Goal: Obtain resource: Download file/media

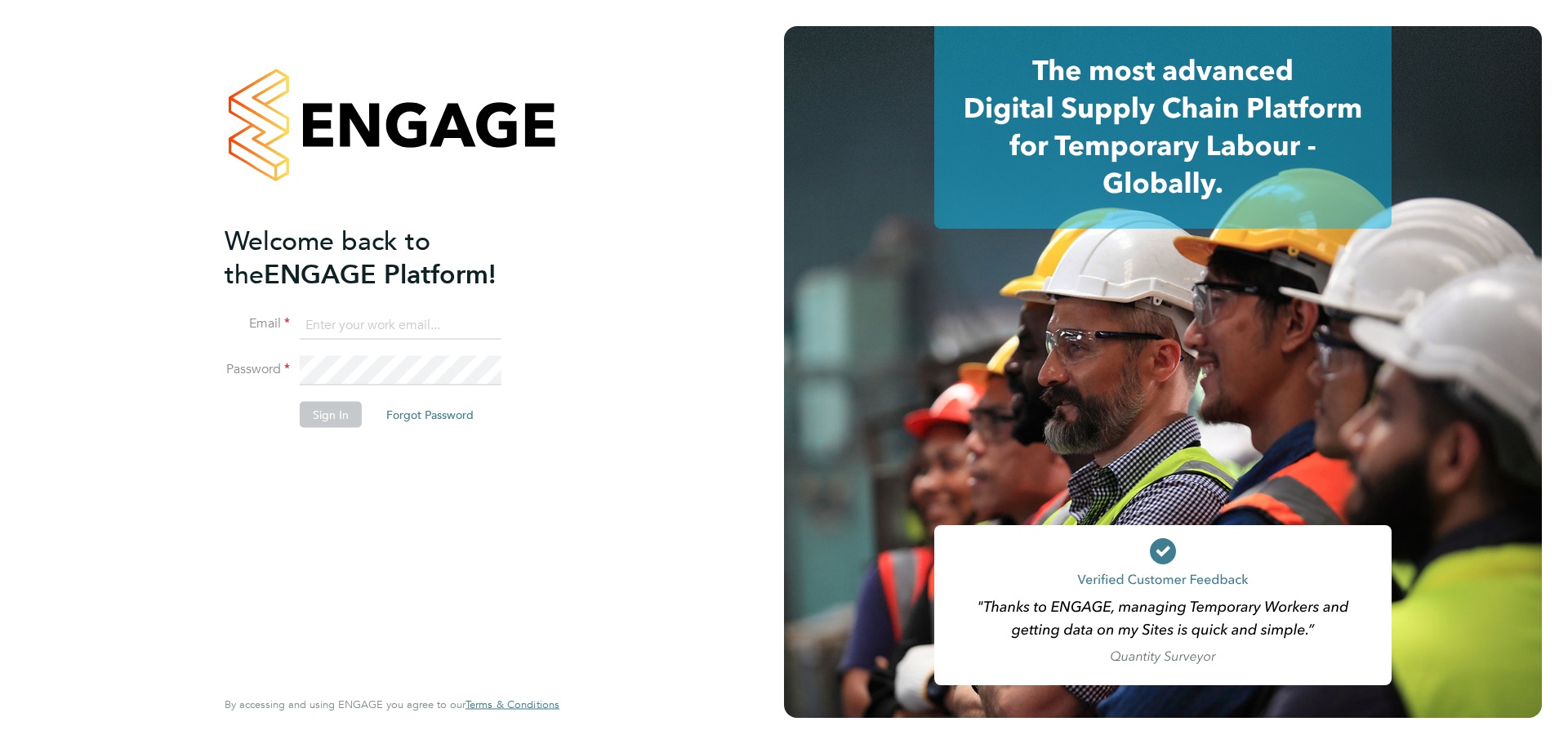
type input "Emily.Summerfield@wates.co.uk"
click at [350, 403] on button "Sign In" at bounding box center [330, 414] width 62 height 26
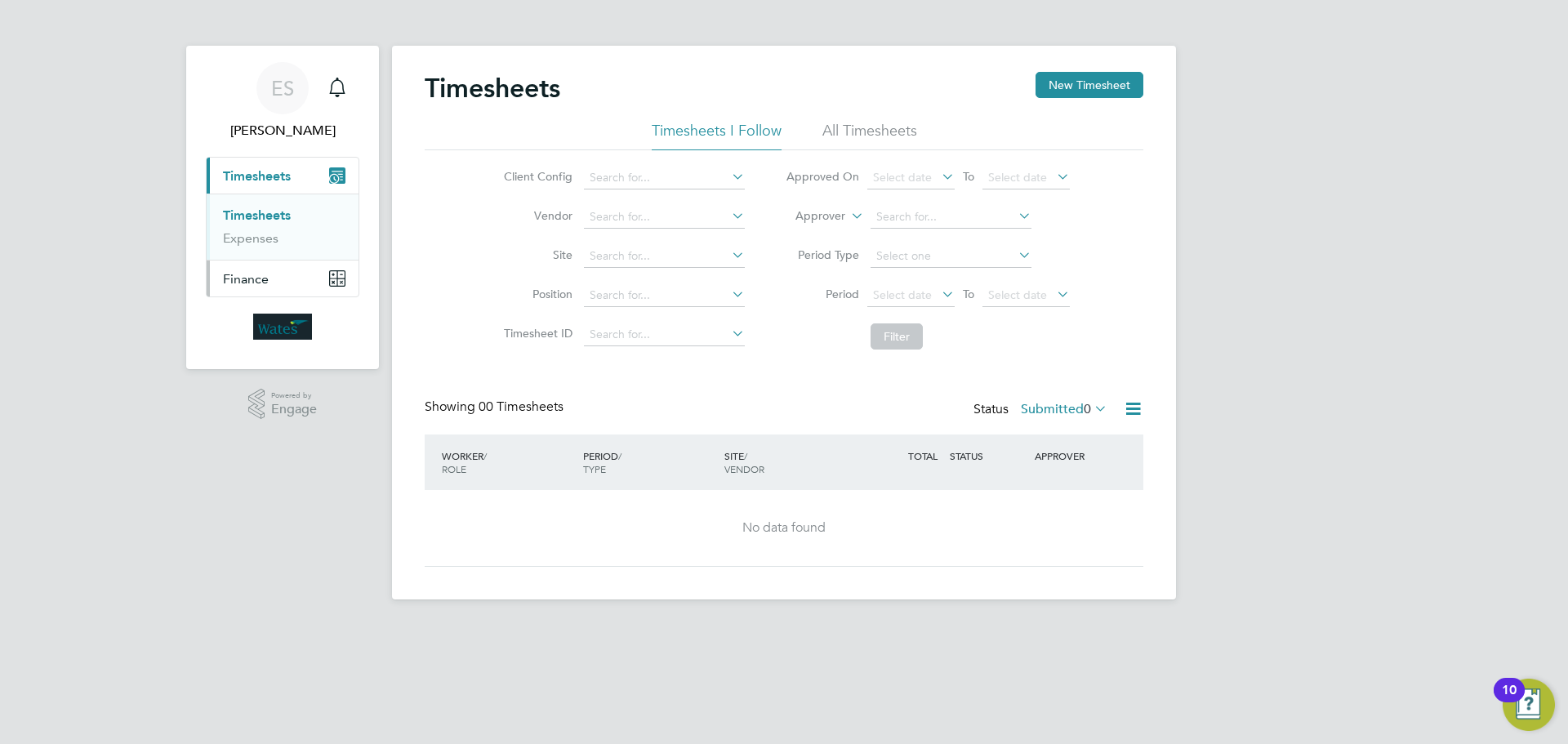
click at [292, 281] on button "Finance" at bounding box center [282, 278] width 152 height 36
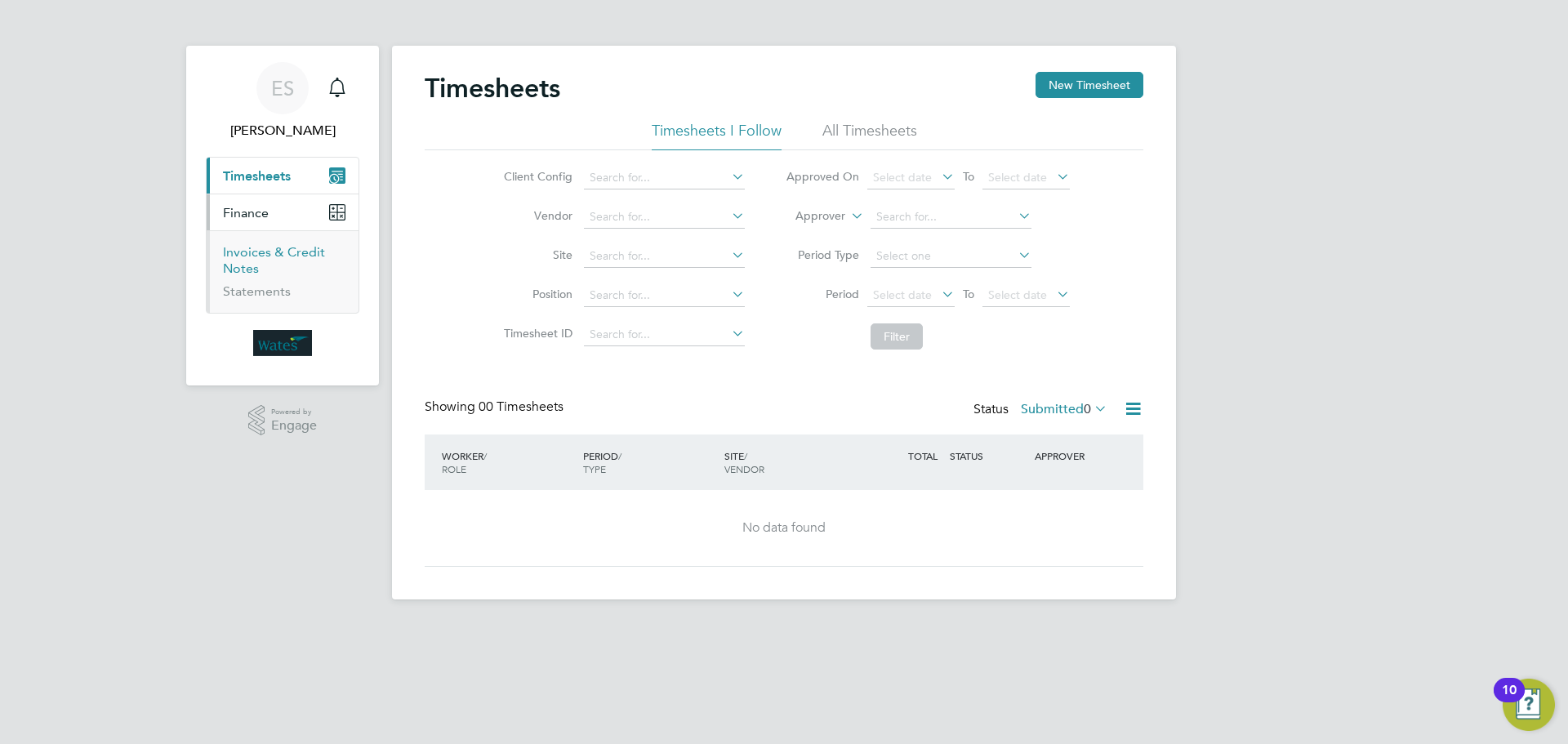
click at [240, 261] on link "Invoices & Credit Notes" at bounding box center [274, 259] width 102 height 31
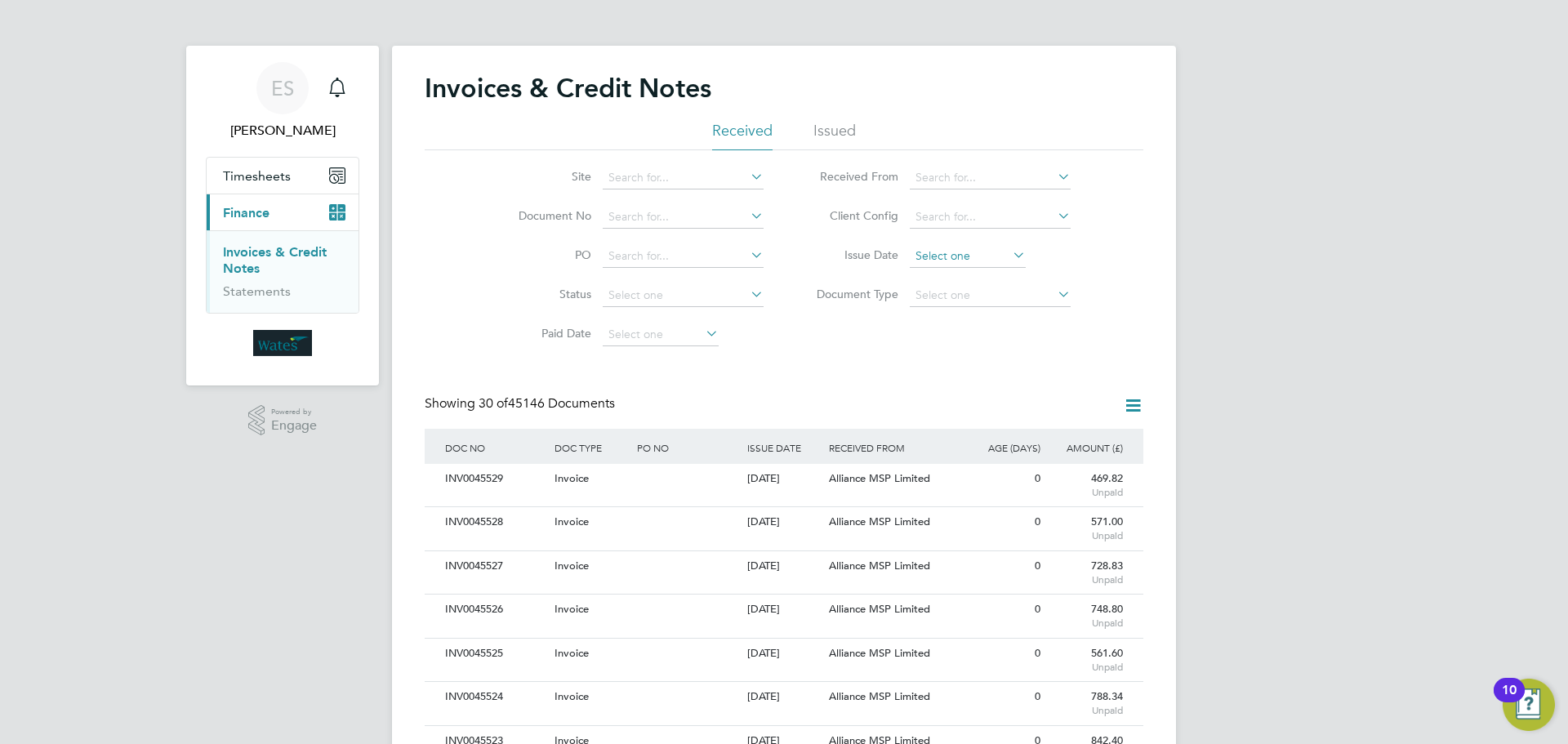
click at [1006, 246] on input at bounding box center [968, 256] width 116 height 23
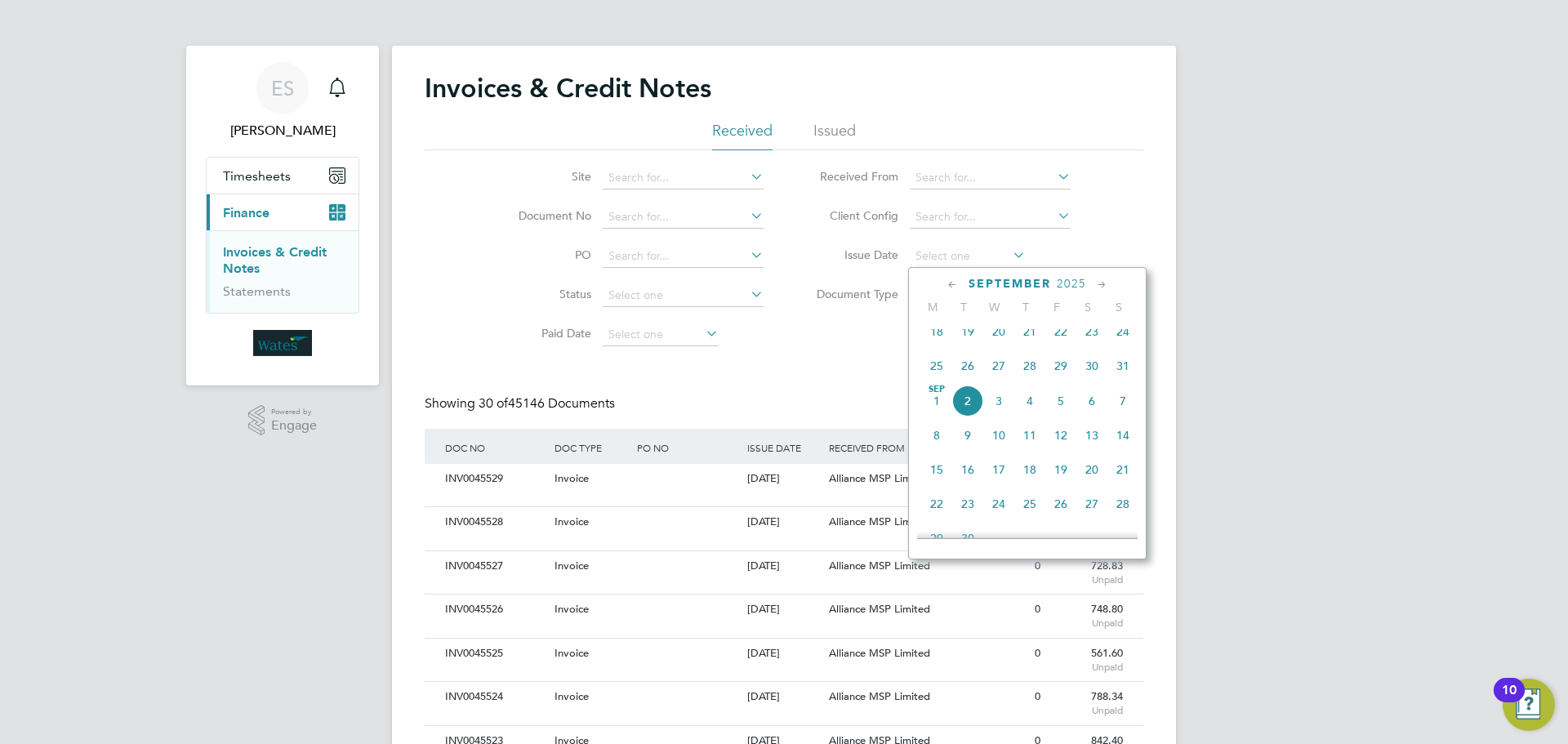
click at [936, 411] on span "Sep 1" at bounding box center [937, 400] width 31 height 31
type input "01 Sep 2025"
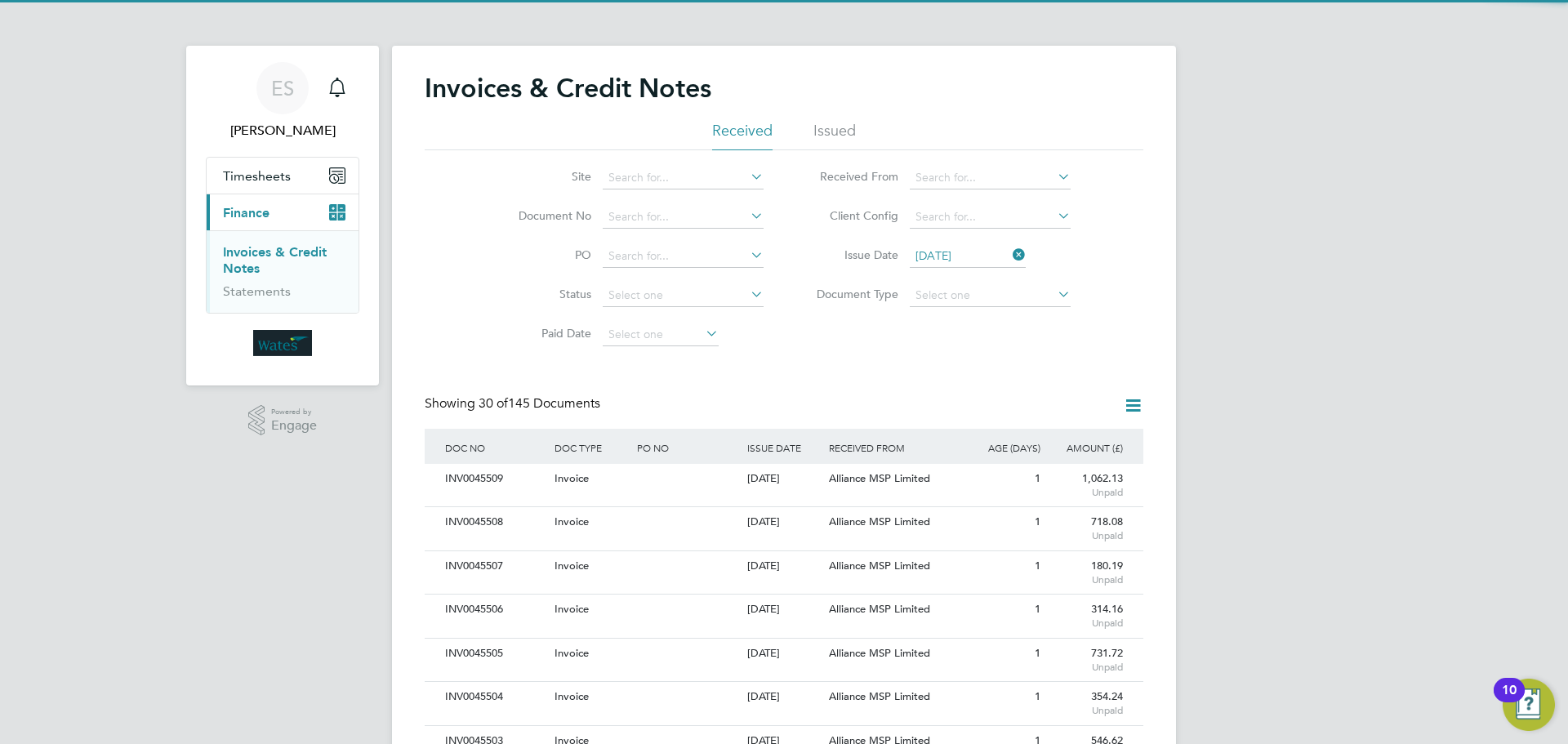
click at [1128, 404] on icon at bounding box center [1132, 405] width 20 height 20
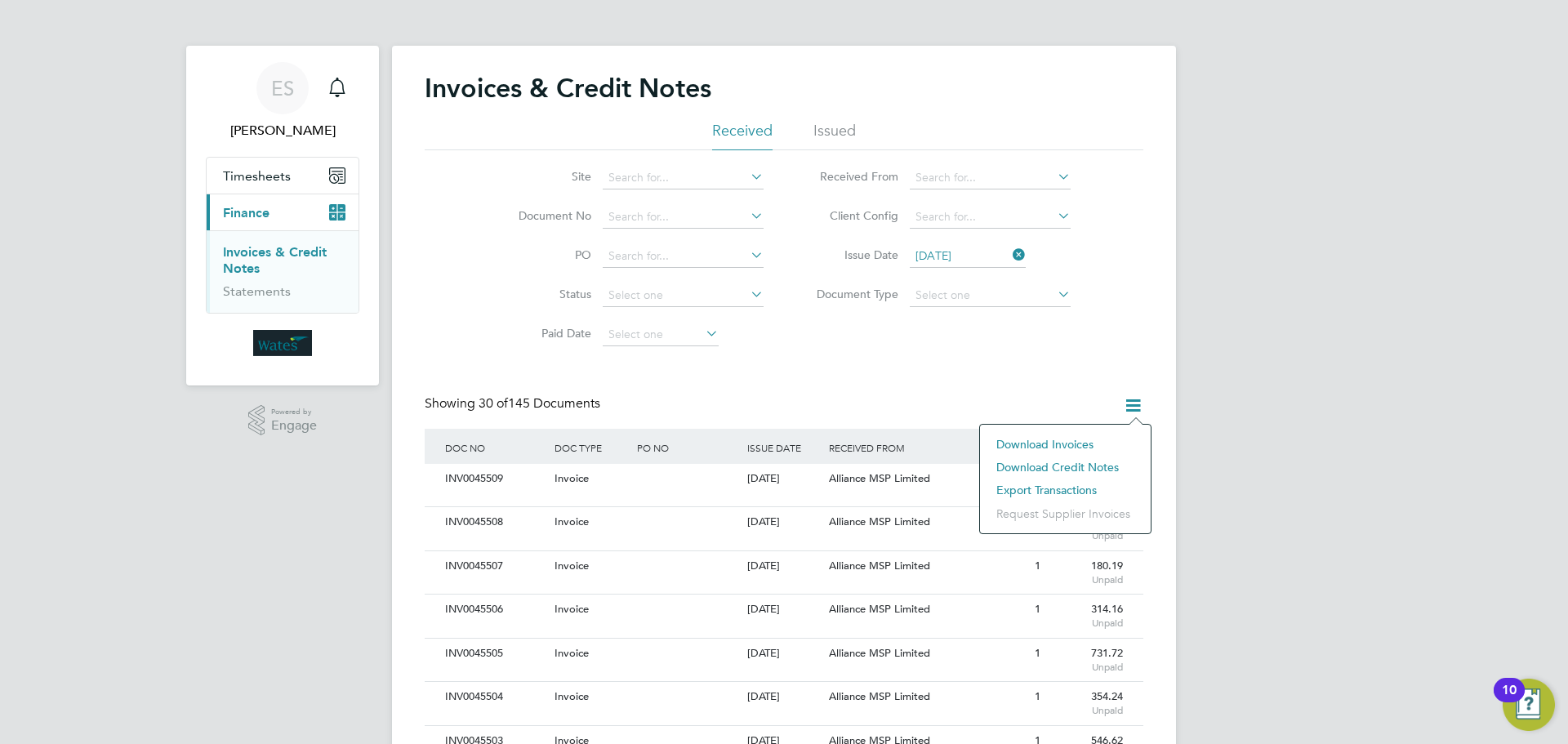
click at [1077, 434] on li "Download invoices" at bounding box center [1066, 444] width 154 height 23
click at [1137, 396] on icon at bounding box center [1132, 405] width 20 height 20
click at [1087, 462] on li "Download credit notes" at bounding box center [1066, 467] width 154 height 23
click at [1008, 254] on input "01 Sep 2025" at bounding box center [968, 256] width 116 height 23
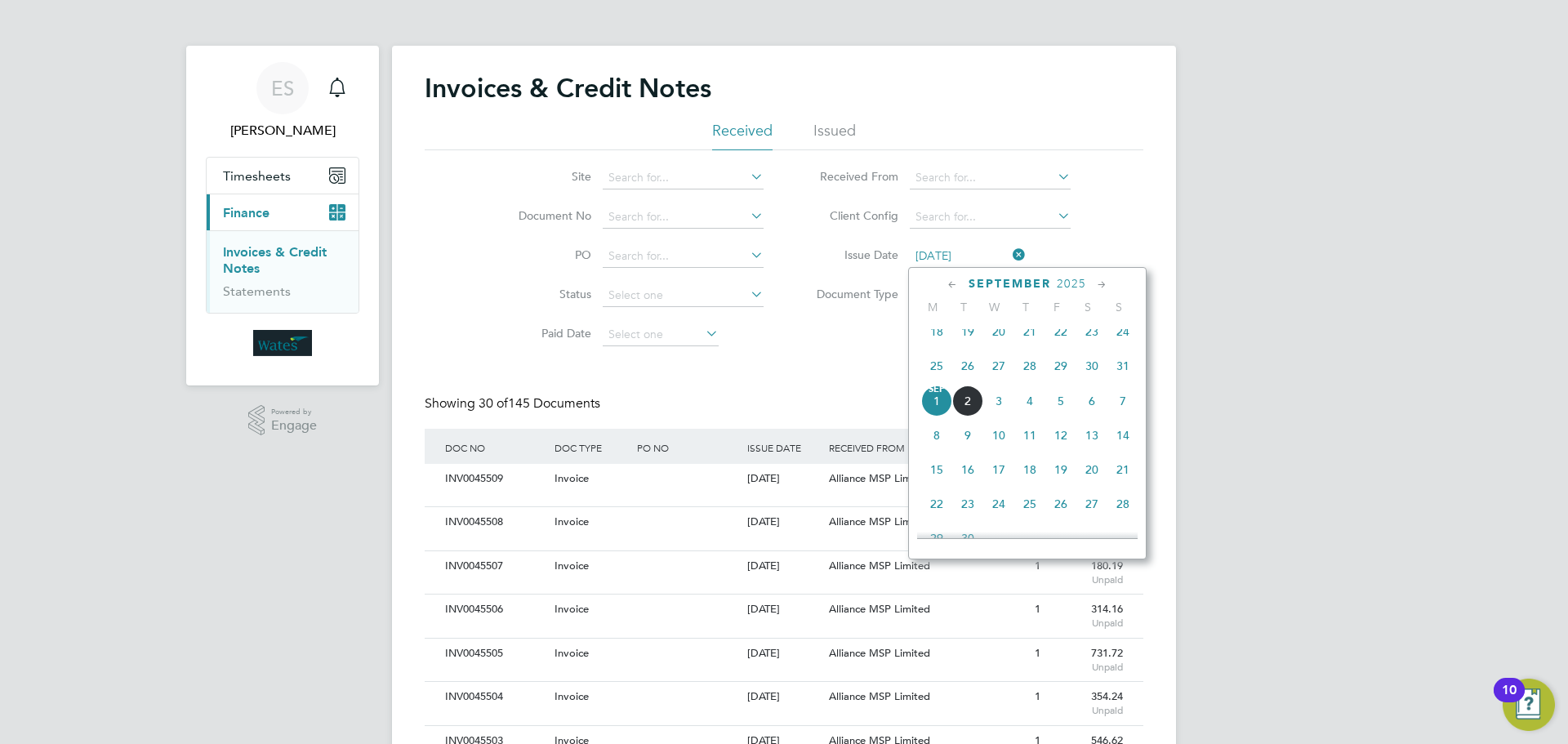
click at [1009, 256] on icon at bounding box center [1009, 254] width 0 height 23
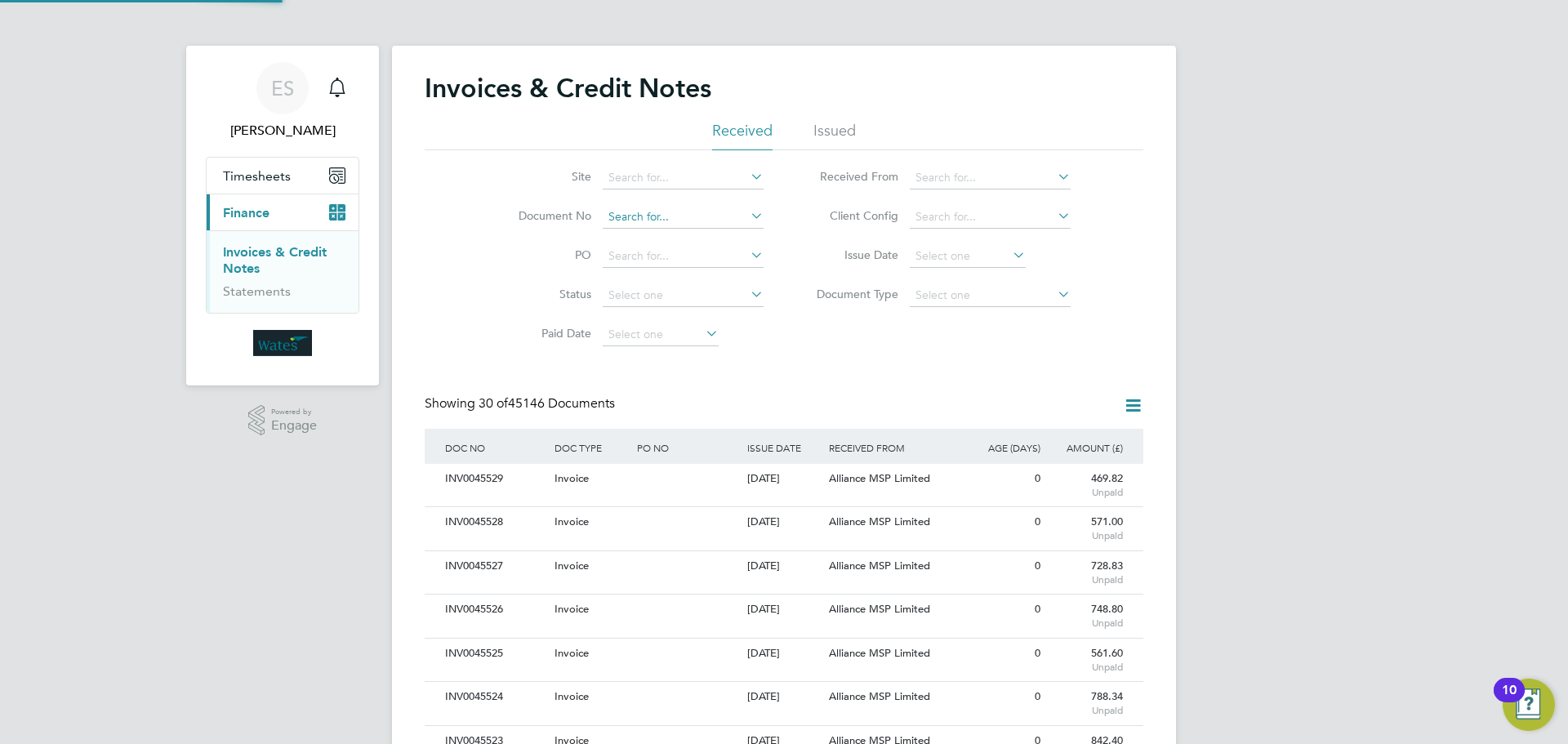
scroll to position [31, 138]
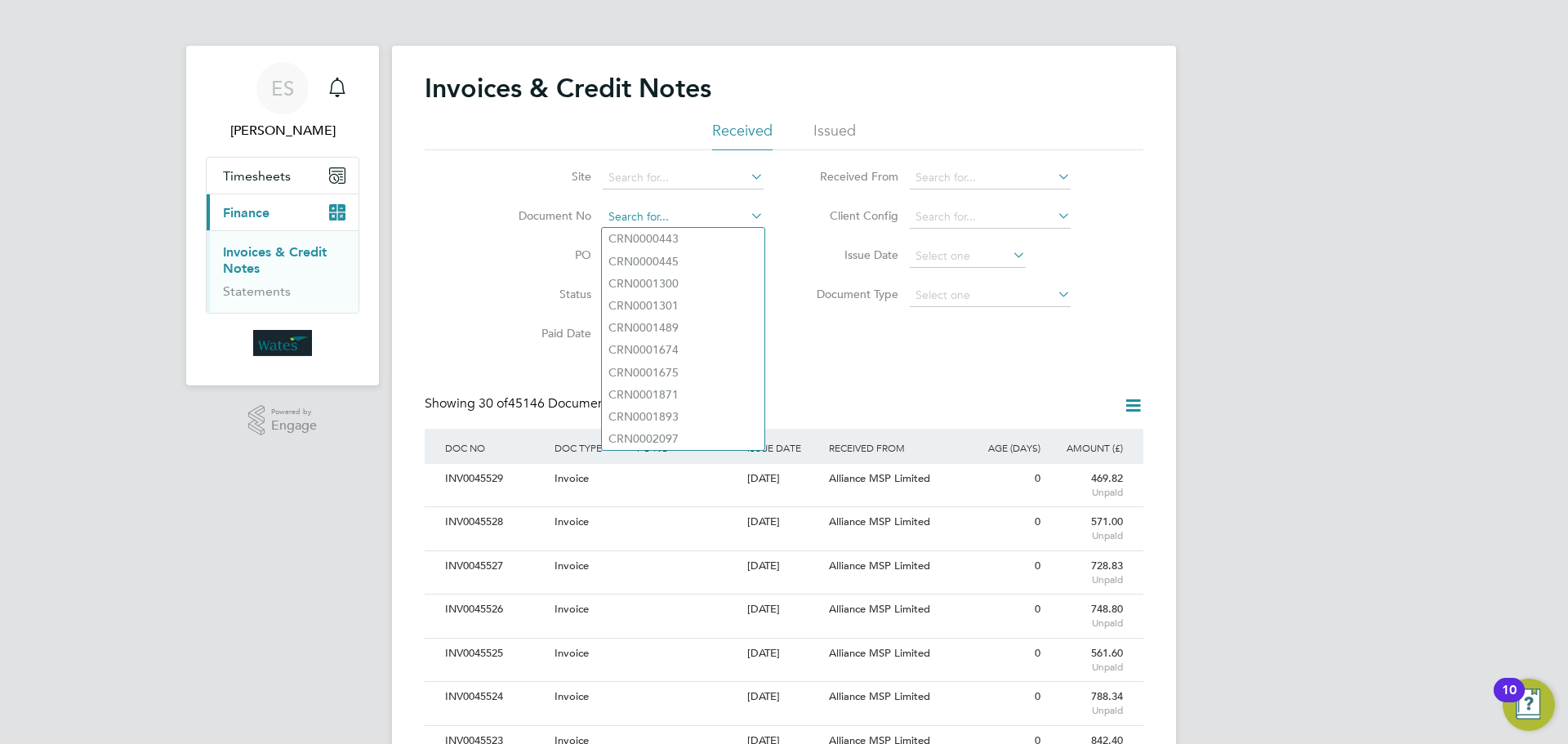
paste input "CRN0045426"
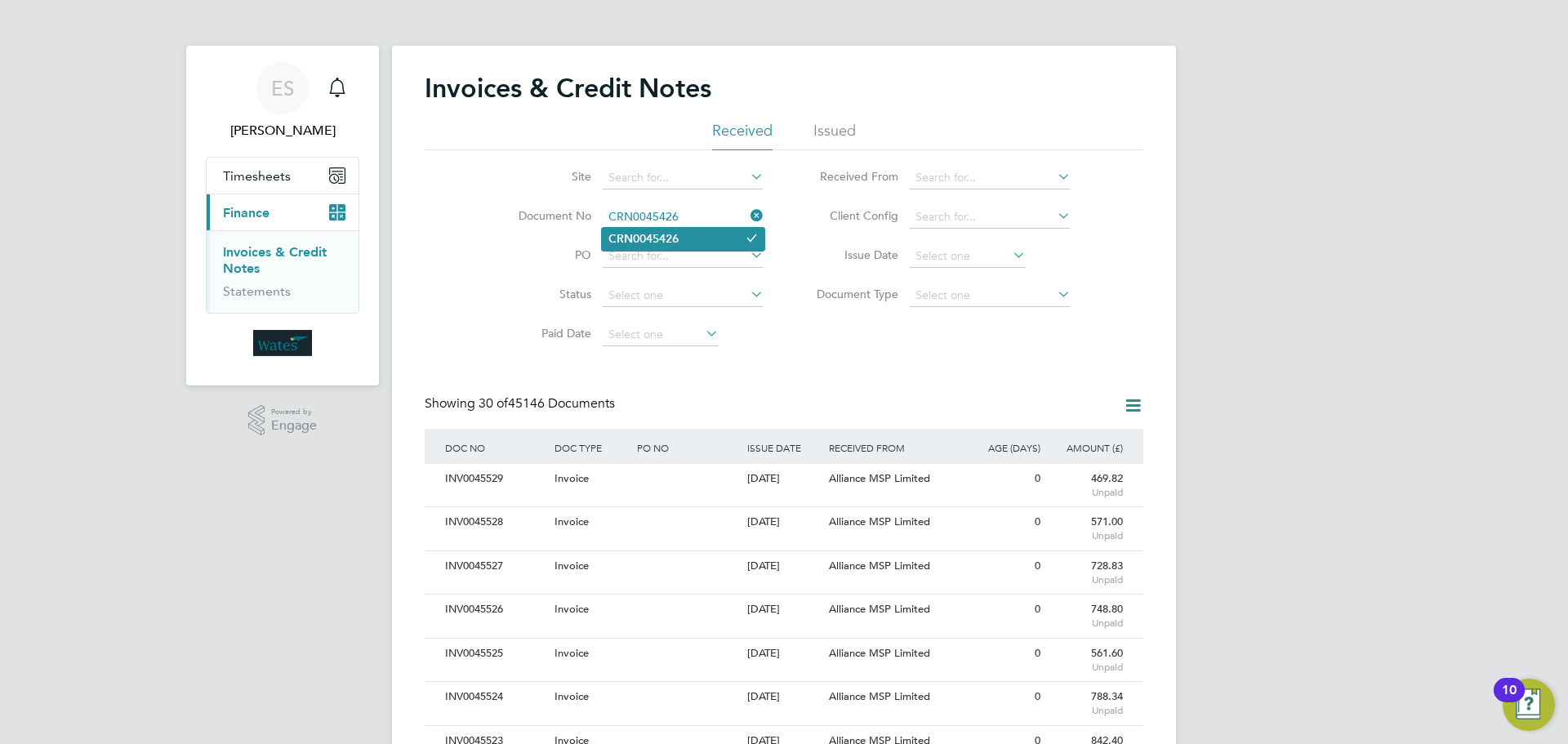
type input "CRN0045426"
click at [655, 232] on b "CRN0045426" at bounding box center [643, 238] width 71 height 14
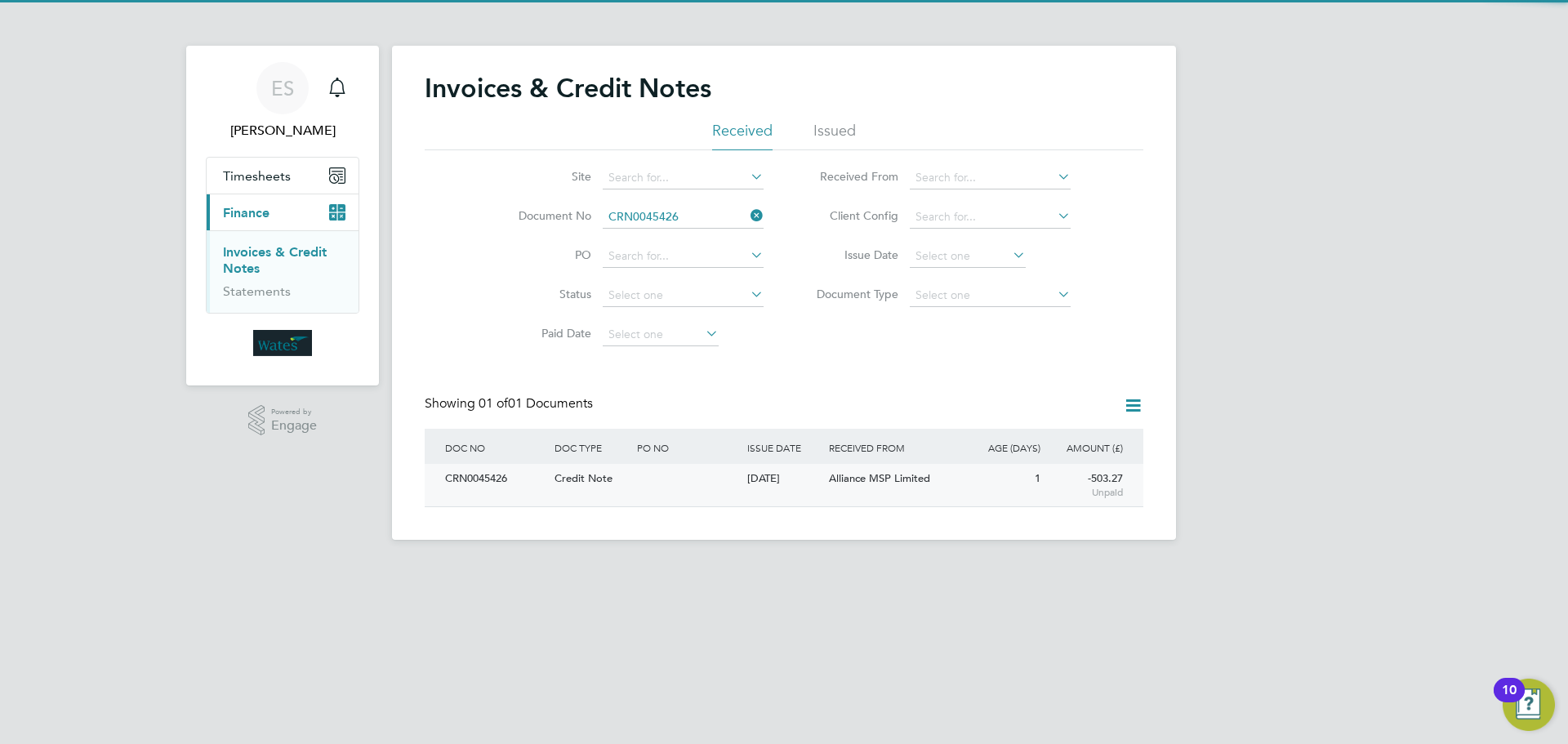
click at [482, 482] on div "CRN0045426" at bounding box center [496, 479] width 110 height 30
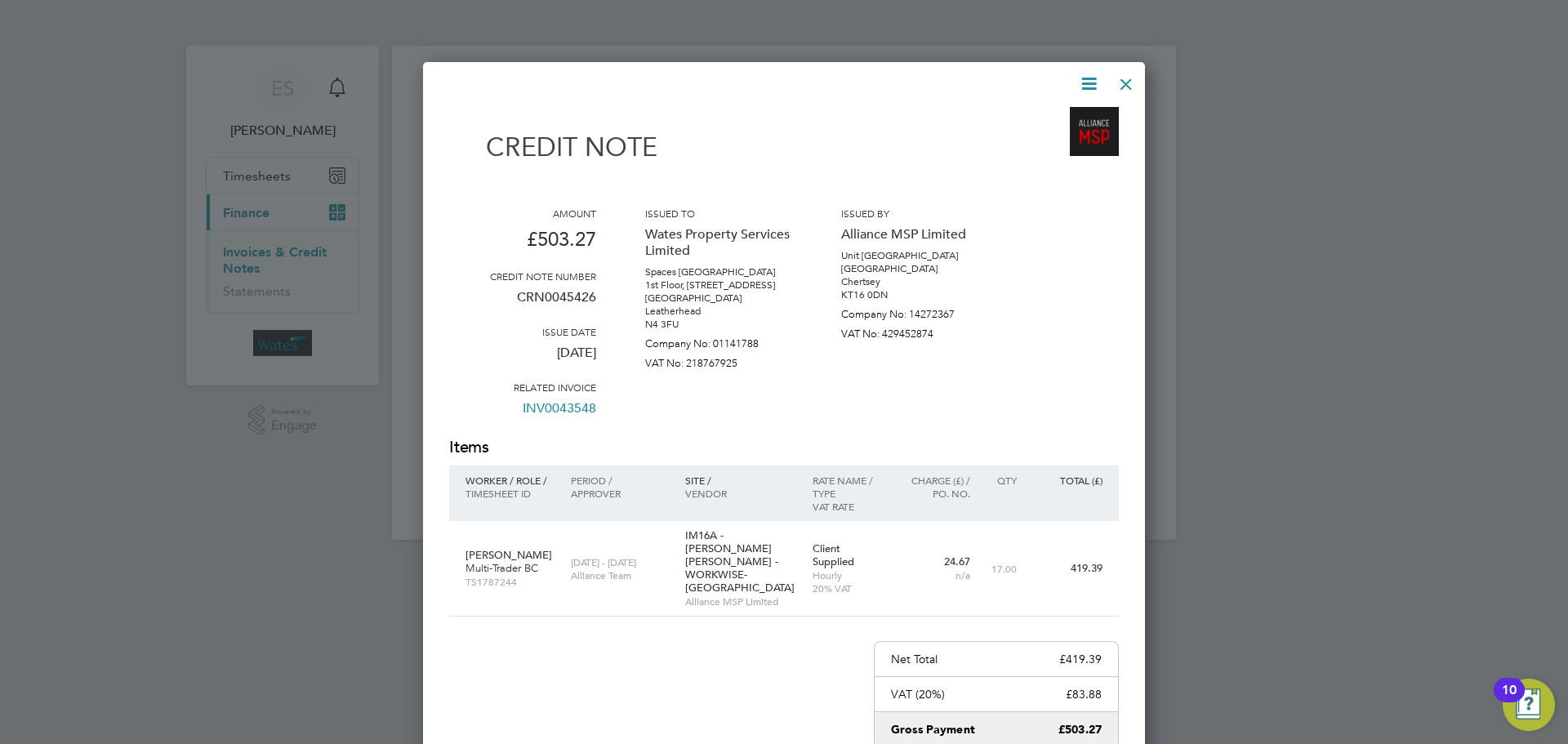
click at [1089, 74] on icon at bounding box center [1089, 83] width 20 height 20
click at [1069, 114] on li "Download Credit Note" at bounding box center [1027, 123] width 138 height 23
click at [1083, 79] on icon at bounding box center [1089, 83] width 20 height 20
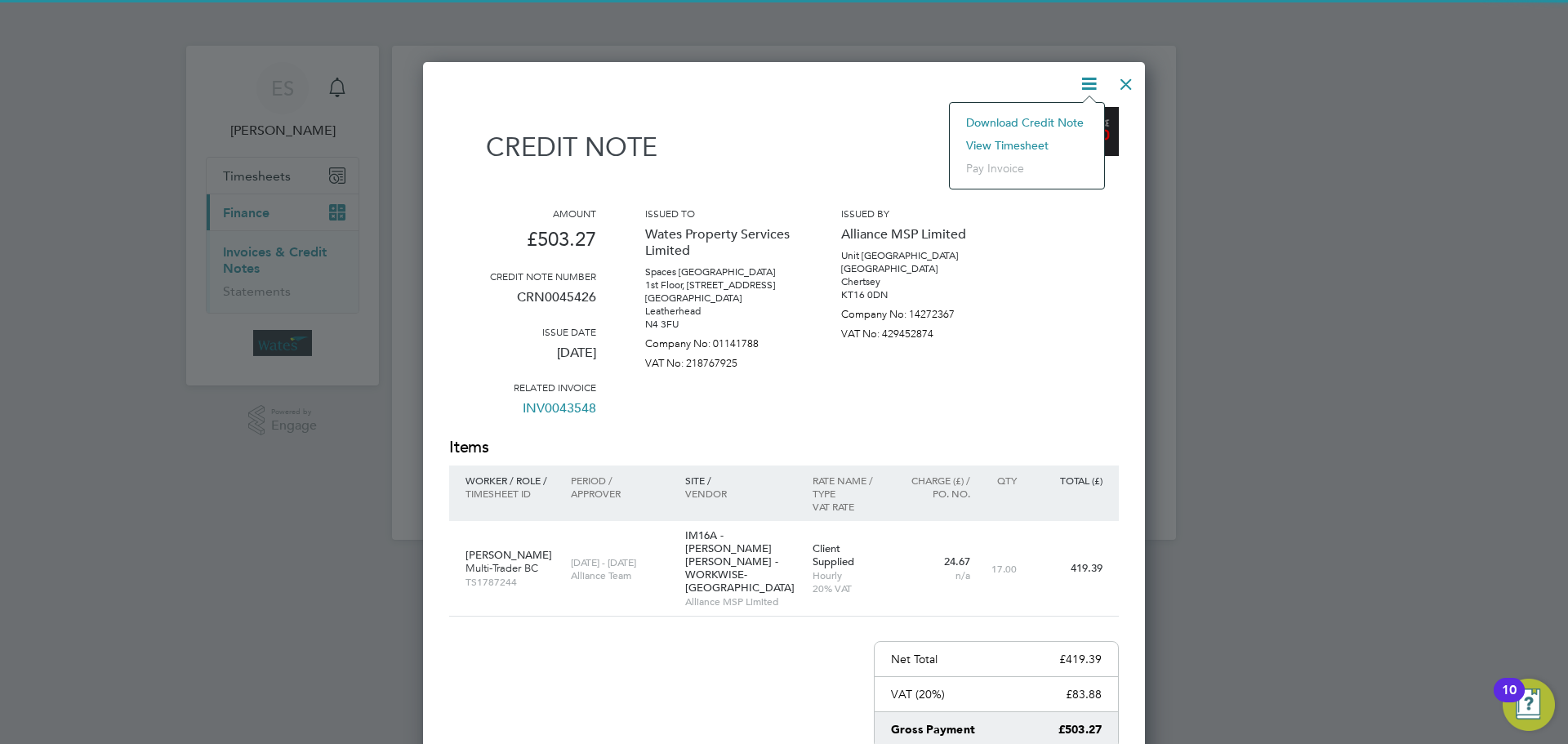
click at [1019, 139] on li "View timesheet" at bounding box center [1027, 146] width 138 height 23
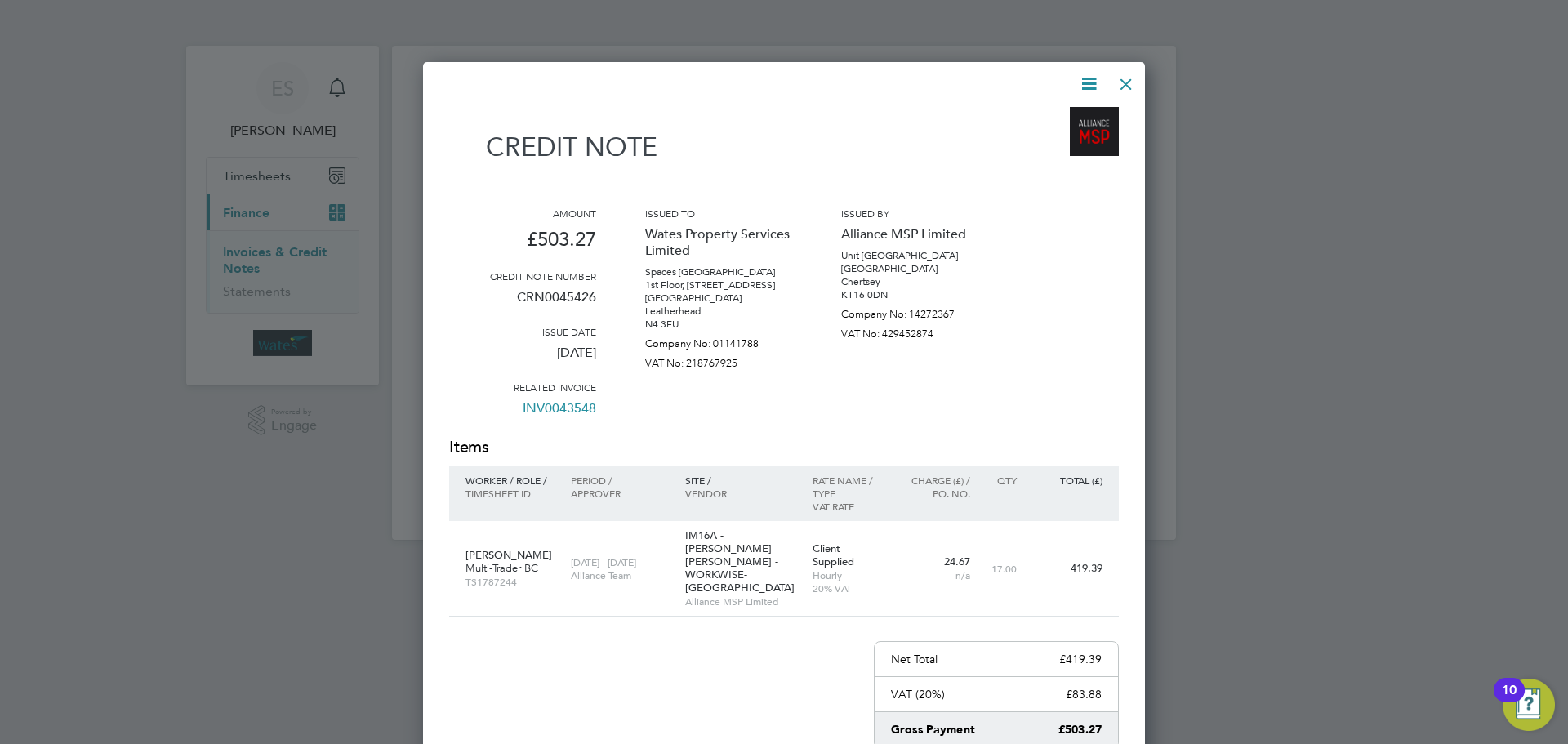
click at [1133, 77] on div at bounding box center [1126, 80] width 30 height 30
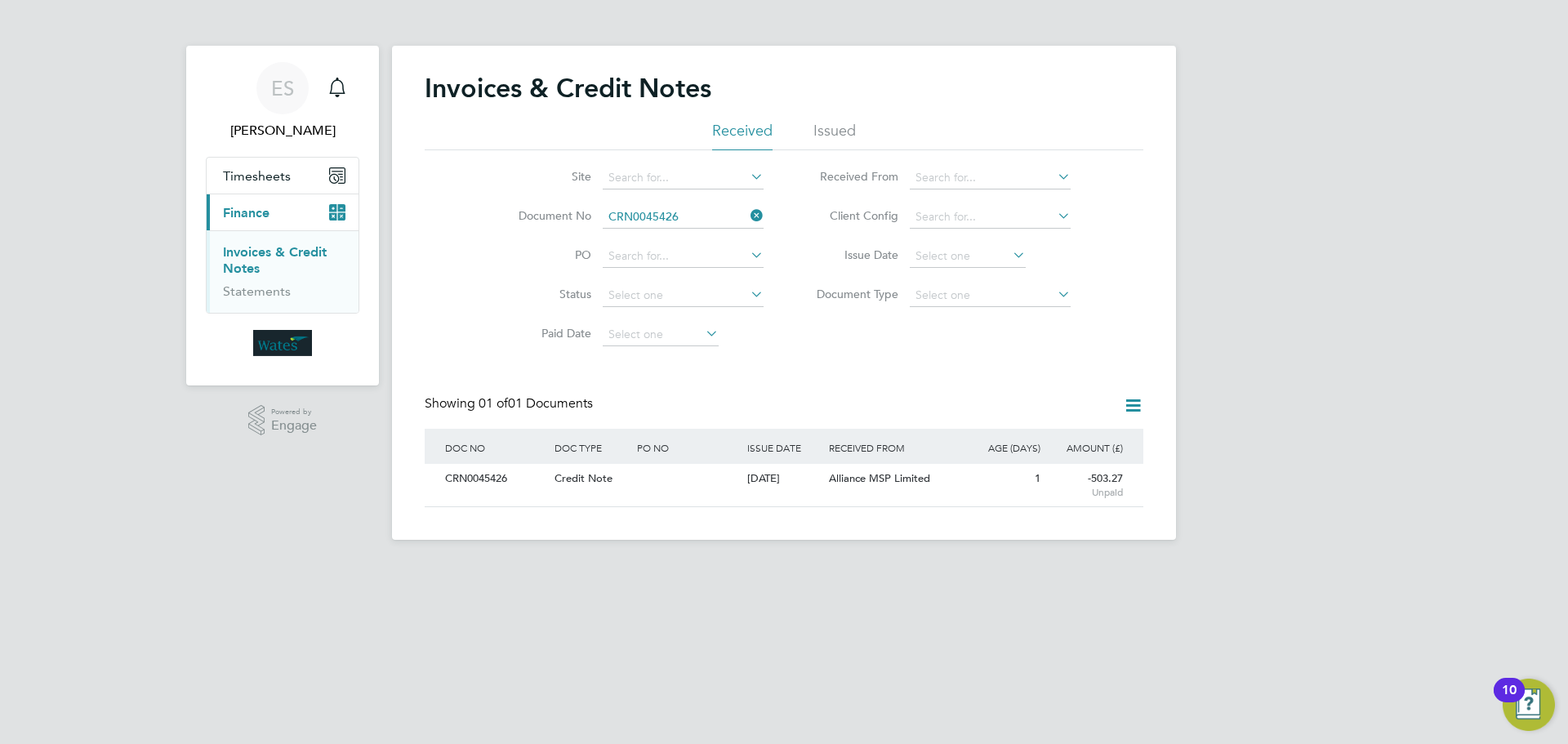
click at [747, 212] on icon at bounding box center [747, 215] width 0 height 23
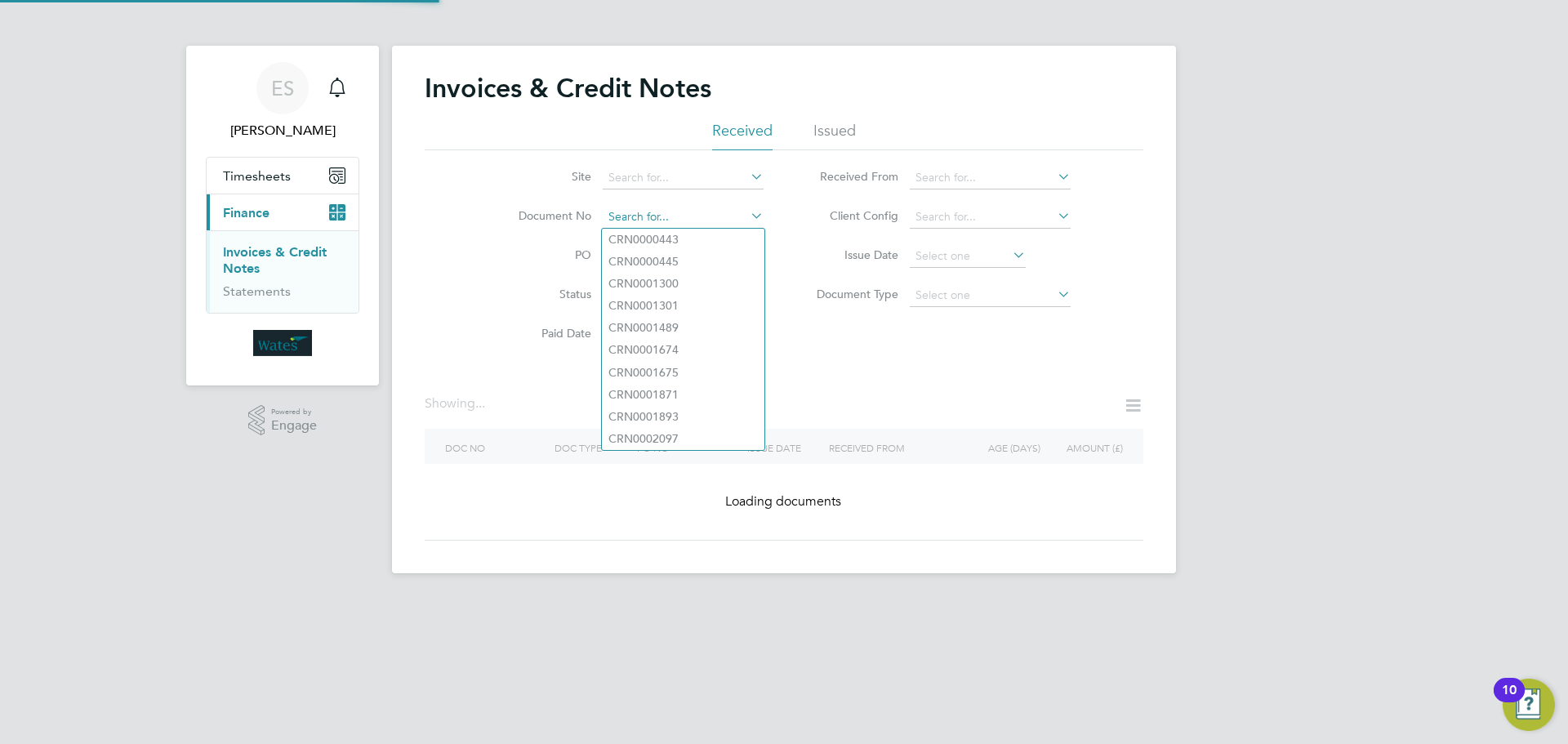
paste input "INV0045460"
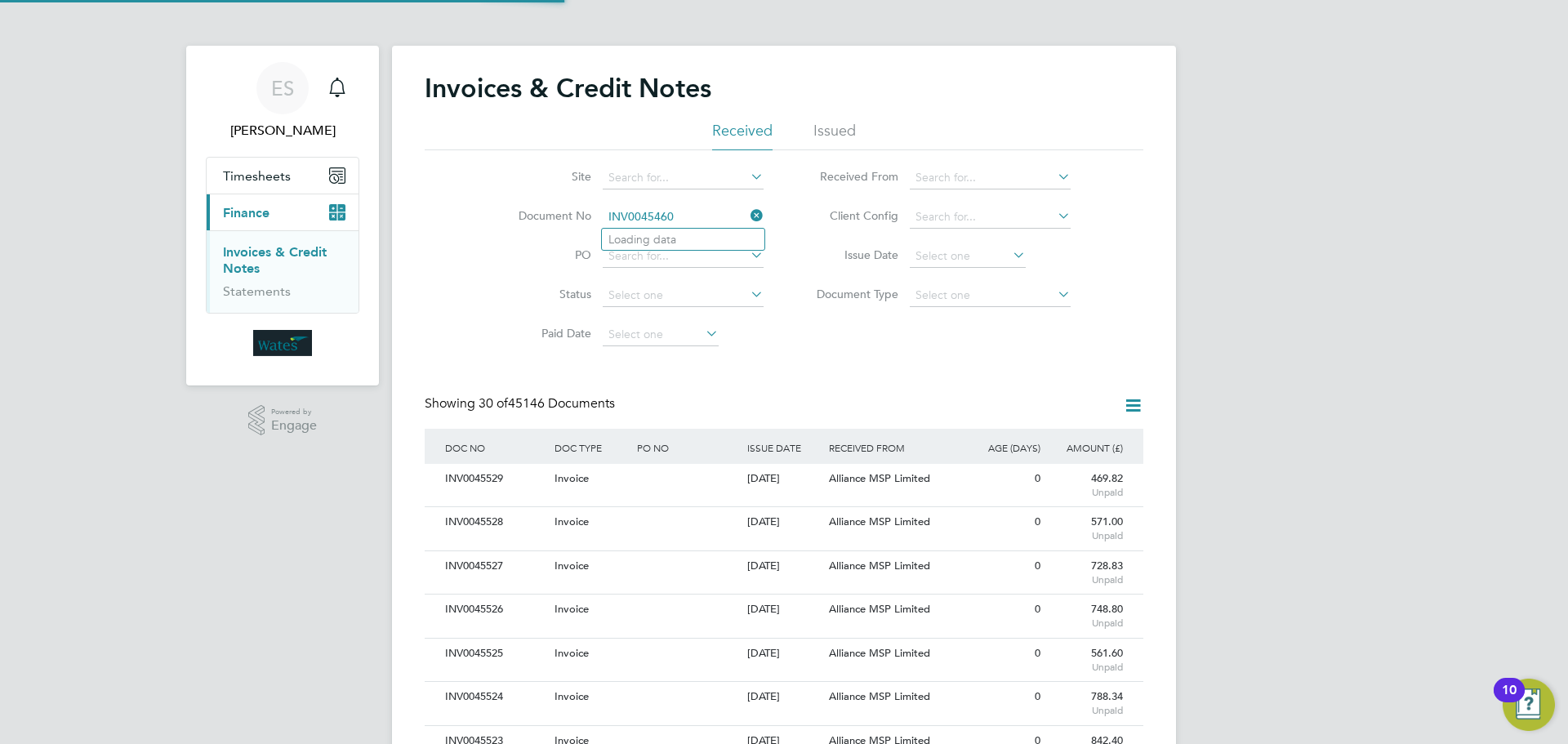
scroll to position [31, 112]
type input "INV0045460"
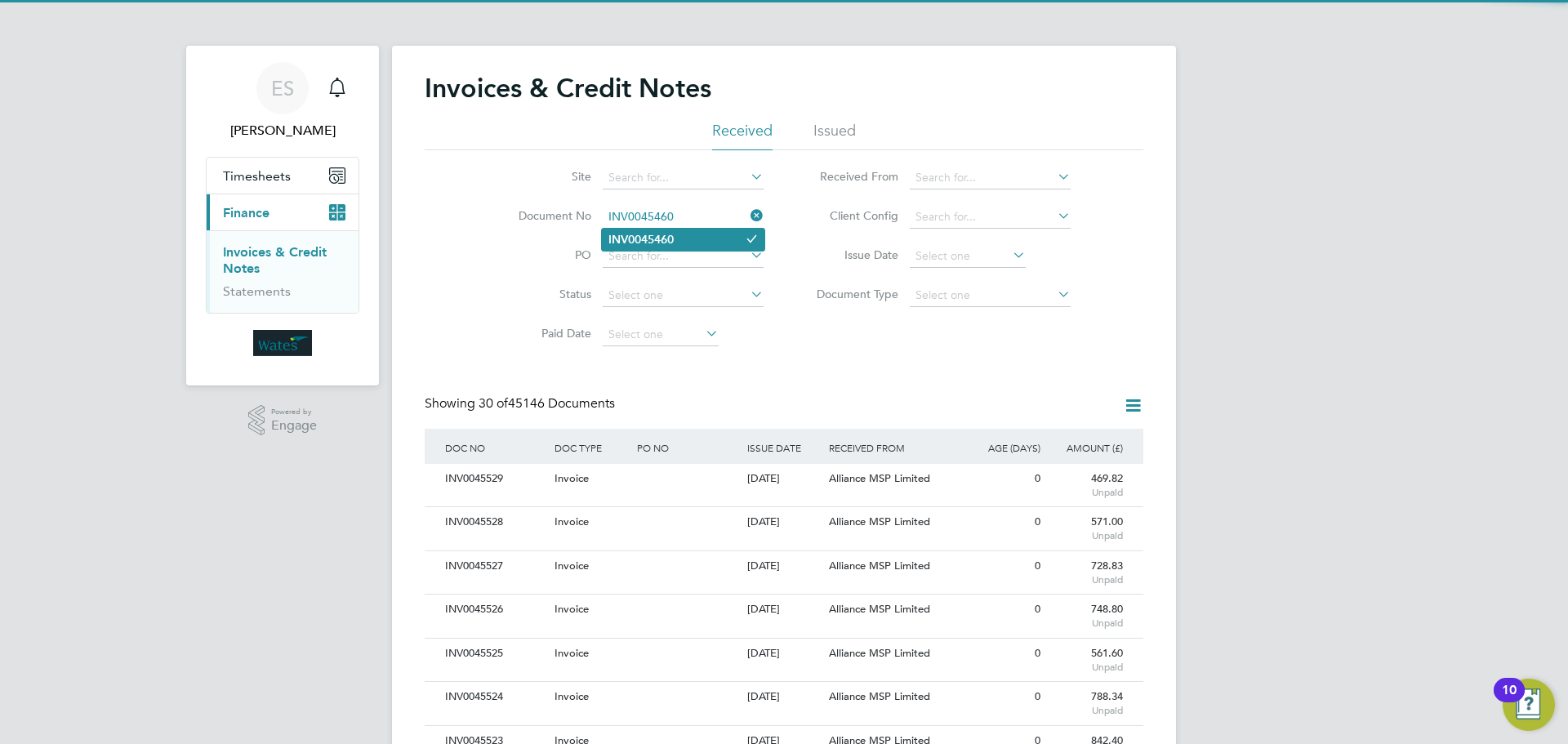
click at [680, 232] on li "INV0045460" at bounding box center [683, 239] width 163 height 22
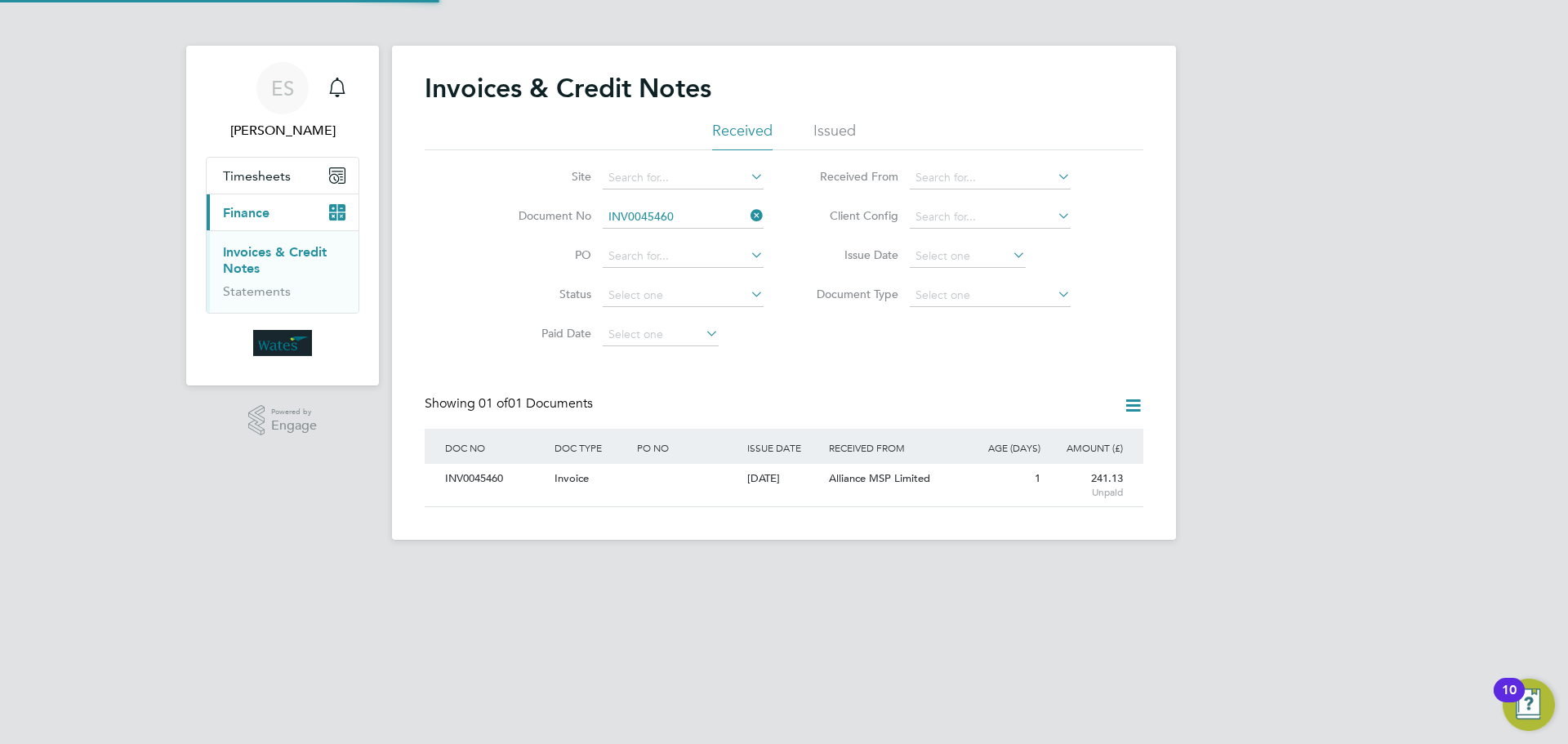
click at [471, 477] on div "INV0045460" at bounding box center [496, 479] width 110 height 30
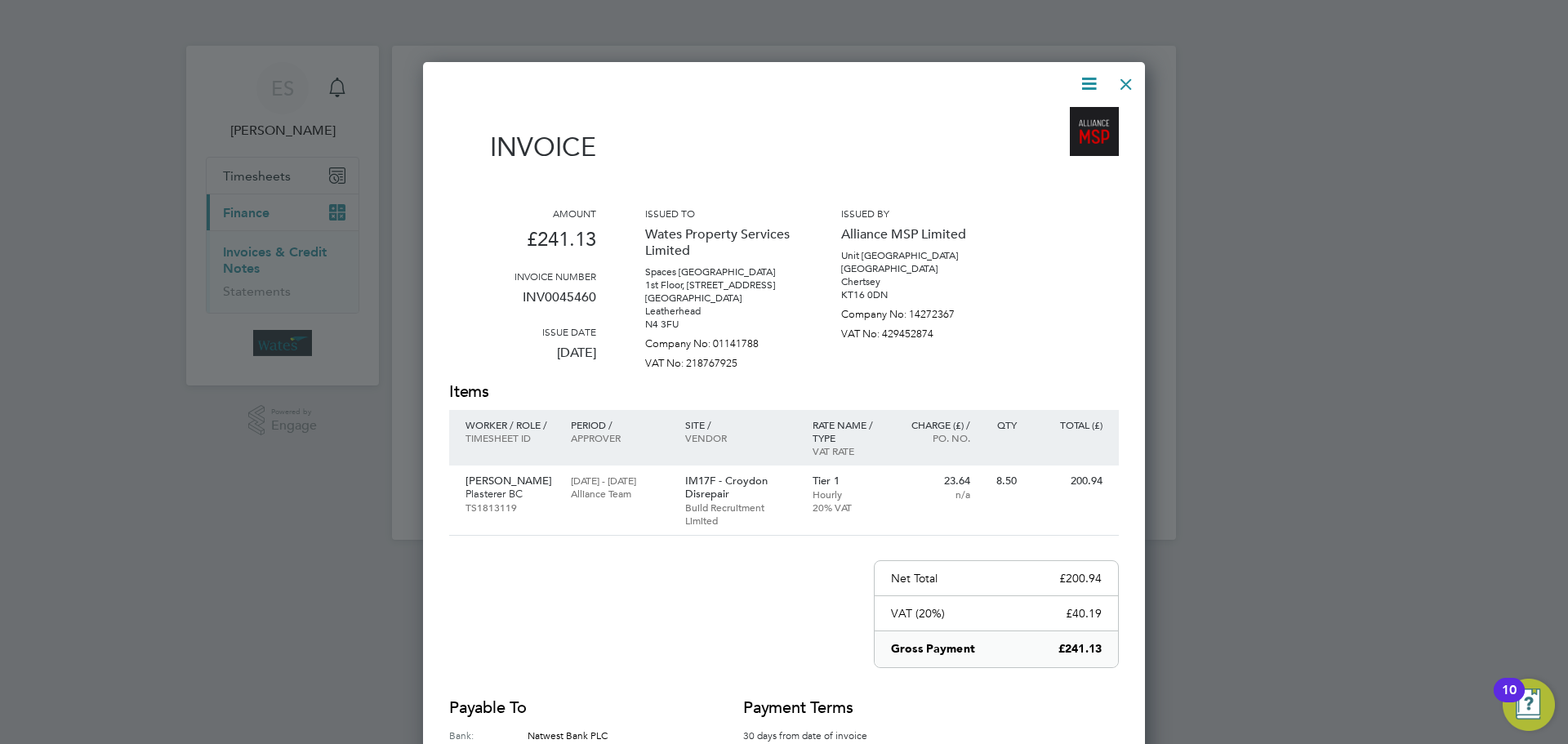
click at [1086, 73] on icon at bounding box center [1089, 83] width 20 height 20
click at [1056, 117] on li "Download Invoice" at bounding box center [1040, 123] width 112 height 23
drag, startPoint x: 1089, startPoint y: 83, endPoint x: 1078, endPoint y: 97, distance: 17.8
click at [1089, 83] on icon at bounding box center [1089, 83] width 20 height 20
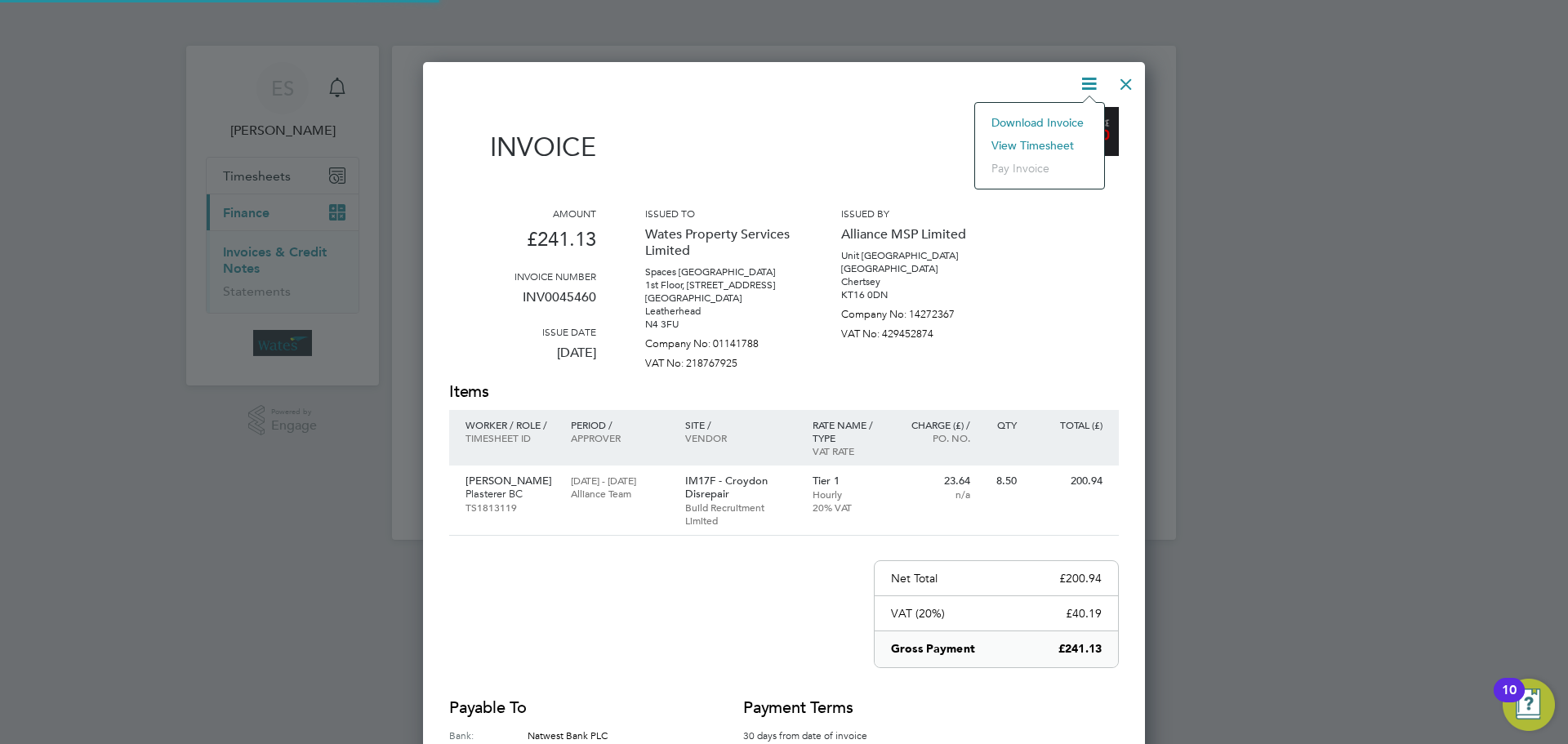
click at [1048, 137] on li "View timesheet" at bounding box center [1040, 146] width 112 height 23
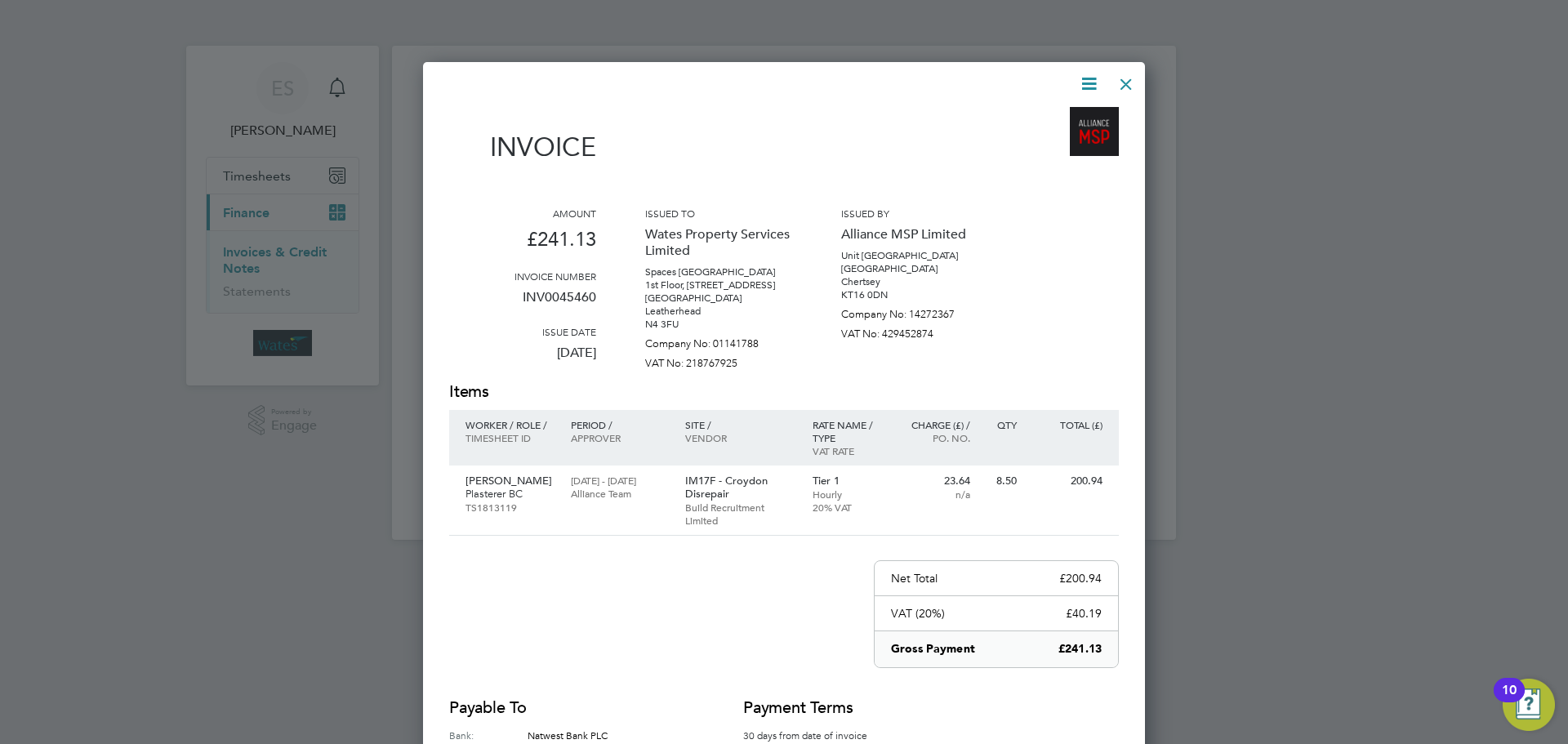
click at [1130, 62] on div "Invoice Amount £241.13 Invoice number INV0045460 Issue date 01 Sep 2025 Issued …" at bounding box center [784, 471] width 723 height 817
click at [1123, 83] on div at bounding box center [1126, 80] width 30 height 30
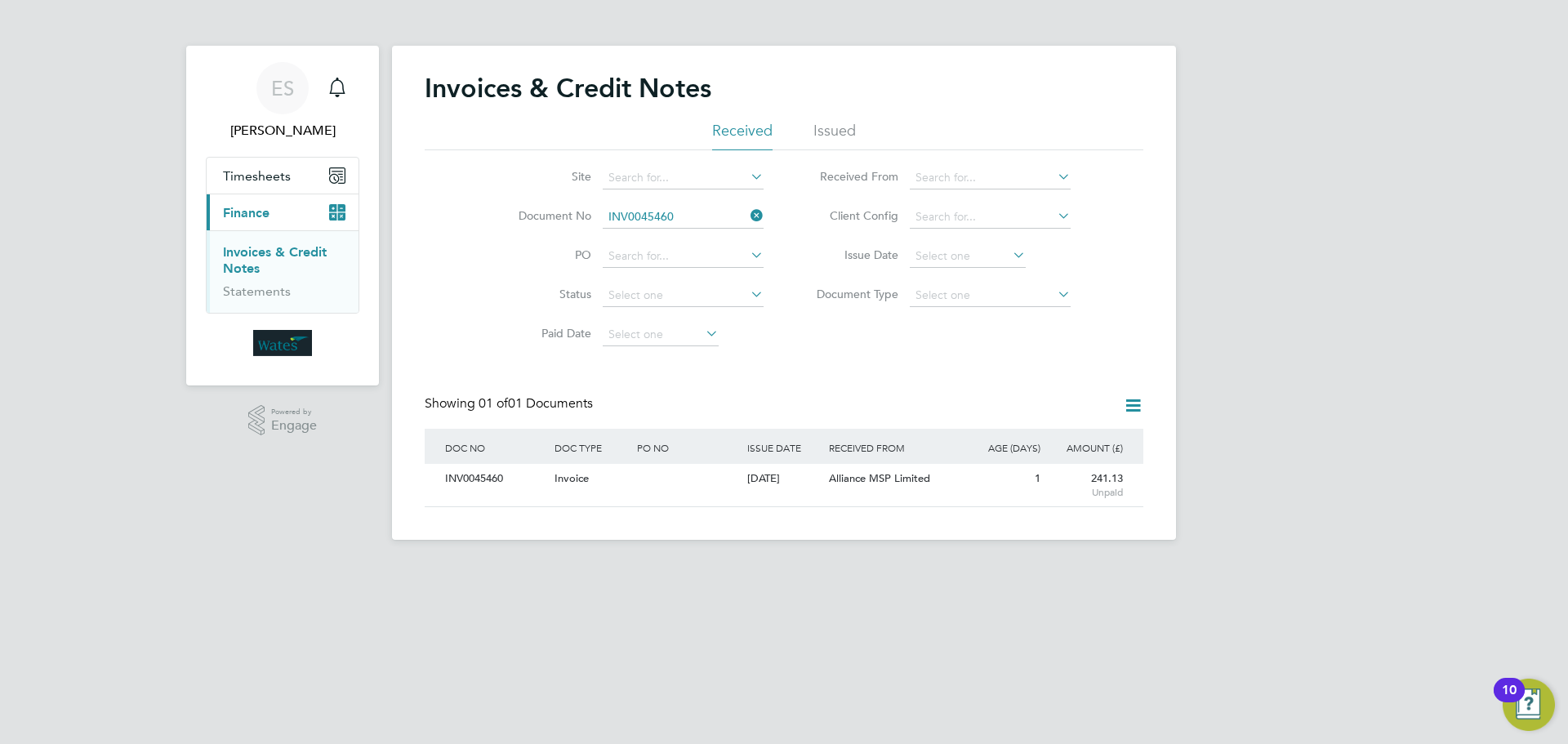
click at [747, 215] on icon at bounding box center [747, 215] width 0 height 23
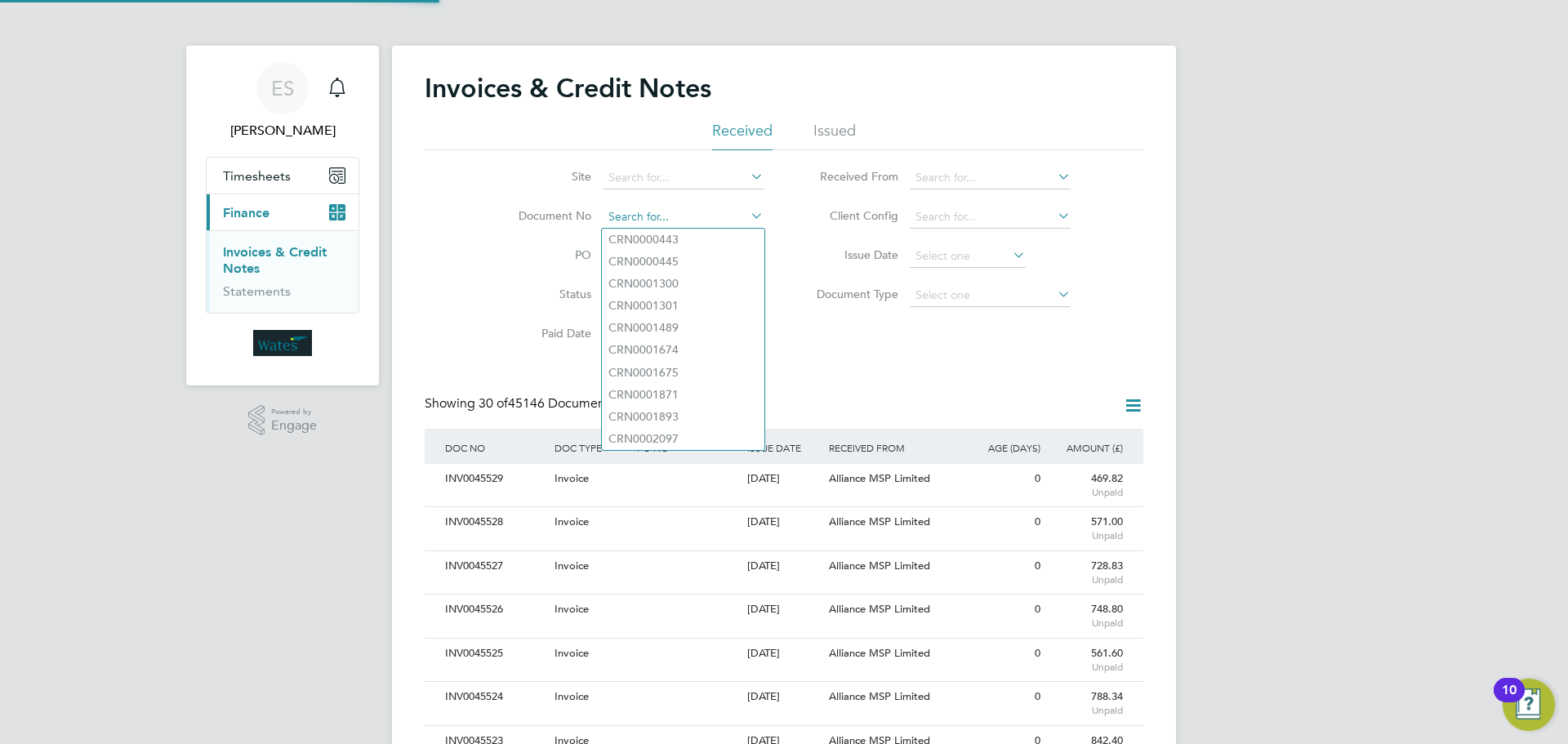
paste input "INV0045461"
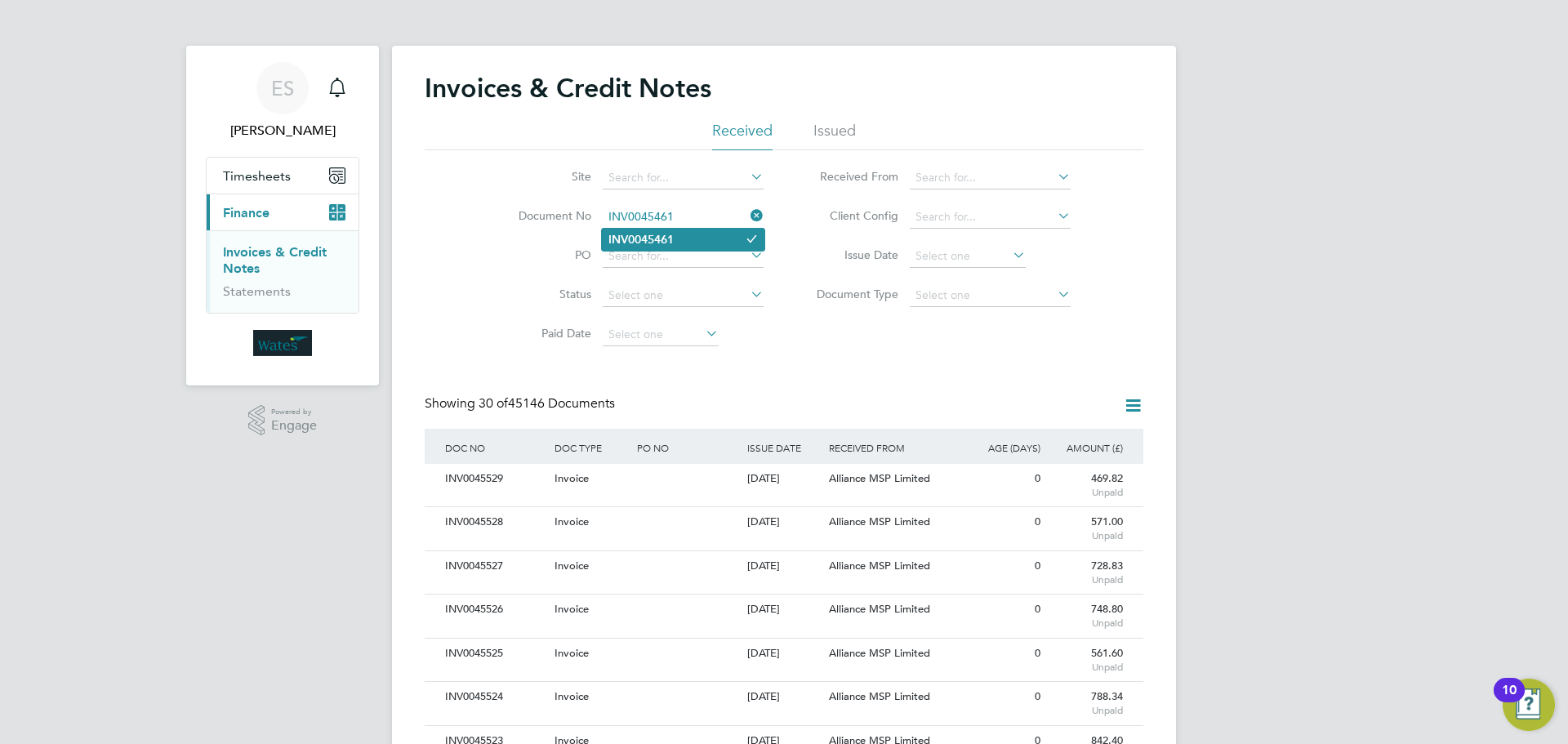
type input "INV0045461"
click at [718, 240] on li "INV0045461" at bounding box center [683, 239] width 163 height 22
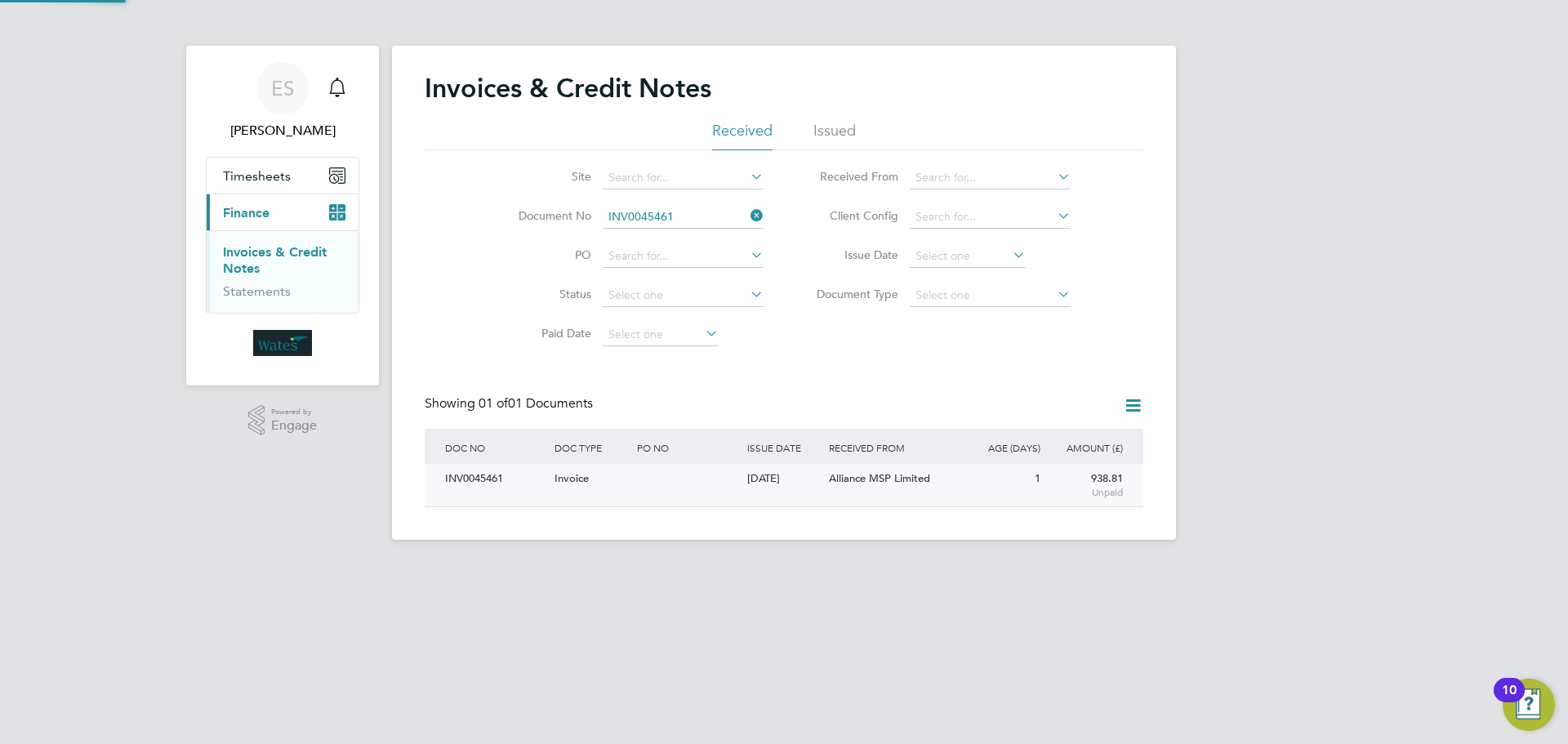
click at [512, 477] on div "INV0045461" at bounding box center [496, 479] width 110 height 30
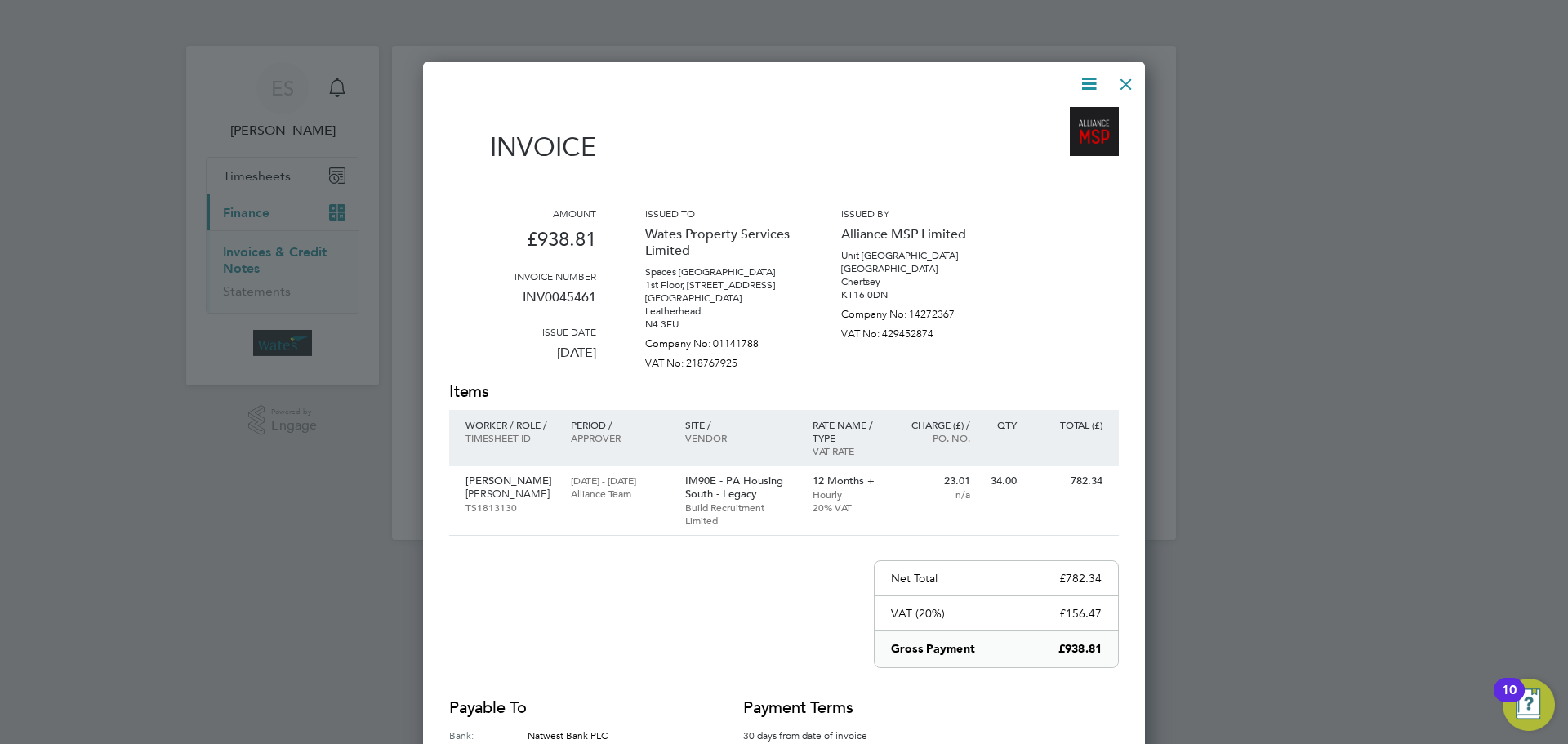
click at [1093, 77] on icon at bounding box center [1089, 83] width 20 height 20
click at [1069, 114] on li "Download Invoice" at bounding box center [1040, 123] width 112 height 23
click at [1094, 73] on icon at bounding box center [1089, 83] width 20 height 20
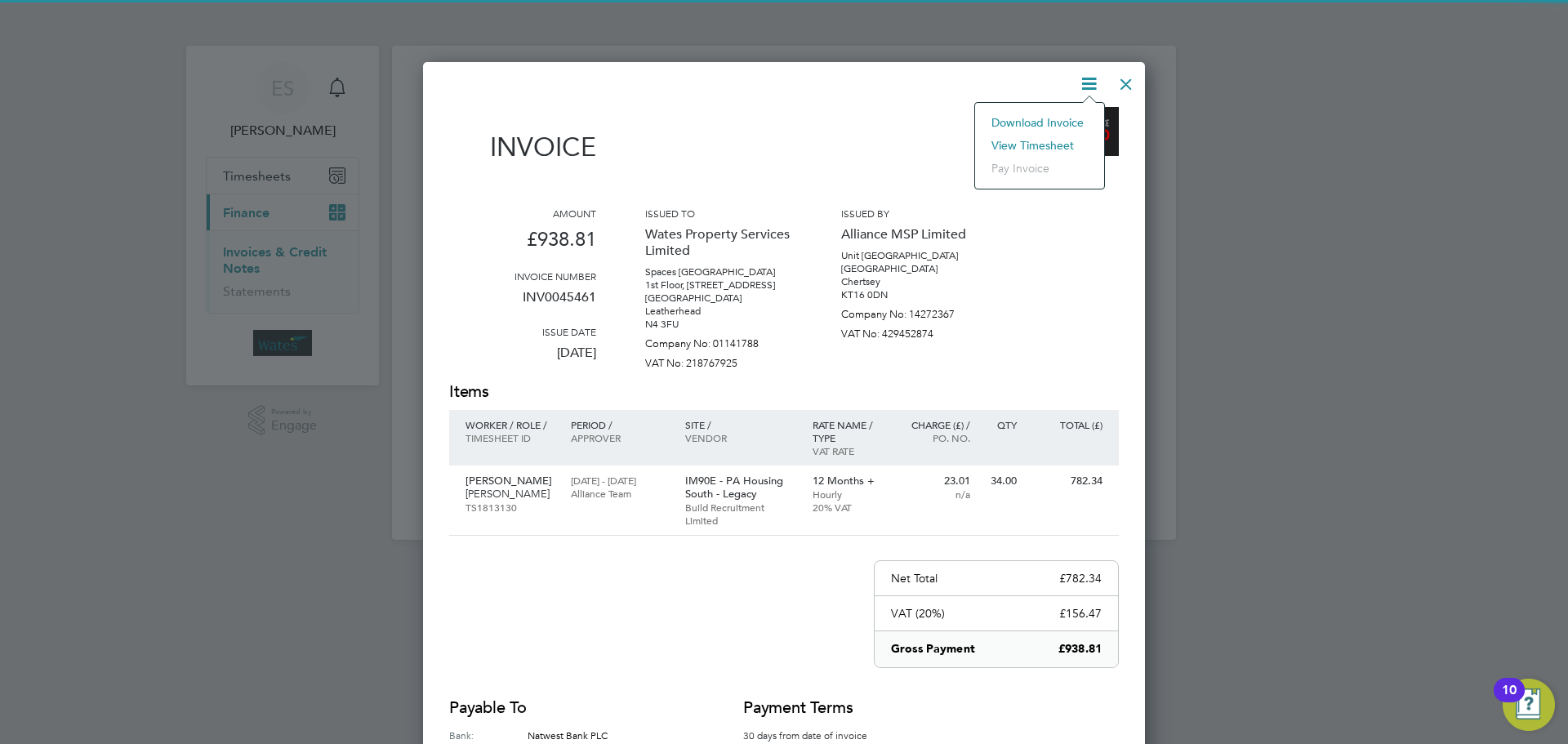
click at [1055, 141] on li "View timesheet" at bounding box center [1040, 146] width 112 height 23
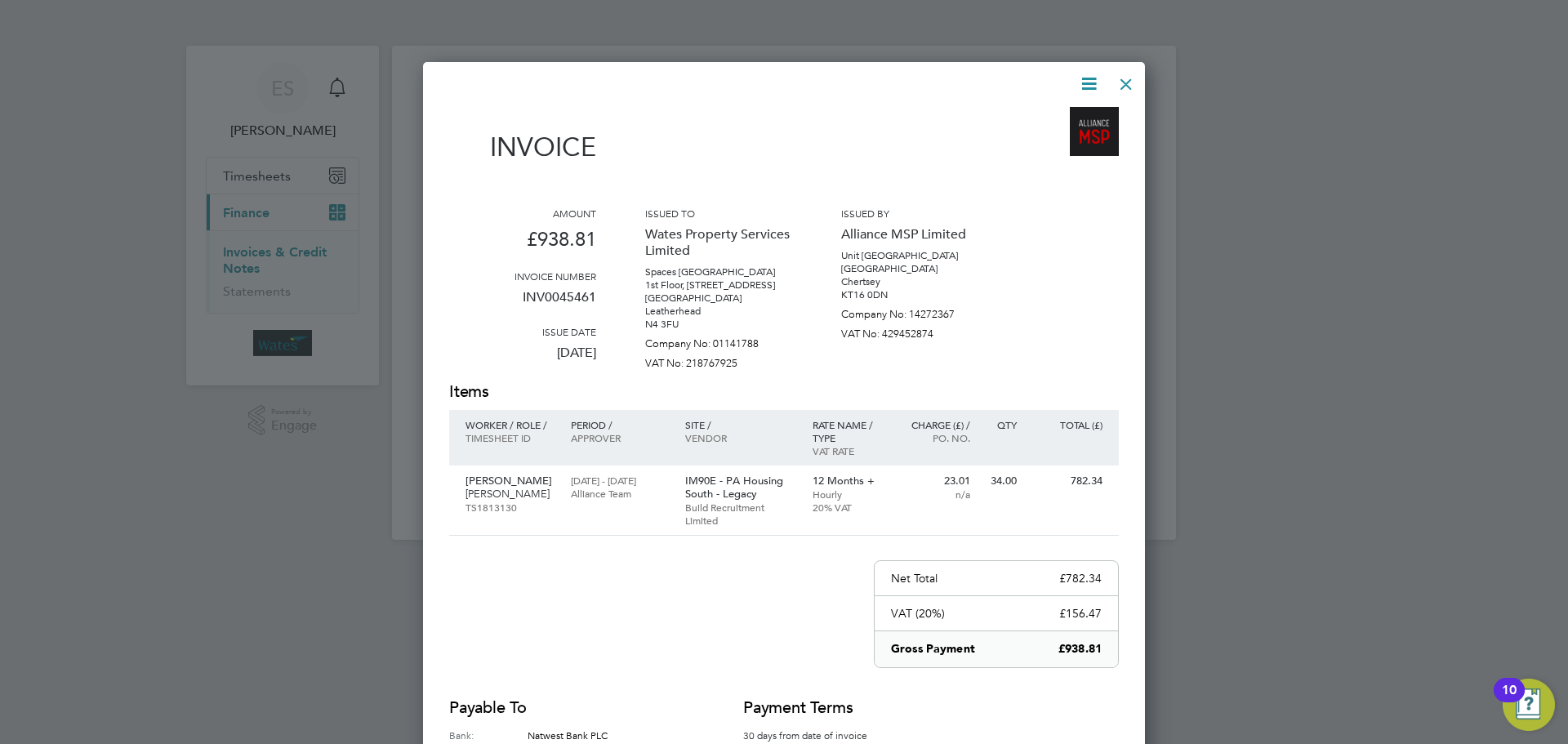
click at [1120, 83] on div at bounding box center [1126, 80] width 30 height 30
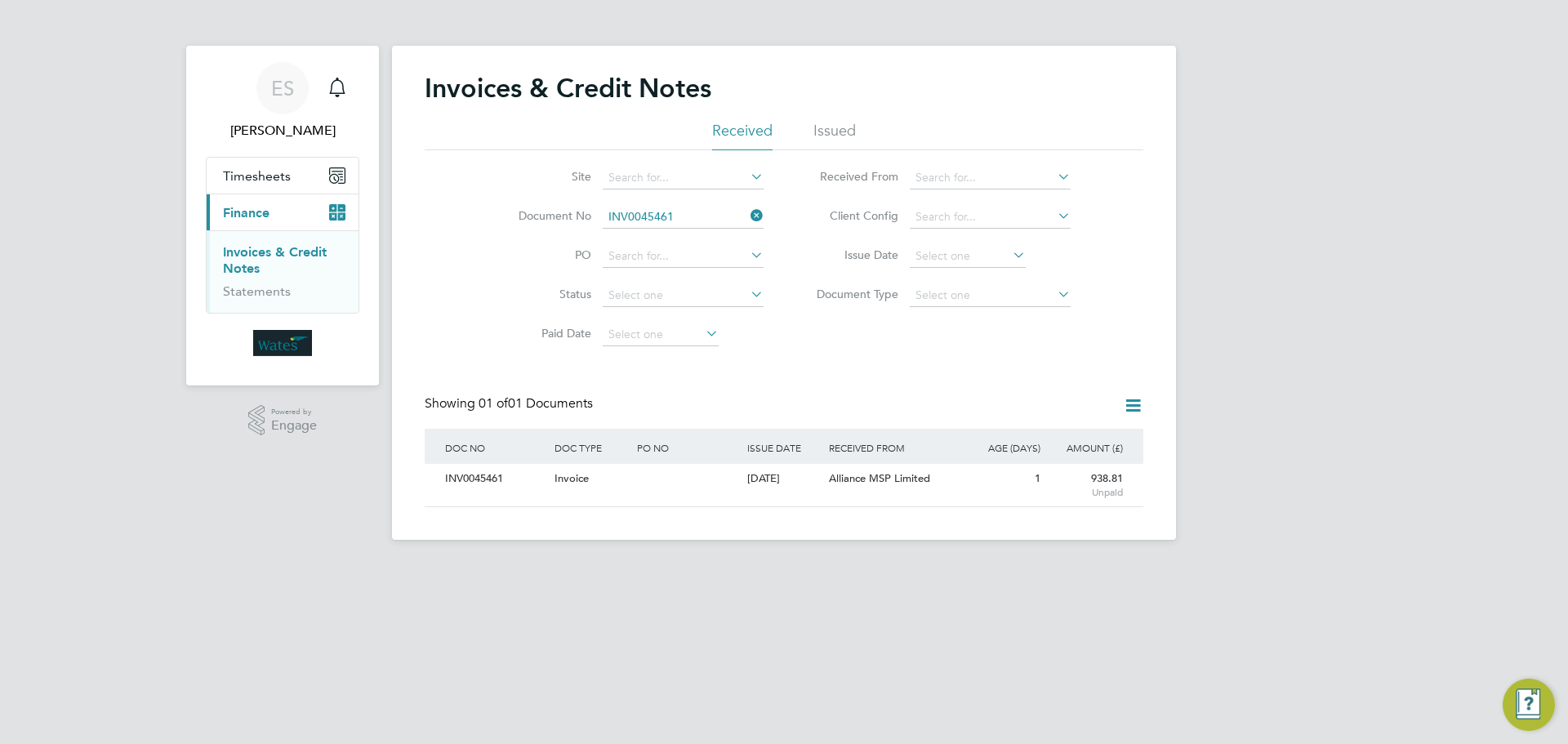
click at [747, 216] on icon at bounding box center [747, 215] width 0 height 23
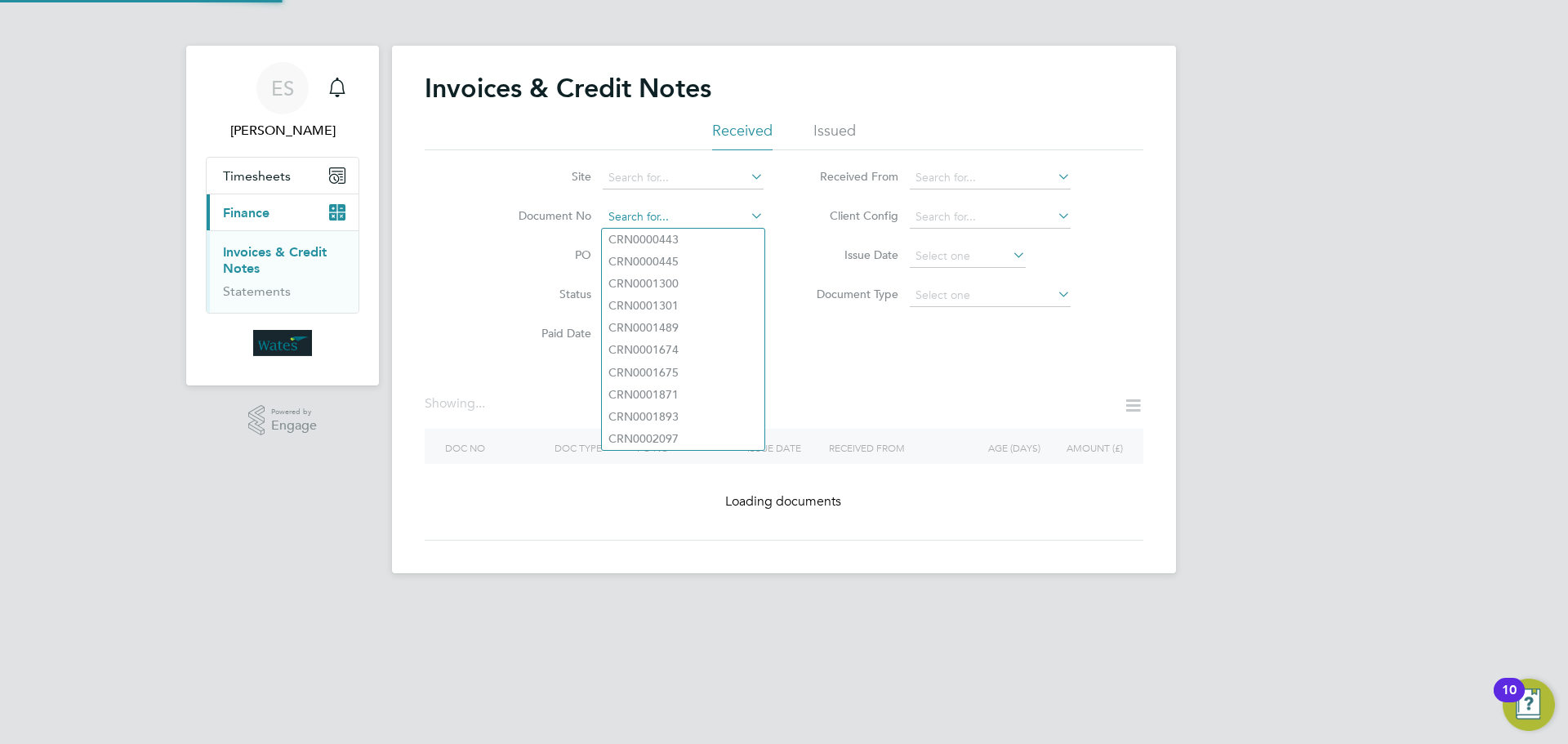
paste input "INV0045462"
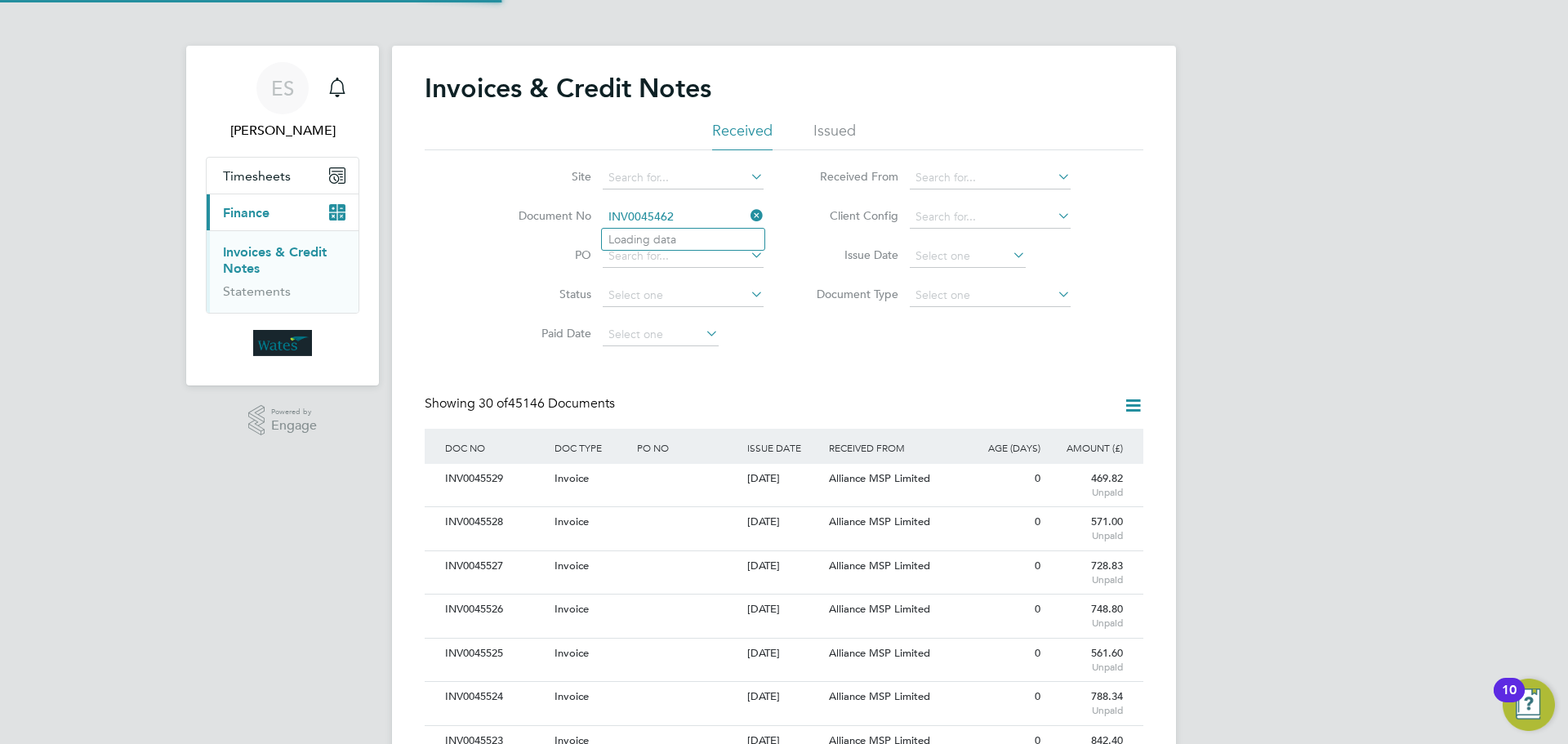
scroll to position [31, 112]
type input "INV0045462"
click at [704, 245] on li "INV0045462" at bounding box center [683, 239] width 163 height 22
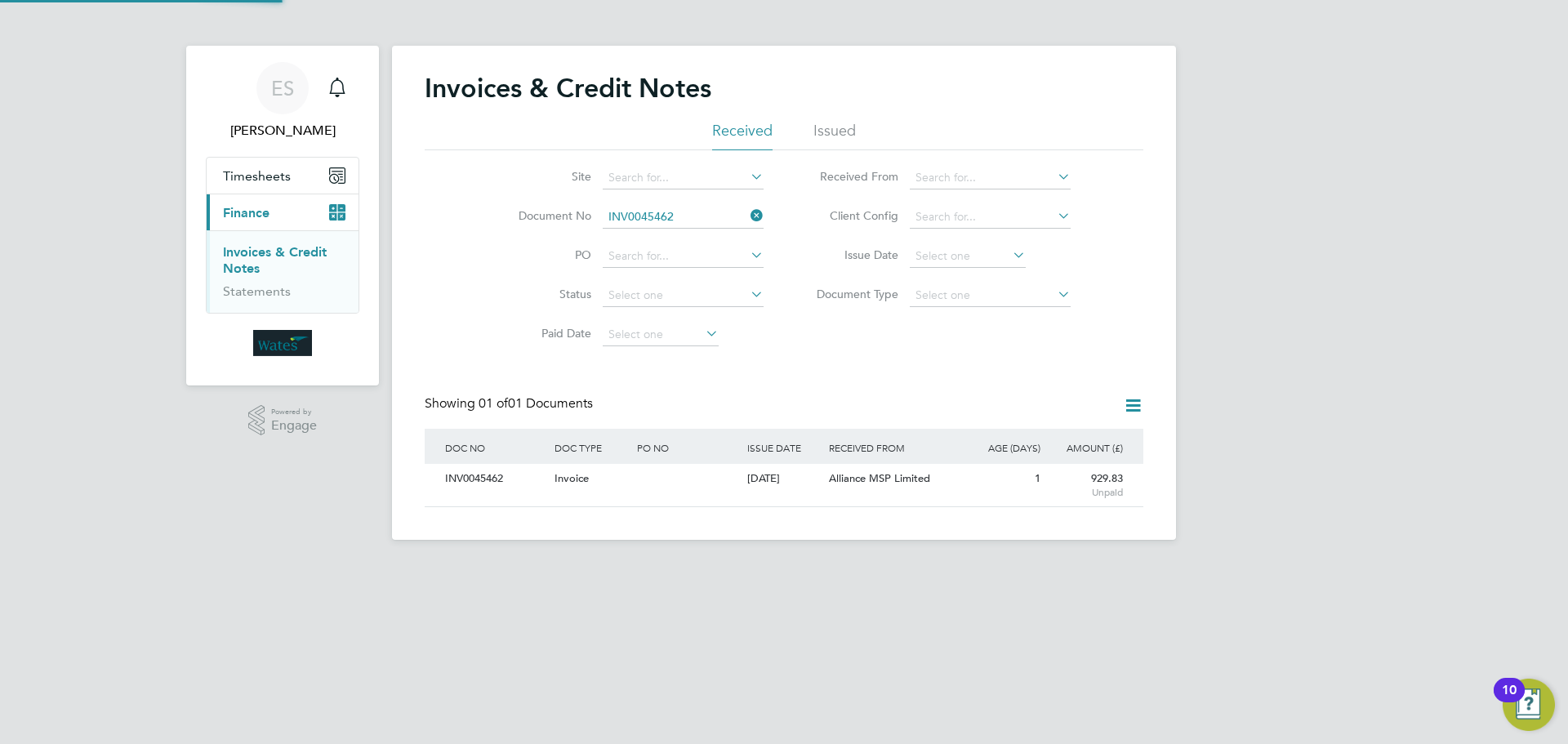
click at [492, 480] on div "INV0045462" at bounding box center [496, 479] width 110 height 30
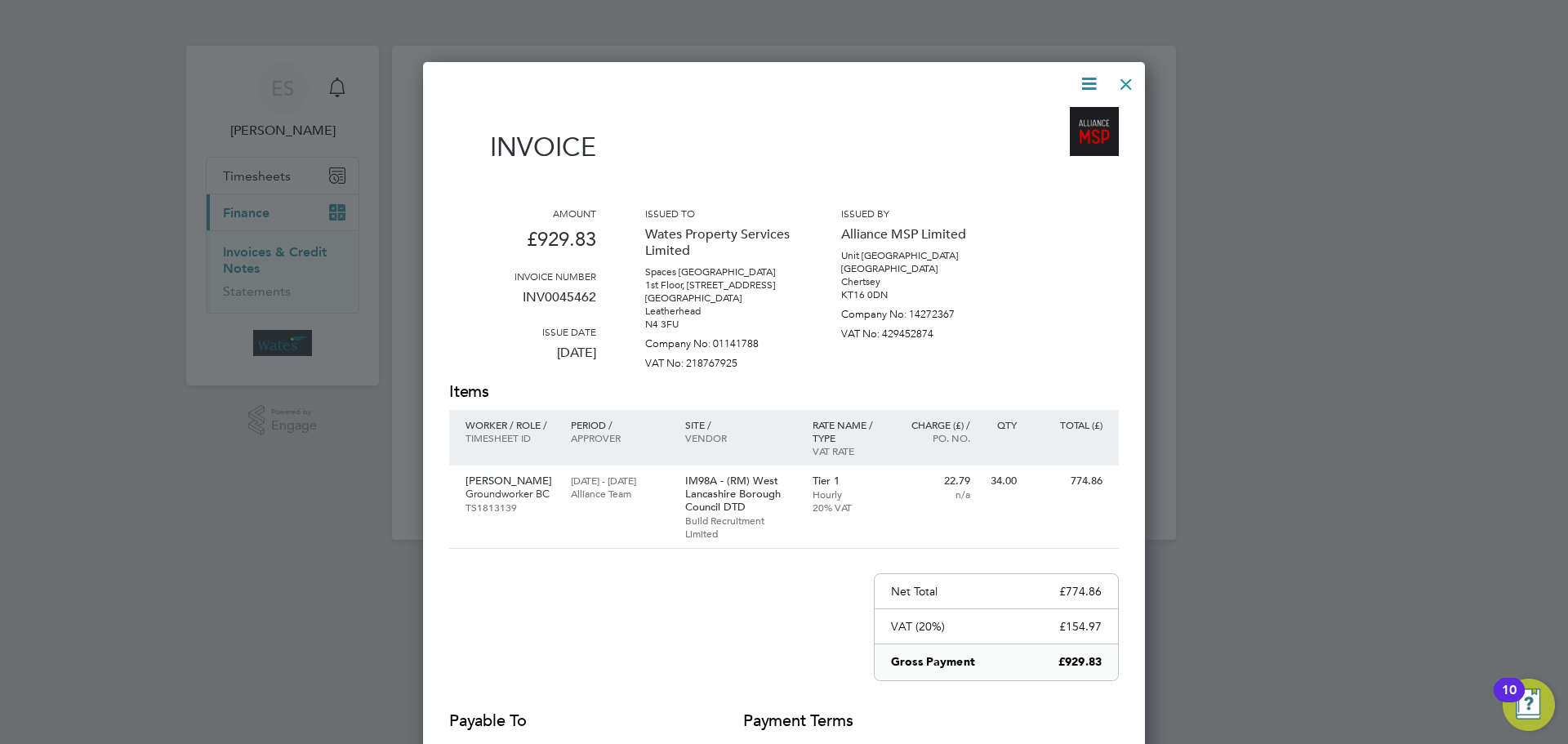
click at [1087, 87] on icon at bounding box center [1089, 83] width 20 height 20
click at [1074, 117] on li "Download Invoice" at bounding box center [1040, 123] width 112 height 23
drag, startPoint x: 1089, startPoint y: 75, endPoint x: 1061, endPoint y: 118, distance: 51.3
click at [1089, 75] on icon at bounding box center [1089, 83] width 20 height 20
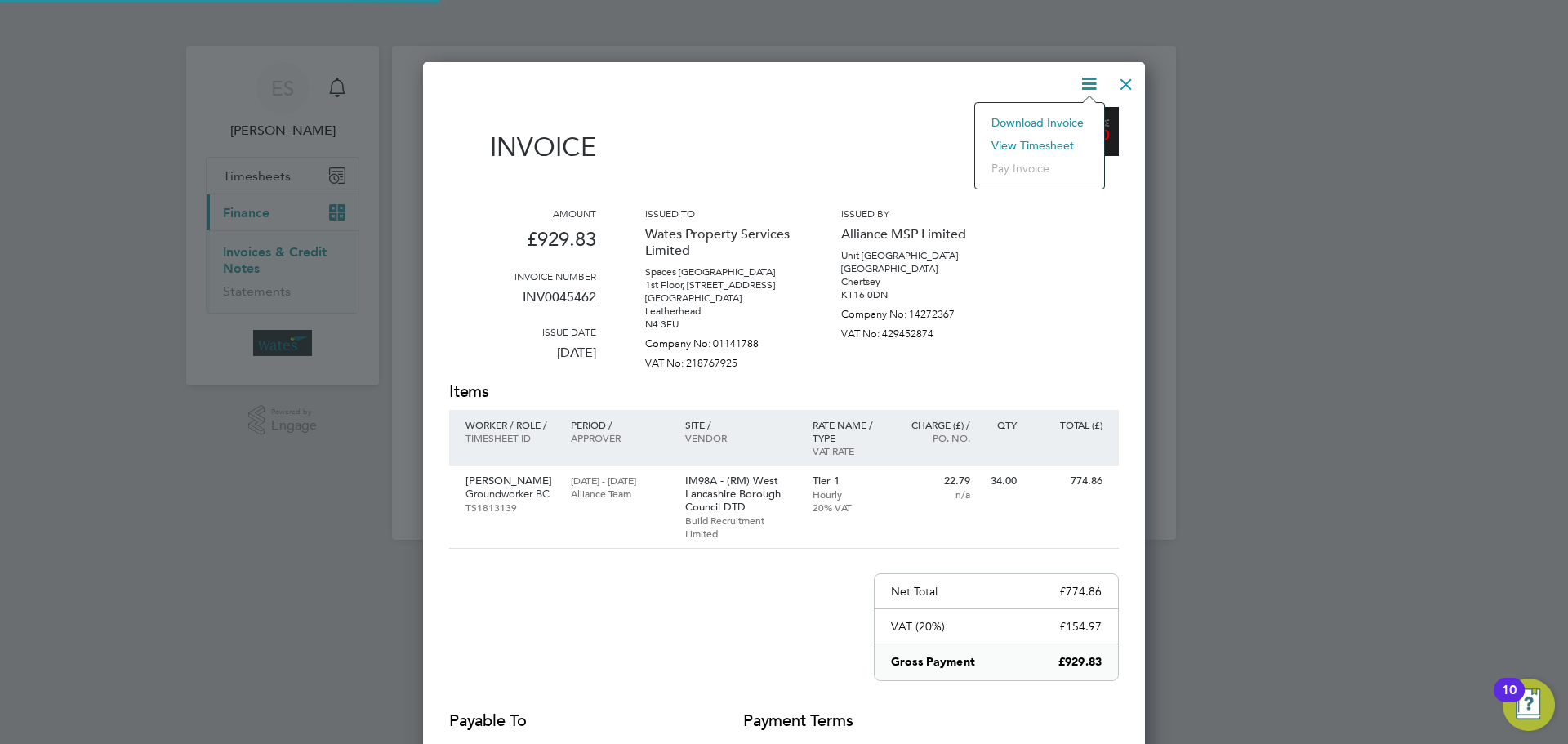
click at [1040, 145] on li "View timesheet" at bounding box center [1040, 146] width 112 height 23
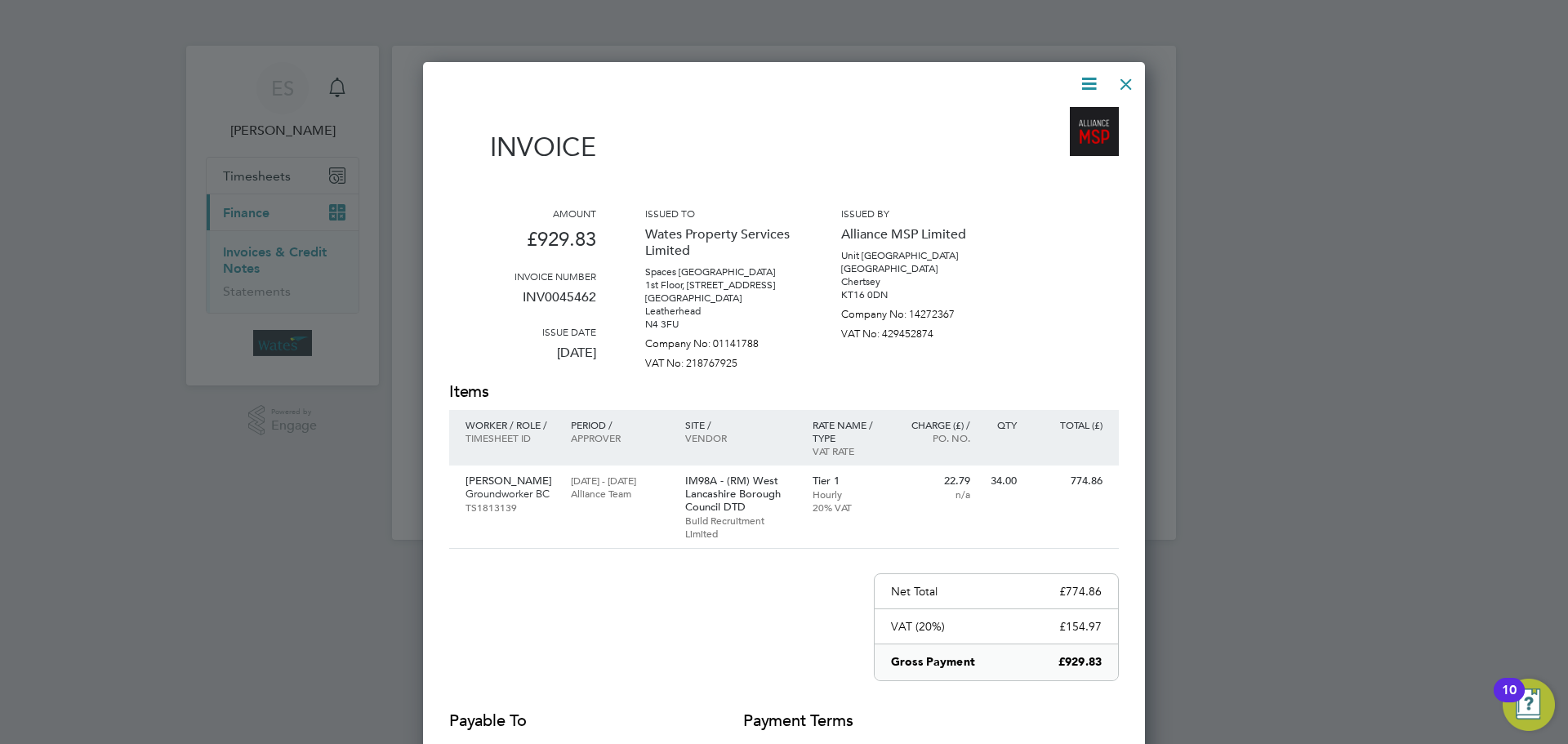
click at [1128, 91] on div at bounding box center [1126, 80] width 30 height 30
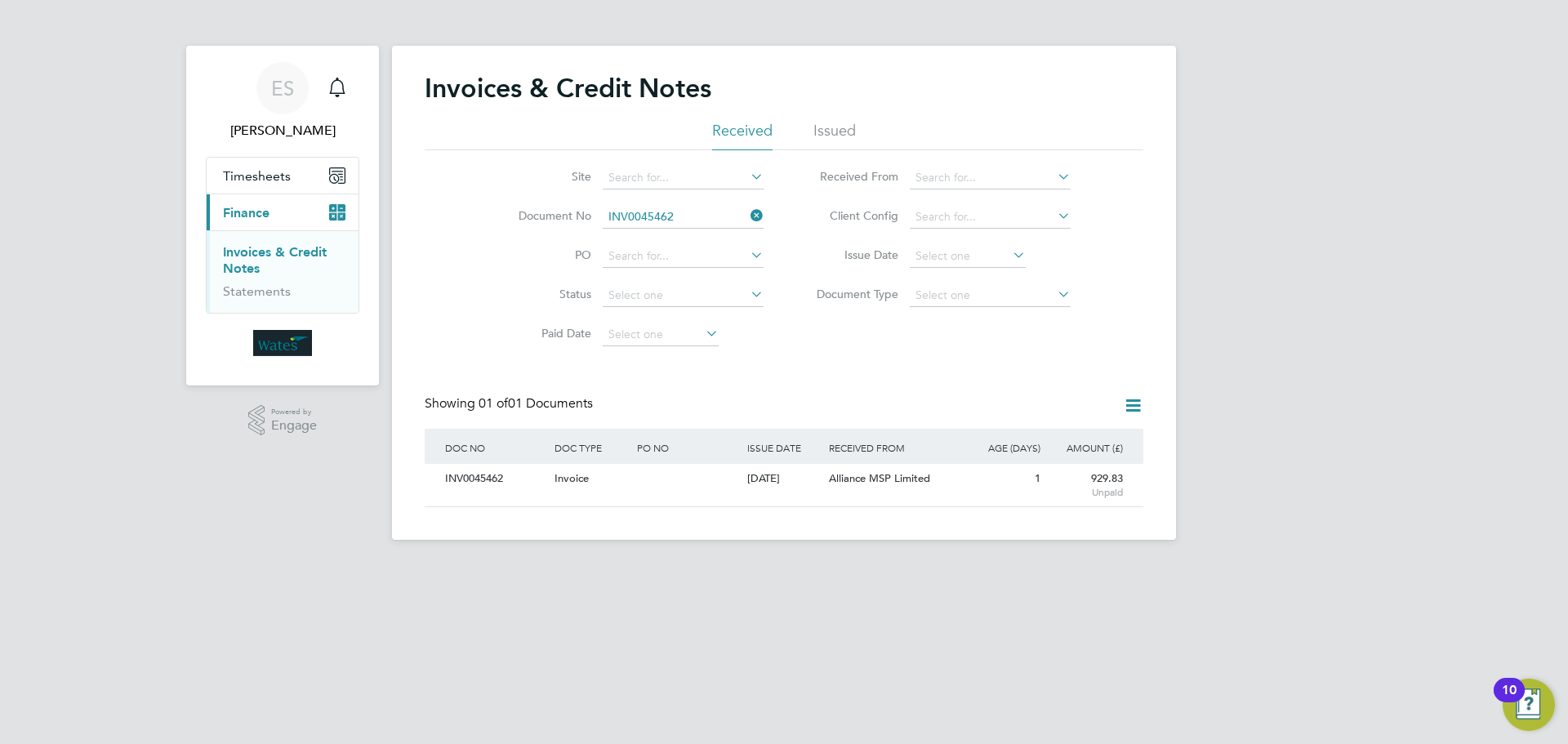
click at [747, 215] on icon at bounding box center [747, 215] width 0 height 23
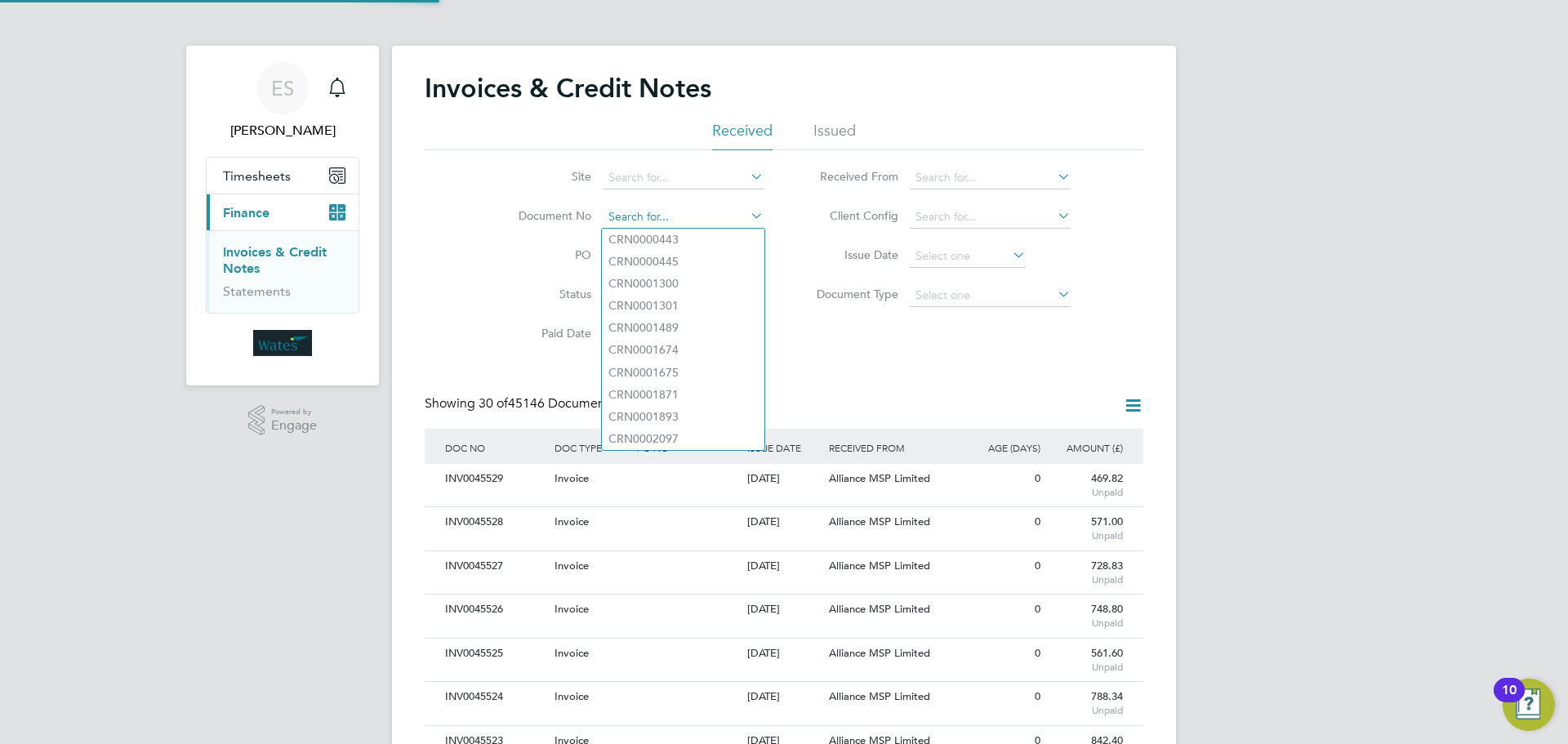
scroll to position [31, 112]
paste input "INV0045463"
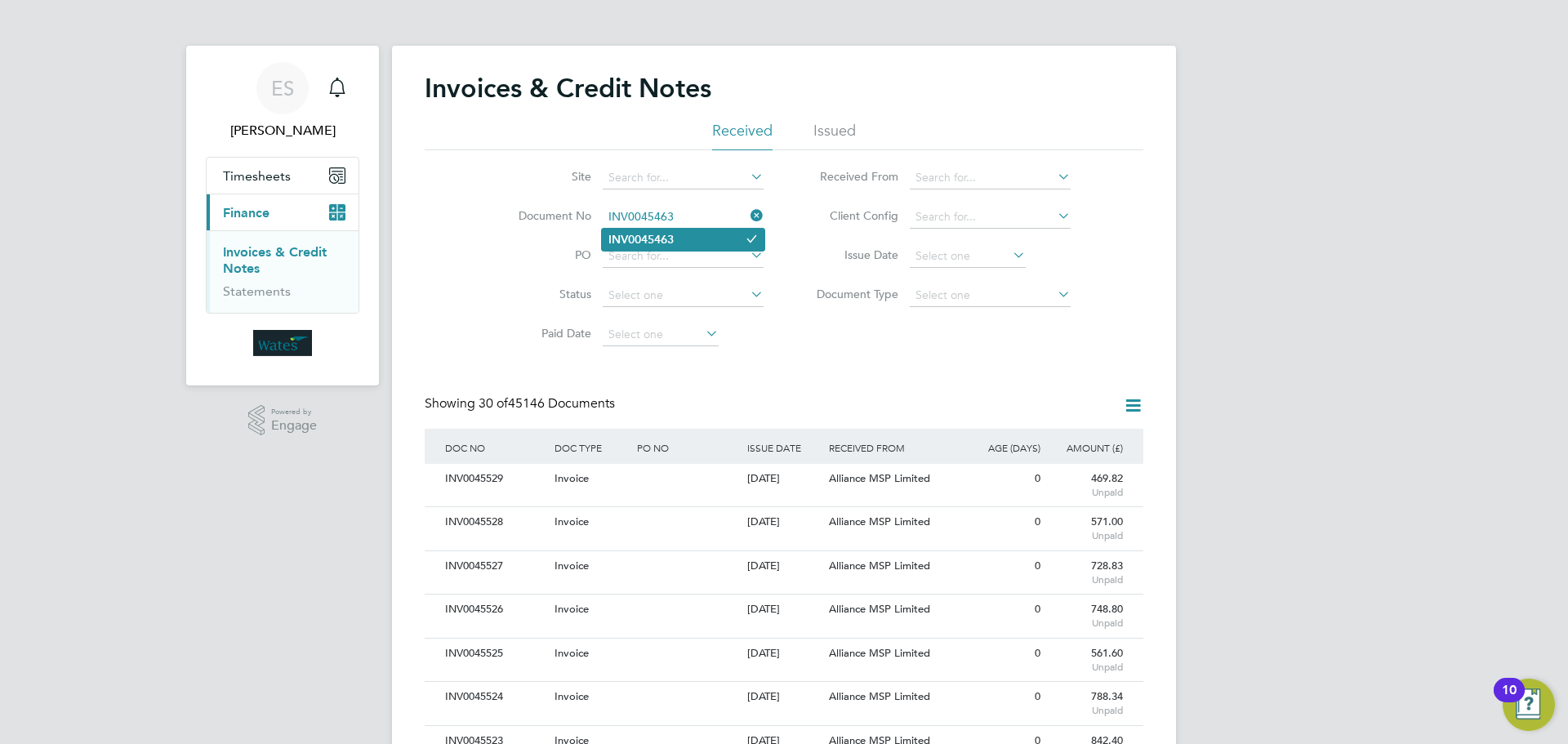
type input "INV0045463"
click at [694, 242] on li "INV0045463" at bounding box center [683, 239] width 163 height 22
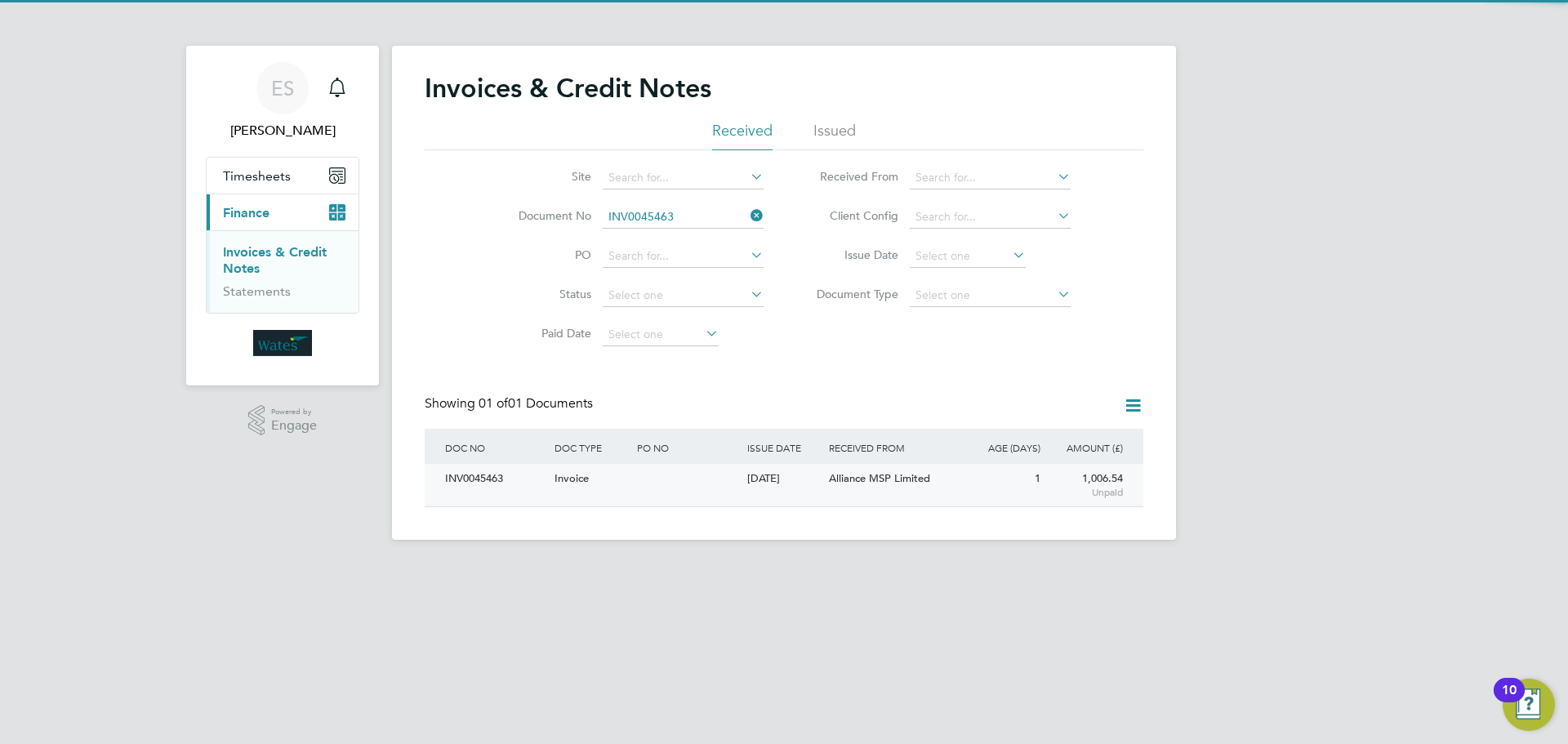
click at [463, 484] on div "INV0045463" at bounding box center [496, 479] width 110 height 30
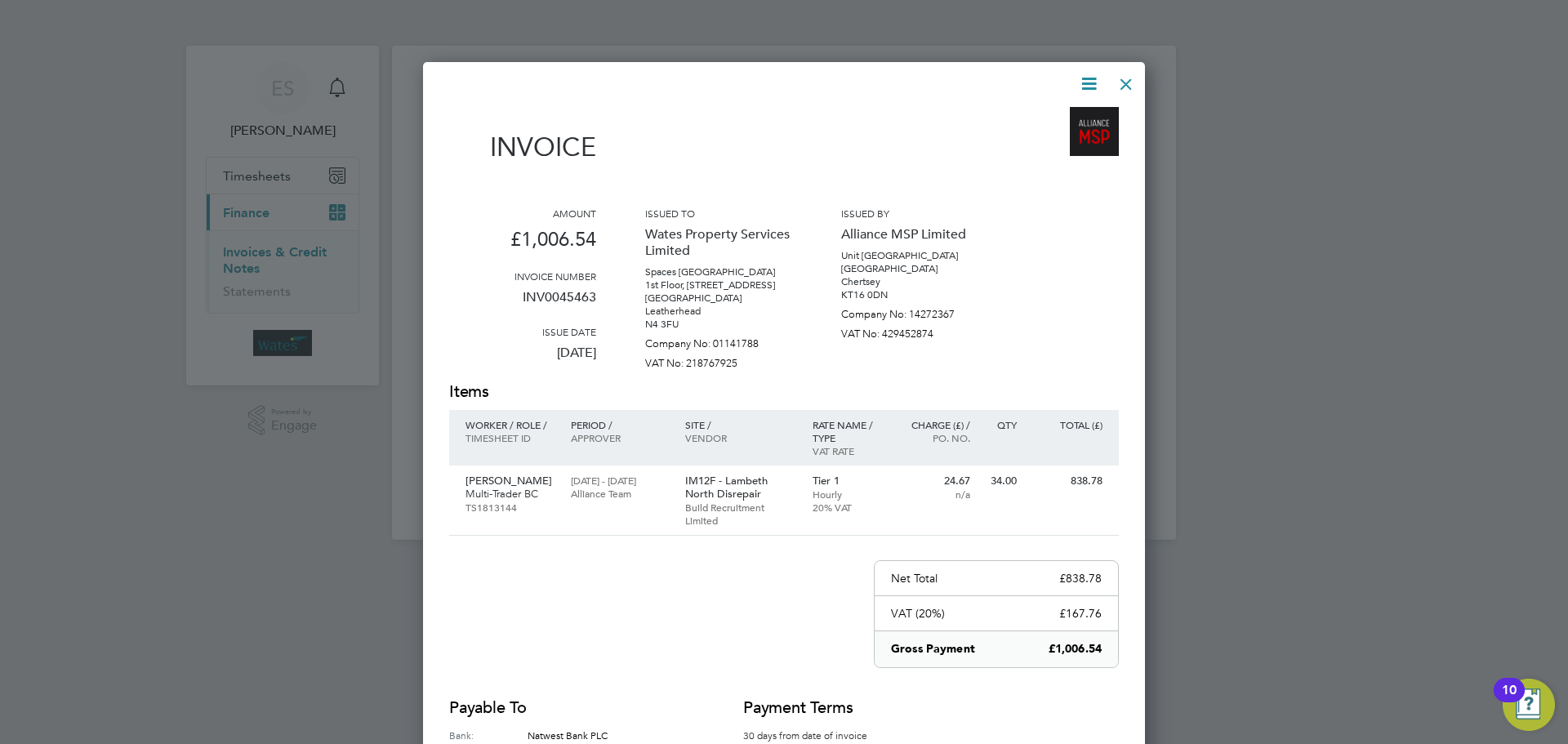
click at [1083, 81] on icon at bounding box center [1089, 83] width 20 height 20
click at [1066, 117] on li "Download Invoice" at bounding box center [1040, 123] width 112 height 23
click at [1092, 77] on icon at bounding box center [1089, 83] width 20 height 20
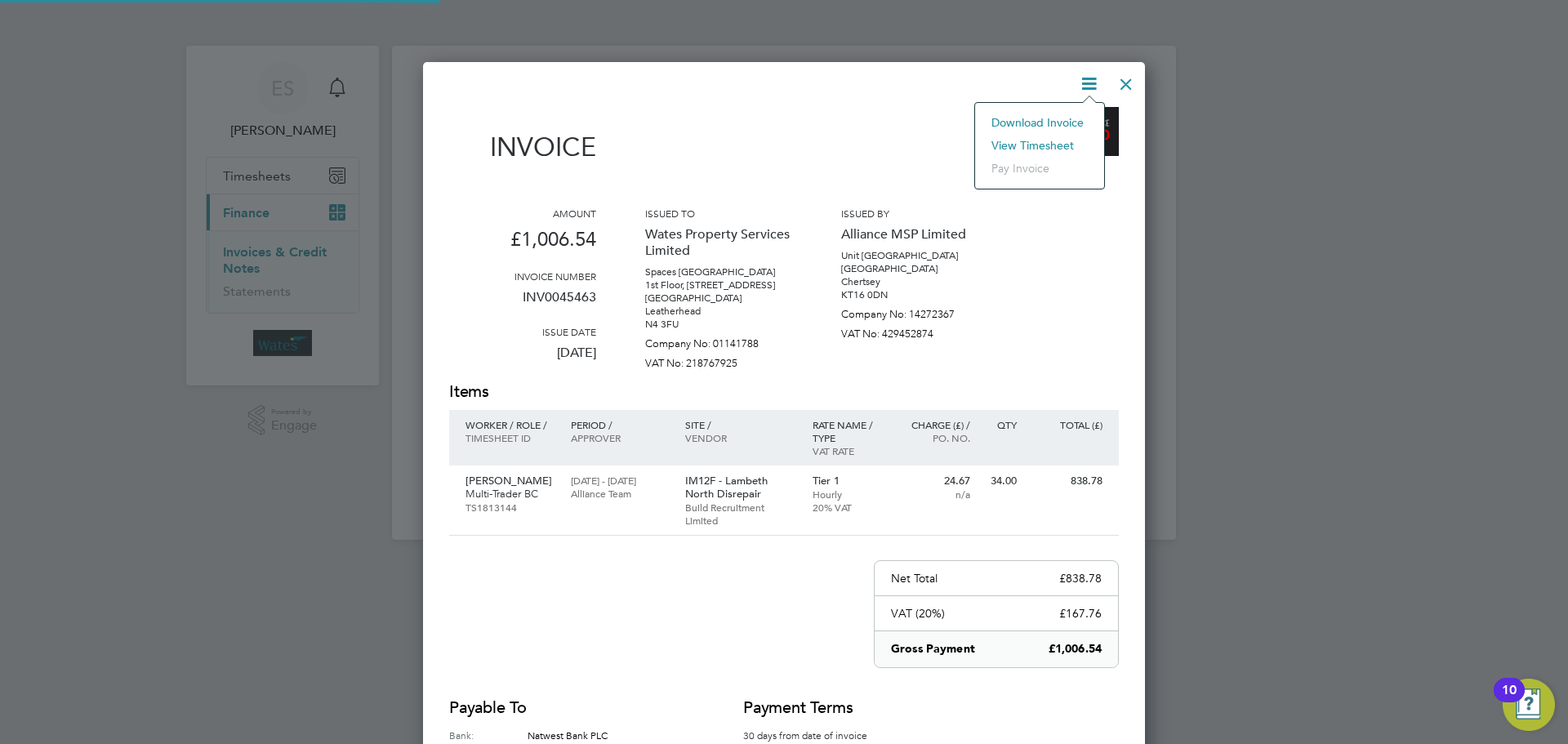
click at [1039, 143] on li "View timesheet" at bounding box center [1040, 146] width 112 height 23
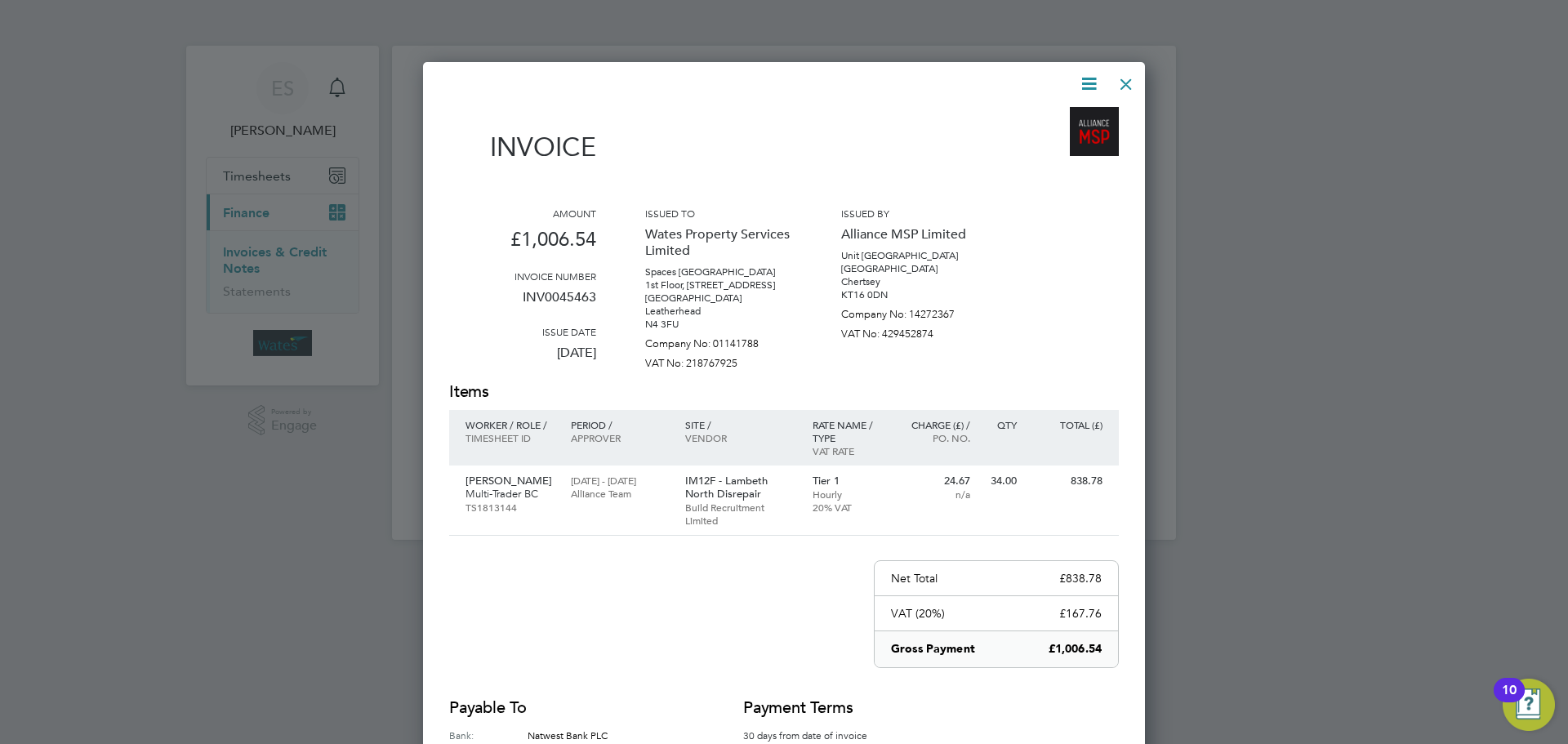
click at [1116, 79] on div at bounding box center [1126, 80] width 30 height 30
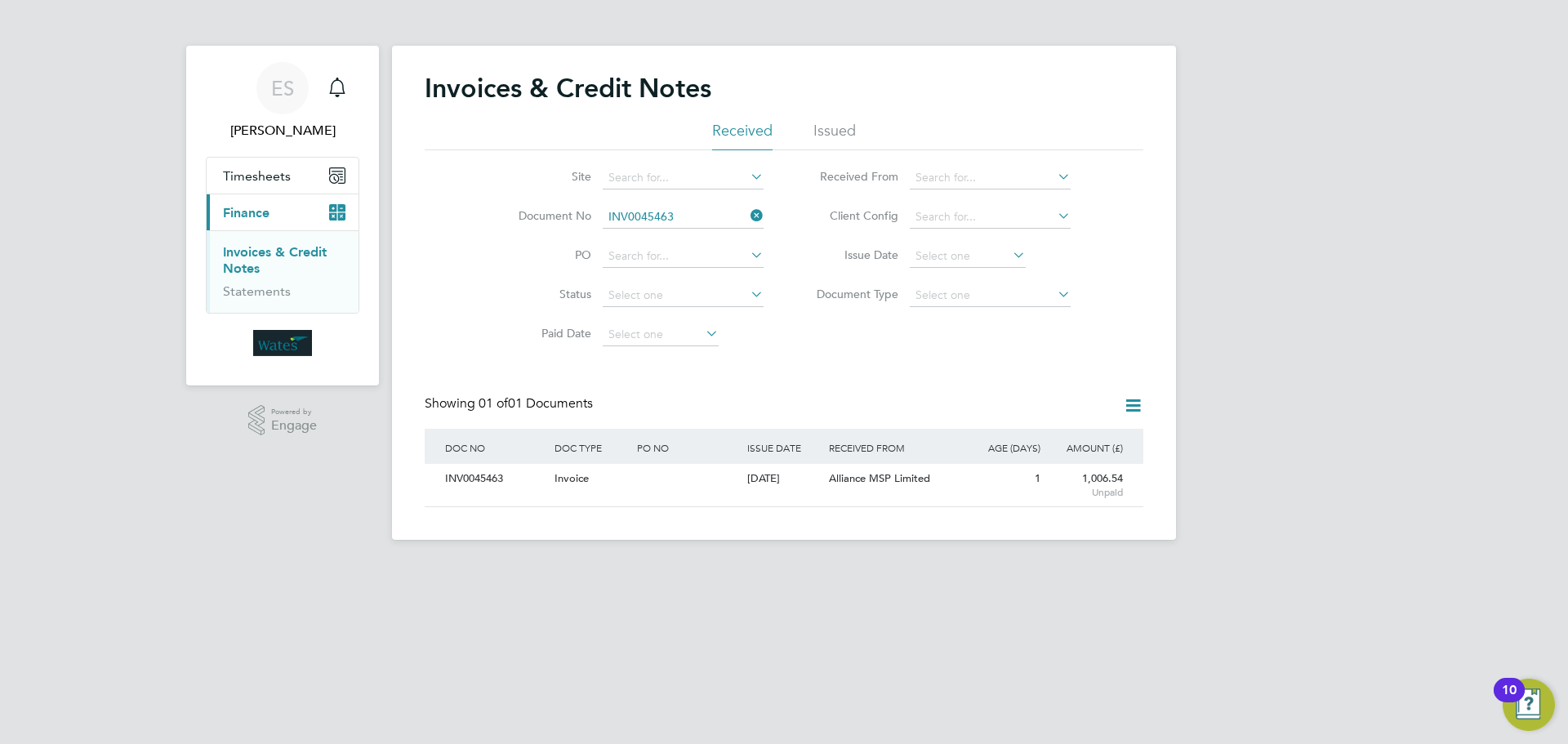
click at [747, 218] on icon at bounding box center [747, 215] width 0 height 23
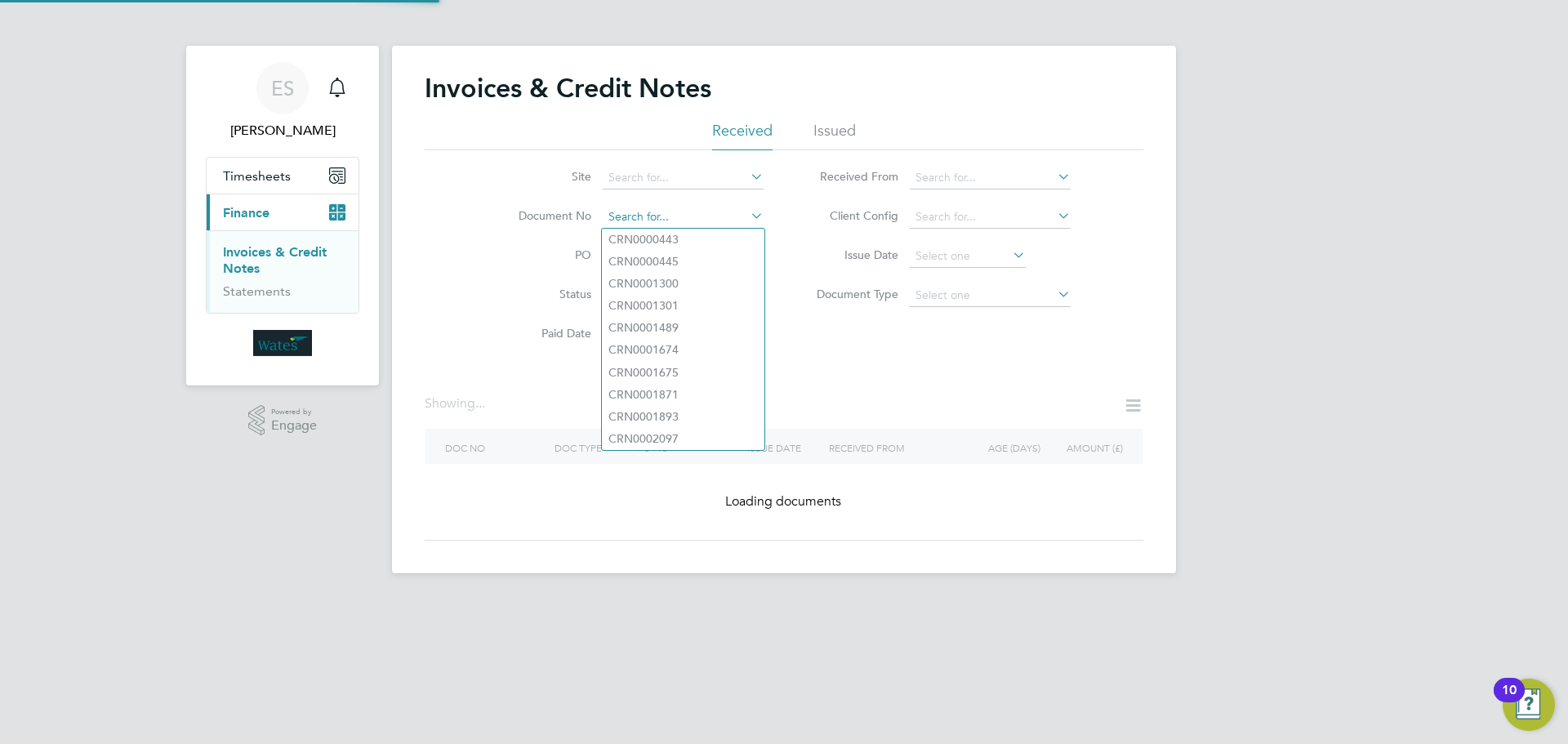
paste input "INV0045464"
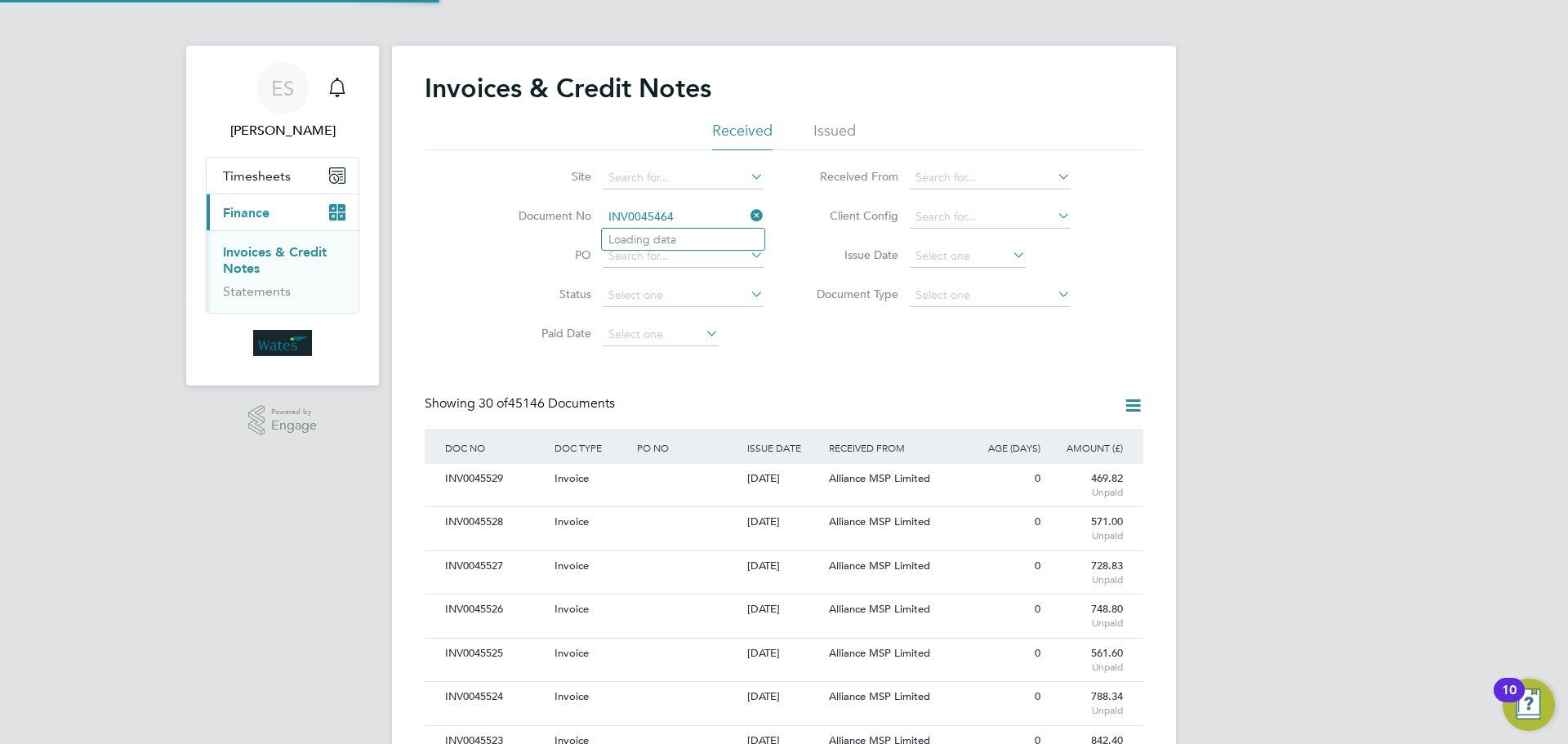
scroll to position [31, 112]
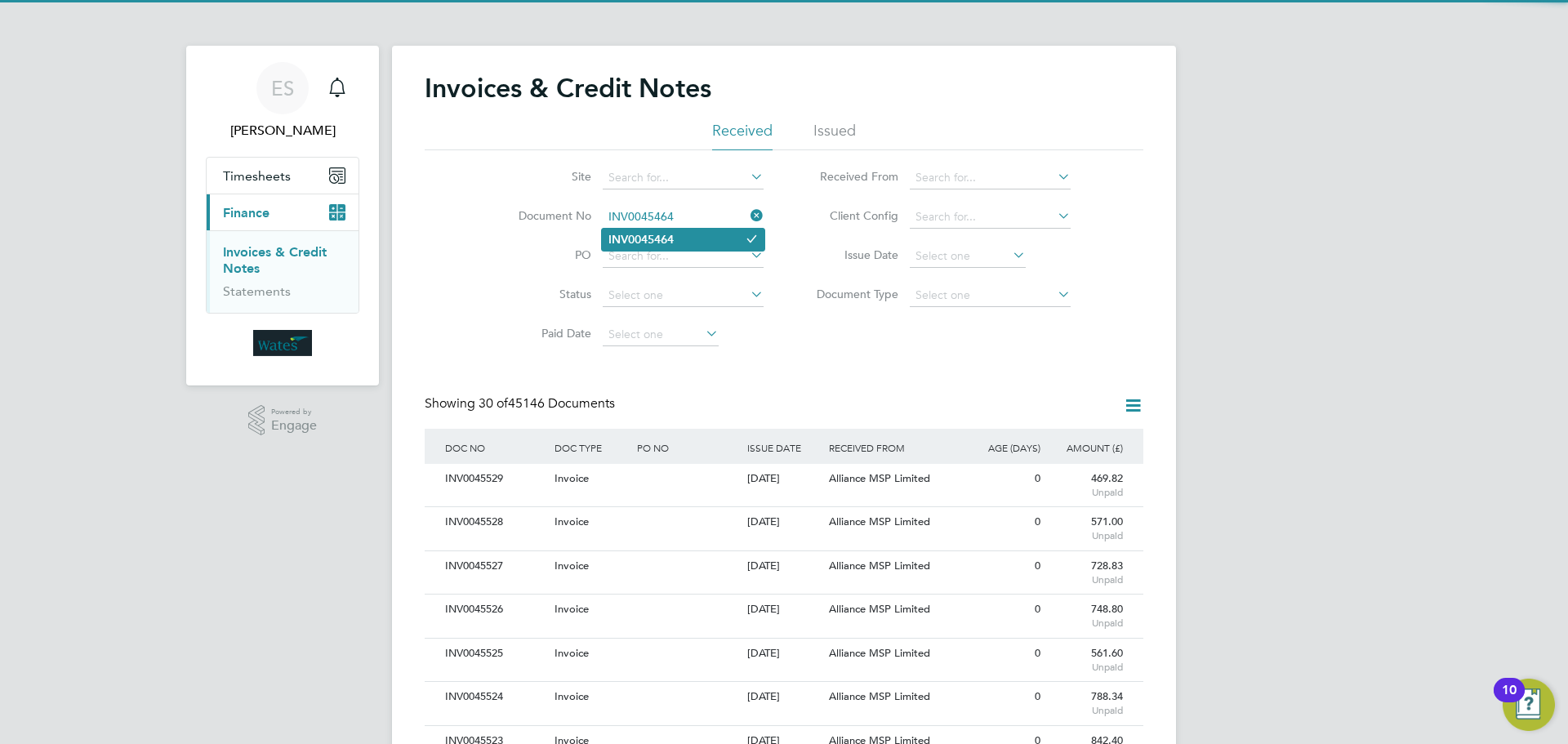
type input "INV0045464"
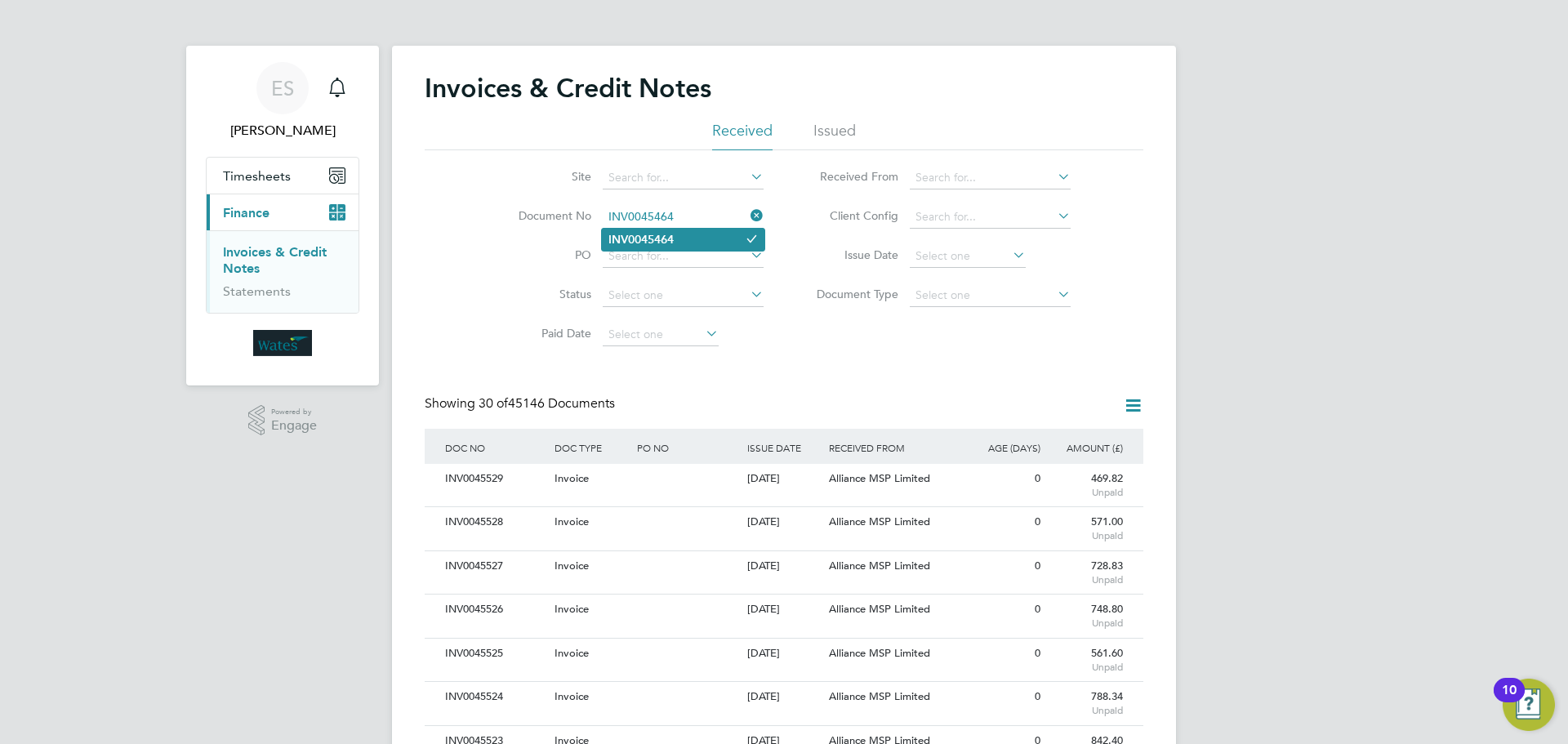
click at [694, 243] on li "INV0045464" at bounding box center [683, 239] width 163 height 22
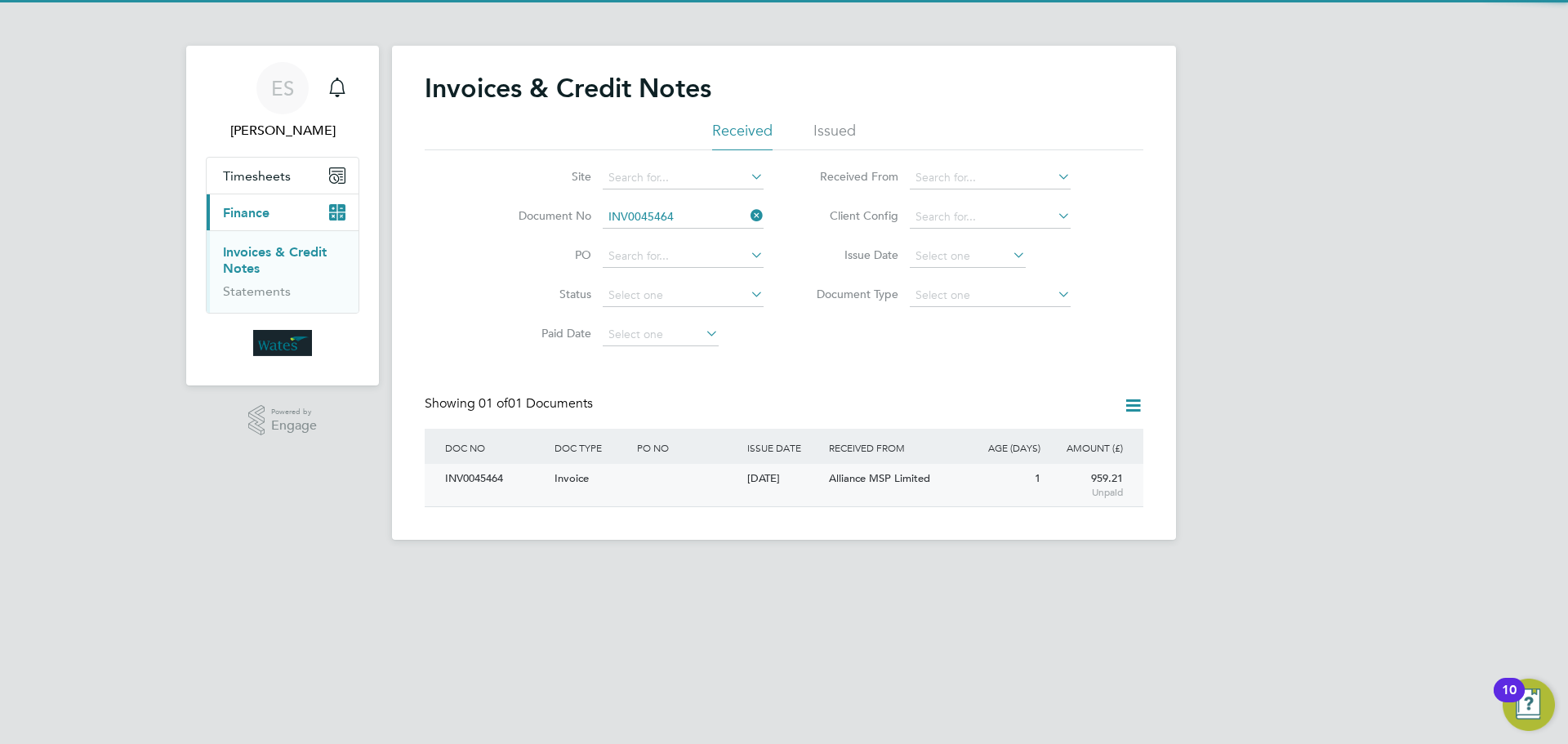
click at [480, 482] on div "INV0045464" at bounding box center [496, 479] width 110 height 30
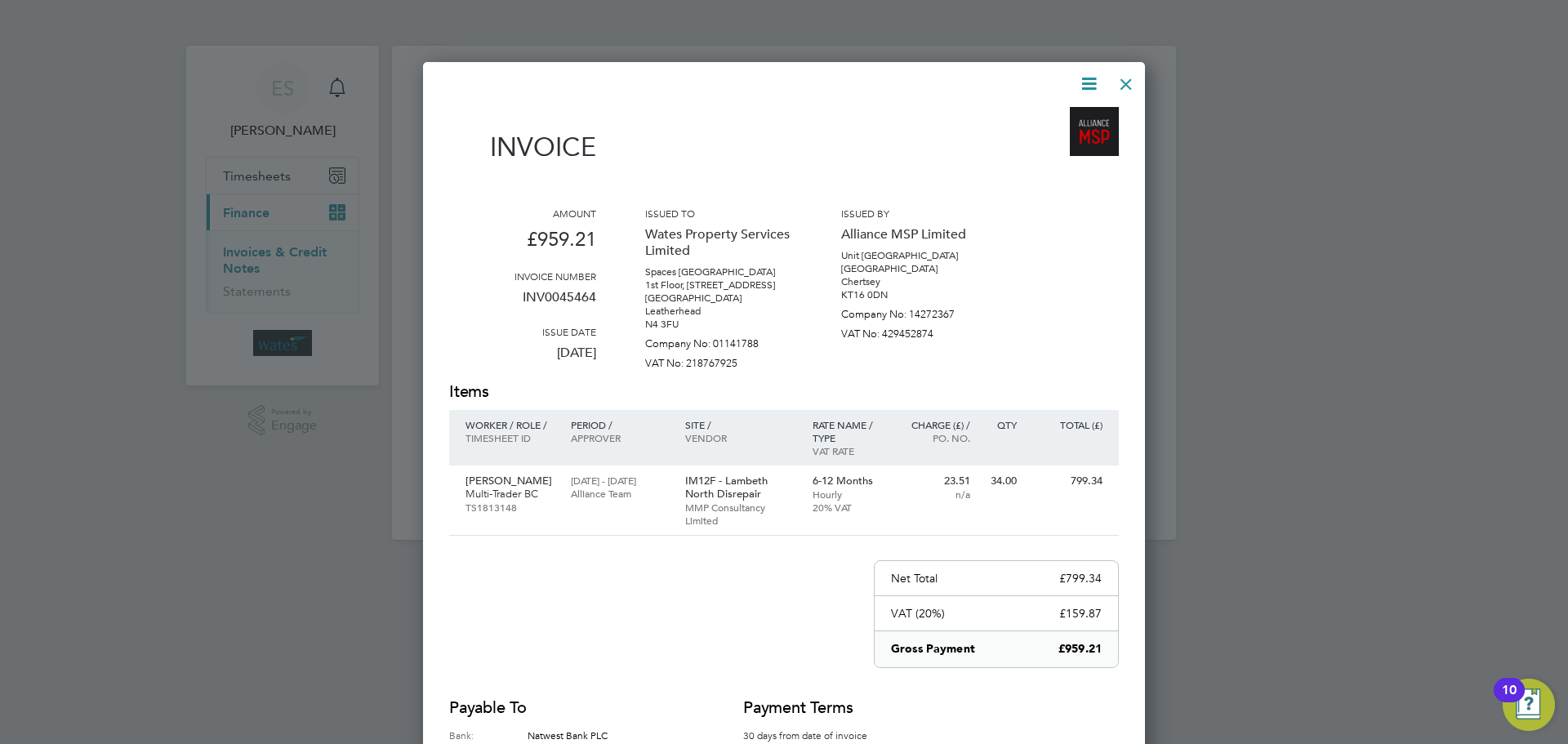
click at [1088, 81] on icon at bounding box center [1089, 83] width 20 height 20
click at [1077, 117] on li "Download Invoice" at bounding box center [1040, 123] width 112 height 23
click at [1081, 83] on icon at bounding box center [1089, 83] width 20 height 20
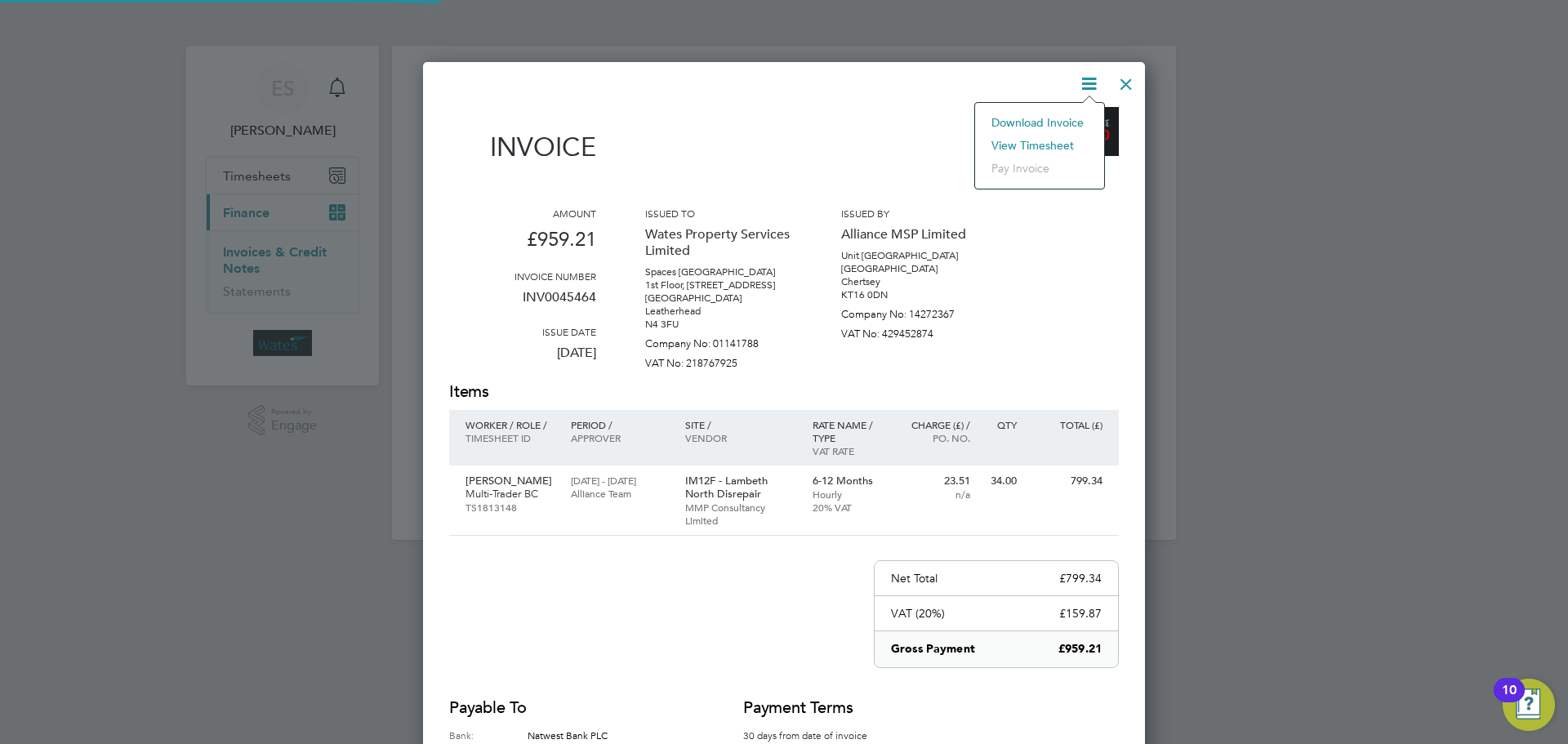
click at [1030, 134] on li "View timesheet" at bounding box center [1040, 146] width 112 height 23
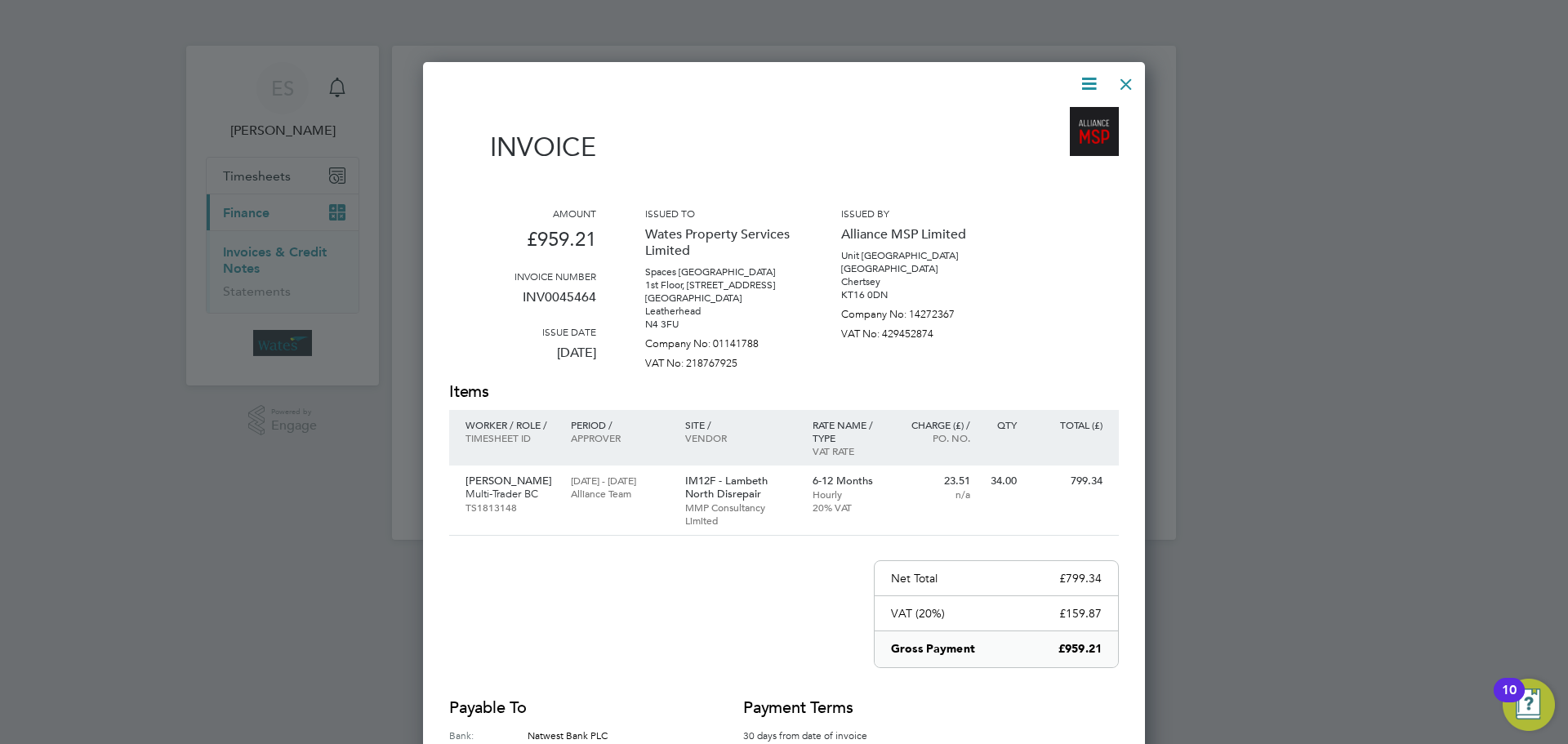
click at [1130, 83] on div at bounding box center [1126, 80] width 30 height 30
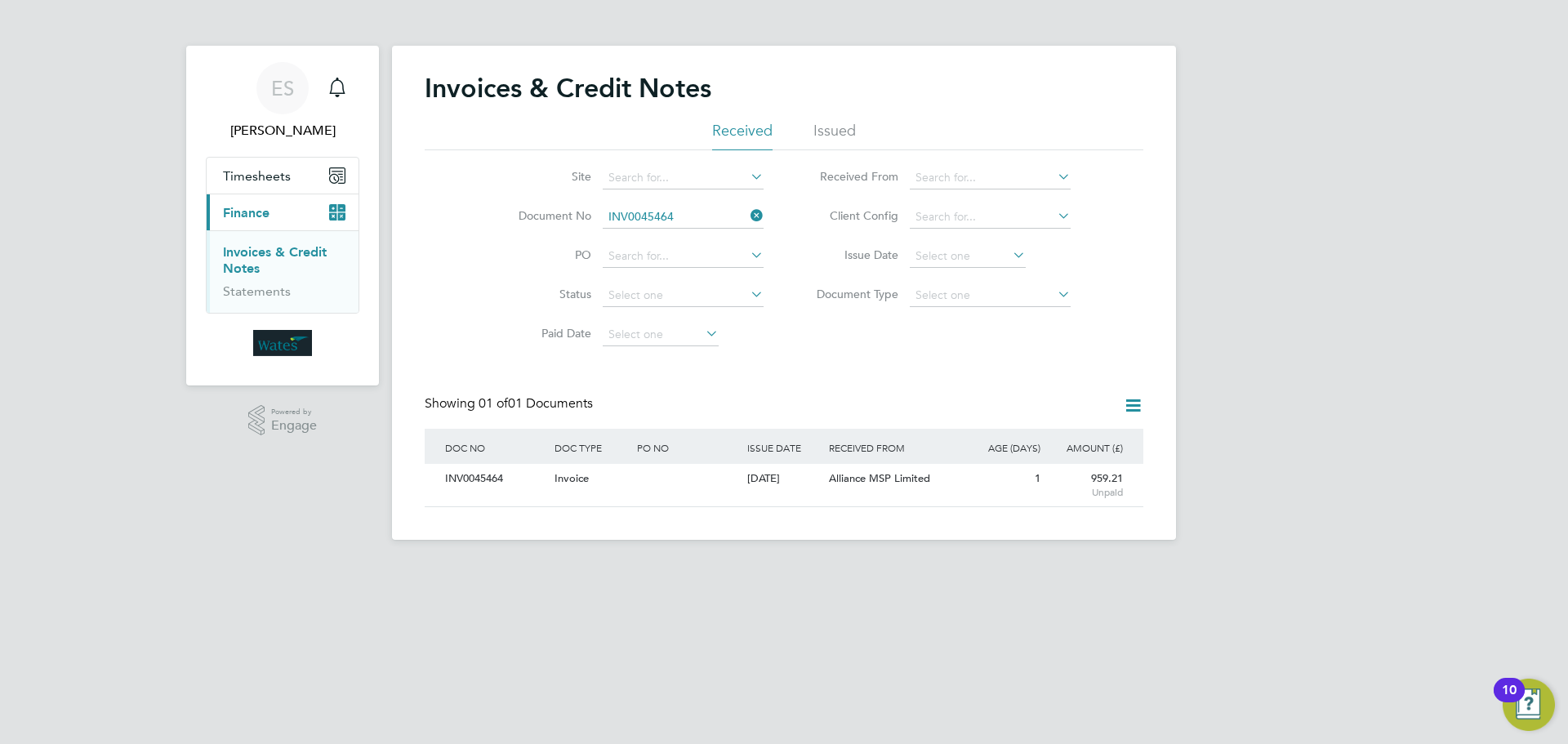
click at [747, 211] on icon at bounding box center [747, 215] width 0 height 23
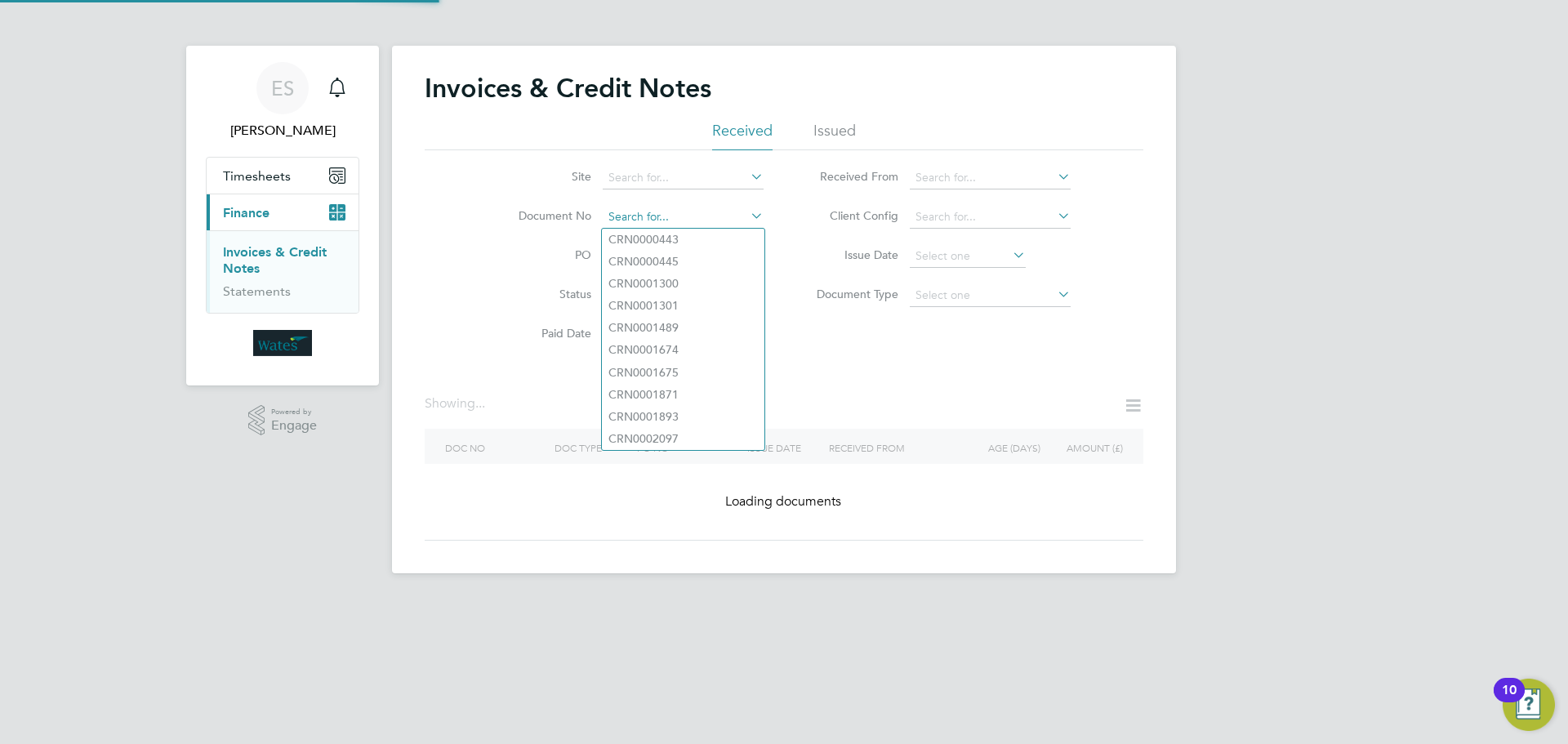
paste input "INV0045465"
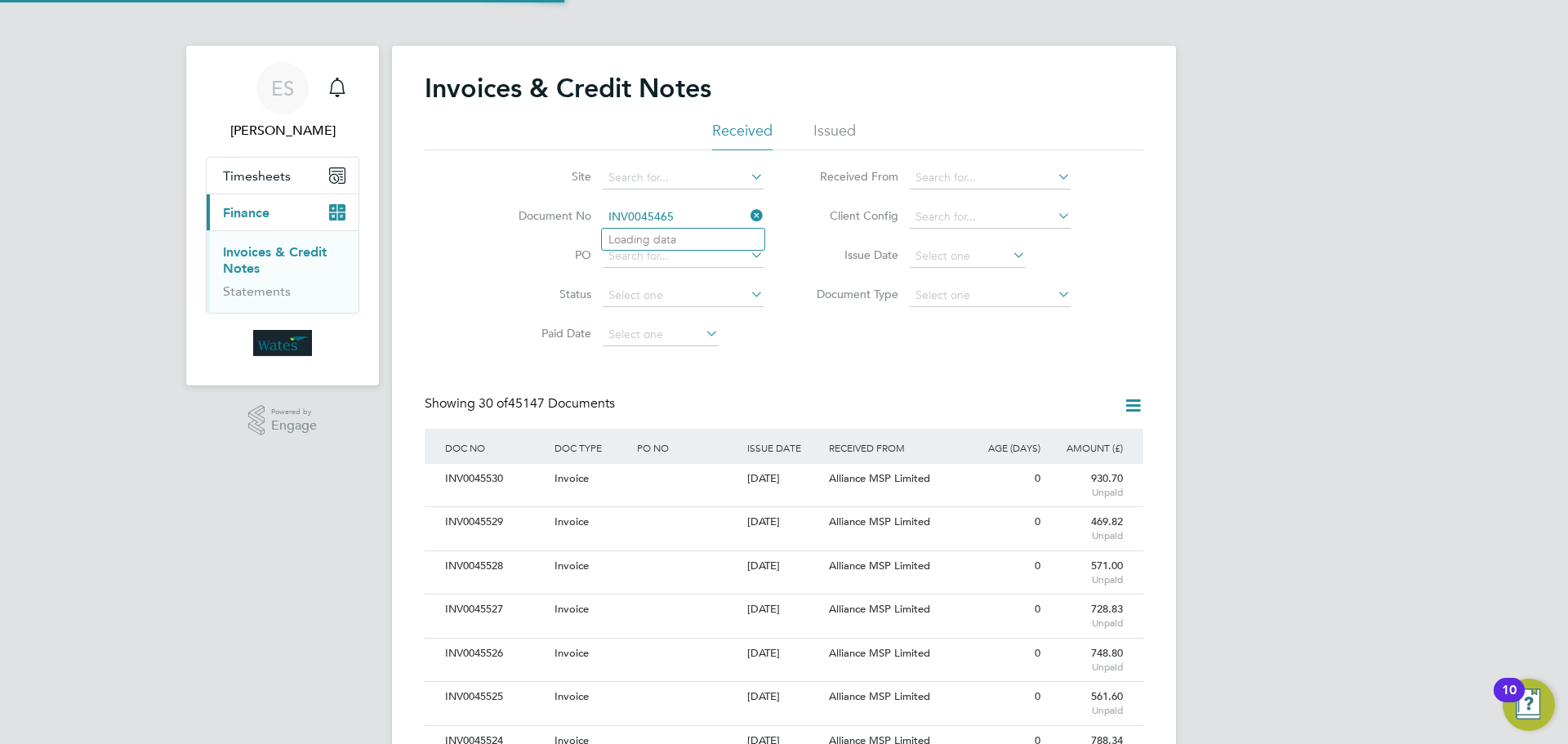
scroll to position [31, 112]
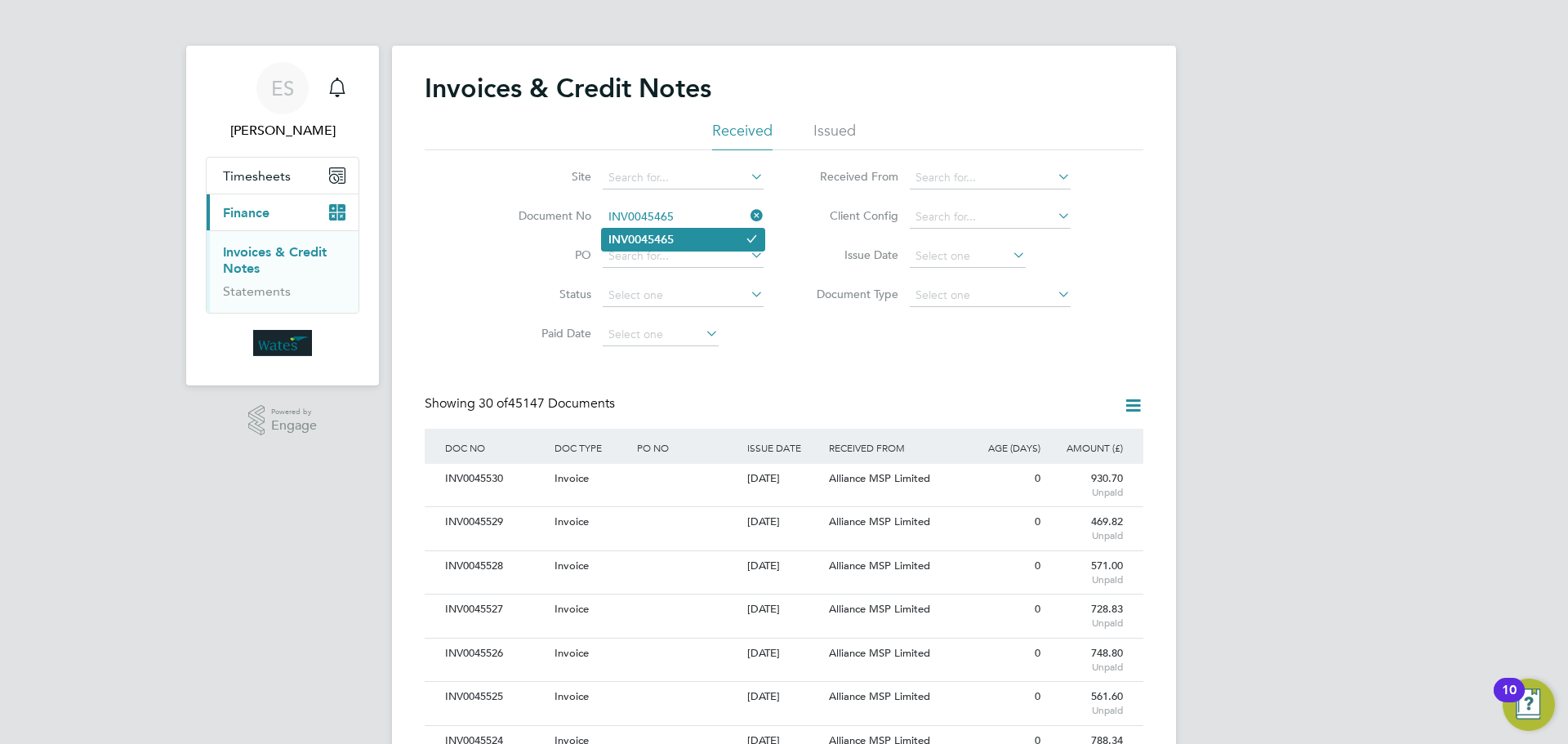
type input "INV0045465"
click at [647, 240] on b "INV0045465" at bounding box center [641, 239] width 66 height 14
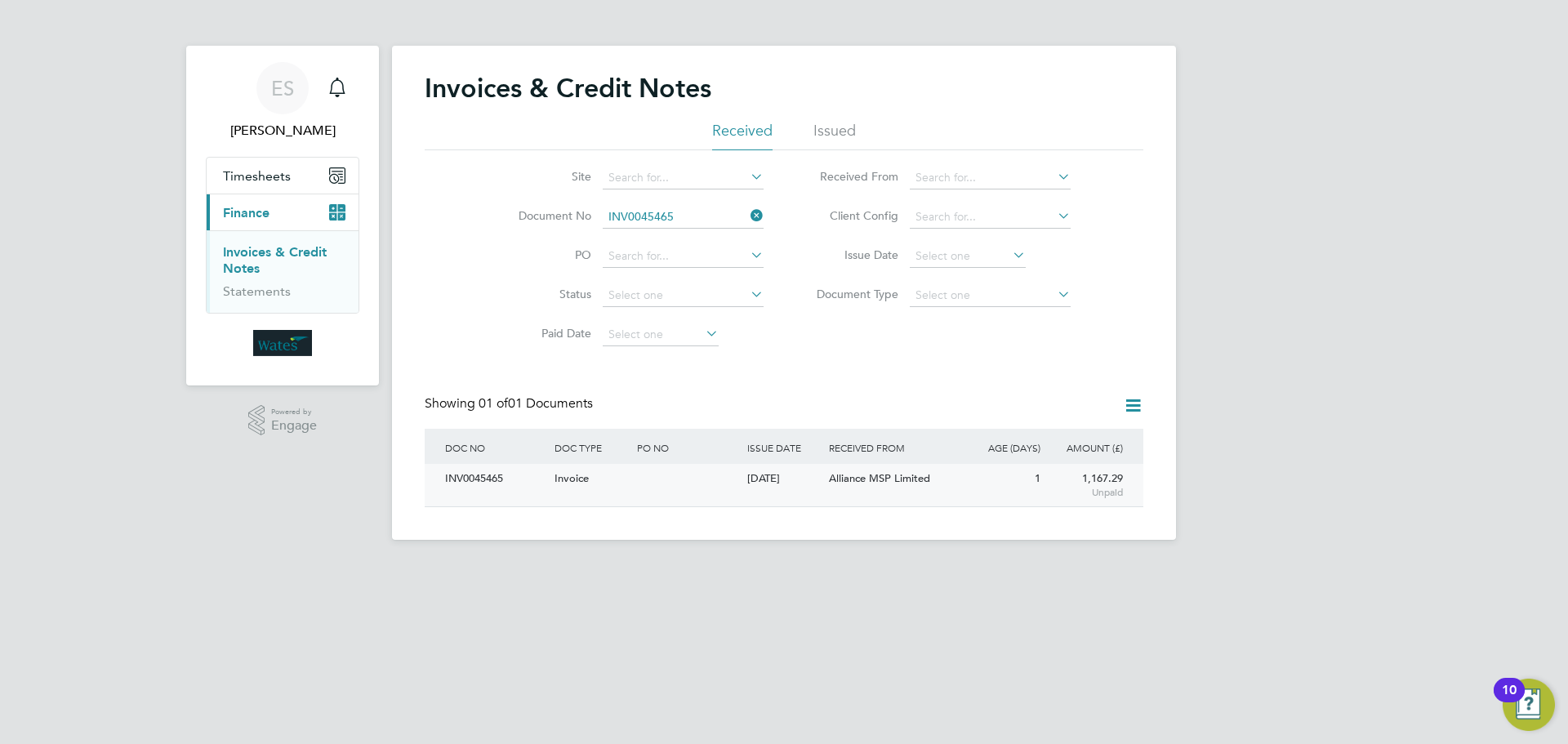
click at [506, 474] on div "INV0045465" at bounding box center [496, 479] width 110 height 30
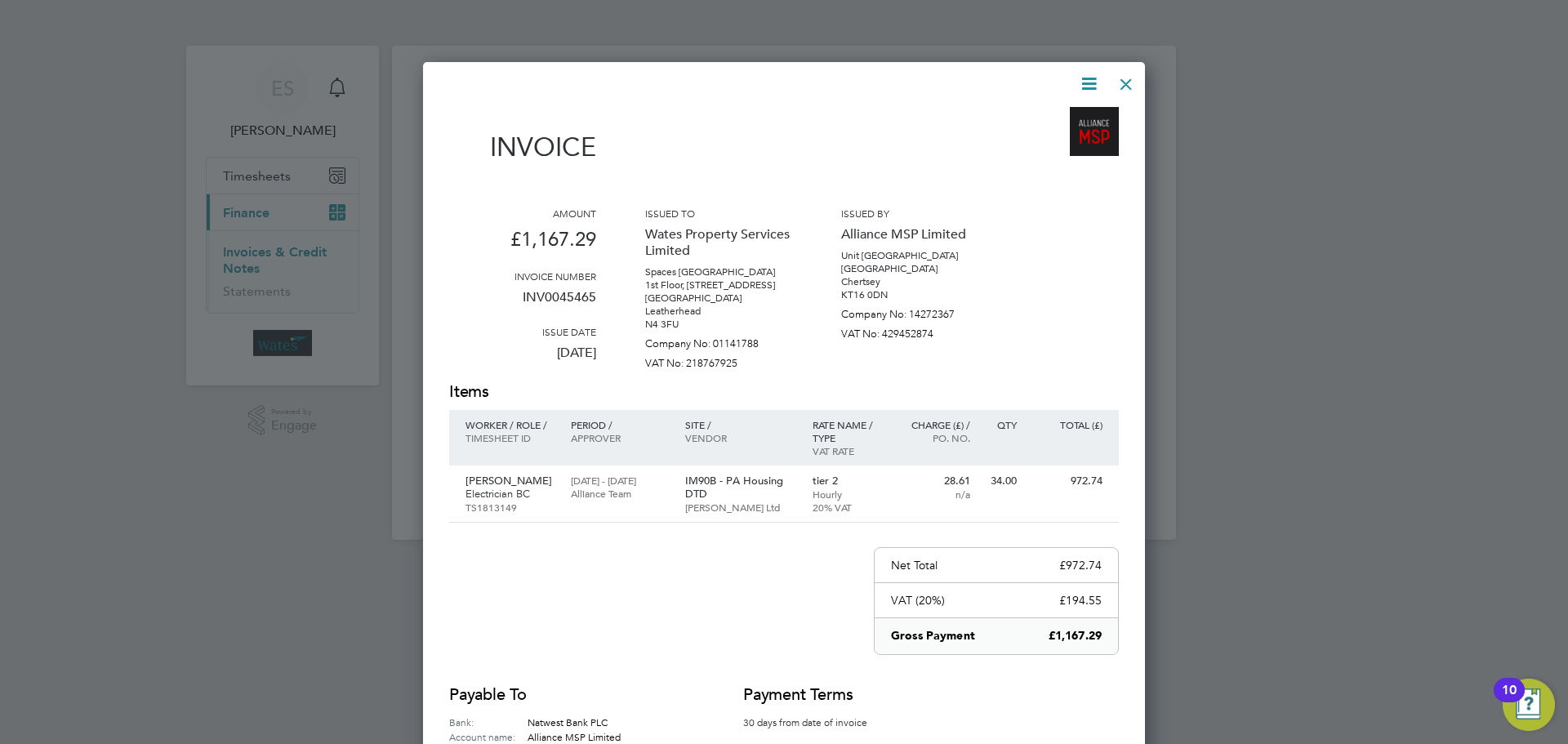
click at [1088, 85] on icon at bounding box center [1089, 83] width 20 height 20
click at [1061, 117] on li "Download Invoice" at bounding box center [1040, 123] width 112 height 23
click at [1087, 80] on icon at bounding box center [1089, 83] width 20 height 20
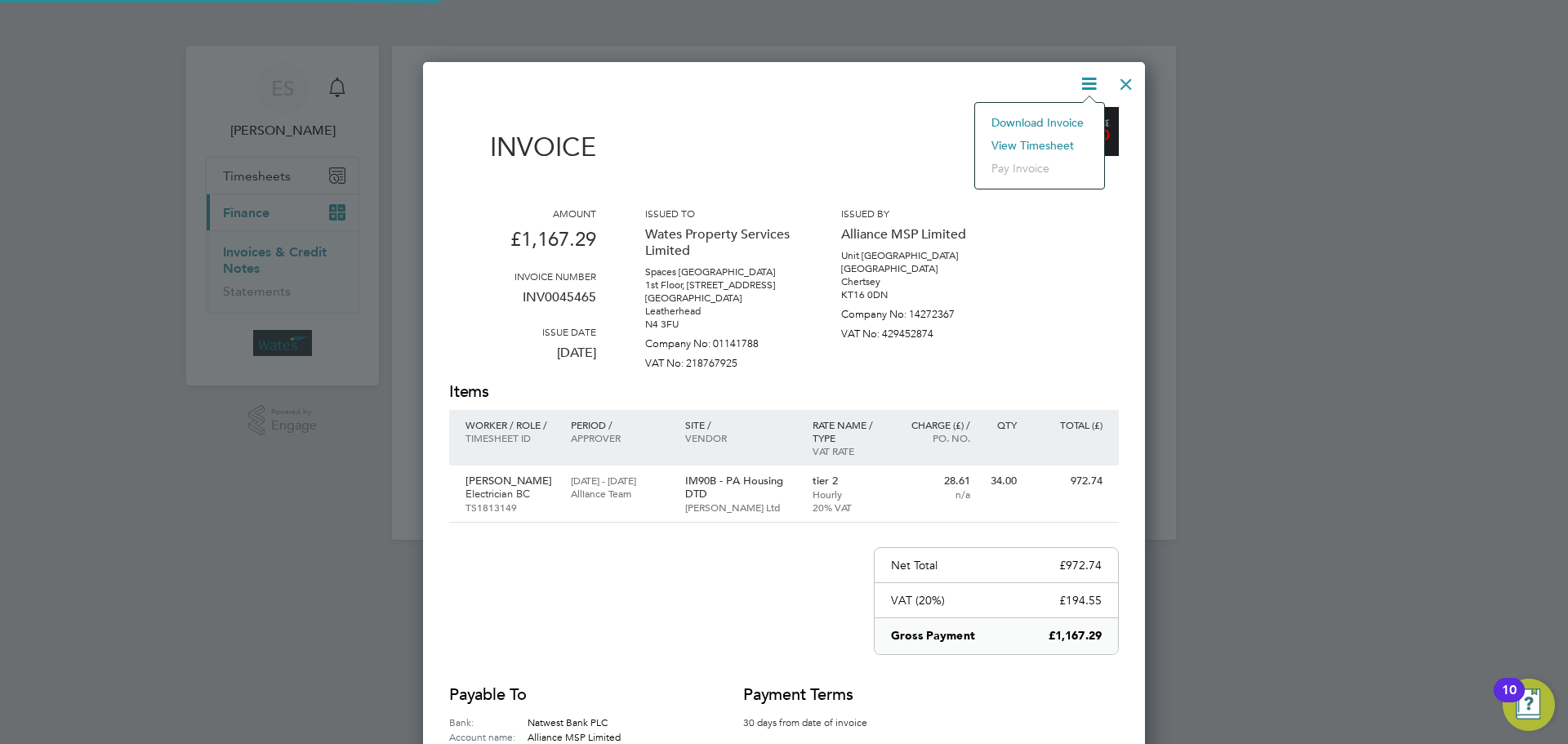
click at [1038, 138] on li "View timesheet" at bounding box center [1040, 146] width 112 height 23
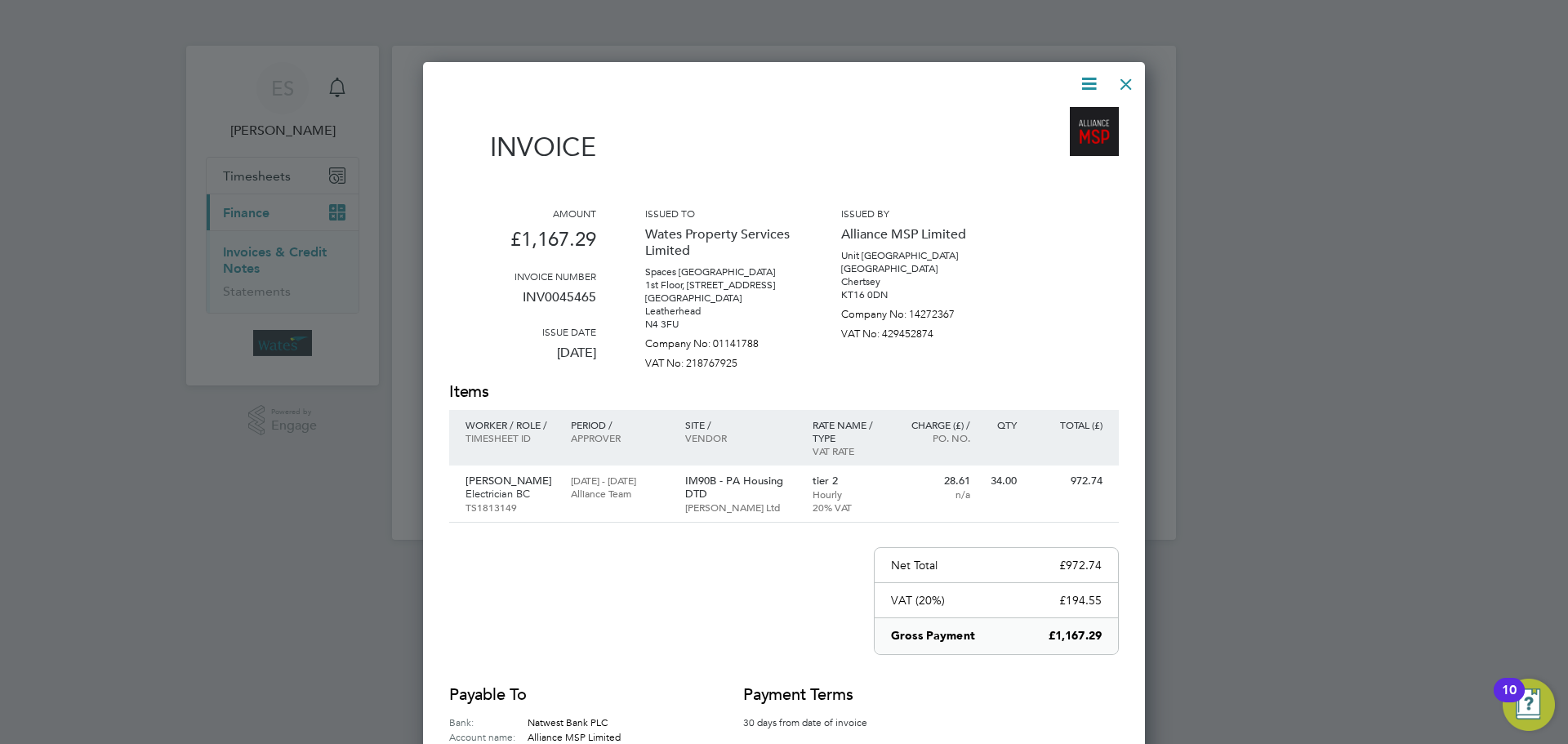
click at [1129, 83] on div at bounding box center [1126, 80] width 30 height 30
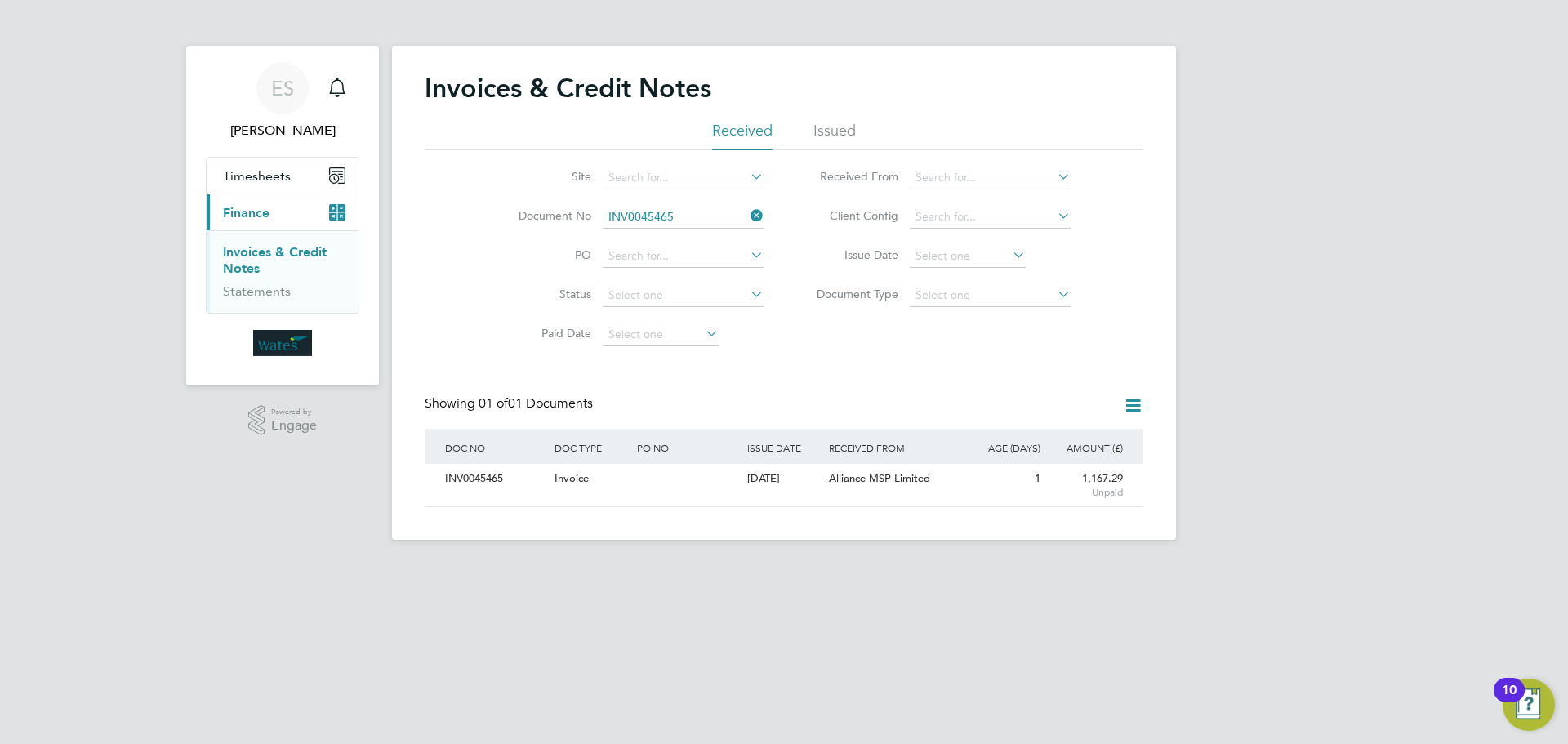
click at [747, 213] on icon at bounding box center [747, 215] width 0 height 23
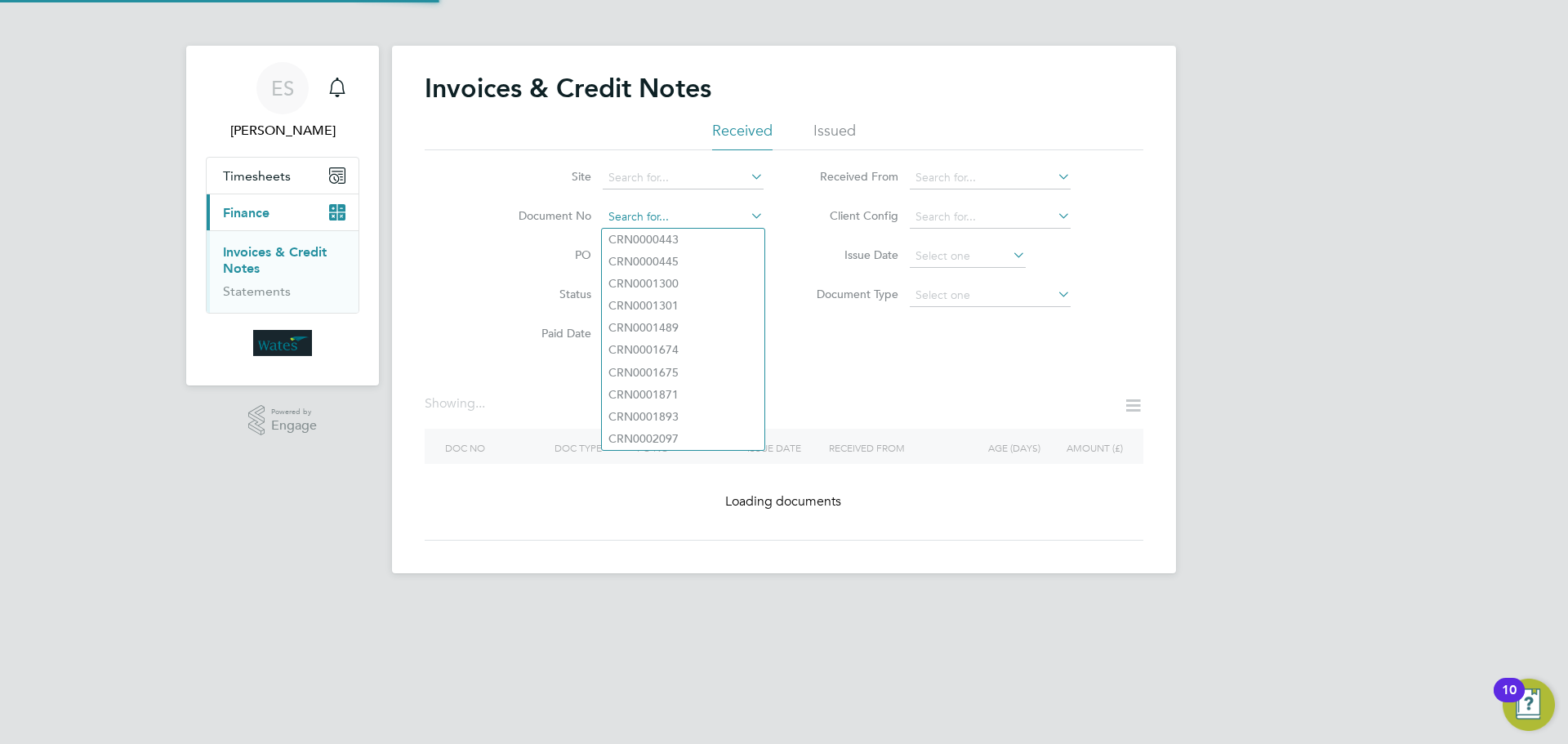
paste input "INV0045466"
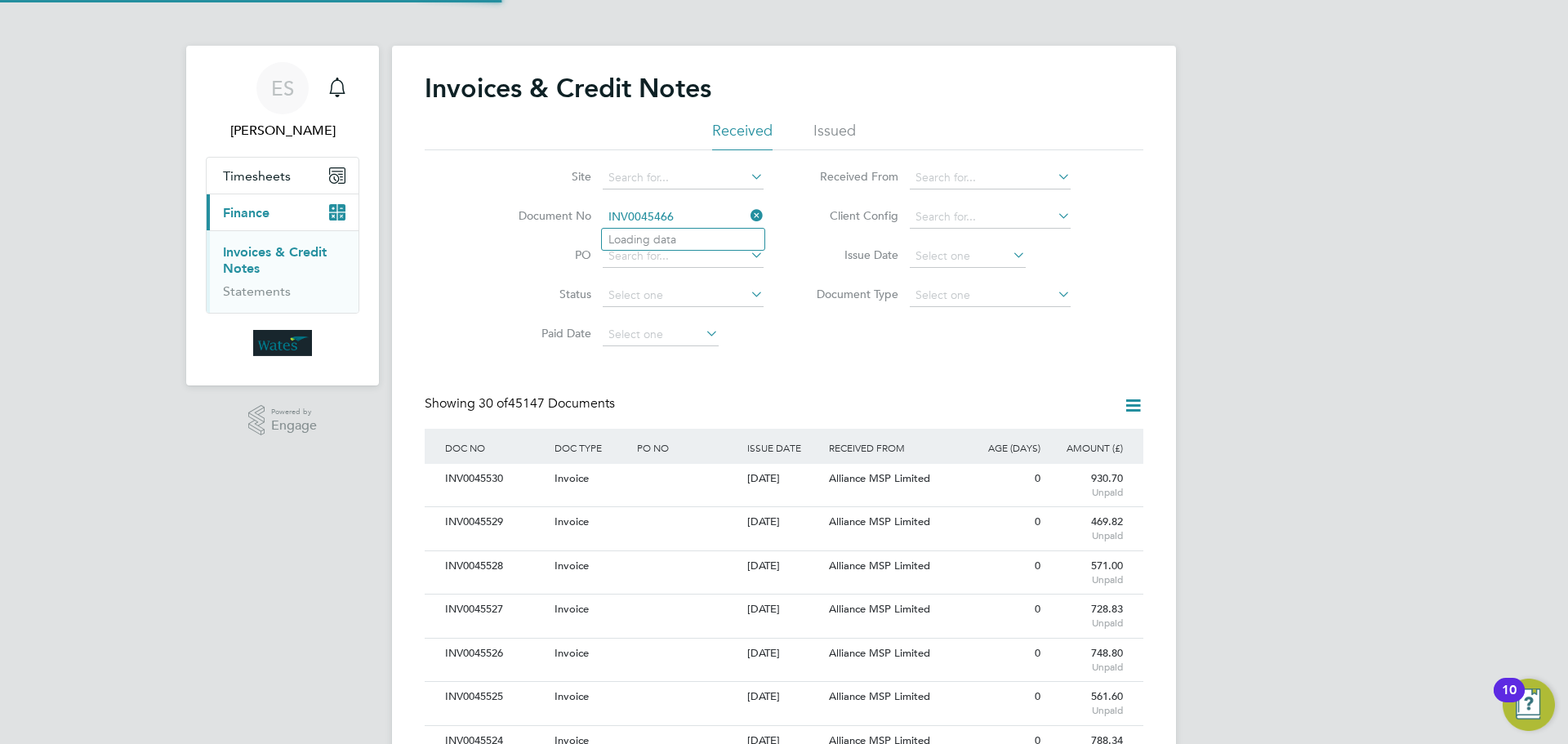
scroll to position [31, 112]
type input "INV0045466"
click at [701, 243] on li "INV0045466" at bounding box center [683, 239] width 163 height 22
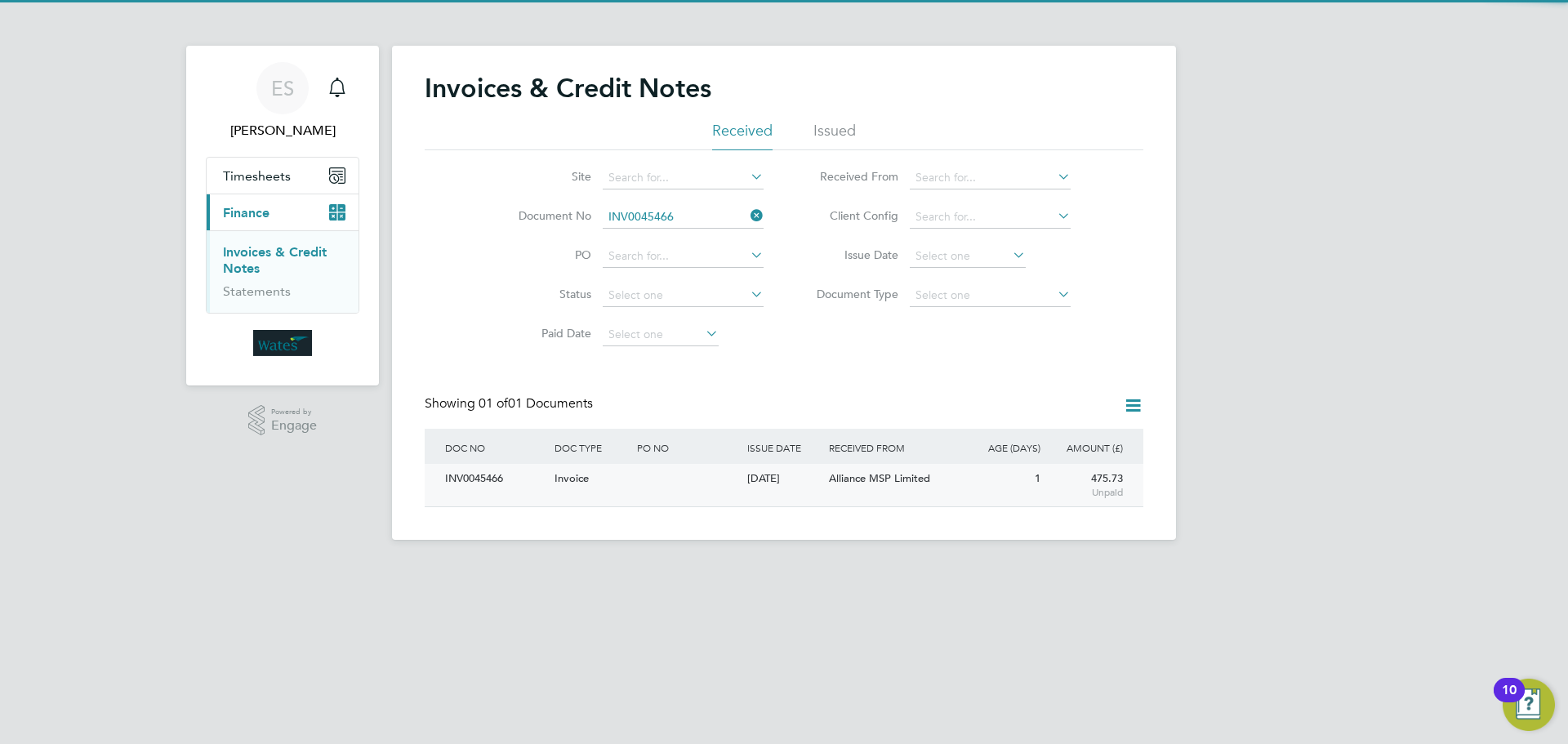
click at [457, 480] on div "INV0045466" at bounding box center [496, 479] width 110 height 30
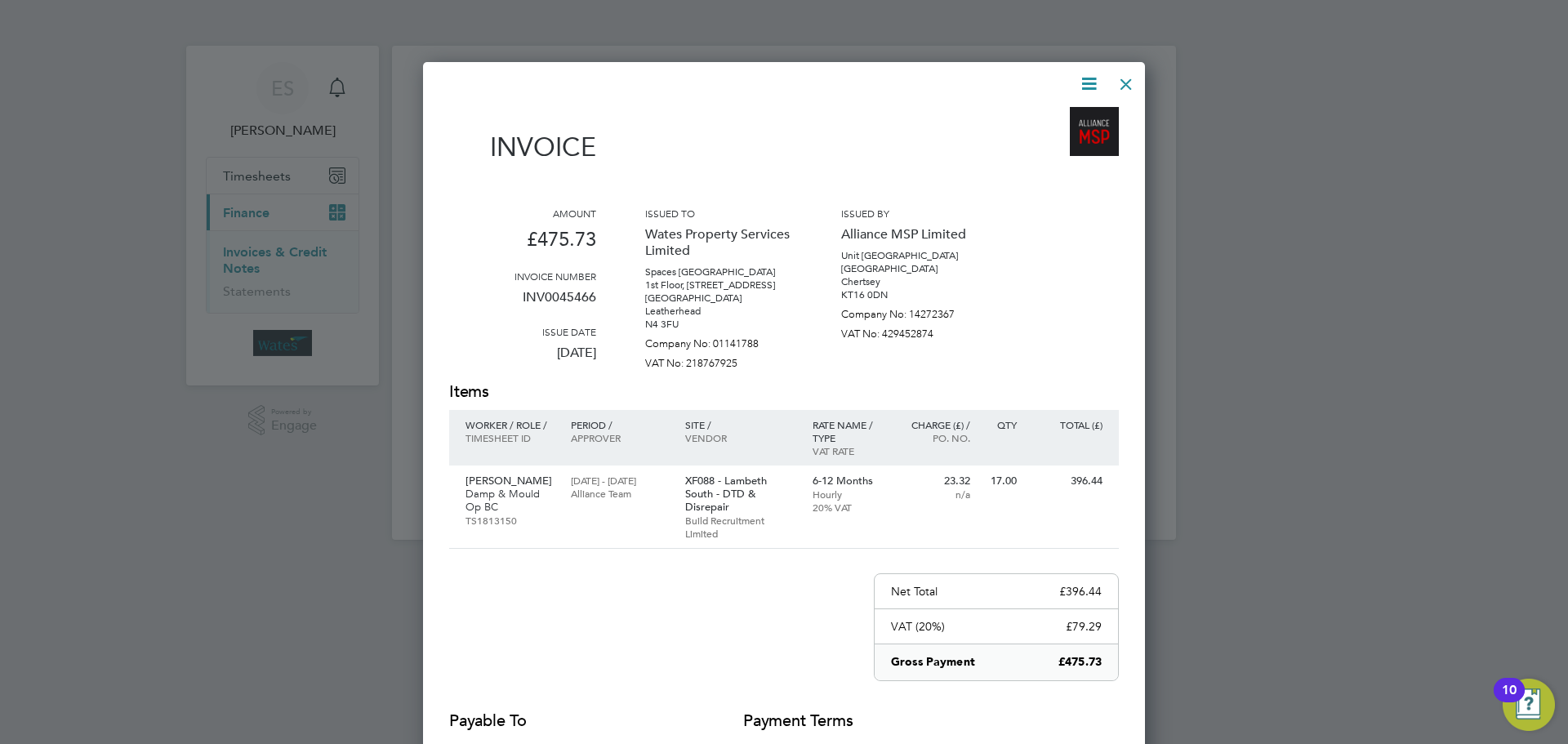
click at [494, 488] on p "Damp & Mould Op BC" at bounding box center [509, 500] width 89 height 26
click at [1085, 81] on icon at bounding box center [1089, 83] width 20 height 20
click at [1035, 115] on li "Download Invoice" at bounding box center [1040, 123] width 112 height 23
click at [1082, 83] on icon at bounding box center [1089, 83] width 20 height 20
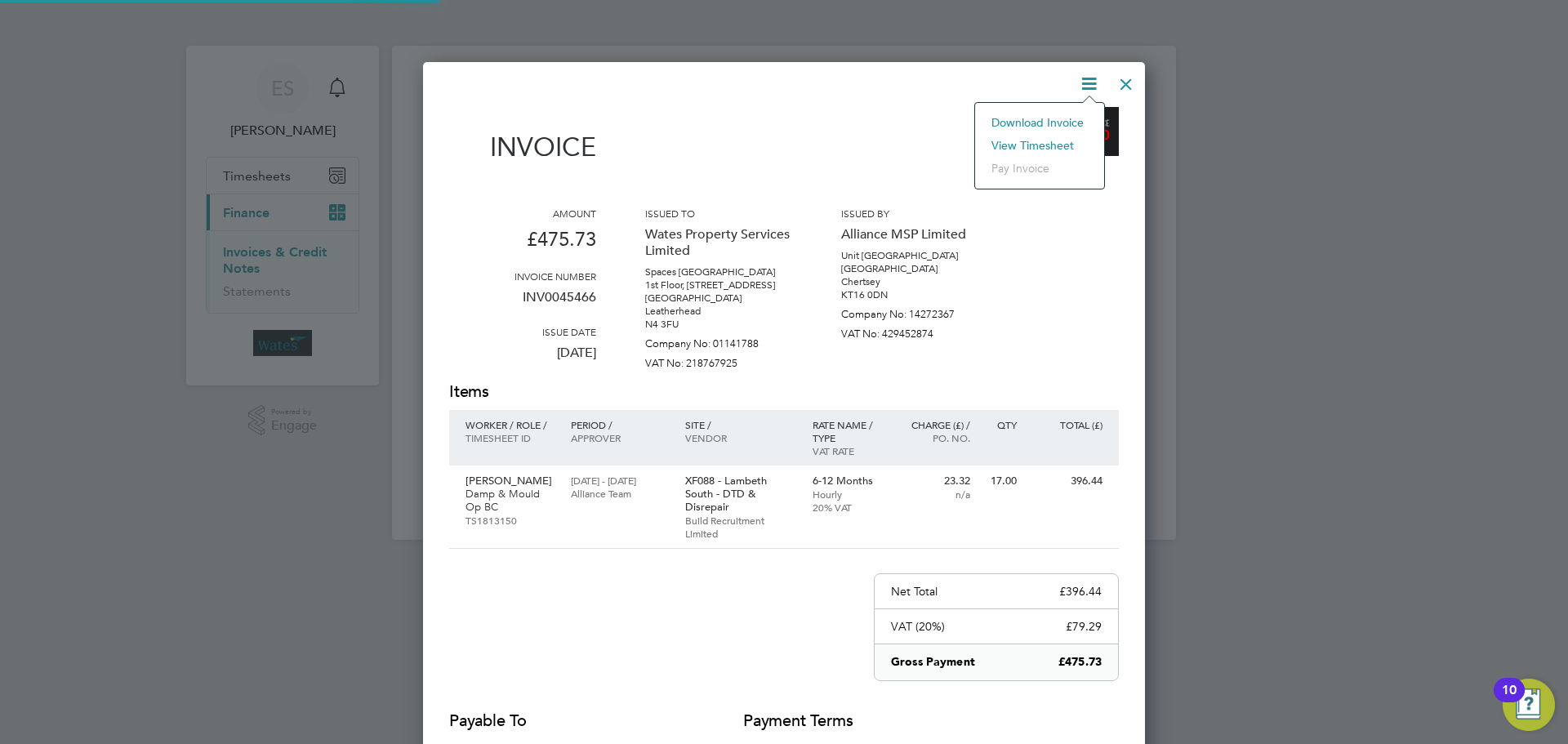
click at [1040, 138] on li "View timesheet" at bounding box center [1040, 146] width 112 height 23
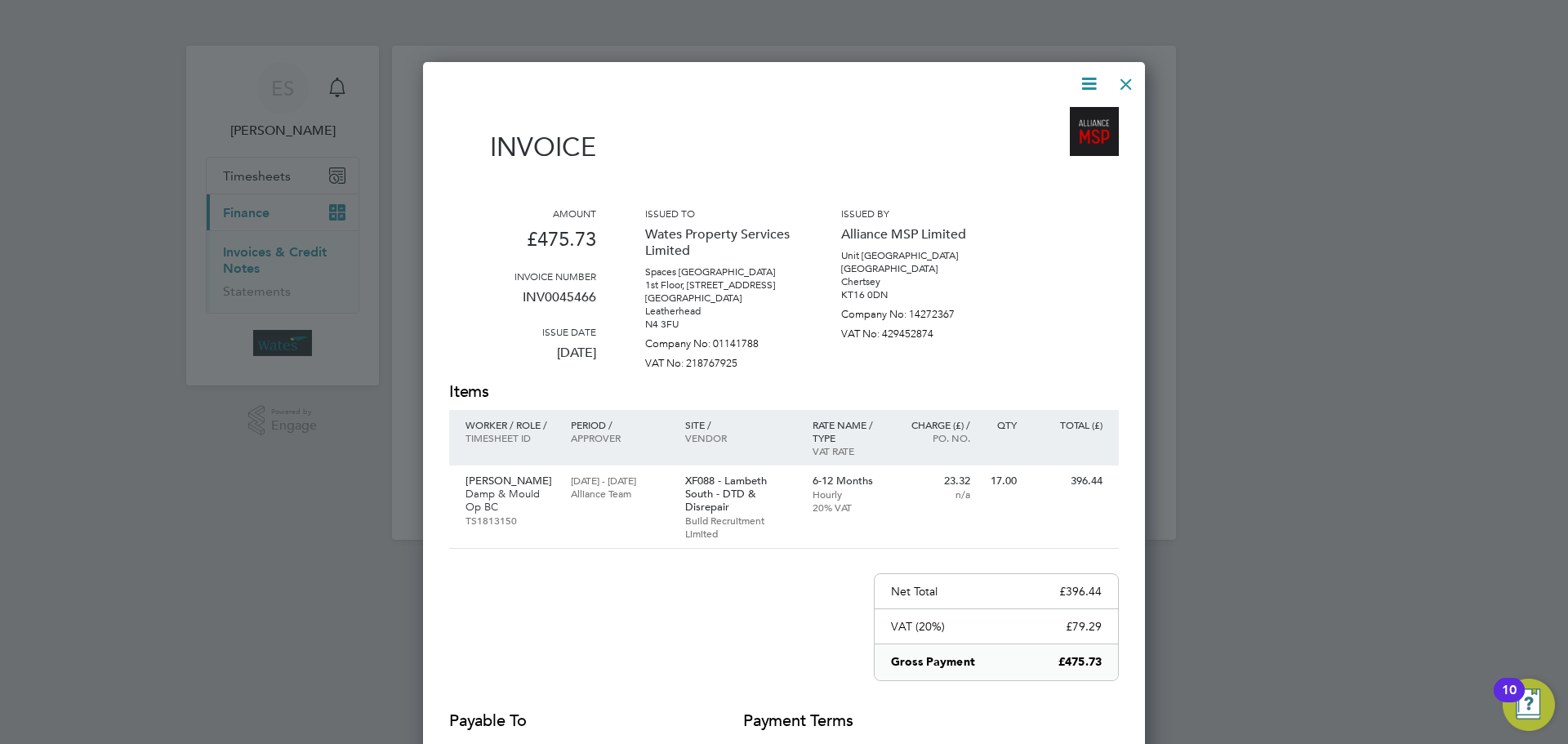
click at [1127, 76] on div at bounding box center [1126, 80] width 30 height 30
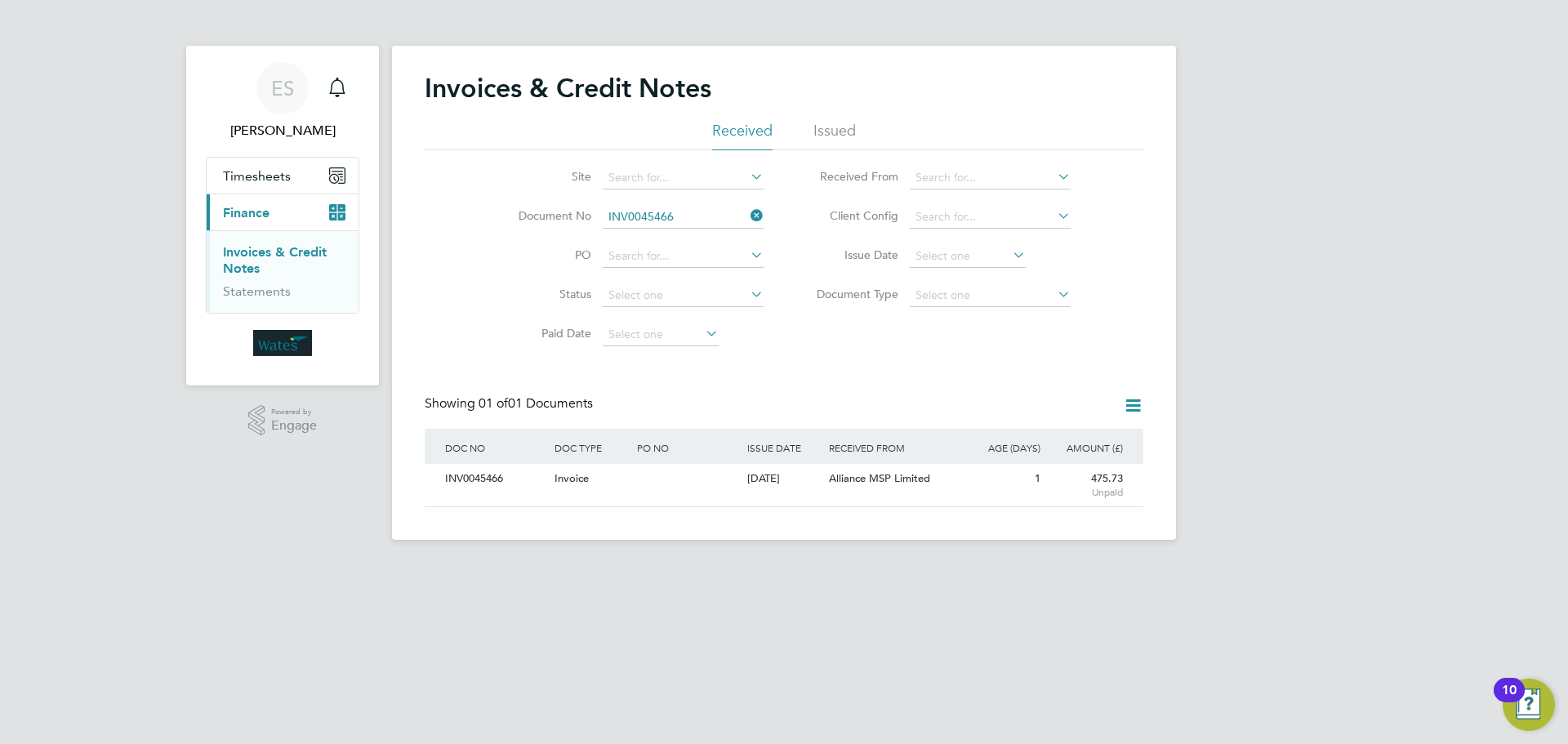
click at [747, 213] on icon at bounding box center [747, 215] width 0 height 23
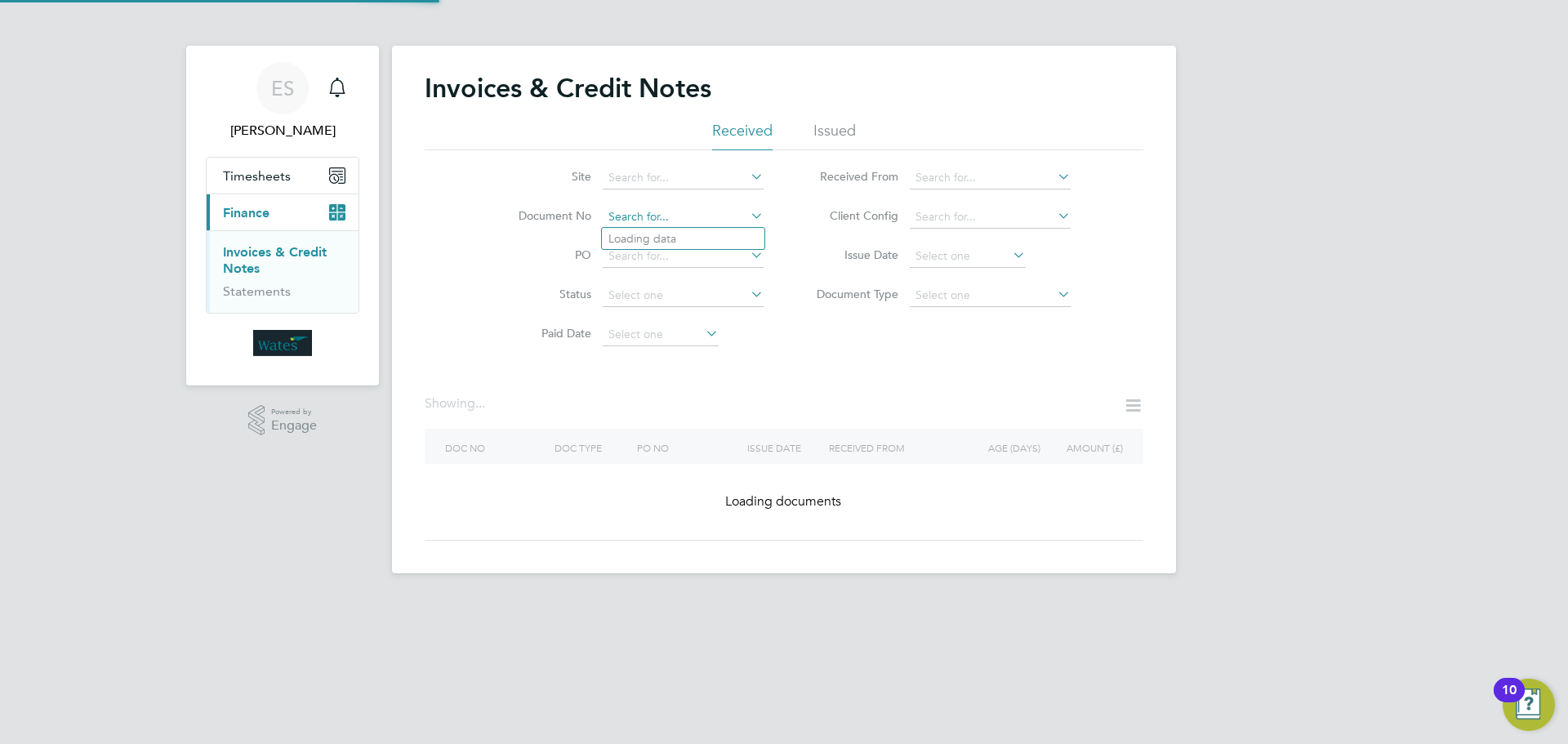
paste input "Retrieving data. Wait a few seconds and try to cut or copy again."
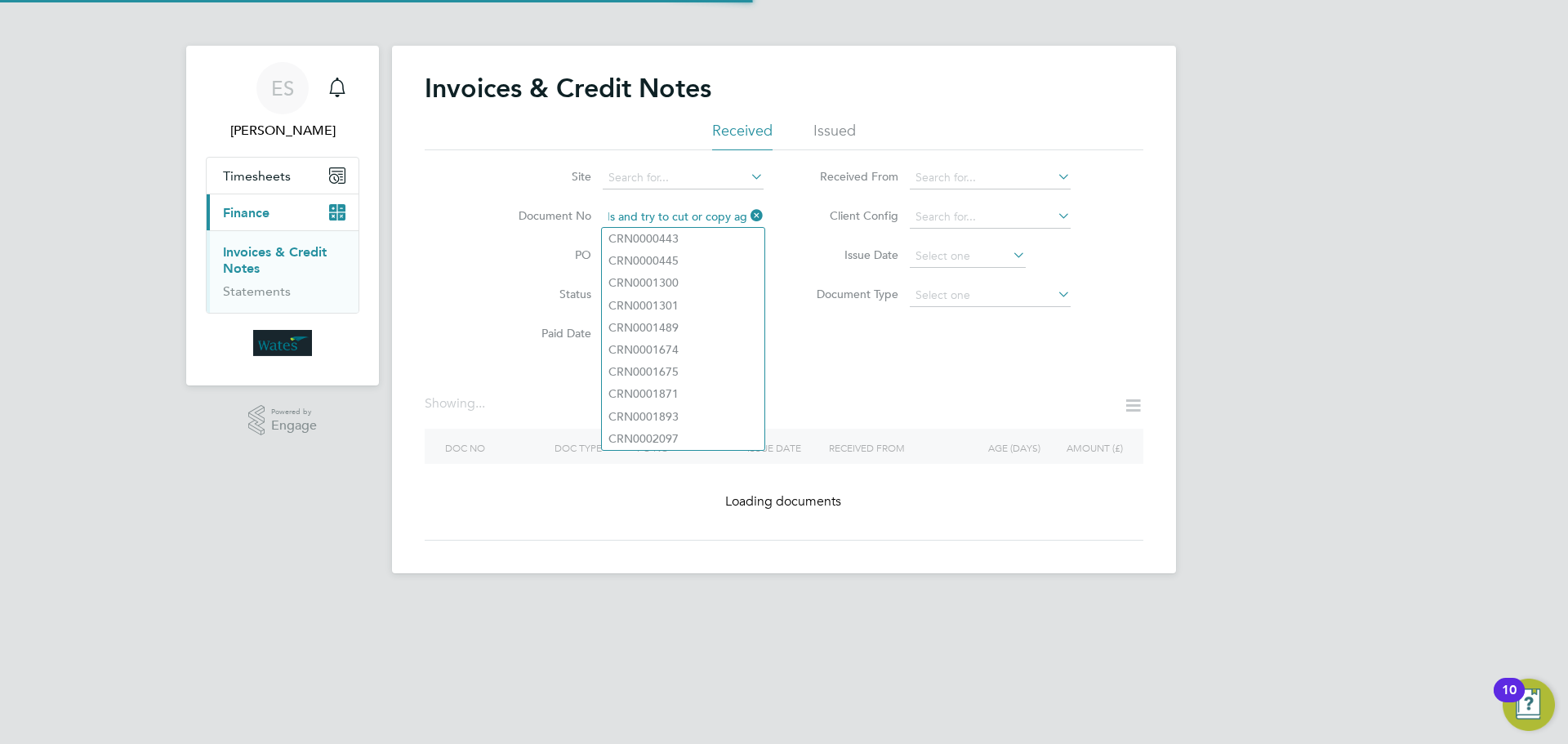
type input "Retrieving data. Wait a few seconds and try to cut or copy again."
click at [747, 208] on icon at bounding box center [747, 215] width 0 height 23
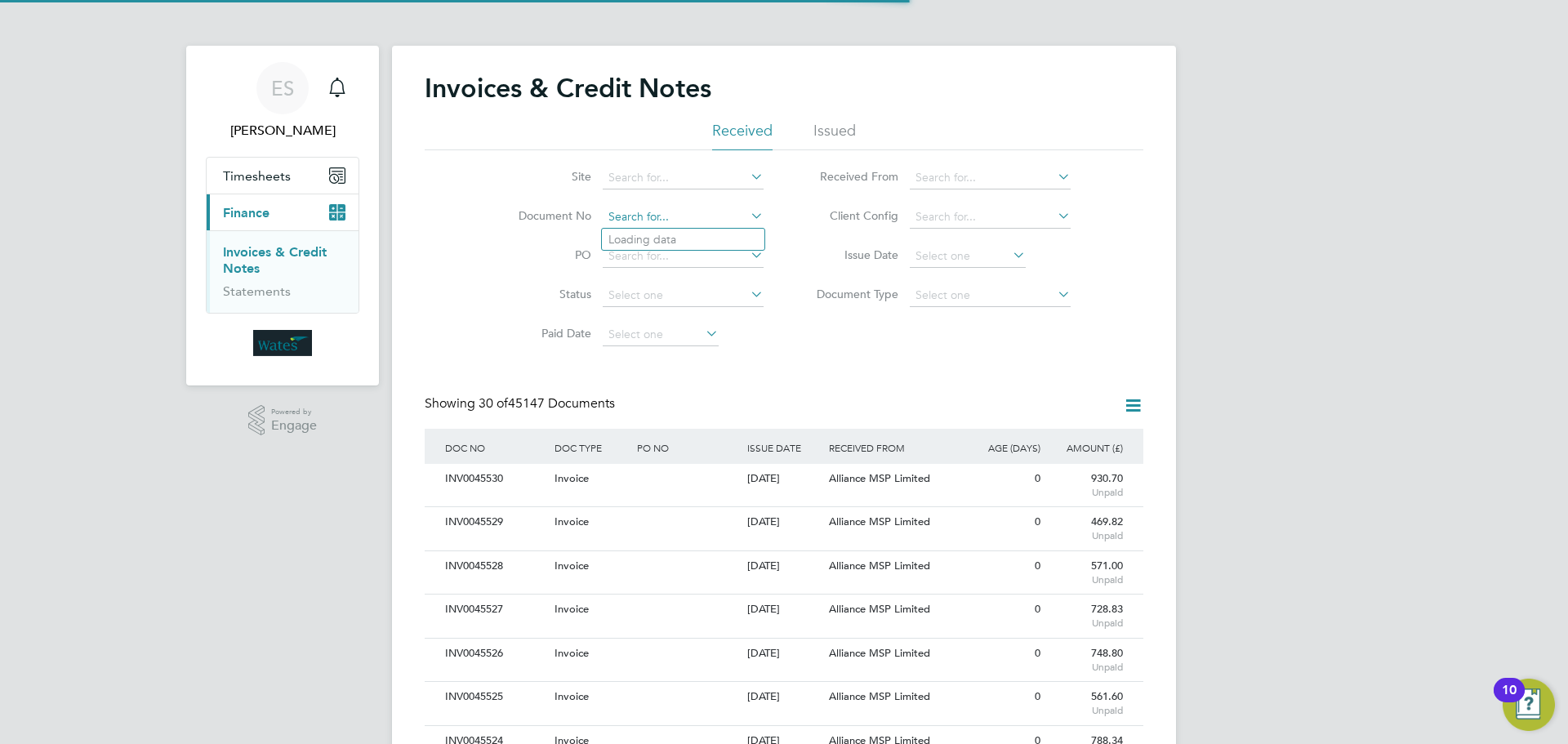
scroll to position [31, 112]
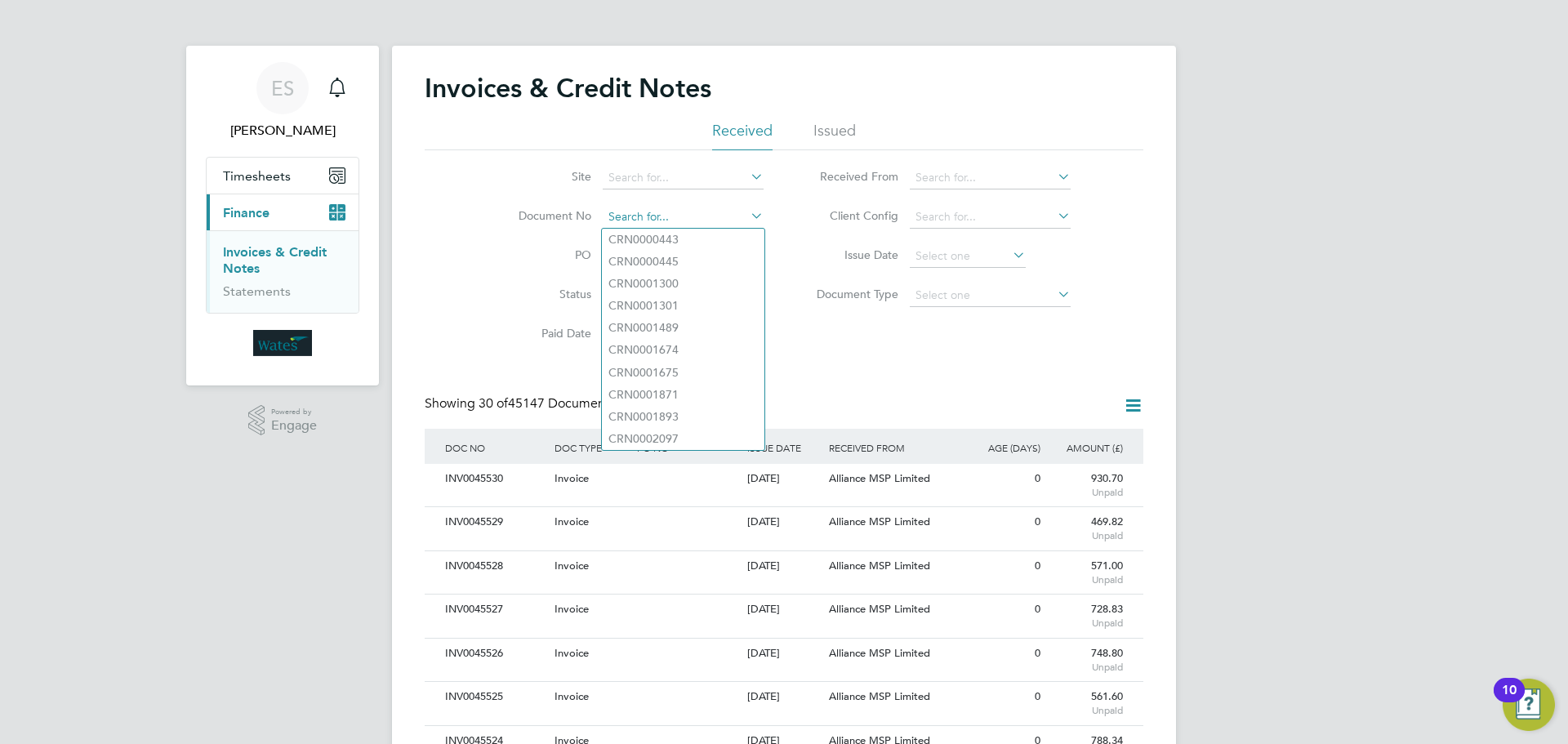
paste input "INV0045467"
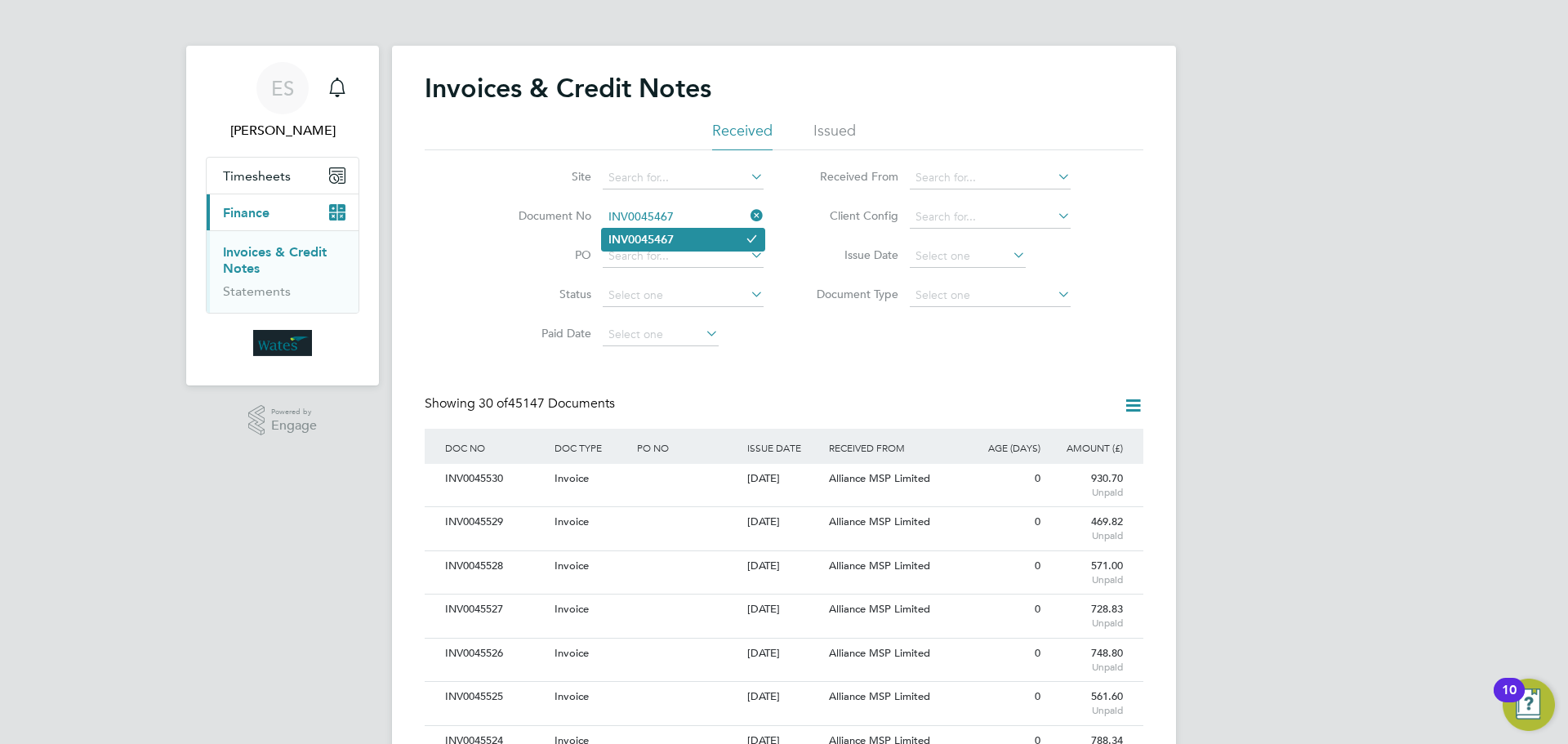
type input "INV0045467"
click at [693, 237] on li "INV0045467" at bounding box center [683, 239] width 163 height 22
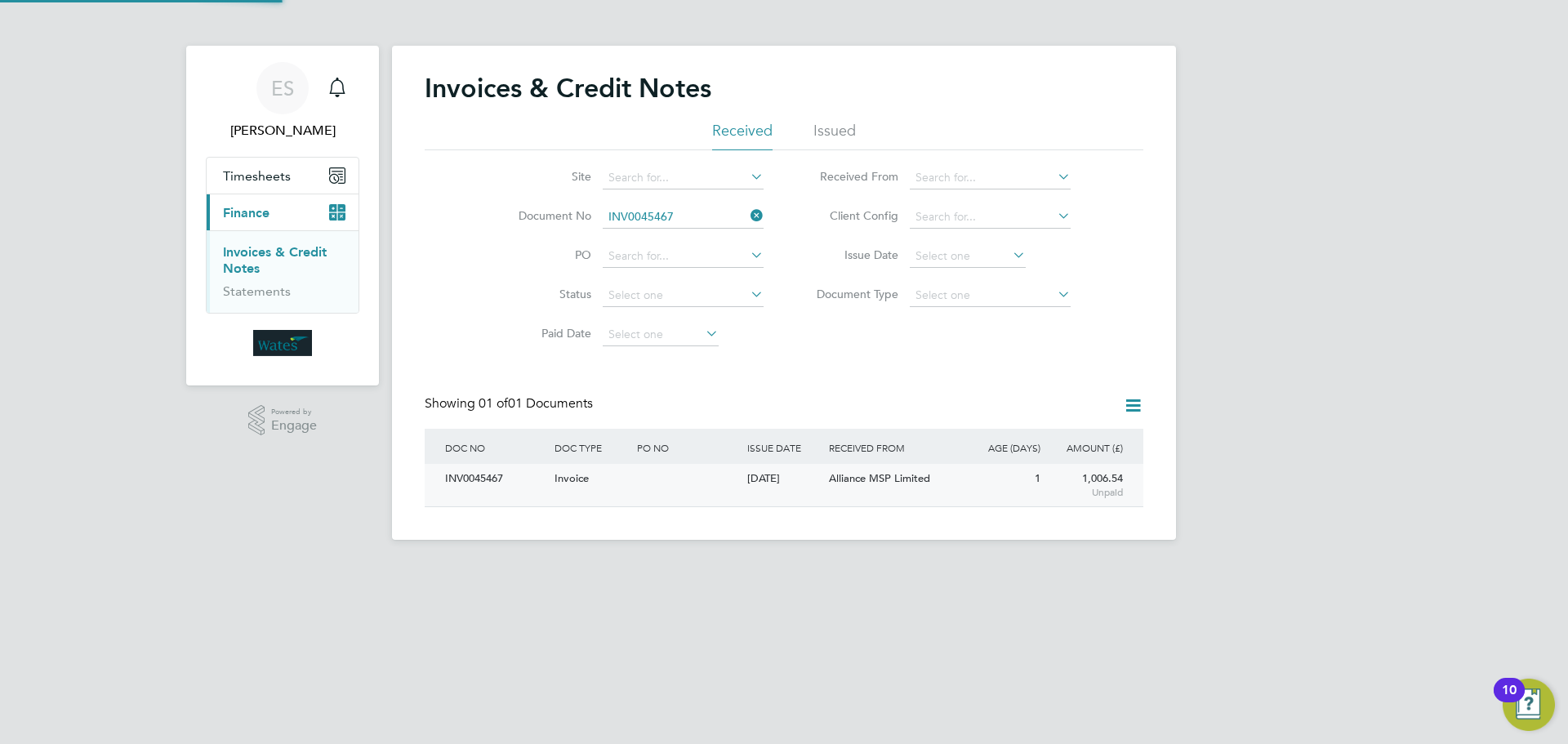
click at [479, 478] on div "INV0045467" at bounding box center [496, 479] width 110 height 30
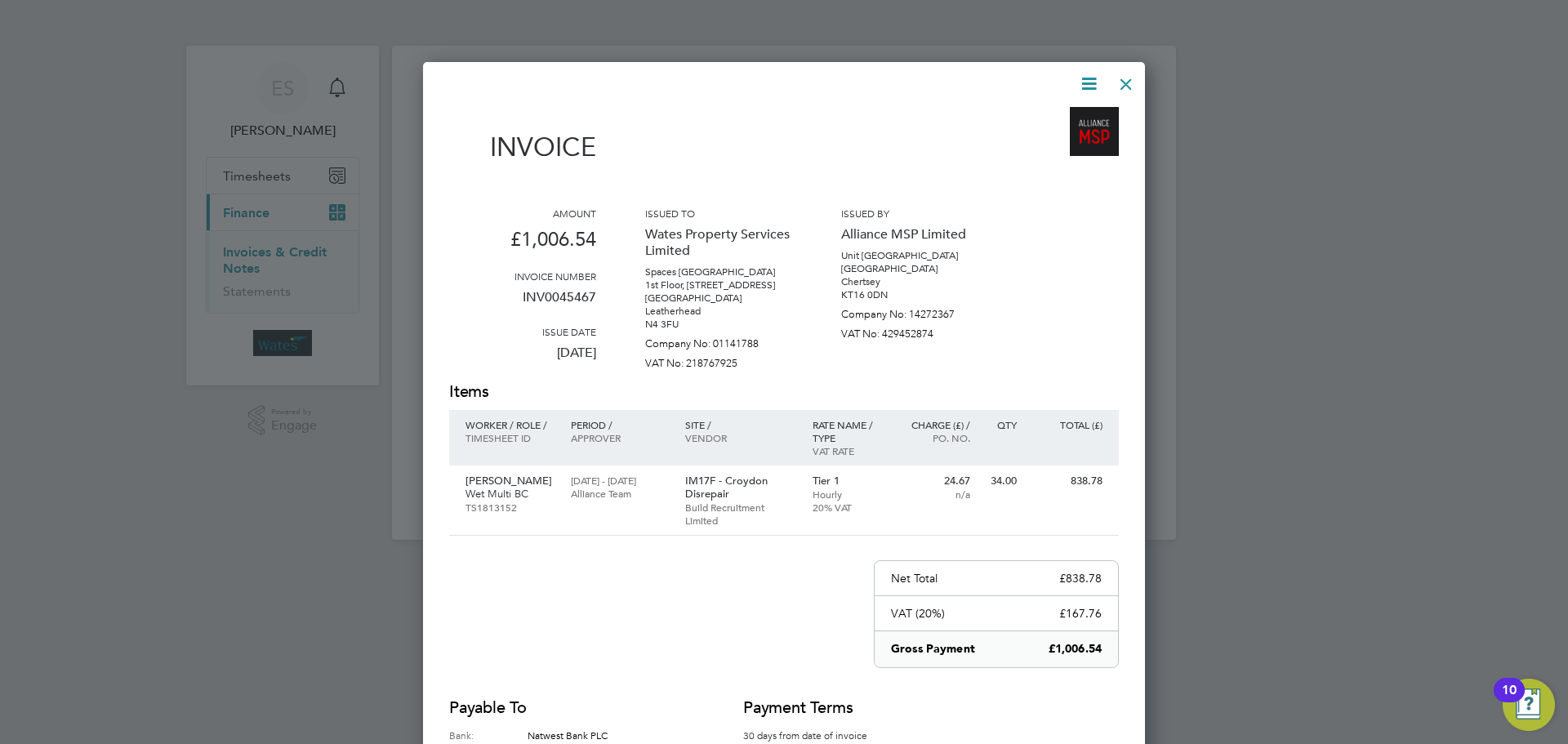
click at [1079, 79] on icon at bounding box center [1089, 83] width 20 height 20
click at [1034, 116] on li "Download Invoice" at bounding box center [1040, 123] width 112 height 23
click at [1094, 83] on icon at bounding box center [1089, 83] width 20 height 20
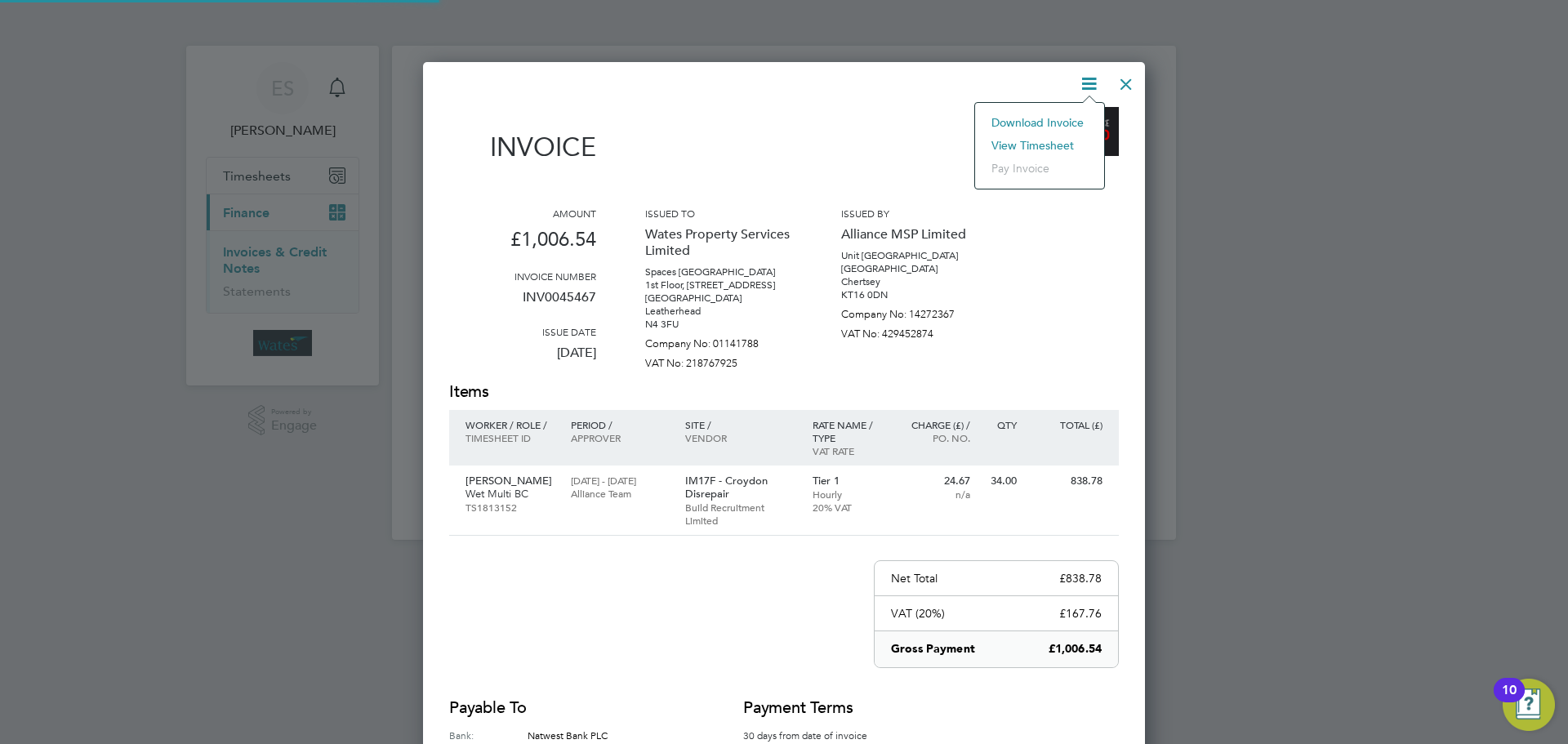
click at [1046, 138] on li "View timesheet" at bounding box center [1040, 146] width 112 height 23
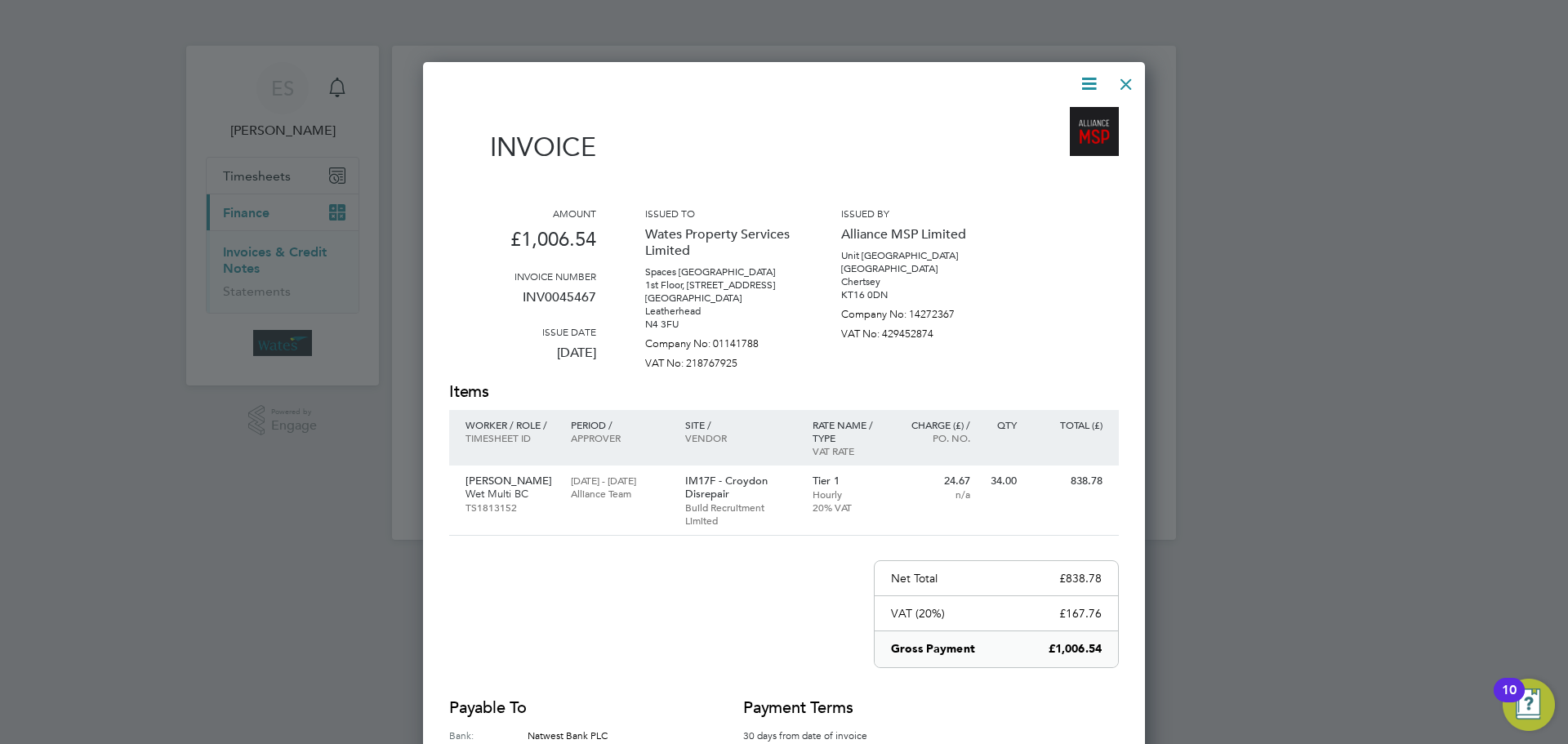
click at [1122, 83] on div at bounding box center [1126, 80] width 30 height 30
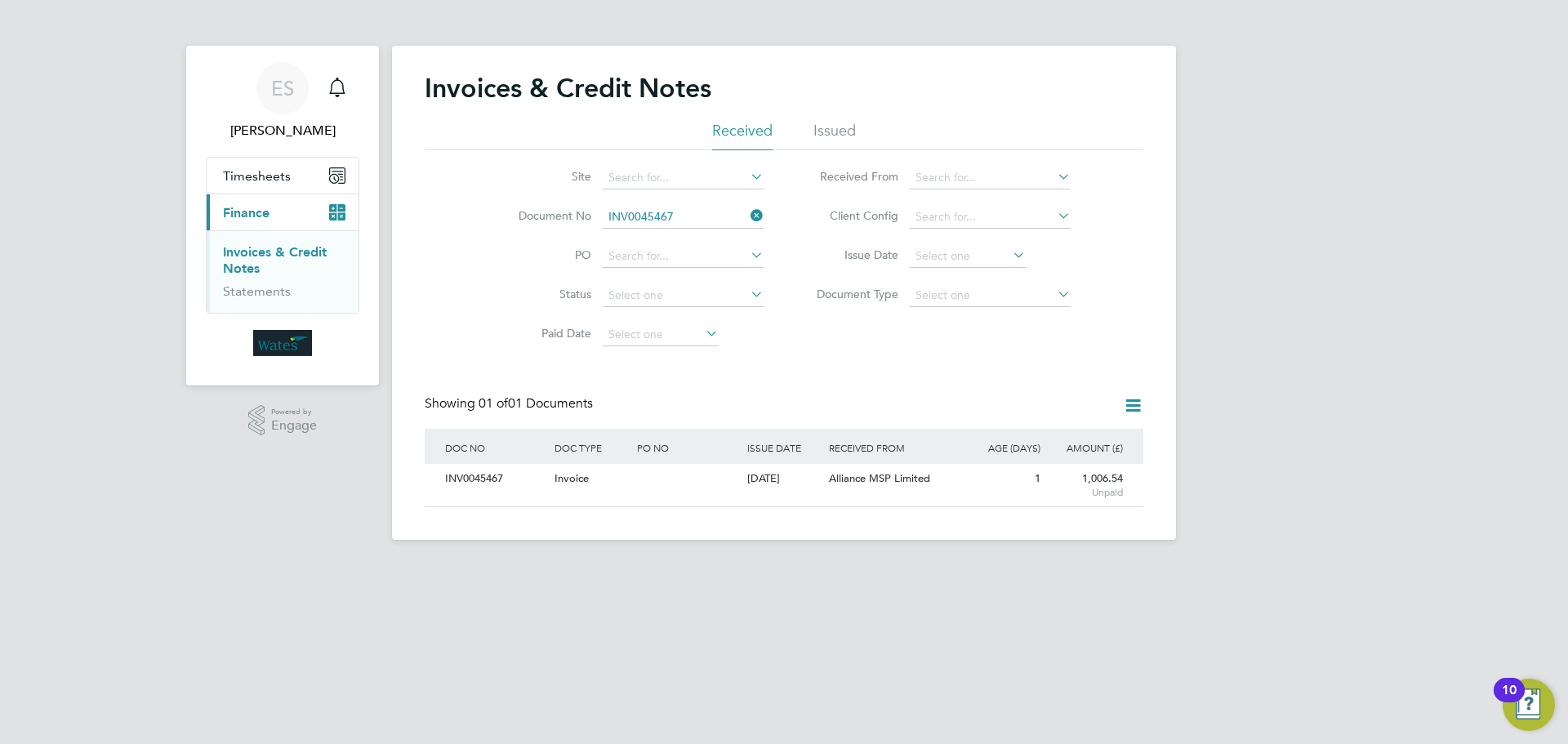
click at [747, 217] on icon at bounding box center [747, 215] width 0 height 23
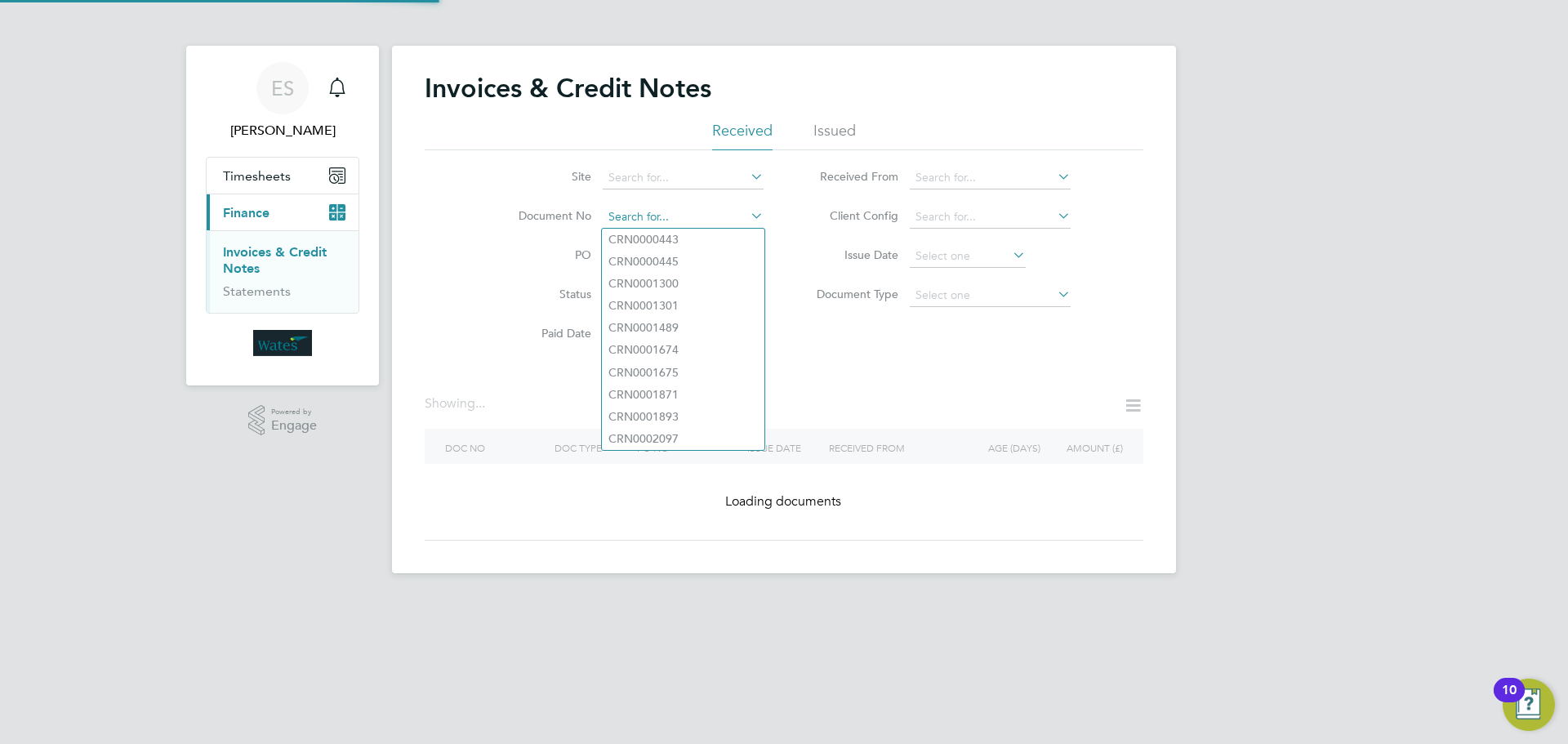
paste input "INV0045468"
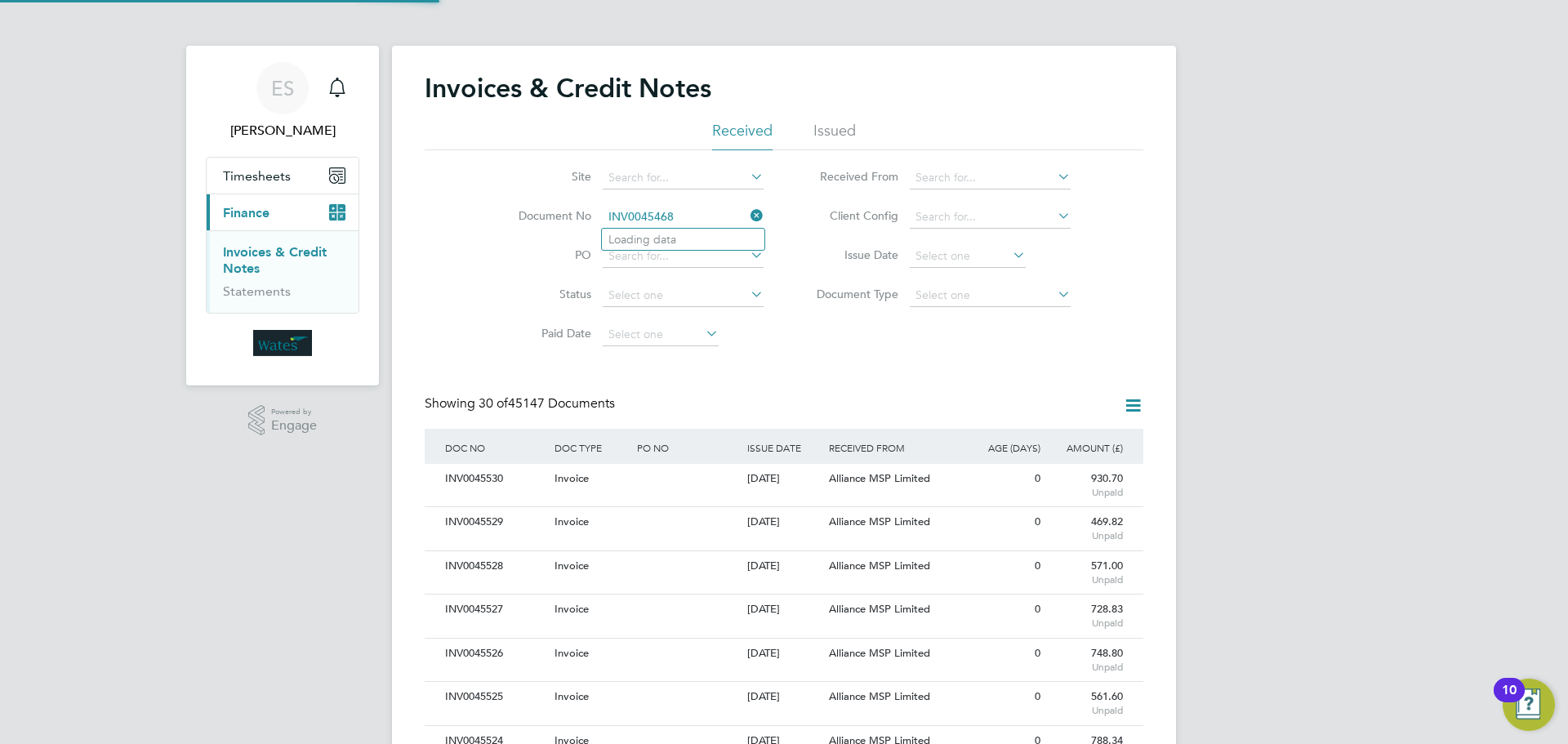
scroll to position [31, 138]
type input "INV0045468"
click at [688, 241] on li "INV0045468" at bounding box center [683, 239] width 163 height 22
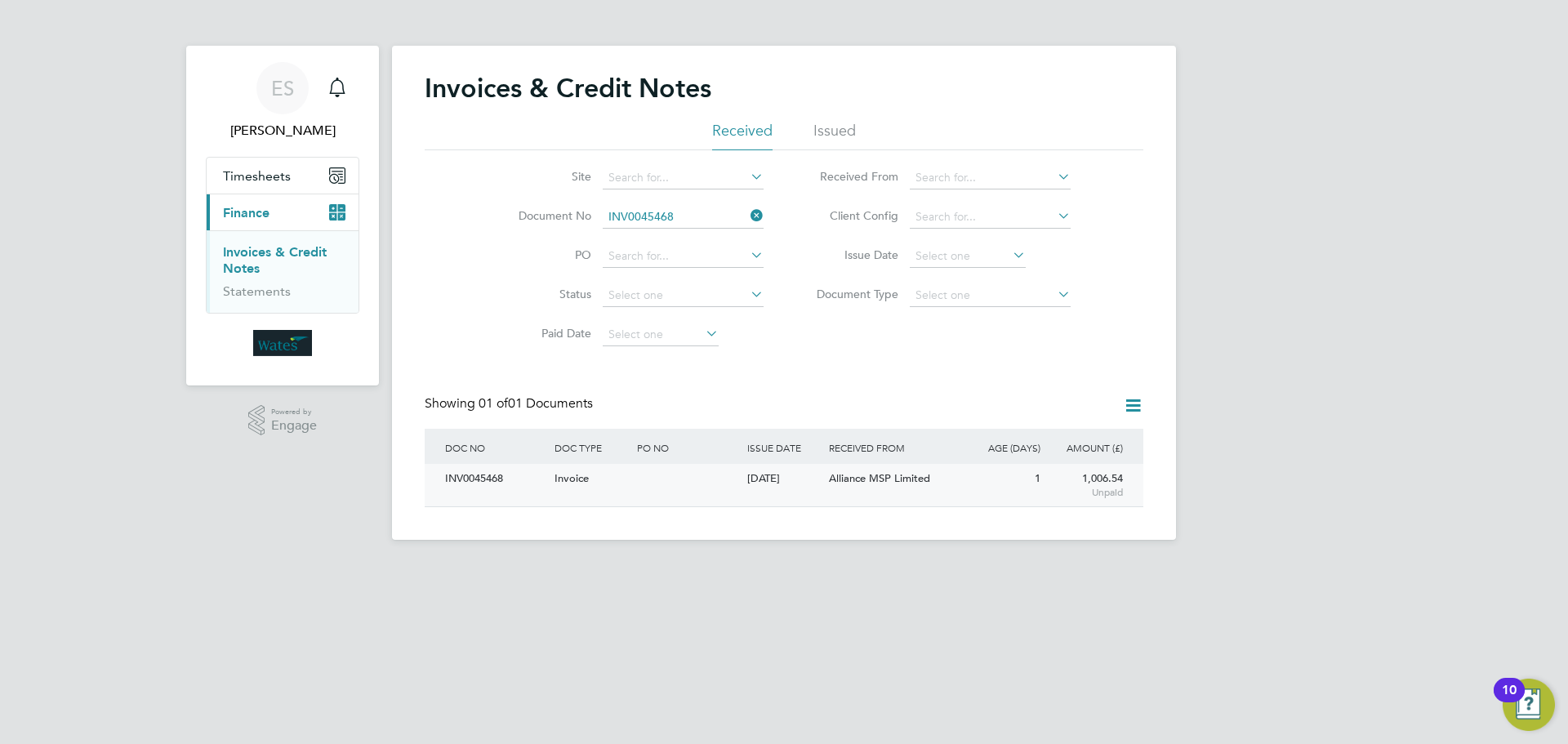
click at [495, 477] on div "INV0045468" at bounding box center [496, 479] width 110 height 30
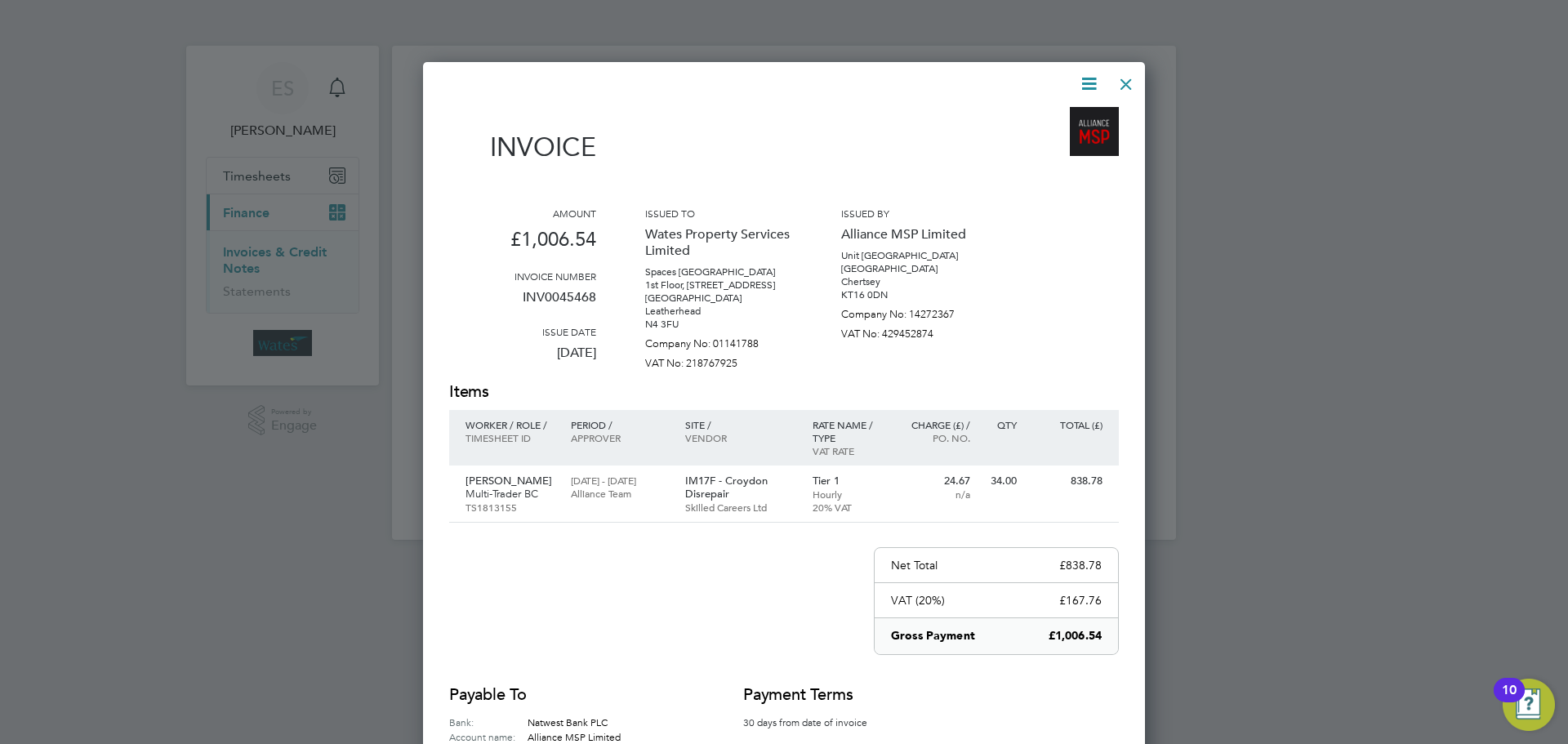
click at [1093, 83] on icon at bounding box center [1089, 83] width 20 height 20
click at [1068, 114] on li "Download Invoice" at bounding box center [1040, 123] width 112 height 23
drag, startPoint x: 1091, startPoint y: 79, endPoint x: 1081, endPoint y: 101, distance: 24.2
click at [1091, 79] on icon at bounding box center [1089, 83] width 20 height 20
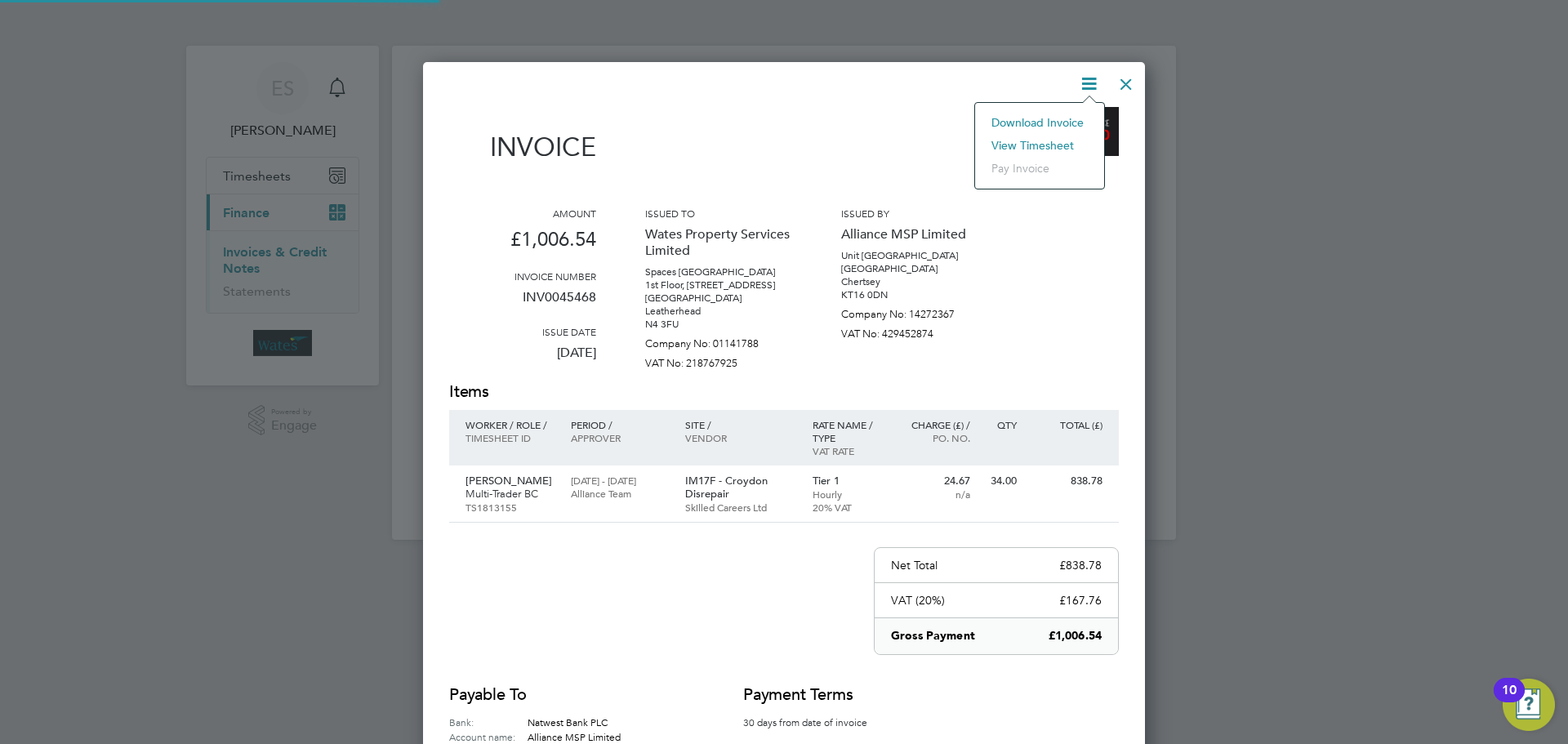
click at [1063, 139] on li "View timesheet" at bounding box center [1040, 146] width 112 height 23
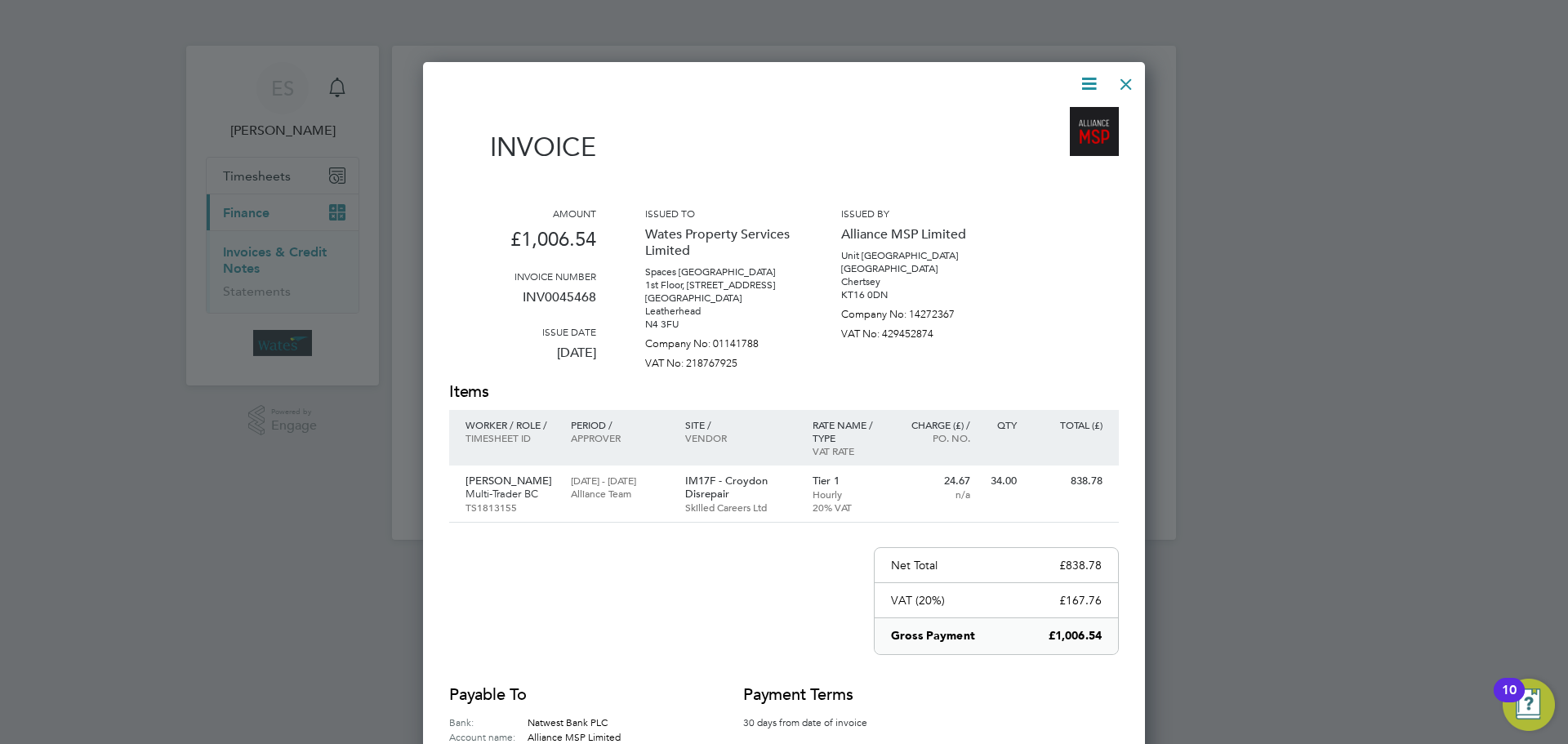
click at [1127, 79] on div at bounding box center [1126, 80] width 30 height 30
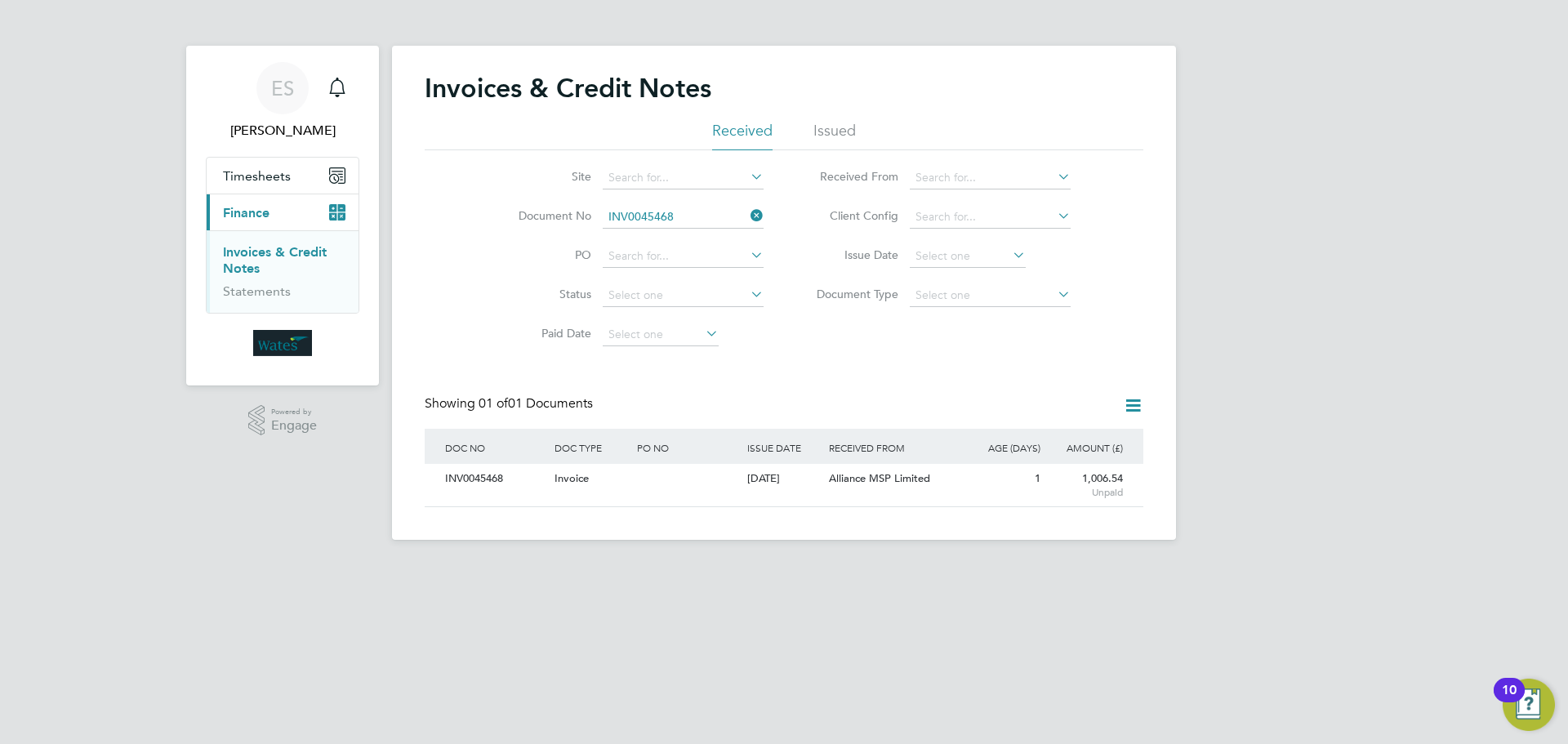
click at [747, 212] on icon at bounding box center [747, 215] width 0 height 23
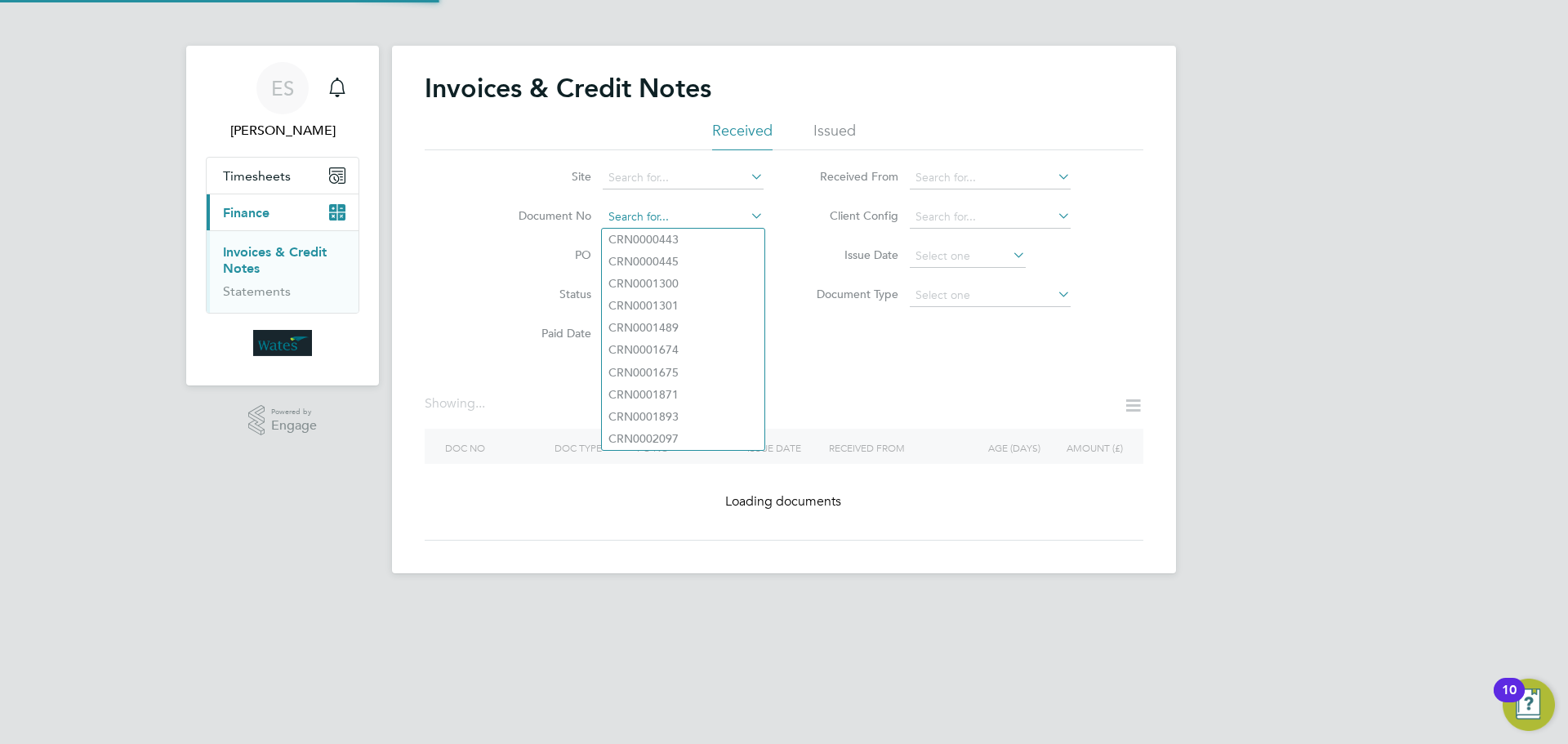
paste input "INV0045469"
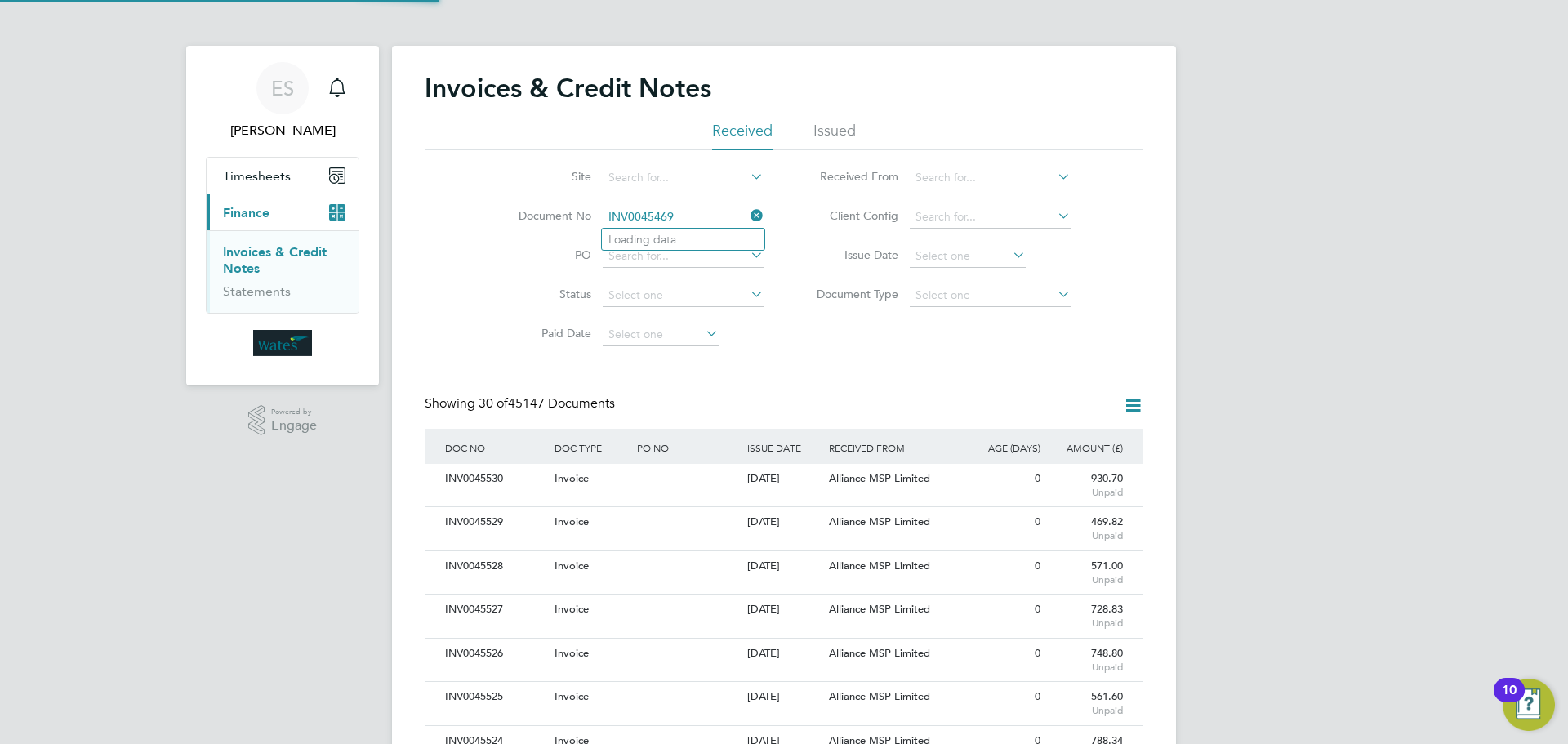
scroll to position [31, 112]
type input "INV0045469"
click at [677, 234] on li "INV0045469" at bounding box center [683, 239] width 163 height 22
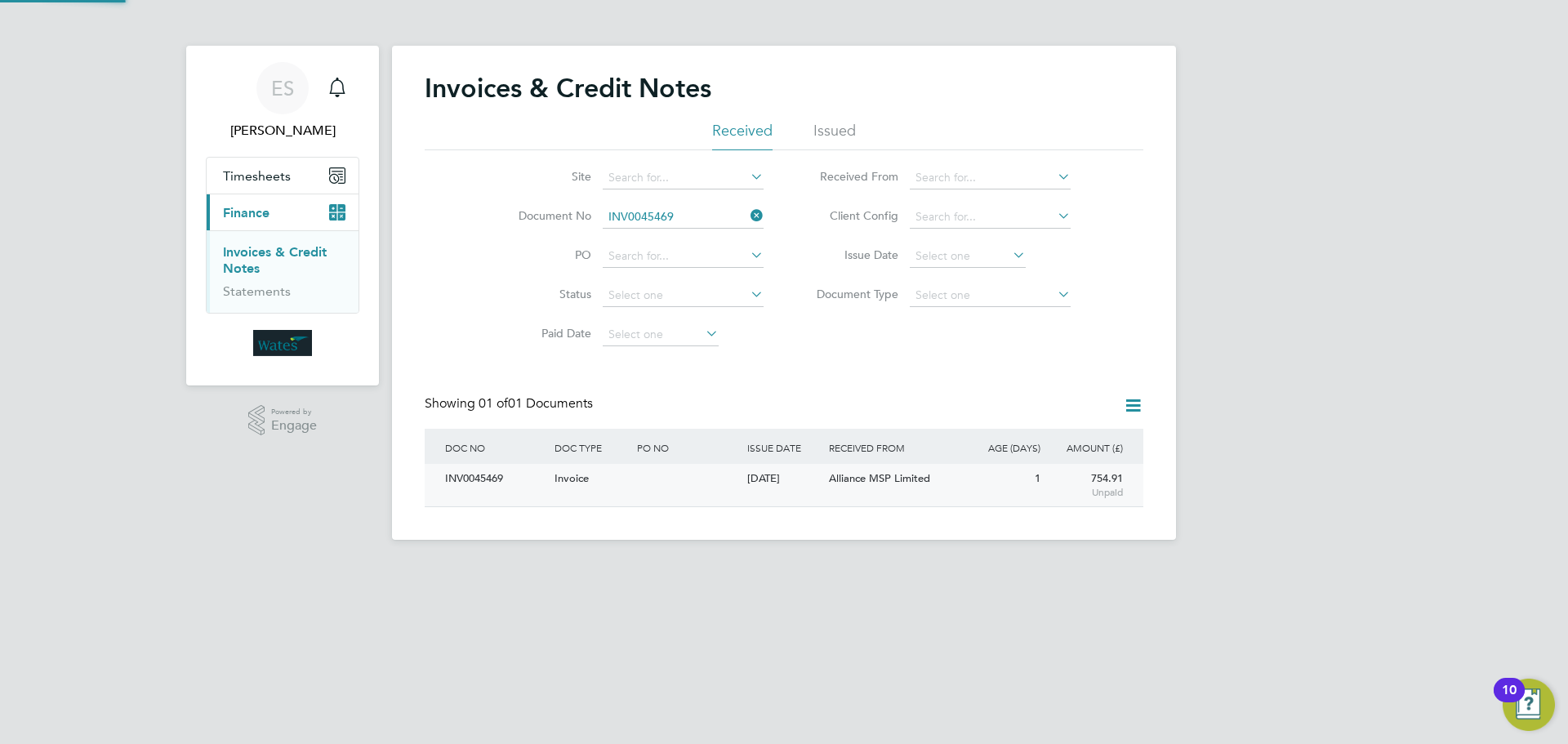
click at [479, 493] on div "INV0045469" at bounding box center [496, 479] width 110 height 30
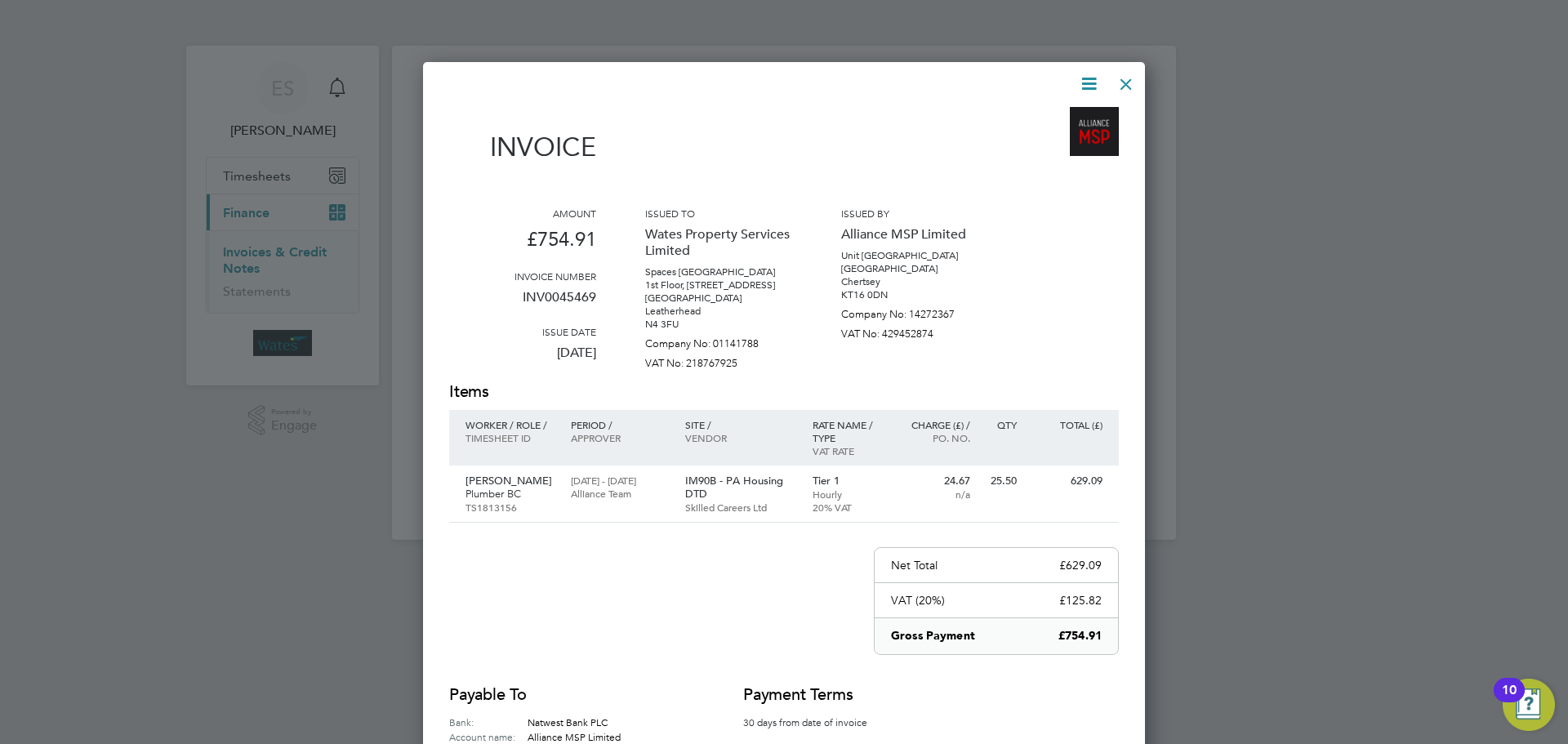
click at [1089, 77] on icon at bounding box center [1089, 83] width 20 height 20
click at [1059, 113] on li "Download Invoice" at bounding box center [1040, 123] width 112 height 23
click at [1089, 83] on icon at bounding box center [1089, 83] width 20 height 20
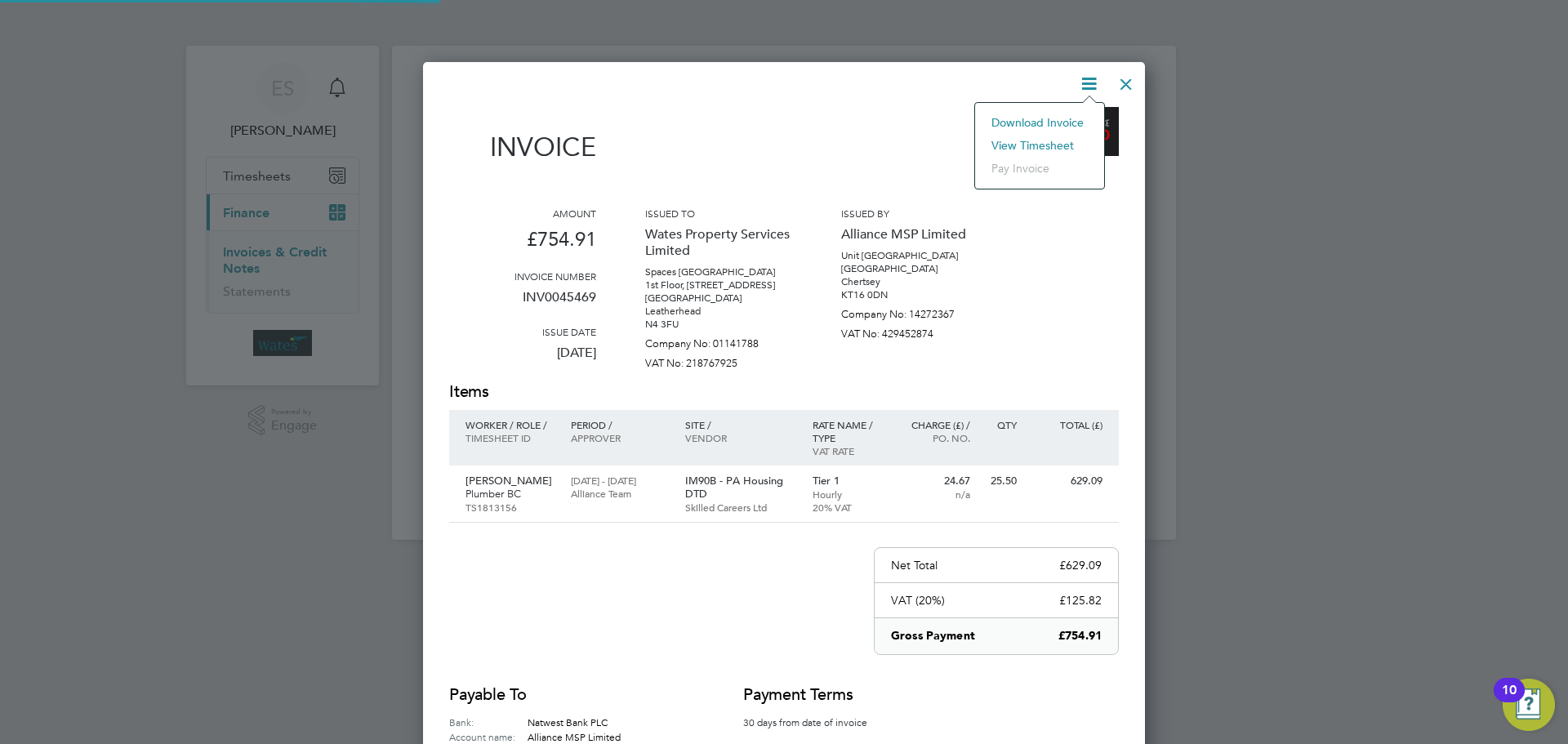
click at [1046, 136] on li "View timesheet" at bounding box center [1040, 146] width 112 height 23
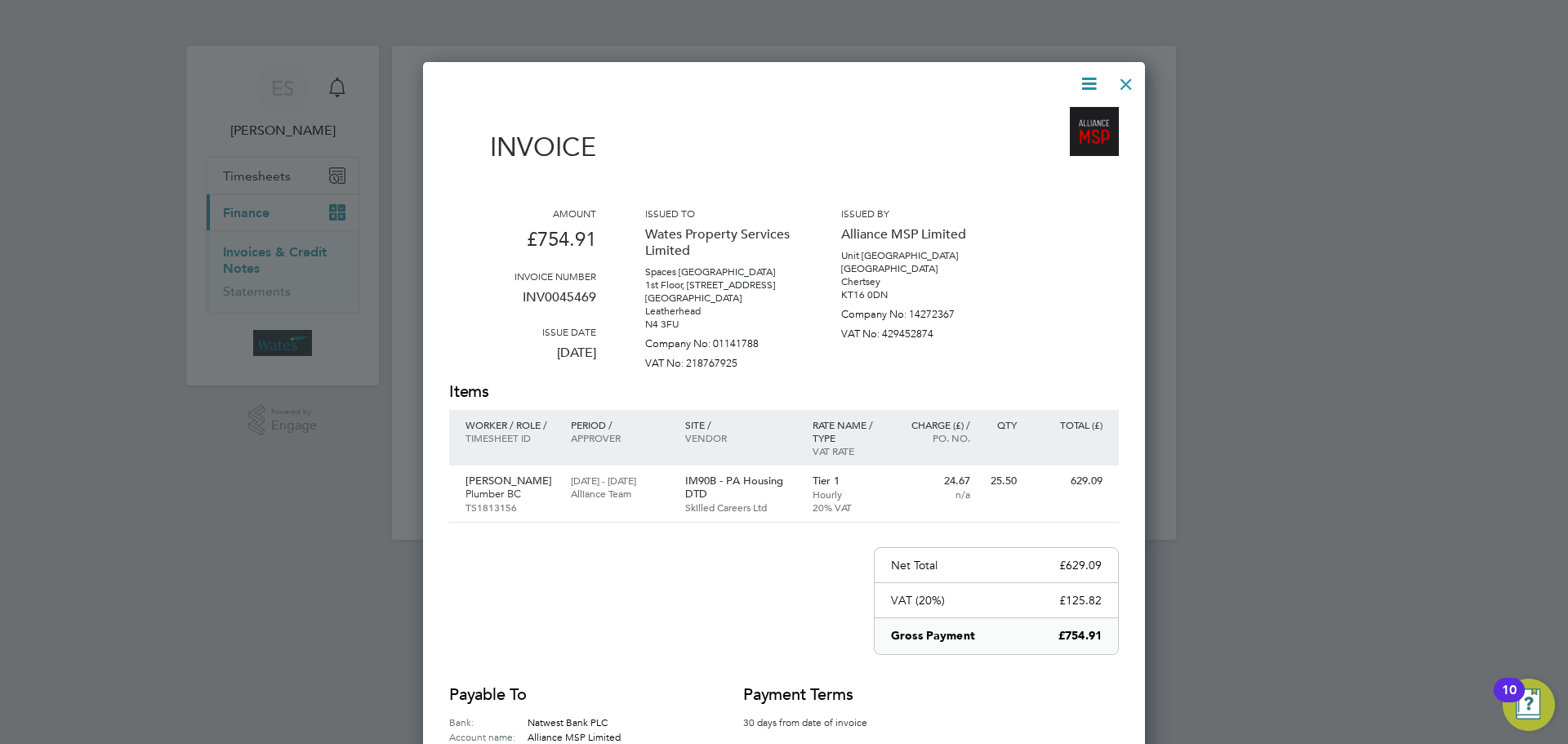
click at [1118, 81] on div at bounding box center [1126, 80] width 30 height 30
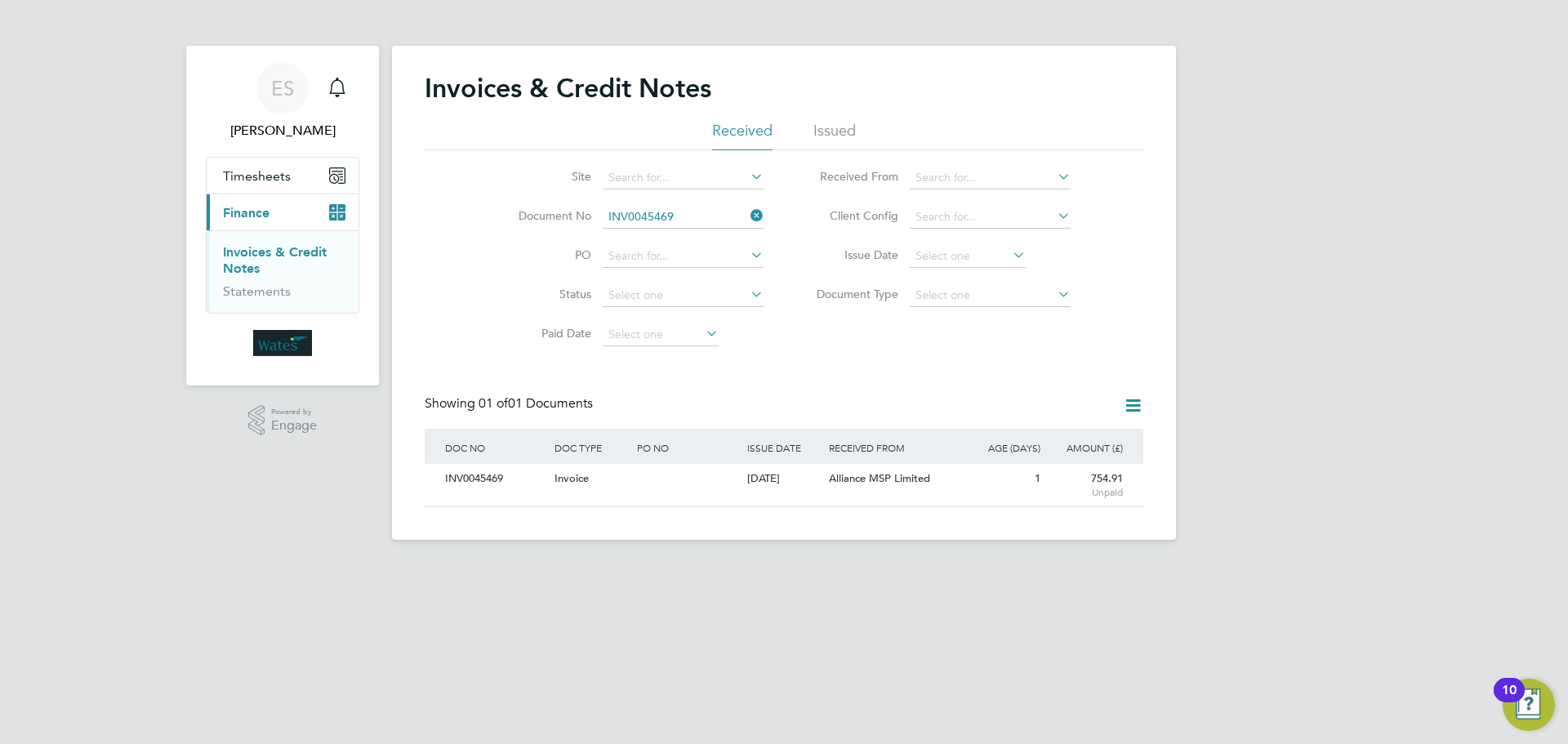
click at [747, 214] on icon at bounding box center [747, 215] width 0 height 23
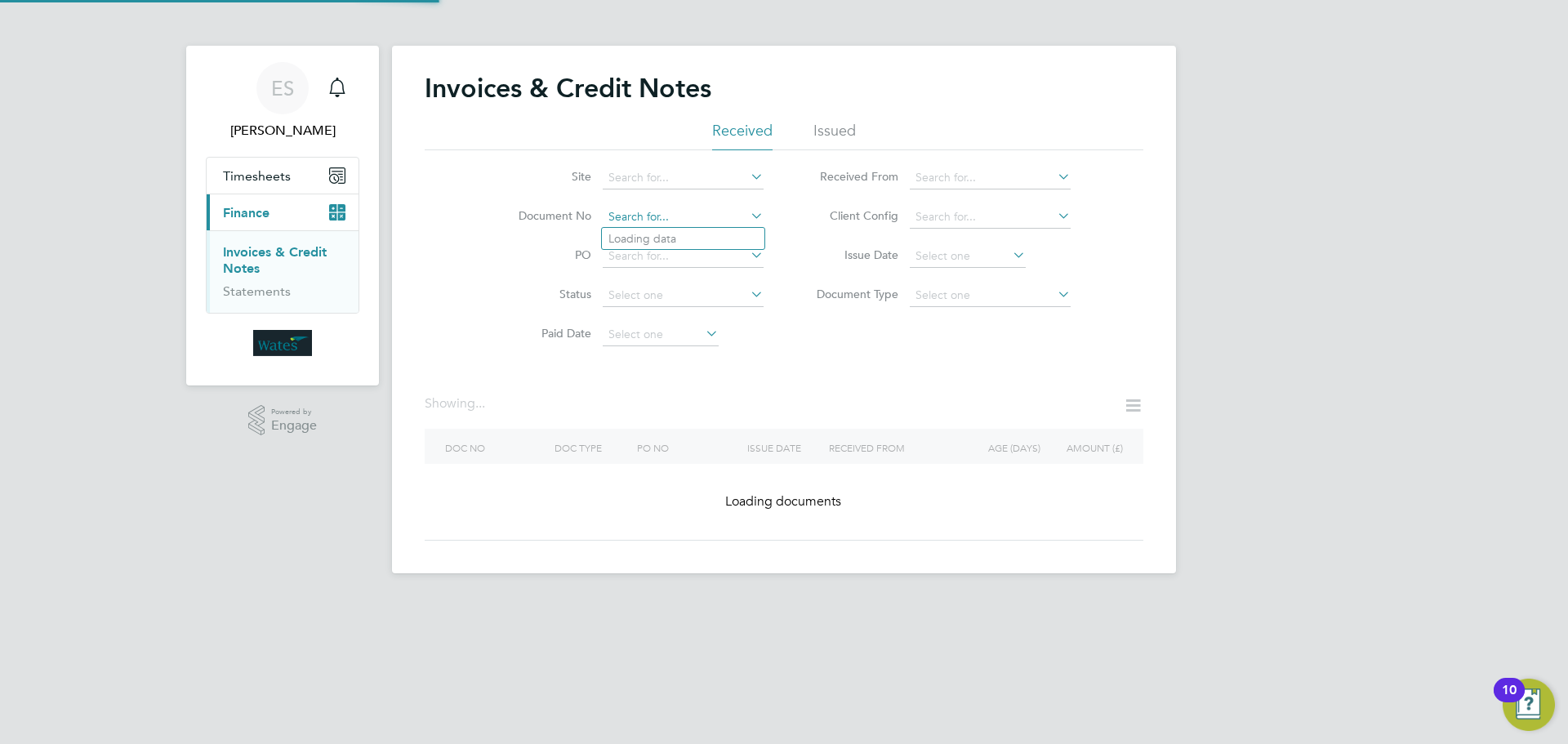
paste input "INV0045470"
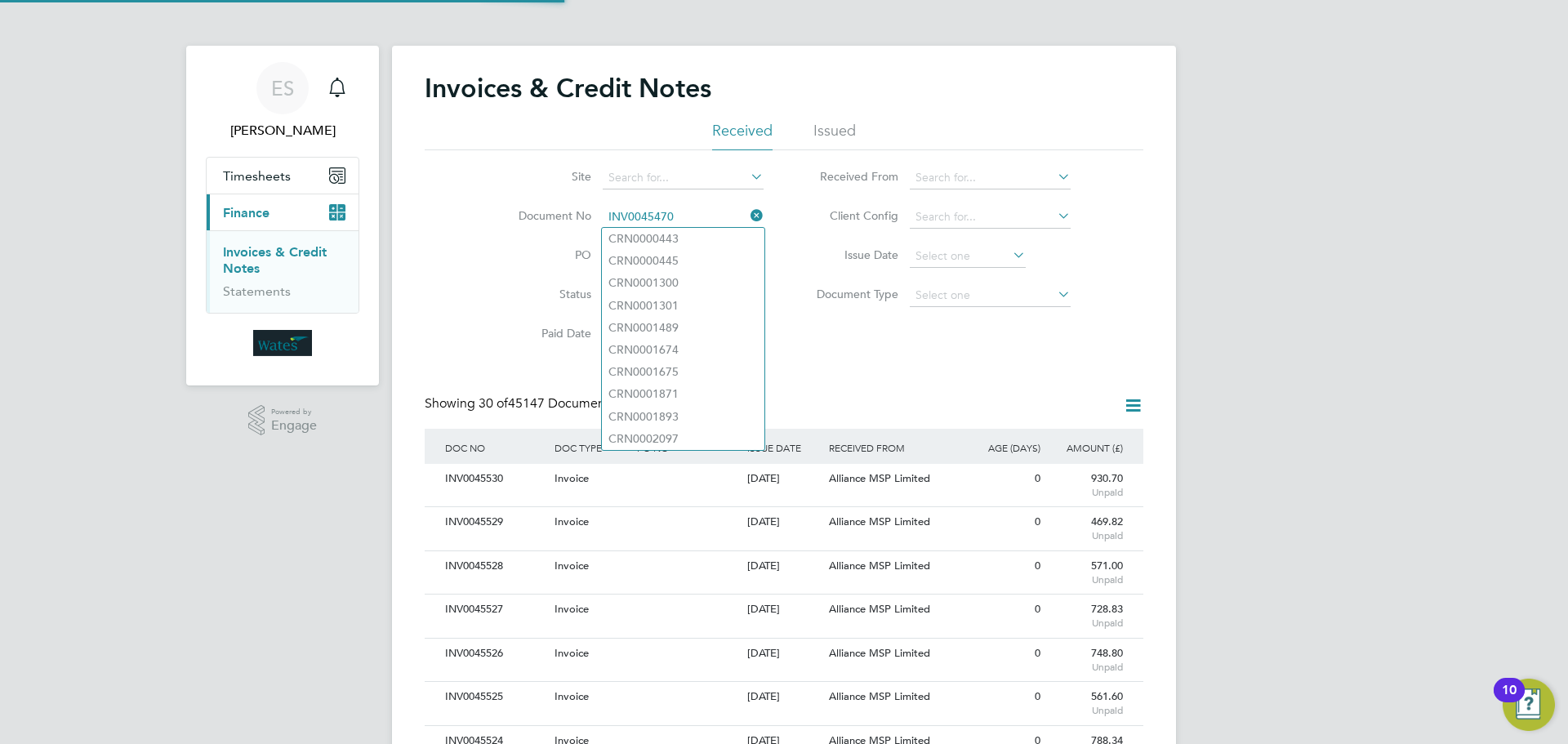
scroll to position [31, 112]
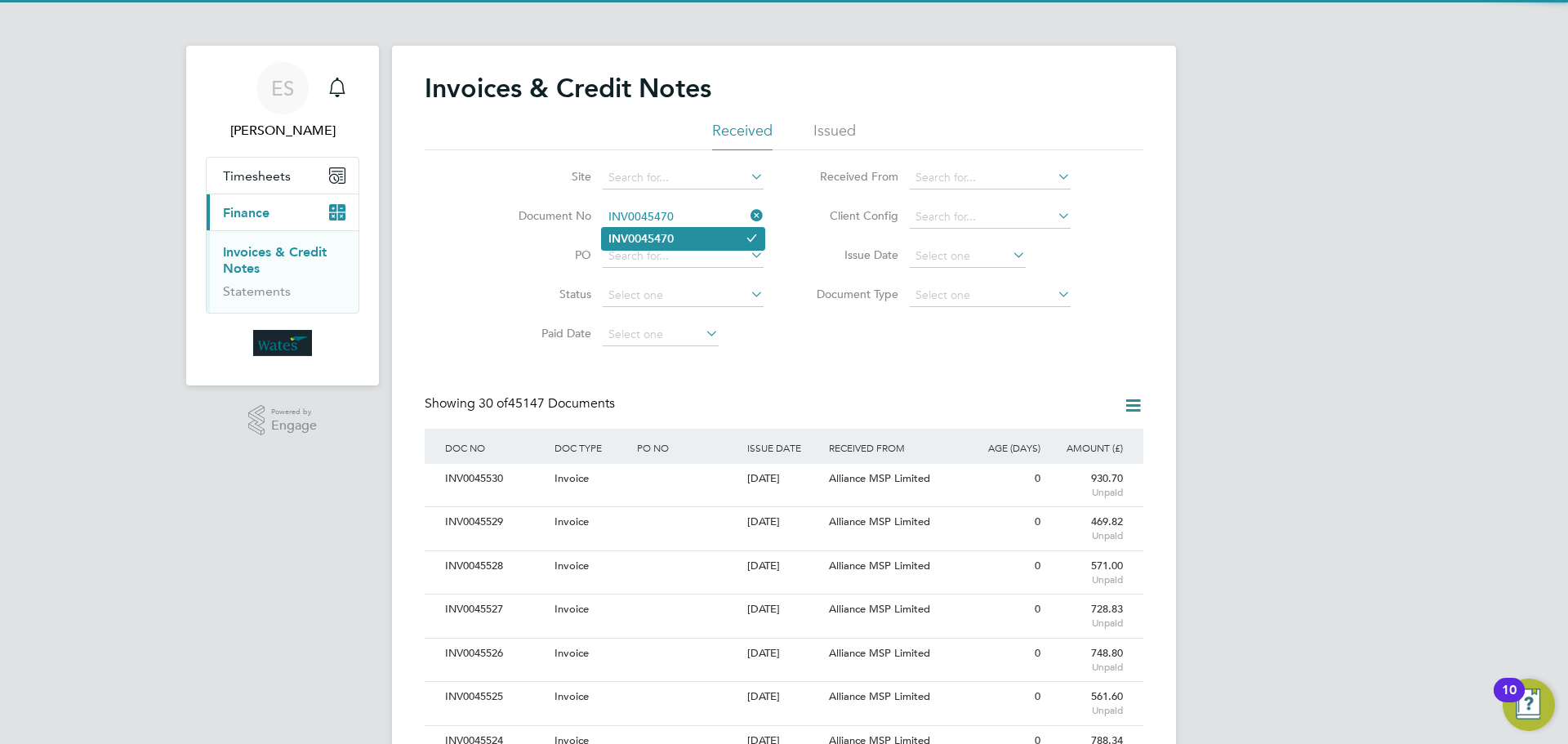
type input "INV0045470"
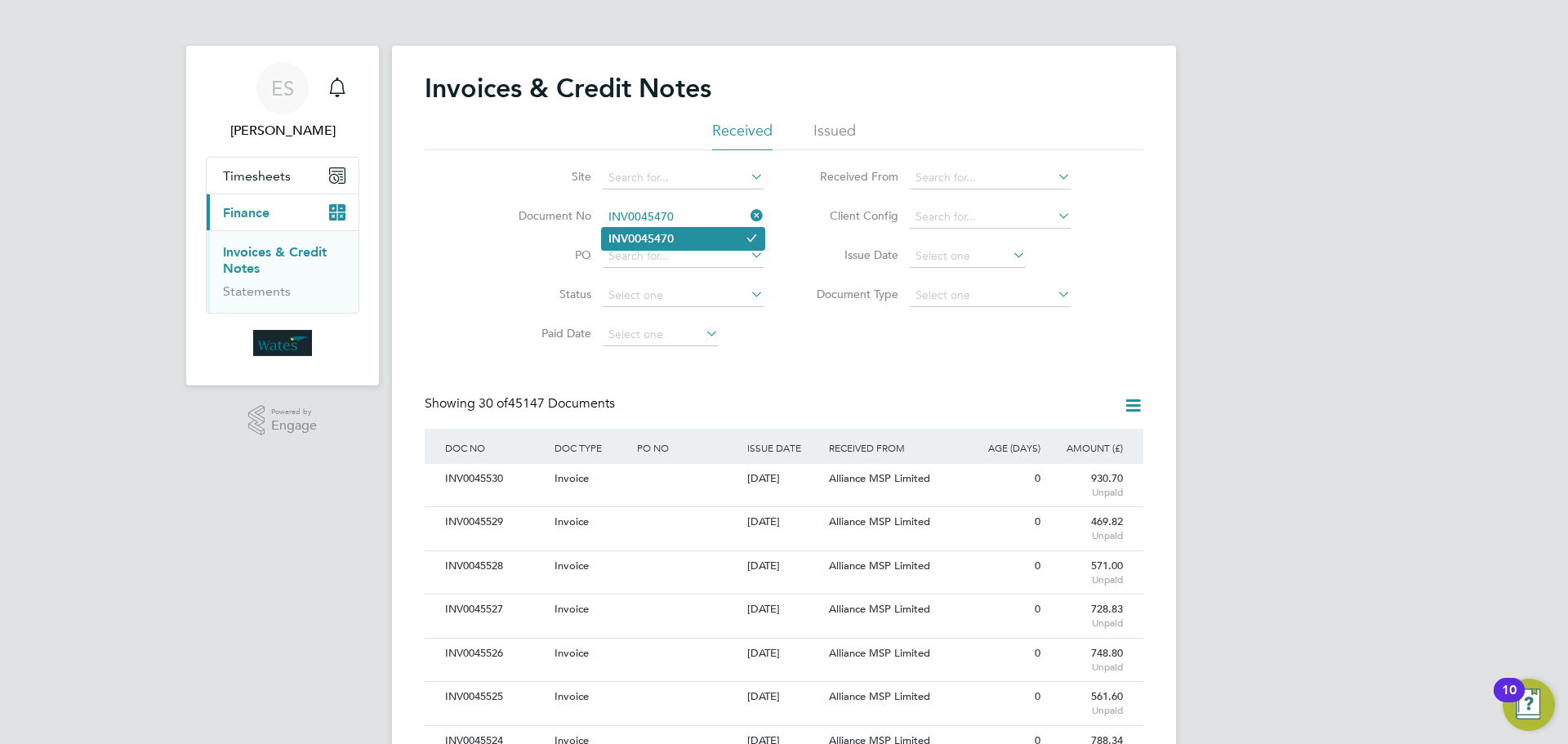
click at [705, 246] on li "INV0045470" at bounding box center [683, 238] width 163 height 22
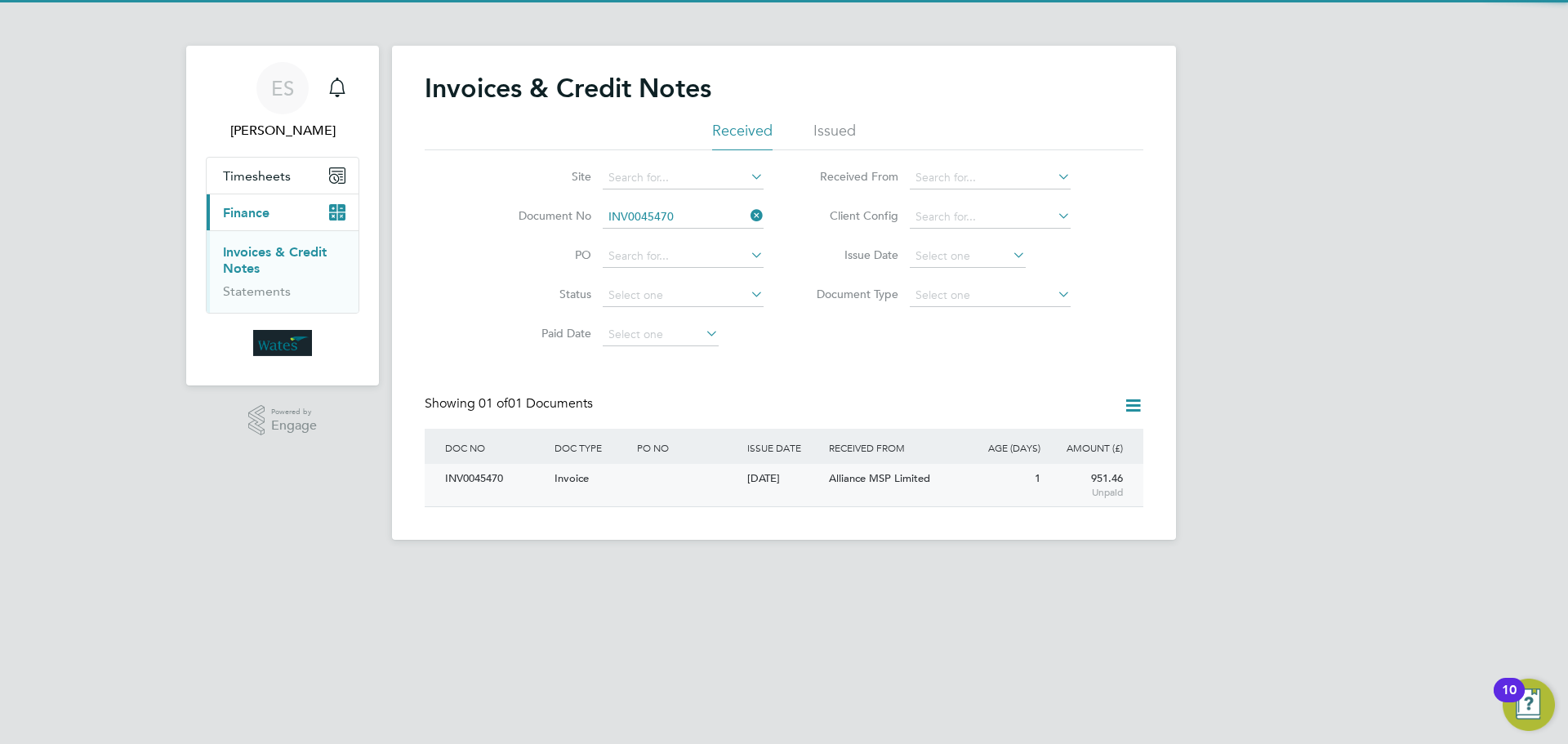
click at [476, 476] on div "INV0045470" at bounding box center [496, 479] width 110 height 30
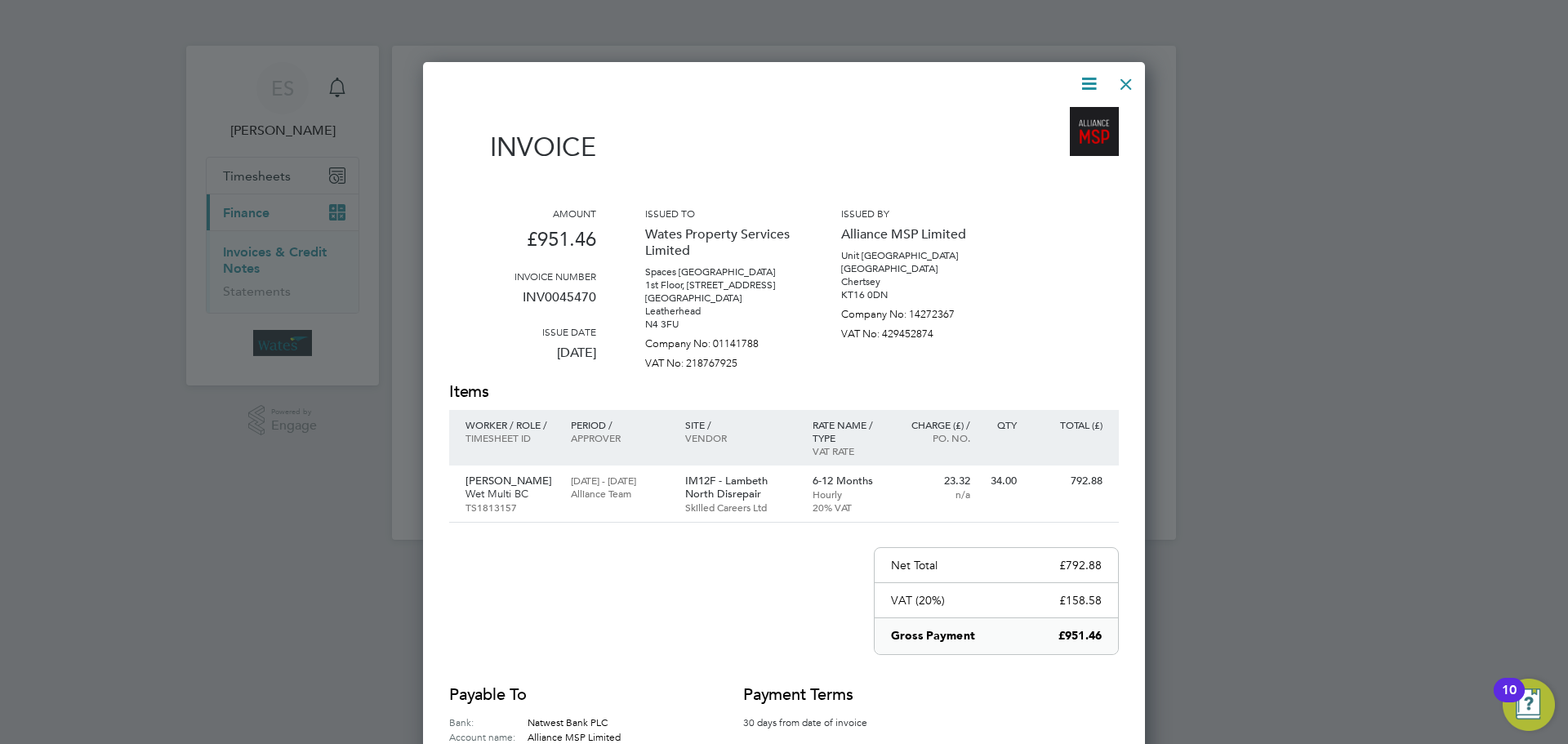
click at [1093, 76] on icon at bounding box center [1089, 83] width 20 height 20
click at [1049, 115] on li "Download Invoice" at bounding box center [1040, 123] width 112 height 23
click at [1090, 80] on icon at bounding box center [1089, 83] width 20 height 20
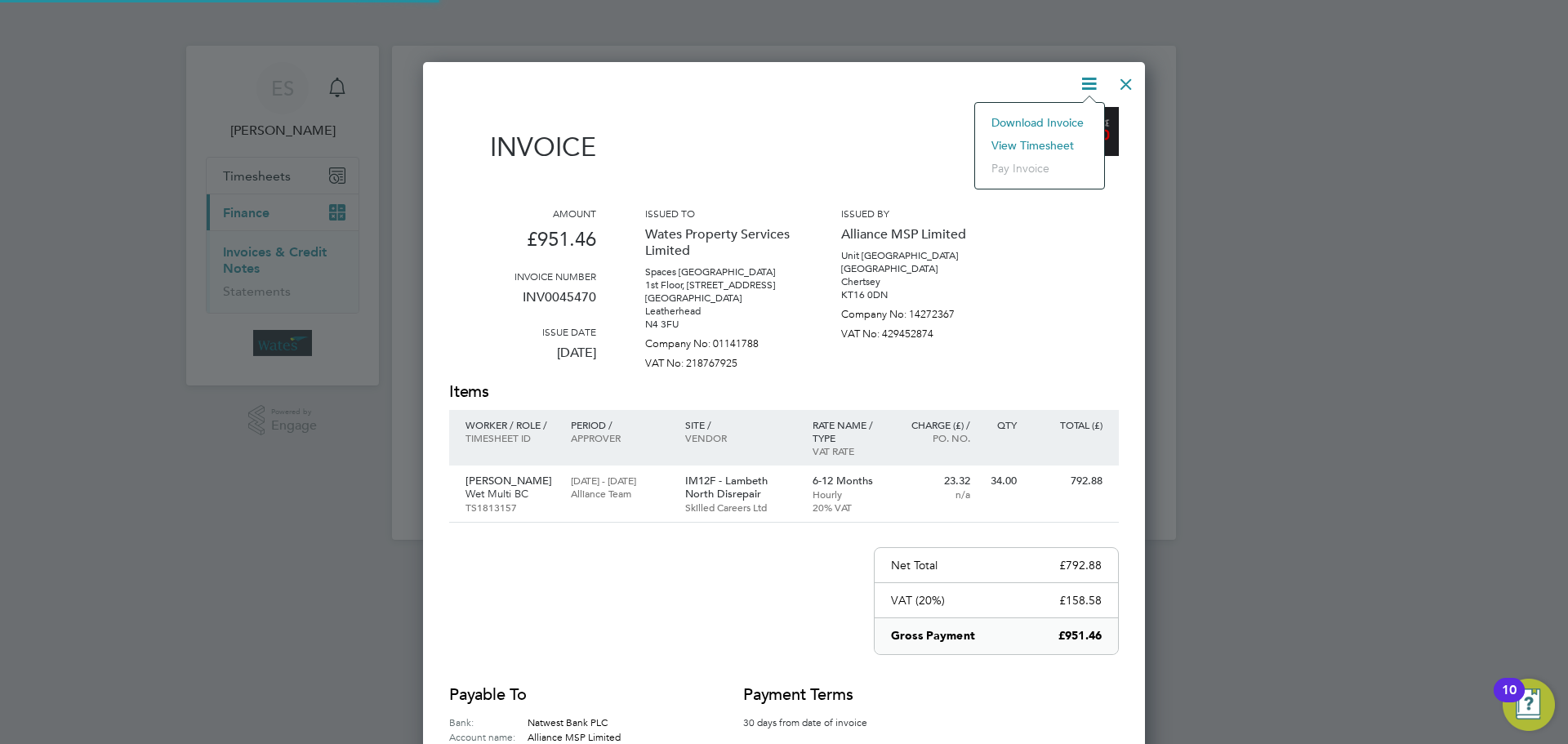
click at [1043, 138] on li "View timesheet" at bounding box center [1040, 146] width 112 height 23
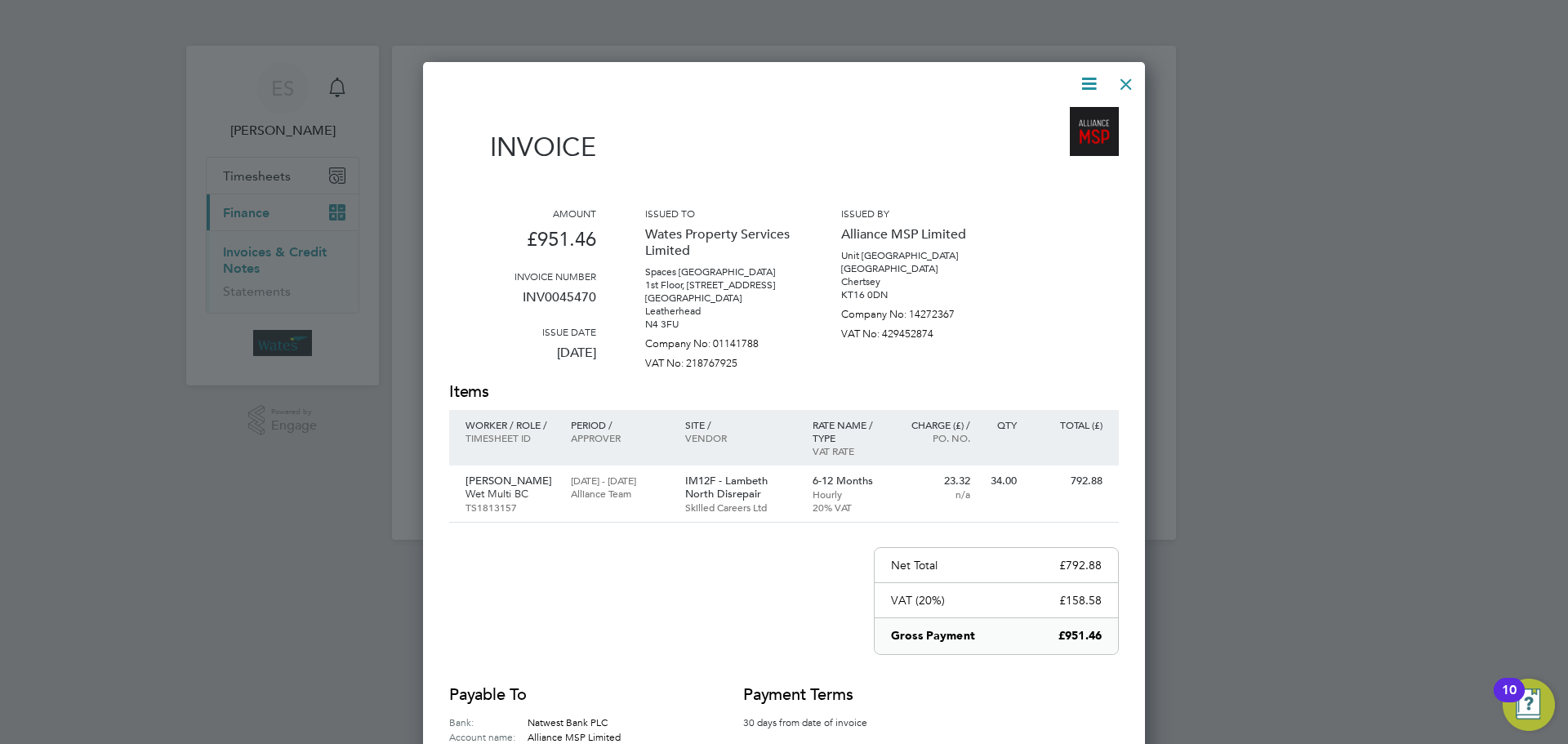
click at [1112, 76] on div at bounding box center [1126, 80] width 30 height 30
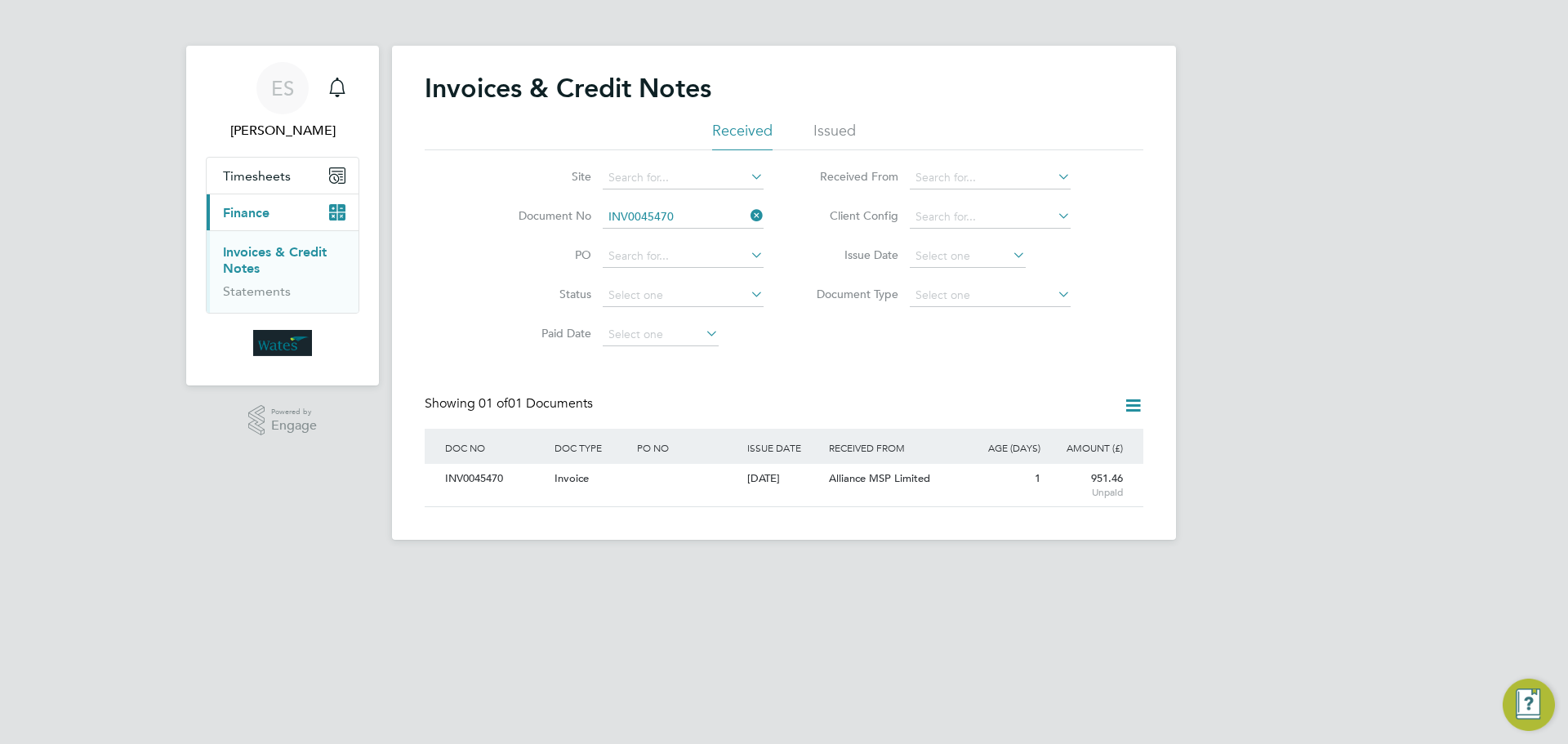
click at [747, 219] on icon at bounding box center [747, 215] width 0 height 23
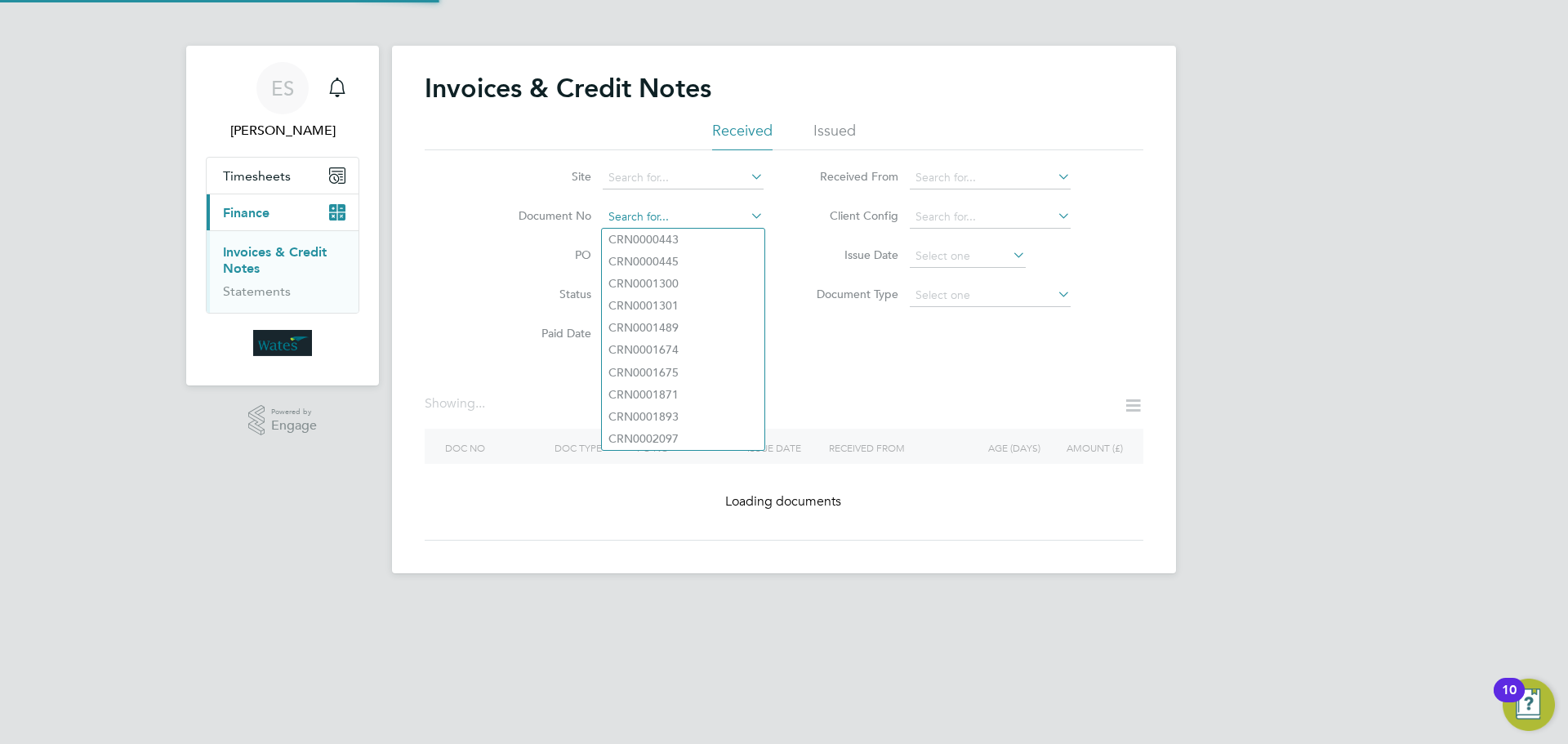
paste input "INV0045471"
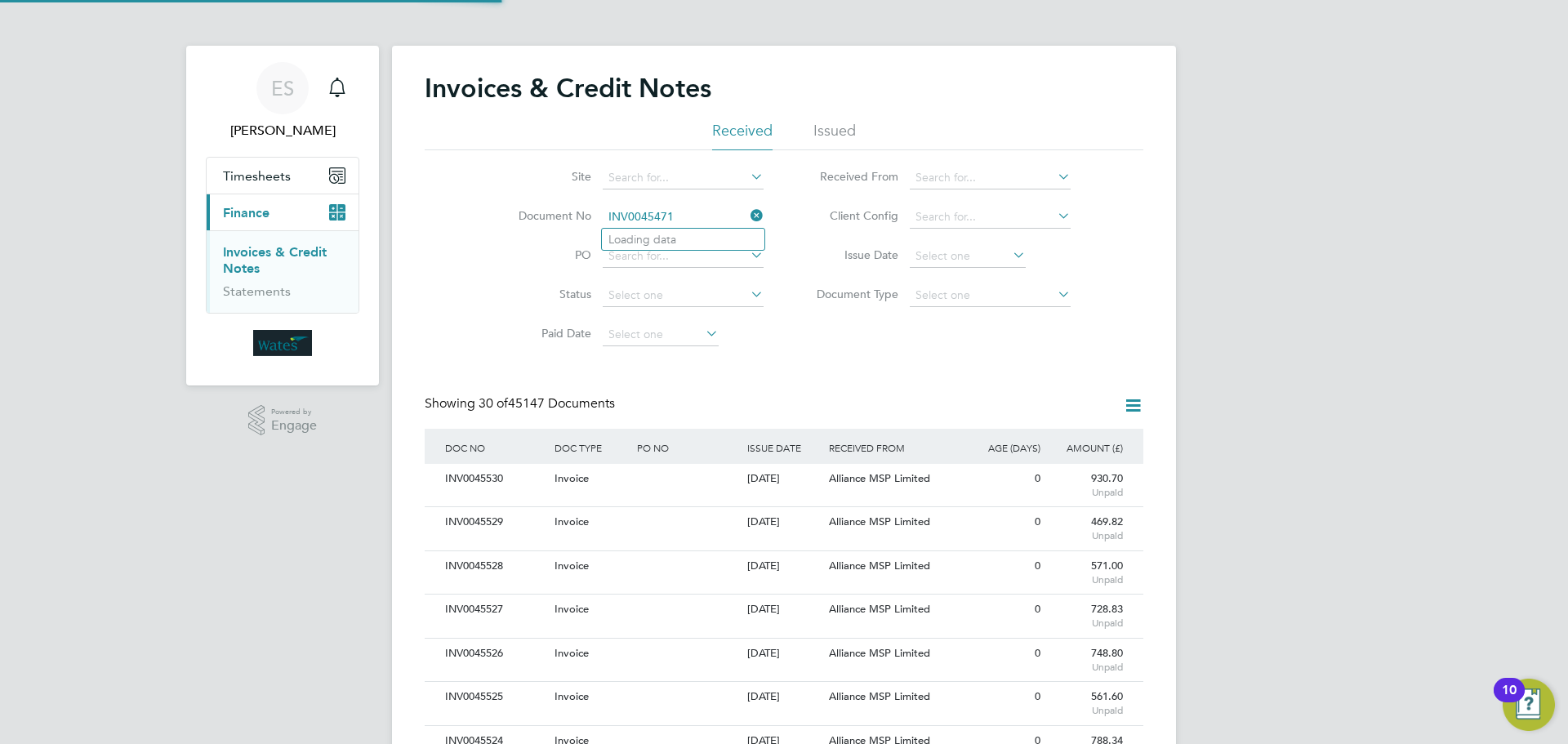
scroll to position [31, 112]
type input "INV0045471"
click at [700, 239] on li "INV0045471" at bounding box center [683, 239] width 163 height 22
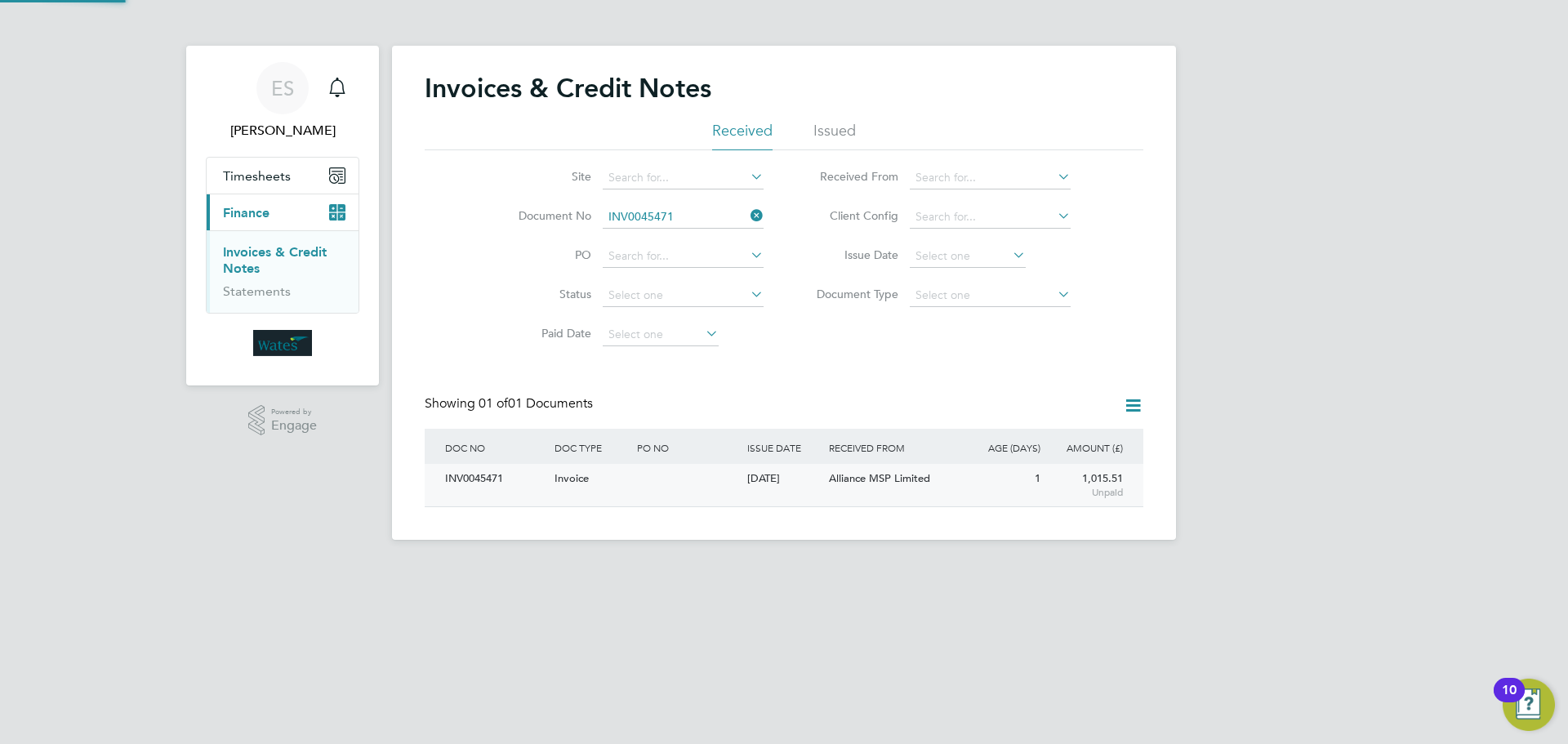
click at [491, 483] on div "INV0045471" at bounding box center [496, 479] width 110 height 30
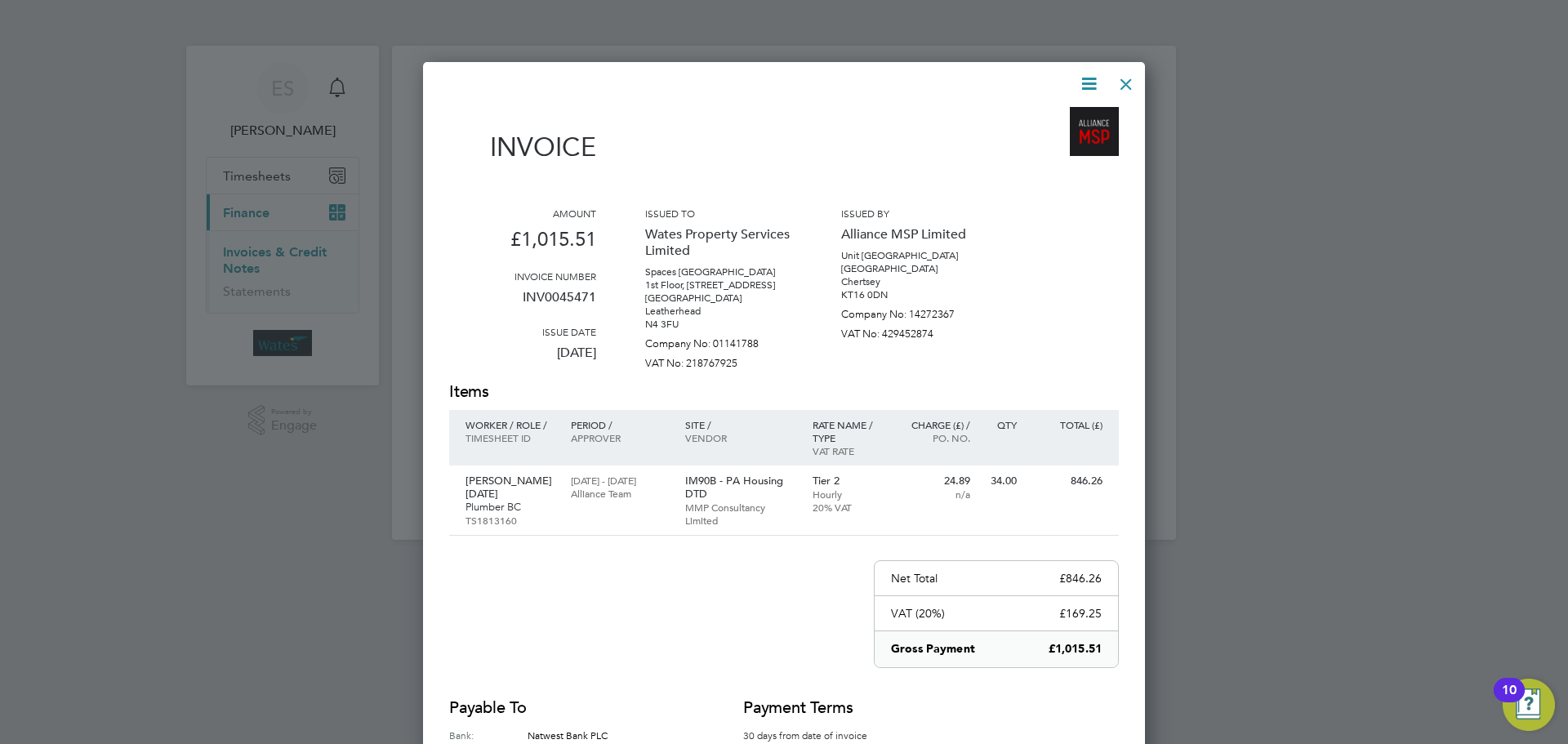
click at [1085, 87] on icon at bounding box center [1089, 83] width 20 height 20
click at [1038, 121] on li "Download Invoice" at bounding box center [1040, 123] width 112 height 23
click at [1083, 80] on icon at bounding box center [1089, 83] width 20 height 20
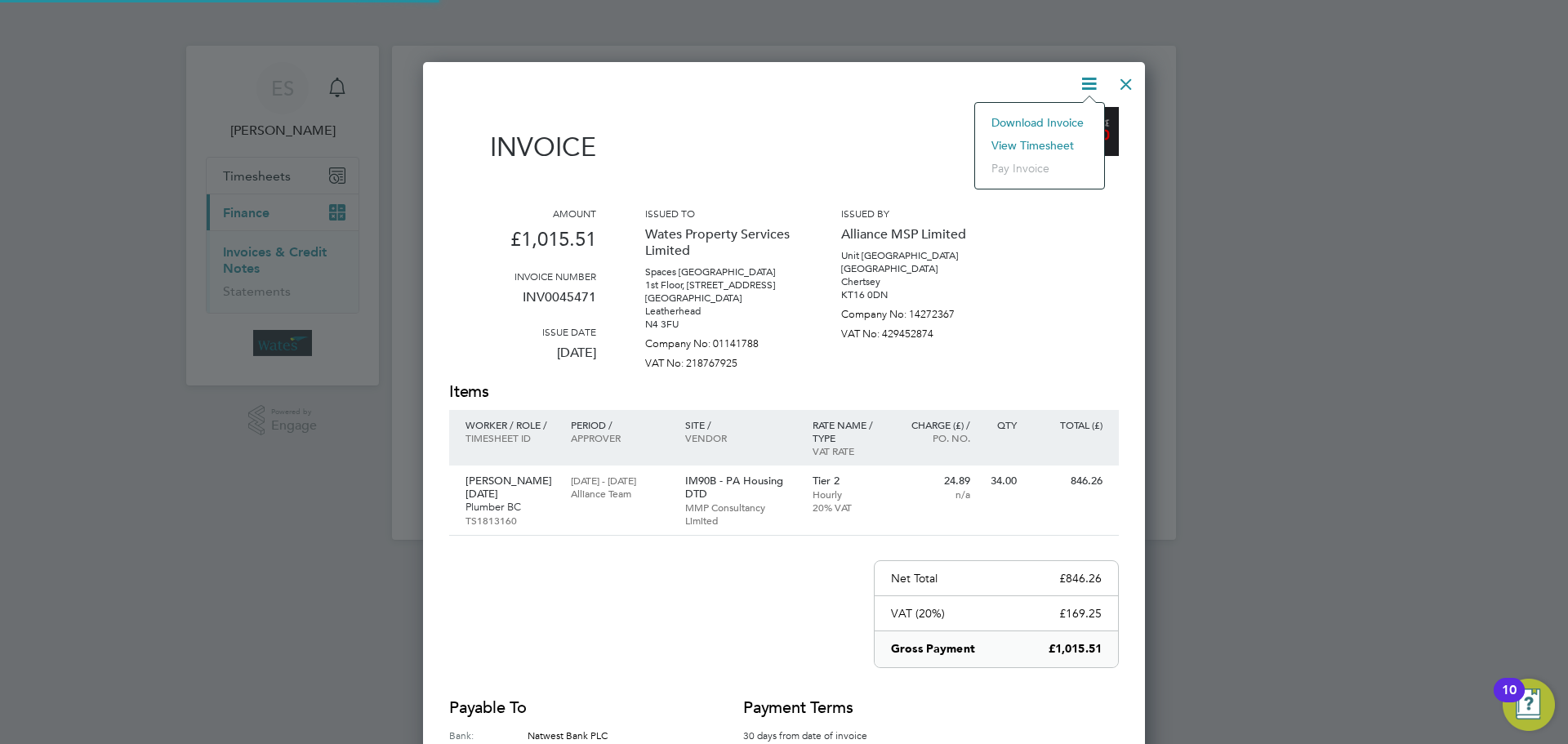
click at [1042, 136] on li "View timesheet" at bounding box center [1040, 146] width 112 height 23
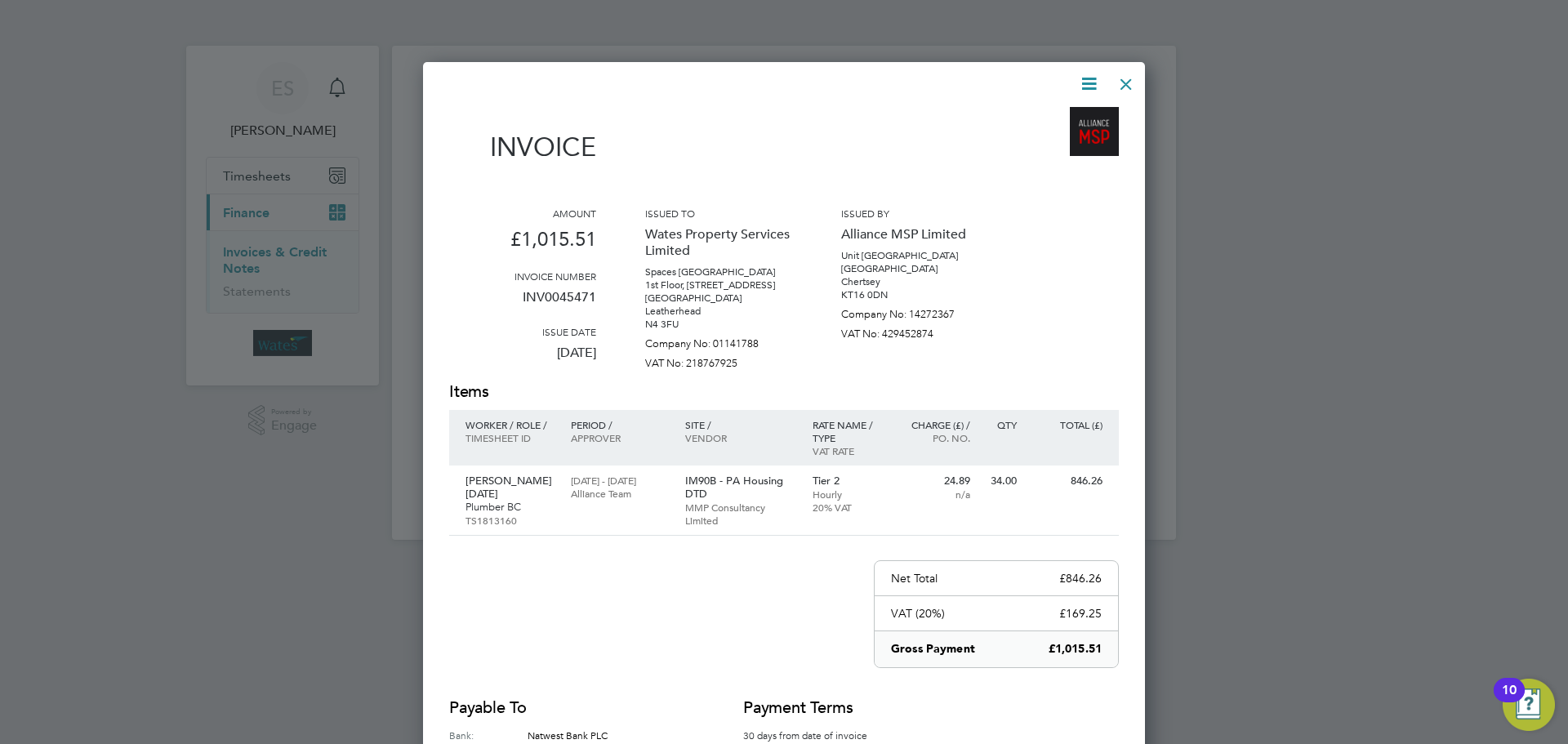
click at [1122, 77] on div at bounding box center [1126, 80] width 30 height 30
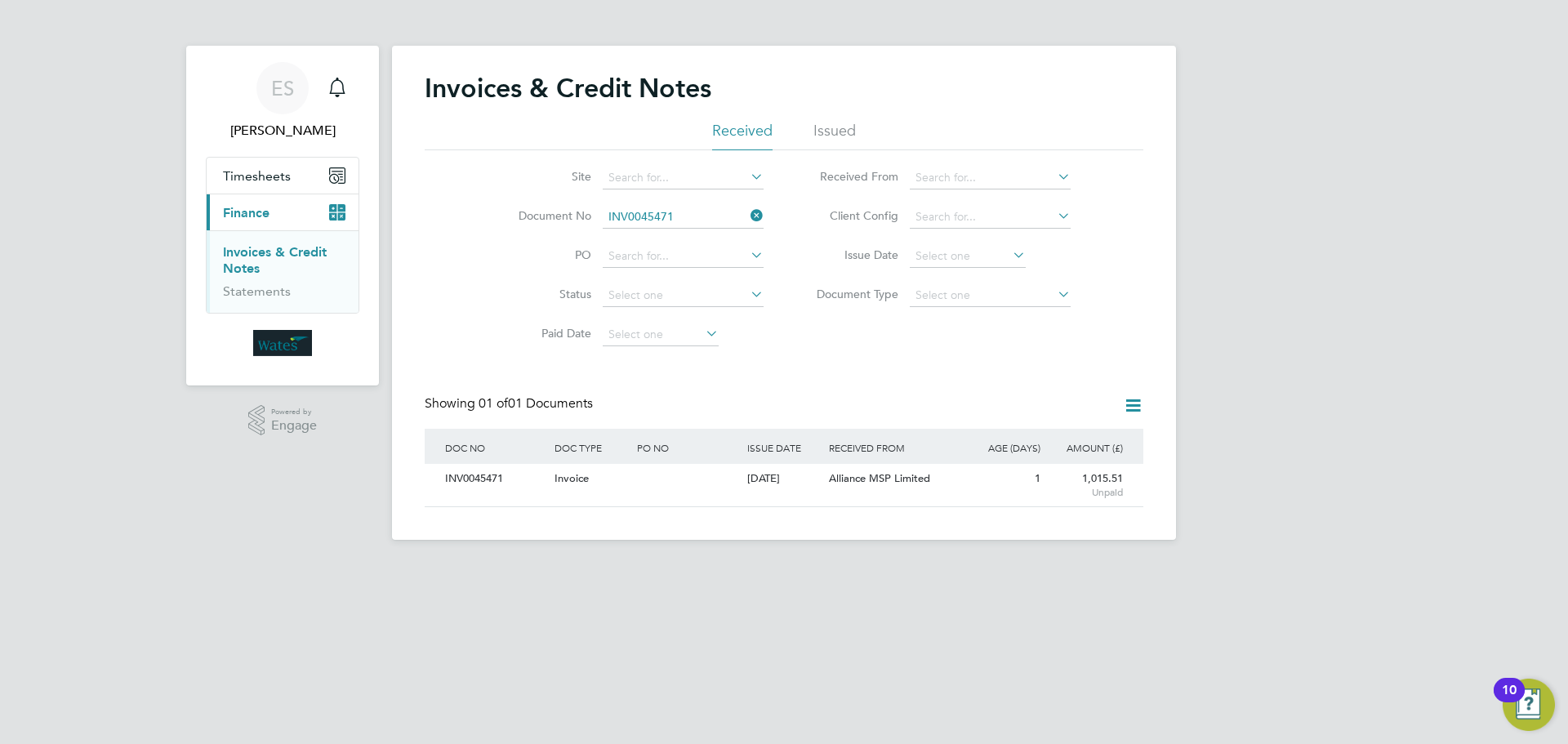
click at [767, 211] on li "Document No INV0045471" at bounding box center [630, 216] width 307 height 39
click at [747, 211] on icon at bounding box center [747, 215] width 0 height 23
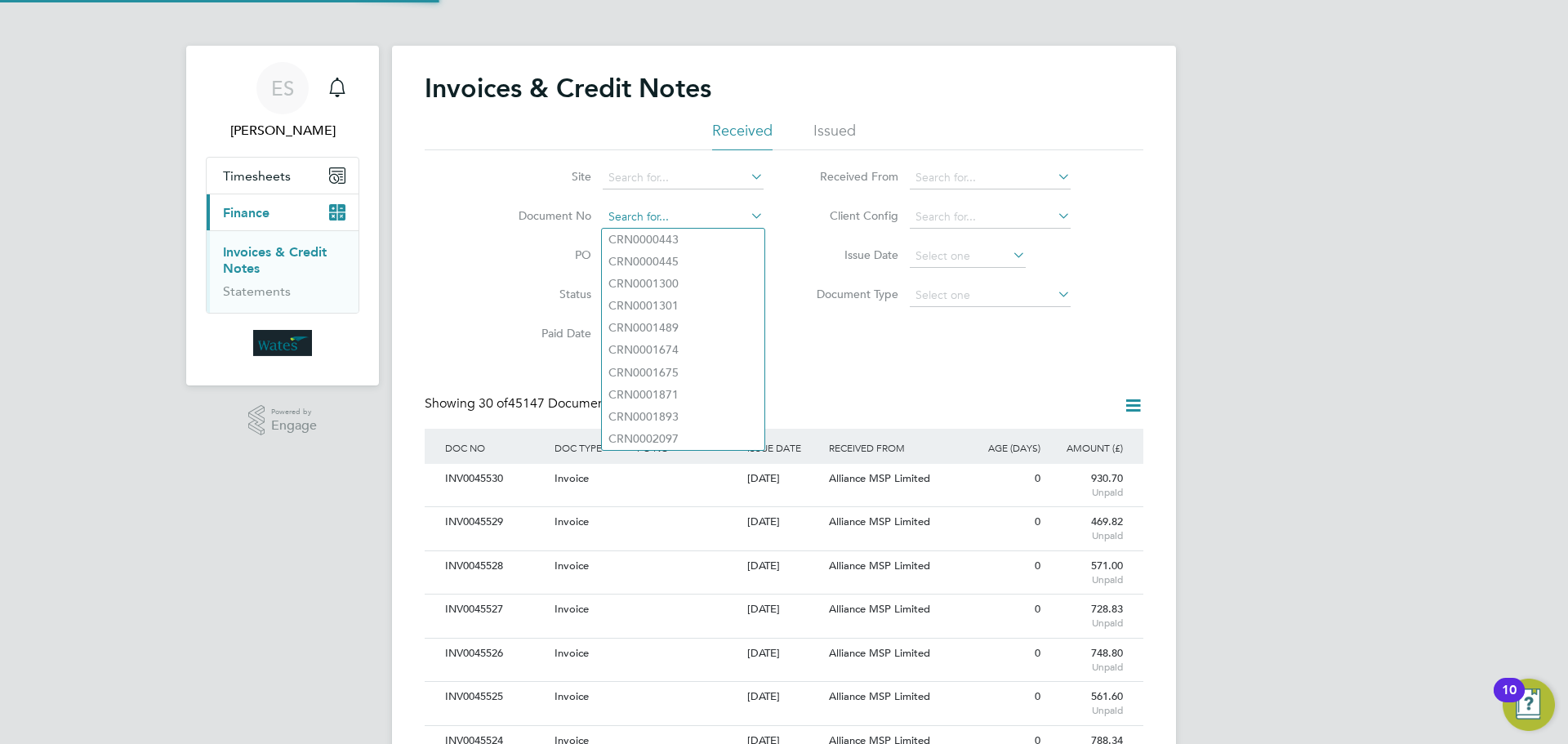
scroll to position [31, 112]
paste input "INV0045472"
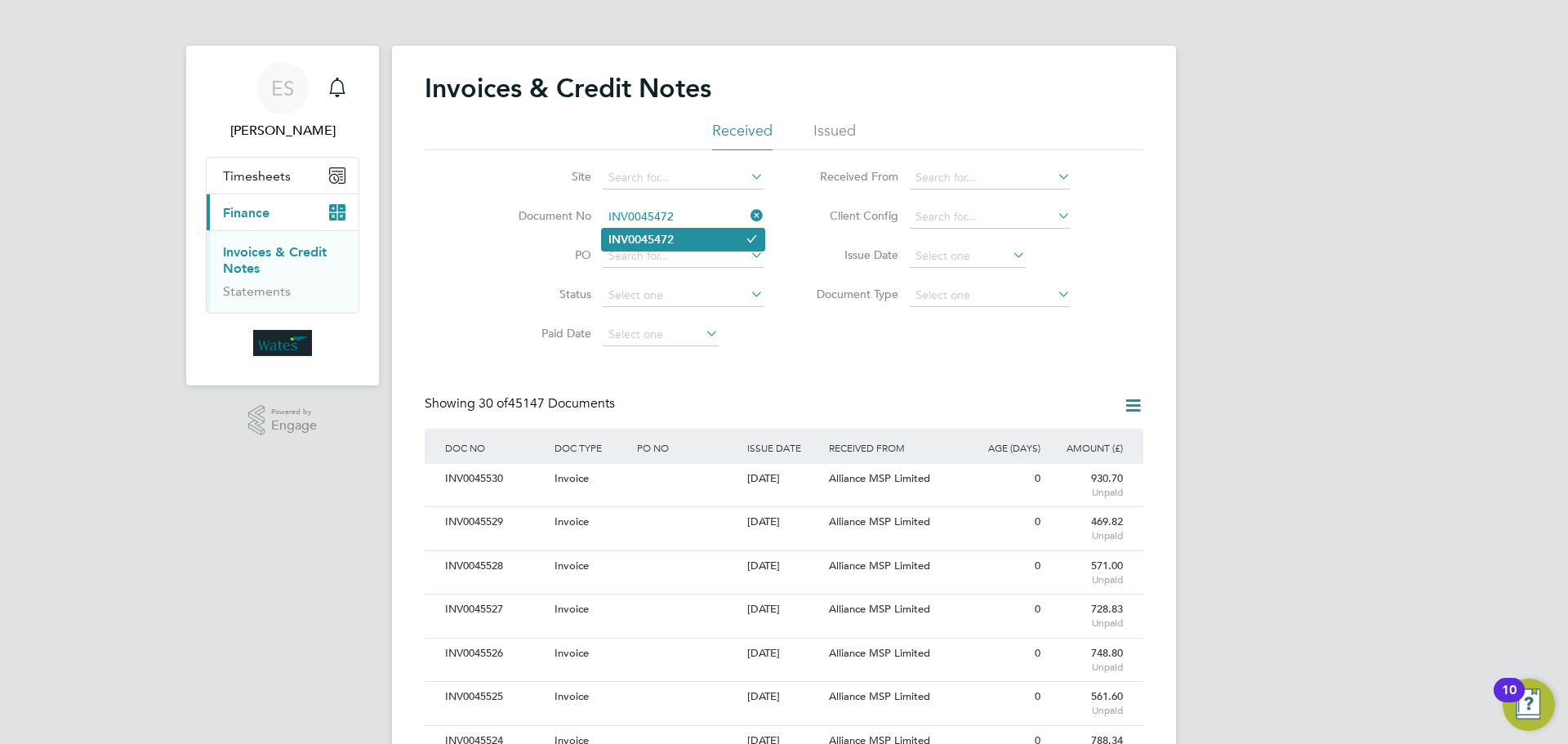
type input "INV0045472"
click at [682, 241] on li "INV0045472" at bounding box center [683, 239] width 163 height 22
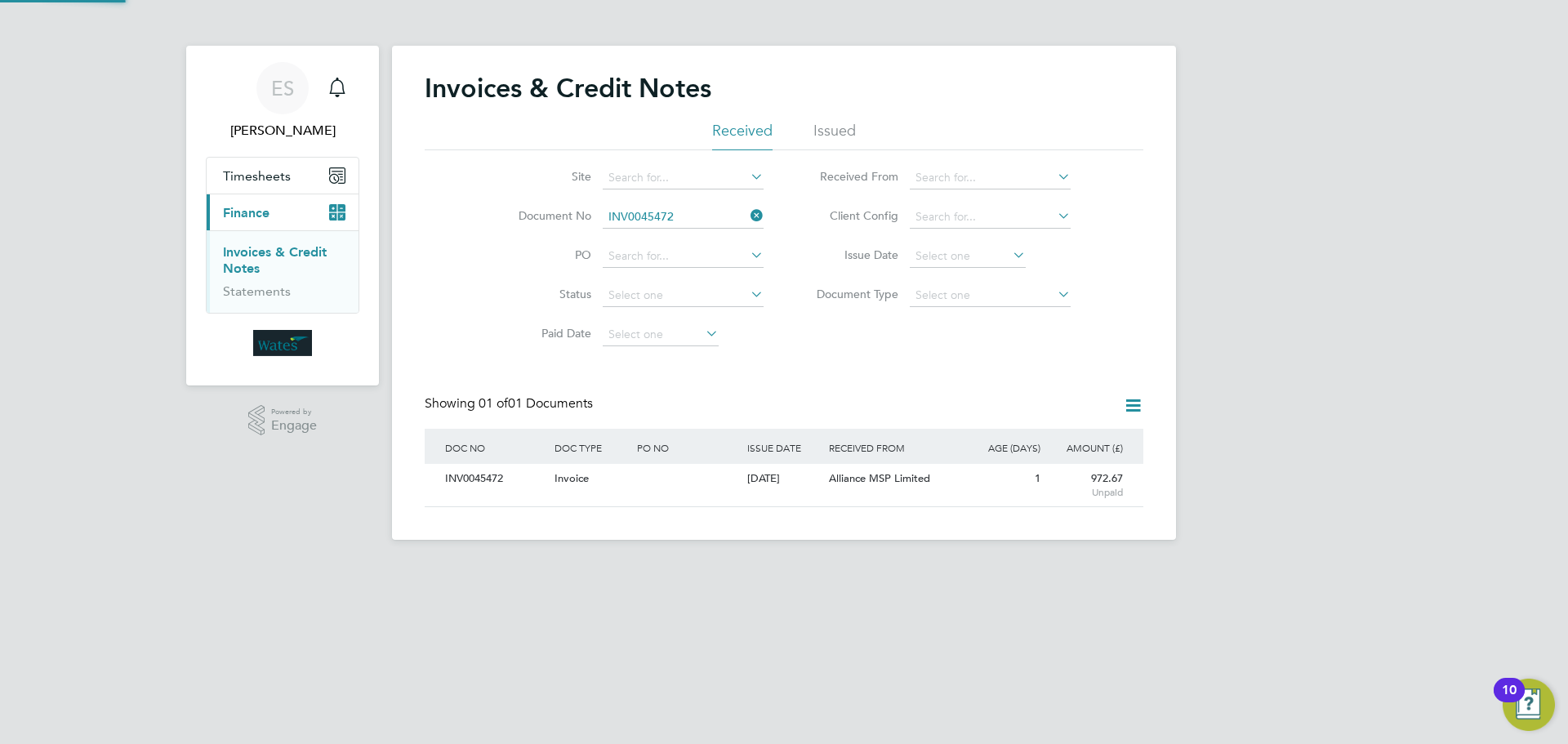
click at [478, 486] on div "INV0045472" at bounding box center [496, 479] width 110 height 30
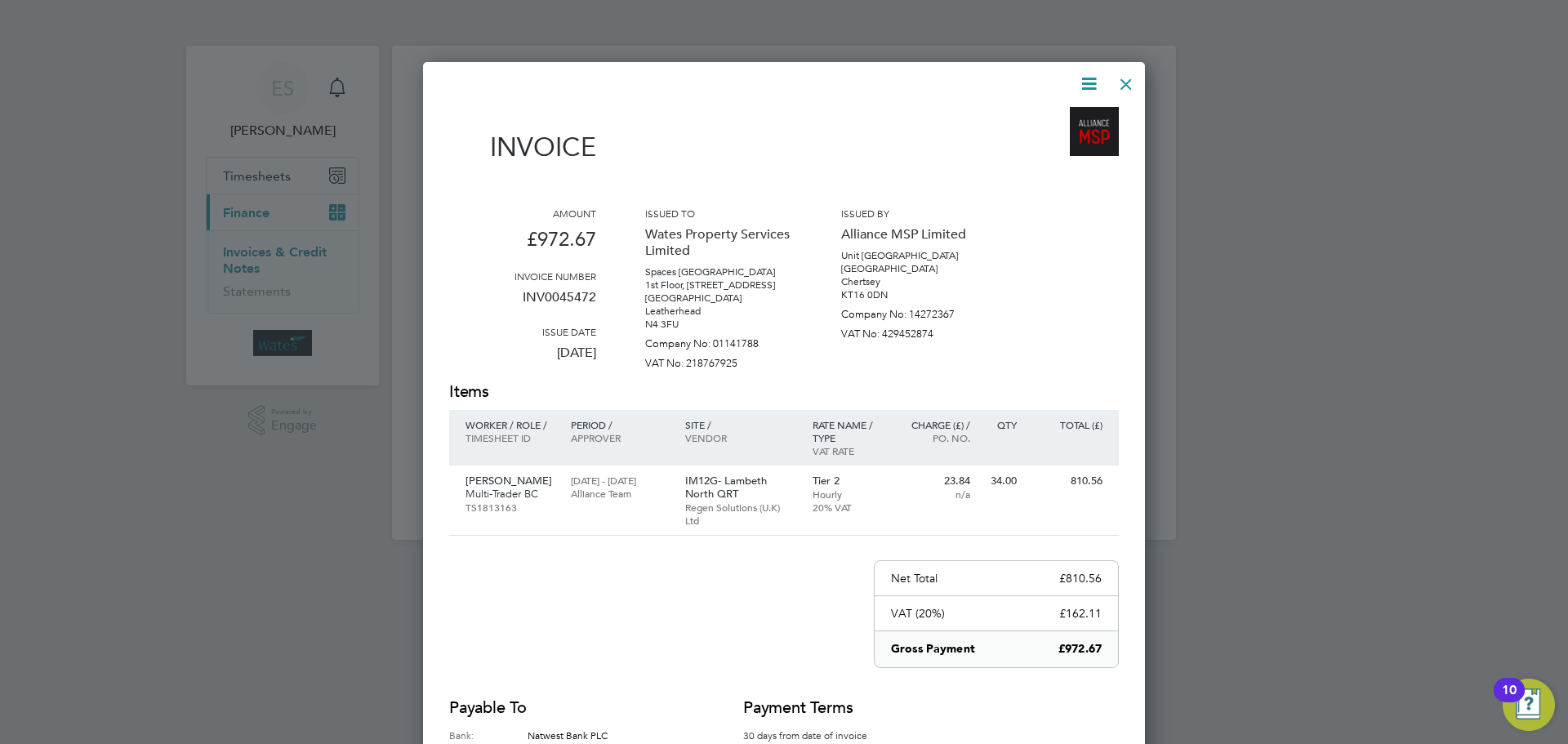
click at [1087, 74] on icon at bounding box center [1089, 83] width 20 height 20
click at [1054, 114] on li "Download Invoice" at bounding box center [1040, 123] width 112 height 23
click at [1089, 84] on icon at bounding box center [1089, 83] width 20 height 20
click at [1047, 142] on li "View timesheet" at bounding box center [1040, 146] width 112 height 23
click at [1127, 75] on div at bounding box center [1126, 80] width 30 height 30
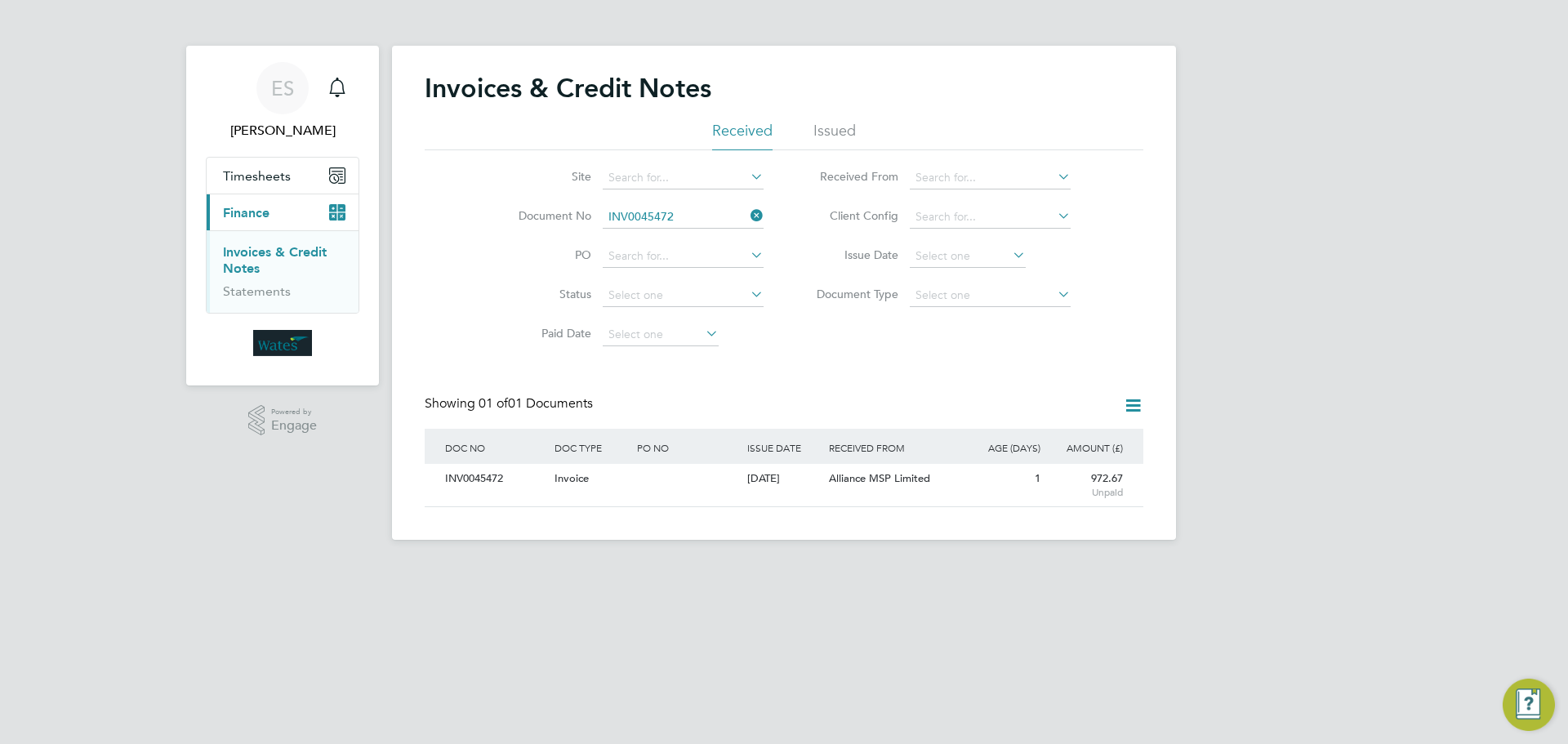
click at [747, 216] on icon at bounding box center [747, 215] width 0 height 23
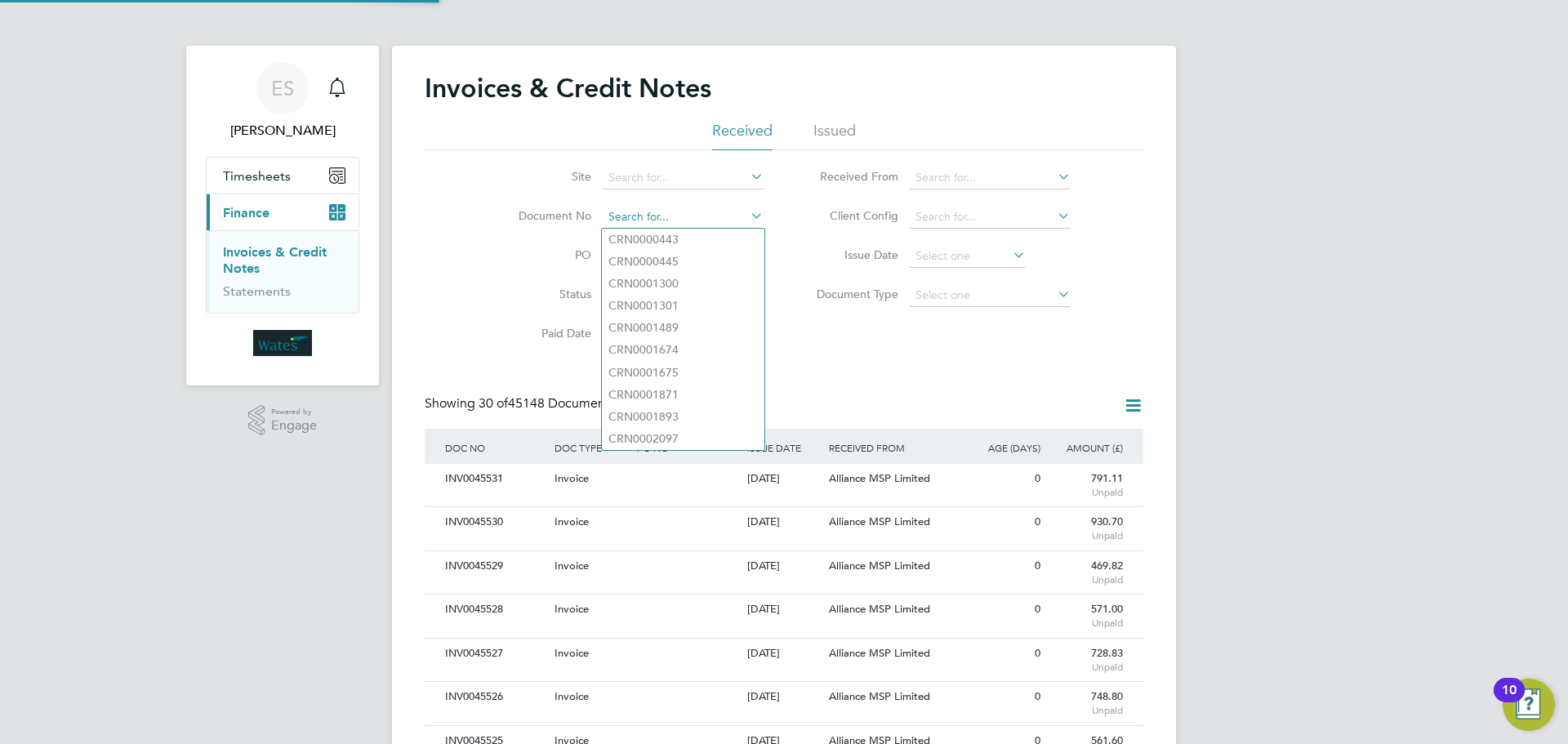
paste input "INV0045473"
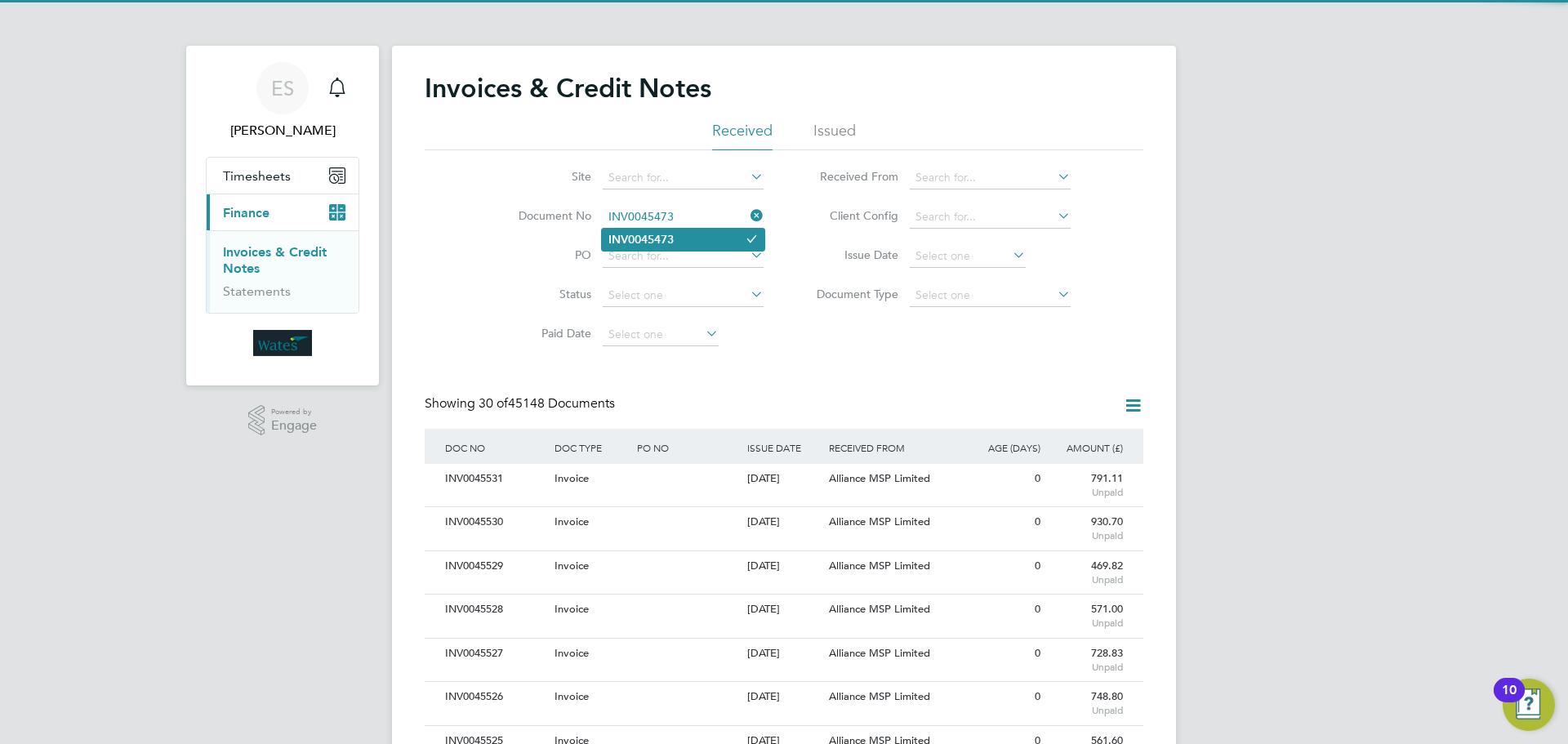
type input "INV0045473"
click at [697, 240] on li "INV0045473" at bounding box center [683, 239] width 163 height 22
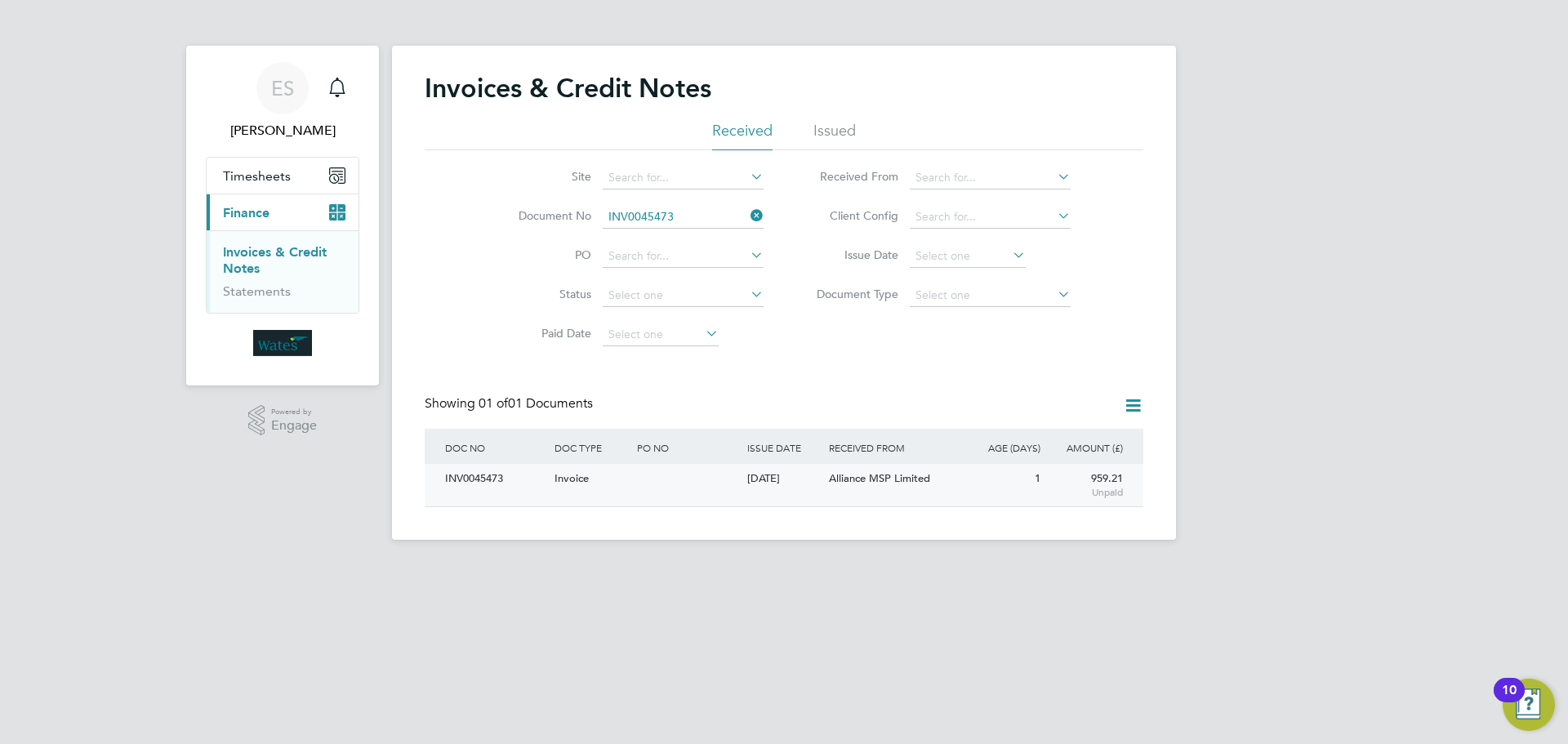
click at [482, 478] on div "INV0045473" at bounding box center [496, 479] width 110 height 30
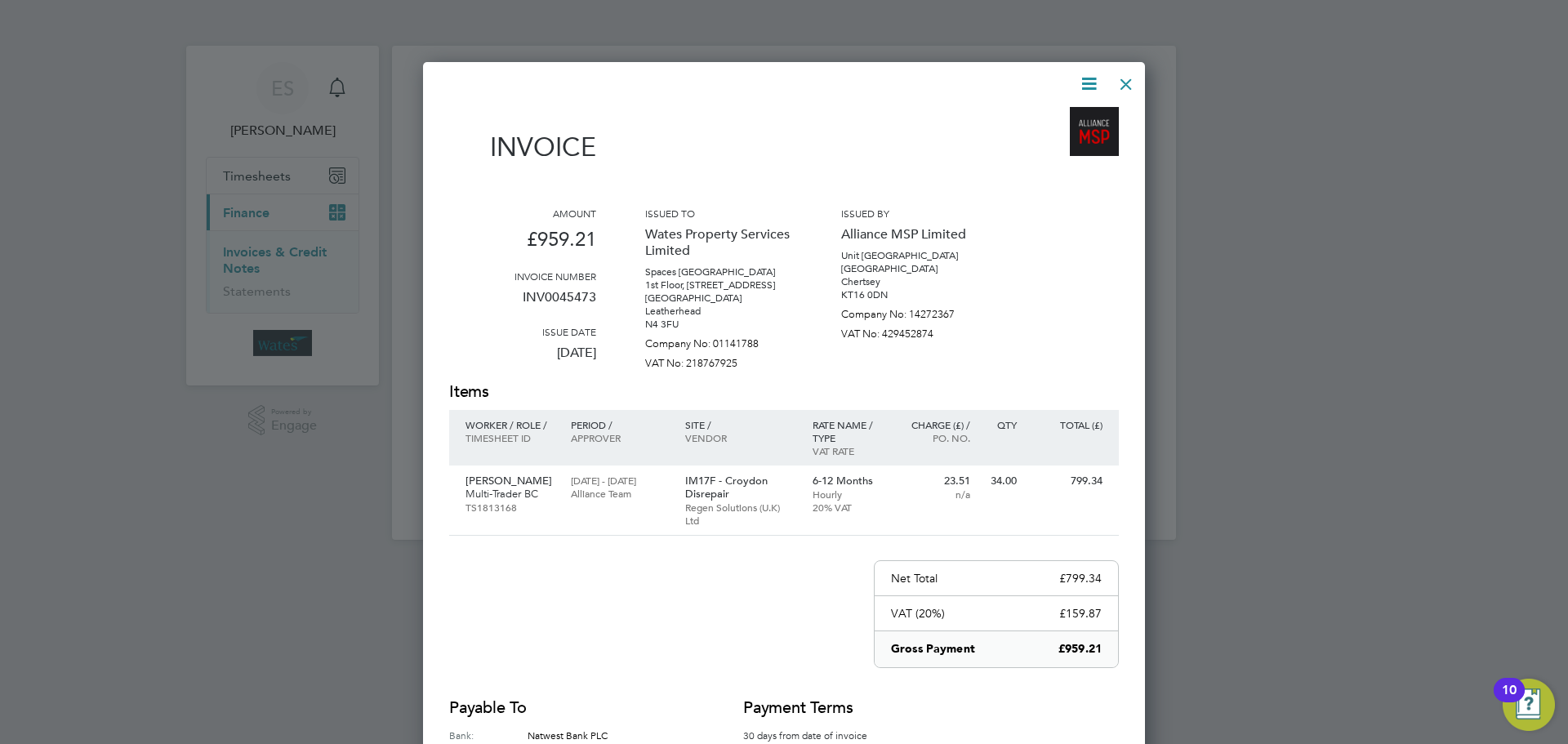
click at [1079, 83] on icon at bounding box center [1089, 83] width 20 height 20
click at [1053, 114] on li "Download Invoice" at bounding box center [1040, 123] width 112 height 23
drag, startPoint x: 1090, startPoint y: 81, endPoint x: 1082, endPoint y: 95, distance: 16.1
click at [1090, 81] on icon at bounding box center [1089, 83] width 20 height 20
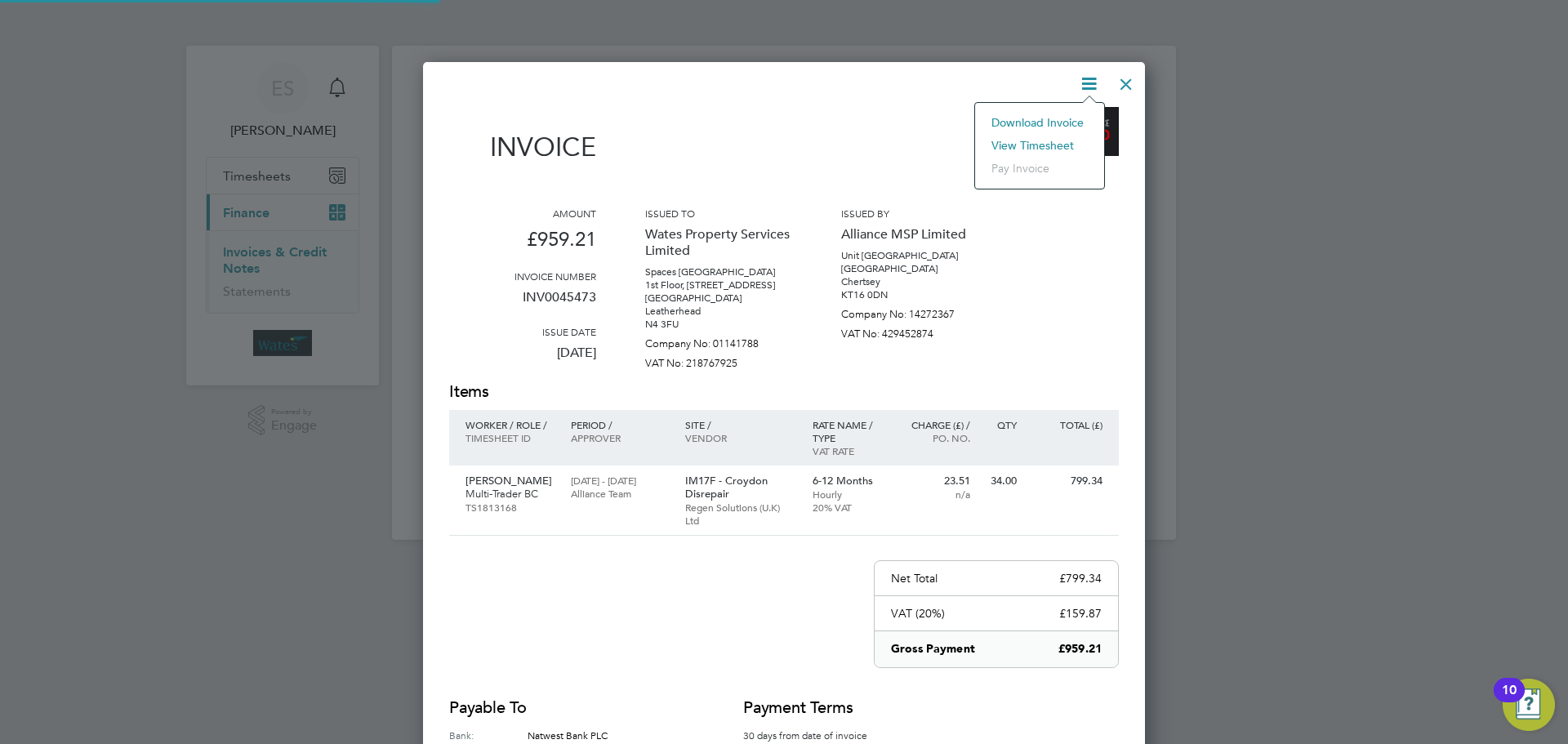
click at [1053, 136] on li "View timesheet" at bounding box center [1040, 146] width 112 height 23
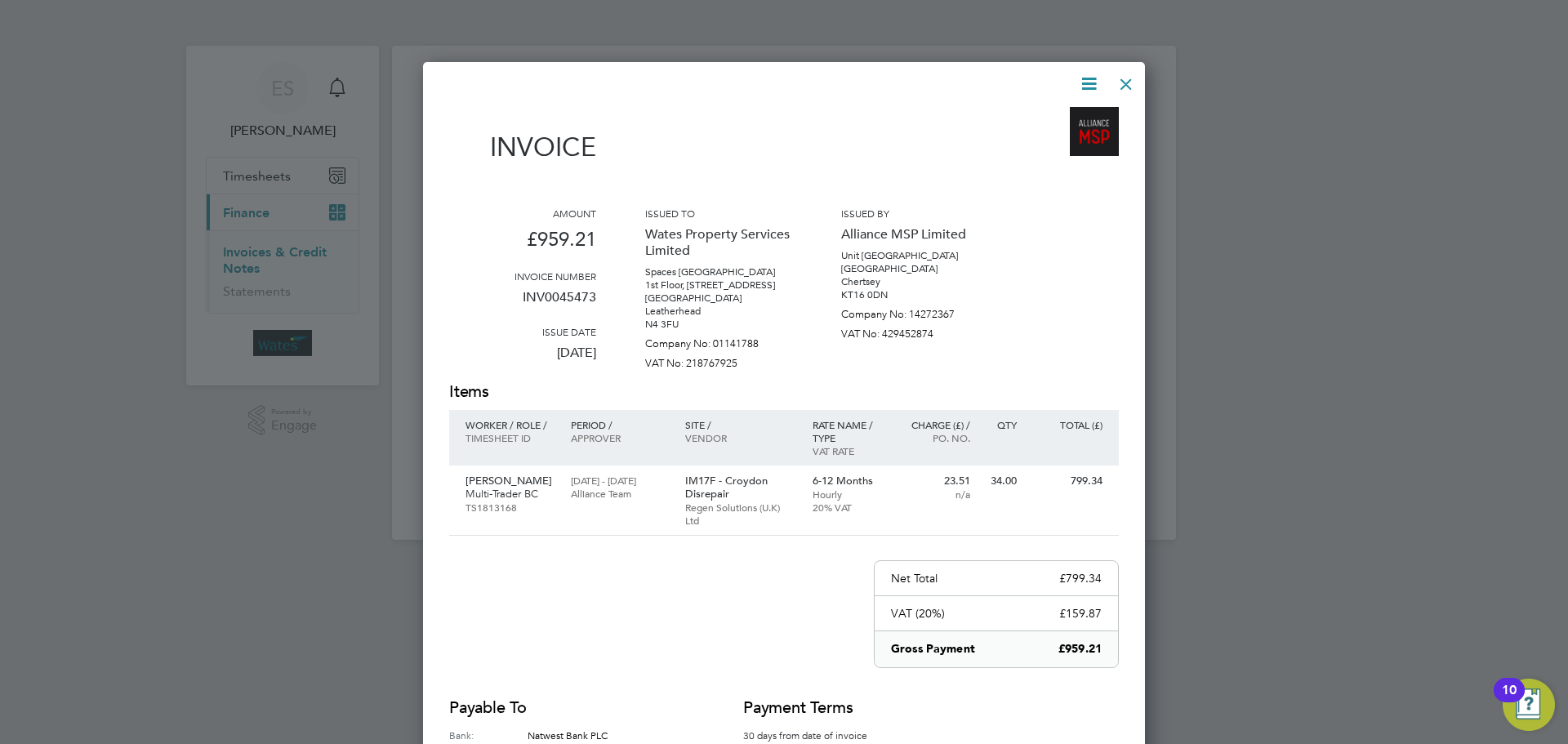
click at [1116, 71] on div at bounding box center [1126, 80] width 30 height 30
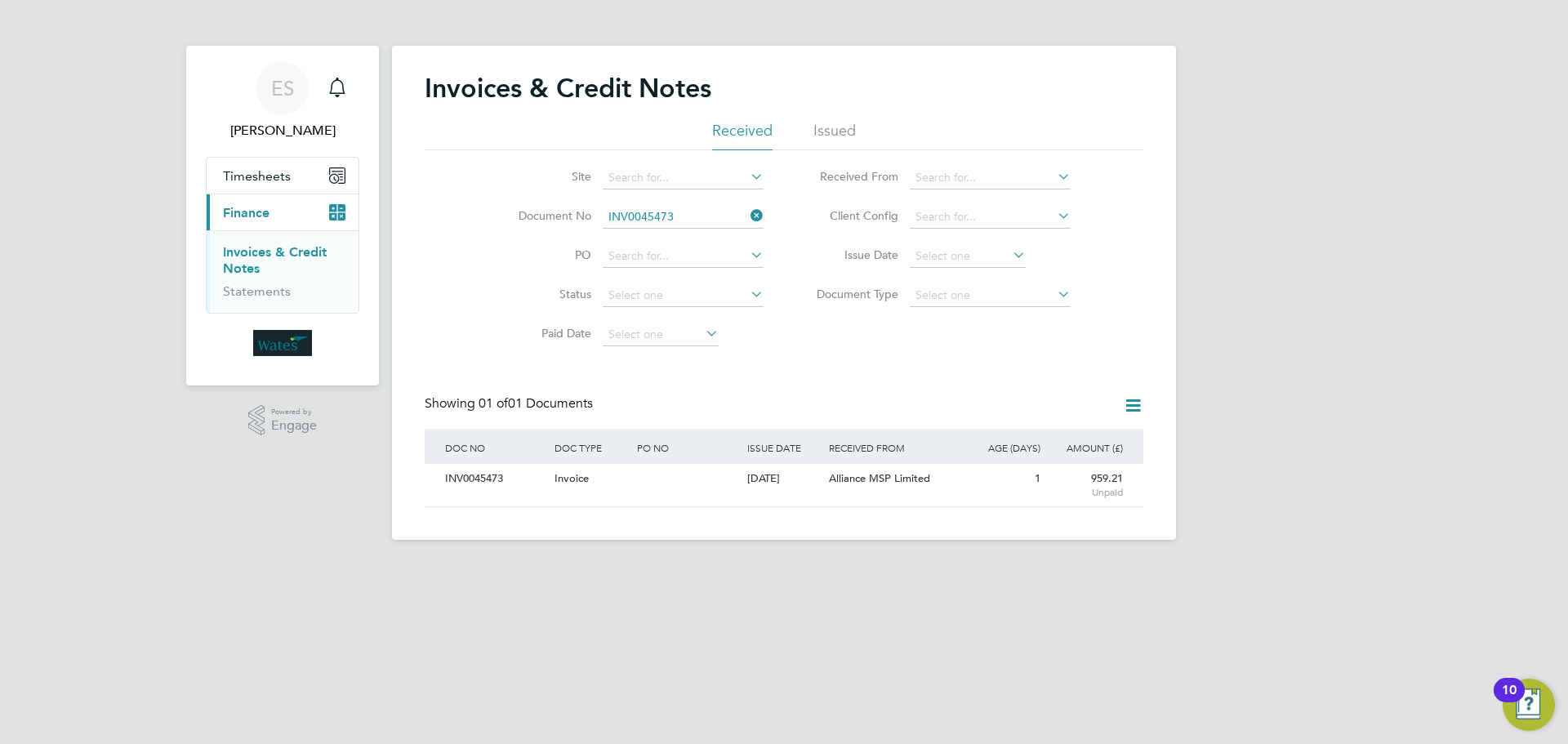
click at [747, 219] on icon at bounding box center [747, 215] width 0 height 23
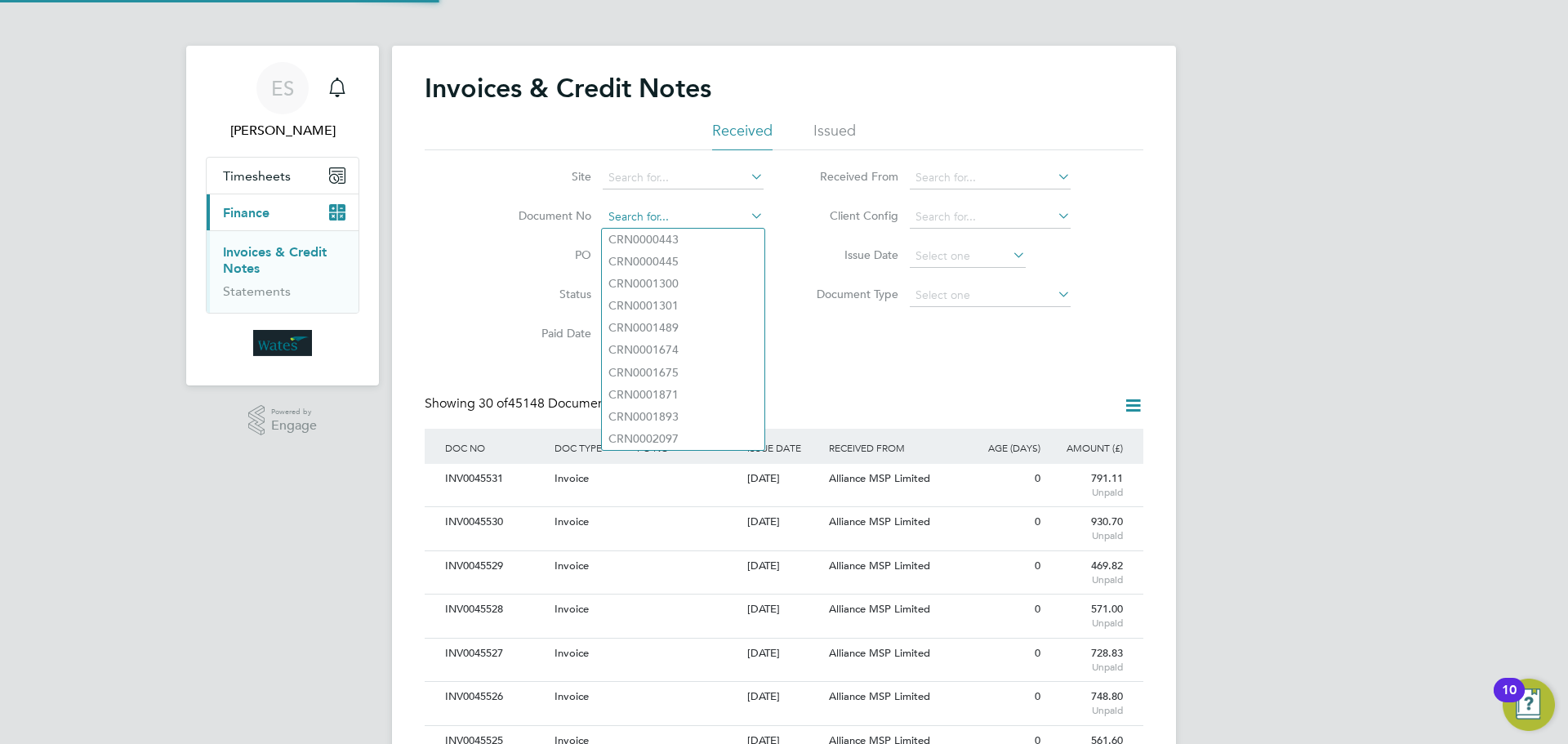
paste input "INV0045474"
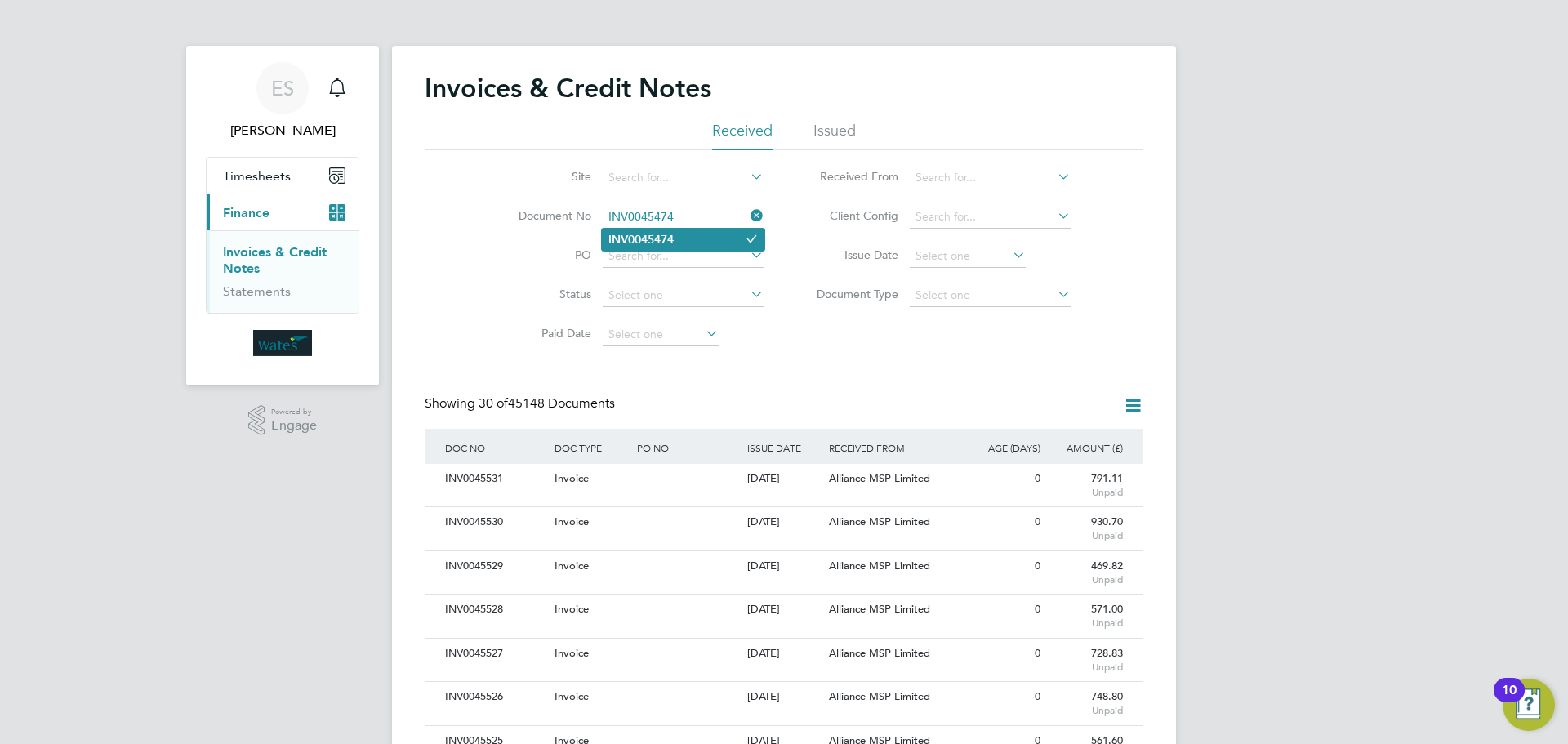
type input "INV0045474"
click at [672, 235] on b "INV0045474" at bounding box center [641, 239] width 66 height 14
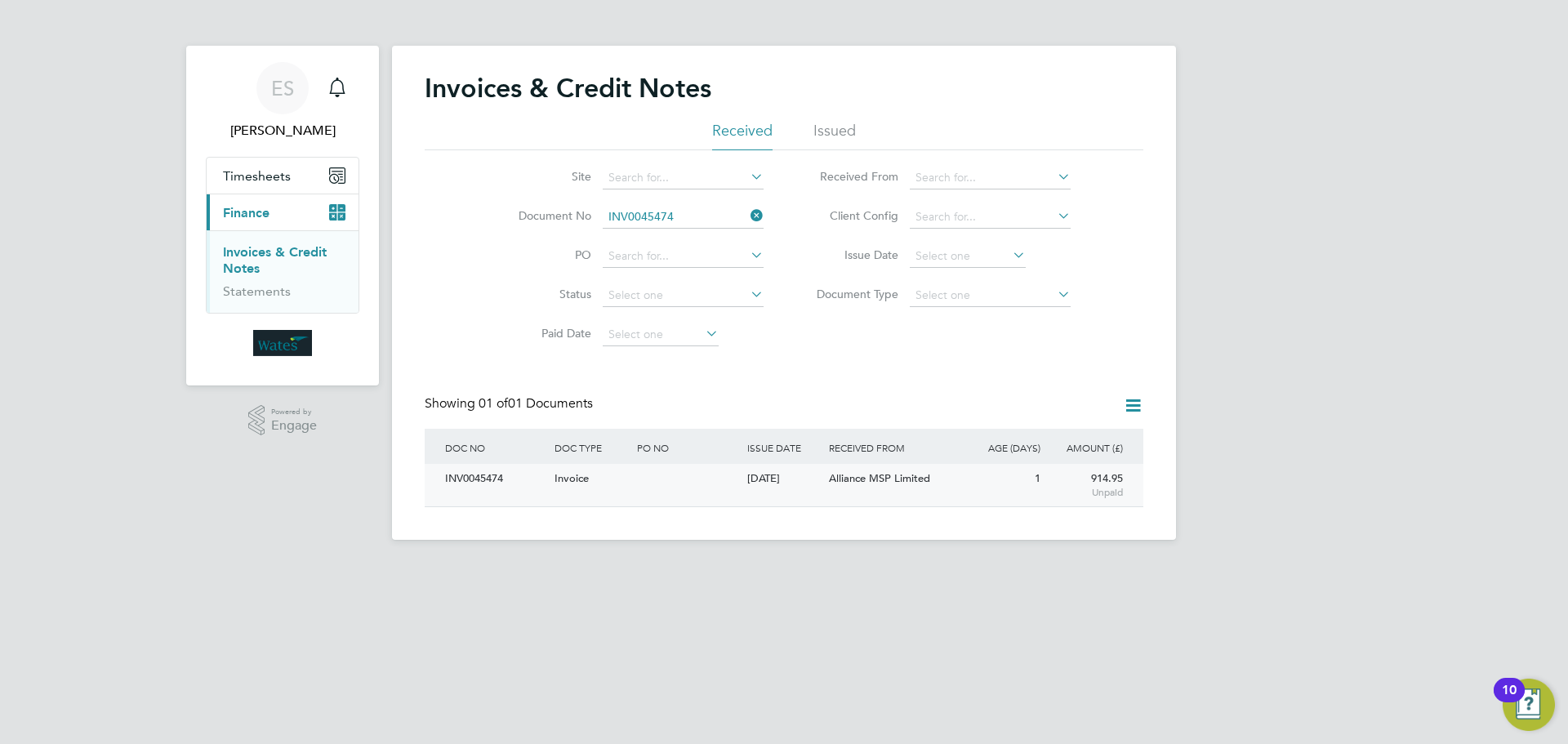
click at [477, 471] on div "INV0045474" at bounding box center [496, 479] width 110 height 30
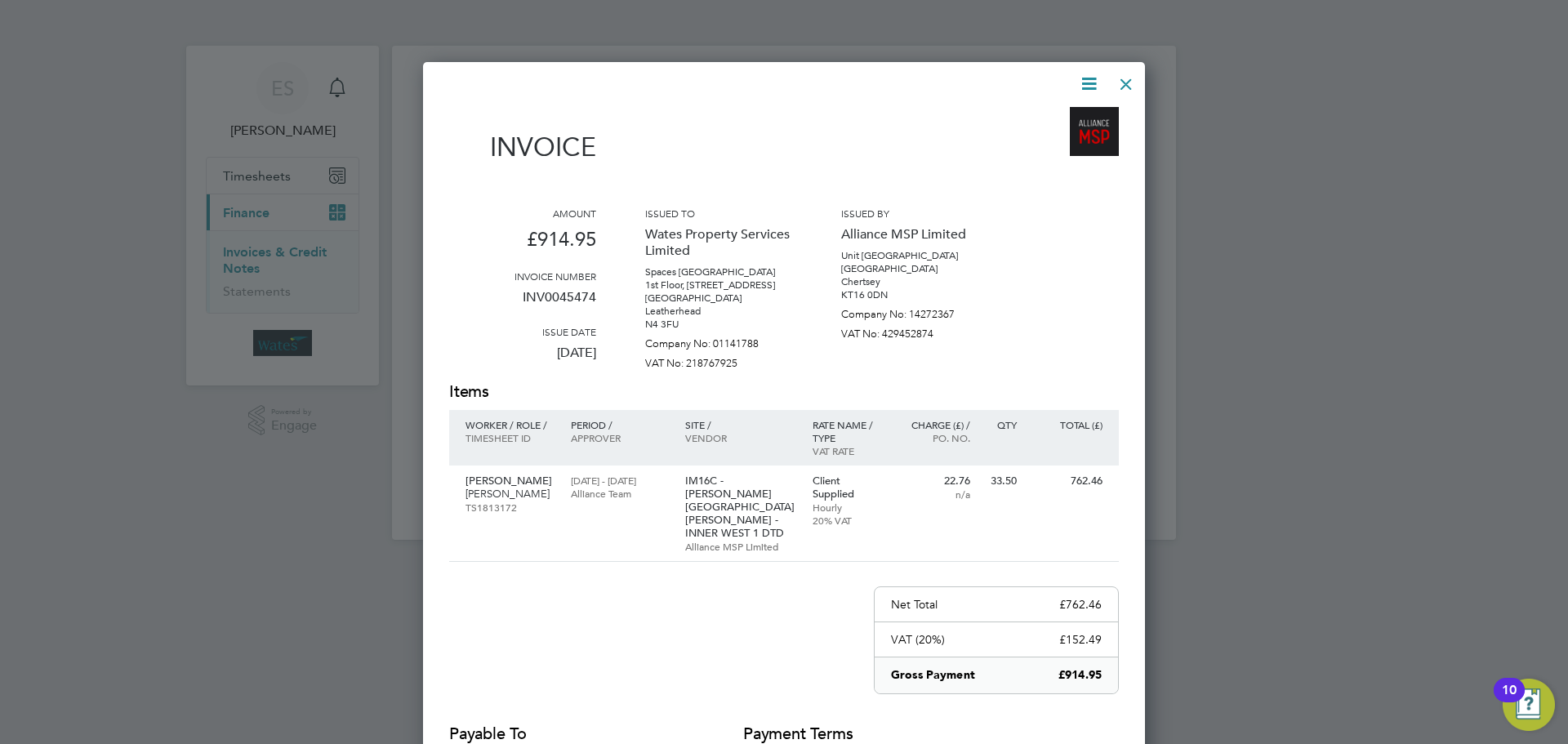
click at [1086, 81] on icon at bounding box center [1089, 83] width 20 height 20
click at [1049, 121] on li "Download Invoice" at bounding box center [1040, 123] width 112 height 23
click at [1081, 82] on icon at bounding box center [1089, 83] width 20 height 20
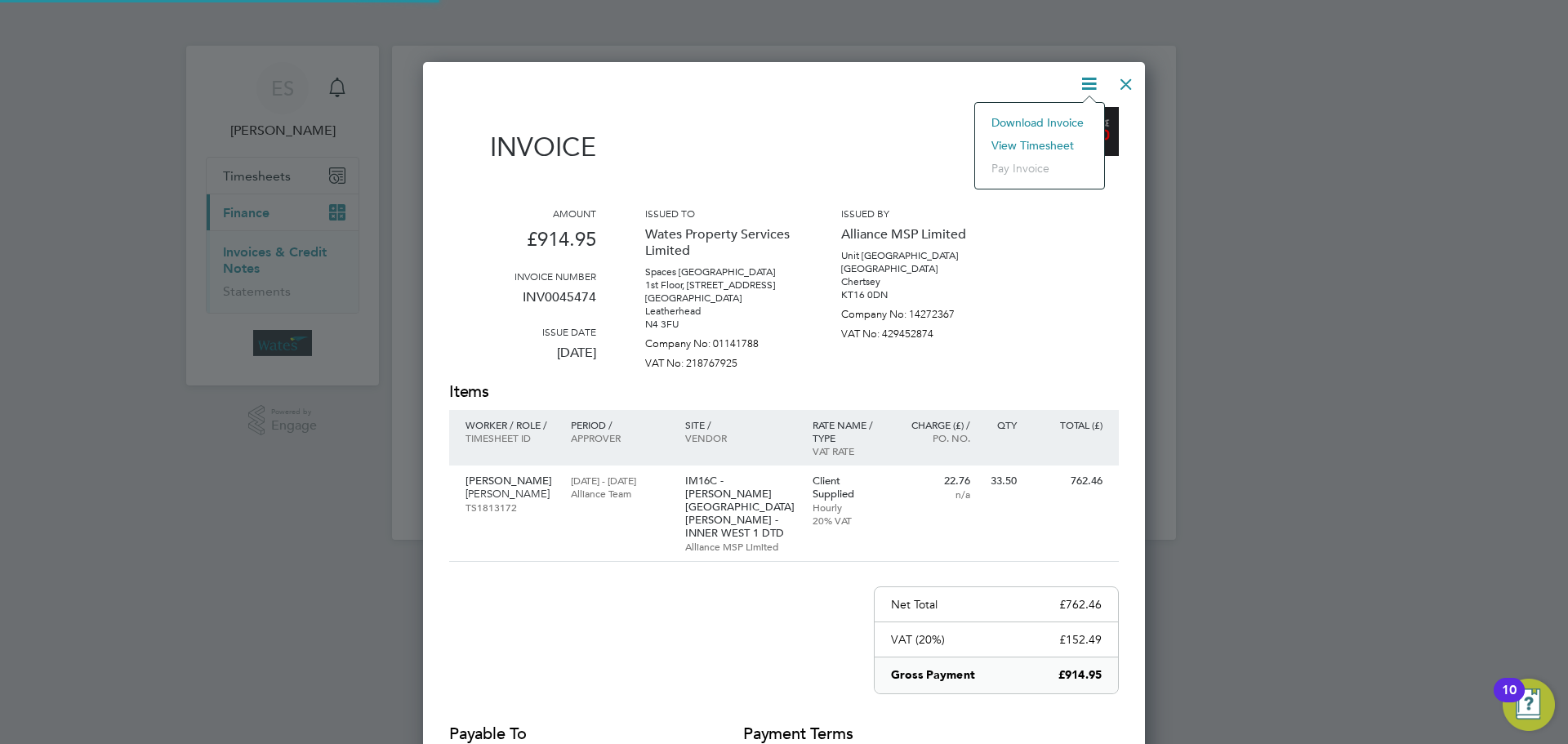
click at [1051, 135] on li "View timesheet" at bounding box center [1040, 146] width 112 height 23
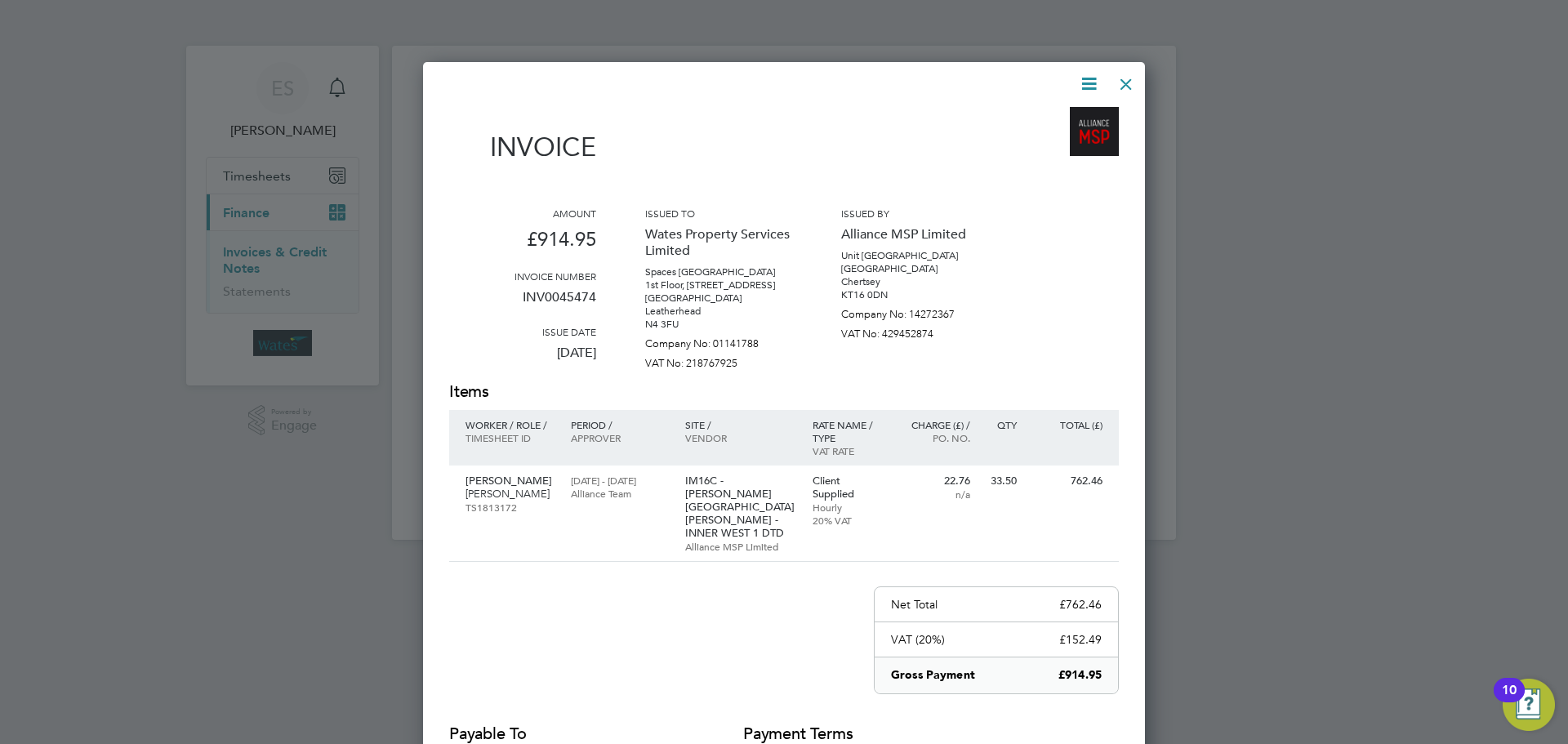
click at [1130, 83] on div at bounding box center [1126, 80] width 30 height 30
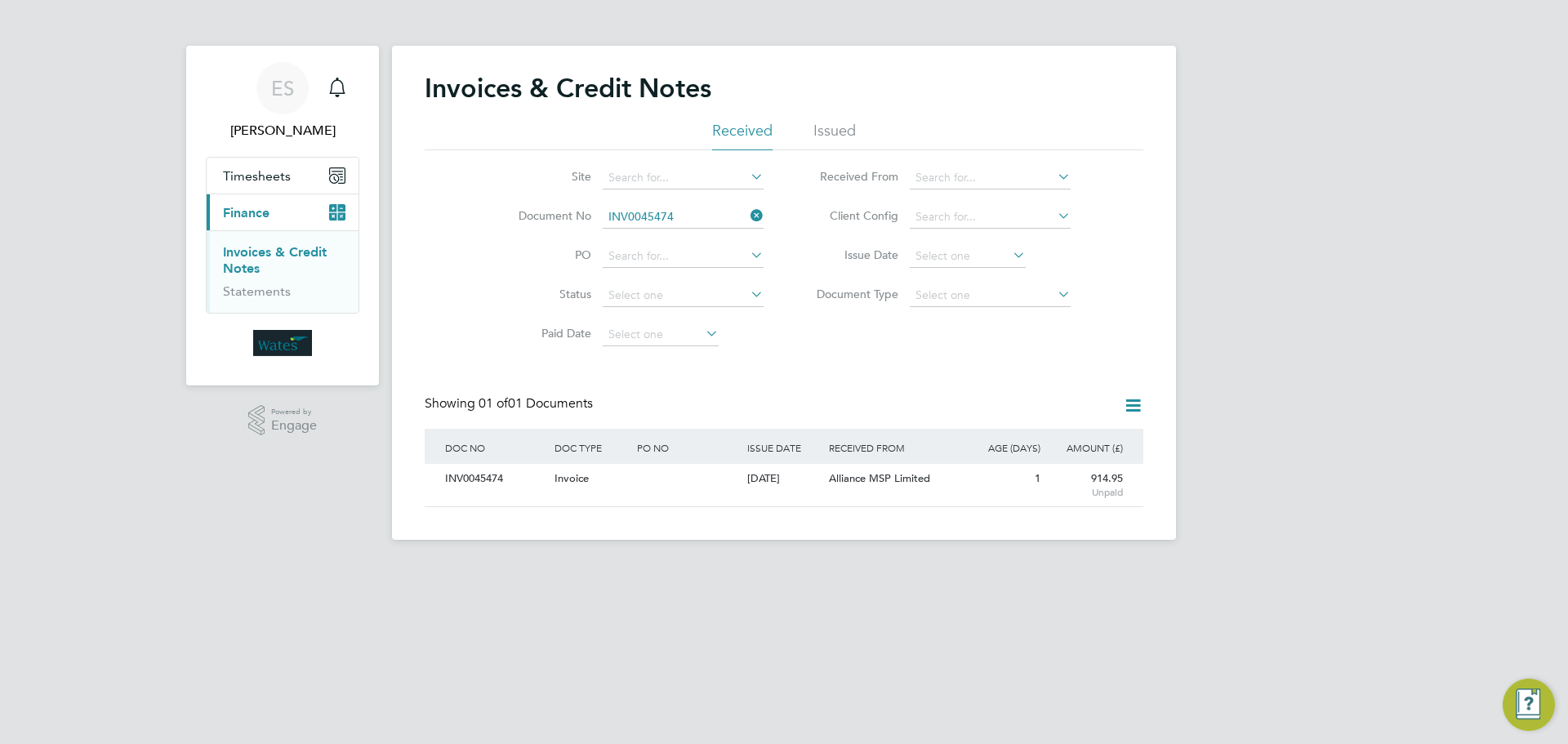
click at [747, 216] on icon at bounding box center [747, 215] width 0 height 23
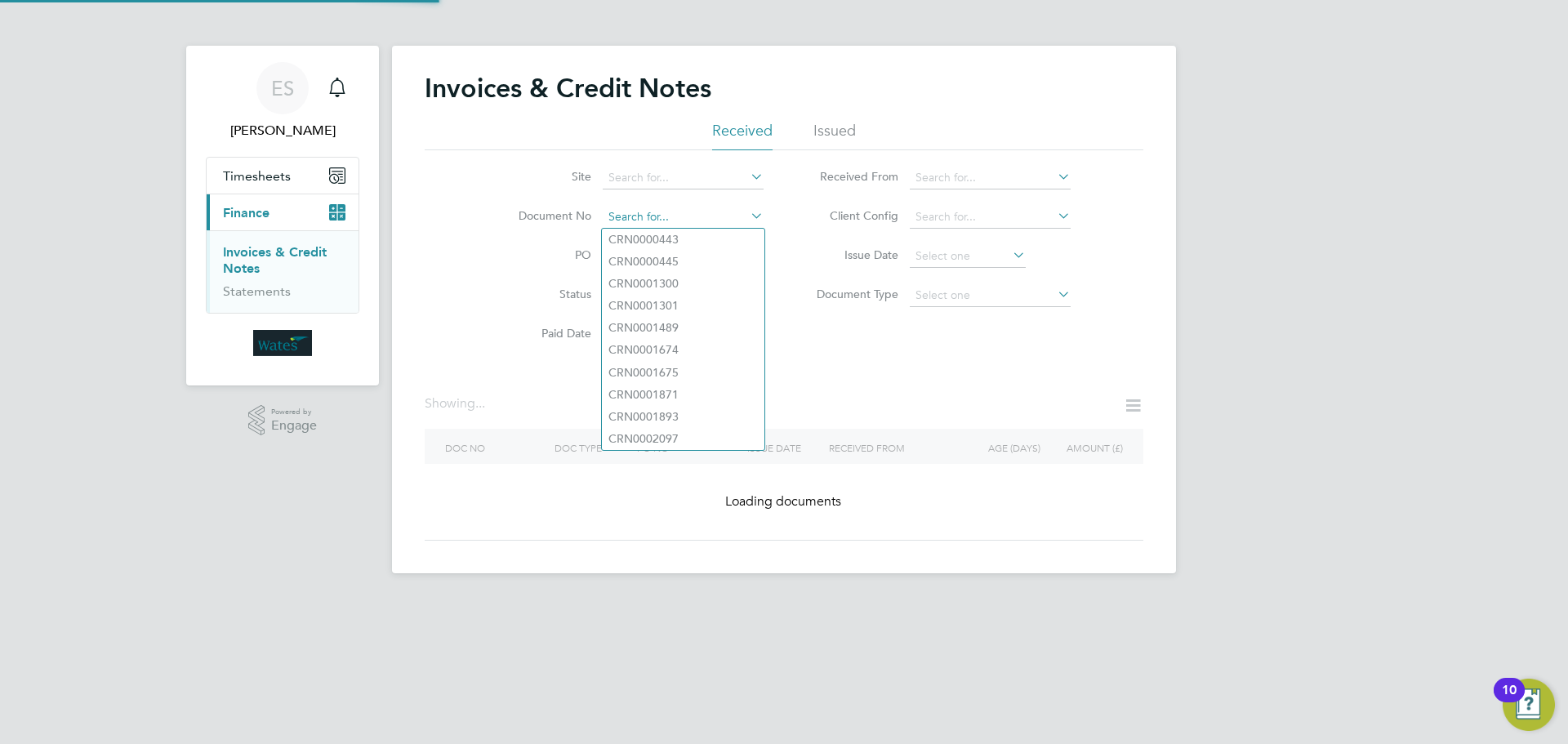
paste input "INV0045475"
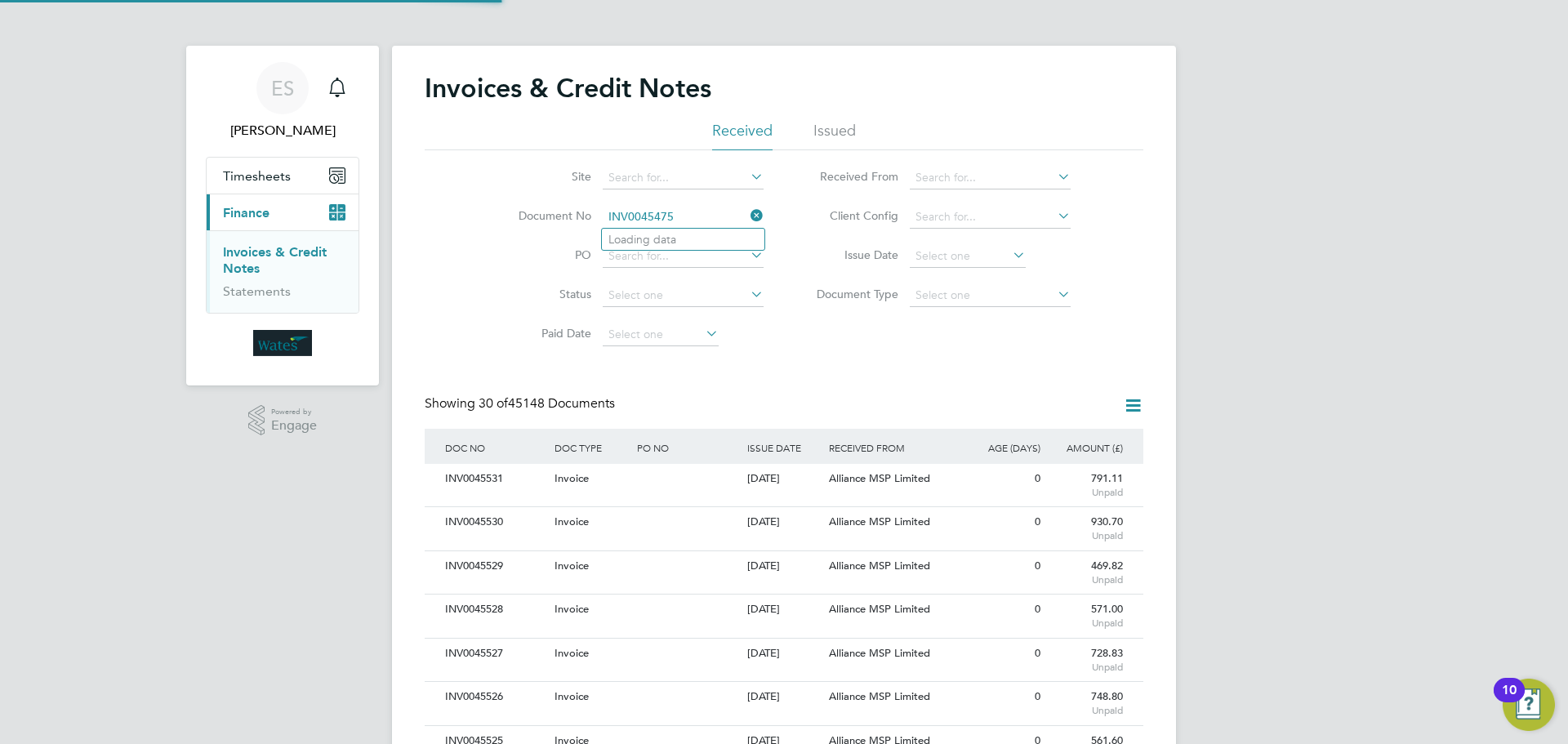
scroll to position [31, 138]
type input "INV0045475"
drag, startPoint x: 703, startPoint y: 250, endPoint x: 711, endPoint y: 226, distance: 25.3
click at [700, 243] on li "INV0045475" at bounding box center [683, 239] width 163 height 22
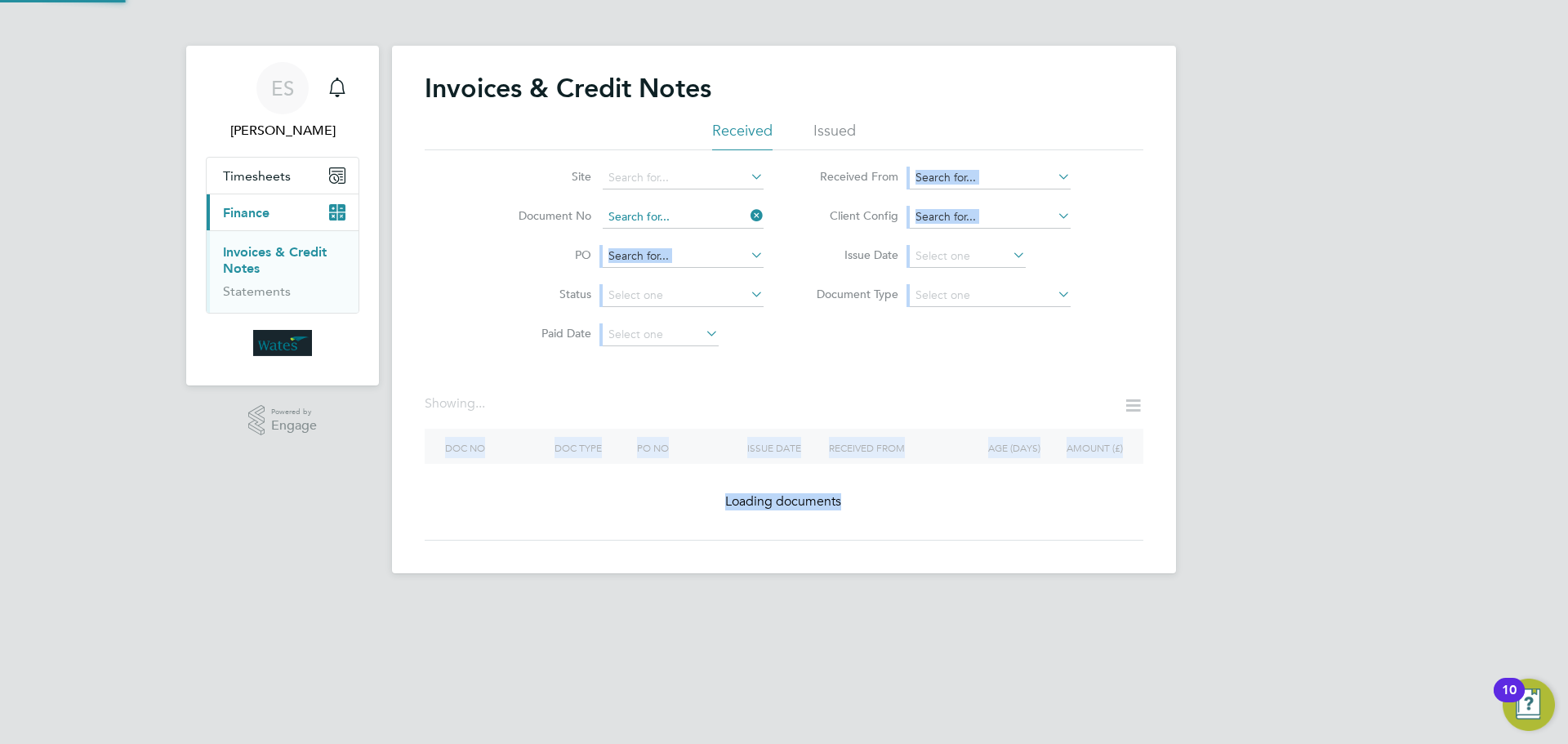
click at [719, 217] on input at bounding box center [682, 217] width 161 height 23
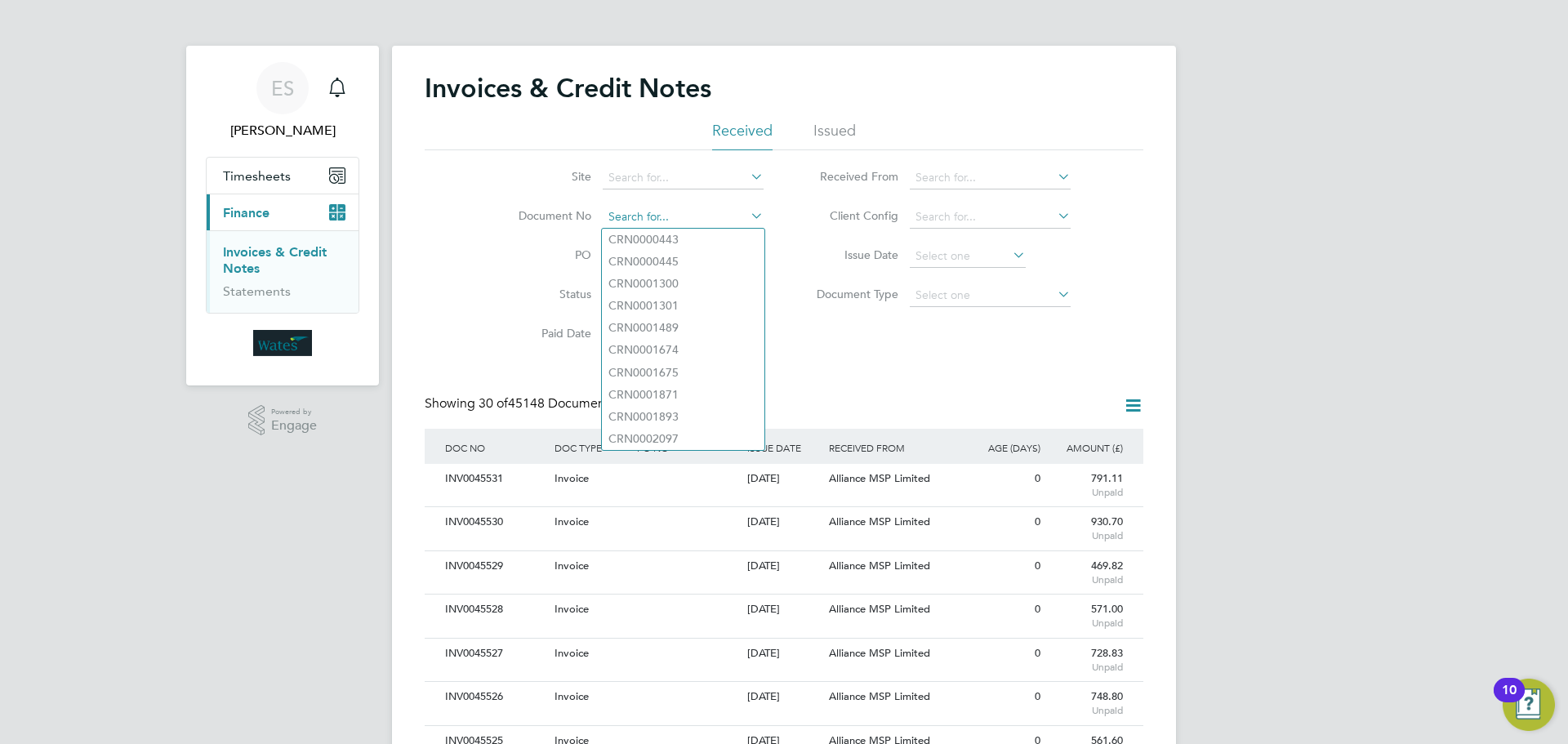
paste input "INV0045475"
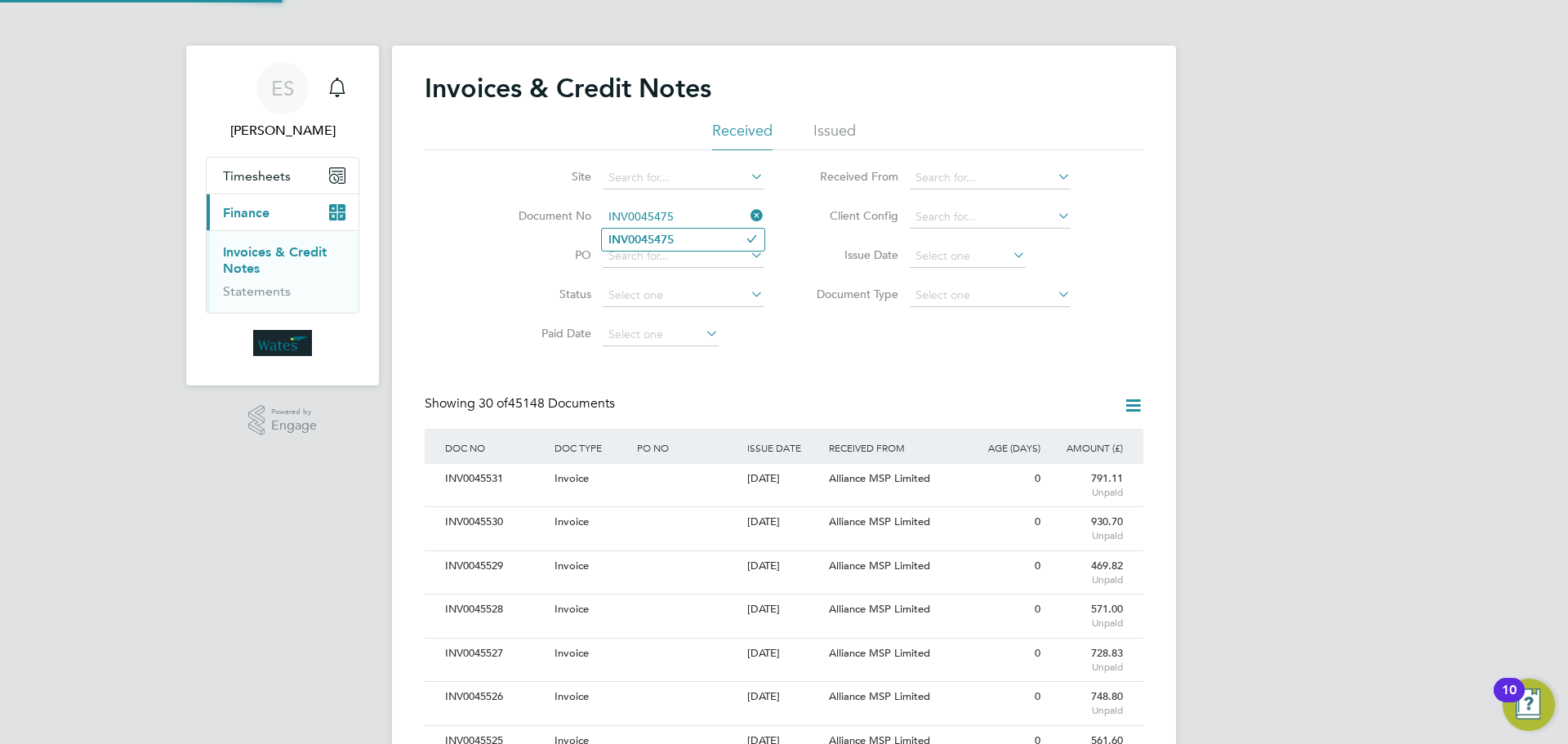
type input "INV0045475"
click at [681, 234] on li "INV0045475" at bounding box center [683, 239] width 163 height 22
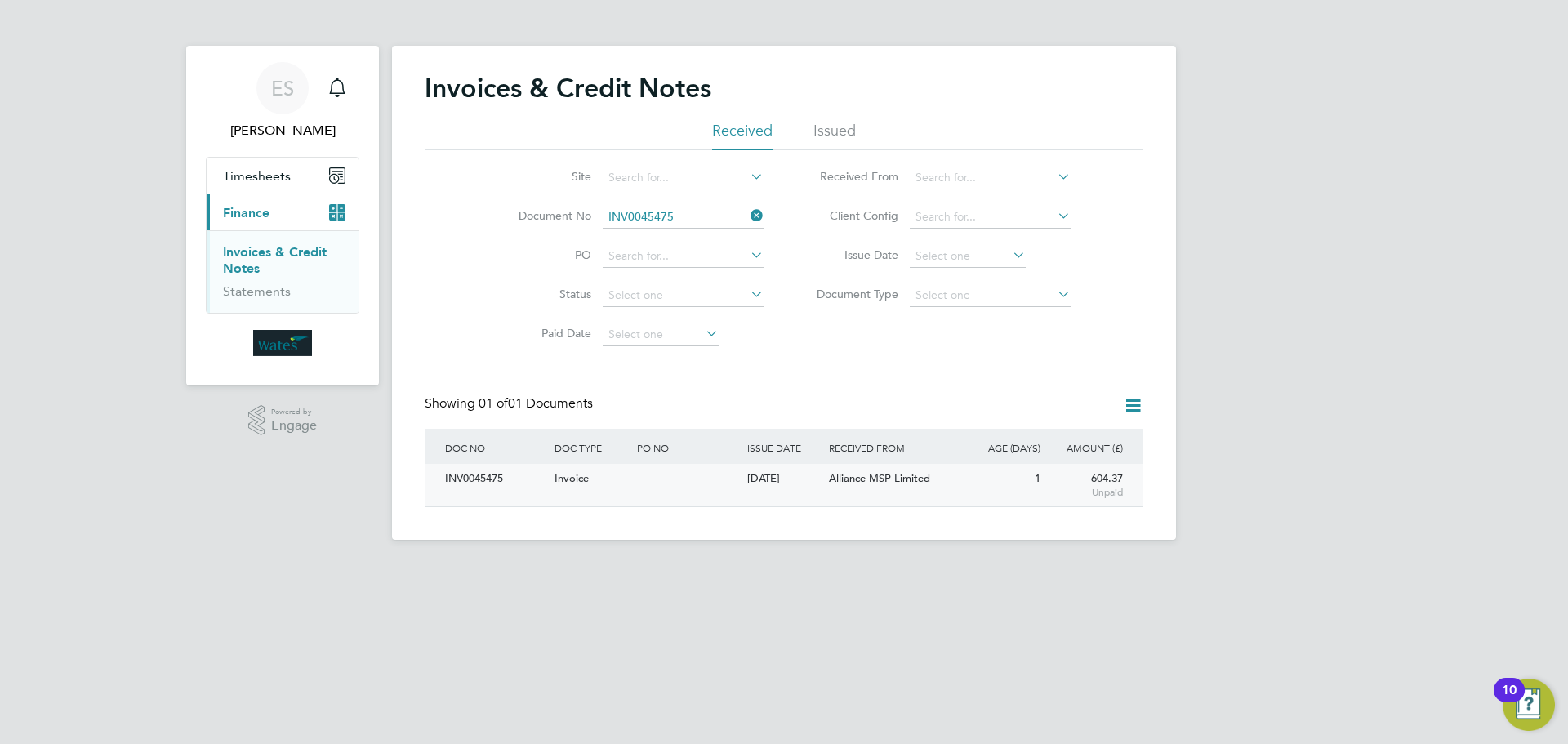
click at [471, 482] on div "INV0045475" at bounding box center [496, 479] width 110 height 30
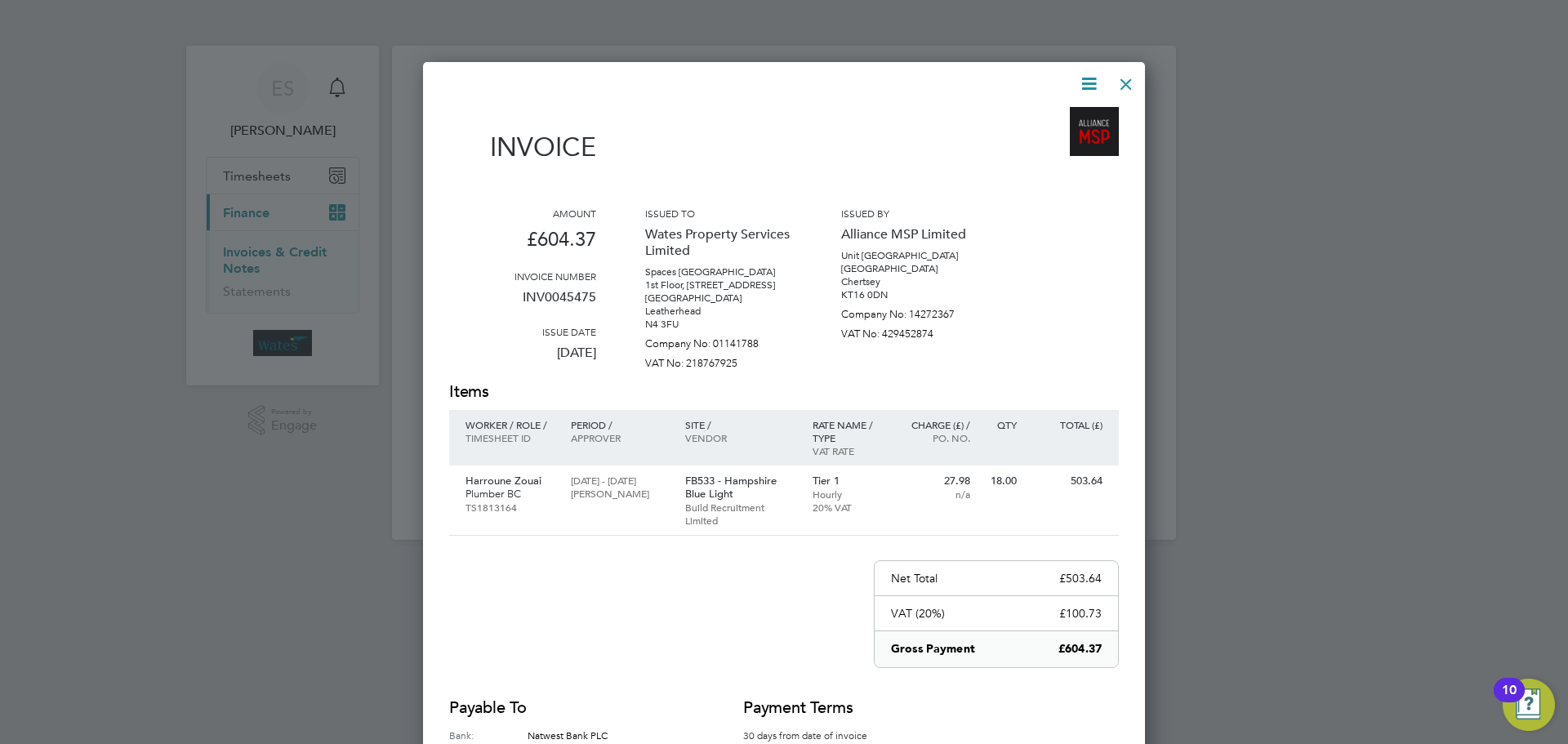
click at [1083, 77] on icon at bounding box center [1089, 83] width 20 height 20
click at [1064, 116] on li "Download Invoice" at bounding box center [1040, 123] width 112 height 23
click at [1088, 73] on icon at bounding box center [1089, 83] width 20 height 20
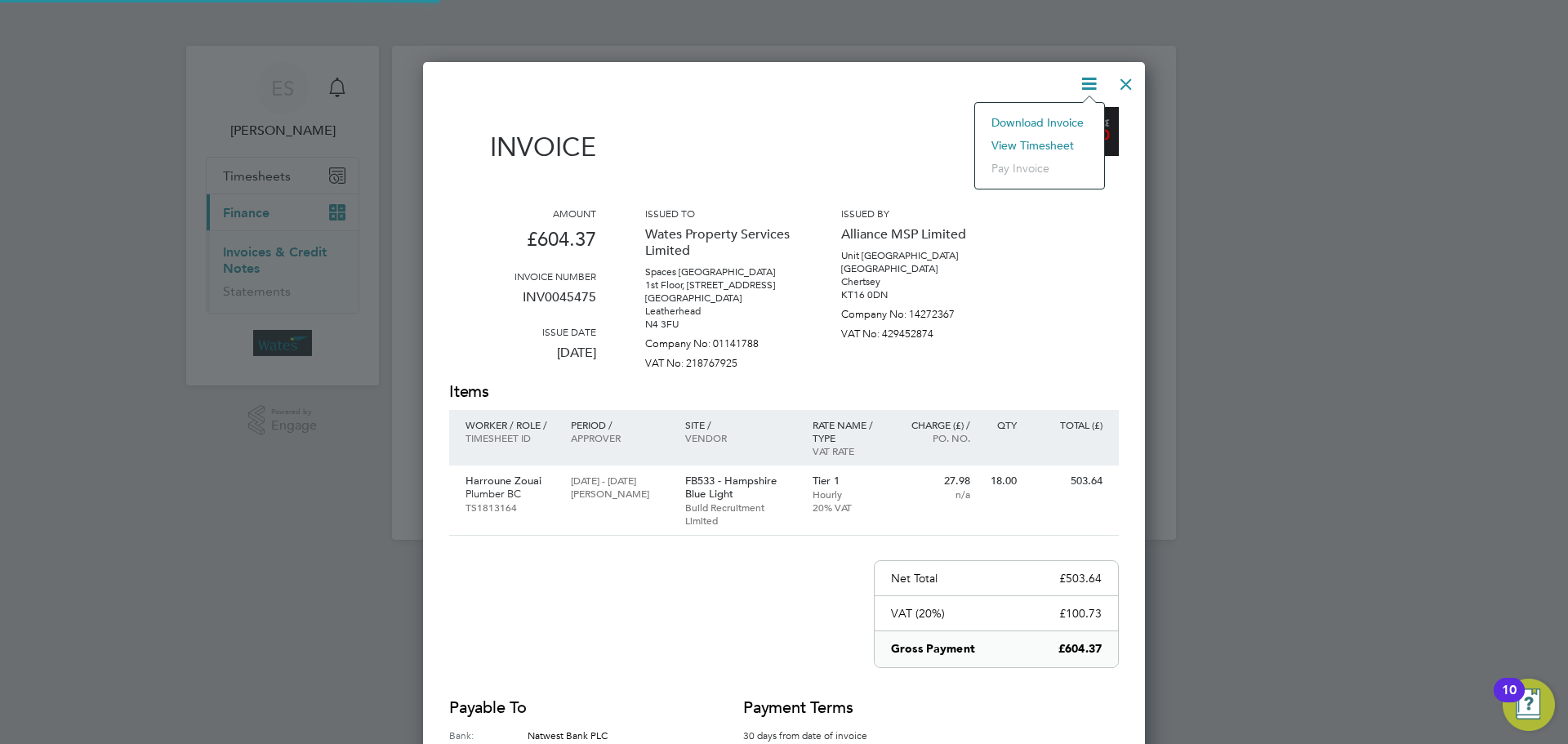
click at [1040, 140] on li "View timesheet" at bounding box center [1040, 146] width 112 height 23
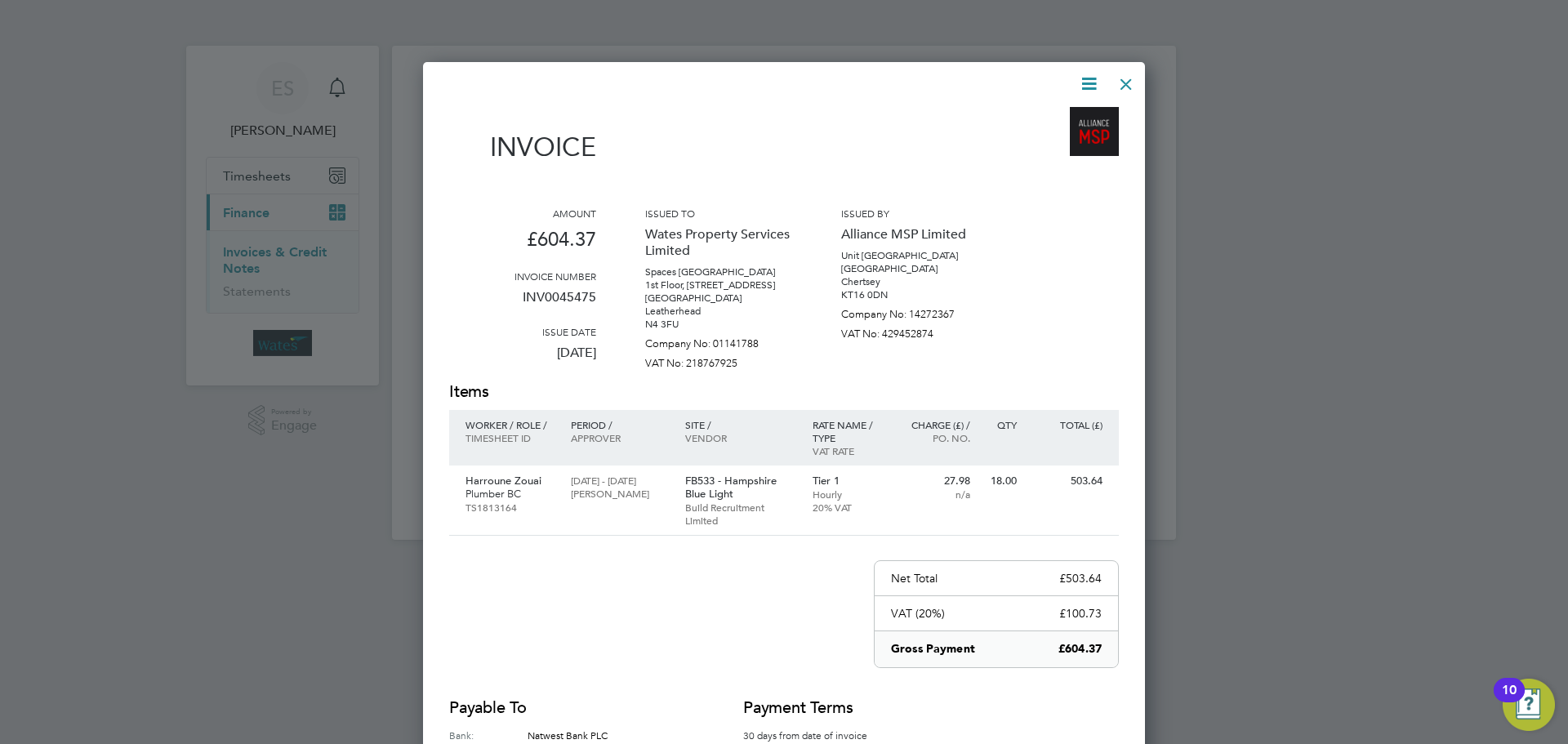
click at [1118, 76] on div at bounding box center [1126, 80] width 30 height 30
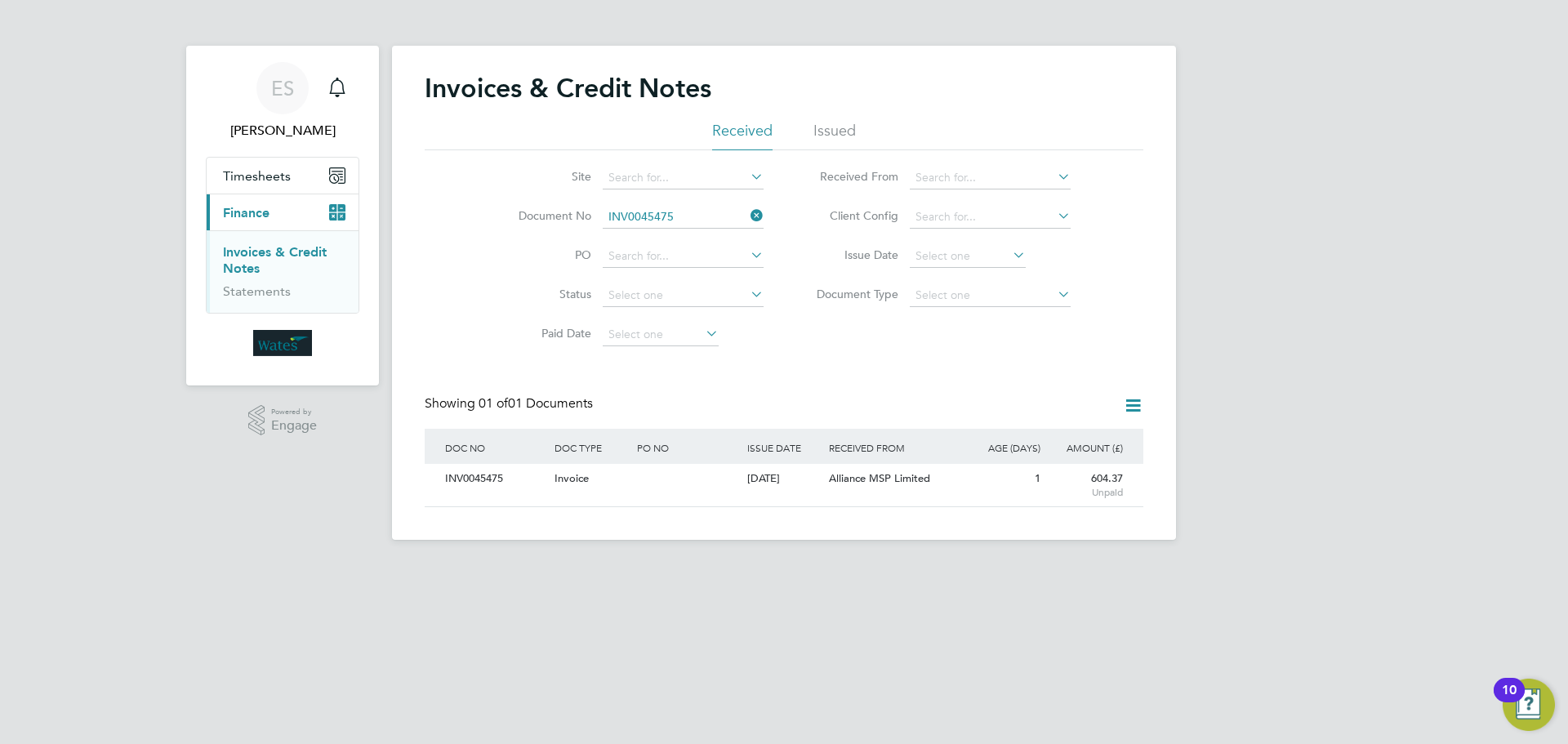
click at [747, 218] on icon at bounding box center [747, 215] width 0 height 23
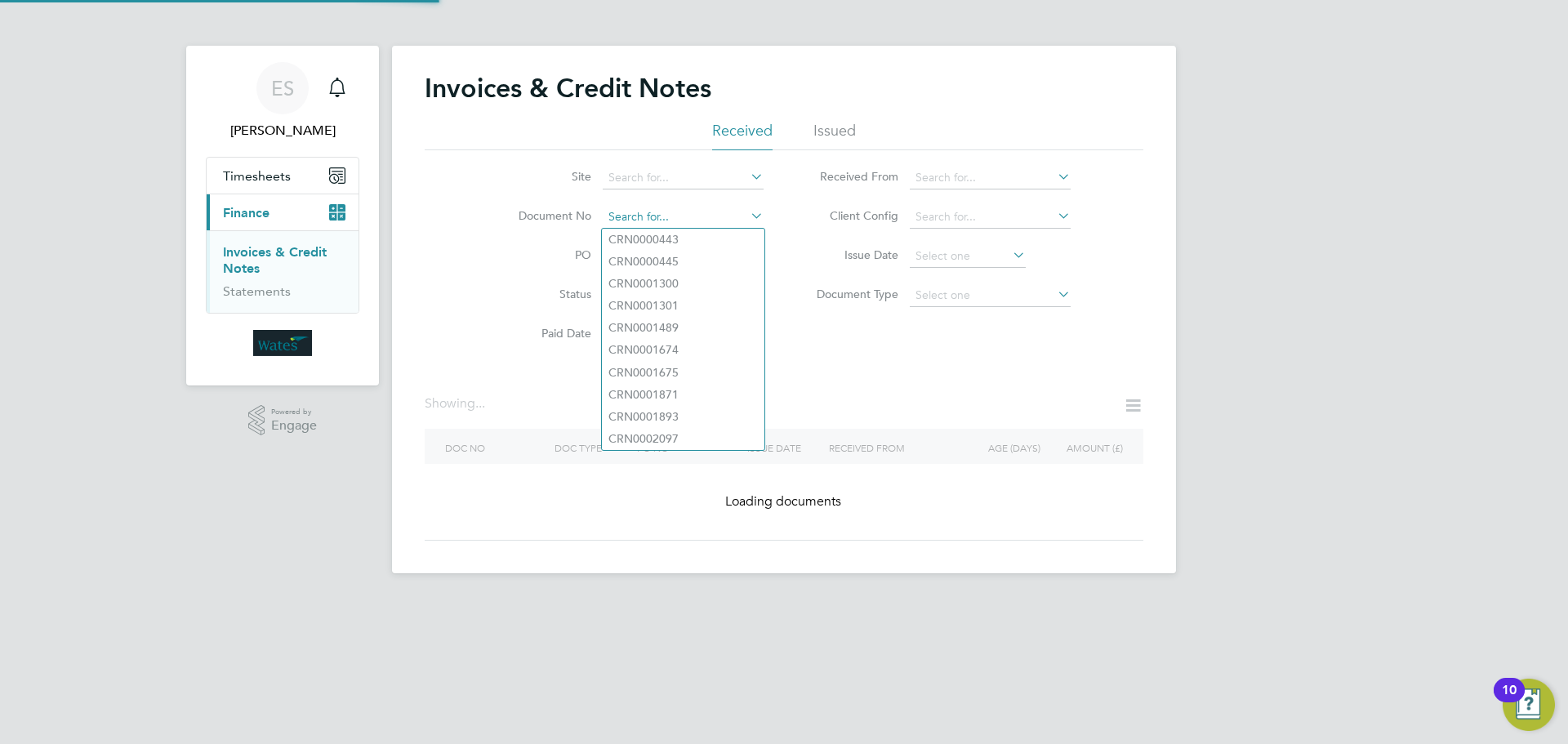
paste input "INV0045476"
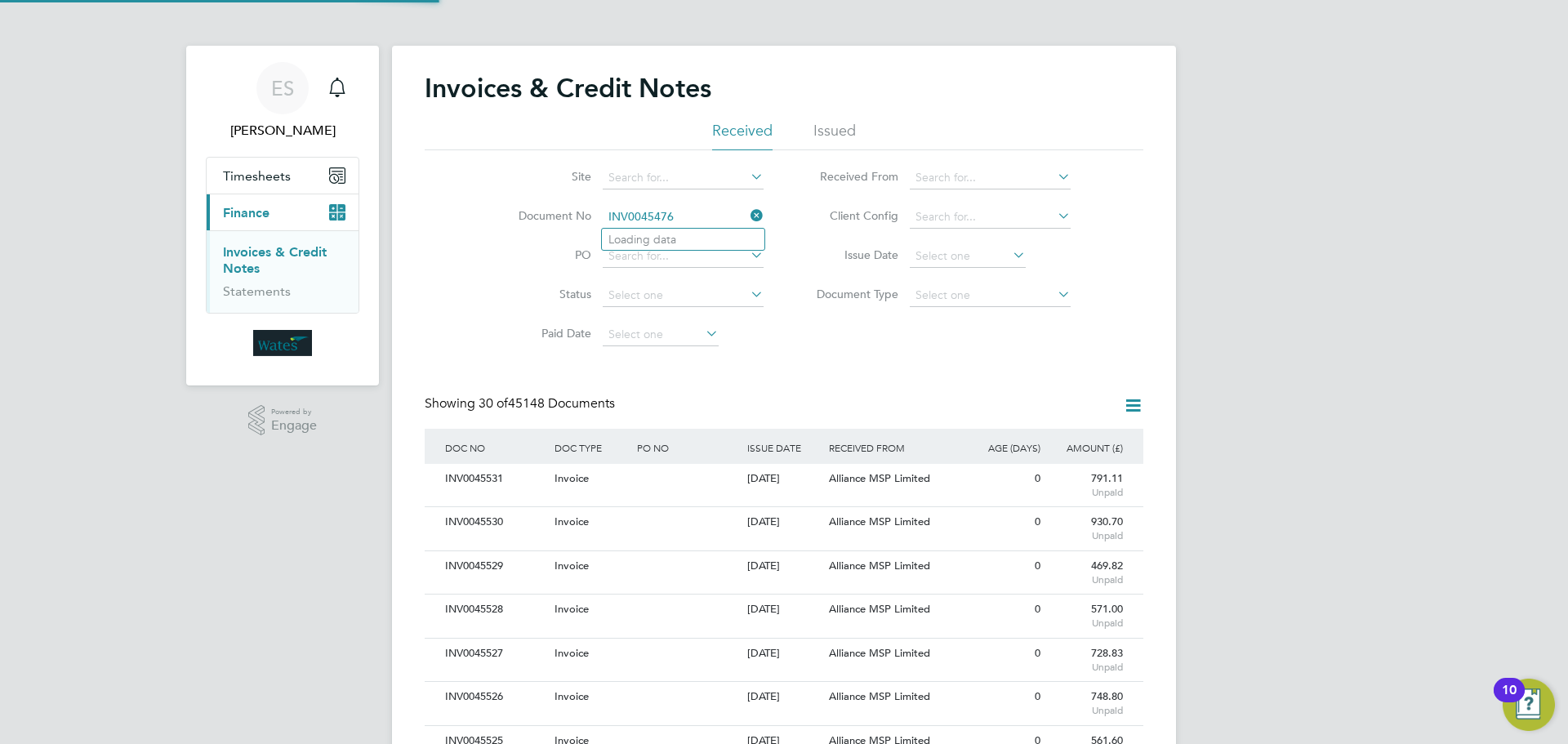
scroll to position [31, 138]
type input "INV0045476"
click at [708, 243] on li "INV0045476" at bounding box center [683, 239] width 163 height 22
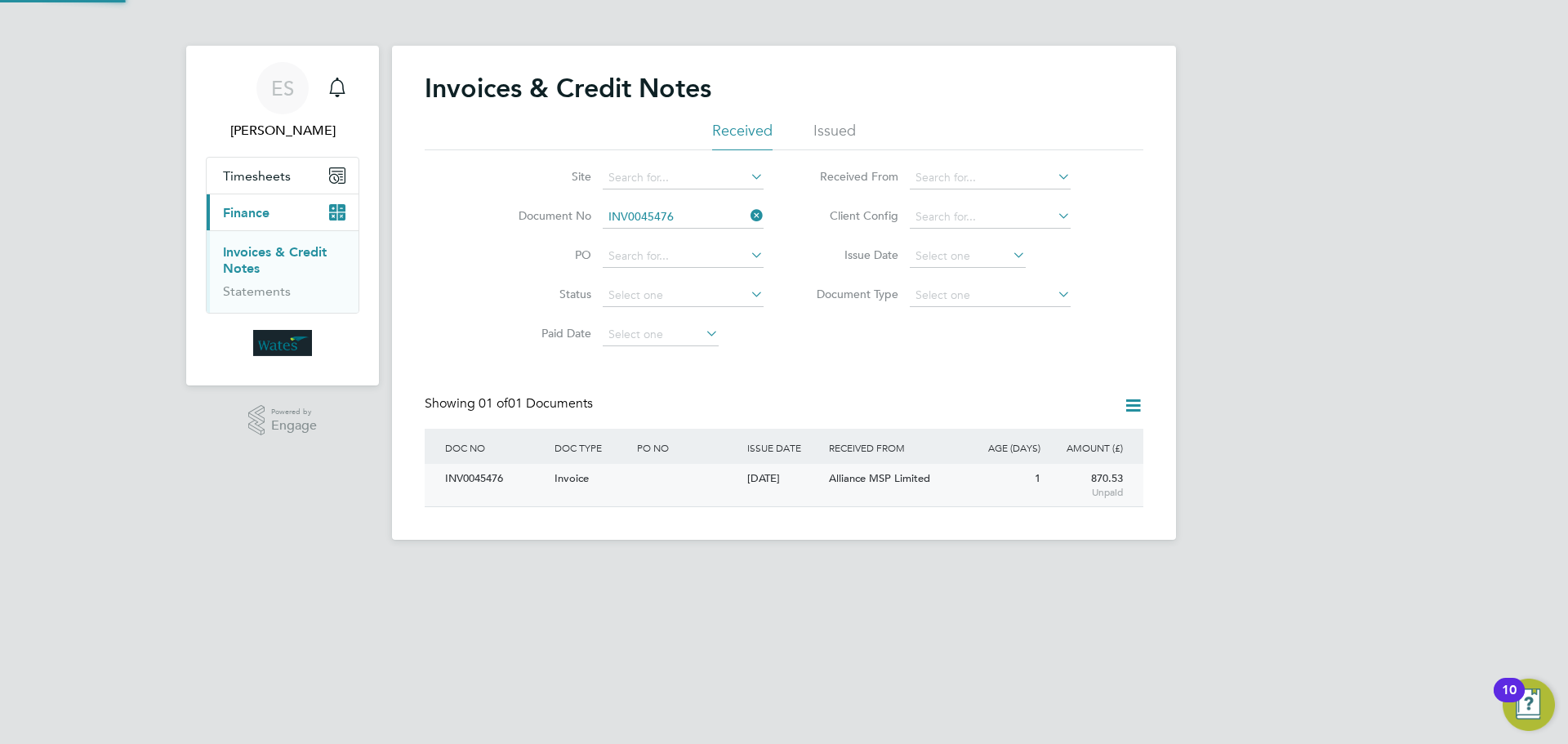
click at [465, 490] on div "INV0045476" at bounding box center [496, 479] width 110 height 30
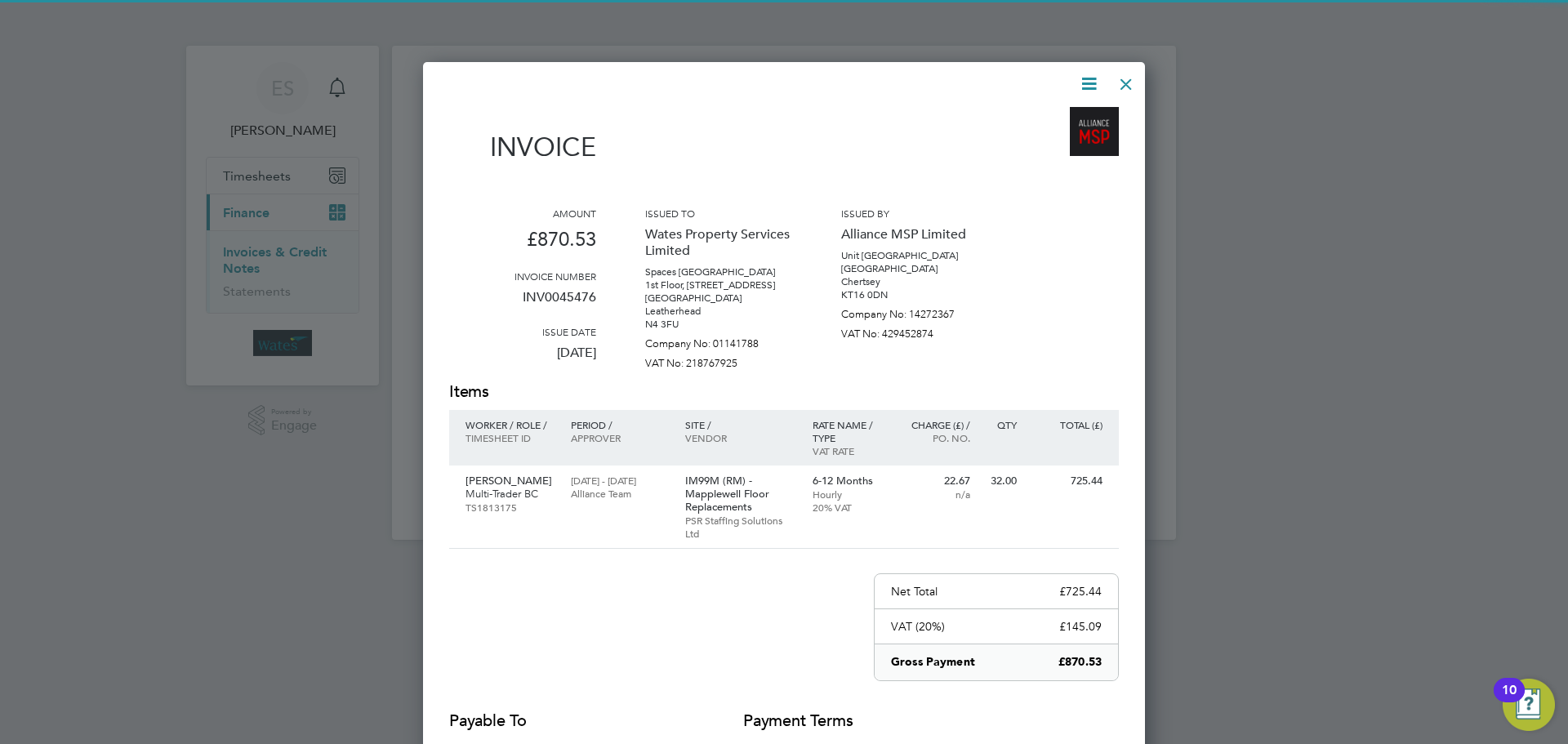
click at [1089, 78] on icon at bounding box center [1089, 83] width 20 height 20
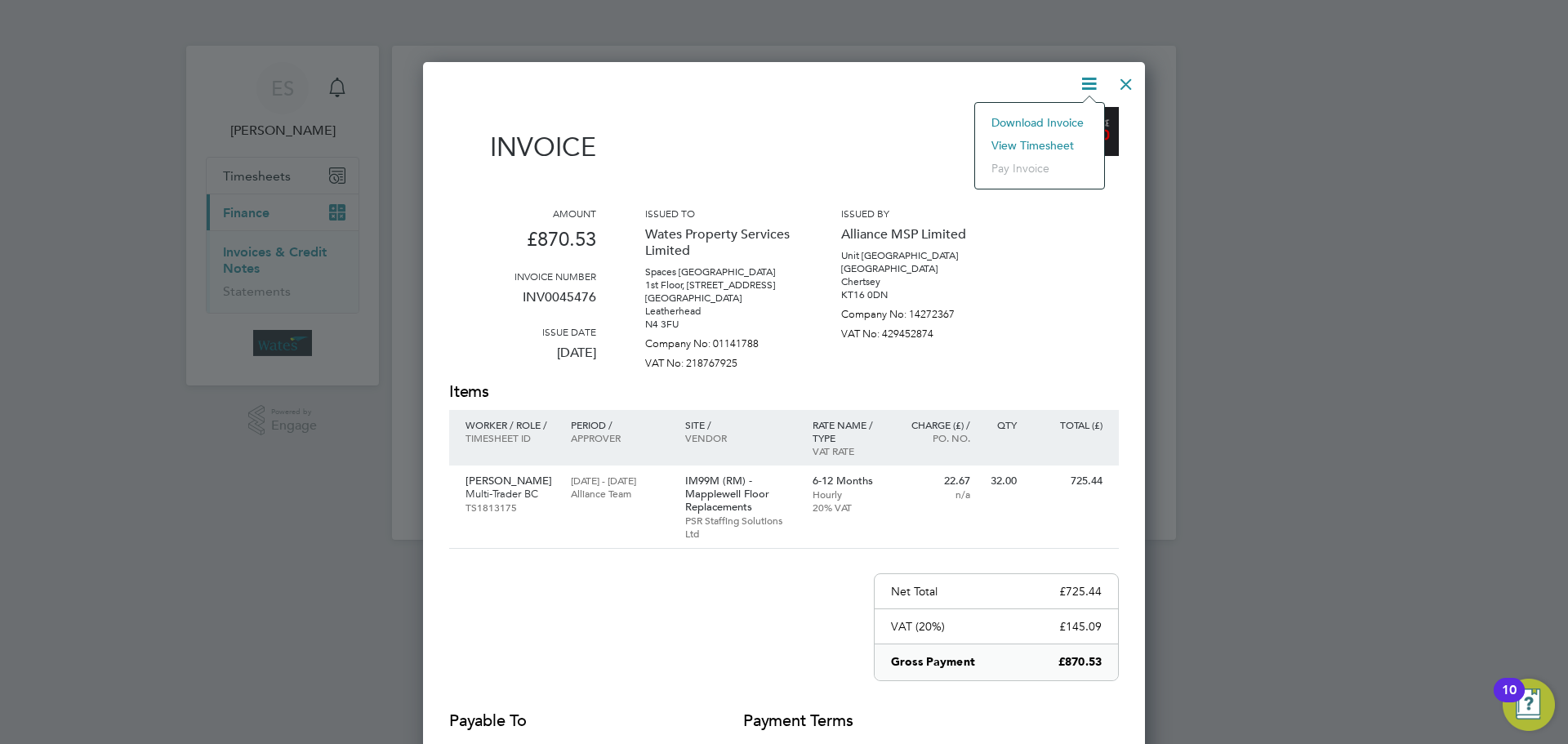
click at [1039, 116] on li "Download Invoice" at bounding box center [1040, 123] width 112 height 23
click at [1079, 82] on icon at bounding box center [1089, 83] width 20 height 20
click at [1056, 138] on li "View timesheet" at bounding box center [1040, 146] width 112 height 23
click at [1128, 84] on div at bounding box center [1126, 80] width 30 height 30
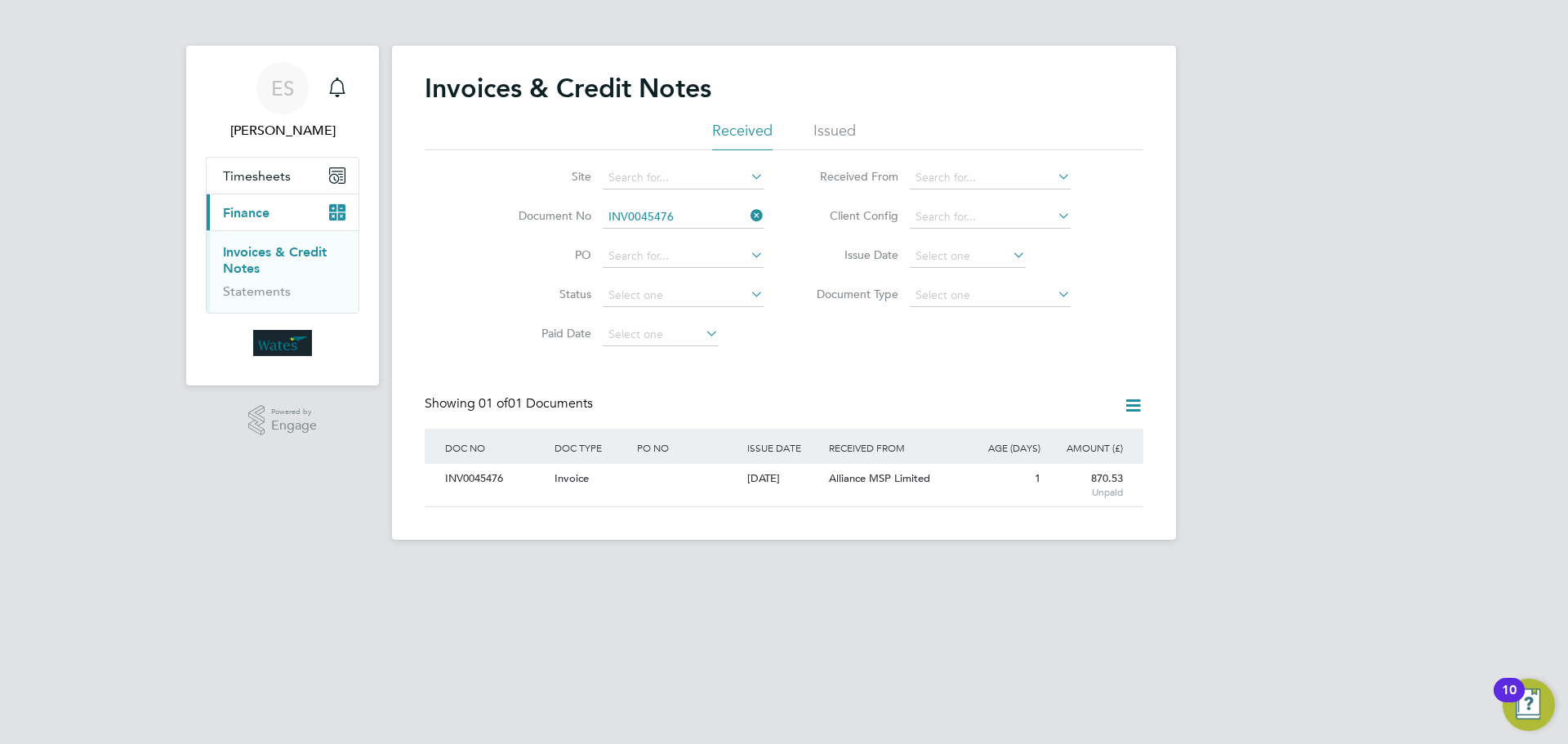
click at [747, 214] on icon at bounding box center [747, 215] width 0 height 23
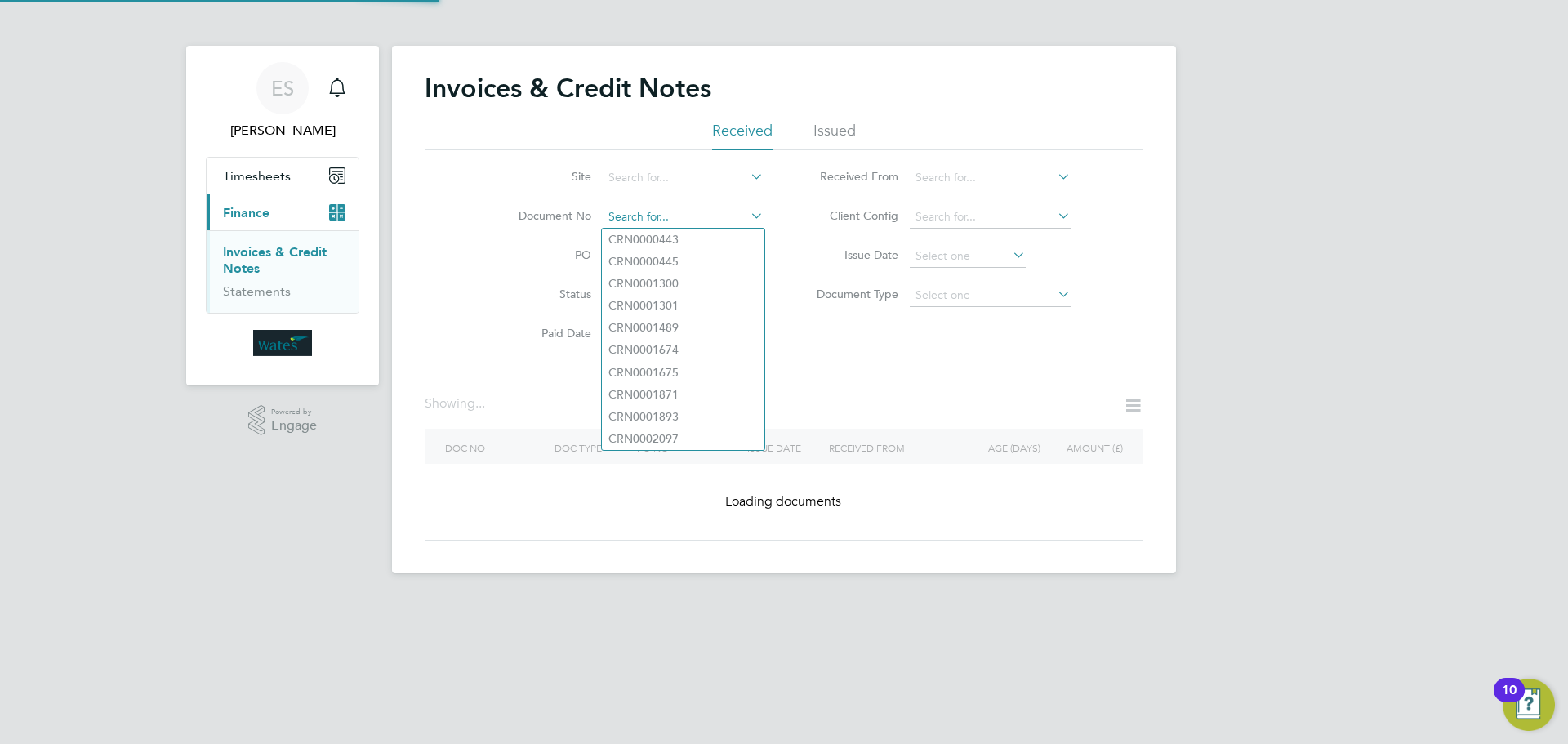
paste input "INV0045477"
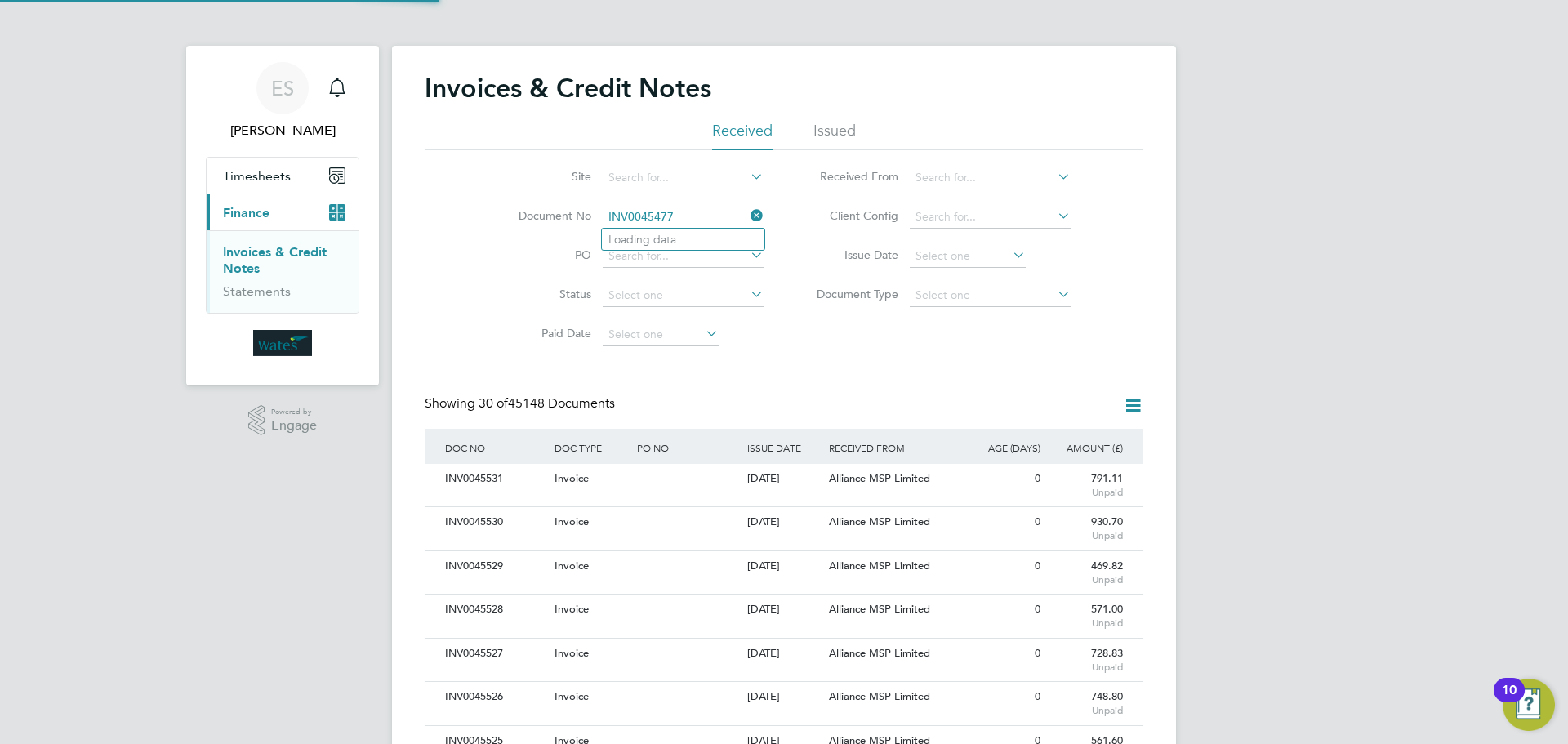
scroll to position [31, 112]
type input "INV0045477"
click at [701, 245] on li "INV0045477" at bounding box center [683, 239] width 163 height 22
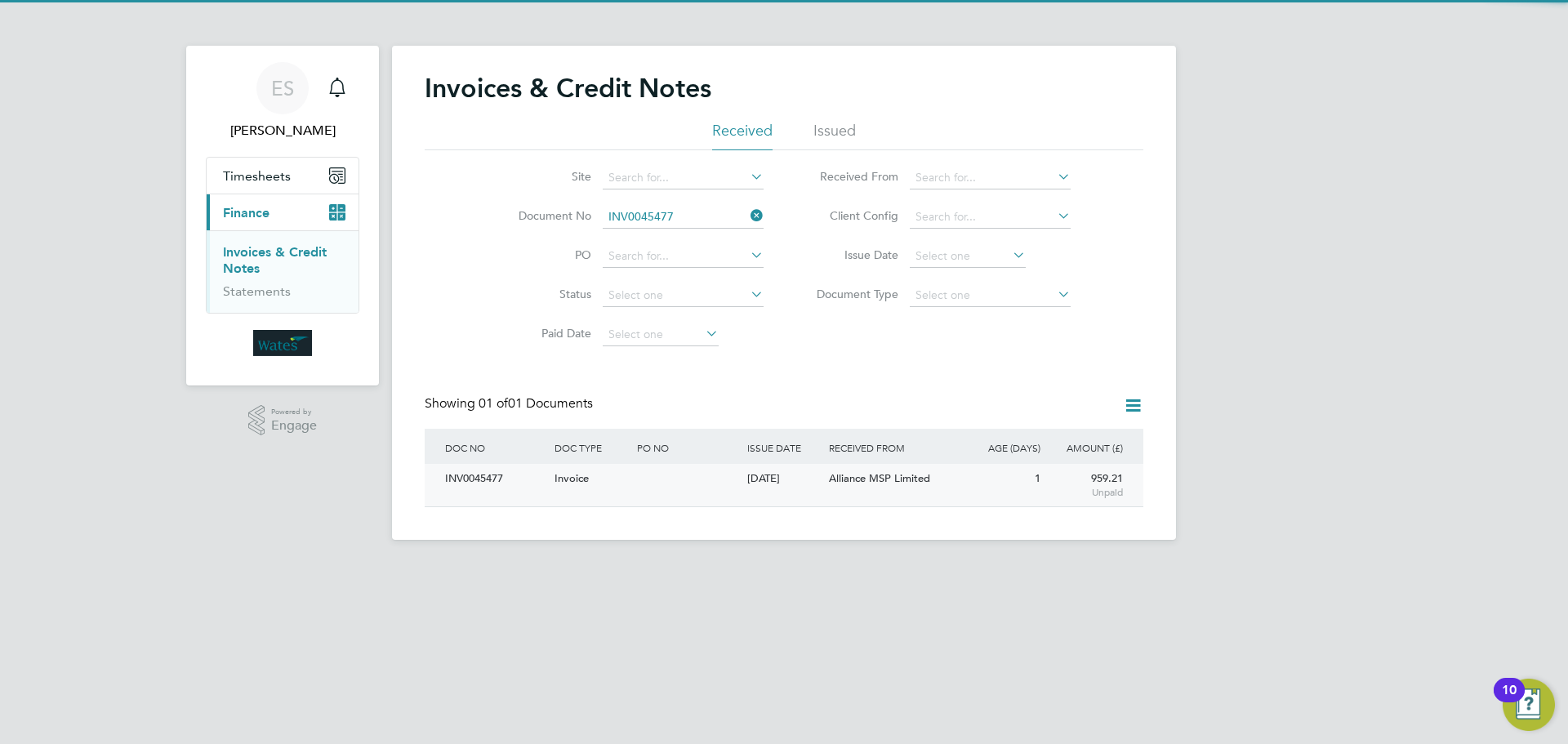
click at [461, 473] on div "INV0045477" at bounding box center [496, 479] width 110 height 30
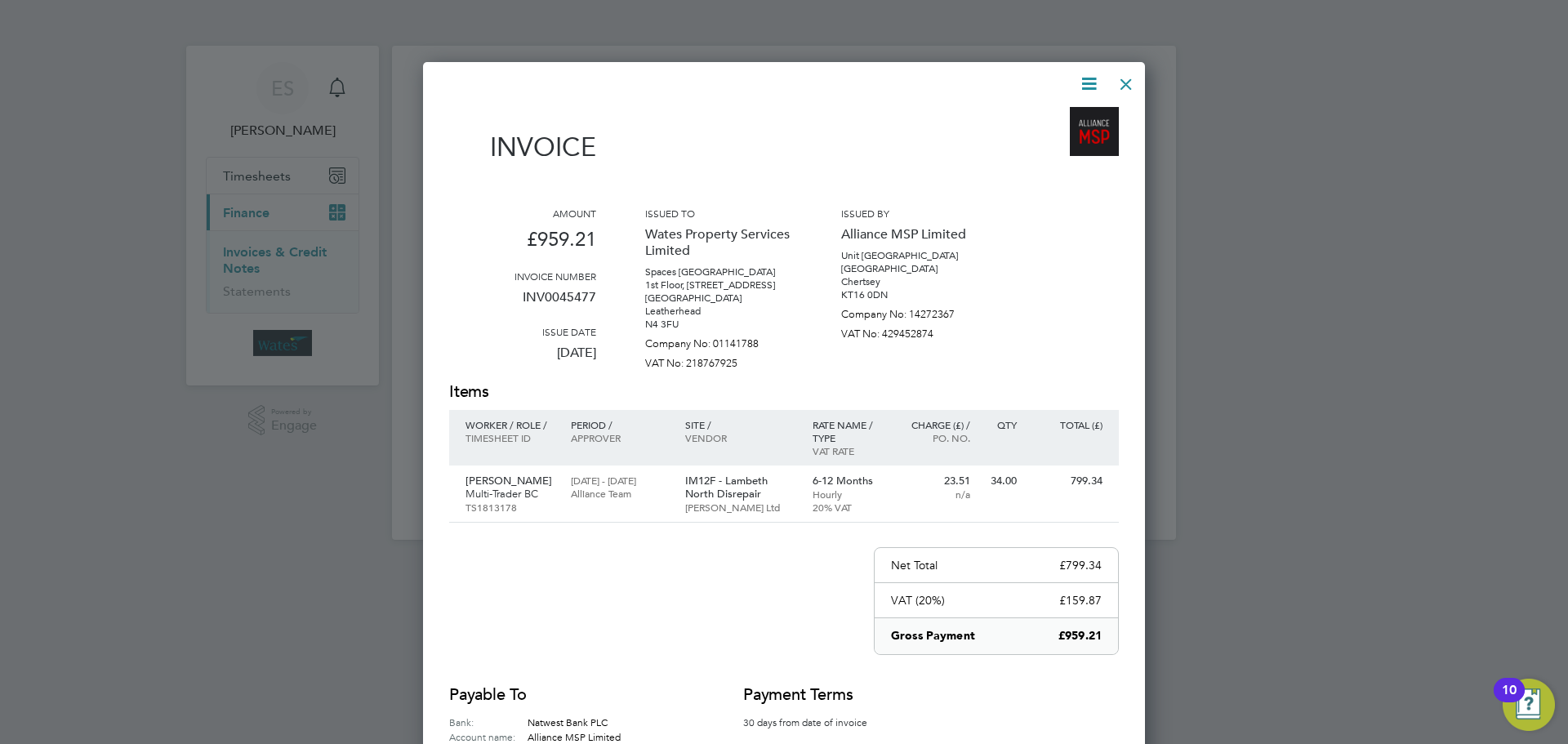
click at [1089, 76] on icon at bounding box center [1089, 83] width 20 height 20
click at [1069, 113] on li "Download Invoice" at bounding box center [1040, 123] width 112 height 23
click at [1089, 73] on icon at bounding box center [1089, 83] width 20 height 20
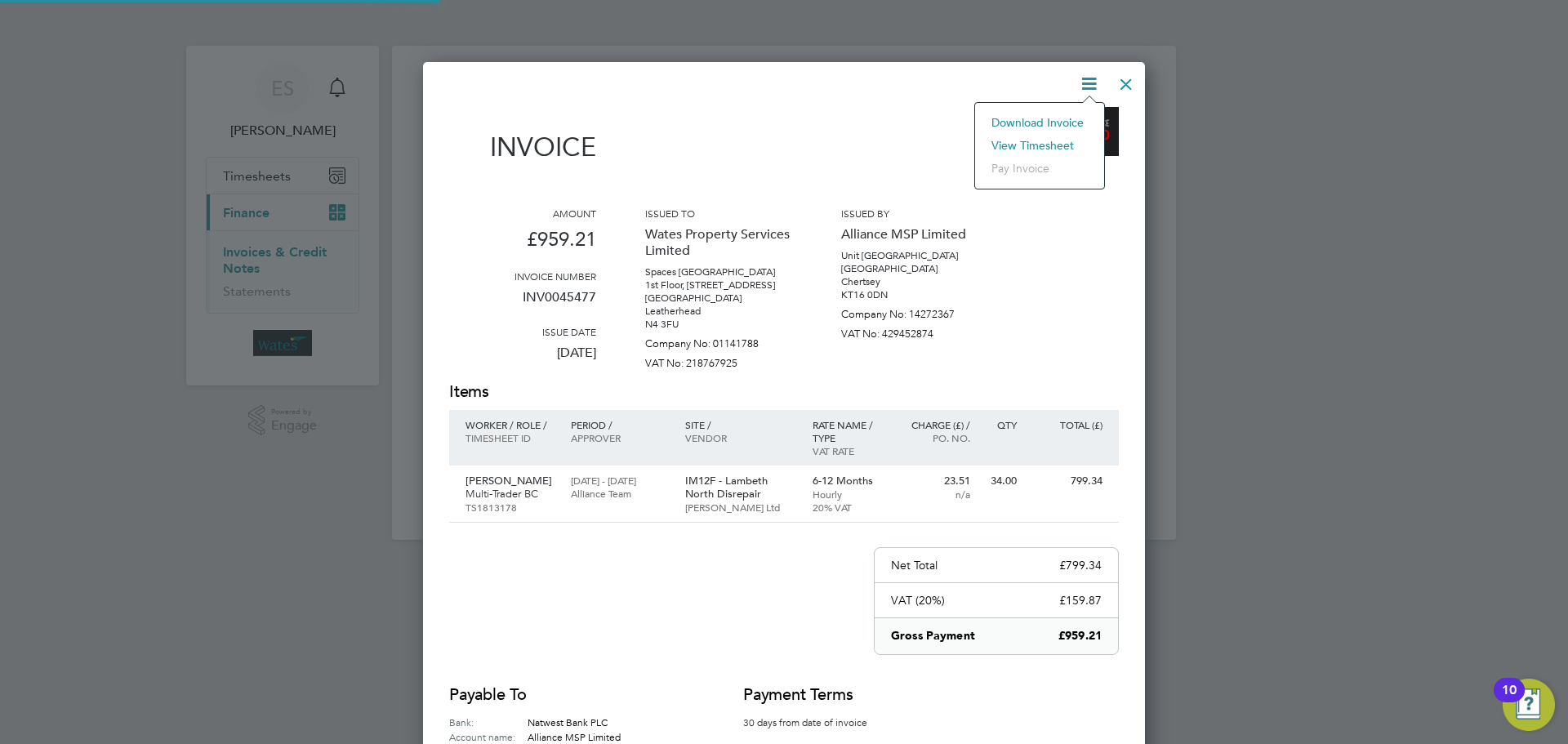
click at [1022, 141] on li "View timesheet" at bounding box center [1040, 146] width 112 height 23
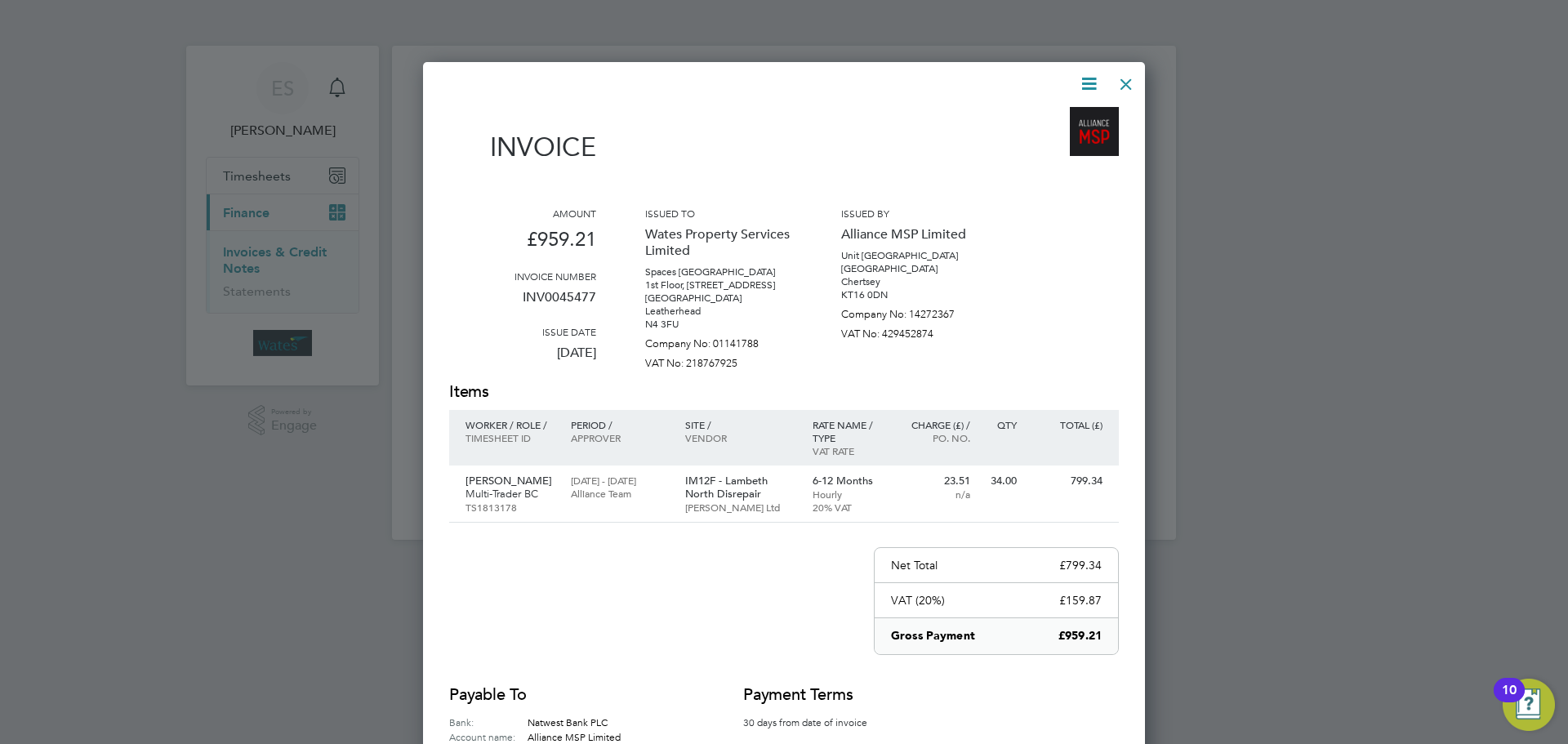
click at [1128, 73] on div at bounding box center [1126, 80] width 30 height 30
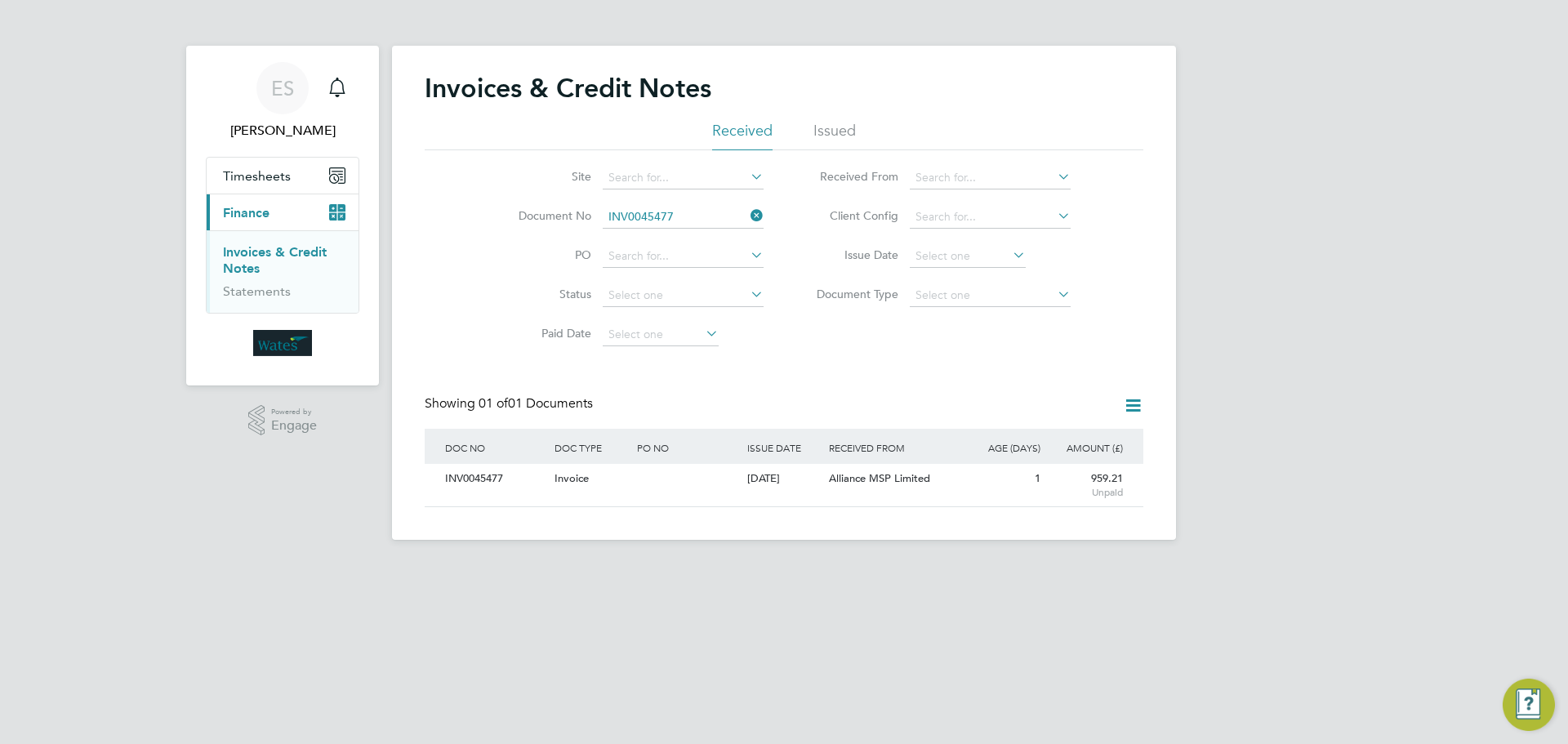
click at [747, 211] on icon at bounding box center [747, 215] width 0 height 23
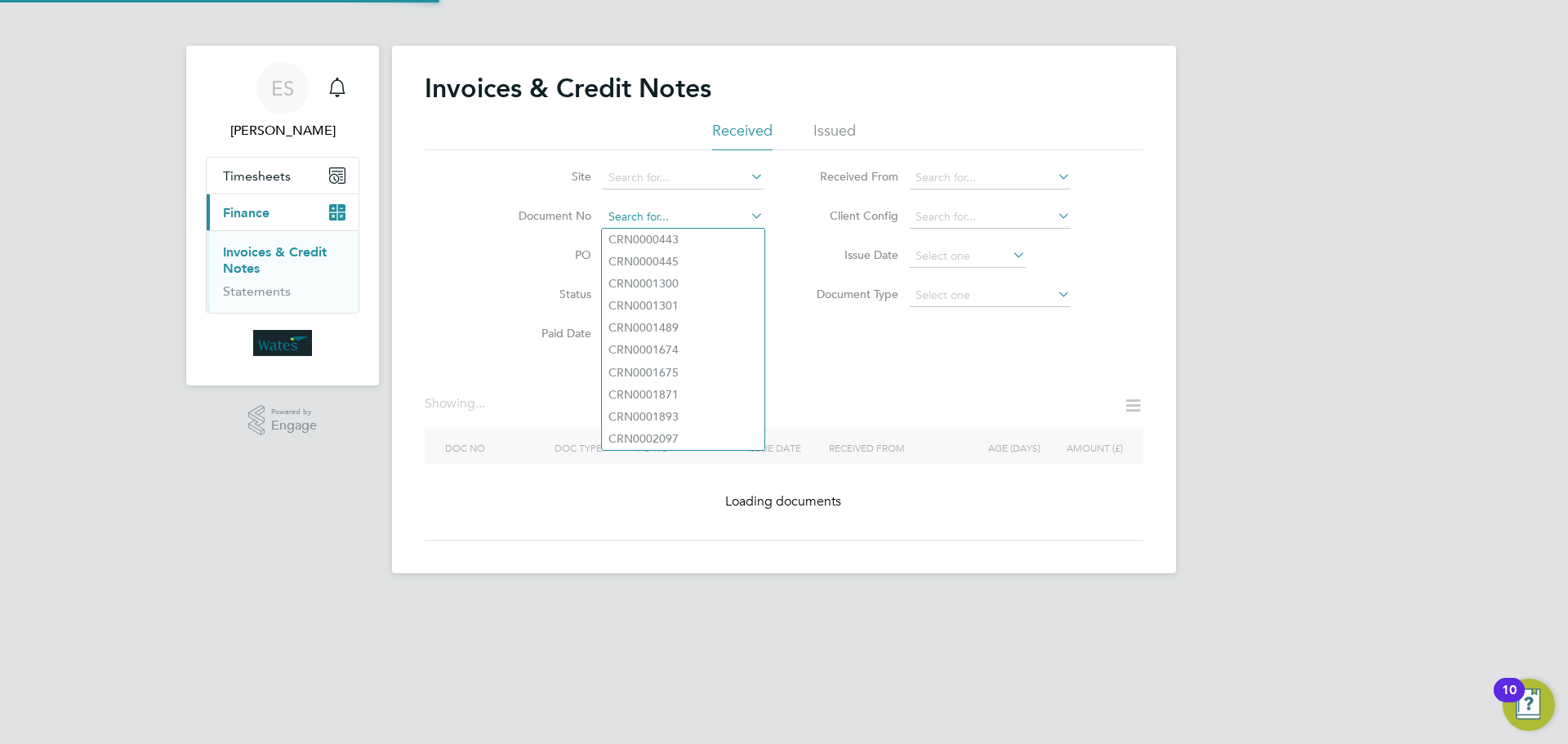
paste input "INV0045478"
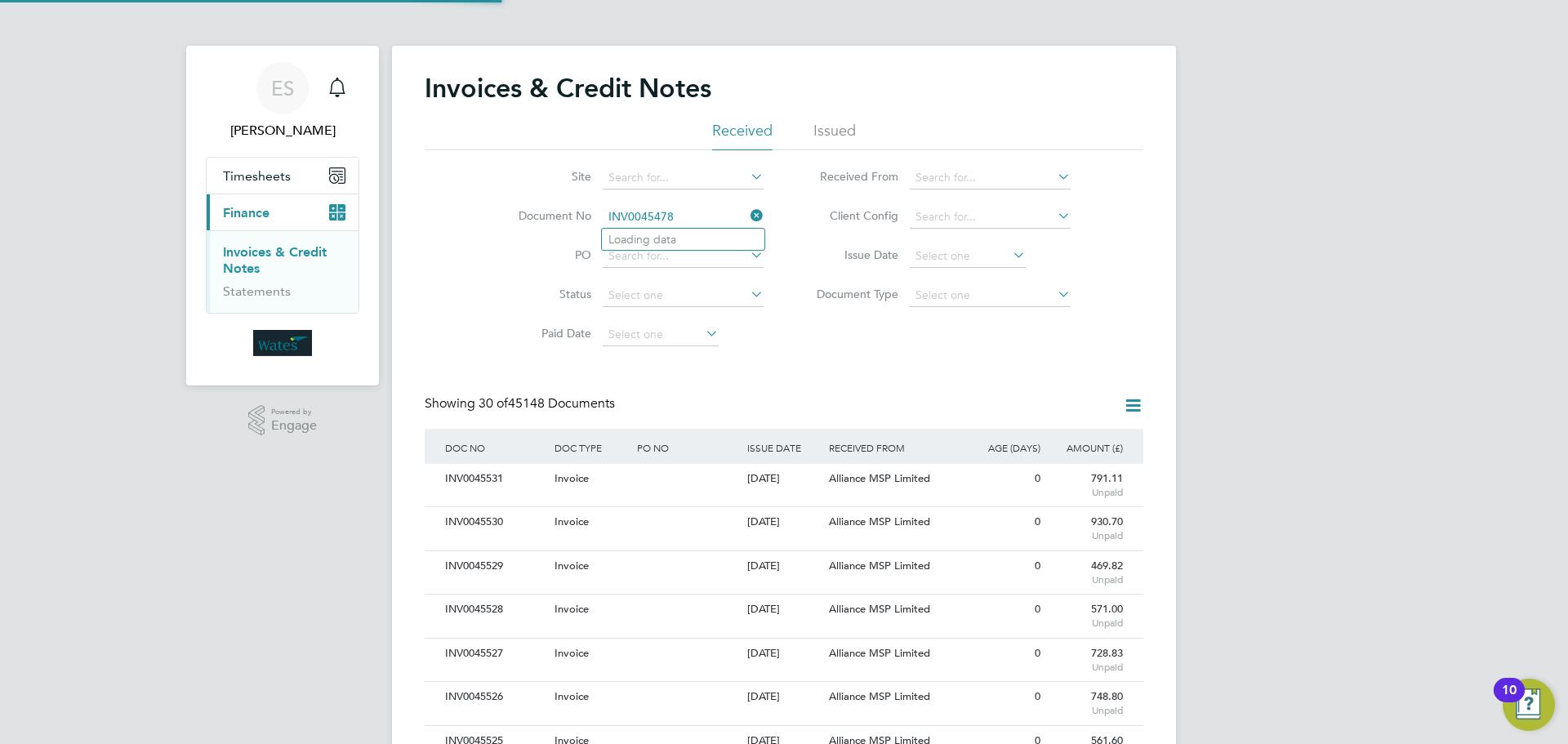
scroll to position [31, 112]
type input "INV0045478"
click at [665, 232] on b "INV0045478" at bounding box center [641, 239] width 66 height 14
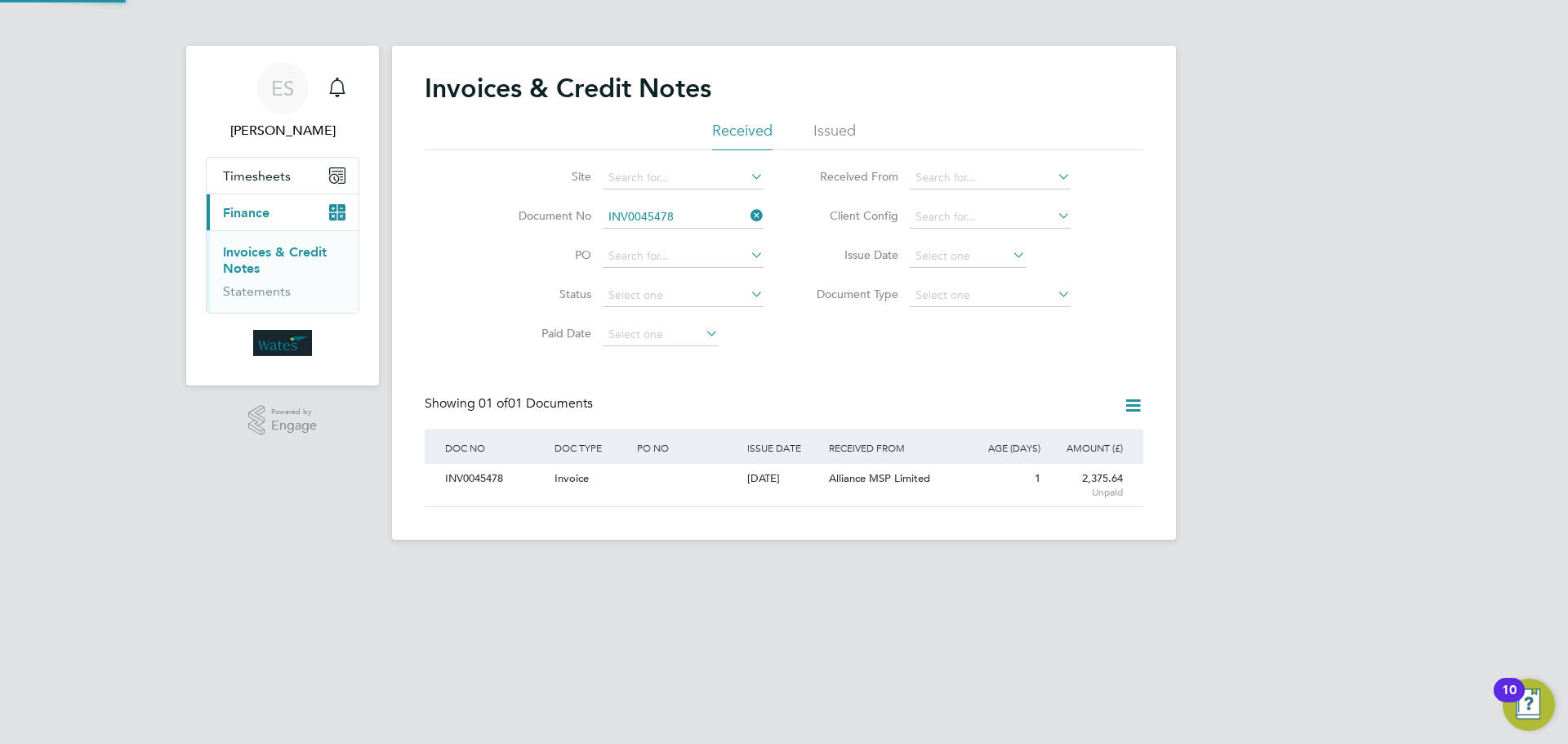
click at [478, 476] on div "INV0045478" at bounding box center [496, 479] width 110 height 30
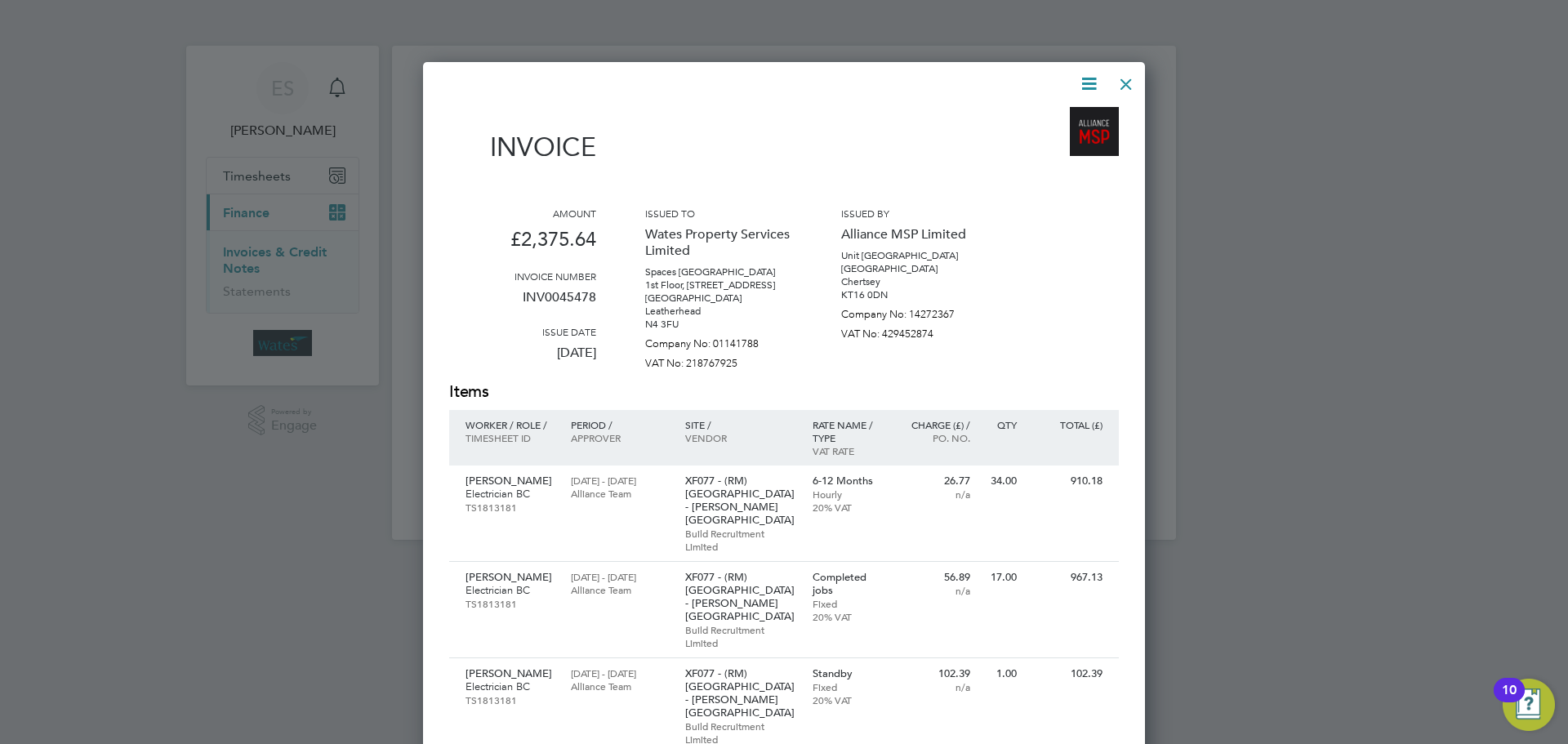
click at [1093, 73] on icon at bounding box center [1089, 83] width 20 height 20
click at [1049, 112] on li "Download Invoice" at bounding box center [1040, 123] width 112 height 23
click at [1087, 76] on icon at bounding box center [1089, 83] width 20 height 20
click at [1030, 141] on li "View timesheet" at bounding box center [1040, 146] width 112 height 23
click at [1129, 83] on div at bounding box center [1126, 80] width 30 height 30
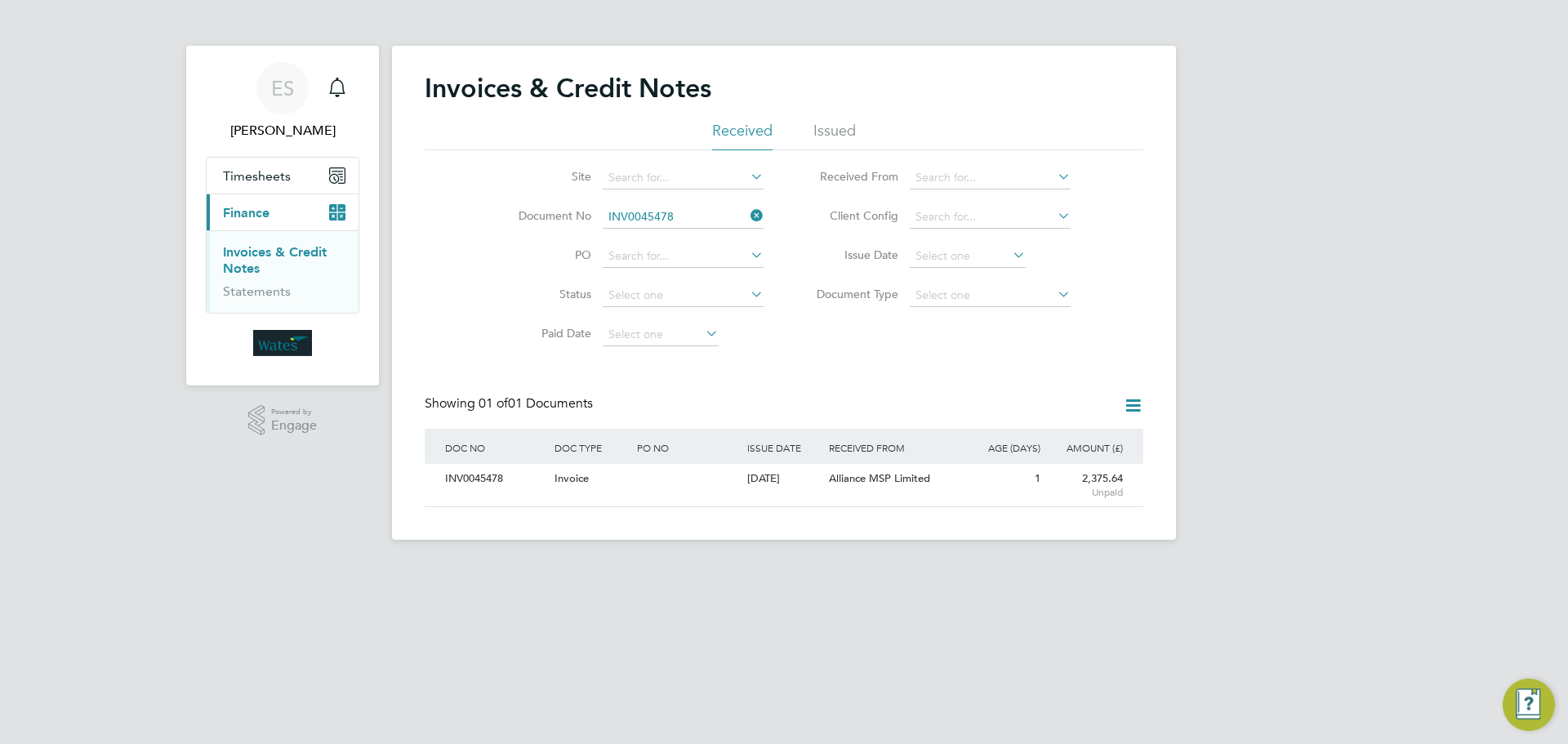
click at [747, 216] on icon at bounding box center [747, 215] width 0 height 23
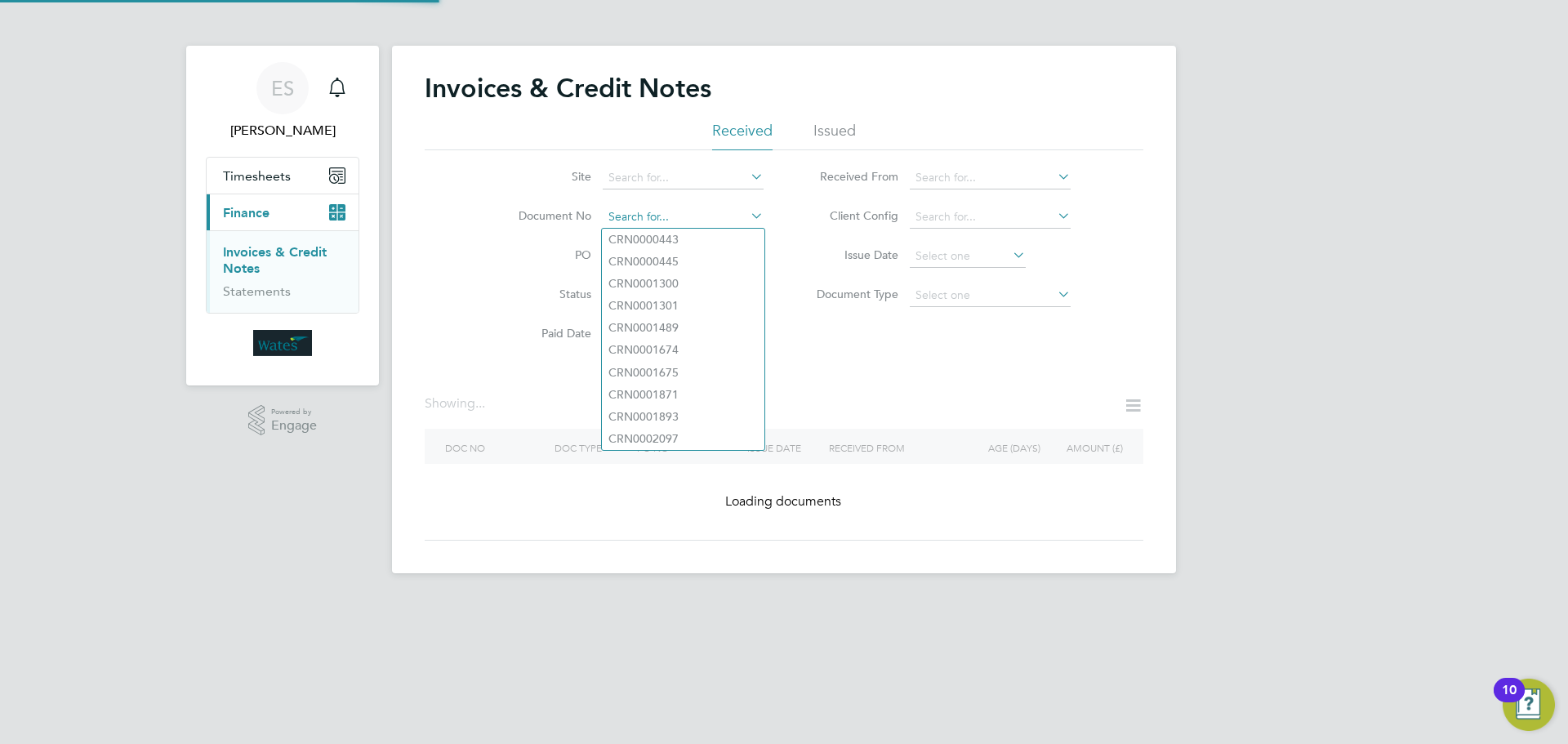
paste input "INV0045479"
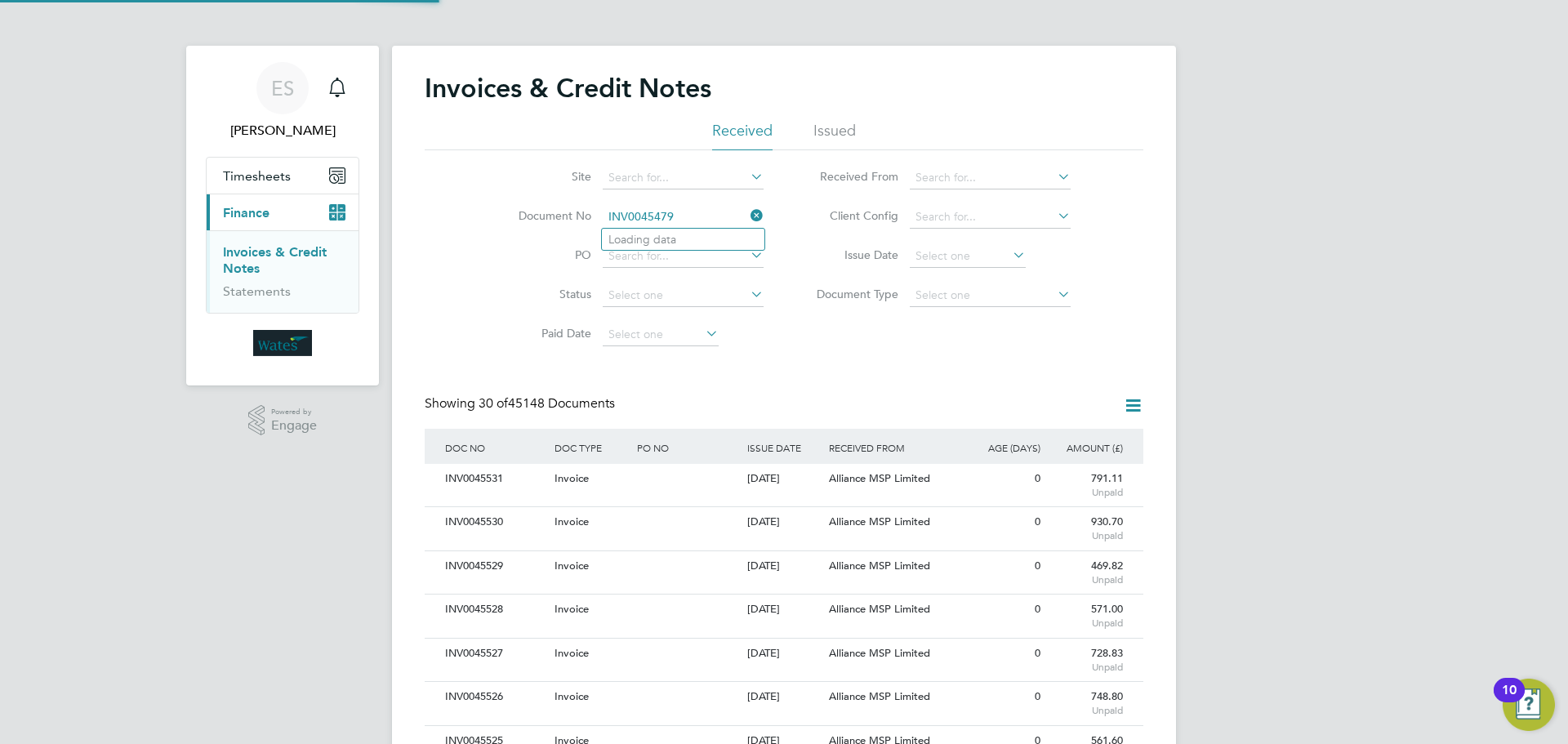
scroll to position [31, 112]
type input "INV0045479"
click at [696, 235] on li "INV0045479" at bounding box center [683, 239] width 163 height 22
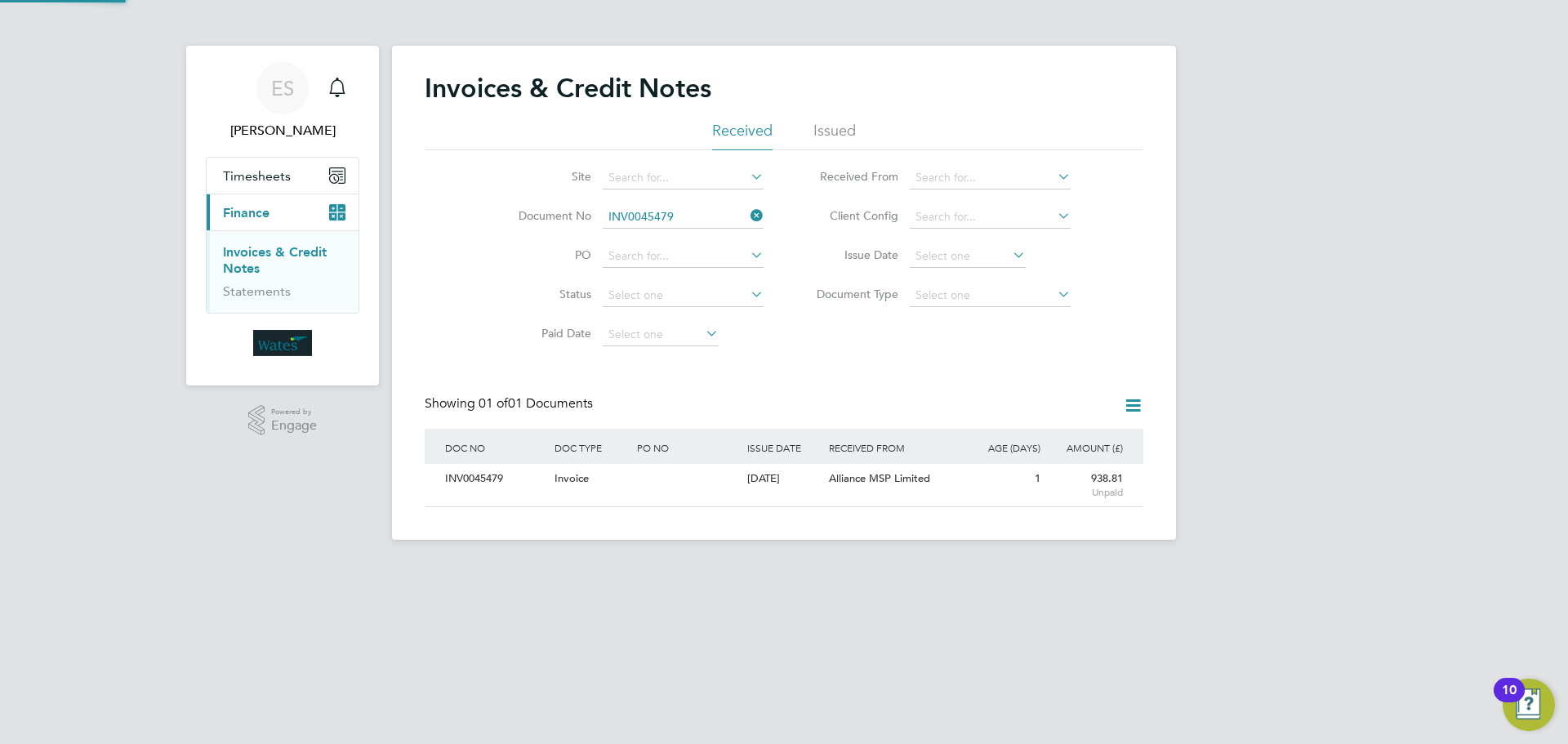
click at [474, 479] on div "INV0045479" at bounding box center [496, 479] width 110 height 30
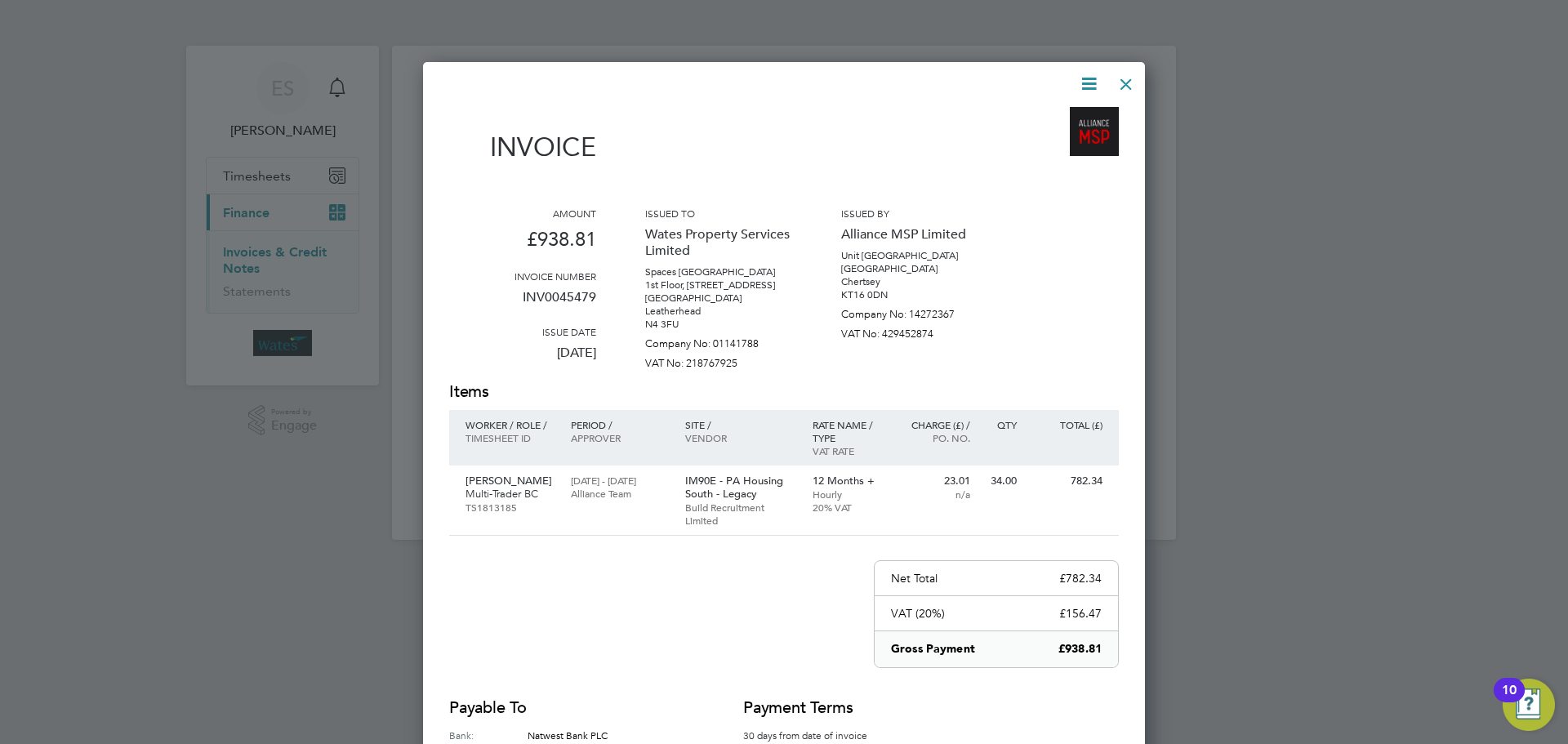
click at [1079, 87] on icon at bounding box center [1089, 83] width 20 height 20
click at [1051, 116] on li "Download Invoice" at bounding box center [1040, 123] width 112 height 23
click at [1087, 81] on icon at bounding box center [1089, 83] width 20 height 20
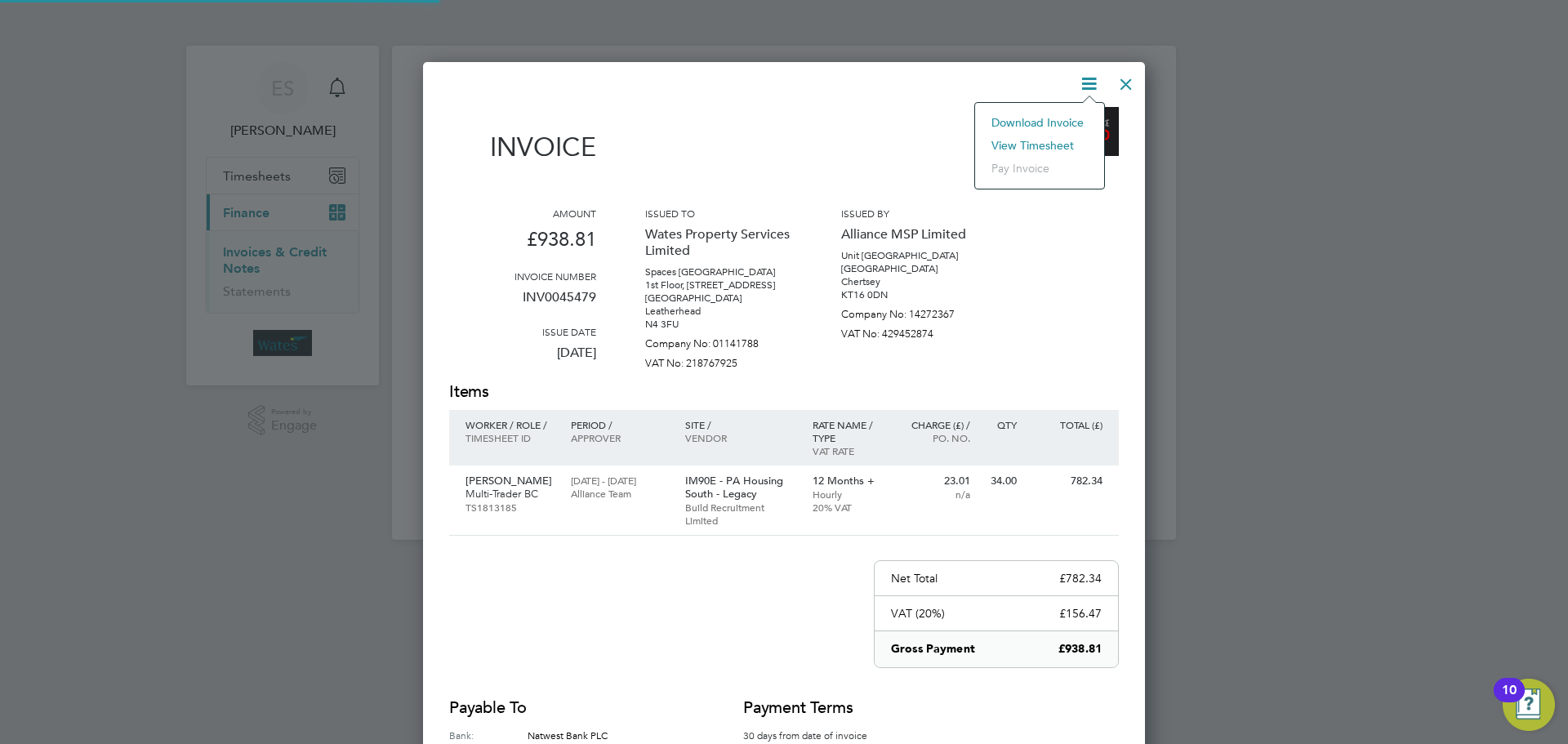
click at [1047, 139] on li "View timesheet" at bounding box center [1040, 146] width 112 height 23
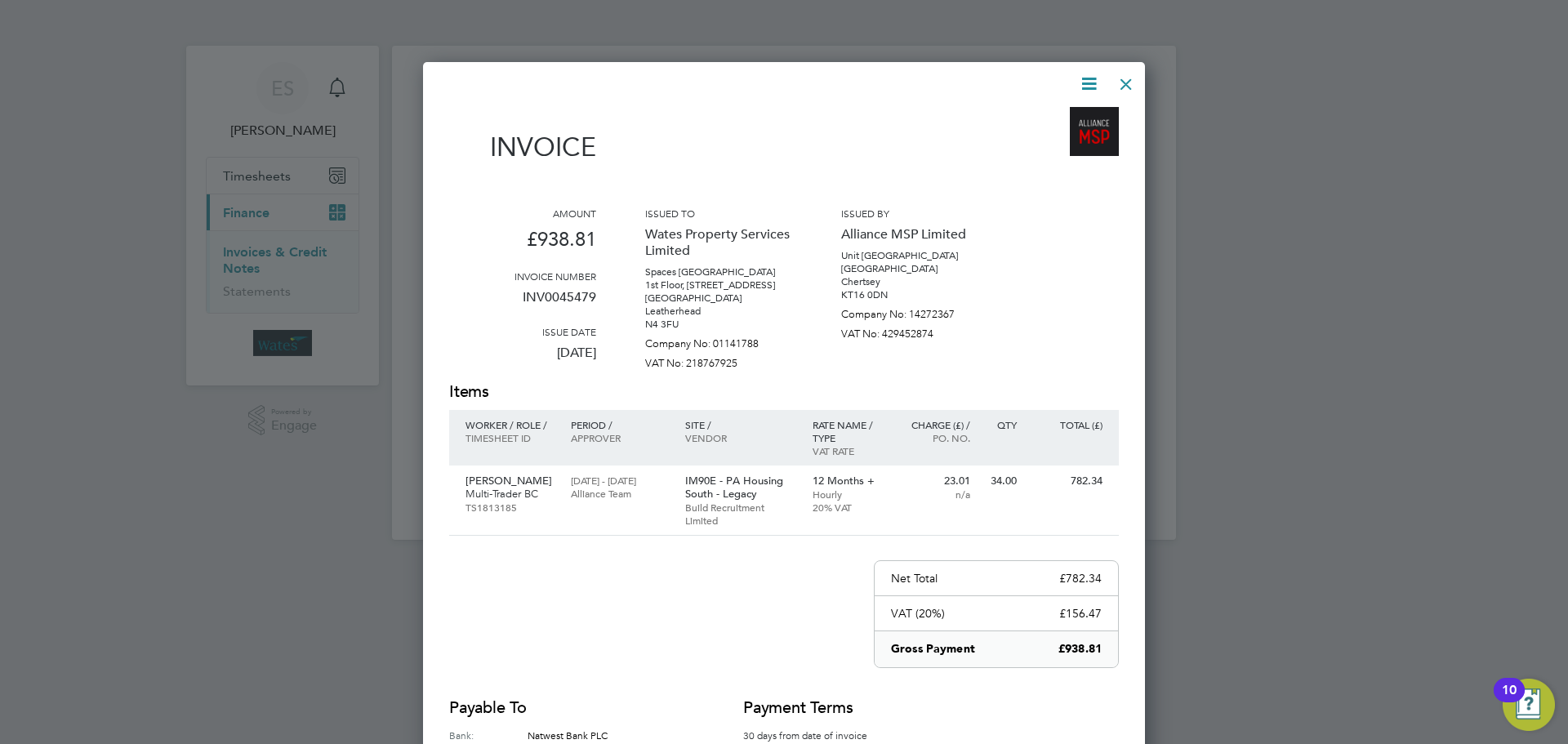
click at [1133, 79] on div at bounding box center [1126, 80] width 30 height 30
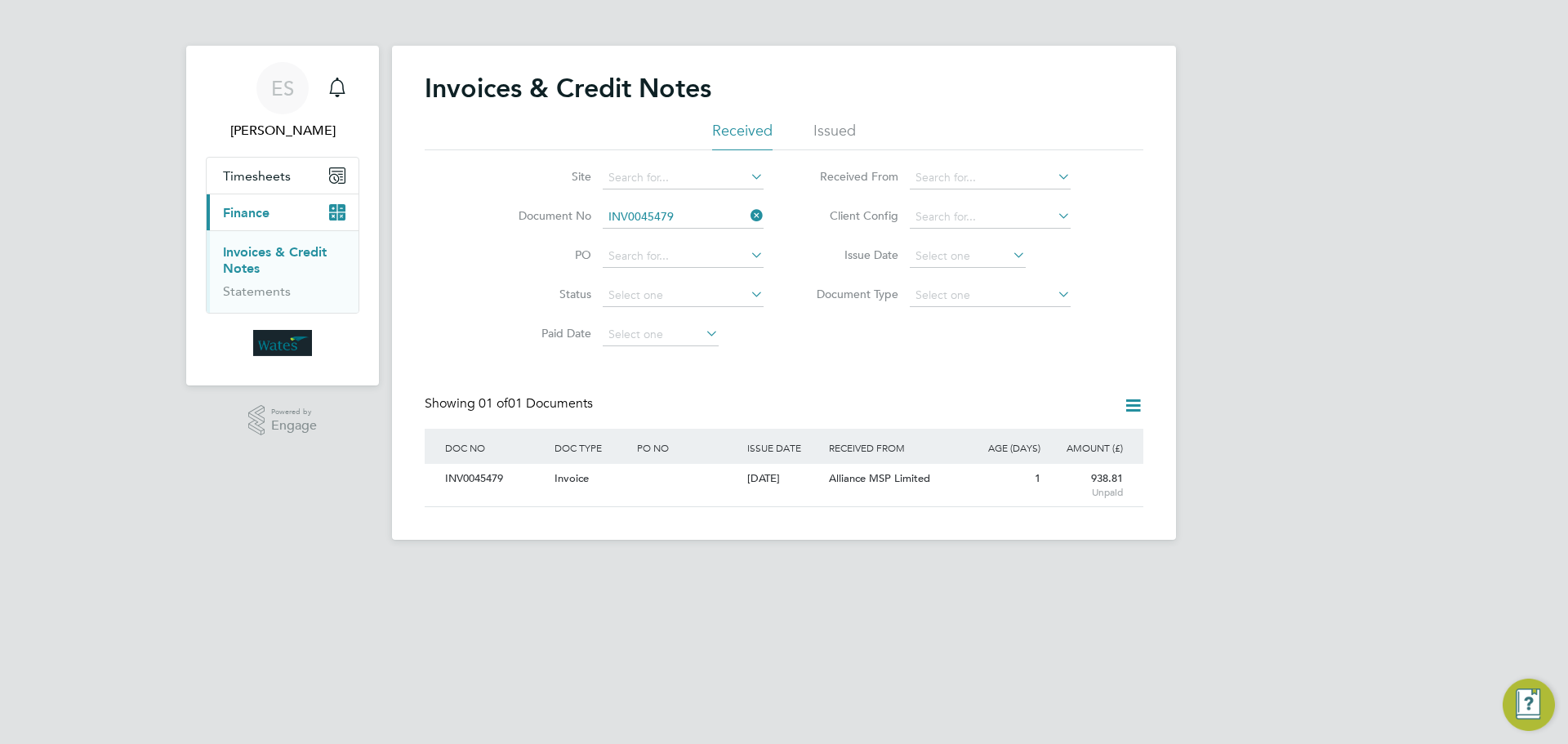
click at [747, 209] on icon at bounding box center [747, 215] width 0 height 23
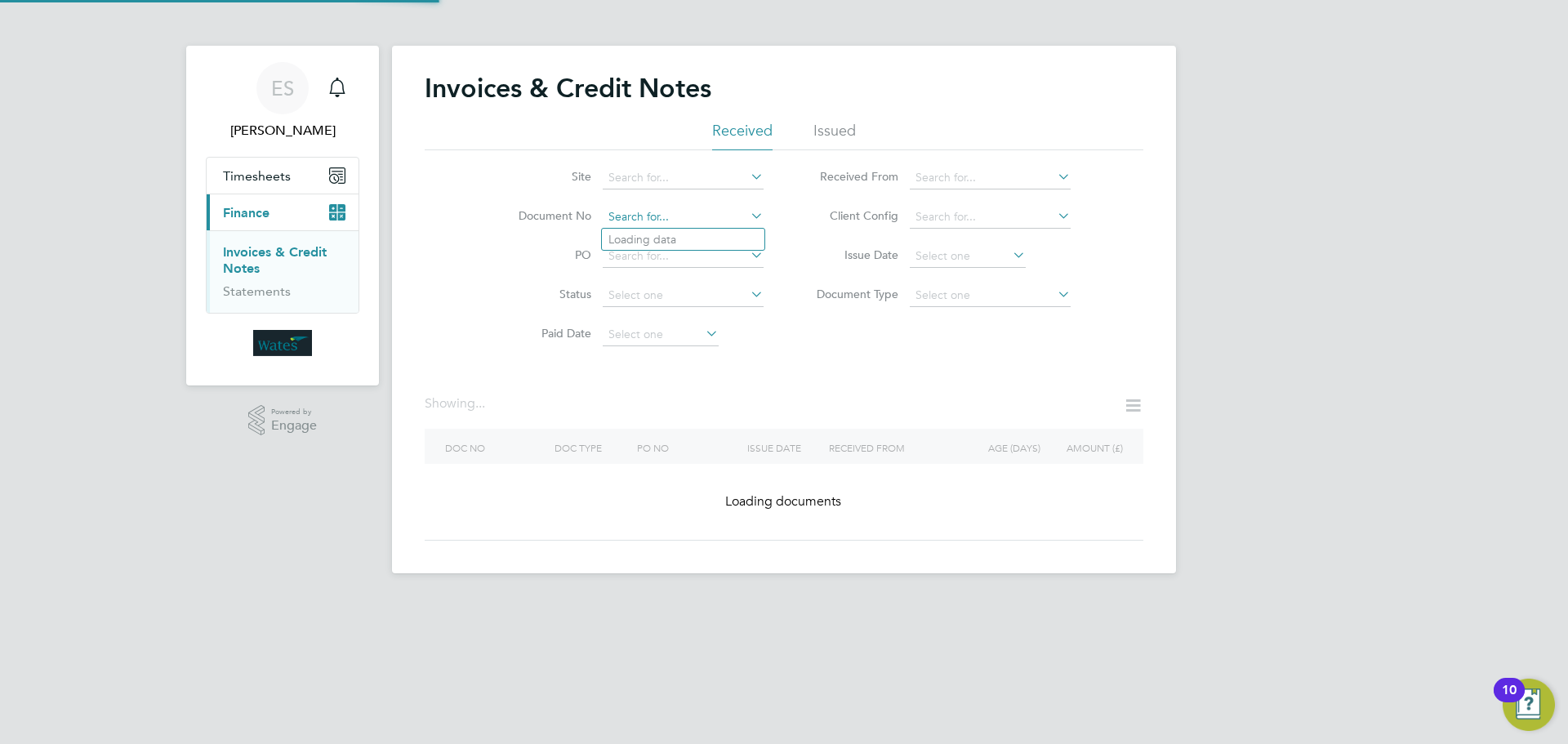
paste input "INV0045480"
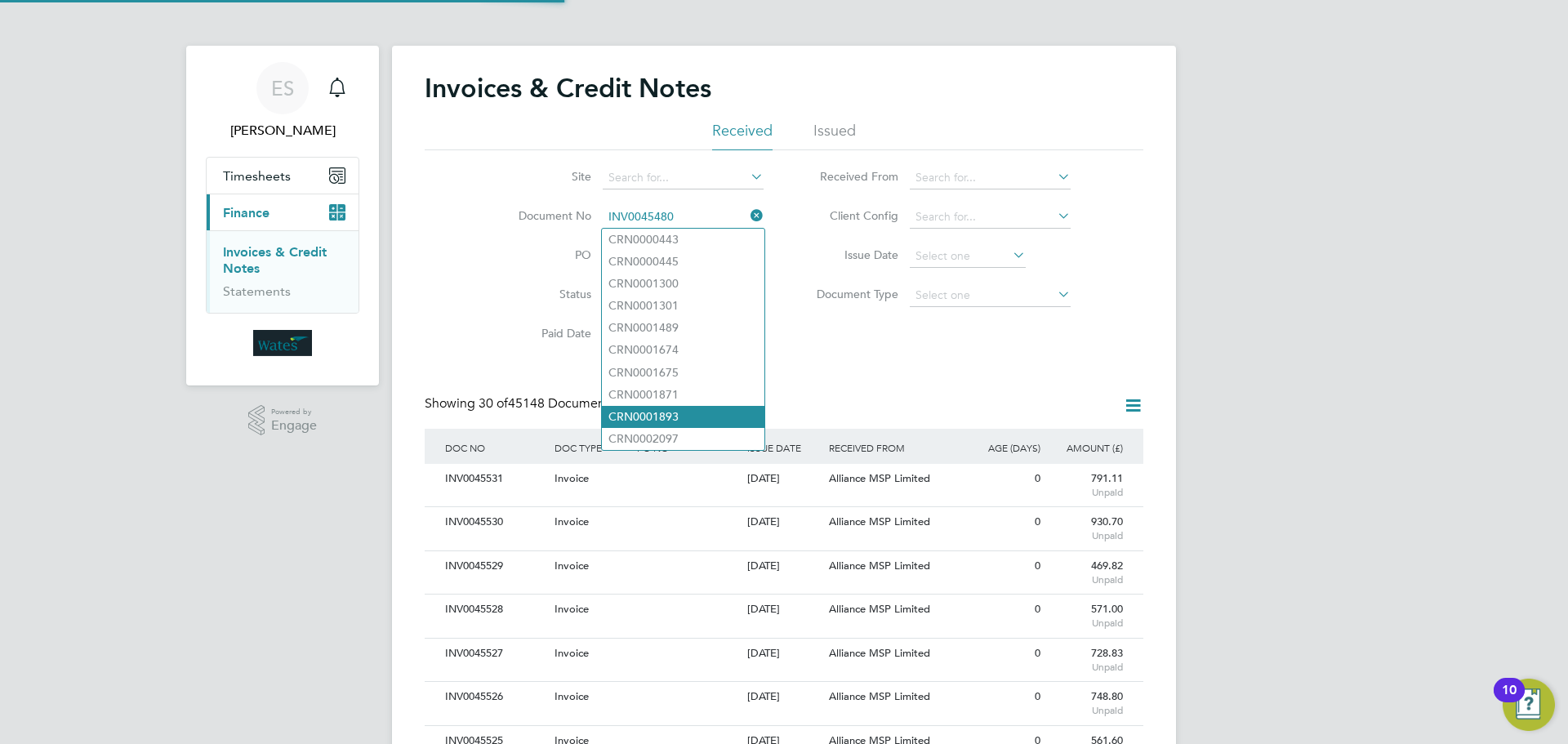
scroll to position [31, 138]
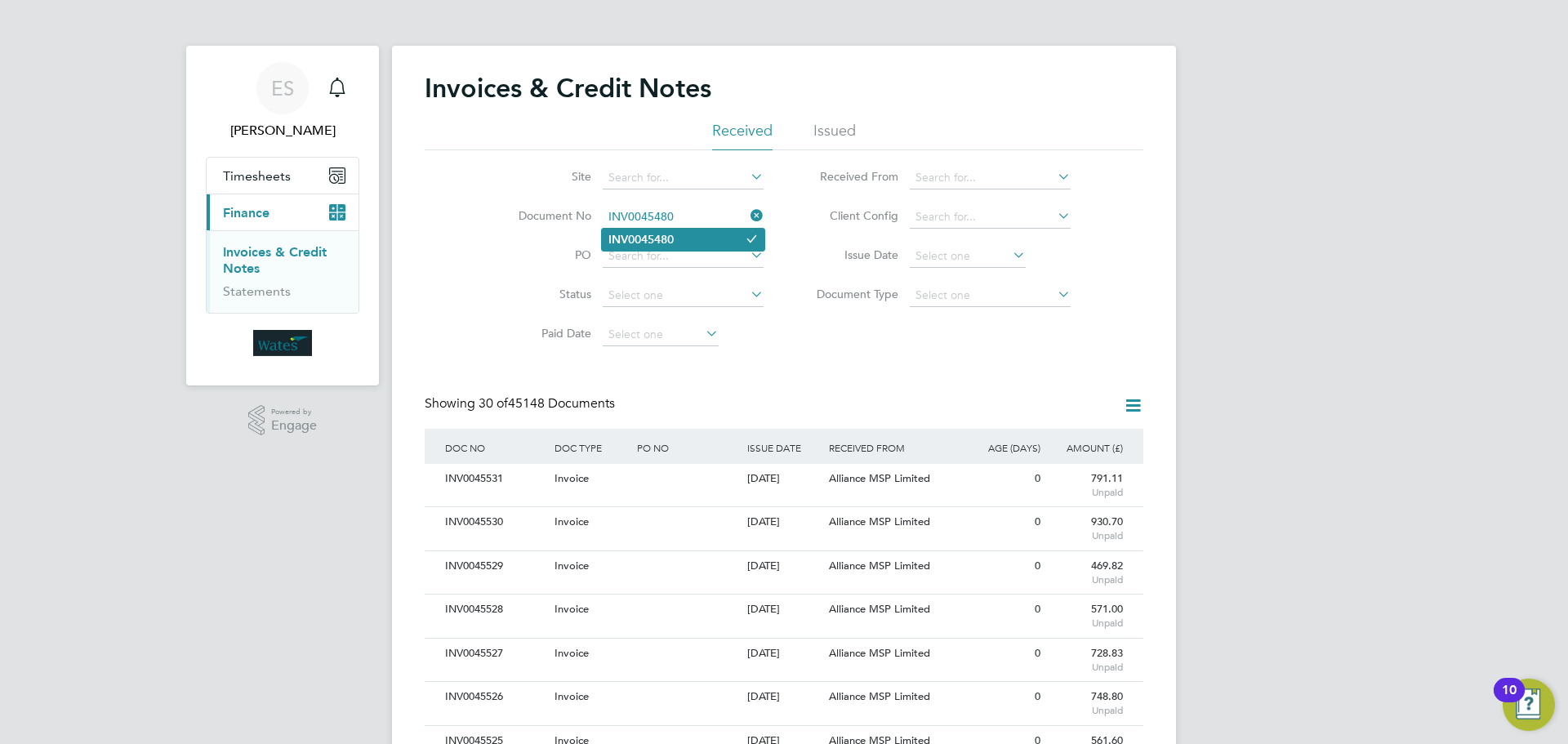
type input "INV0045480"
click at [675, 246] on li "INV0045480" at bounding box center [683, 239] width 163 height 22
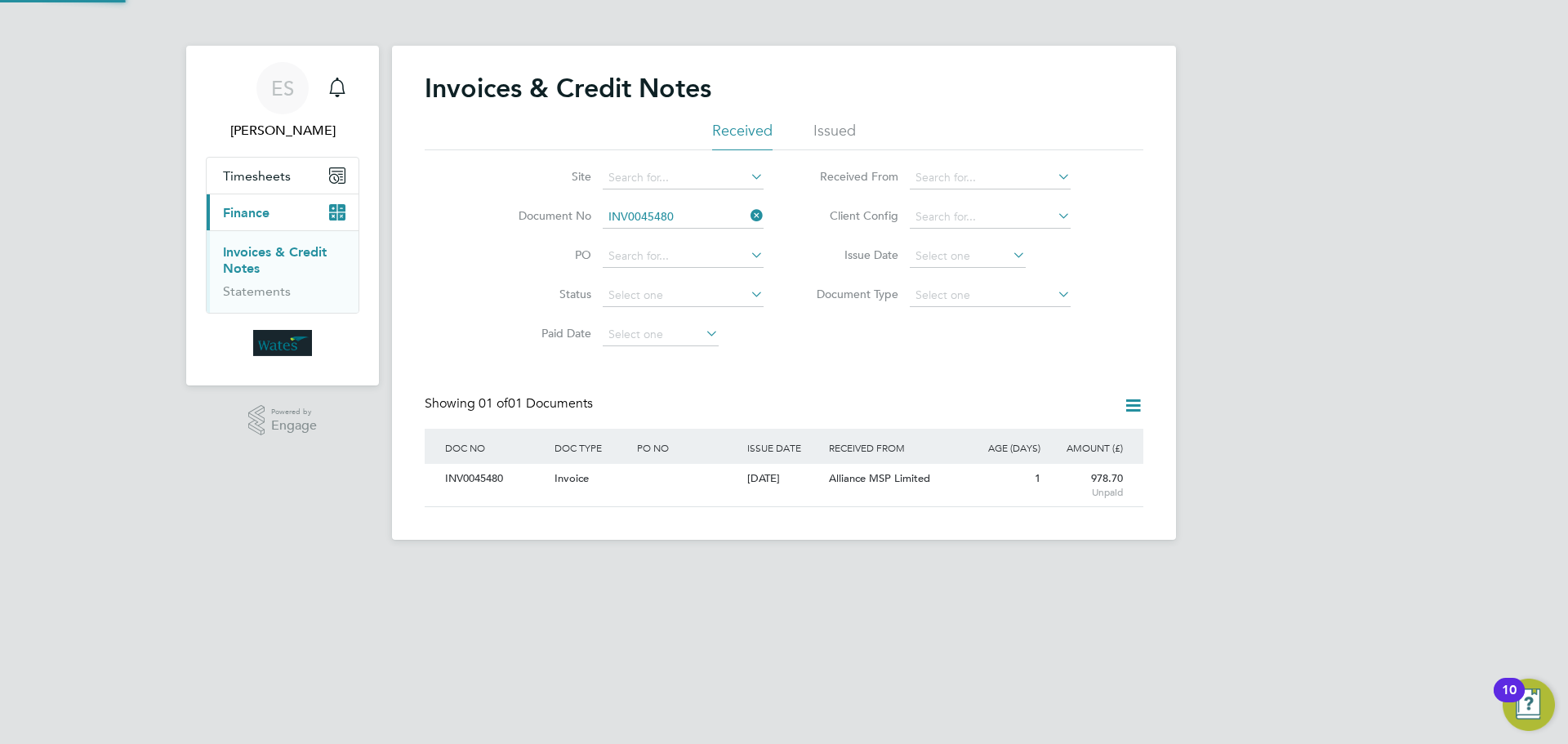
click at [479, 479] on div "INV0045480" at bounding box center [496, 479] width 110 height 30
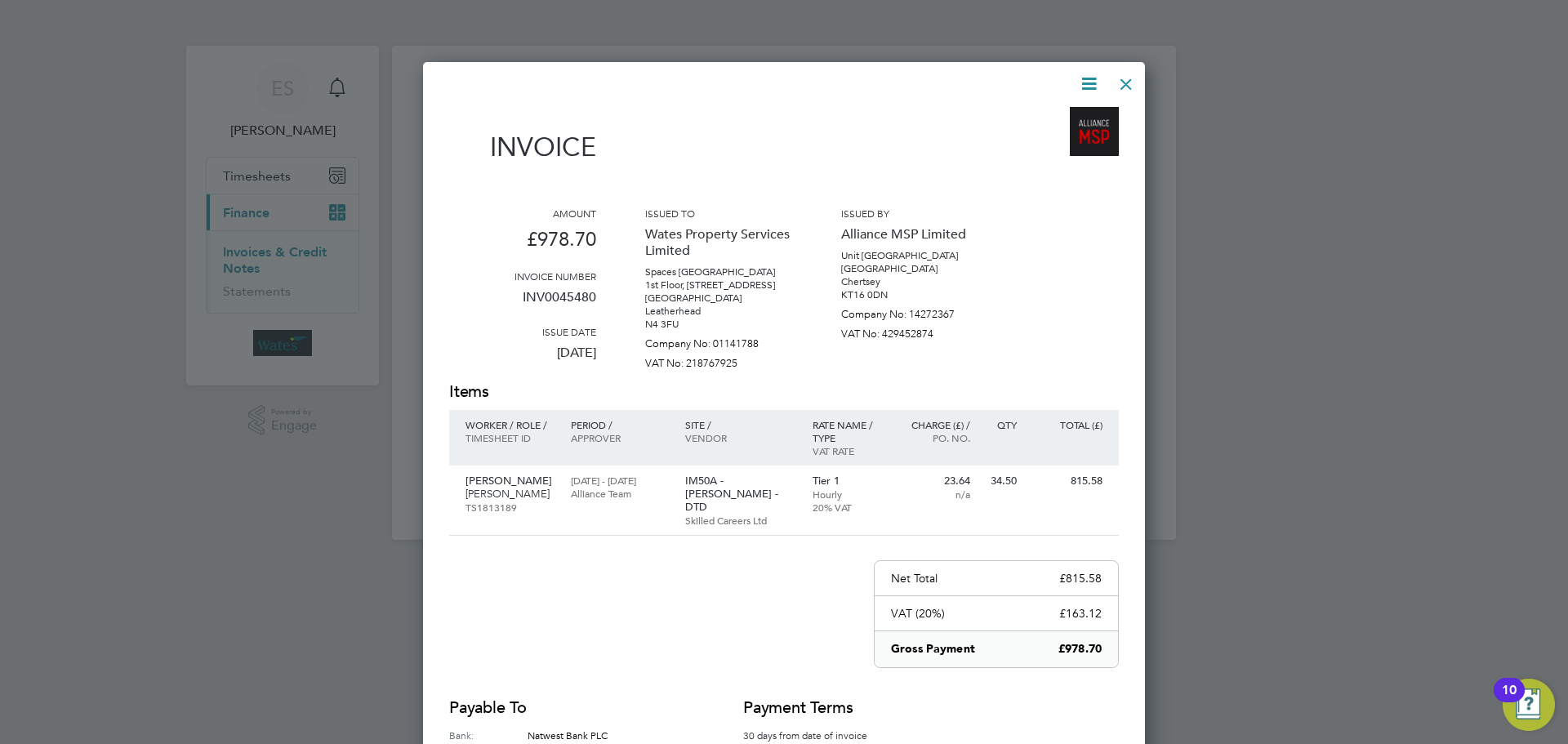
click at [1079, 78] on icon at bounding box center [1089, 83] width 20 height 20
click at [1062, 118] on li "Download Invoice" at bounding box center [1040, 123] width 112 height 23
click at [1097, 81] on icon at bounding box center [1089, 83] width 20 height 20
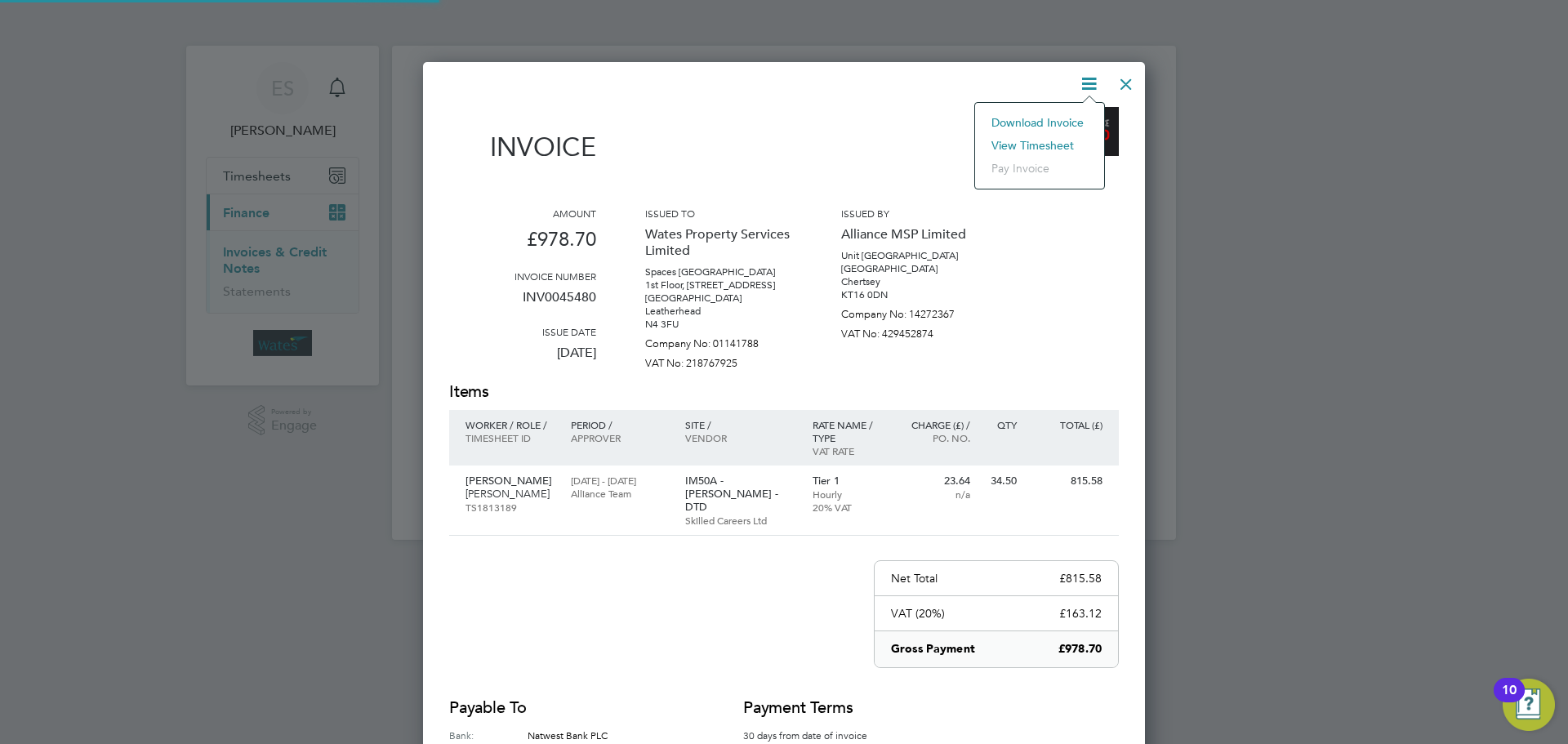
click at [1059, 138] on li "View timesheet" at bounding box center [1040, 146] width 112 height 23
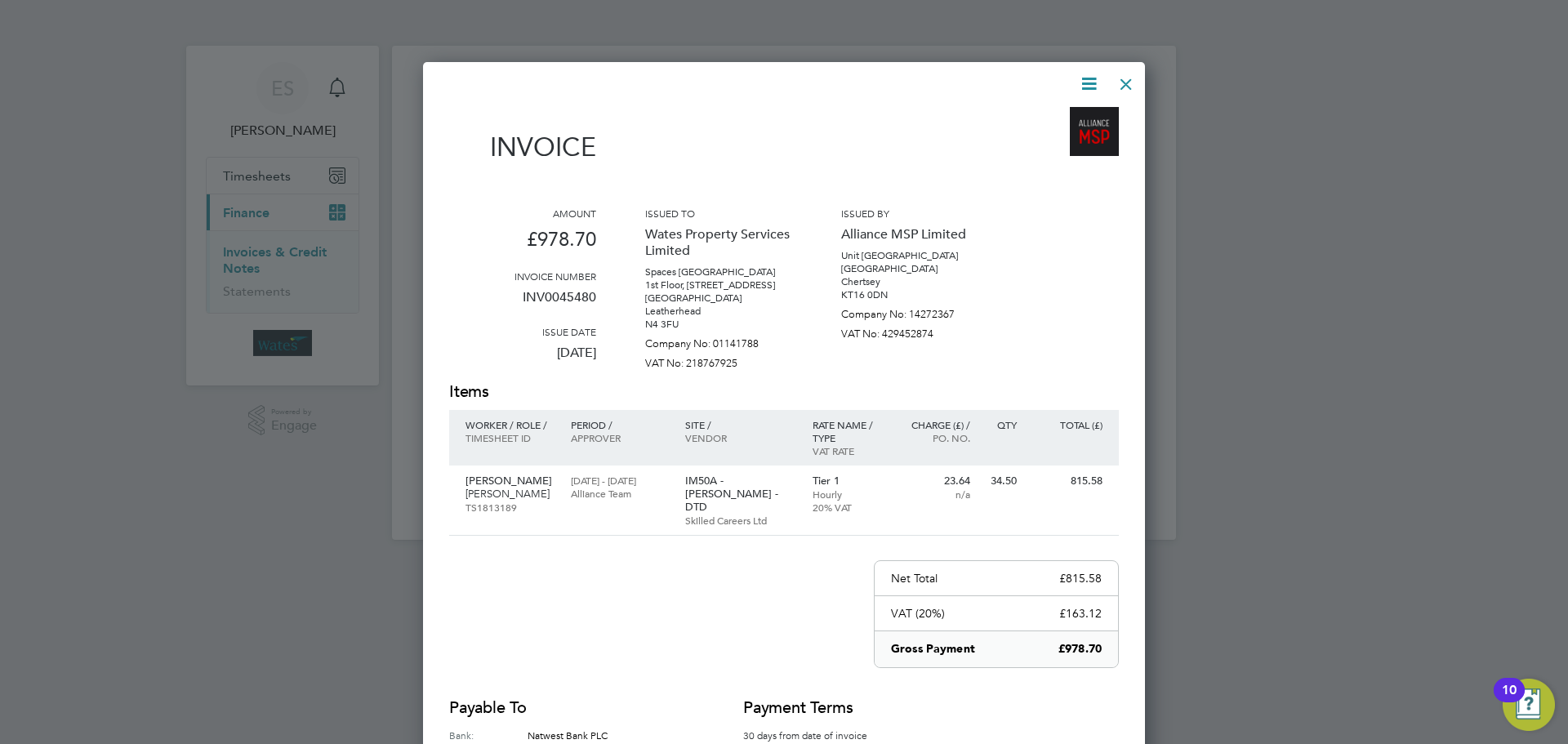
click at [1126, 74] on div at bounding box center [1126, 80] width 30 height 30
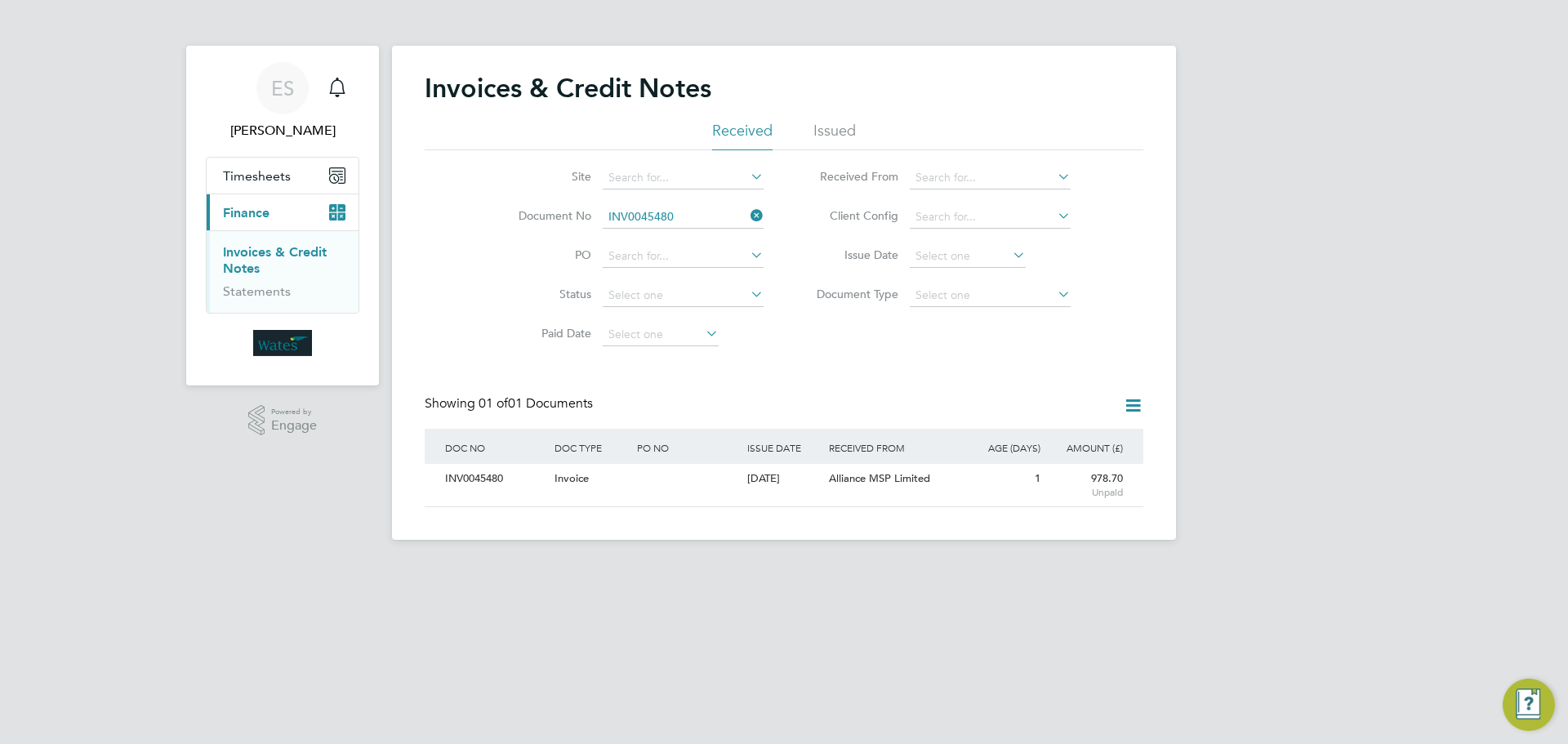
click at [747, 211] on icon at bounding box center [747, 215] width 0 height 23
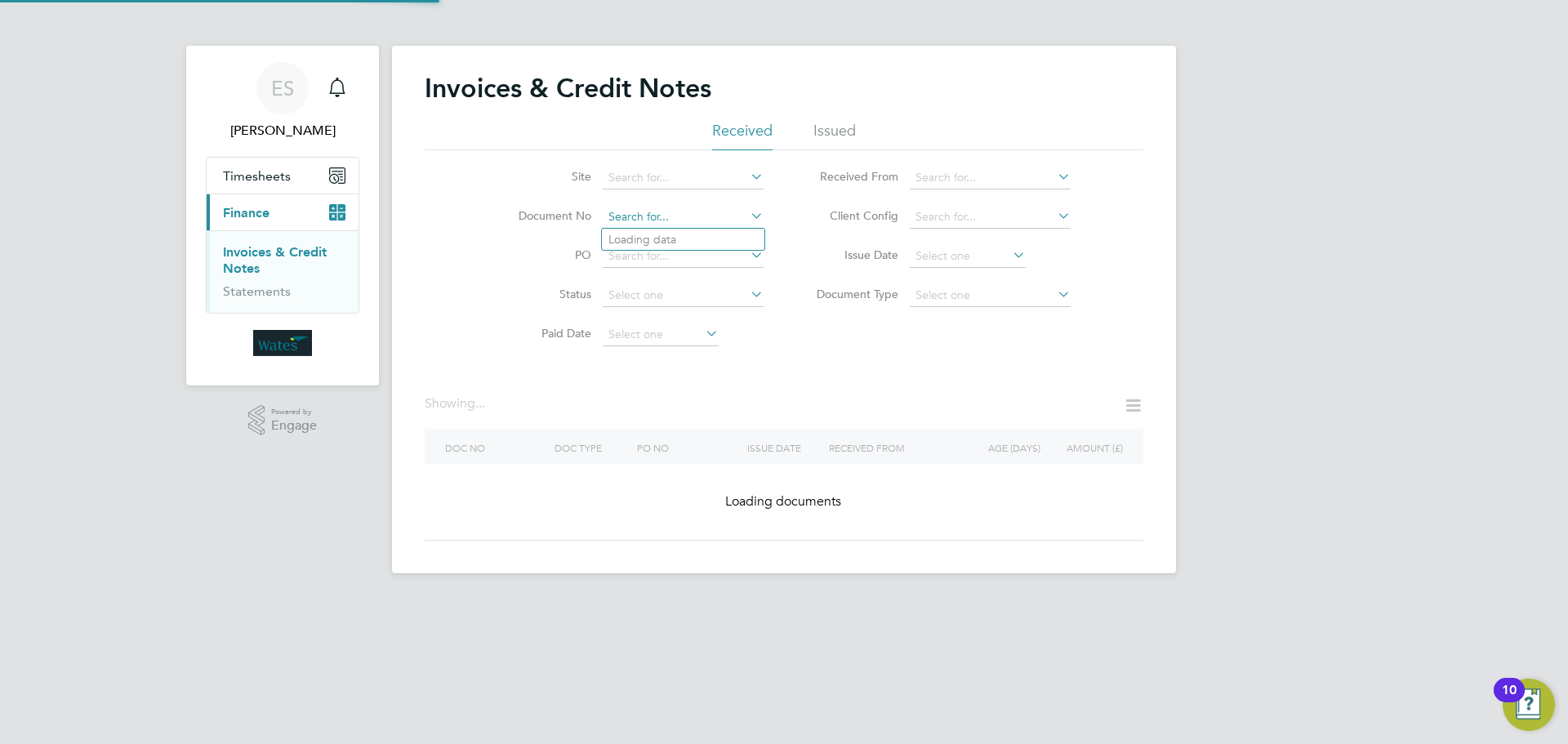
paste input "INV0045481"
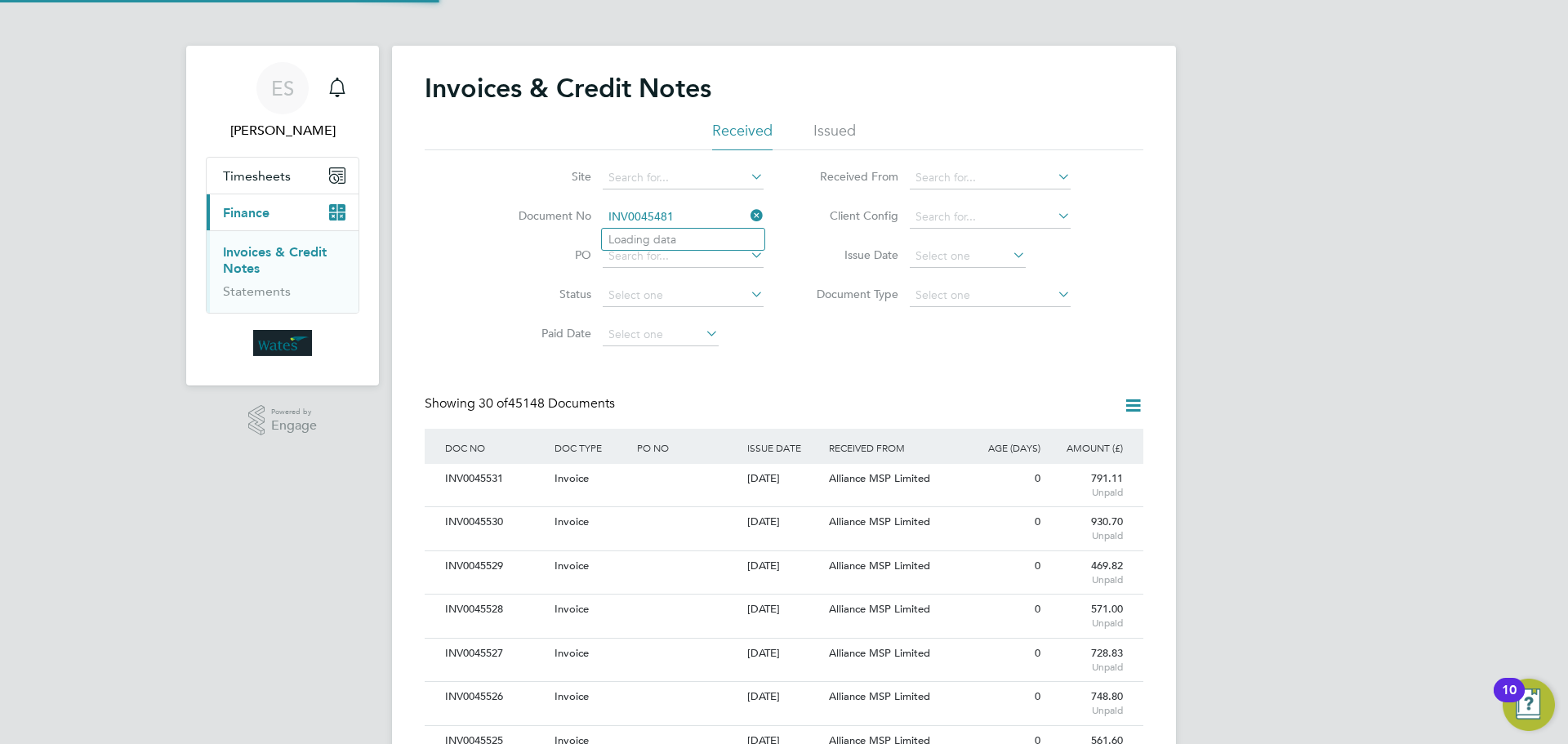
scroll to position [31, 138]
type input "INV0045481"
click at [681, 229] on li "INV0045481" at bounding box center [683, 239] width 163 height 22
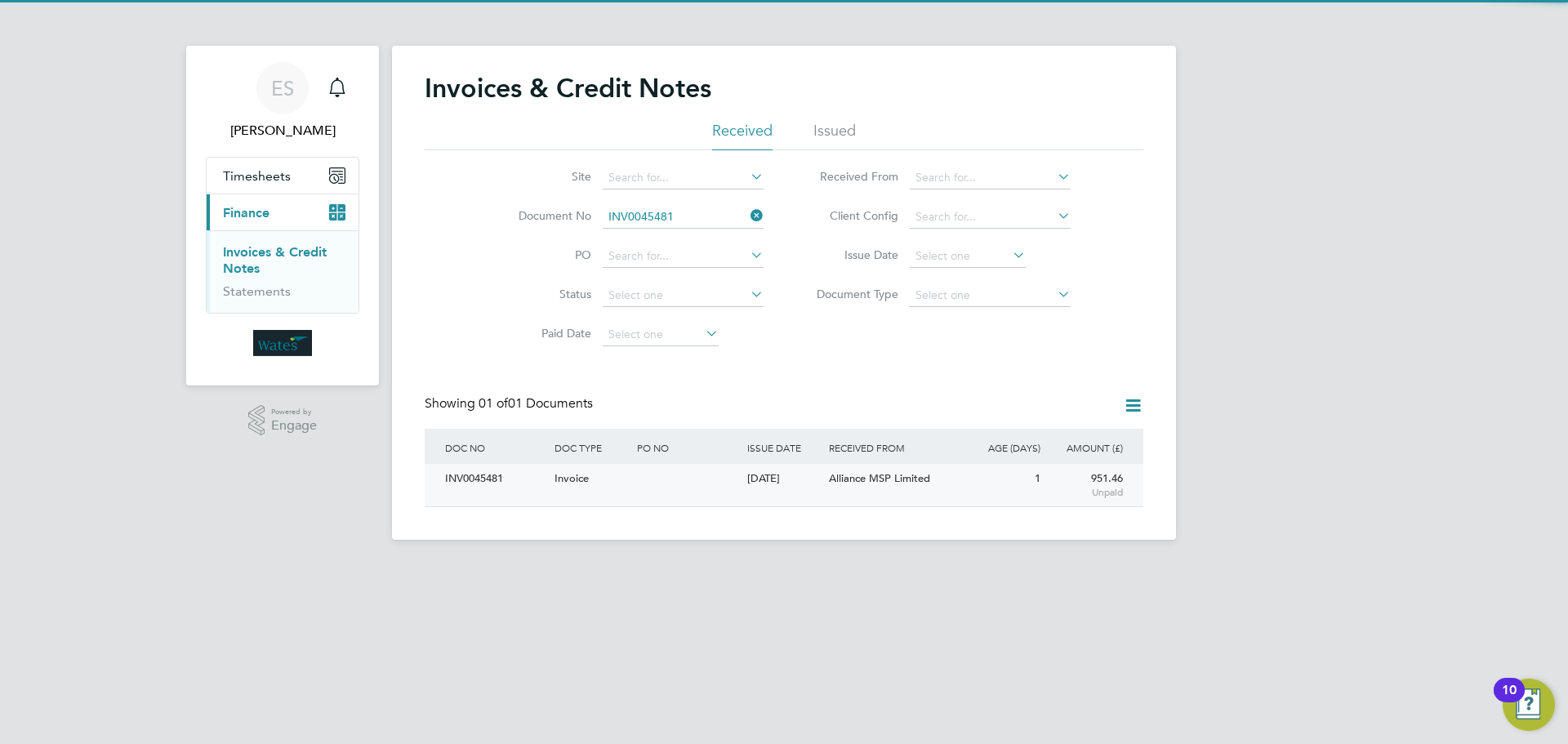
click at [488, 481] on div "INV0045481" at bounding box center [496, 479] width 110 height 30
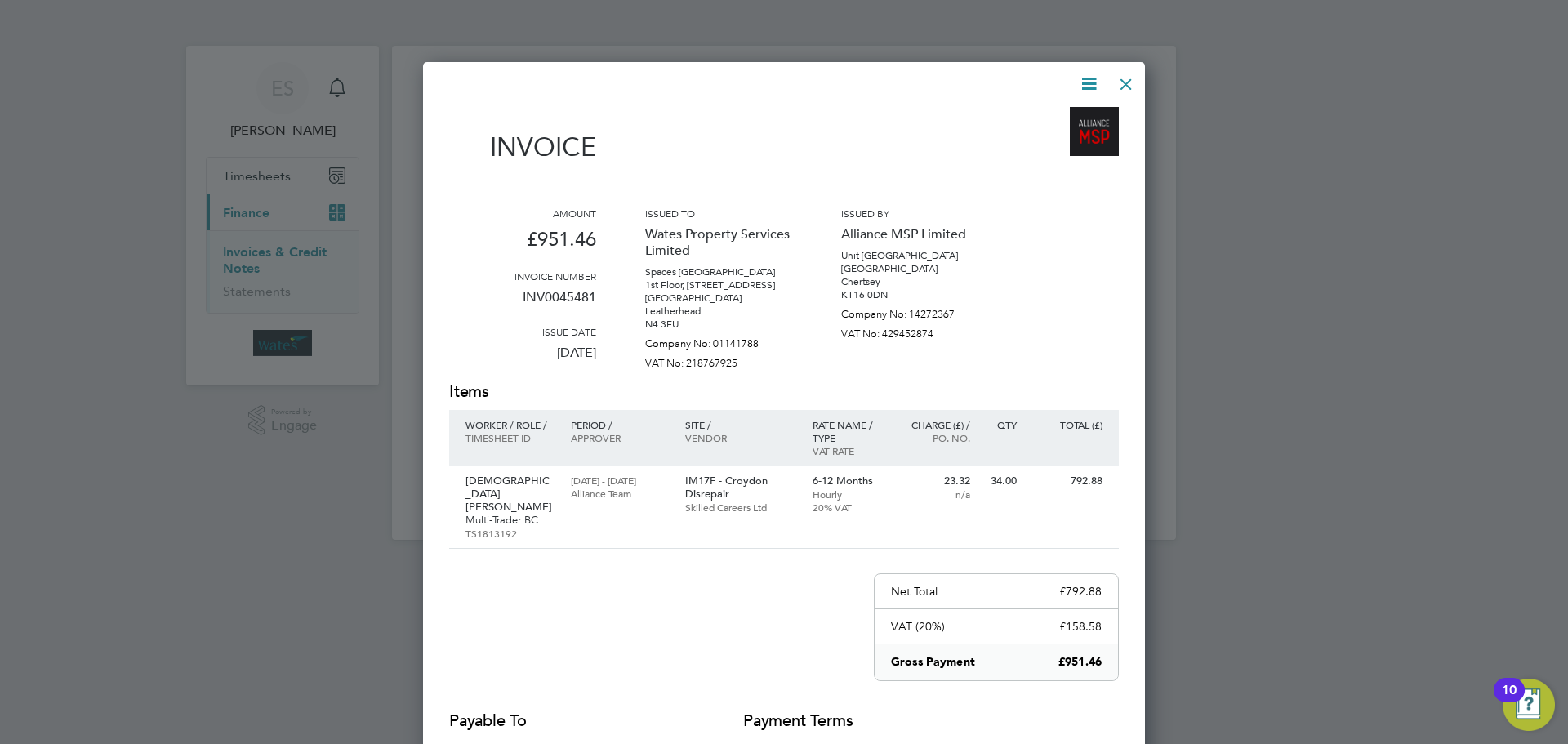
click at [1098, 82] on icon at bounding box center [1089, 83] width 20 height 20
click at [1059, 116] on li "Download Invoice" at bounding box center [1040, 123] width 112 height 23
click at [1085, 76] on icon at bounding box center [1089, 83] width 20 height 20
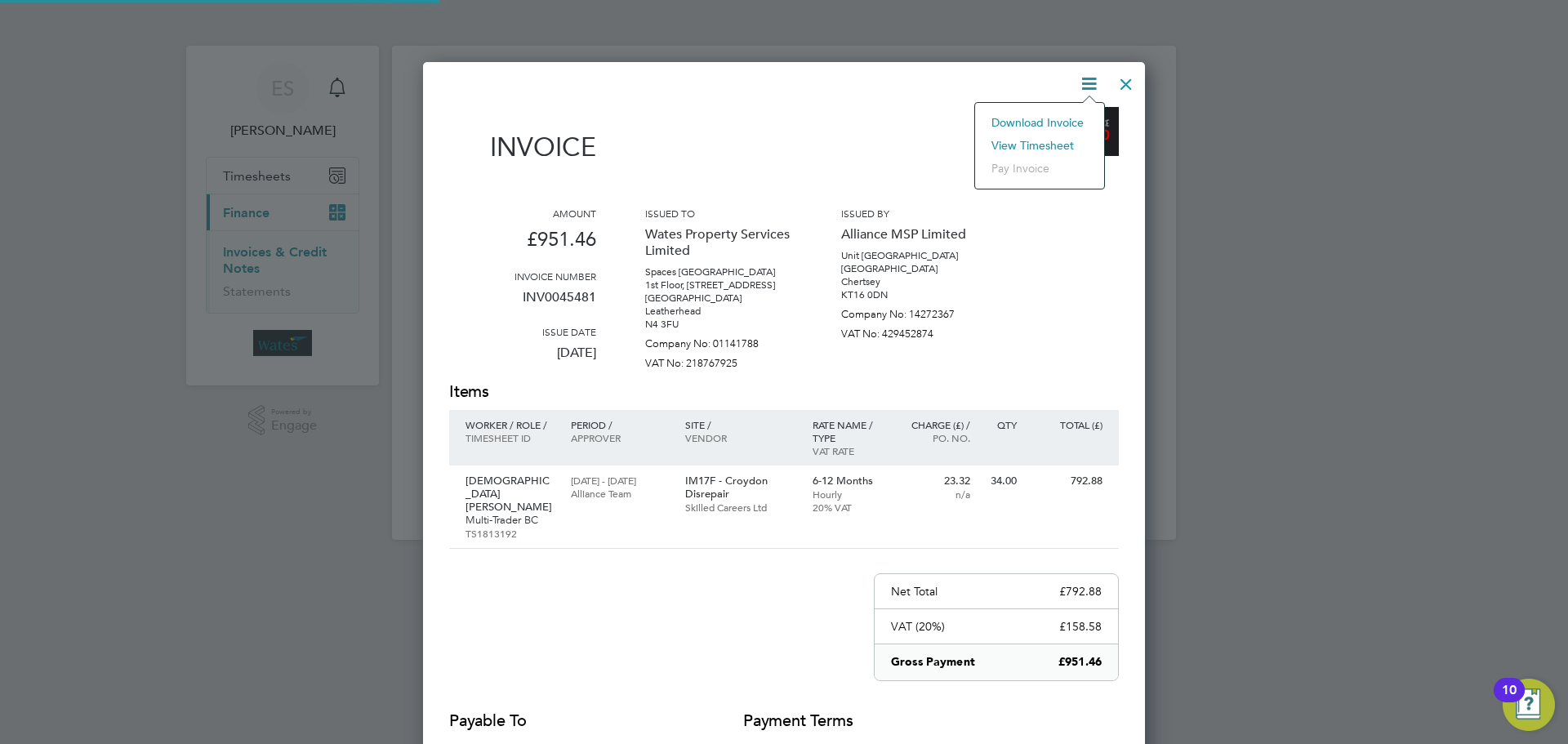
click at [1048, 140] on li "View timesheet" at bounding box center [1040, 146] width 112 height 23
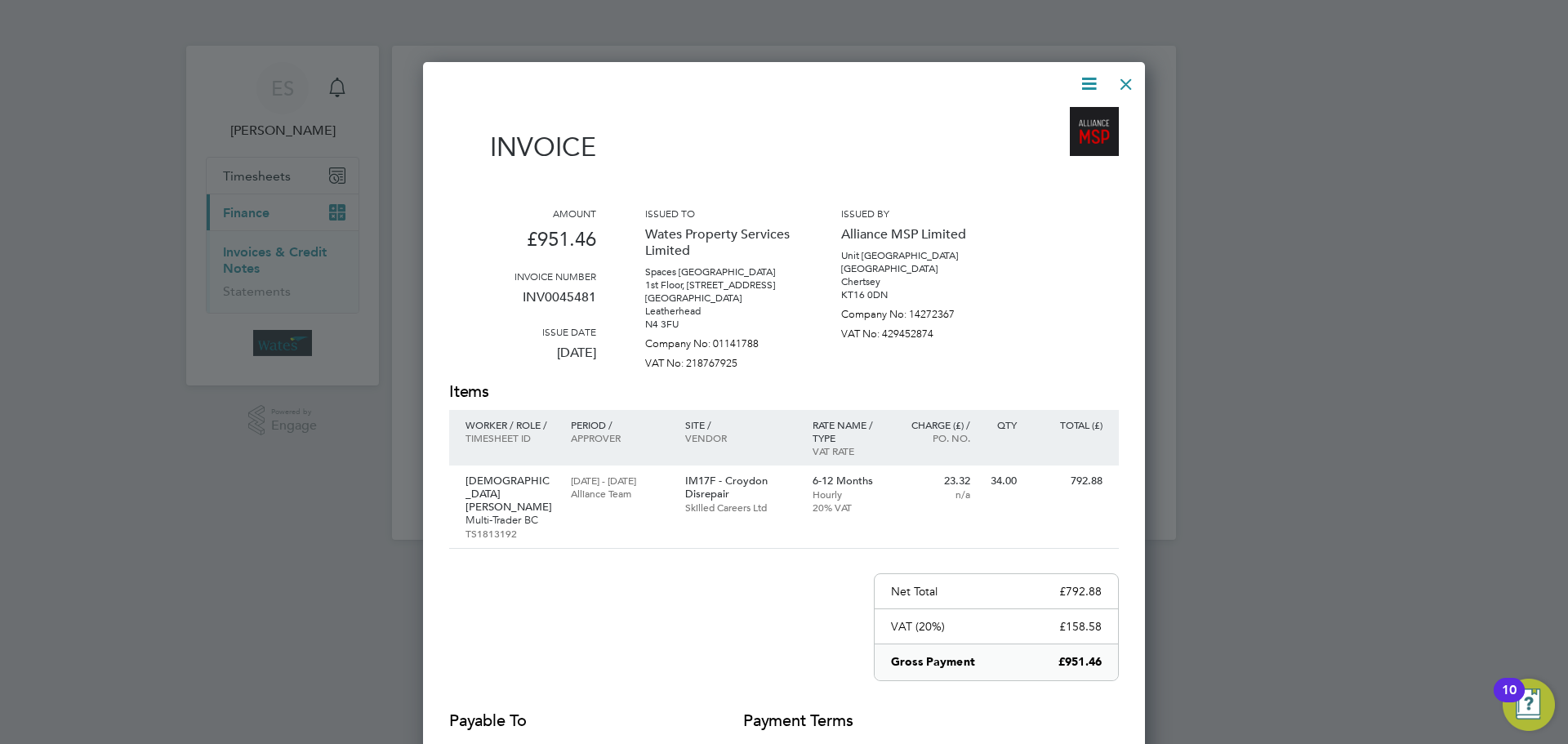
click at [1126, 90] on div at bounding box center [1126, 80] width 30 height 30
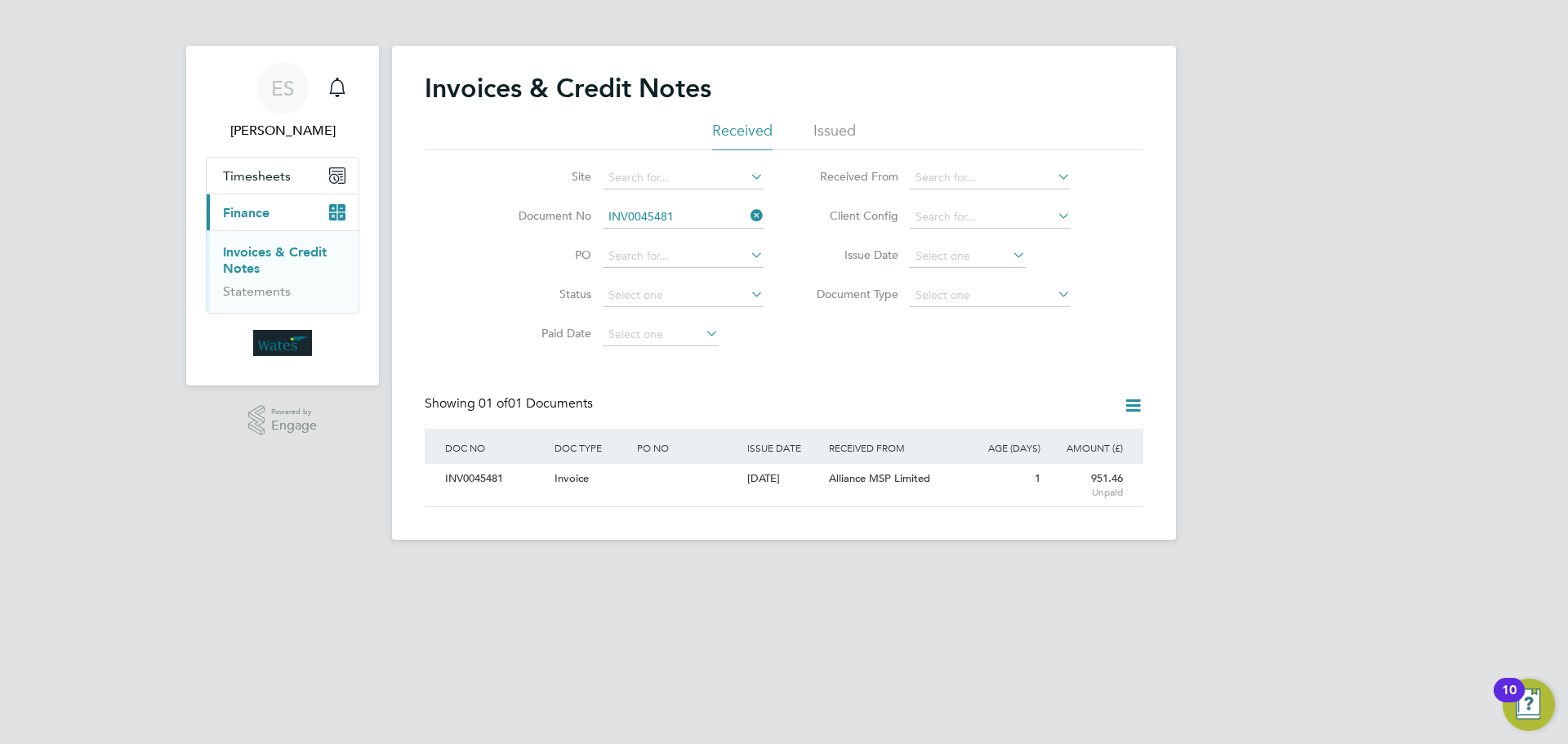
click at [747, 214] on icon at bounding box center [747, 215] width 0 height 23
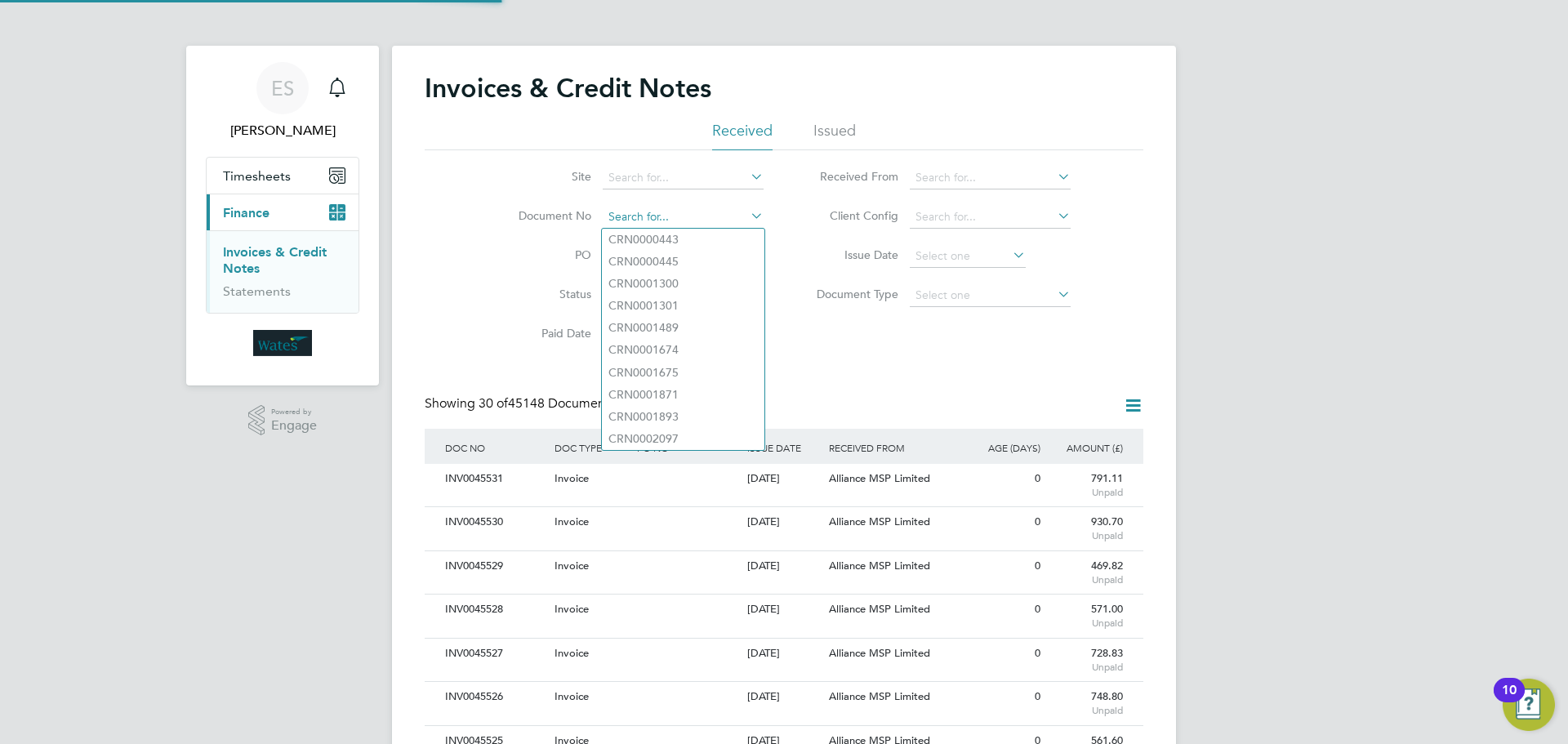
paste input "INV0045482"
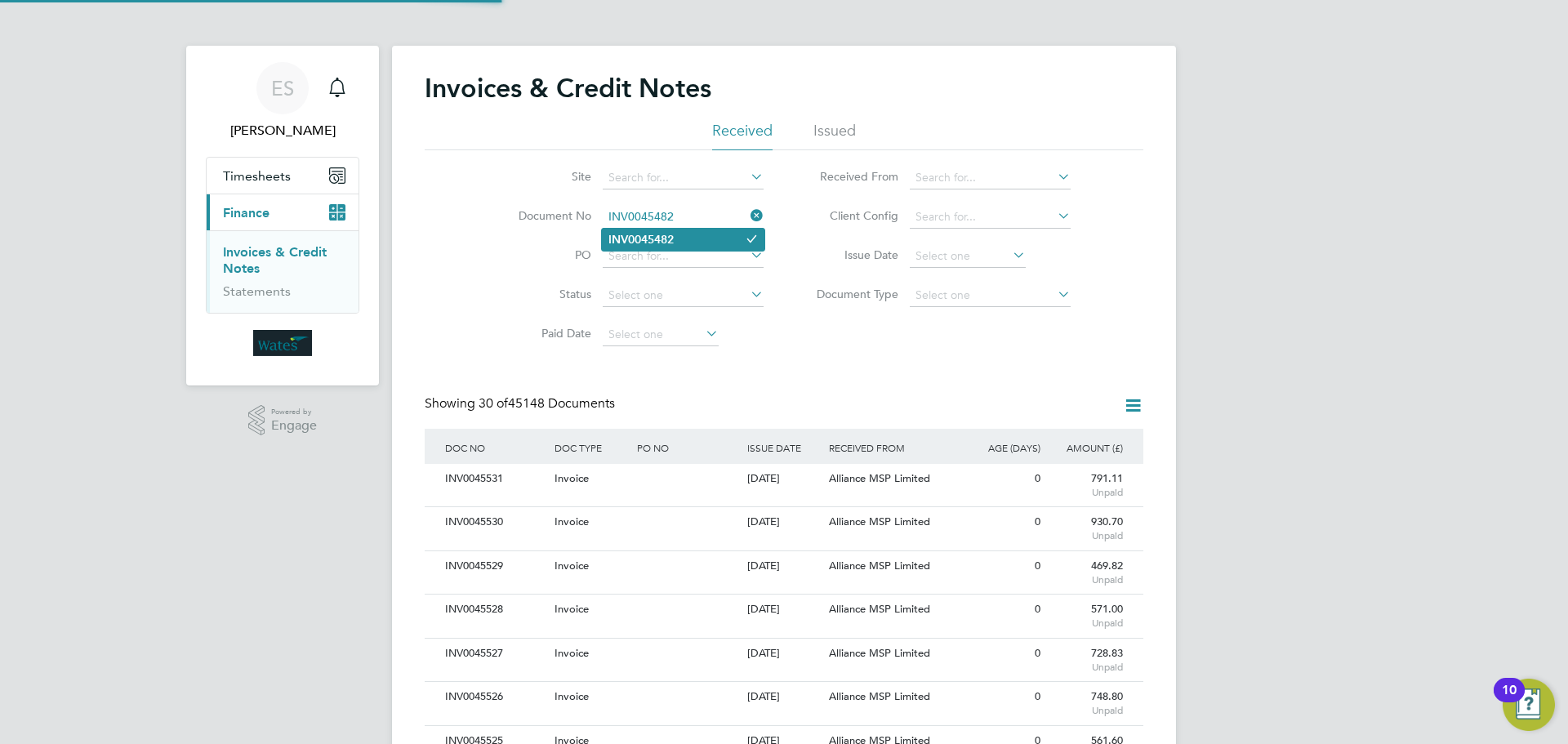
type input "INV0045482"
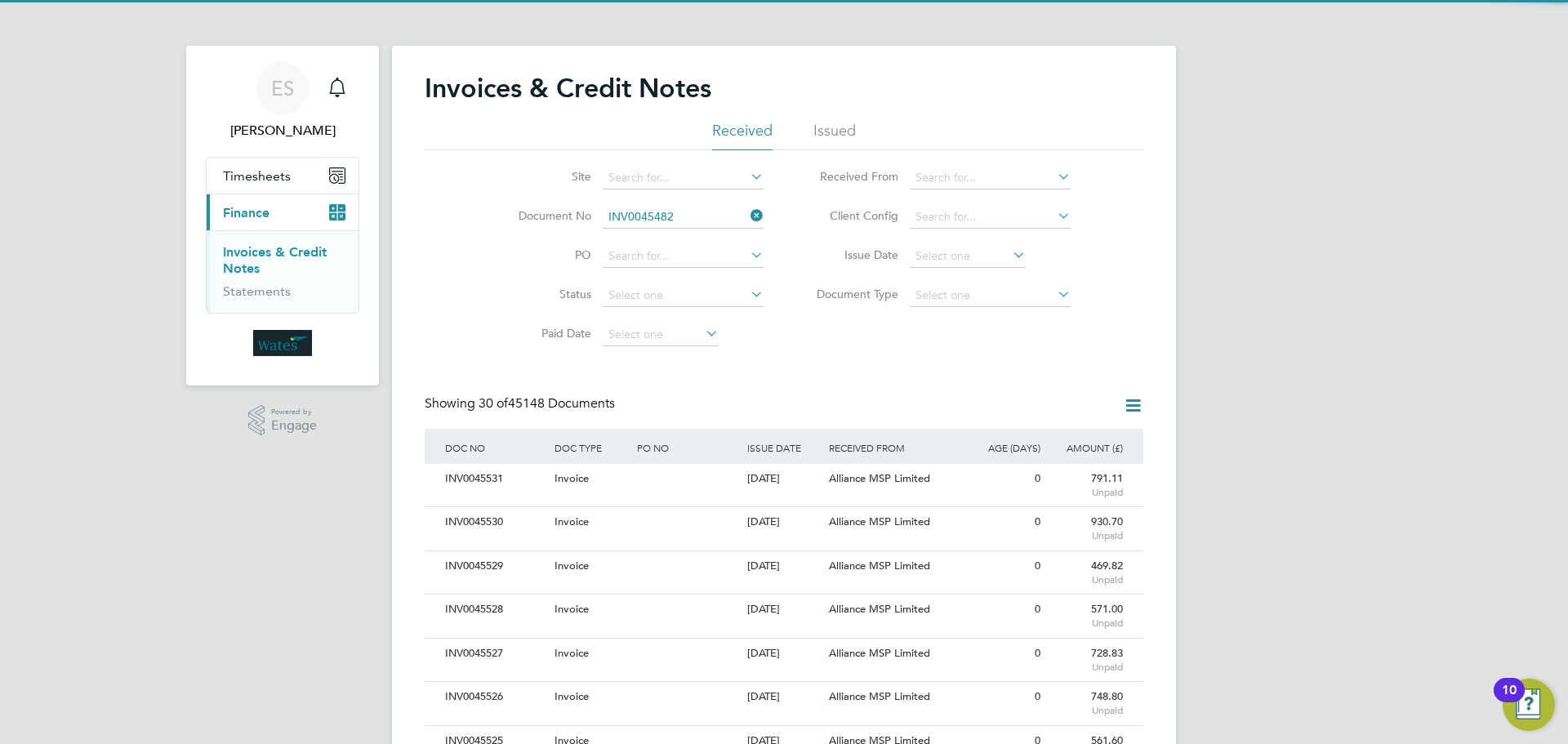
click at [687, 235] on li "INV0045482" at bounding box center [683, 239] width 163 height 22
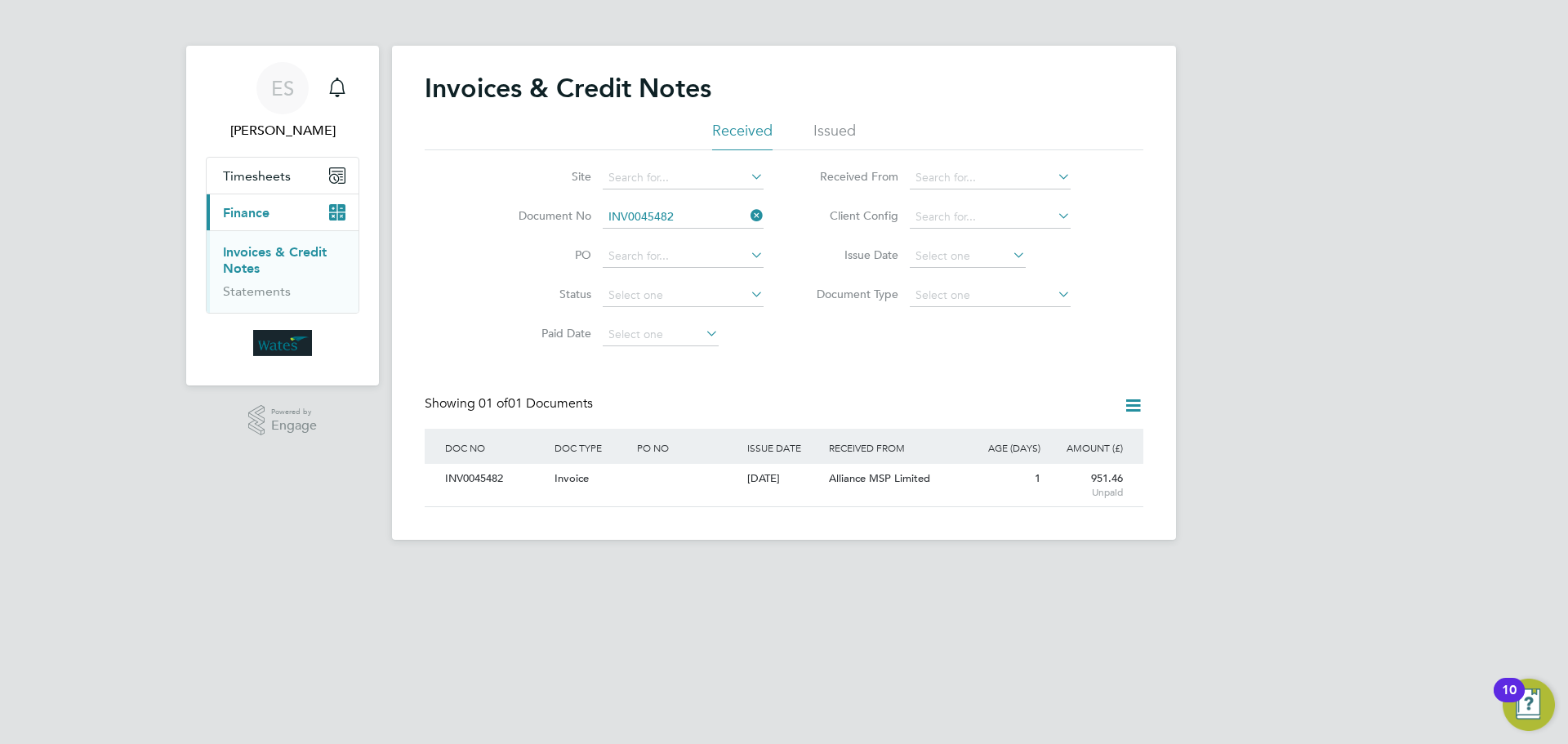
click at [467, 471] on div "INV0045482" at bounding box center [496, 479] width 110 height 30
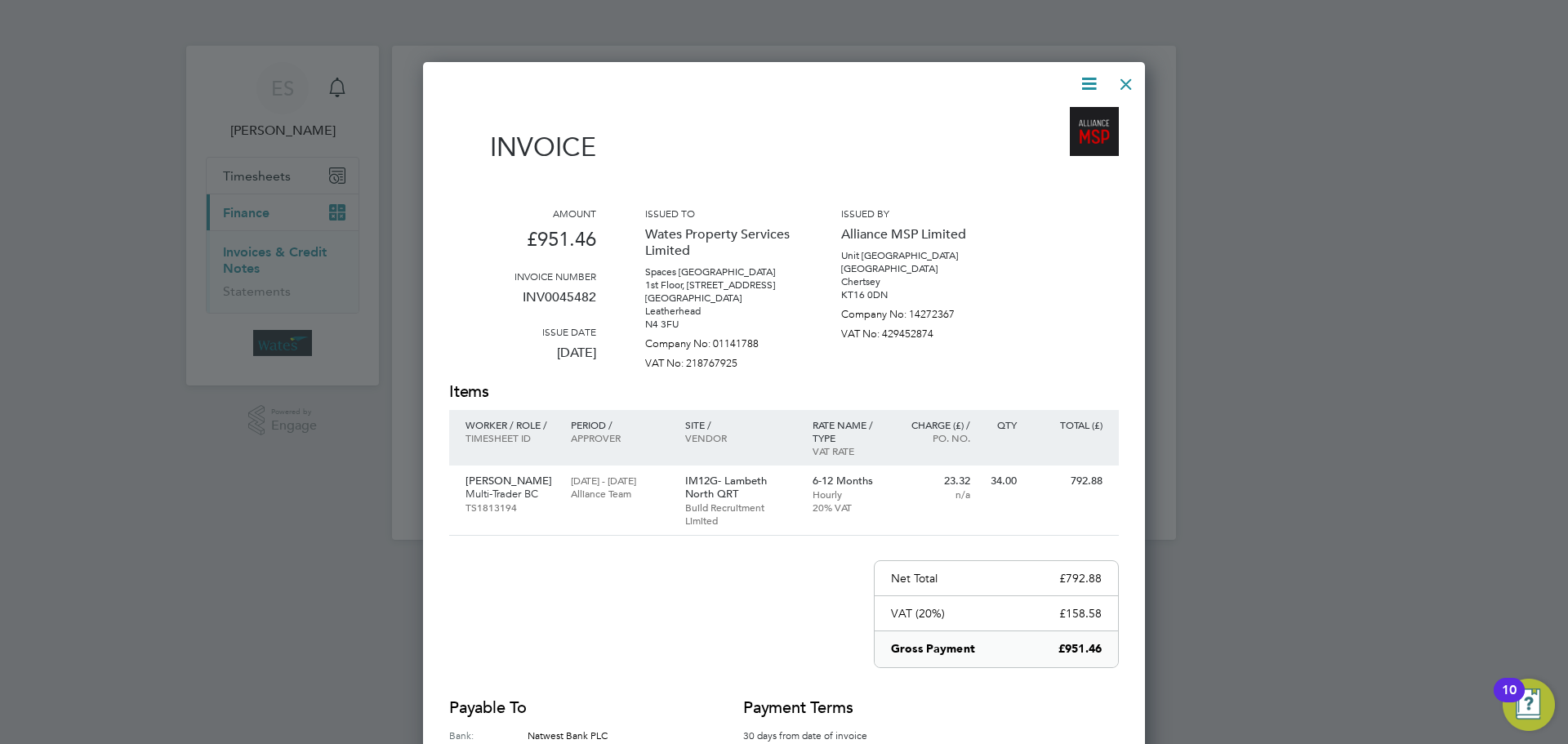
click at [1090, 78] on icon at bounding box center [1089, 83] width 20 height 20
click at [1049, 117] on li "Download Invoice" at bounding box center [1040, 123] width 112 height 23
click at [1091, 77] on icon at bounding box center [1089, 83] width 20 height 20
click at [1042, 138] on li "View timesheet" at bounding box center [1040, 146] width 112 height 23
click at [1127, 90] on div at bounding box center [1126, 80] width 30 height 30
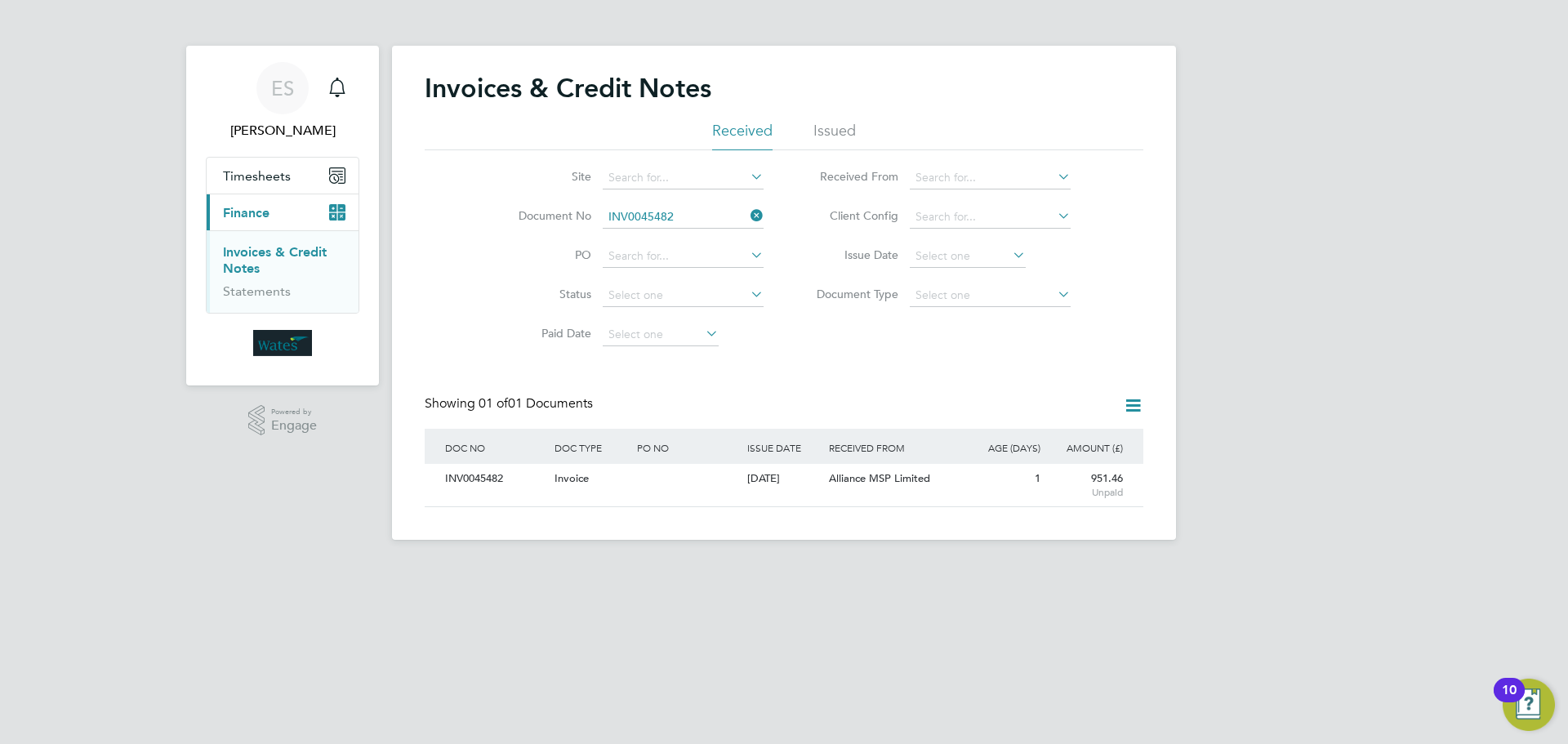
click at [747, 209] on icon at bounding box center [747, 215] width 0 height 23
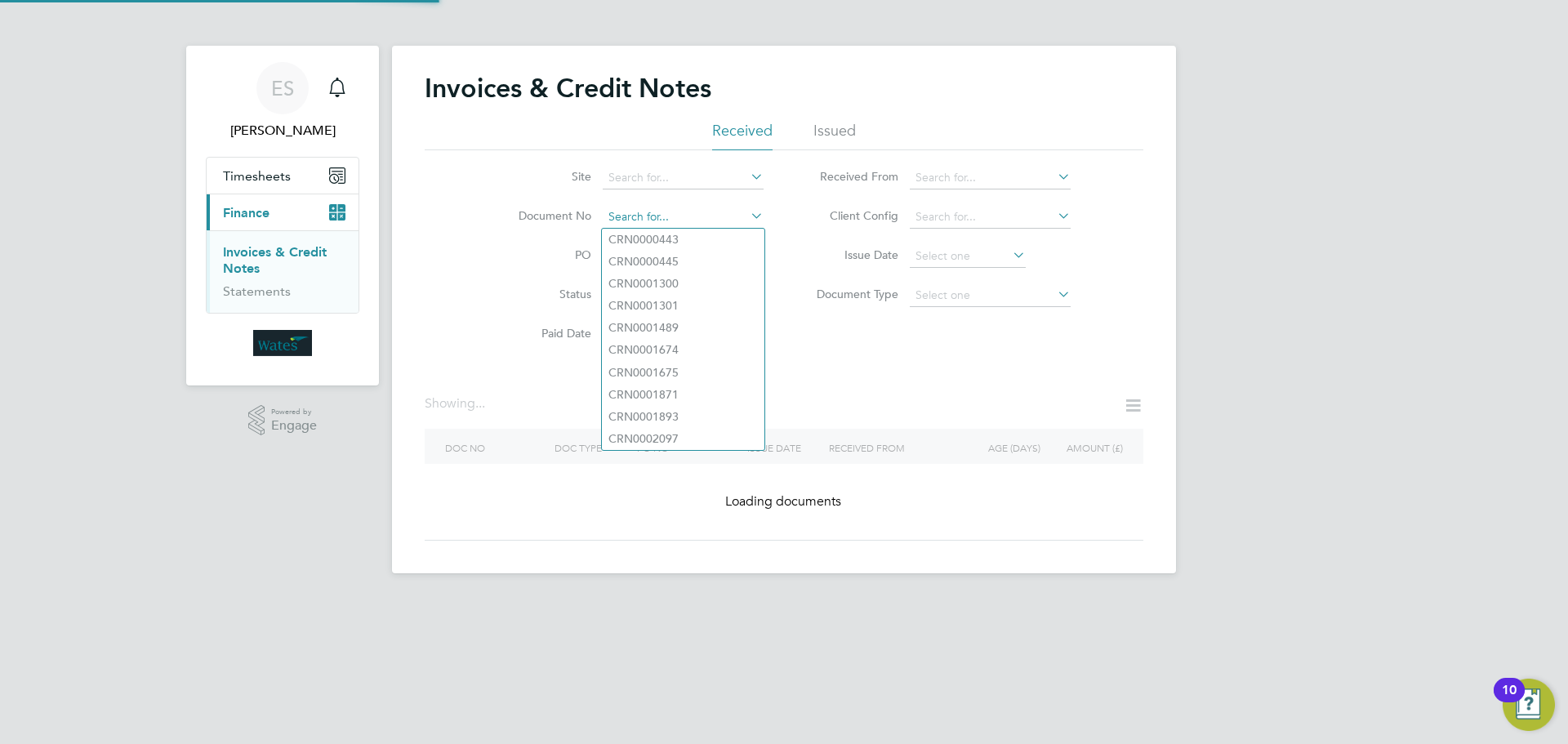
paste input "INV0045483"
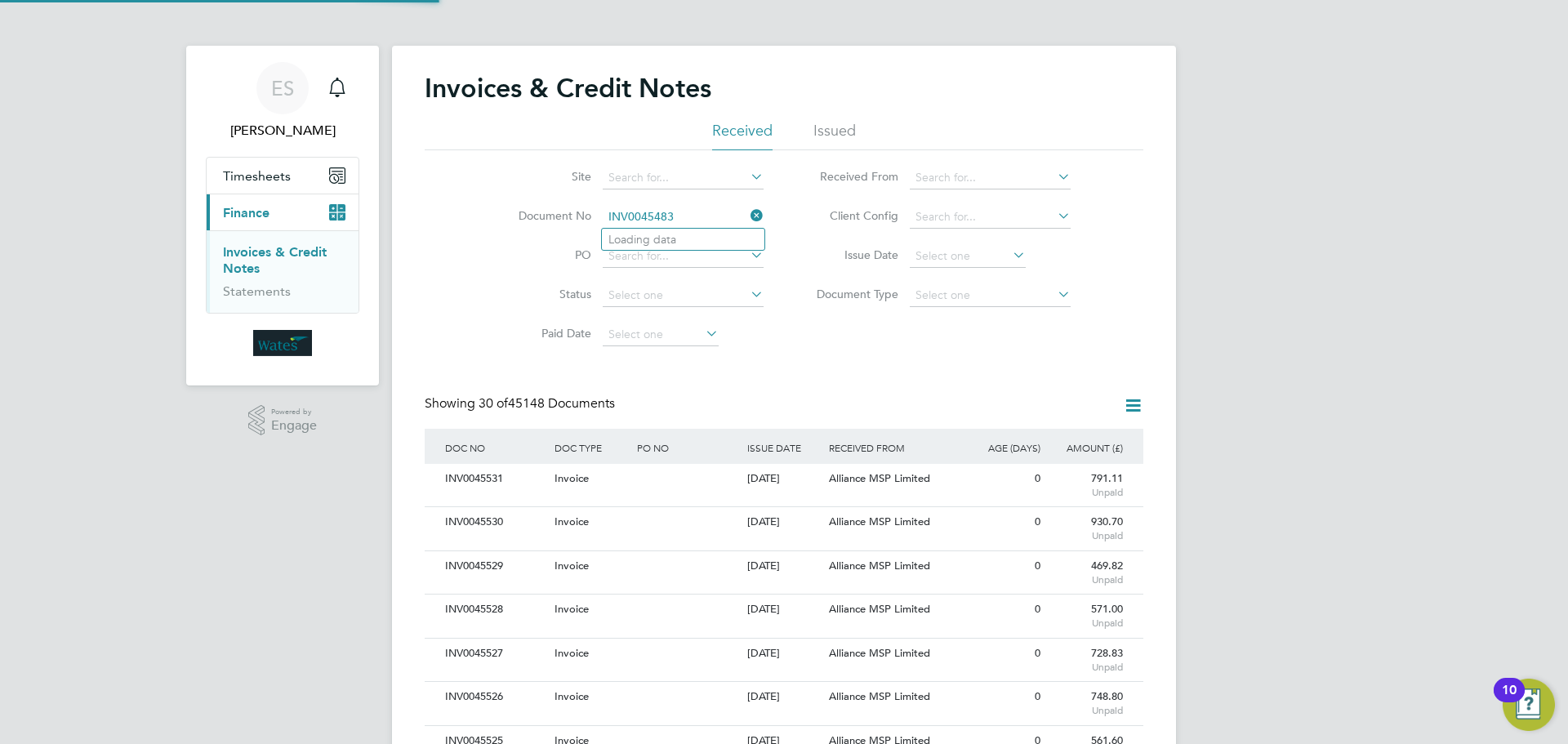
scroll to position [31, 138]
type input "INV0045483"
click at [685, 240] on li "INV0045483" at bounding box center [683, 239] width 163 height 22
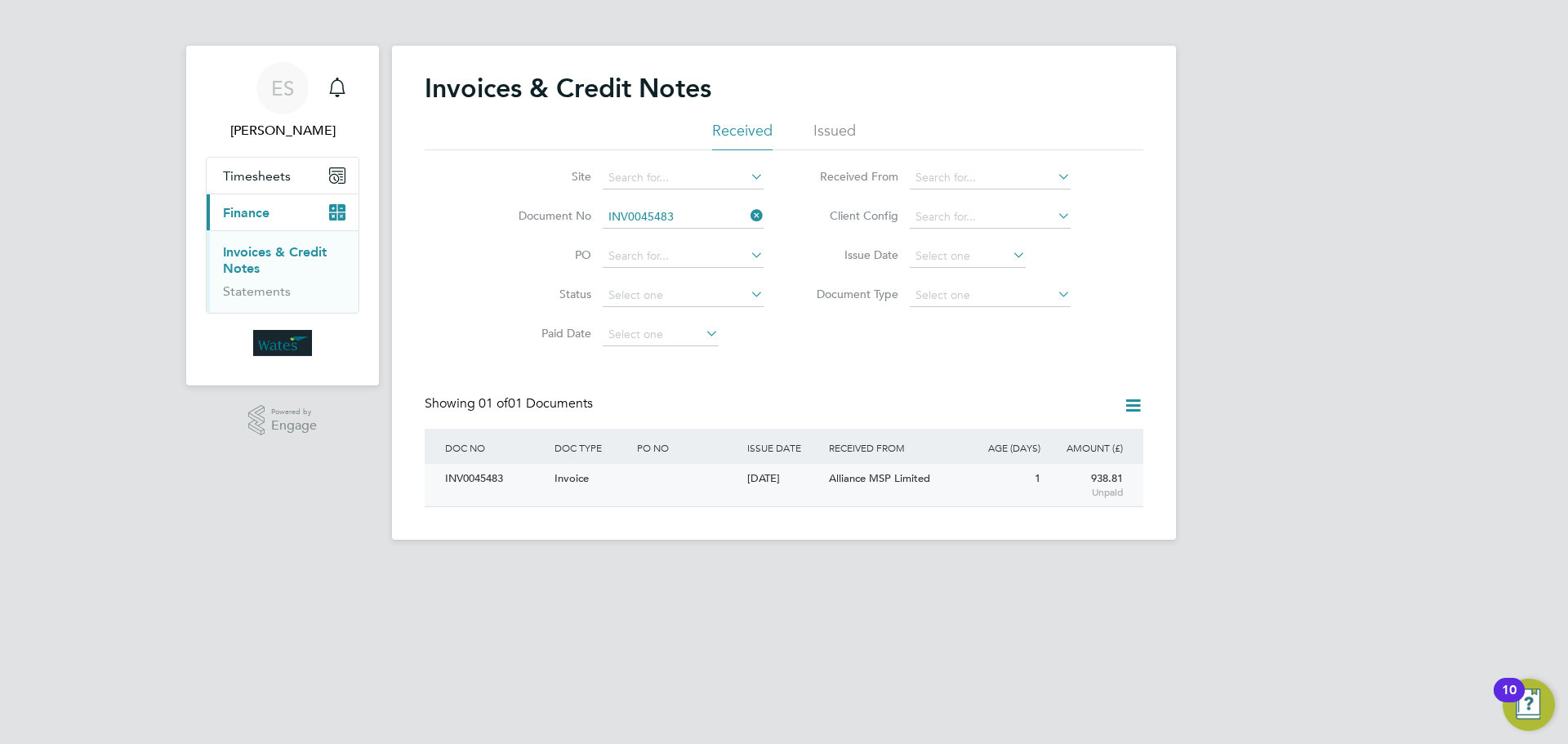
click at [472, 471] on div "INV0045483" at bounding box center [496, 479] width 110 height 30
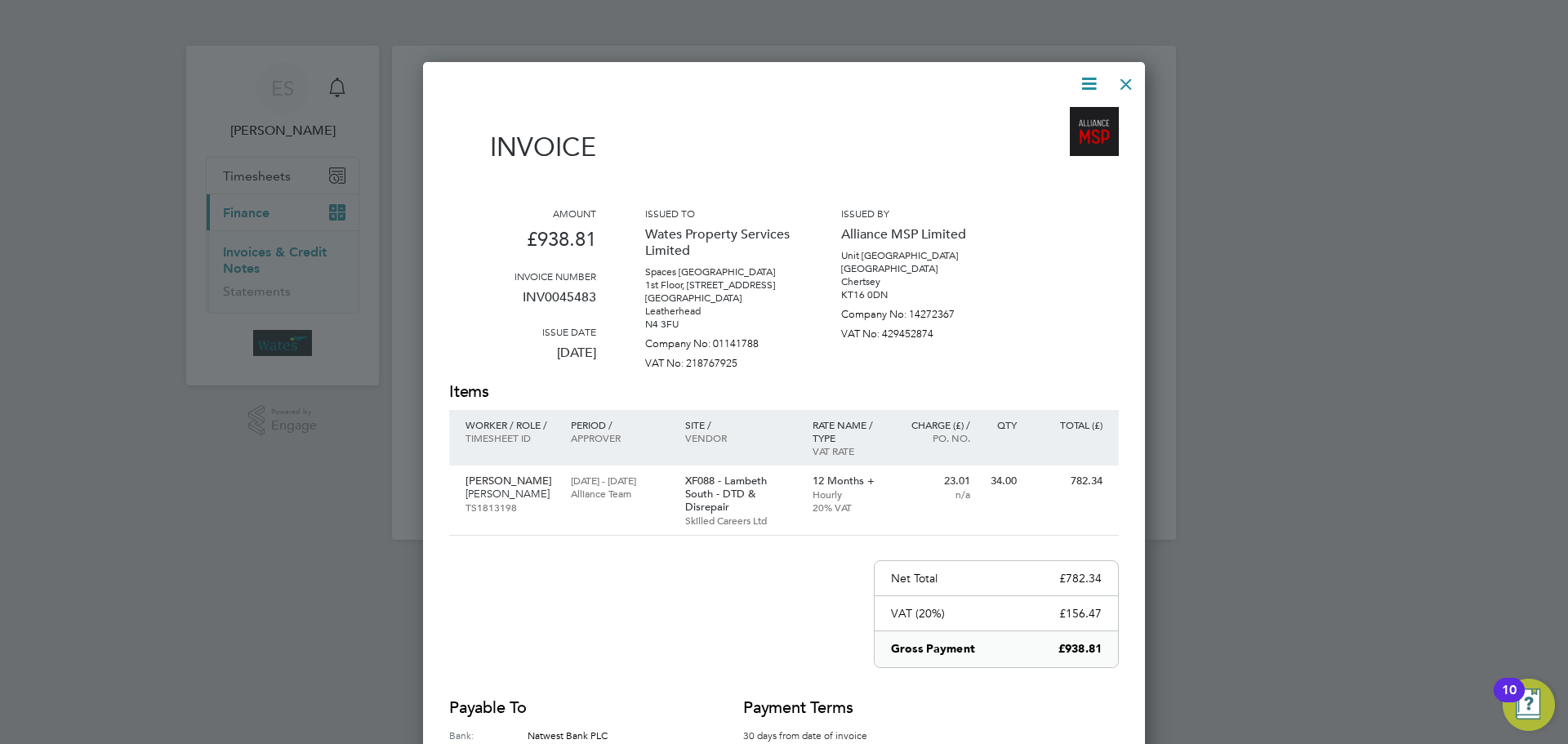
click at [1085, 76] on icon at bounding box center [1089, 83] width 20 height 20
click at [1066, 115] on li "Download Invoice" at bounding box center [1040, 123] width 112 height 23
click at [1088, 80] on icon at bounding box center [1089, 83] width 20 height 20
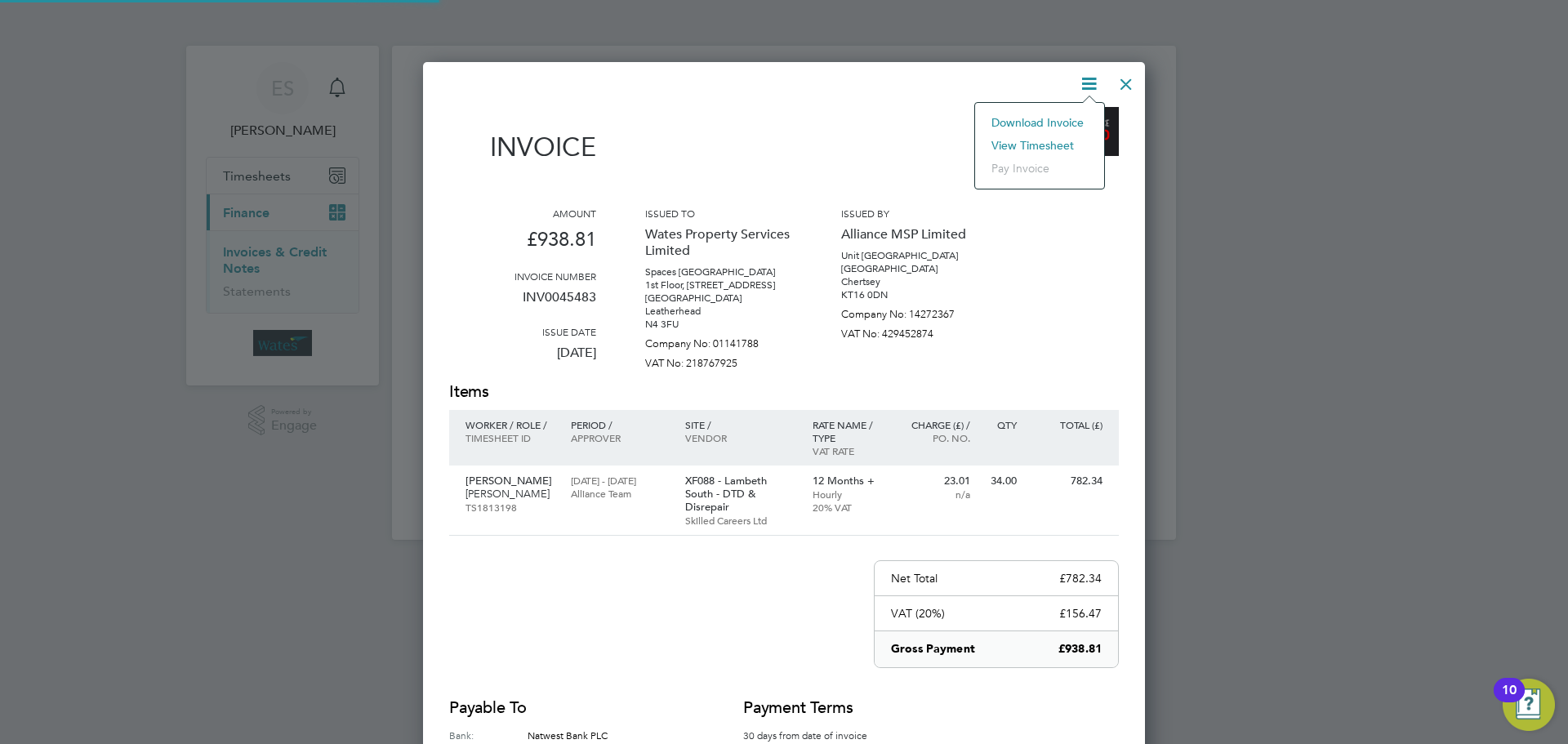
click at [1069, 139] on li "View timesheet" at bounding box center [1040, 146] width 112 height 23
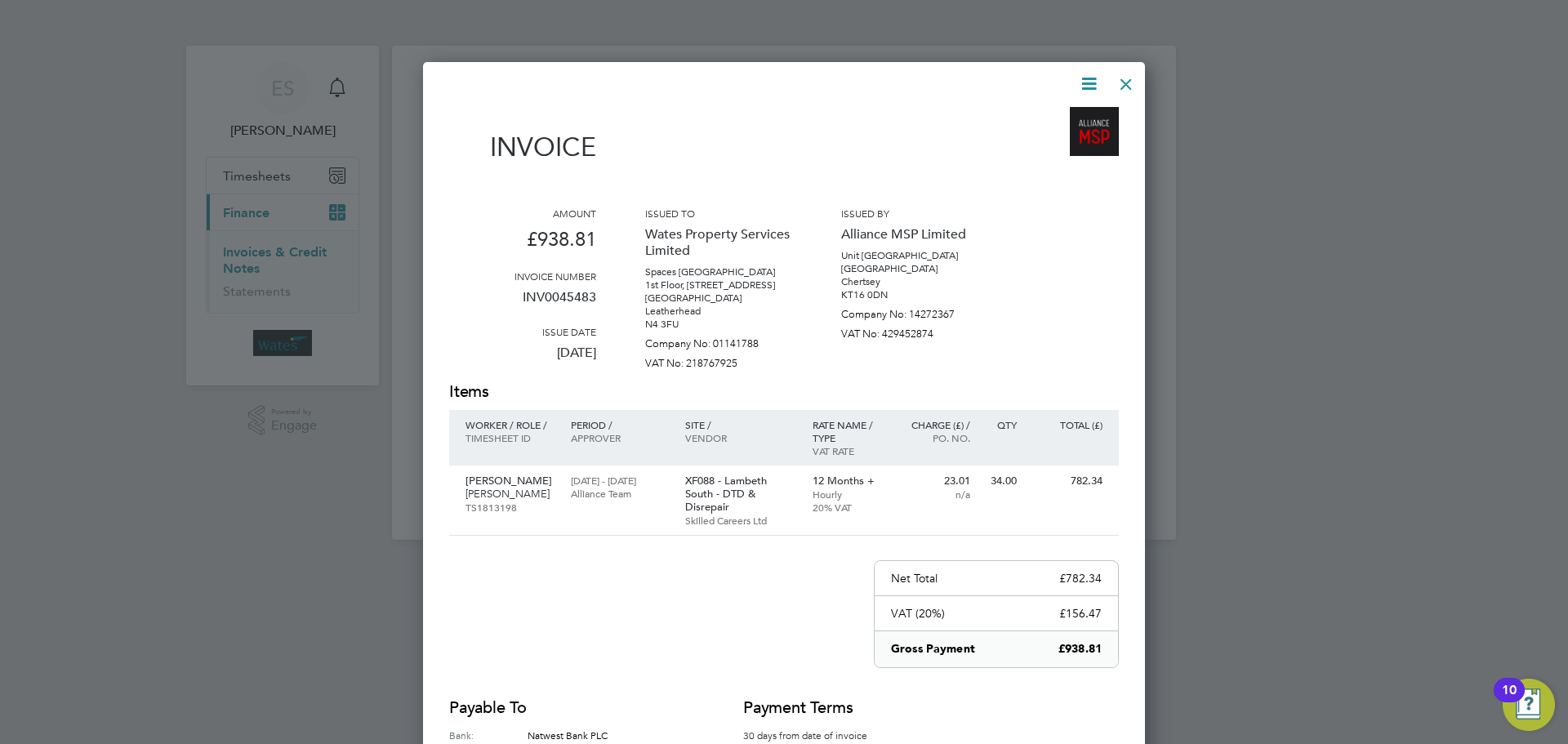
click at [1128, 77] on div at bounding box center [1126, 80] width 30 height 30
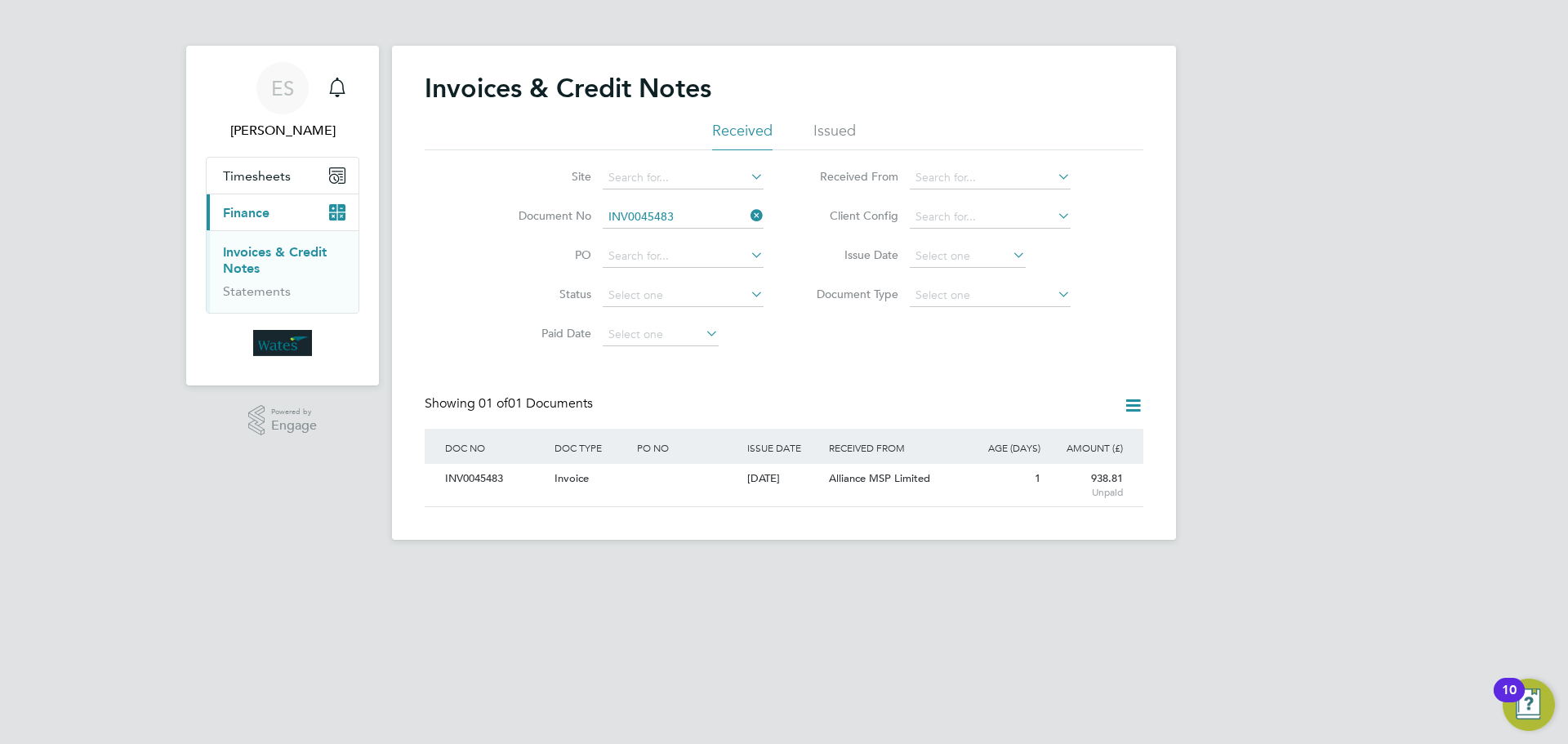
click at [747, 217] on icon at bounding box center [747, 215] width 0 height 23
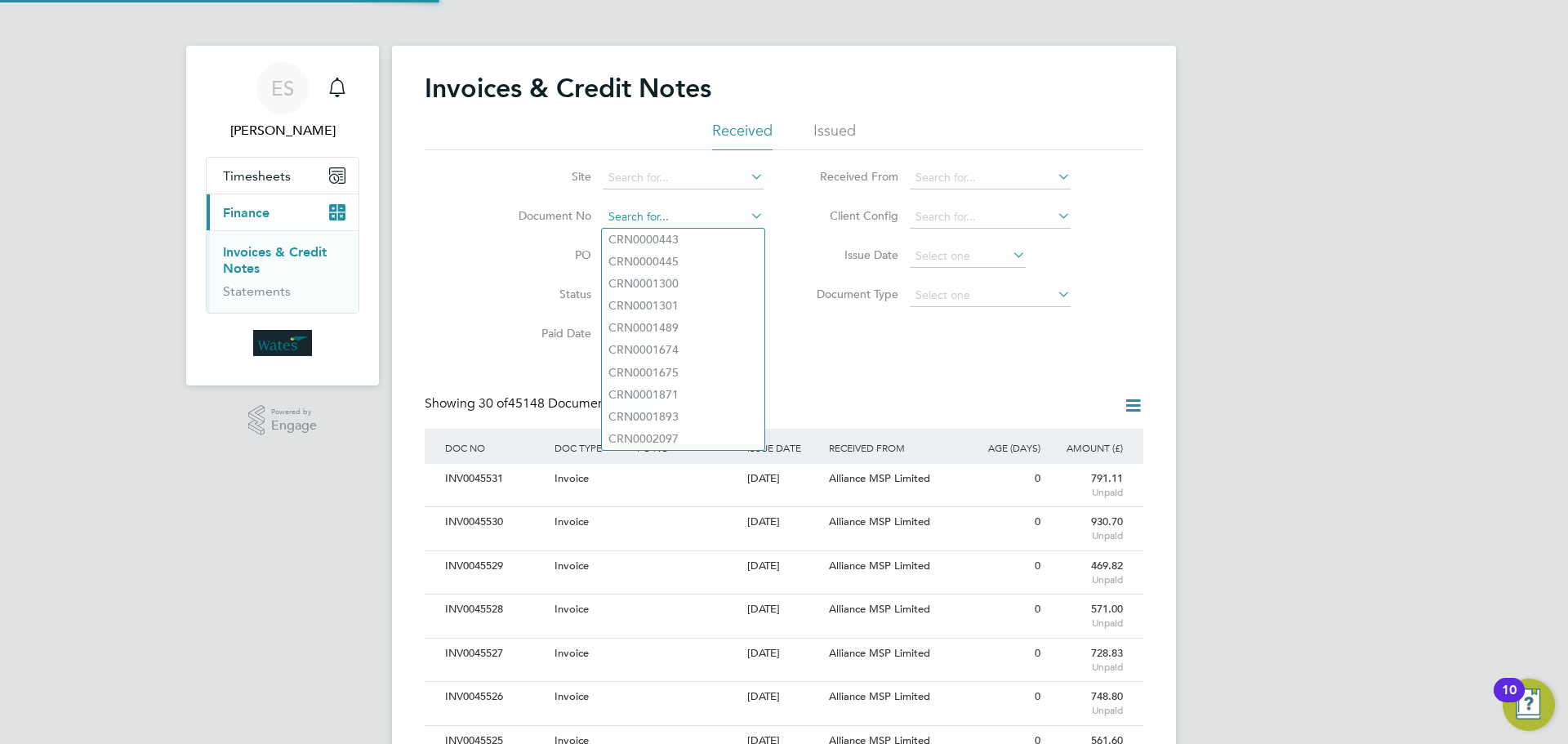
scroll to position [31, 138]
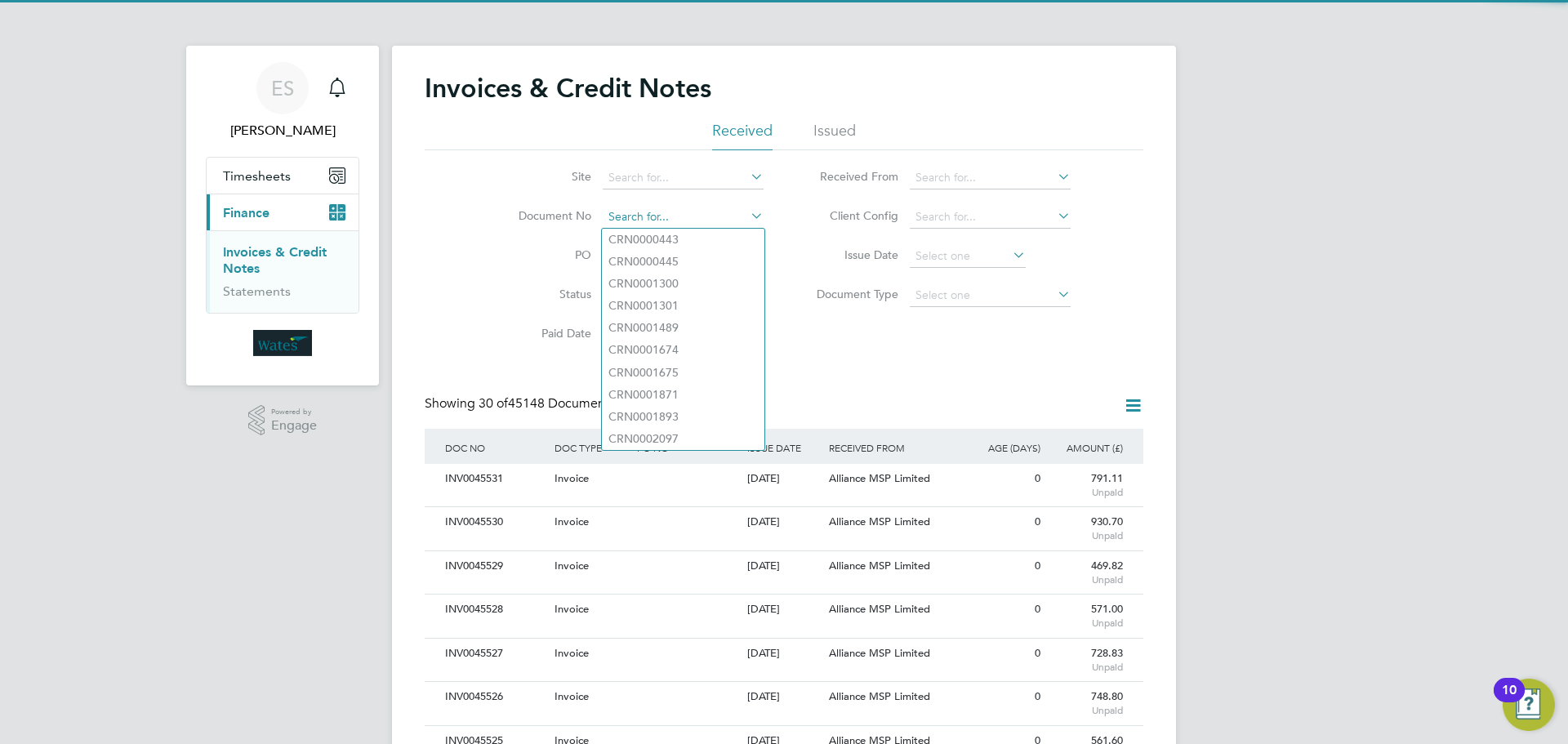
paste input "INV0045484"
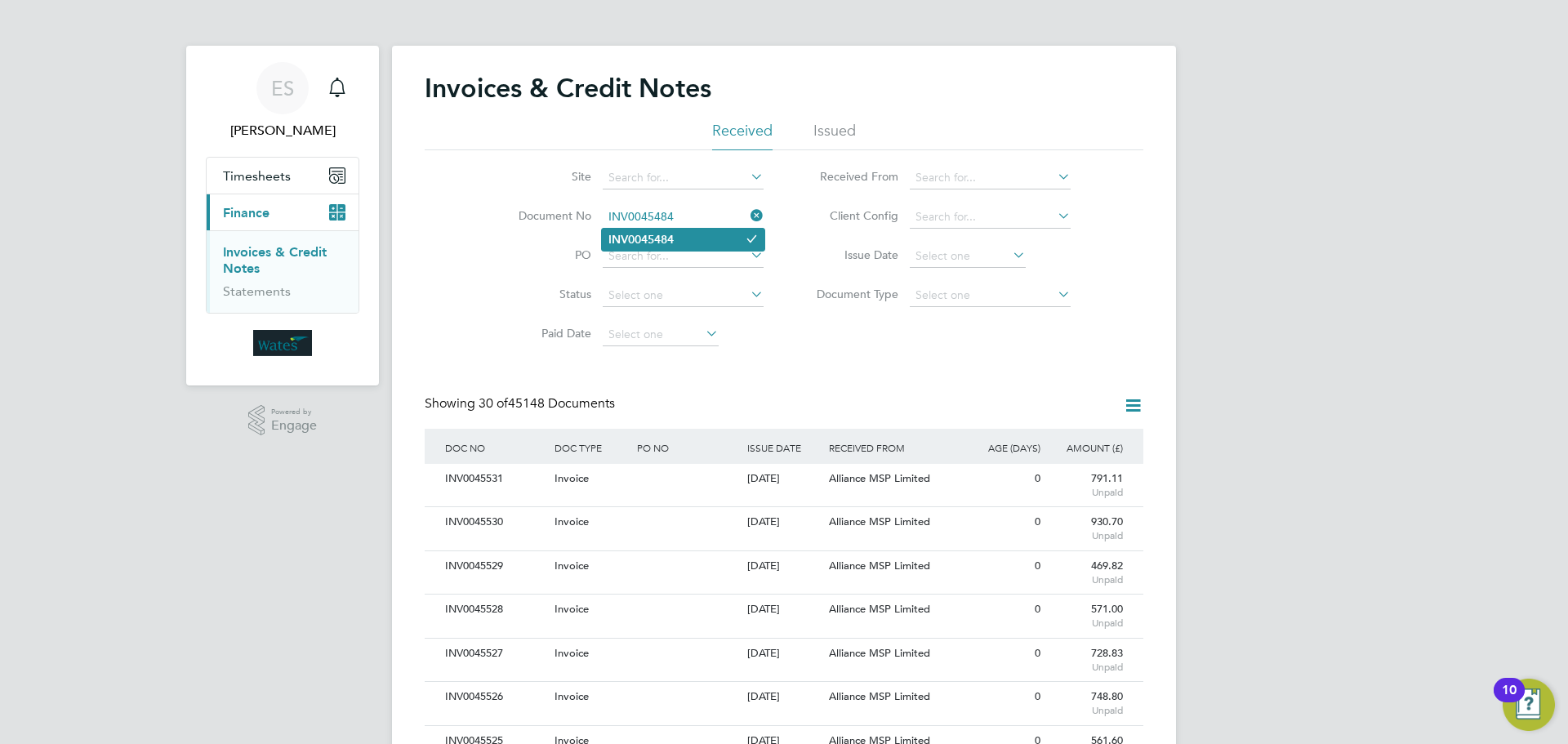
type input "INV0045484"
click at [706, 239] on li "INV0045484" at bounding box center [683, 239] width 163 height 22
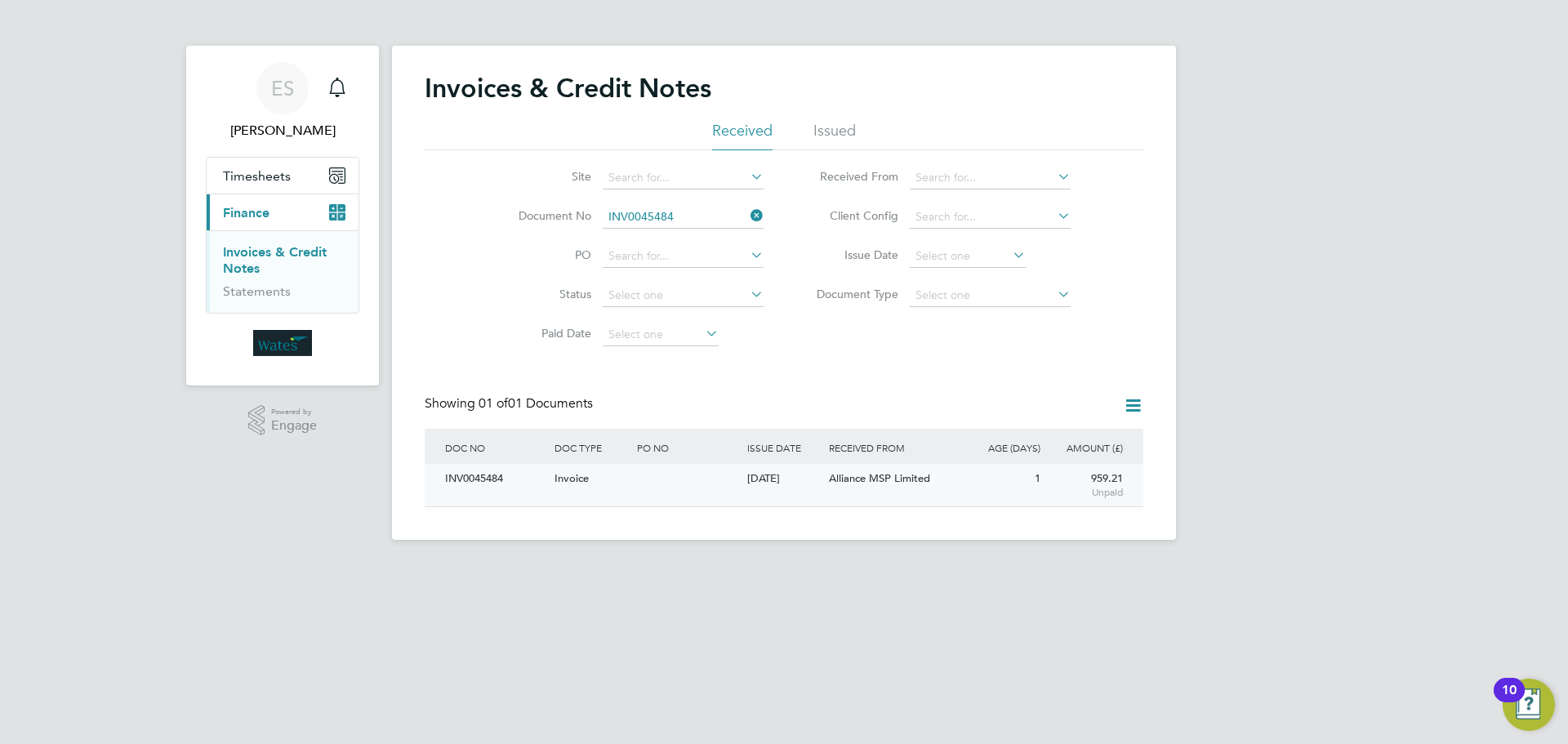
click at [454, 474] on div "INV0045484" at bounding box center [496, 479] width 110 height 30
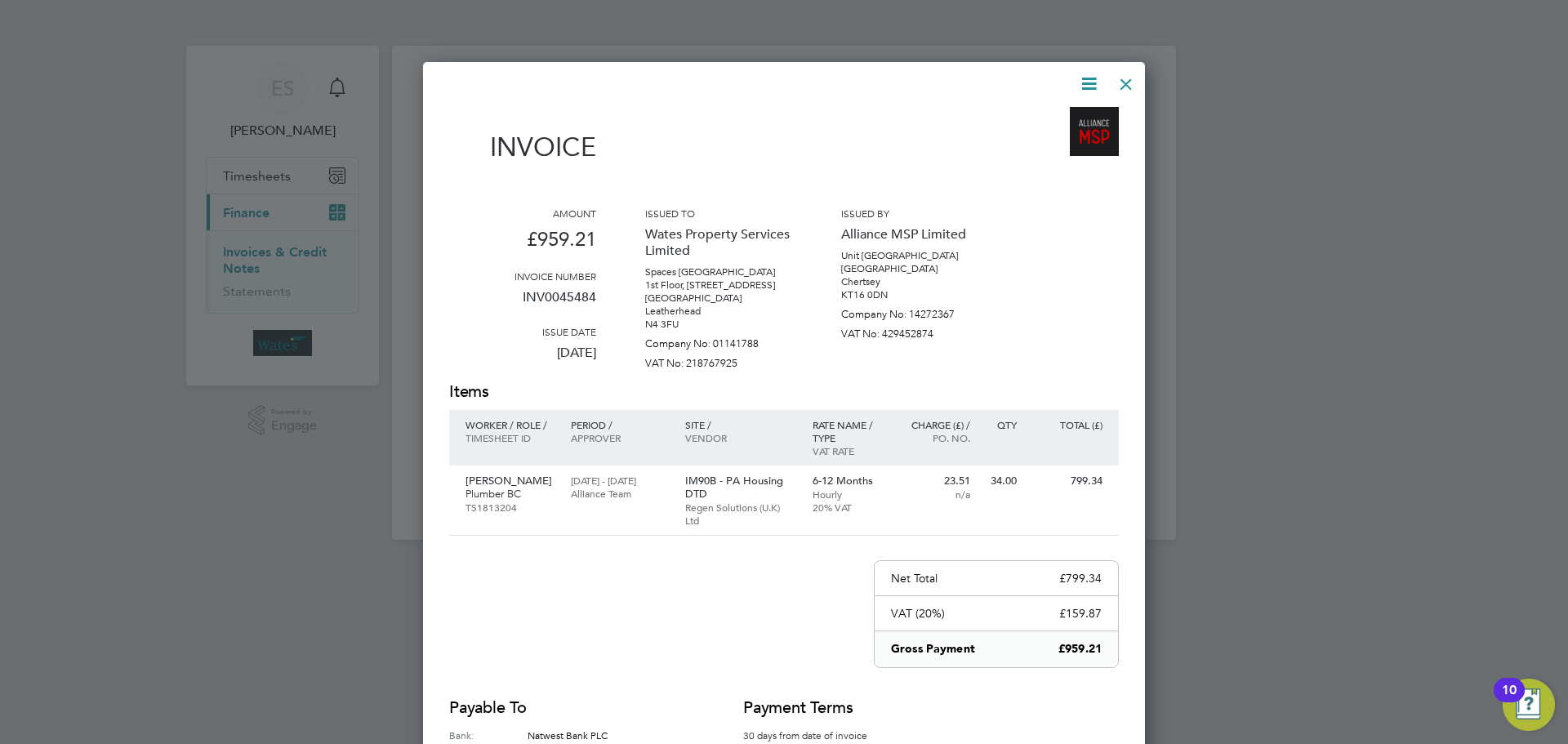
click at [1082, 83] on icon at bounding box center [1089, 83] width 20 height 20
click at [1046, 117] on li "Download Invoice" at bounding box center [1040, 123] width 112 height 23
click at [1093, 80] on icon at bounding box center [1089, 83] width 20 height 20
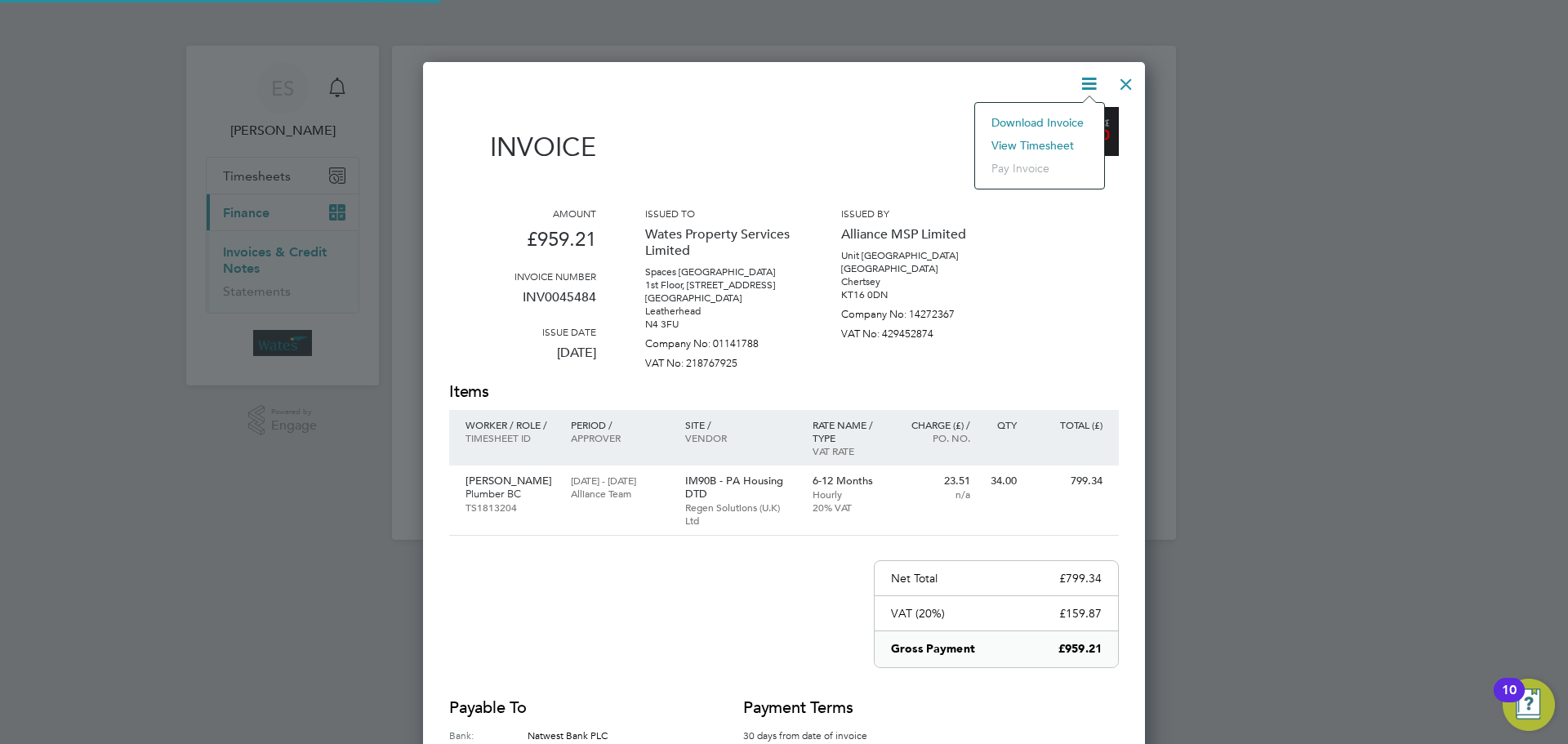
click at [1062, 135] on li "View timesheet" at bounding box center [1040, 146] width 112 height 23
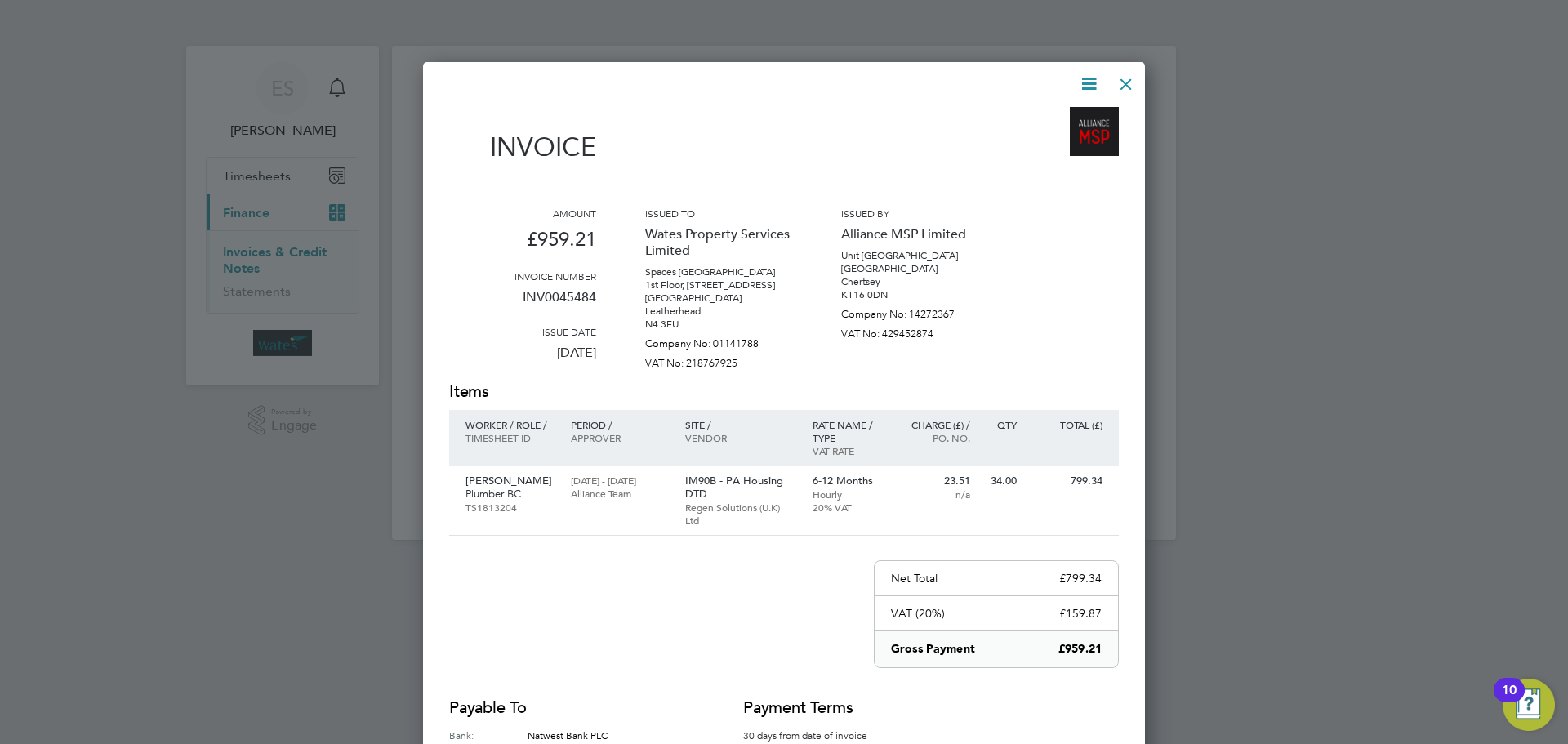
click at [1125, 88] on div at bounding box center [1126, 80] width 30 height 30
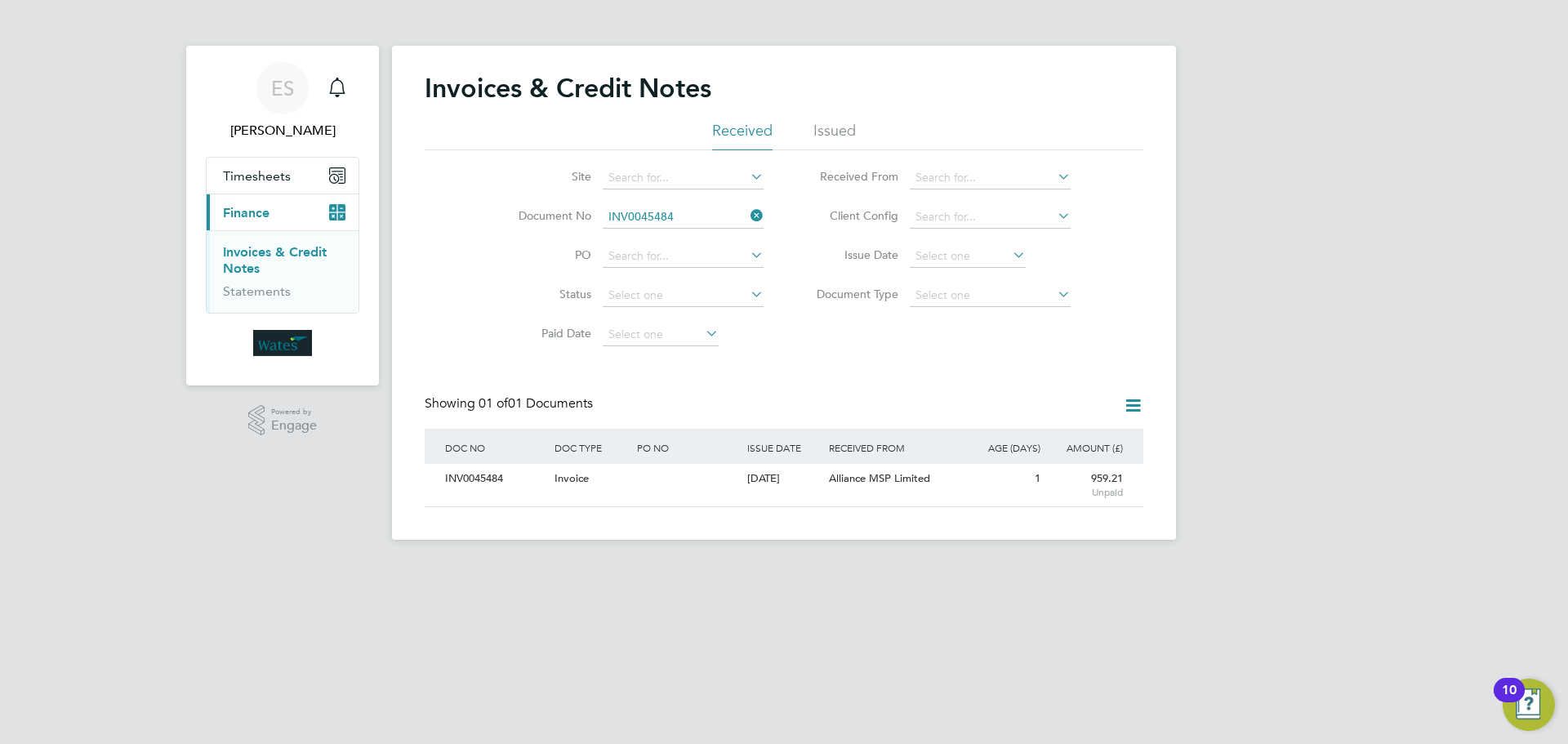
click at [747, 209] on icon at bounding box center [747, 215] width 0 height 23
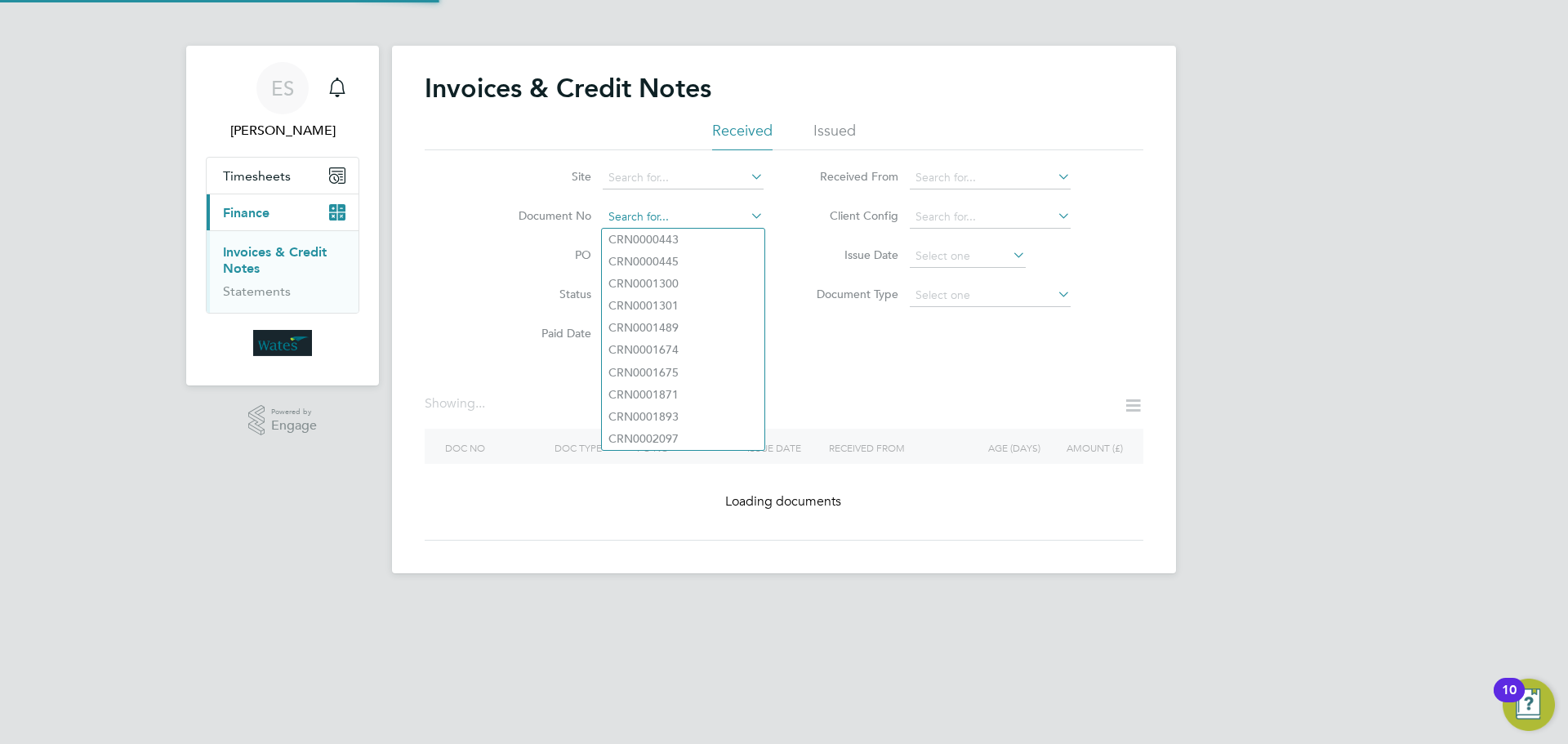
paste input "INV0045485"
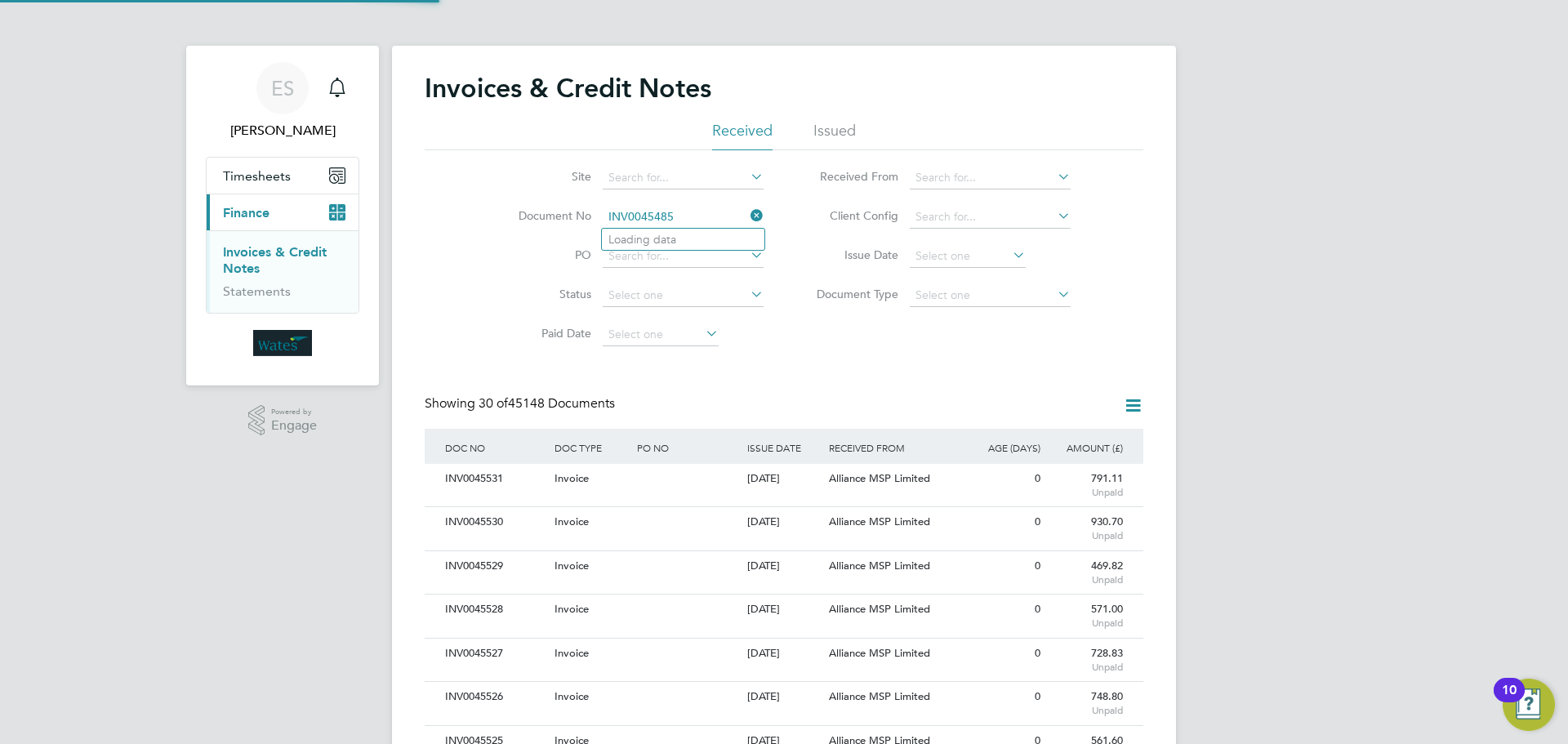
scroll to position [31, 112]
type input "INV0045485"
click at [701, 242] on li "INV0045485" at bounding box center [683, 239] width 163 height 22
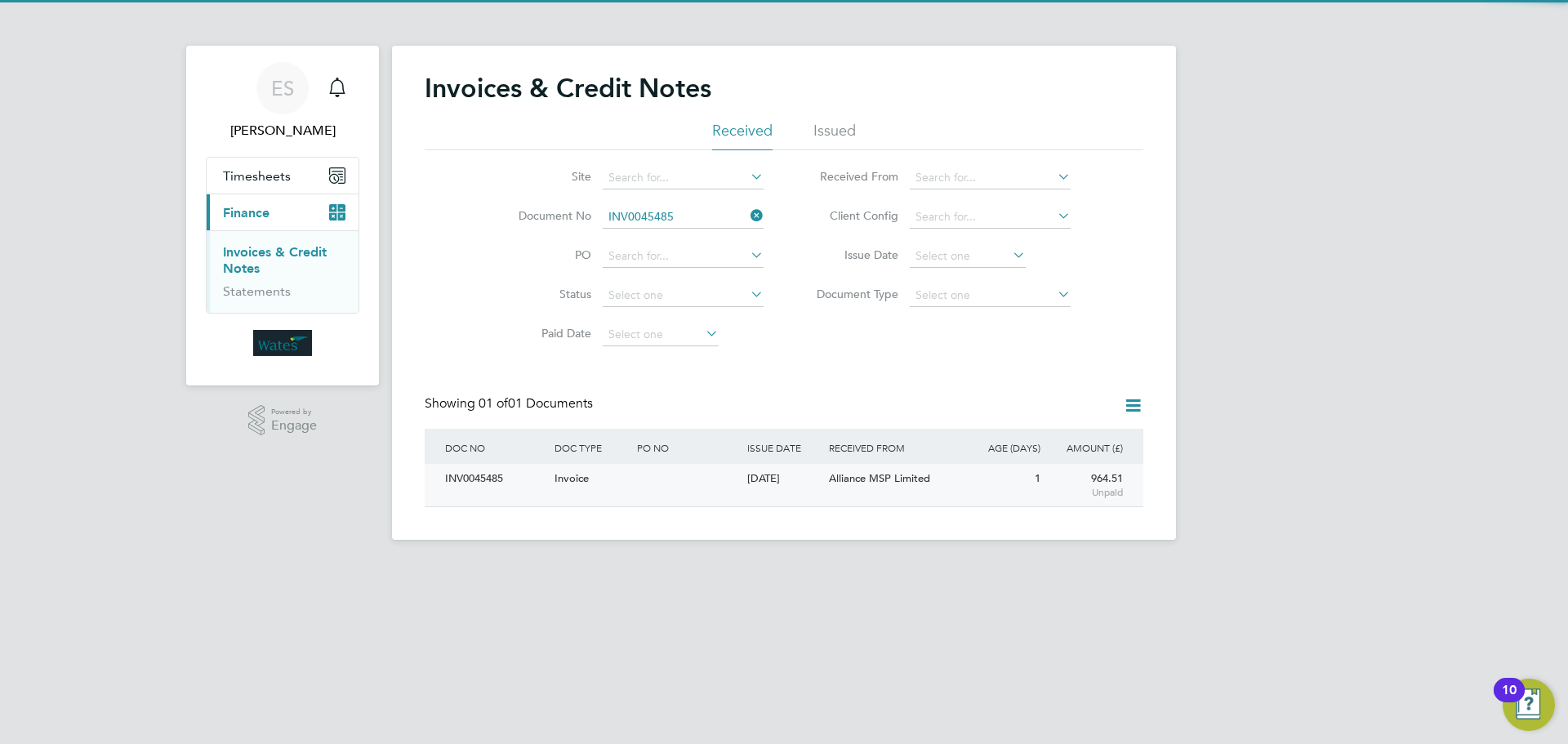
click at [477, 486] on div "INV0045485" at bounding box center [496, 479] width 110 height 30
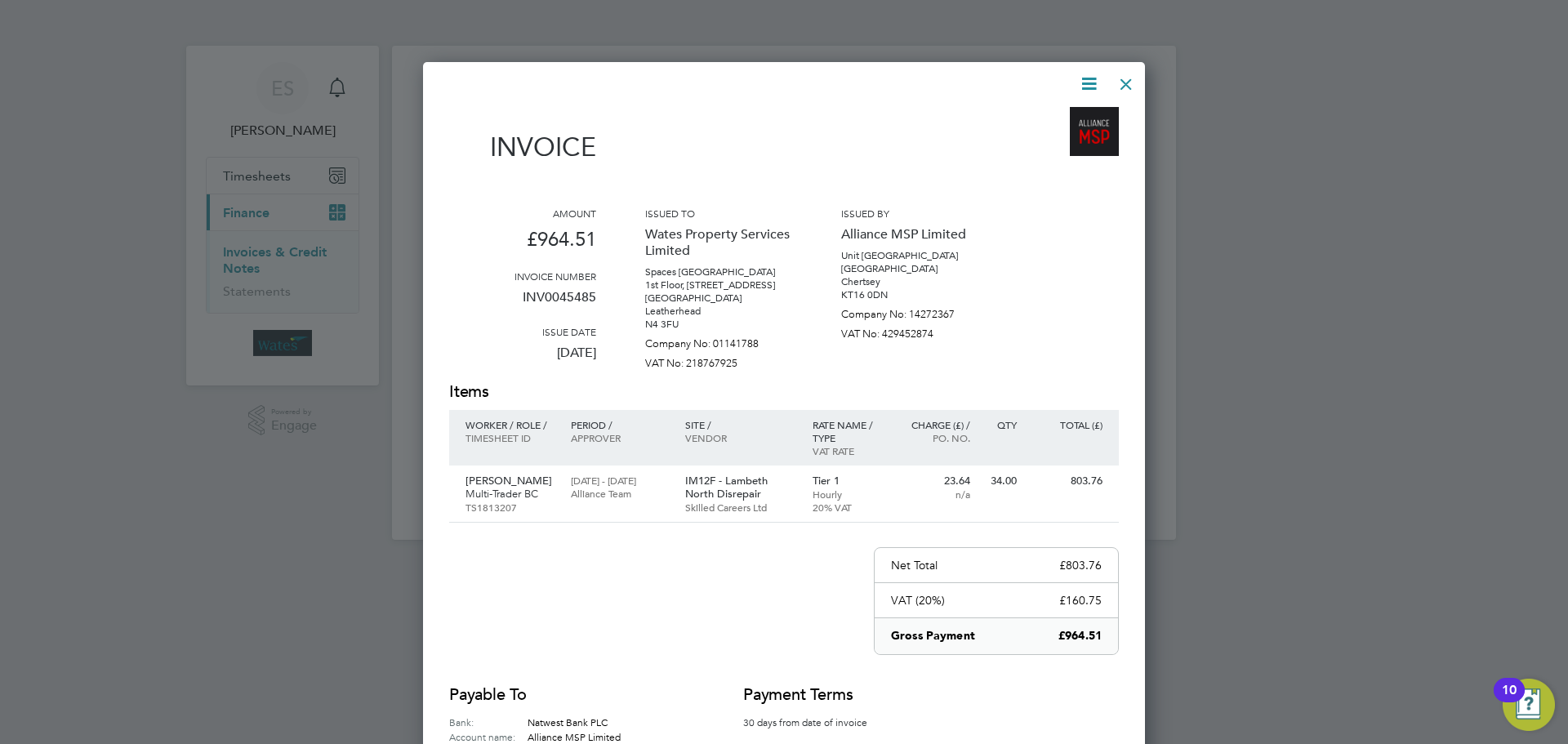
click at [1094, 78] on icon at bounding box center [1089, 83] width 20 height 20
click at [1055, 117] on li "Download Invoice" at bounding box center [1040, 123] width 112 height 23
click at [1084, 83] on icon at bounding box center [1089, 83] width 20 height 20
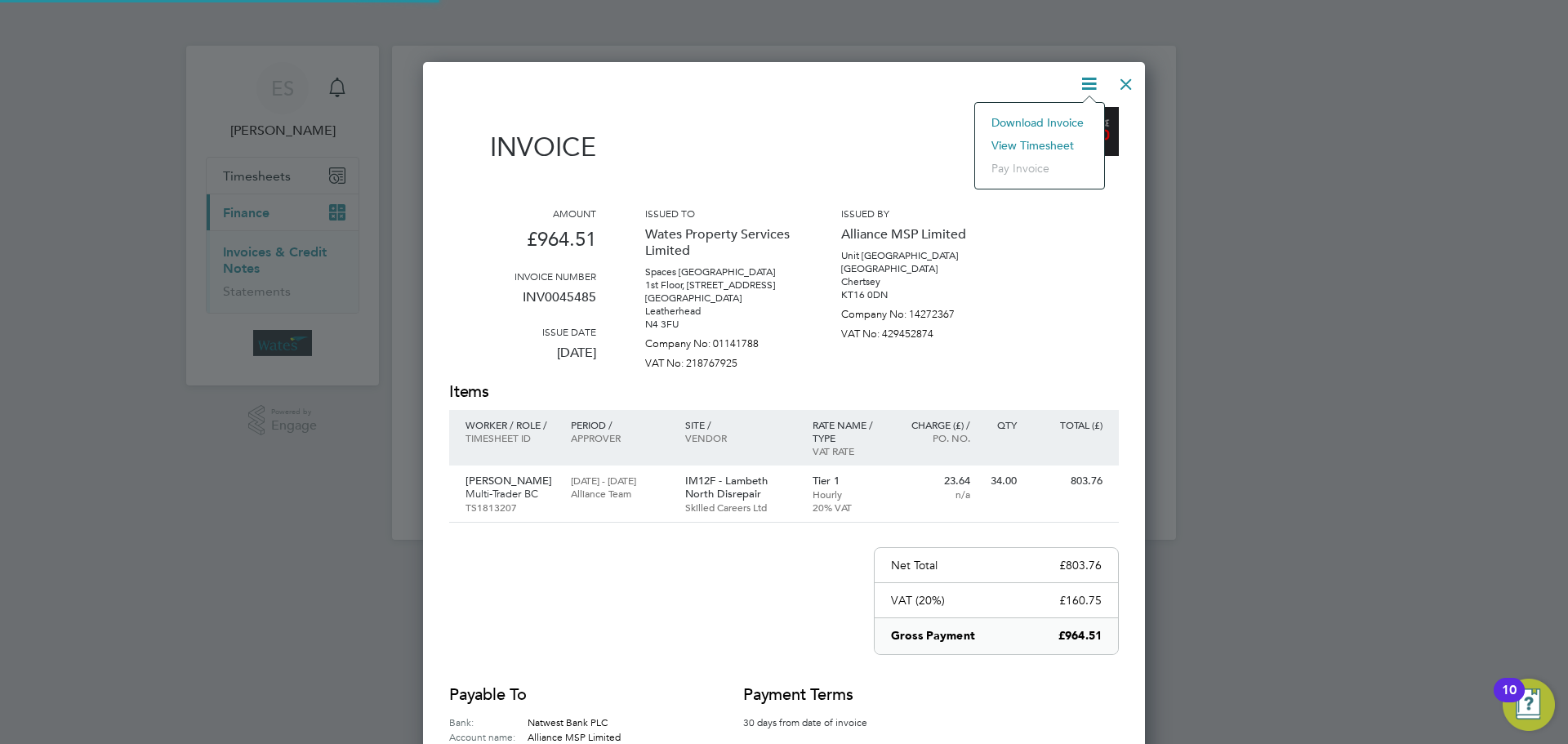
click at [1044, 137] on li "View timesheet" at bounding box center [1040, 146] width 112 height 23
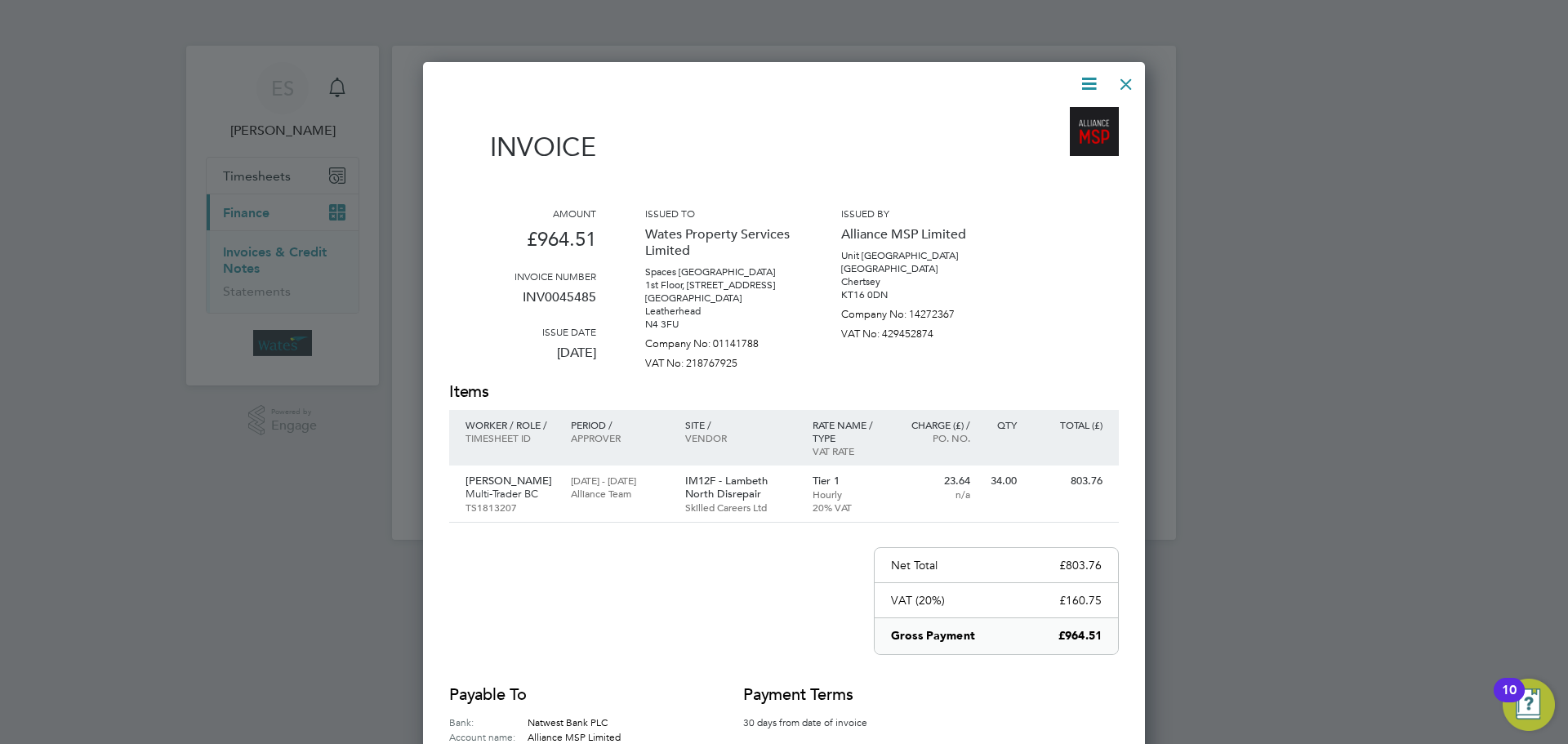
click at [1130, 84] on div at bounding box center [1126, 80] width 30 height 30
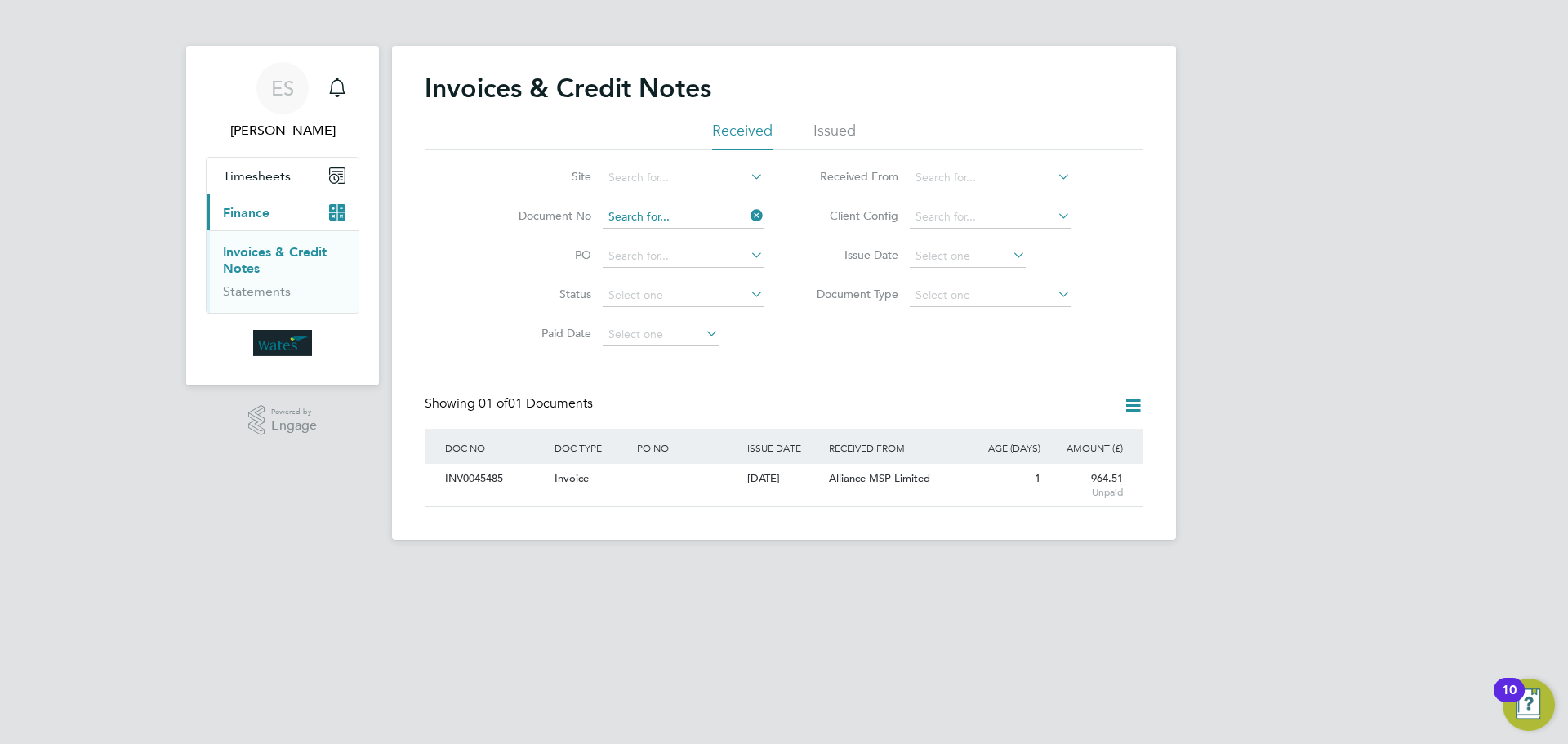
click at [745, 214] on input at bounding box center [682, 217] width 161 height 23
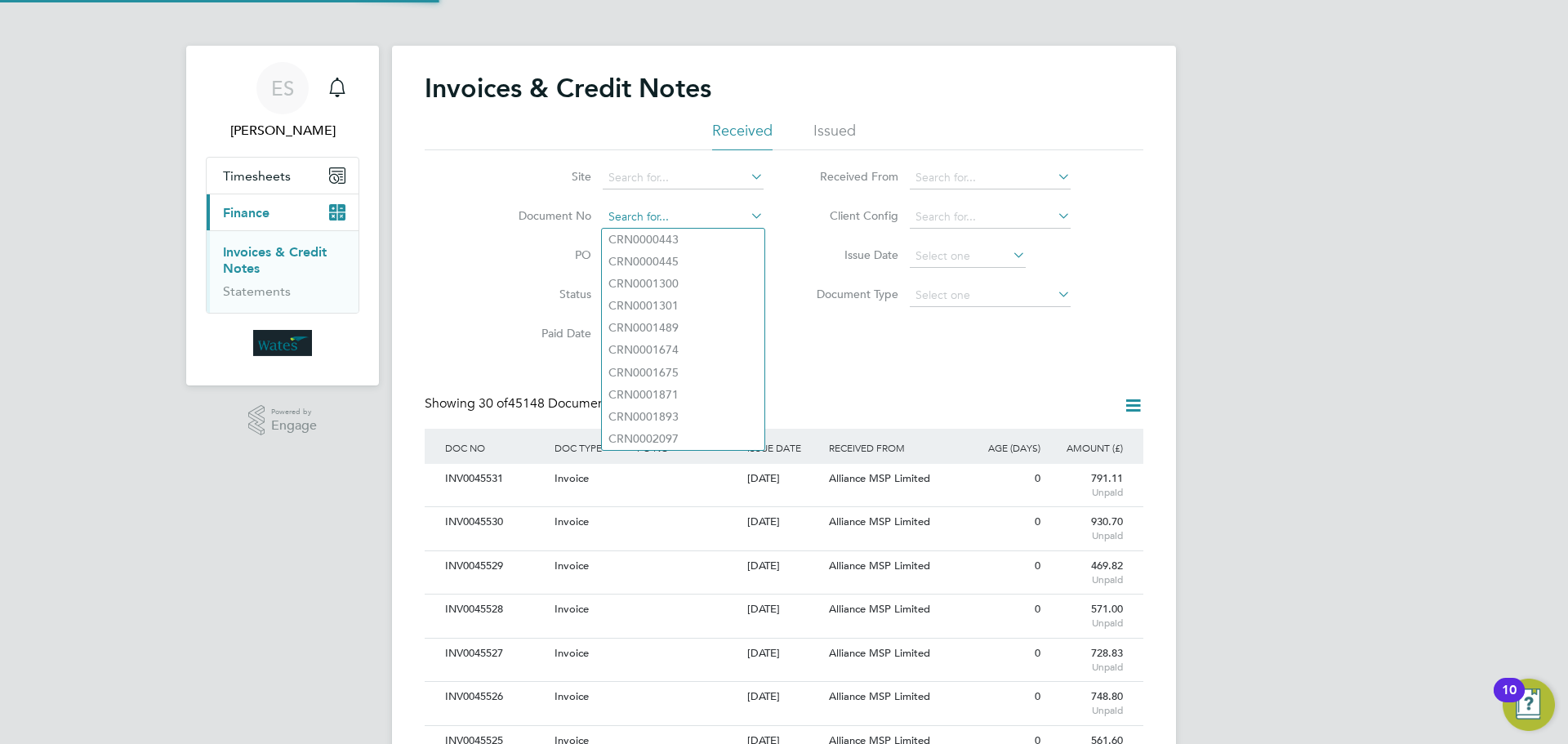
paste input "INV0045486"
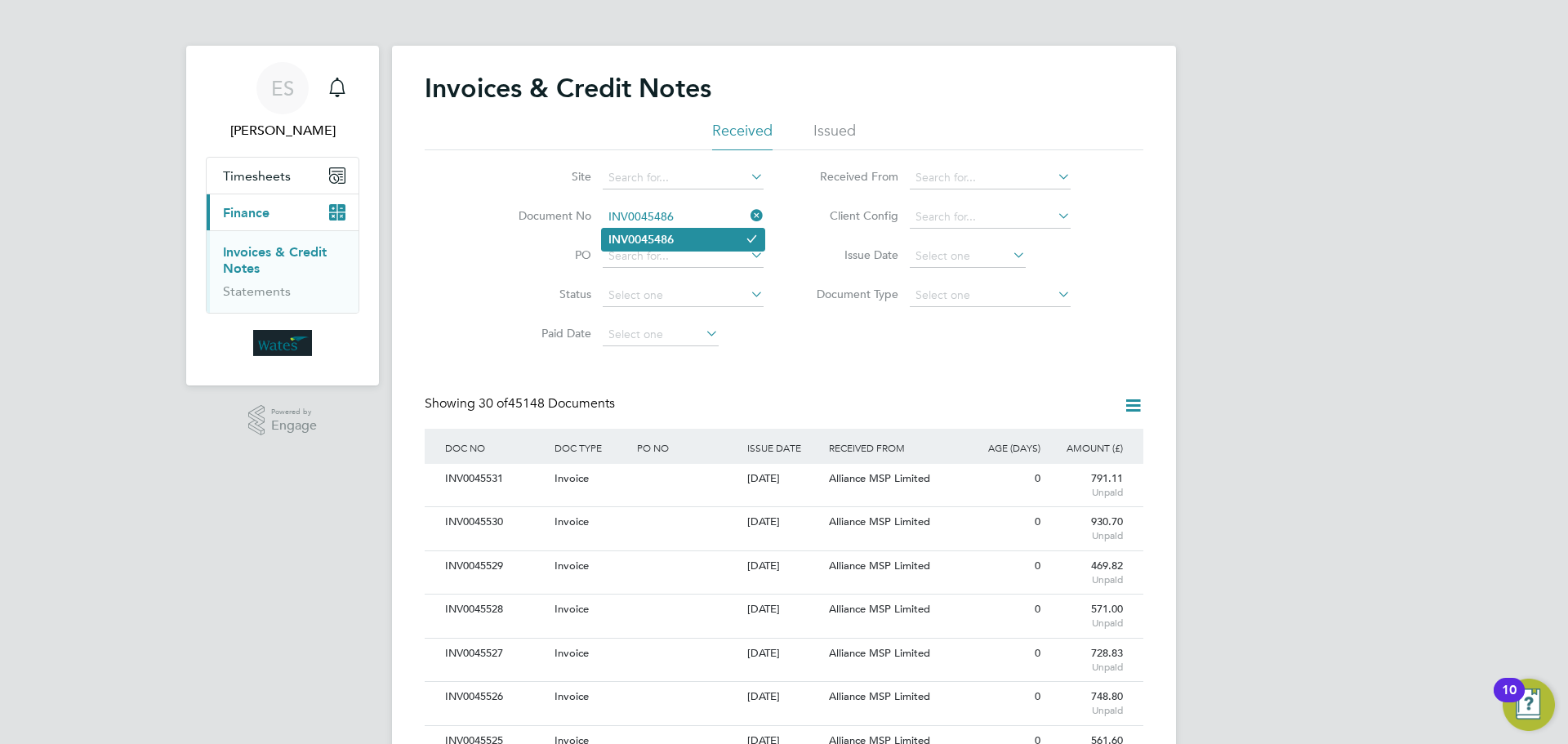
type input "INV0045486"
click at [657, 234] on b "INV0045486" at bounding box center [641, 239] width 66 height 14
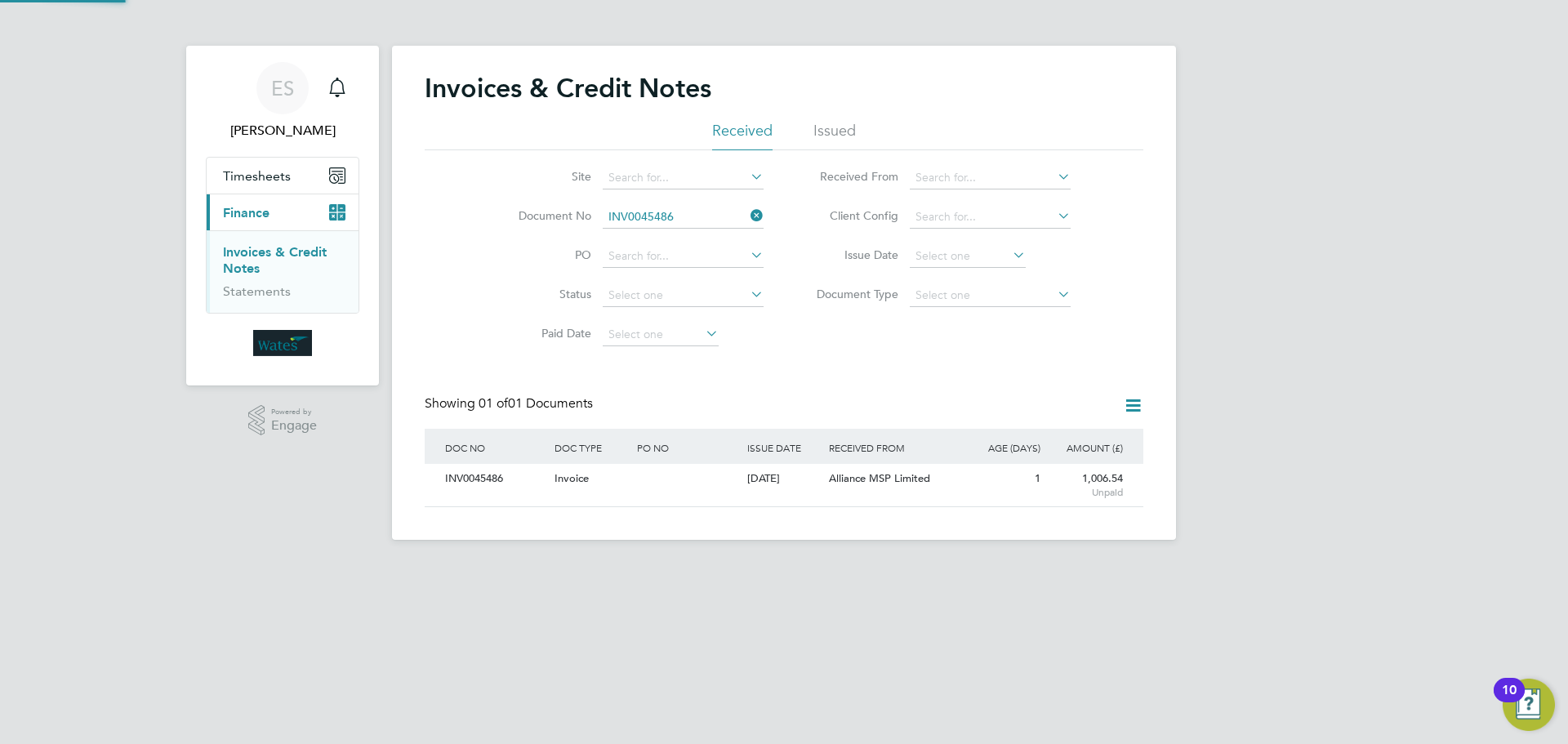
click at [465, 470] on div "INV0045486" at bounding box center [496, 479] width 110 height 30
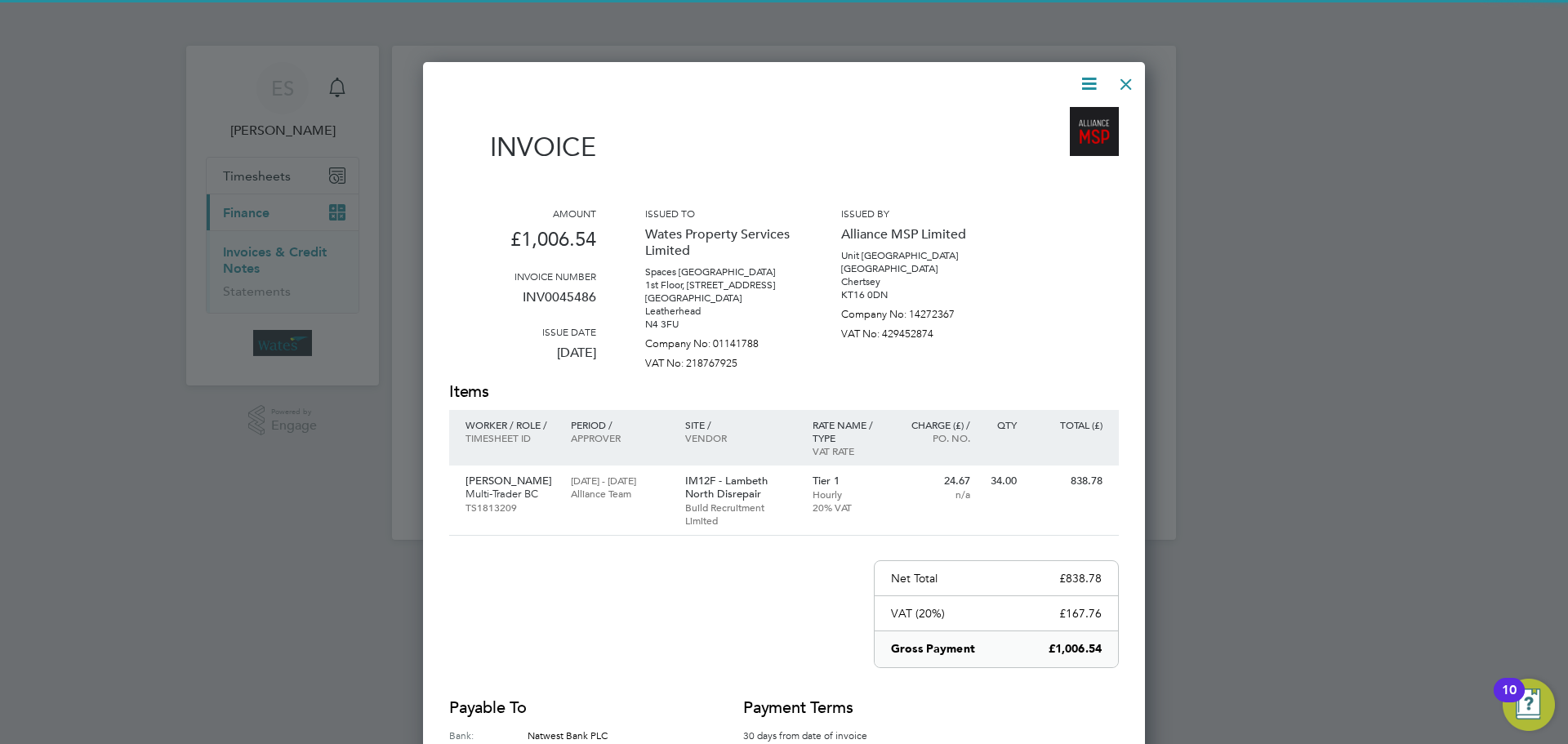
click at [1096, 73] on icon at bounding box center [1089, 83] width 20 height 20
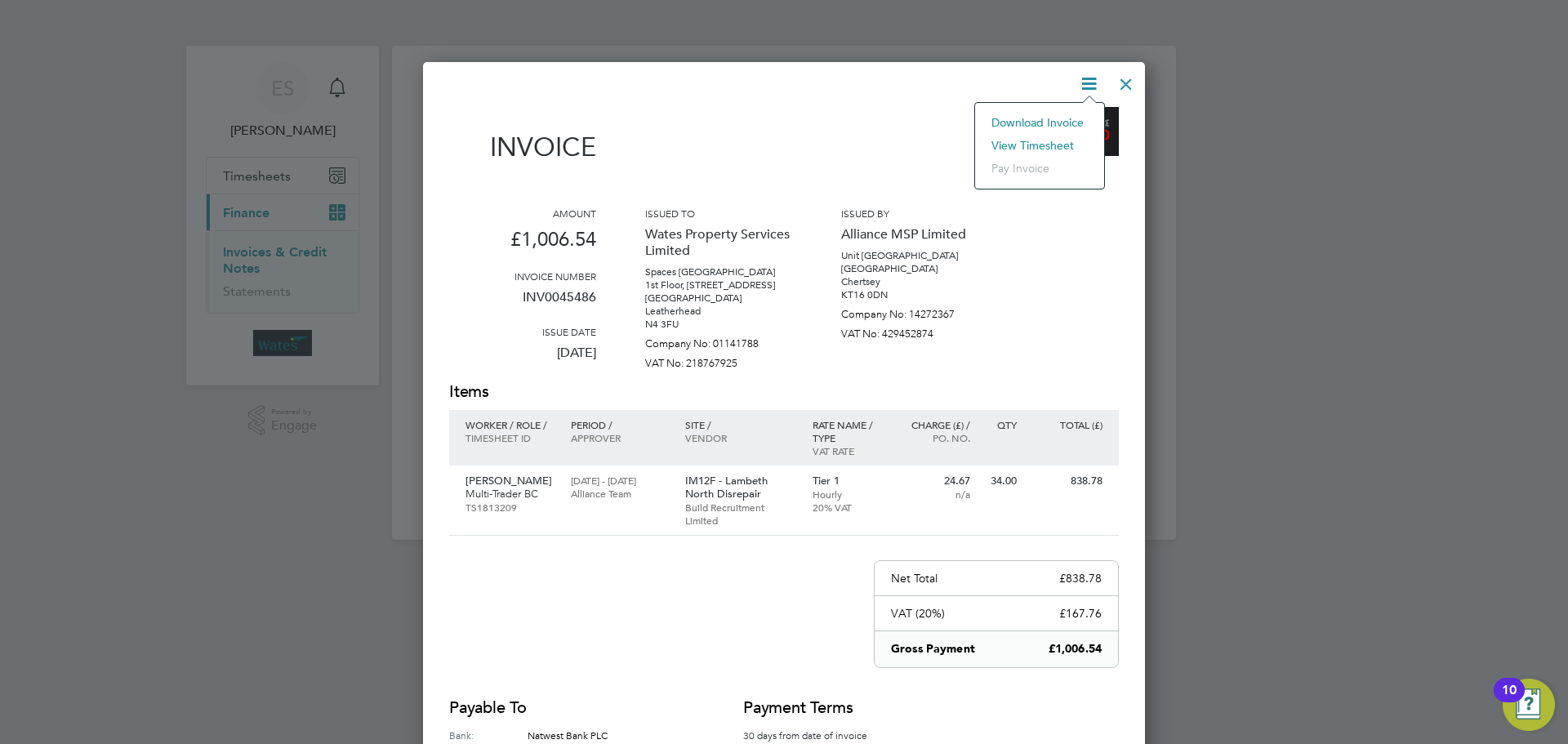
click at [1066, 114] on li "Download Invoice" at bounding box center [1040, 123] width 112 height 23
drag, startPoint x: 1086, startPoint y: 78, endPoint x: 1048, endPoint y: 135, distance: 68.5
click at [1086, 78] on icon at bounding box center [1089, 83] width 20 height 20
drag, startPoint x: 1043, startPoint y: 142, endPoint x: 1036, endPoint y: 135, distance: 9.9
click at [1043, 142] on li "View timesheet" at bounding box center [1040, 146] width 112 height 23
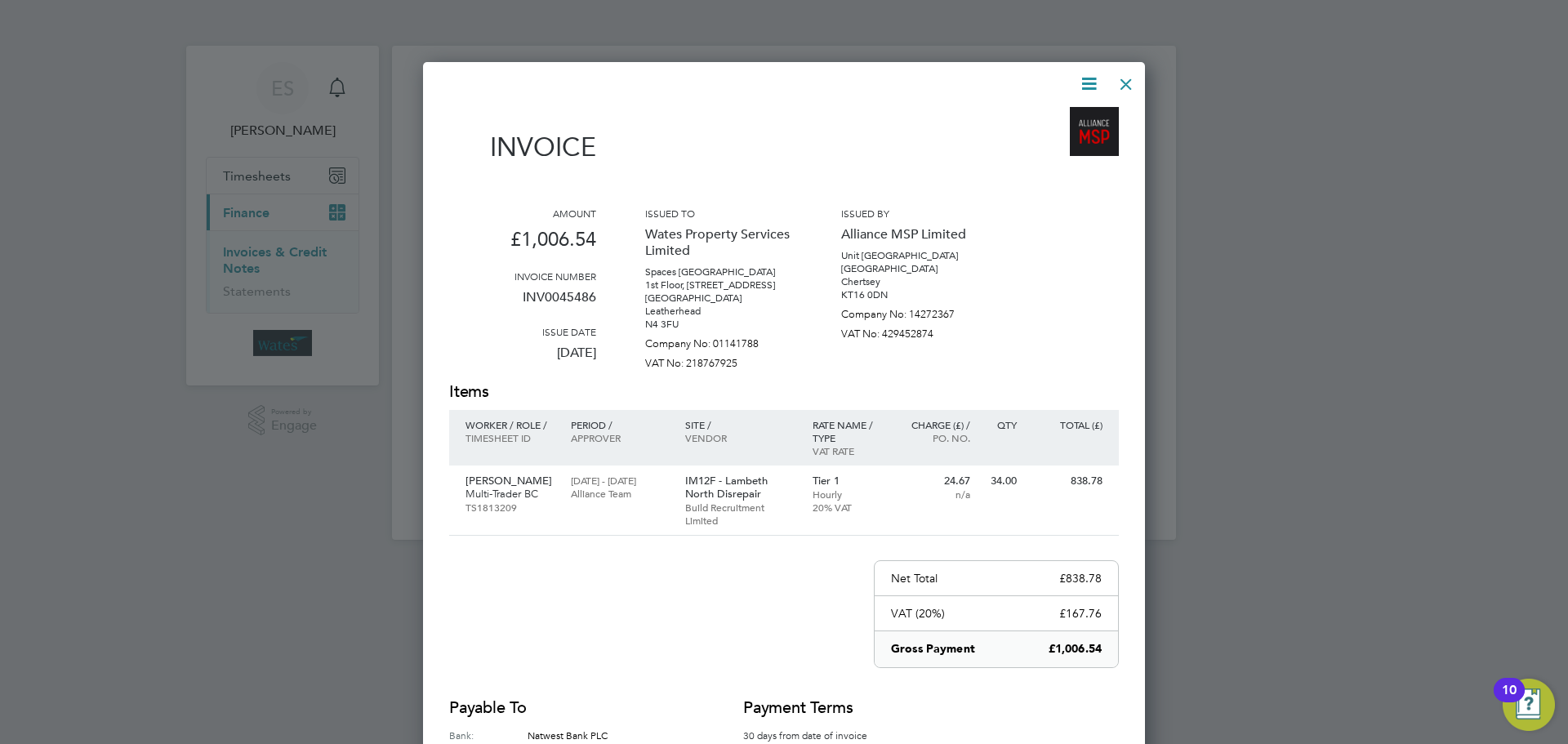
click at [1126, 77] on div at bounding box center [1126, 80] width 30 height 30
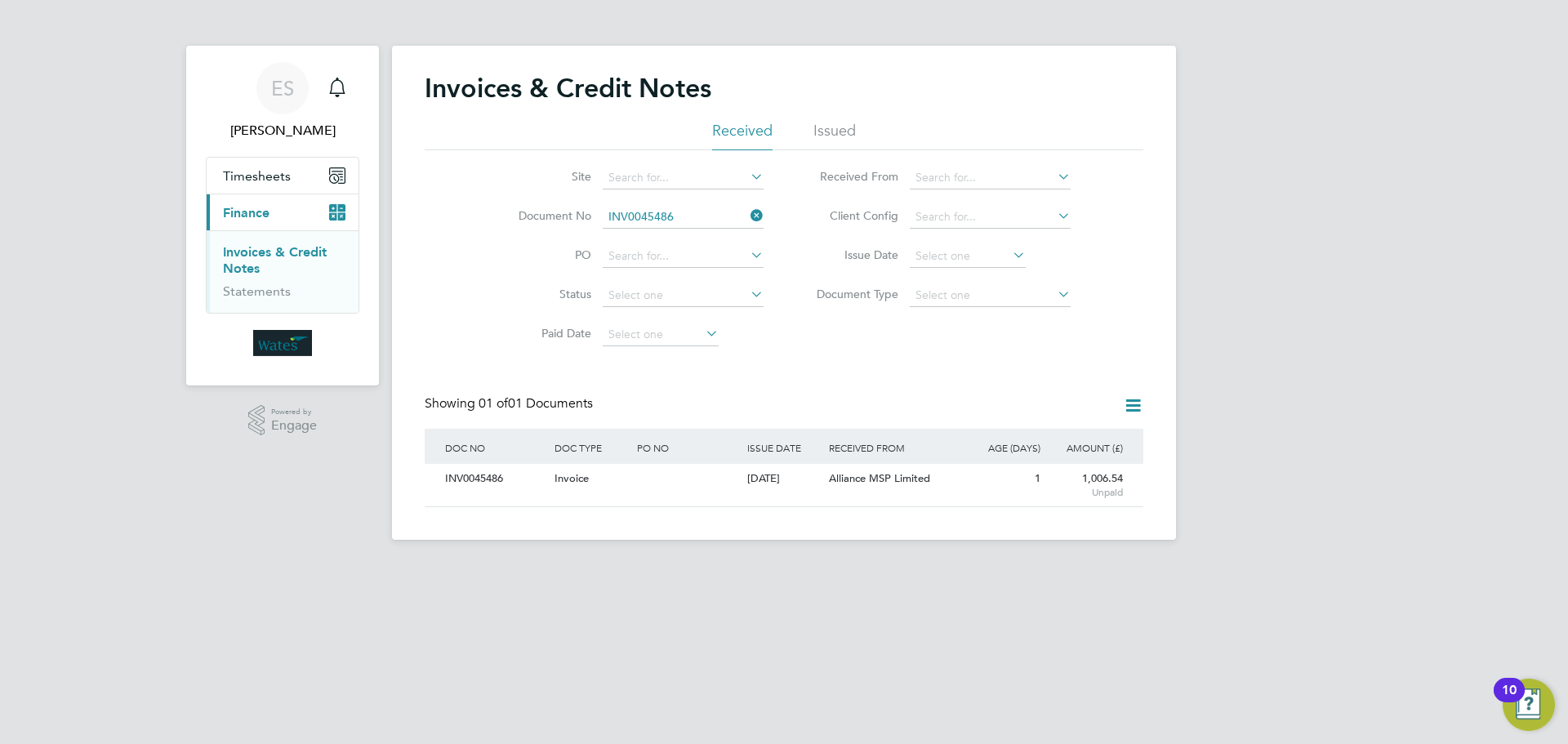
click at [747, 209] on icon at bounding box center [747, 215] width 0 height 23
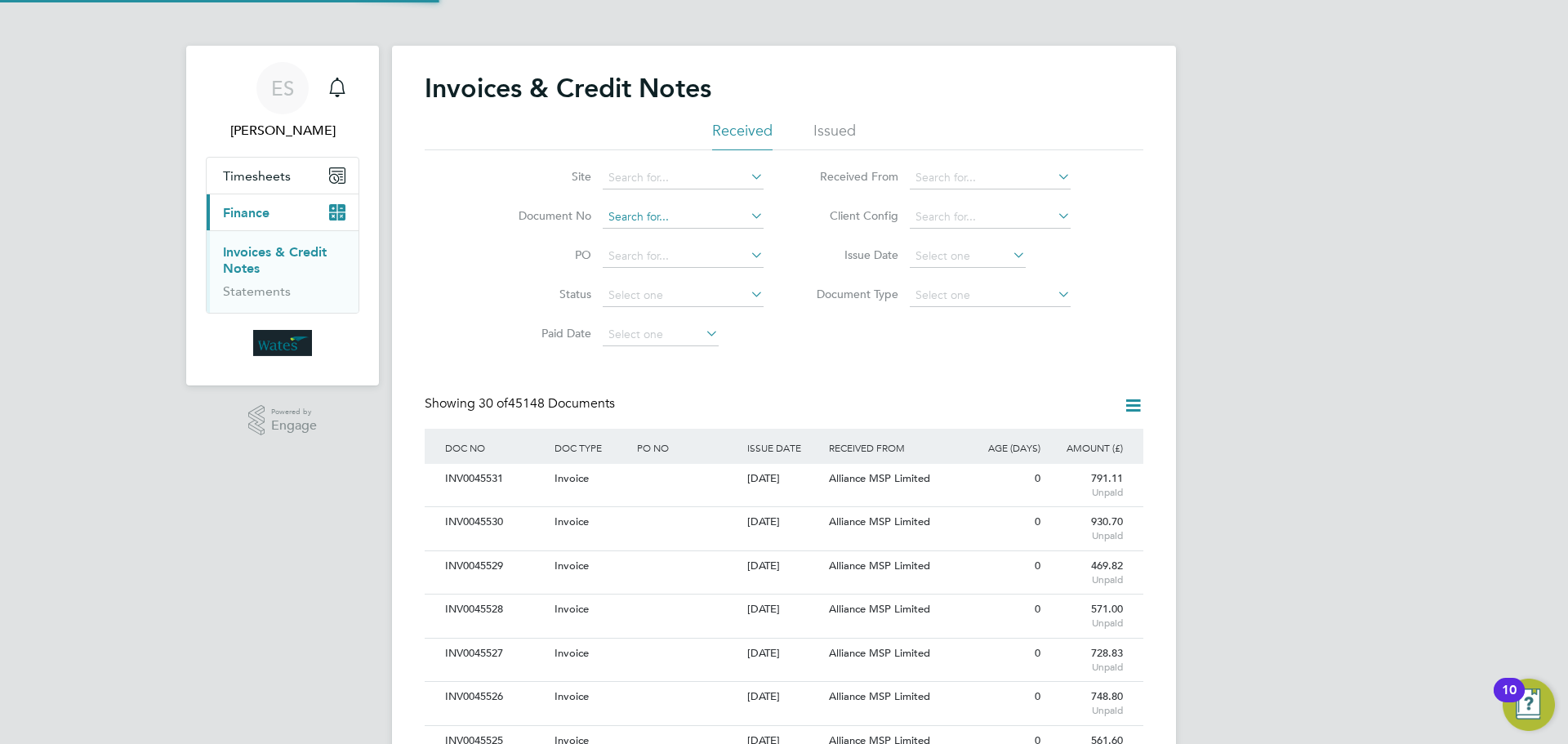
scroll to position [31, 112]
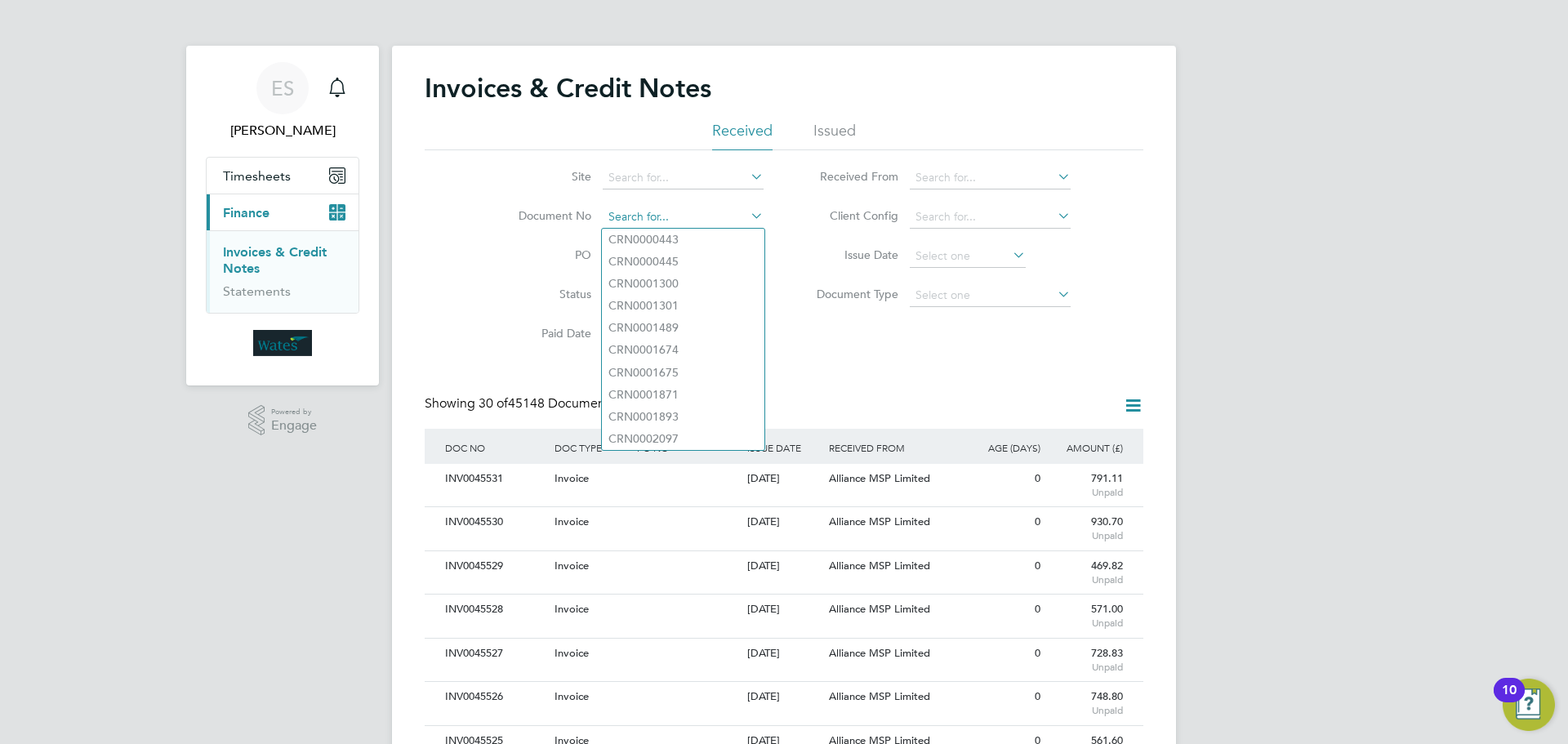
paste input "INV0045487"
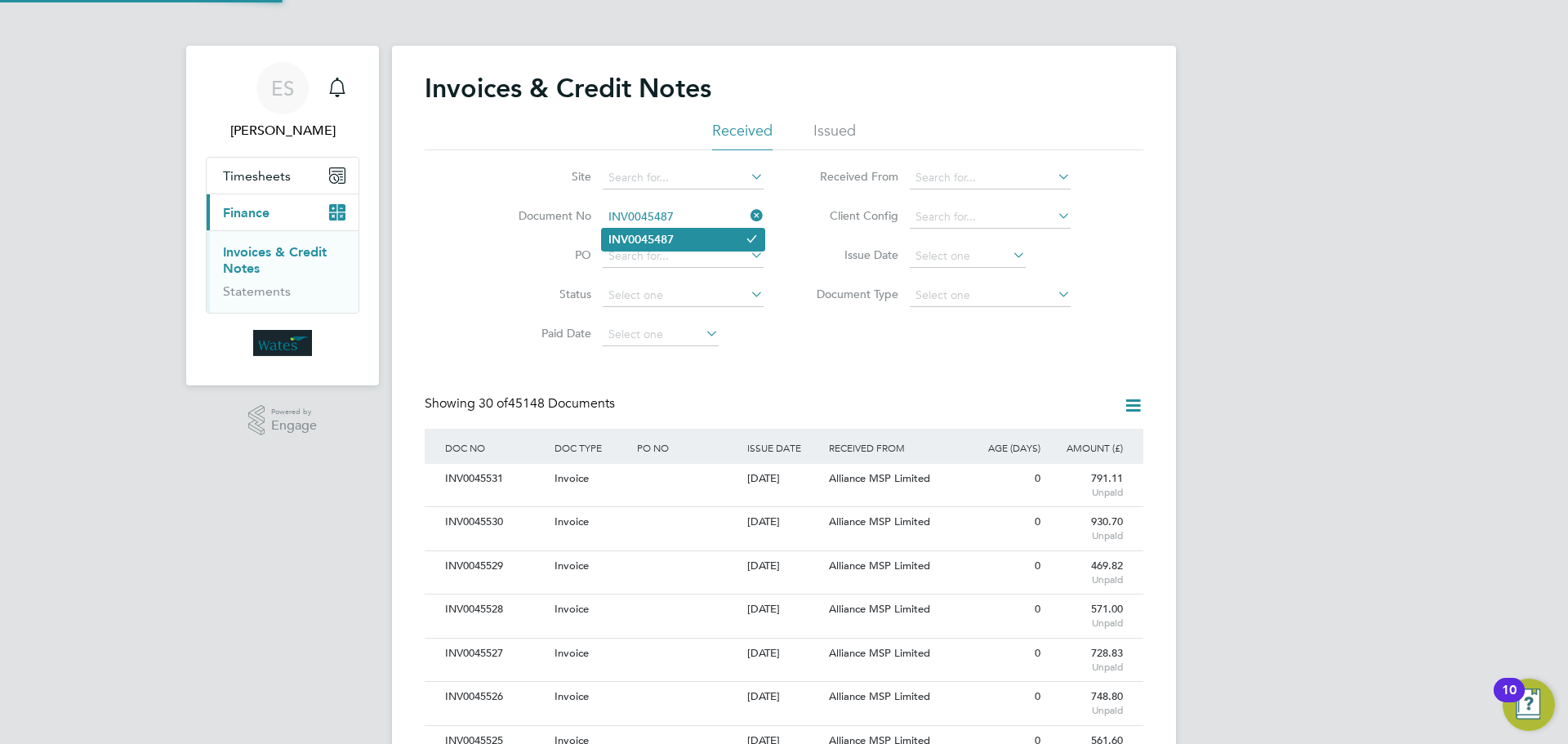
type input "INV0045487"
click at [701, 243] on li "INV0045487" at bounding box center [683, 239] width 163 height 22
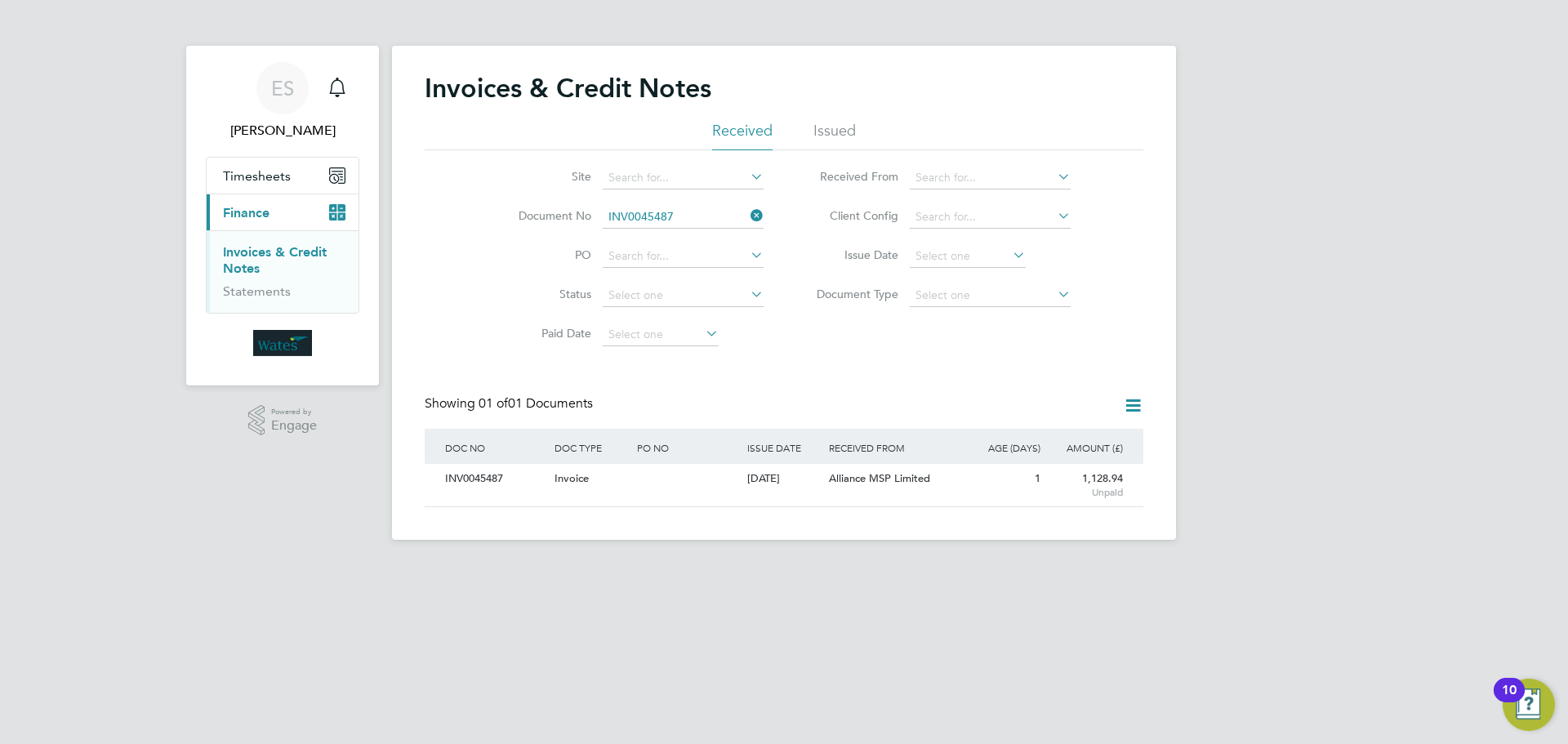
click at [462, 488] on div "INV0045487" at bounding box center [496, 479] width 110 height 30
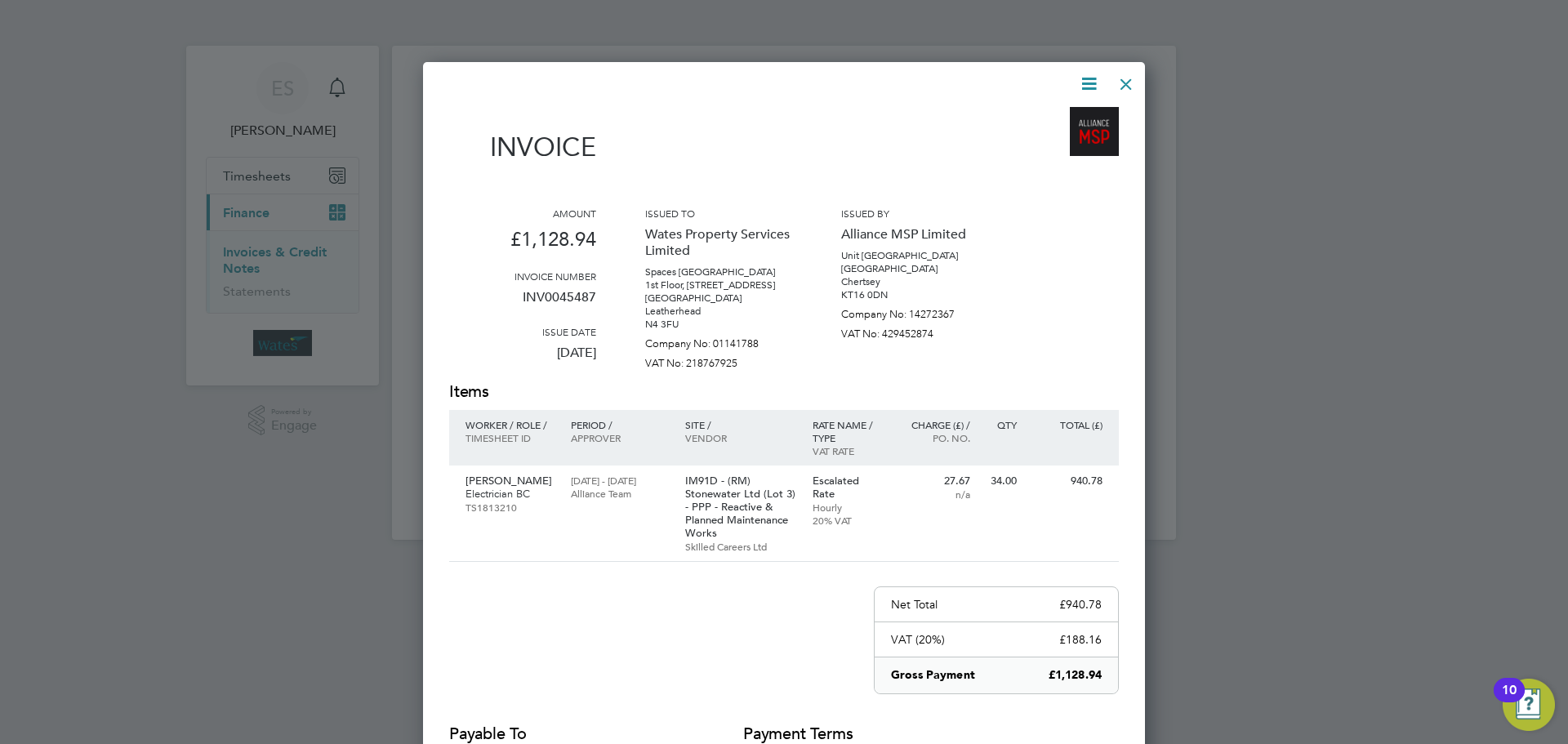
click at [1096, 85] on icon at bounding box center [1089, 83] width 20 height 20
click at [1006, 117] on li "Download Invoice" at bounding box center [1040, 123] width 112 height 23
click at [1094, 80] on icon at bounding box center [1089, 83] width 20 height 20
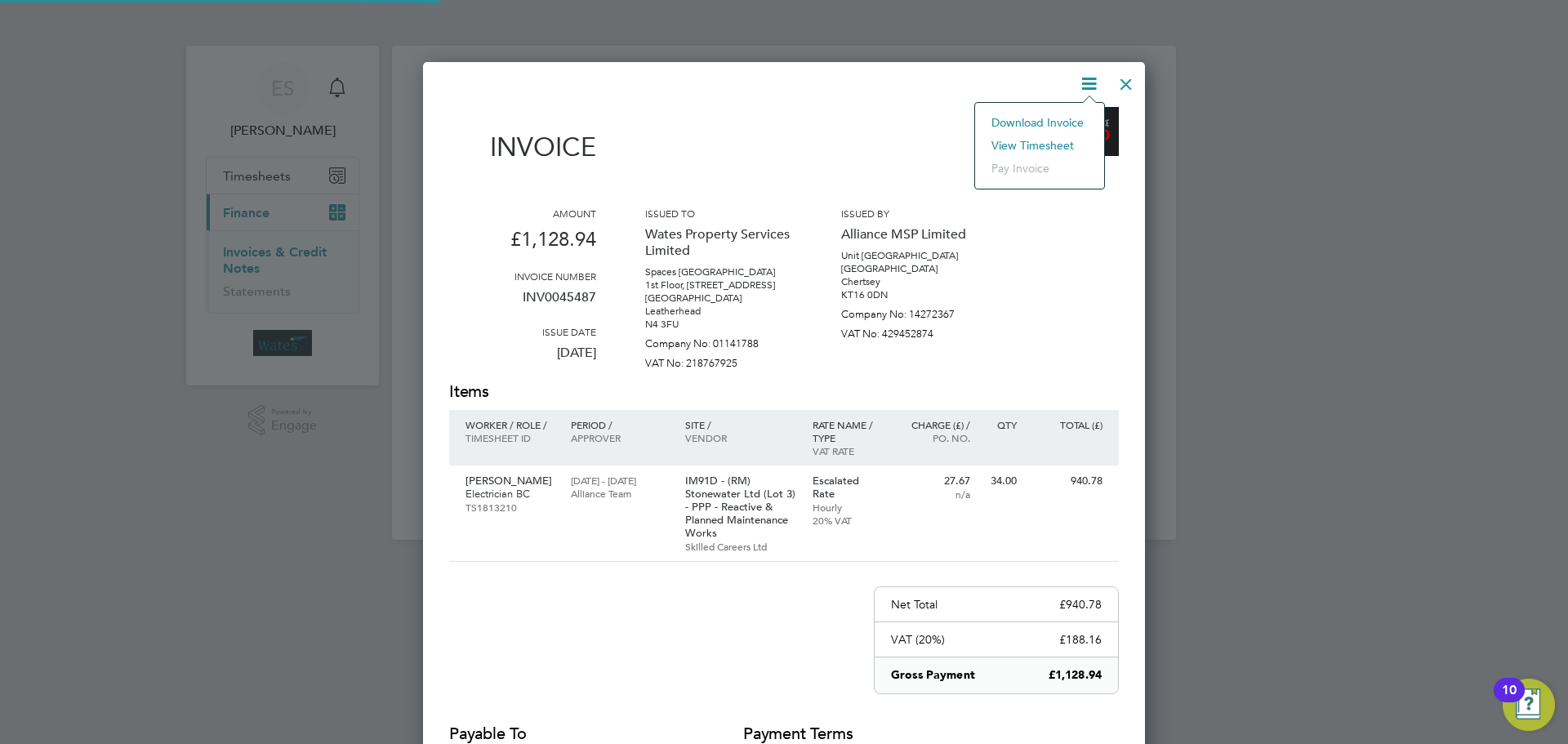
click at [1056, 140] on li "View timesheet" at bounding box center [1040, 146] width 112 height 23
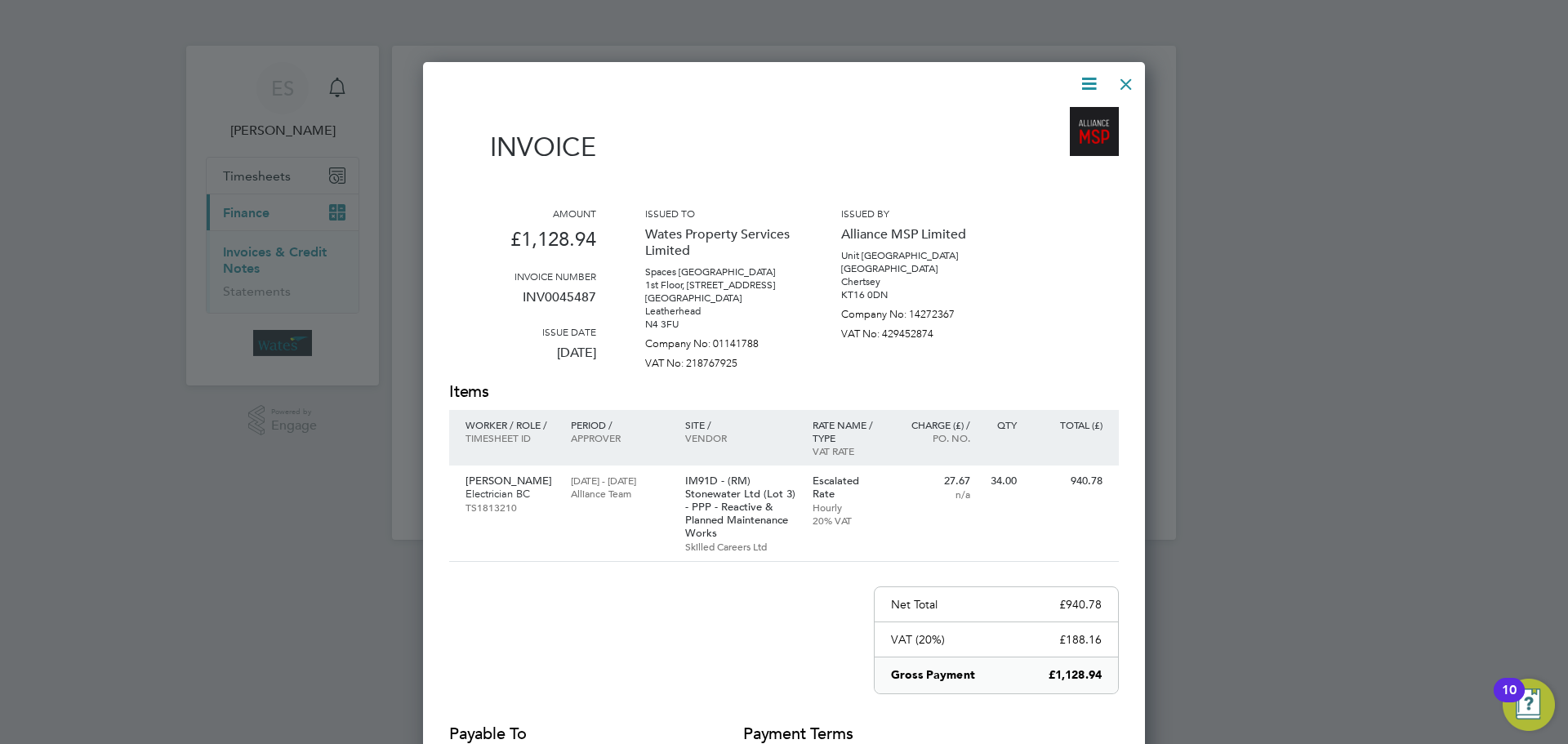
click at [1122, 83] on div at bounding box center [1126, 80] width 30 height 30
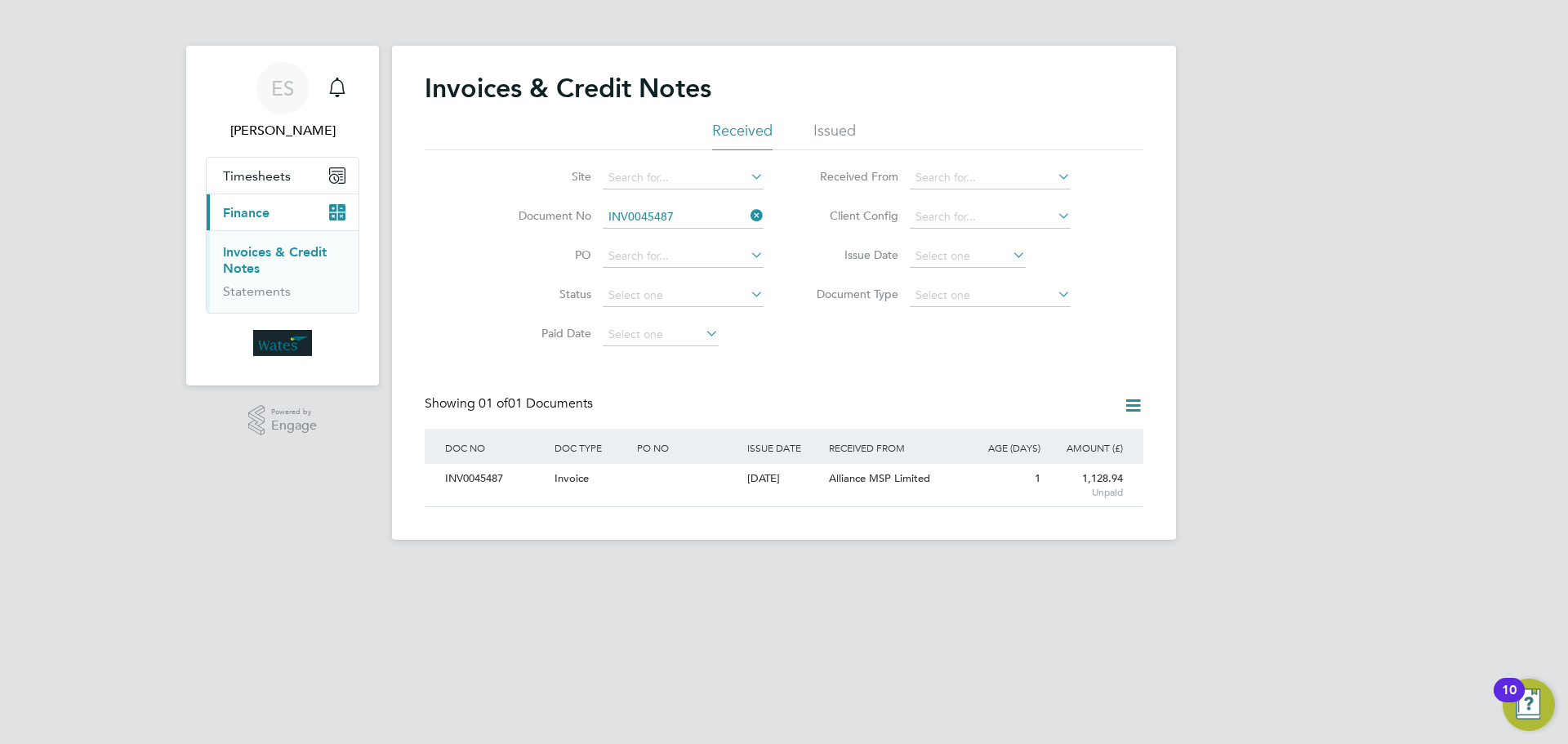
click at [747, 212] on icon at bounding box center [747, 215] width 0 height 23
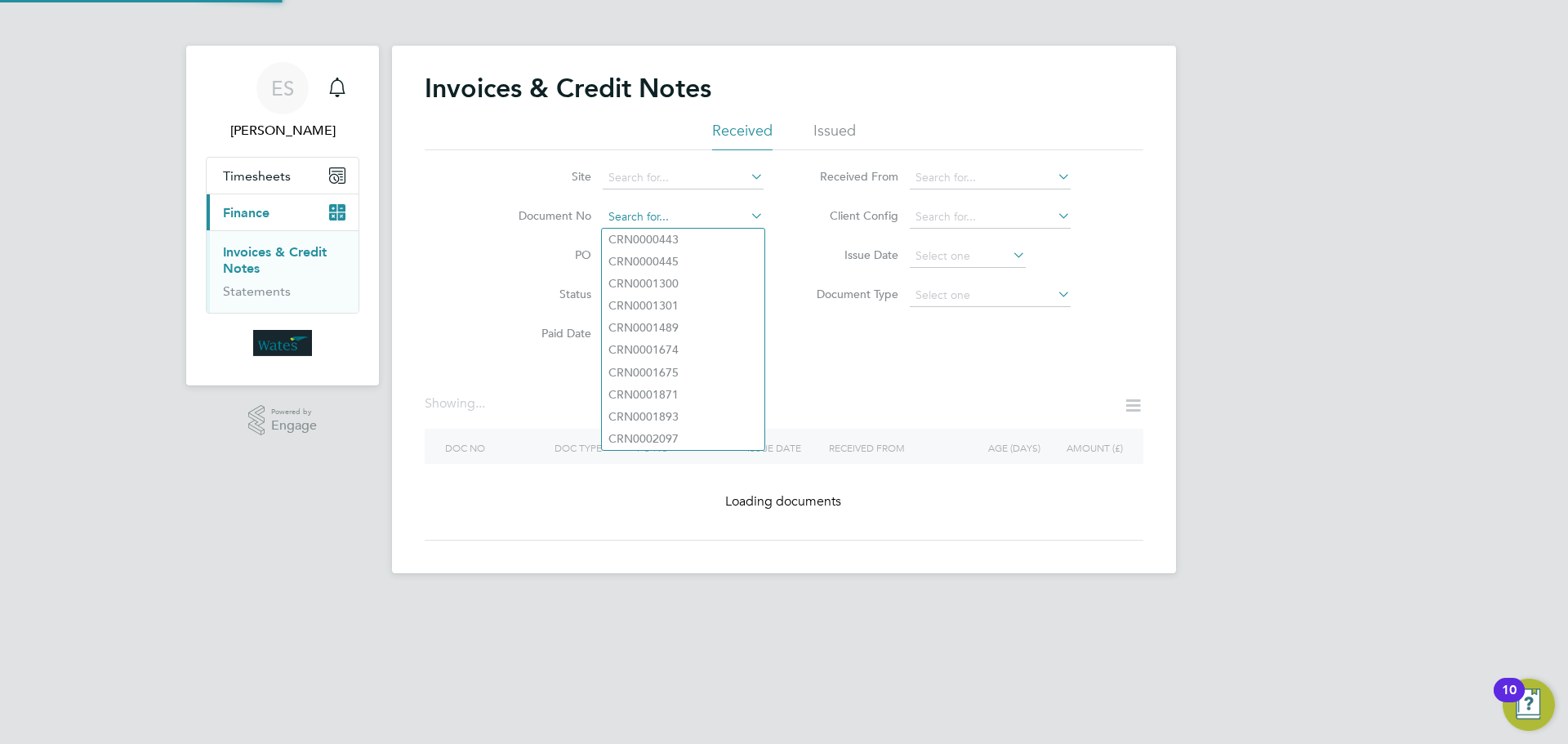
paste input "INV0045488"
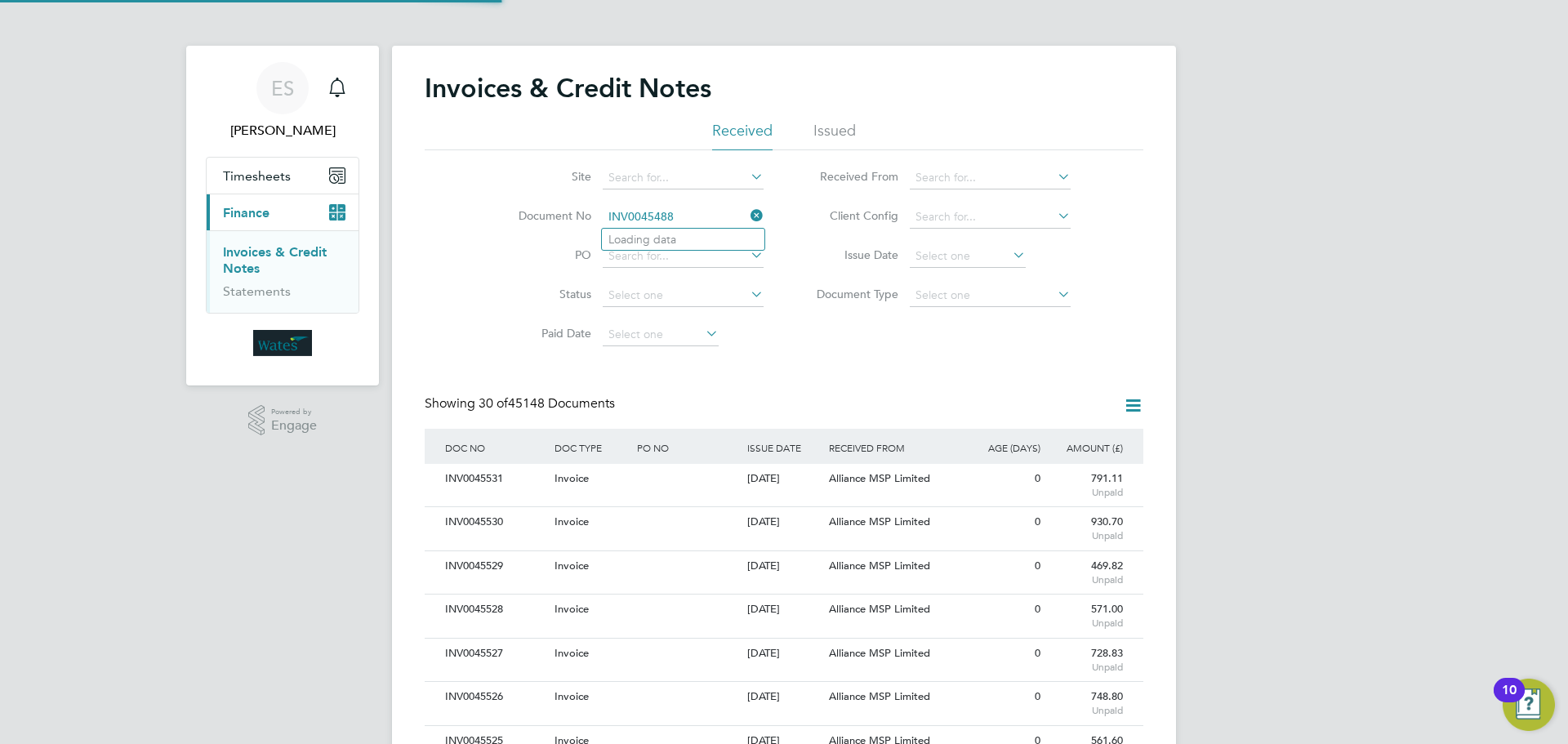
scroll to position [31, 112]
type input "INV0045488"
click at [677, 231] on li "INV0045488" at bounding box center [683, 239] width 163 height 22
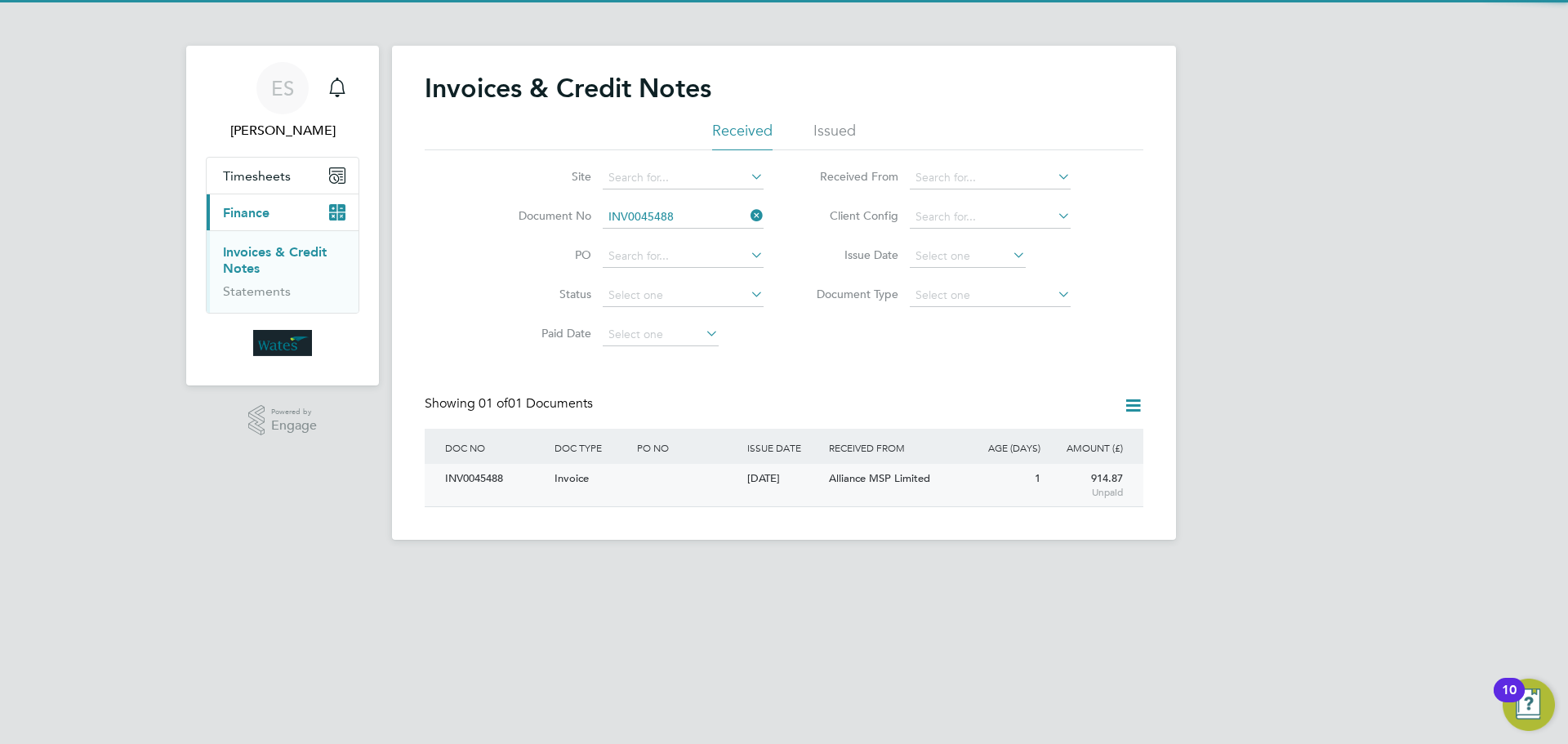
click at [480, 476] on div "INV0045488" at bounding box center [496, 479] width 110 height 30
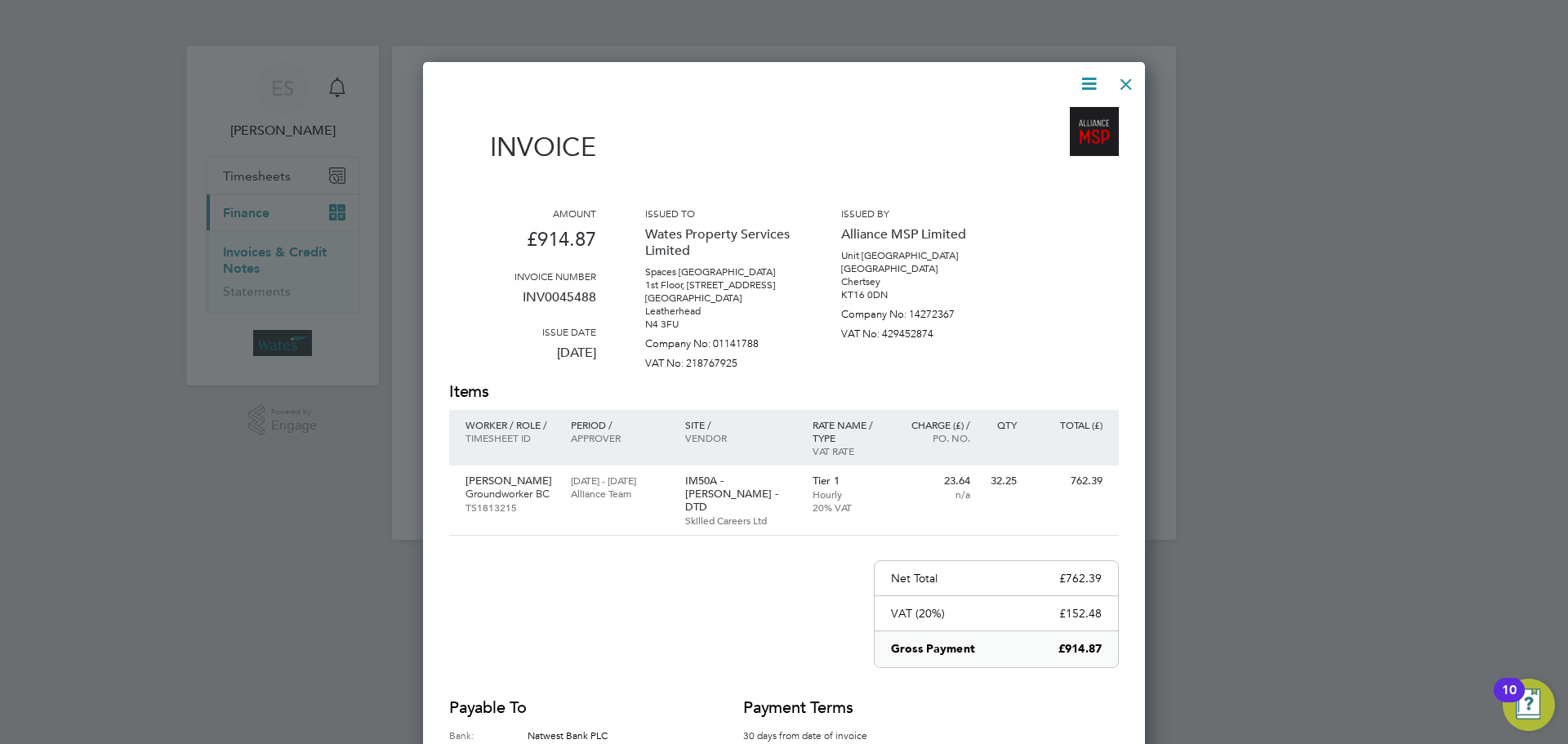
click at [1087, 83] on icon at bounding box center [1089, 83] width 20 height 20
click at [1067, 114] on li "Download Invoice" at bounding box center [1040, 123] width 112 height 23
drag, startPoint x: 1092, startPoint y: 74, endPoint x: 1082, endPoint y: 122, distance: 49.0
click at [1092, 74] on icon at bounding box center [1089, 83] width 20 height 20
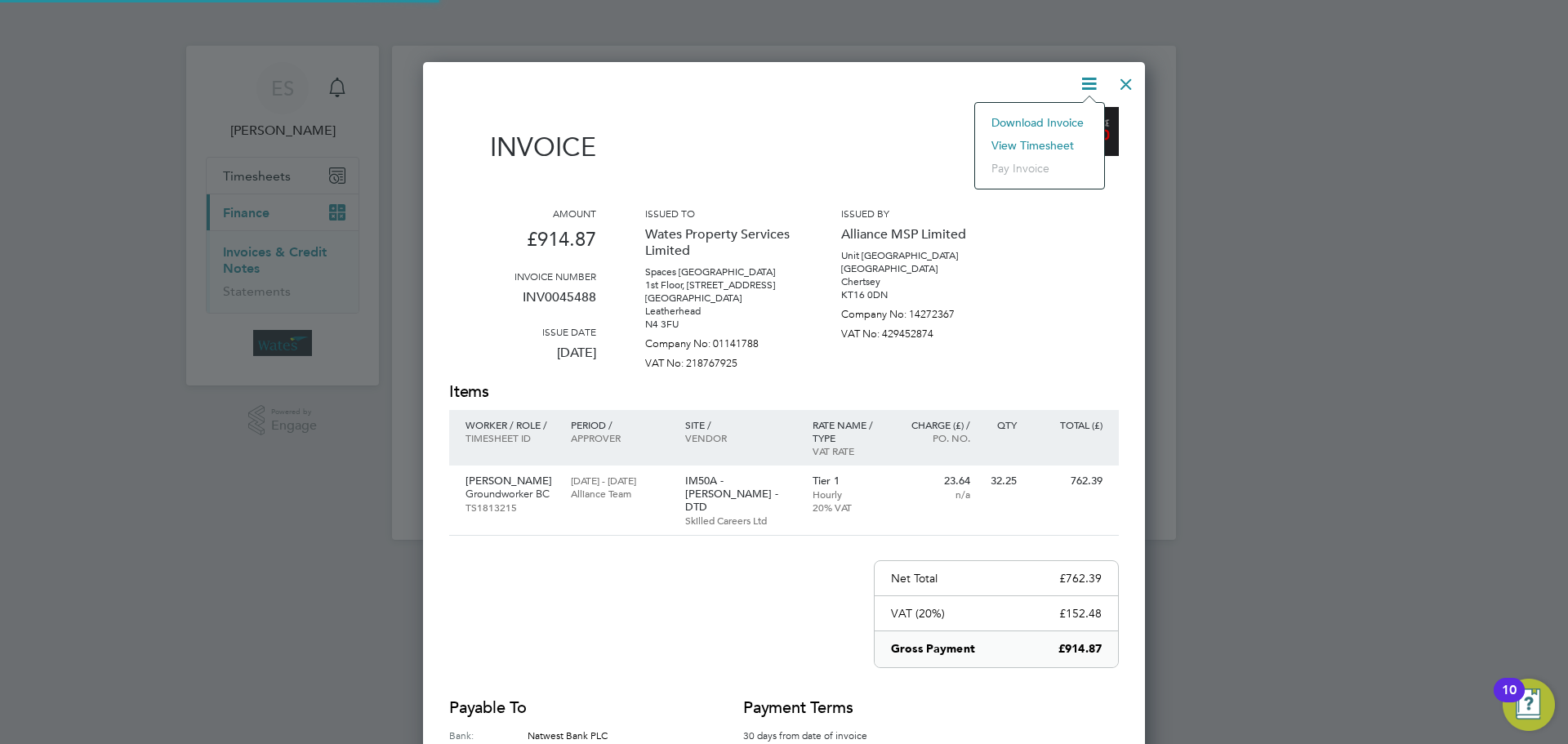
click at [1065, 139] on li "View timesheet" at bounding box center [1040, 146] width 112 height 23
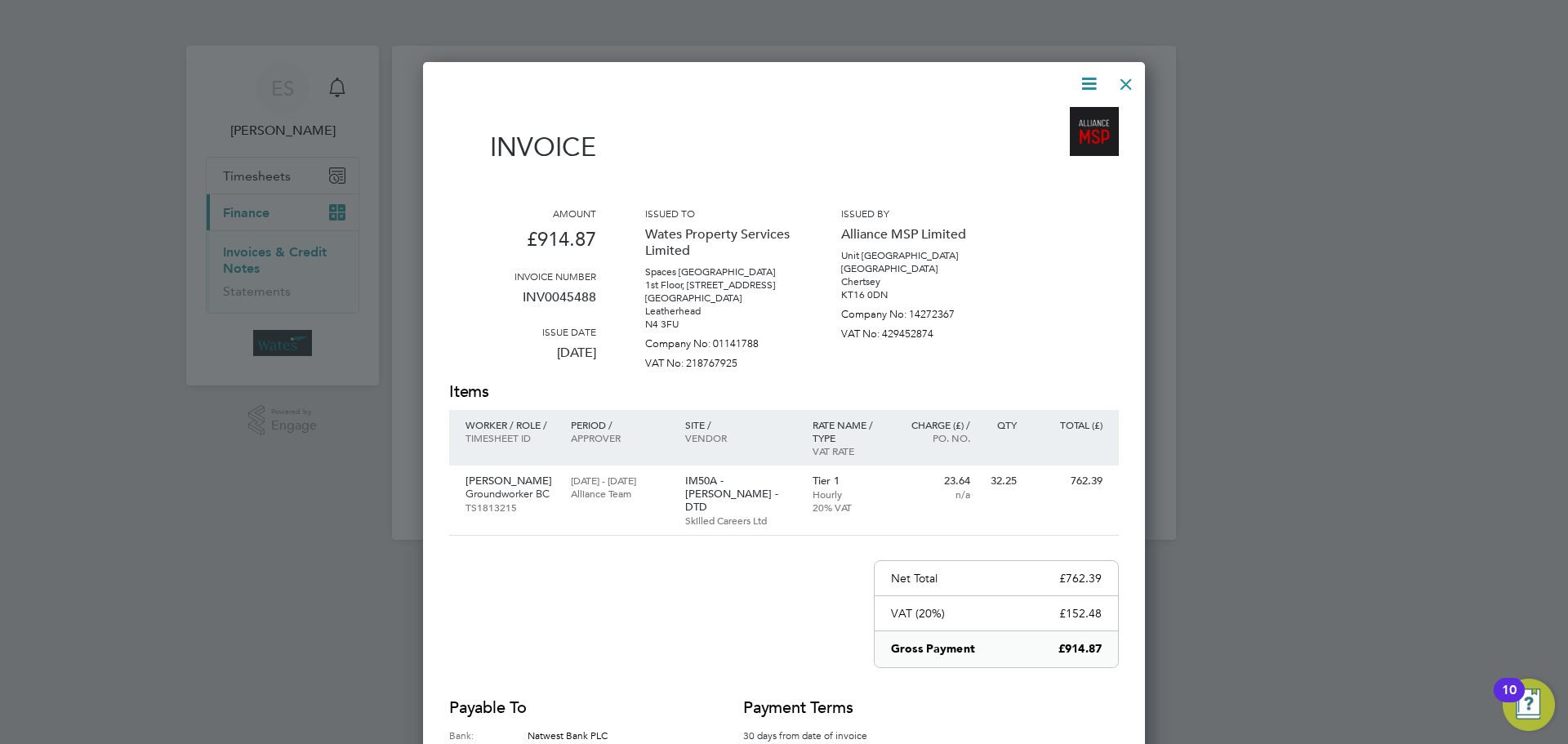
click at [1127, 77] on div at bounding box center [1126, 80] width 30 height 30
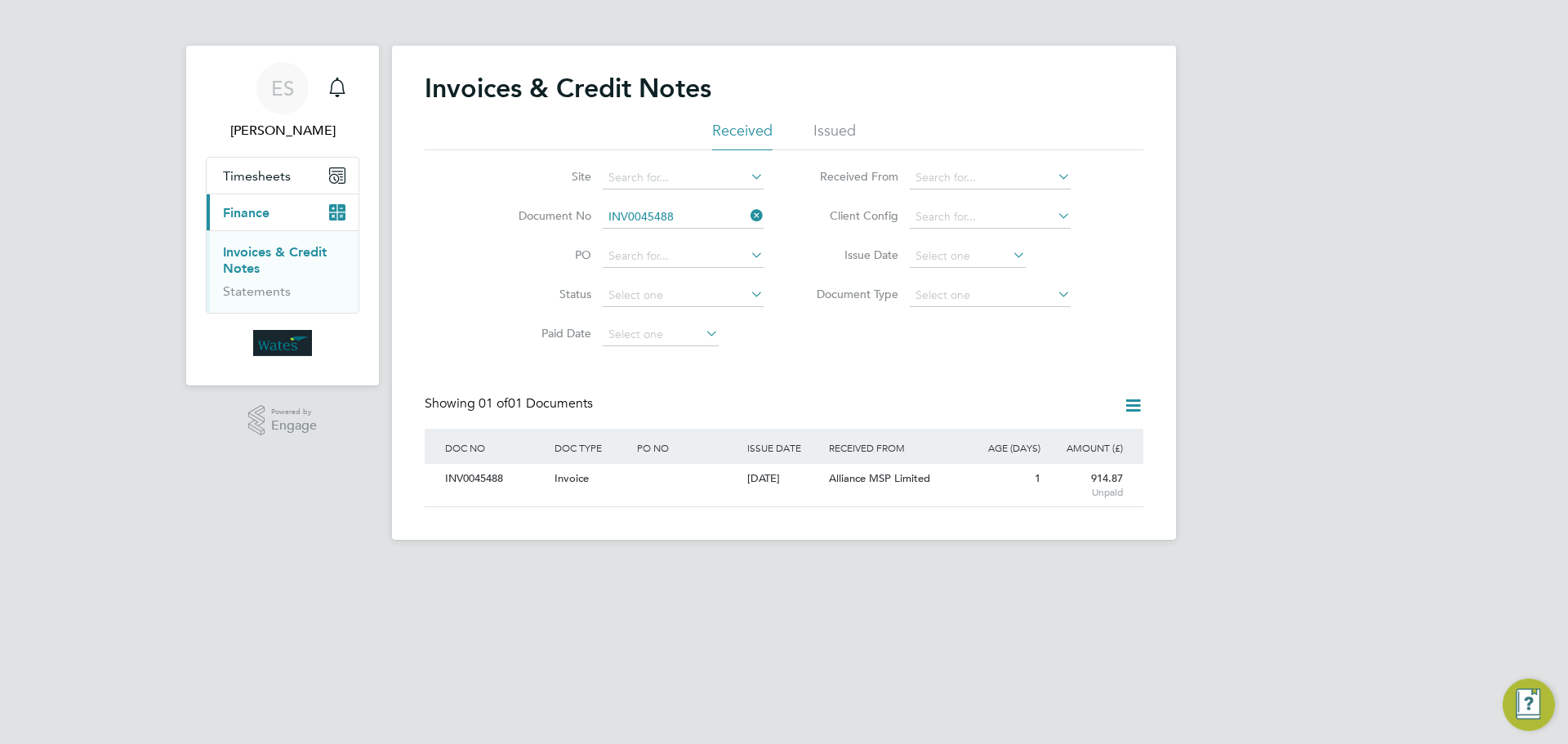
click at [747, 214] on icon at bounding box center [747, 215] width 0 height 23
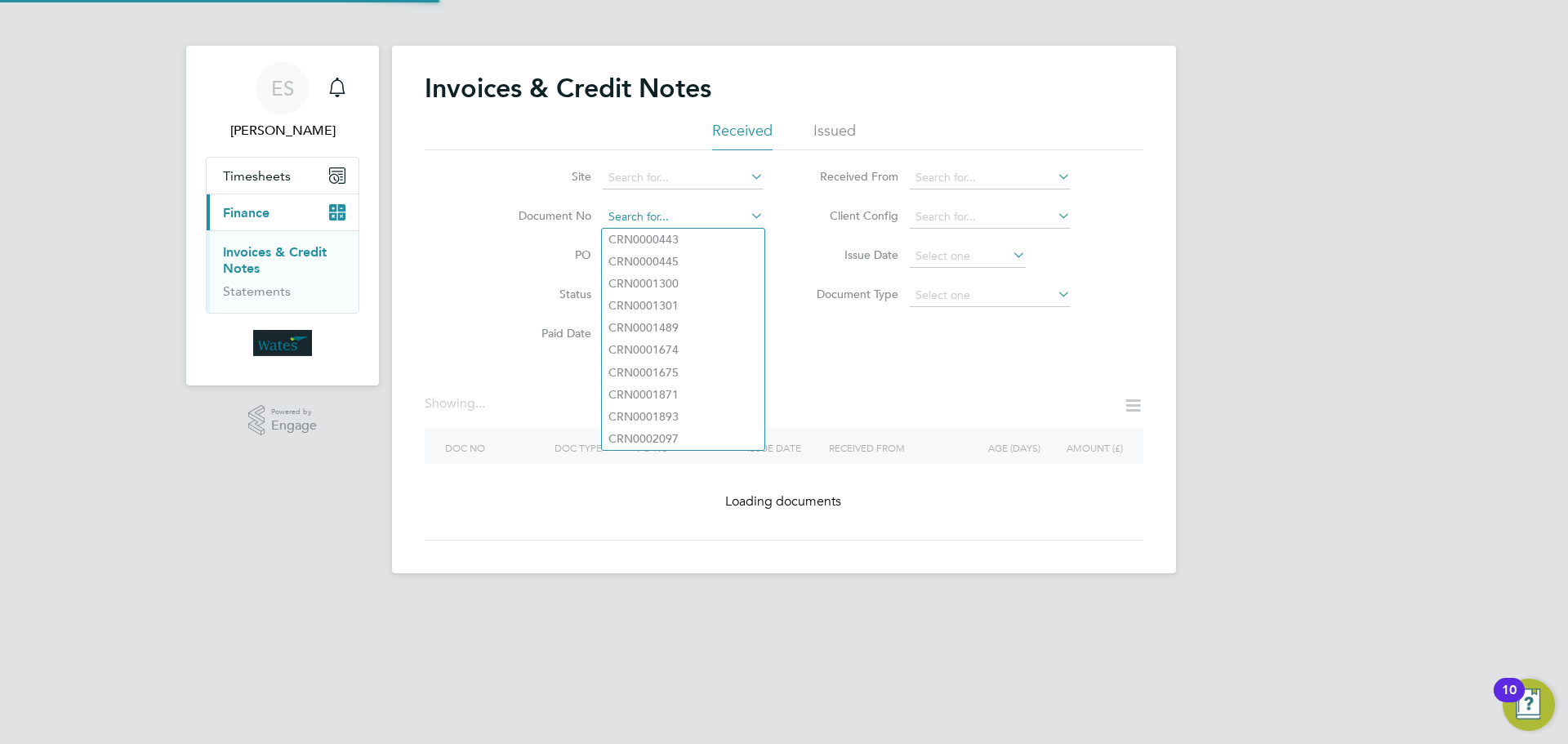
paste input "INV0045489"
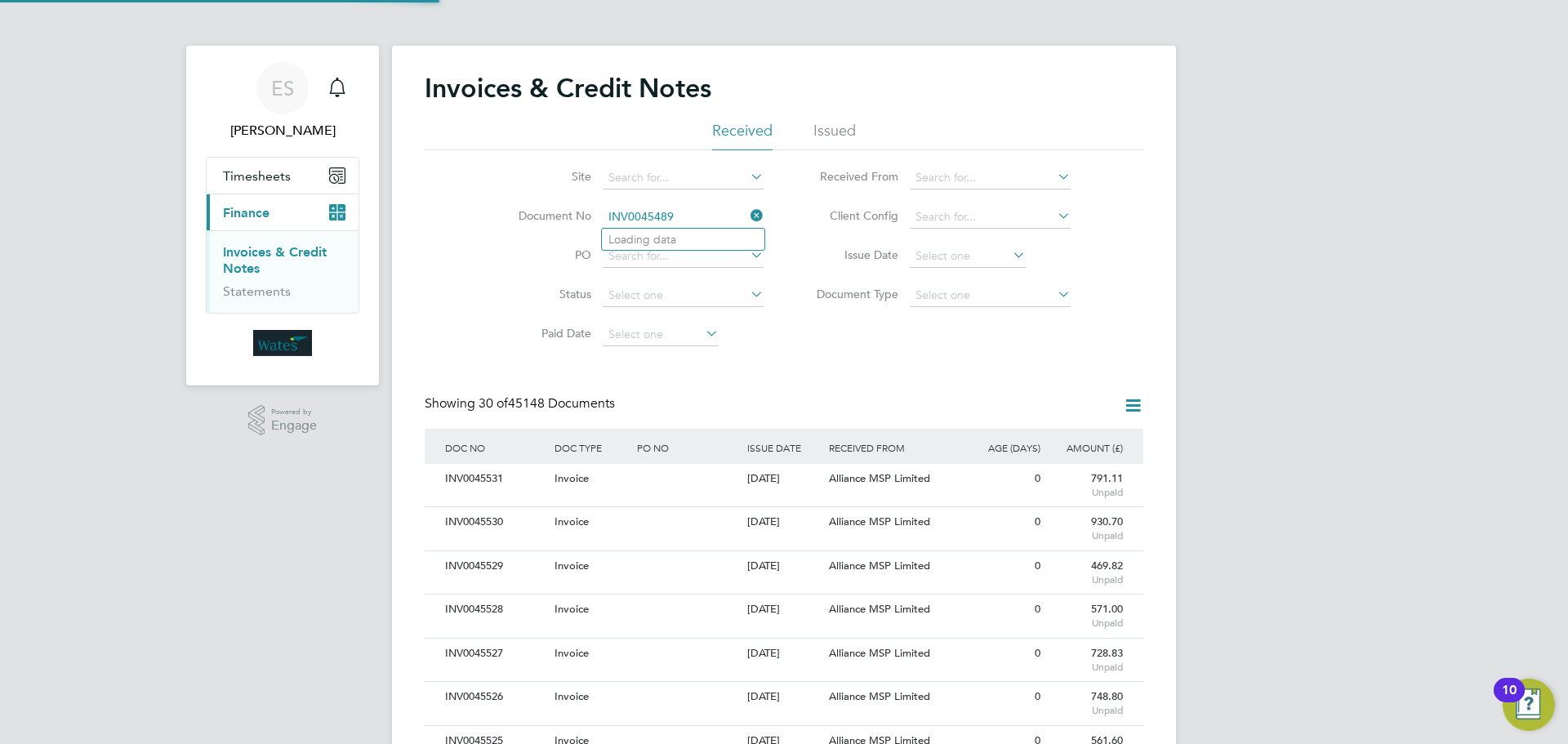
scroll to position [31, 112]
type input "INV0045489"
click at [723, 245] on li "INV0045489" at bounding box center [683, 239] width 163 height 22
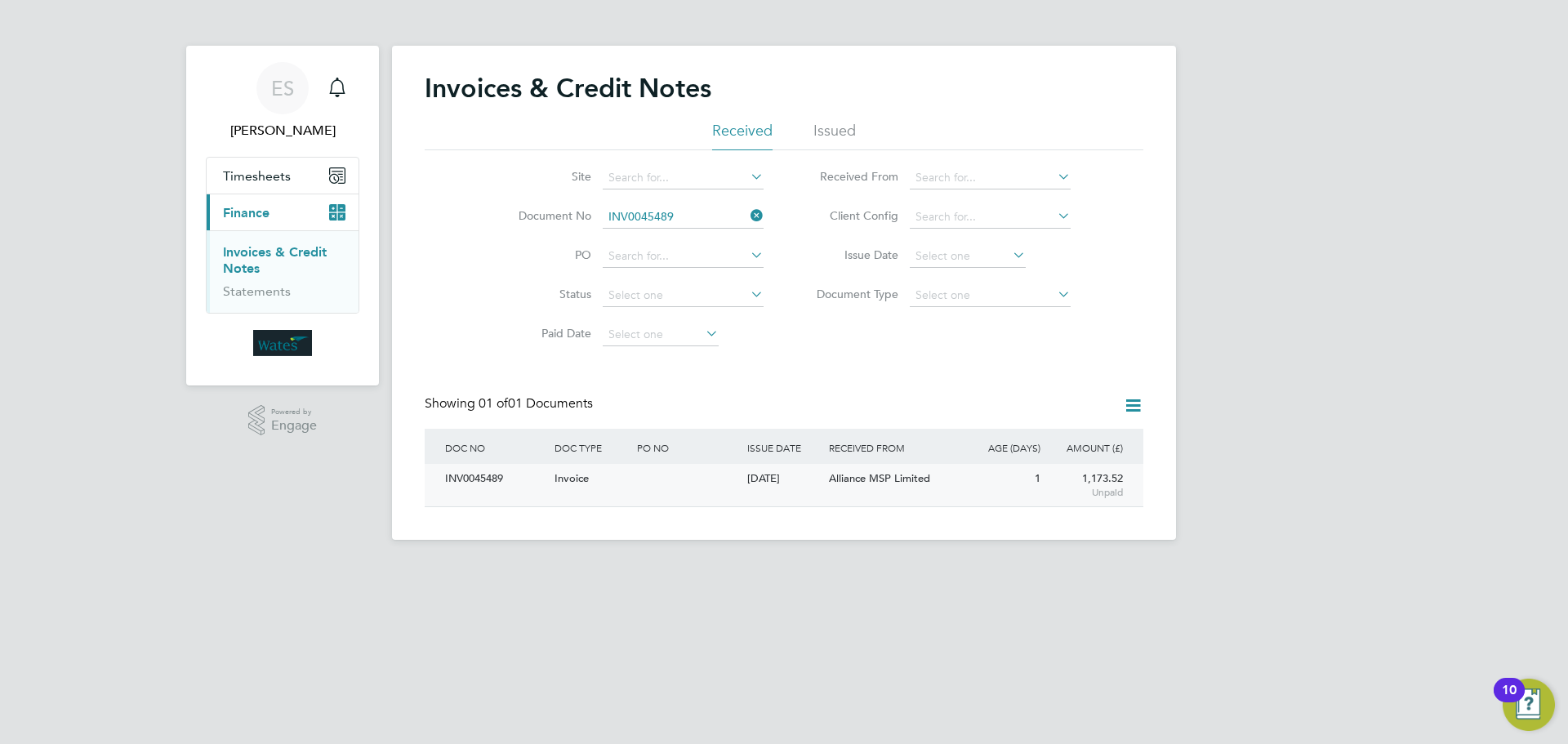
click at [494, 488] on div "INV0045489" at bounding box center [496, 479] width 110 height 30
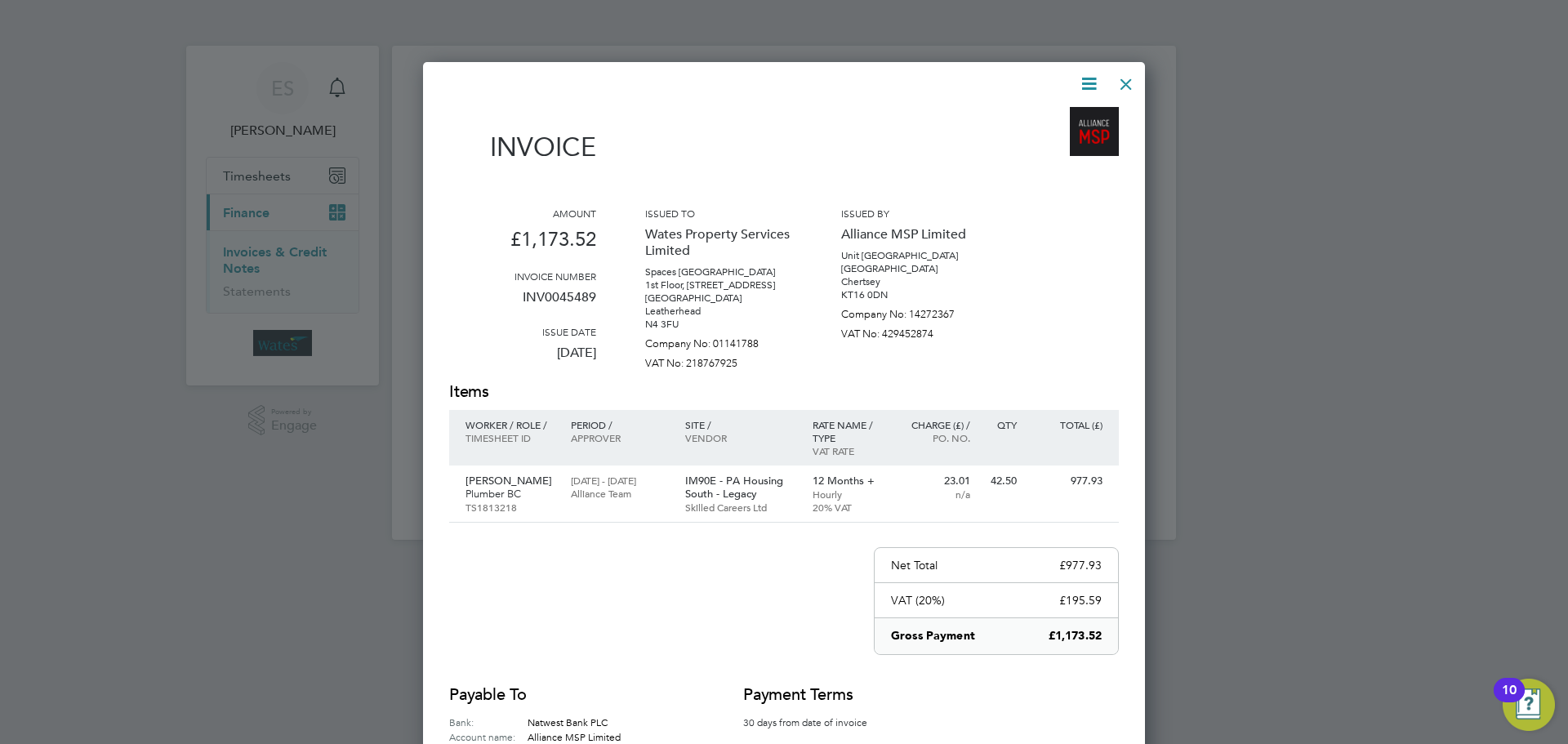
click at [1084, 81] on icon at bounding box center [1089, 83] width 20 height 20
click at [1042, 116] on li "Download Invoice" at bounding box center [1040, 123] width 112 height 23
click at [1080, 83] on icon at bounding box center [1089, 83] width 20 height 20
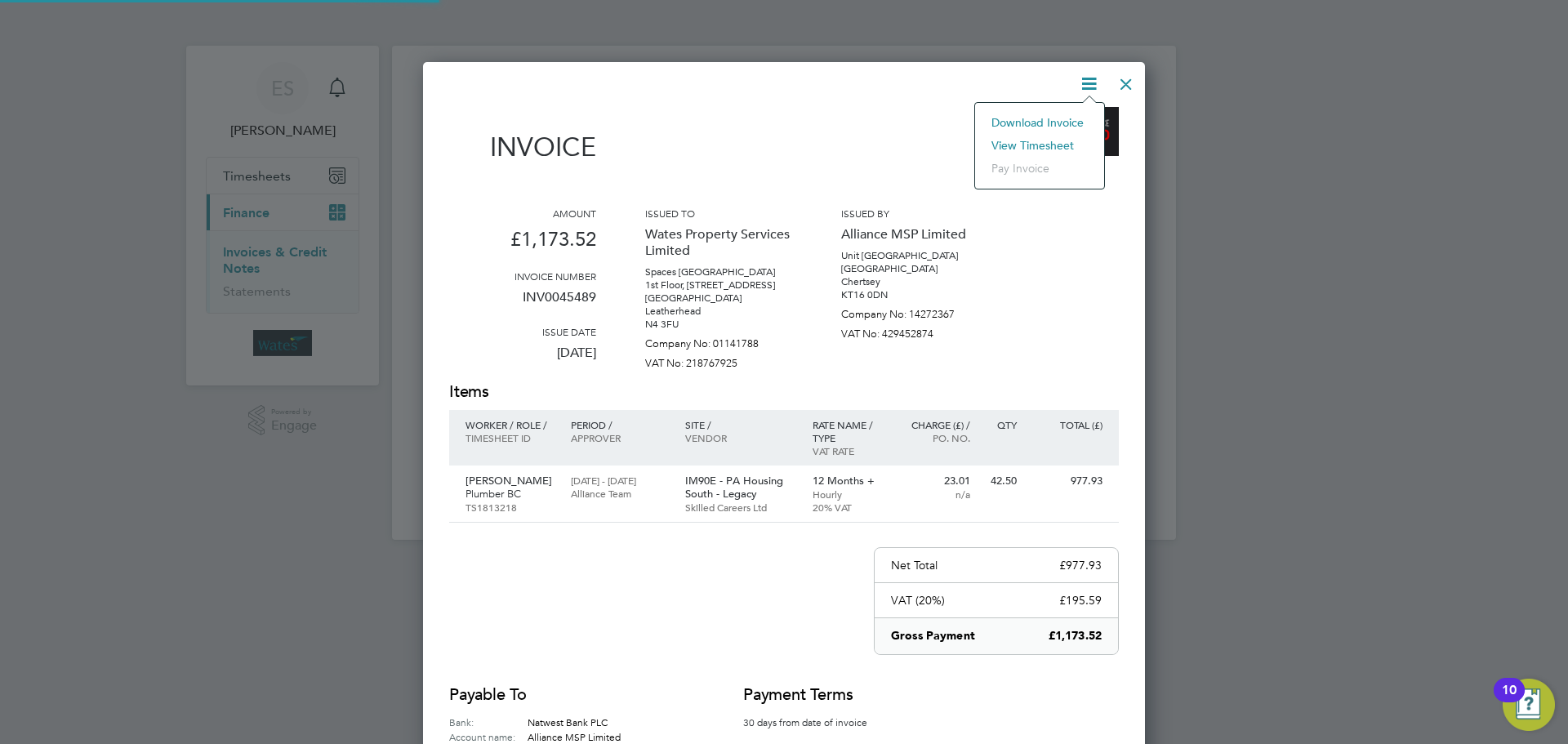
click at [1045, 140] on li "View timesheet" at bounding box center [1040, 146] width 112 height 23
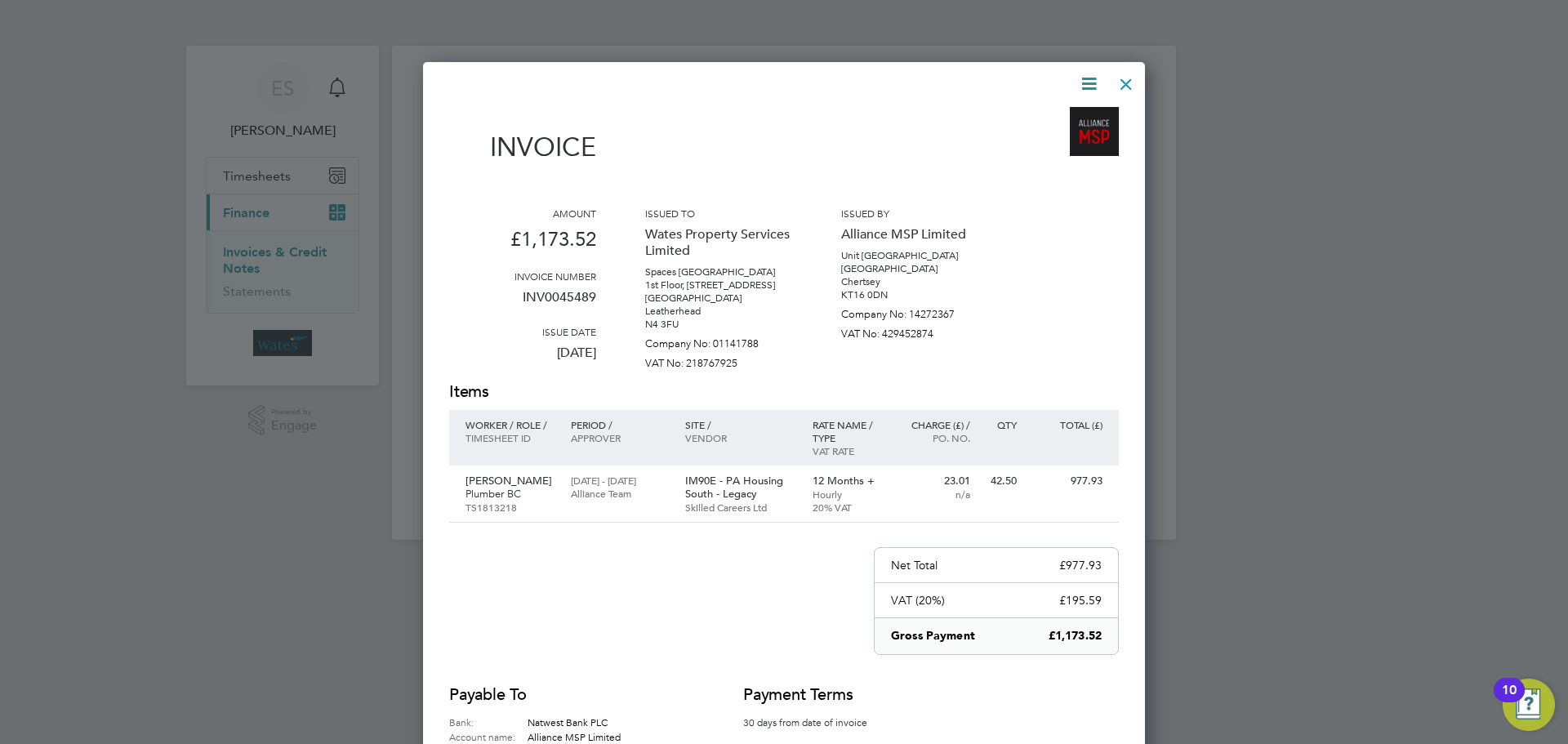
click at [1136, 73] on div at bounding box center [1126, 80] width 30 height 30
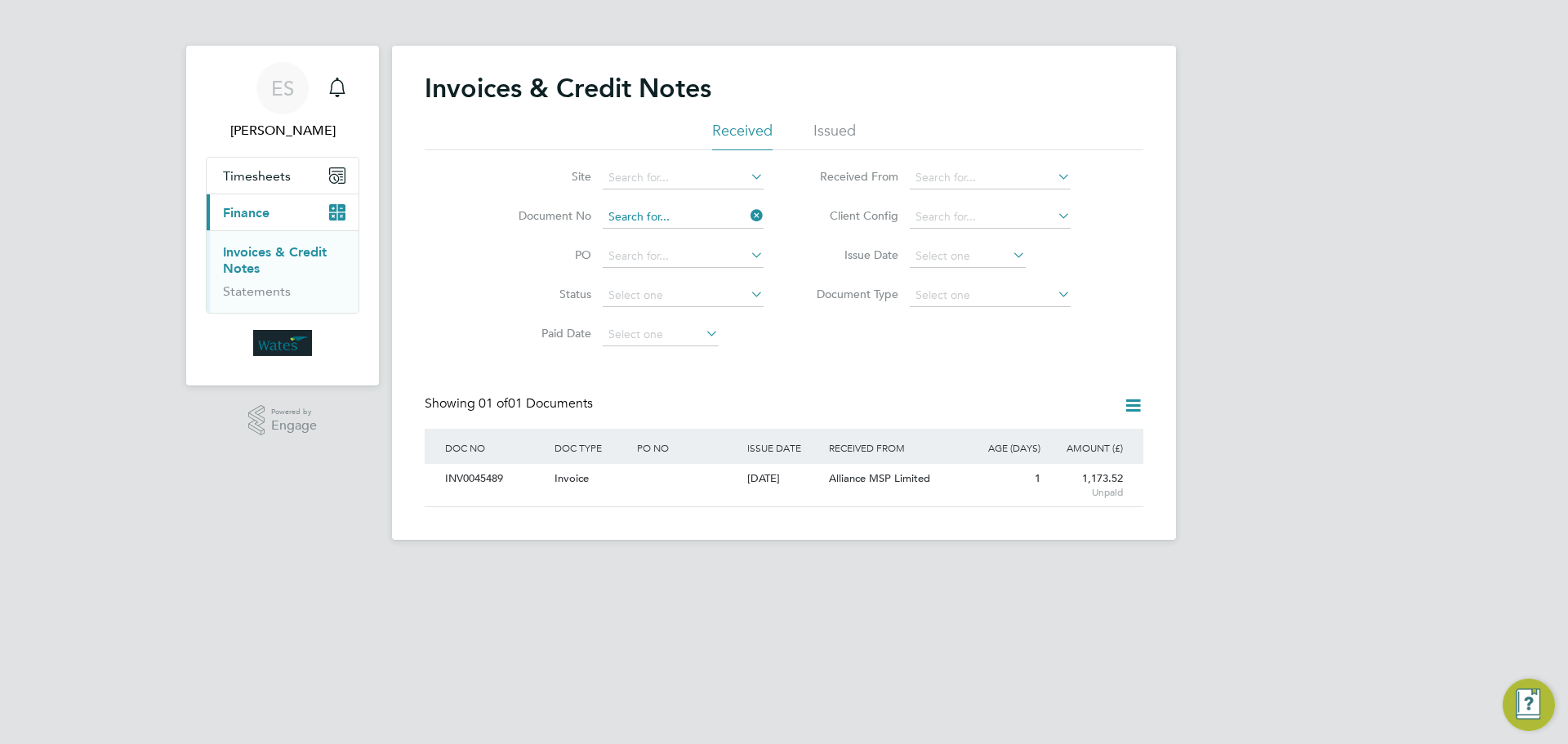
drag, startPoint x: 740, startPoint y: 220, endPoint x: 711, endPoint y: 216, distance: 29.3
click at [740, 220] on input at bounding box center [682, 217] width 161 height 23
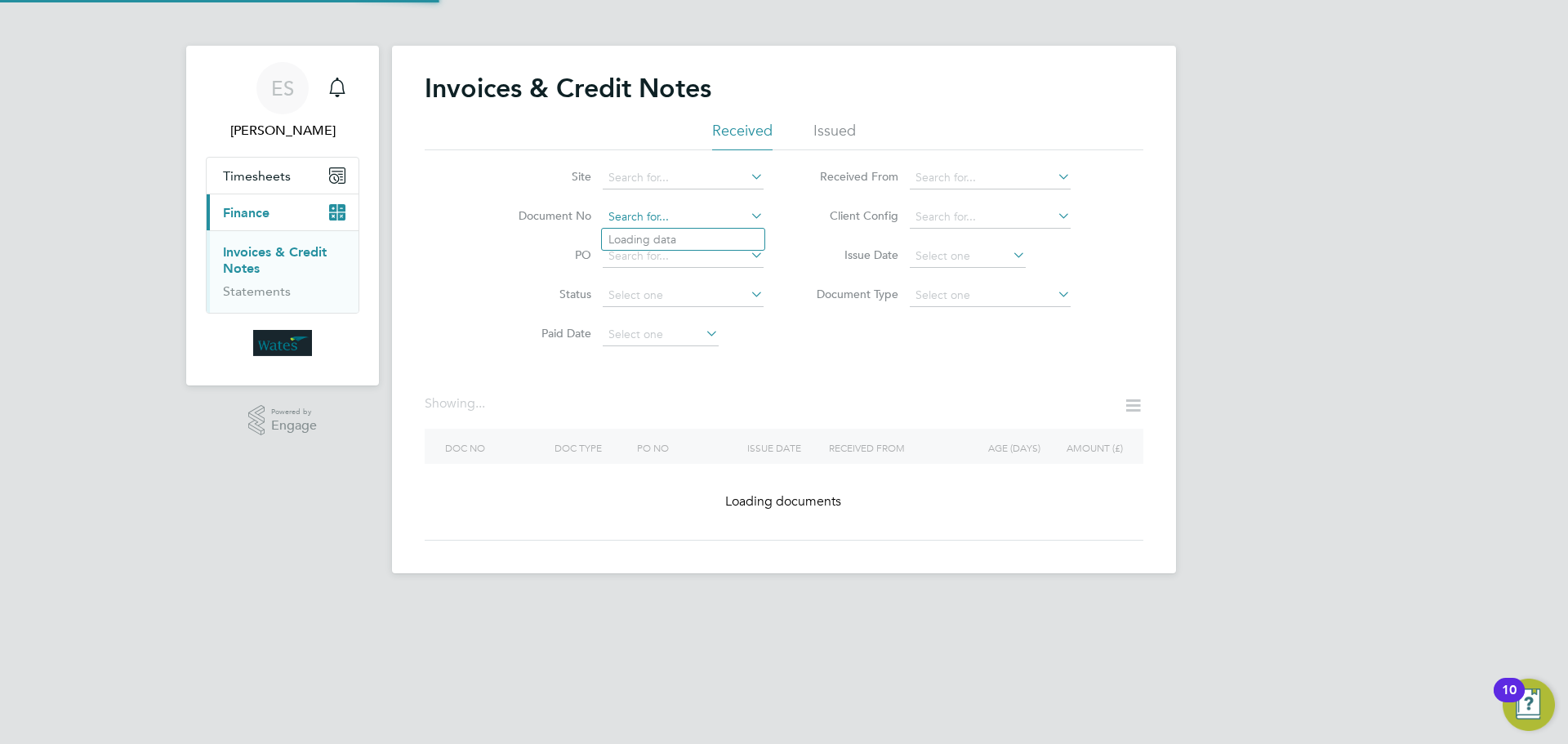
paste input "INV0045490"
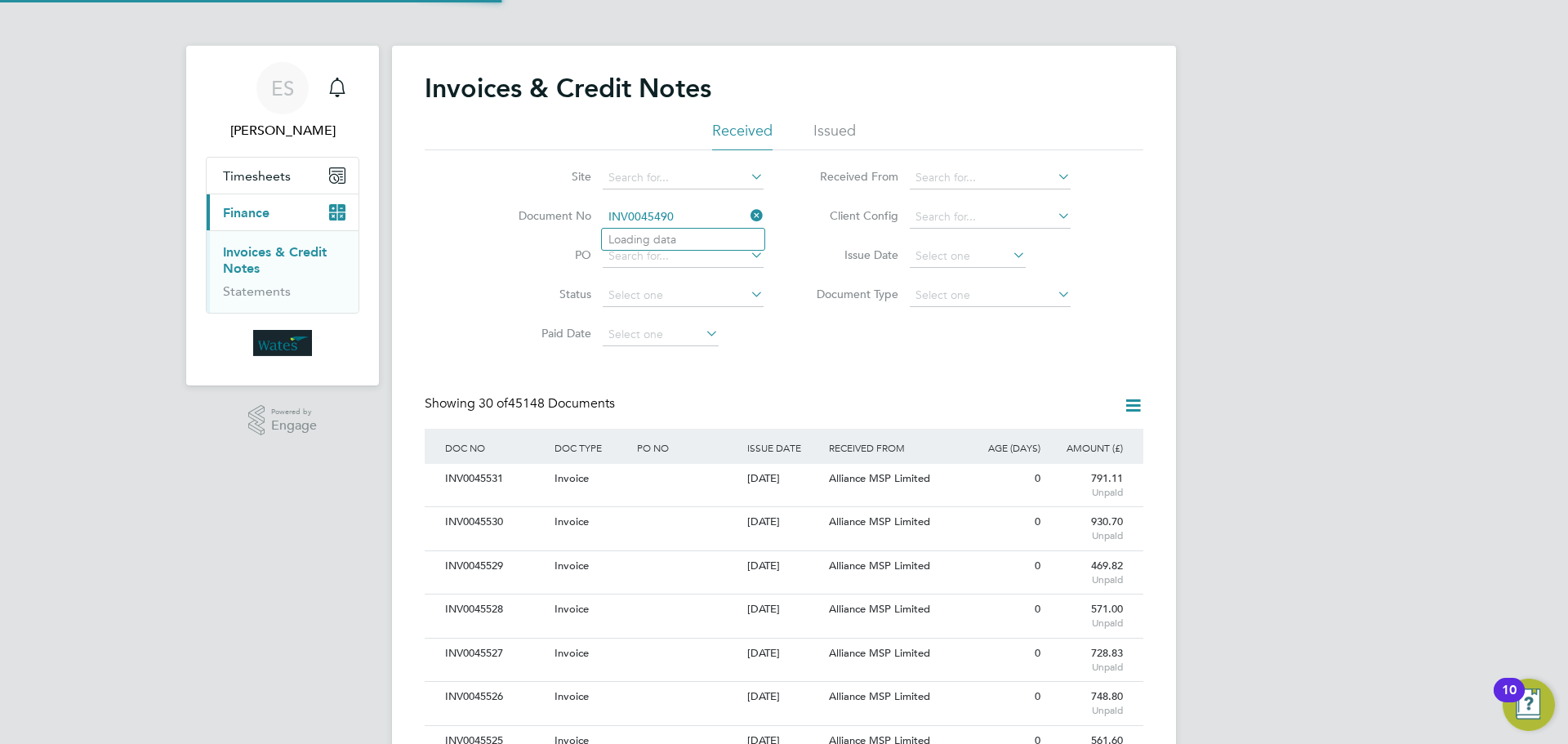
scroll to position [31, 112]
type input "INV0045490"
click at [704, 237] on li "INV0045490" at bounding box center [683, 239] width 163 height 22
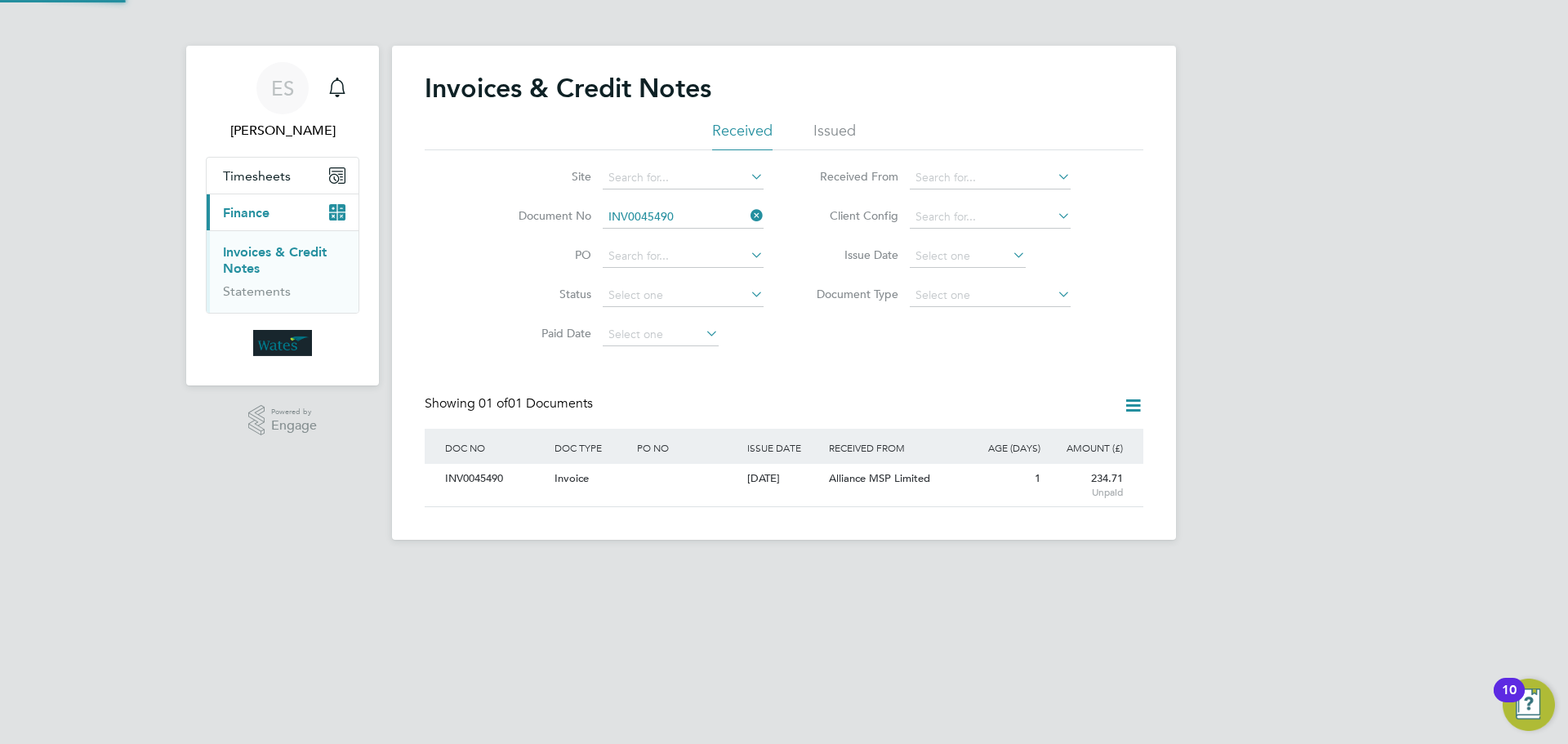
click at [479, 473] on div "INV0045490" at bounding box center [496, 479] width 110 height 30
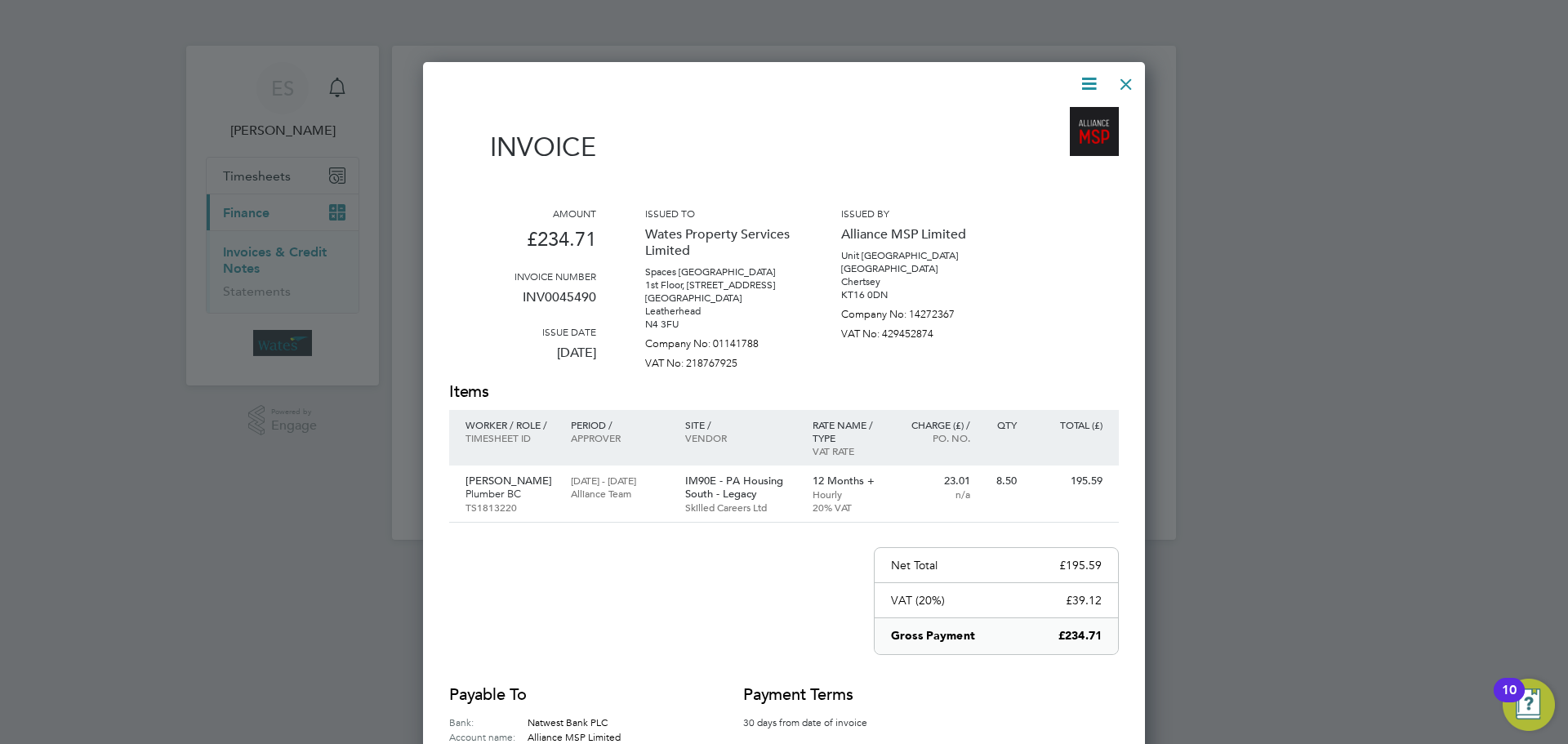
click at [1090, 75] on icon at bounding box center [1089, 83] width 20 height 20
click at [1058, 119] on li "Download Invoice" at bounding box center [1040, 123] width 112 height 23
click at [1088, 82] on icon at bounding box center [1089, 83] width 20 height 20
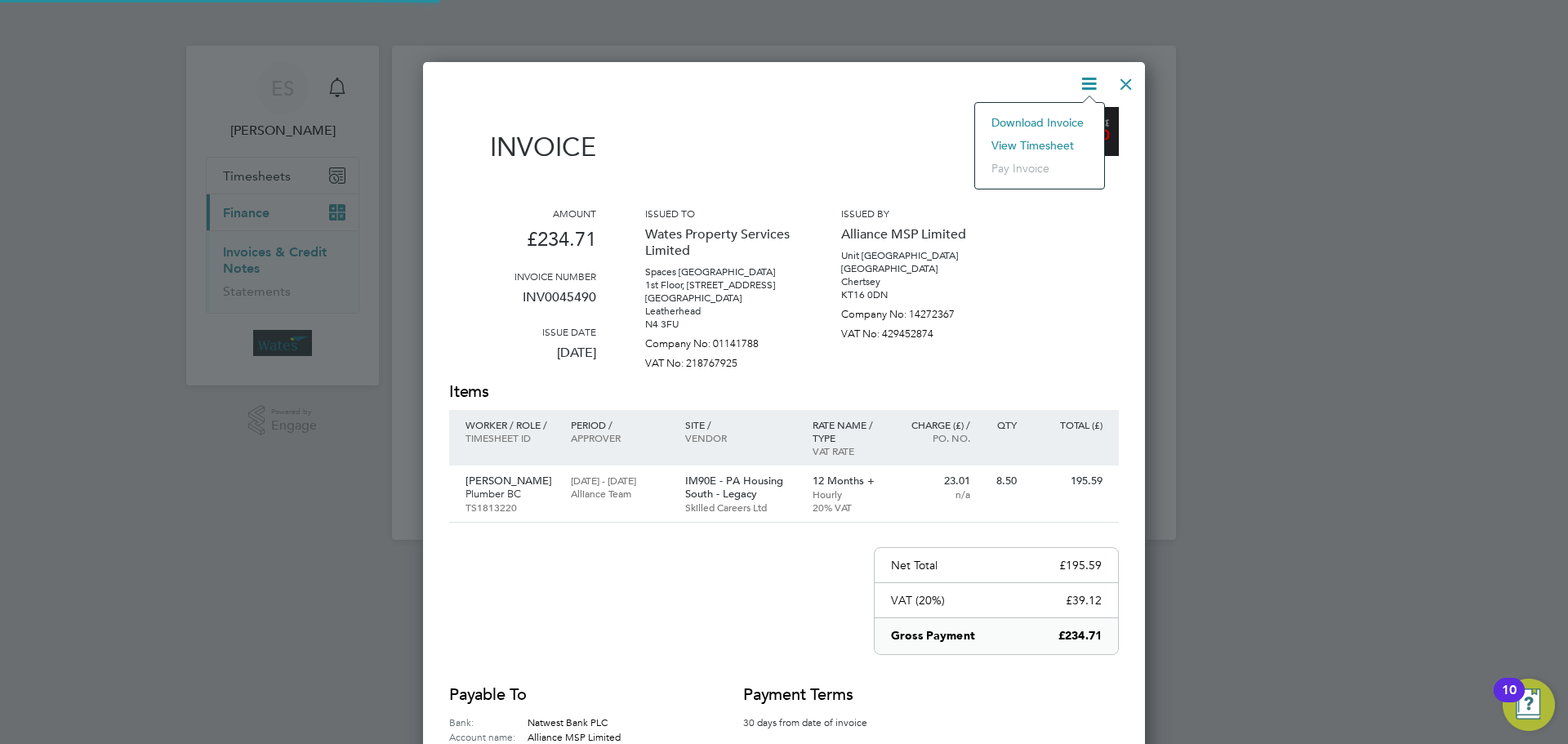
click at [1047, 135] on li "View timesheet" at bounding box center [1040, 146] width 112 height 23
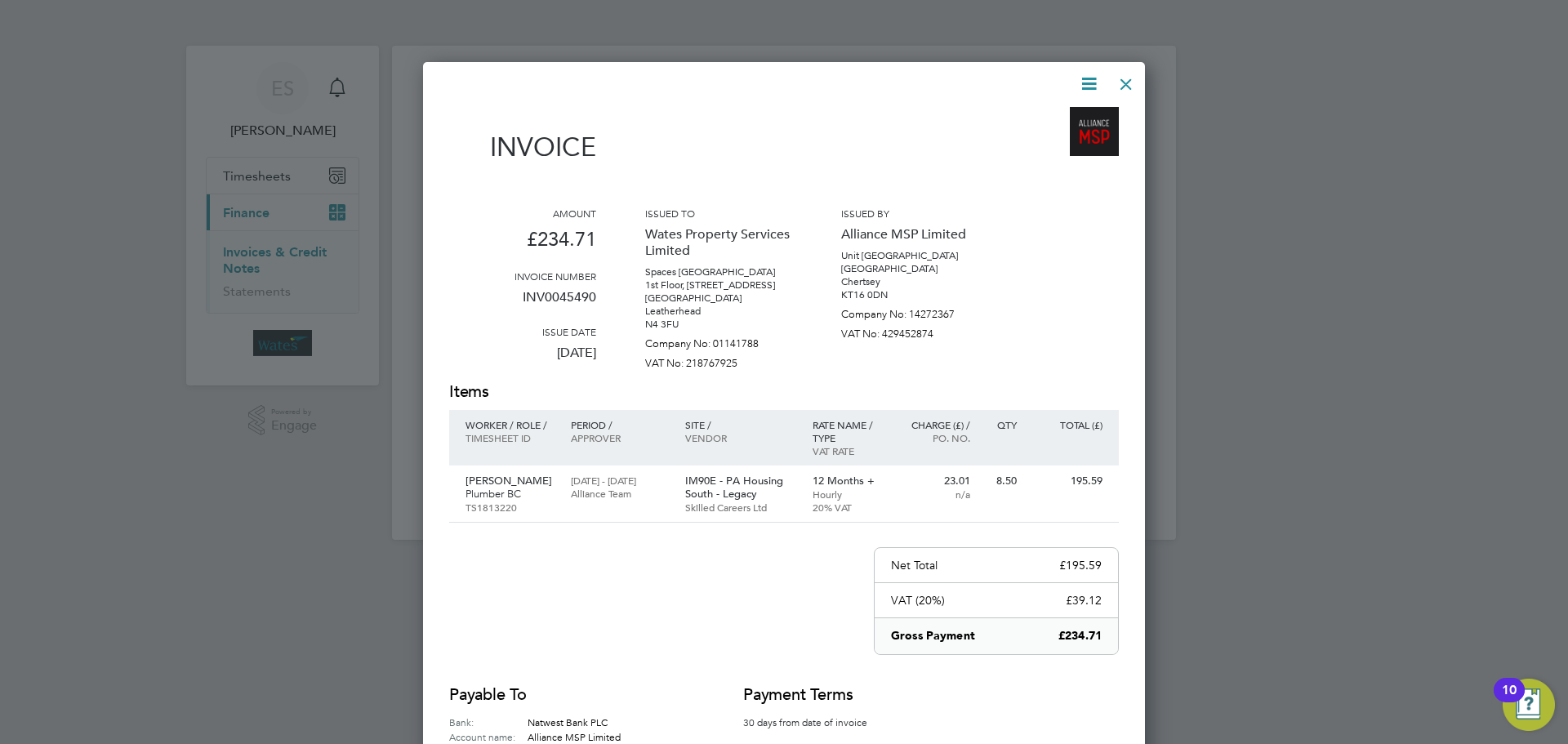
click at [1130, 78] on div at bounding box center [1126, 80] width 30 height 30
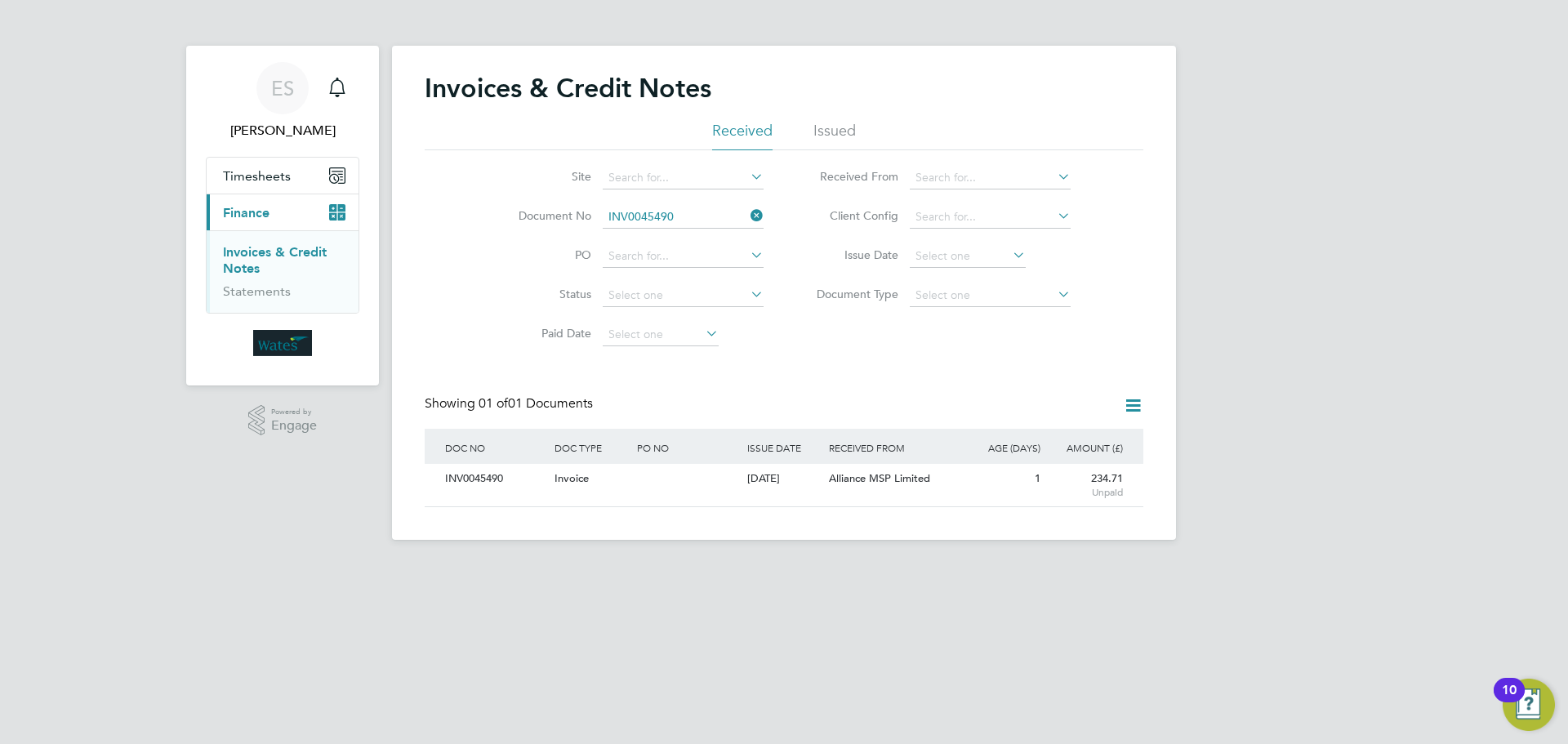
click at [747, 213] on icon at bounding box center [747, 215] width 0 height 23
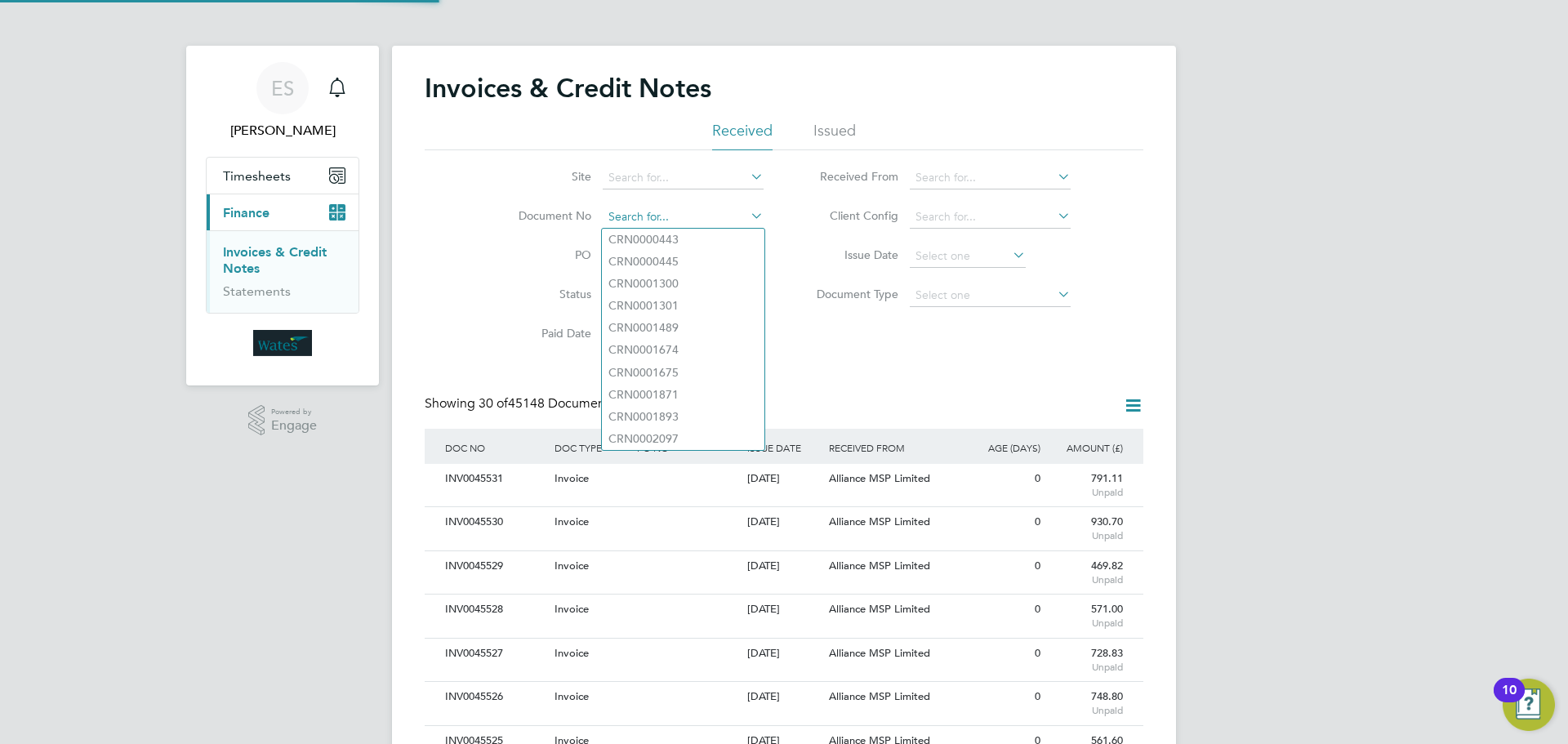
scroll to position [31, 138]
paste input "INV0045491"
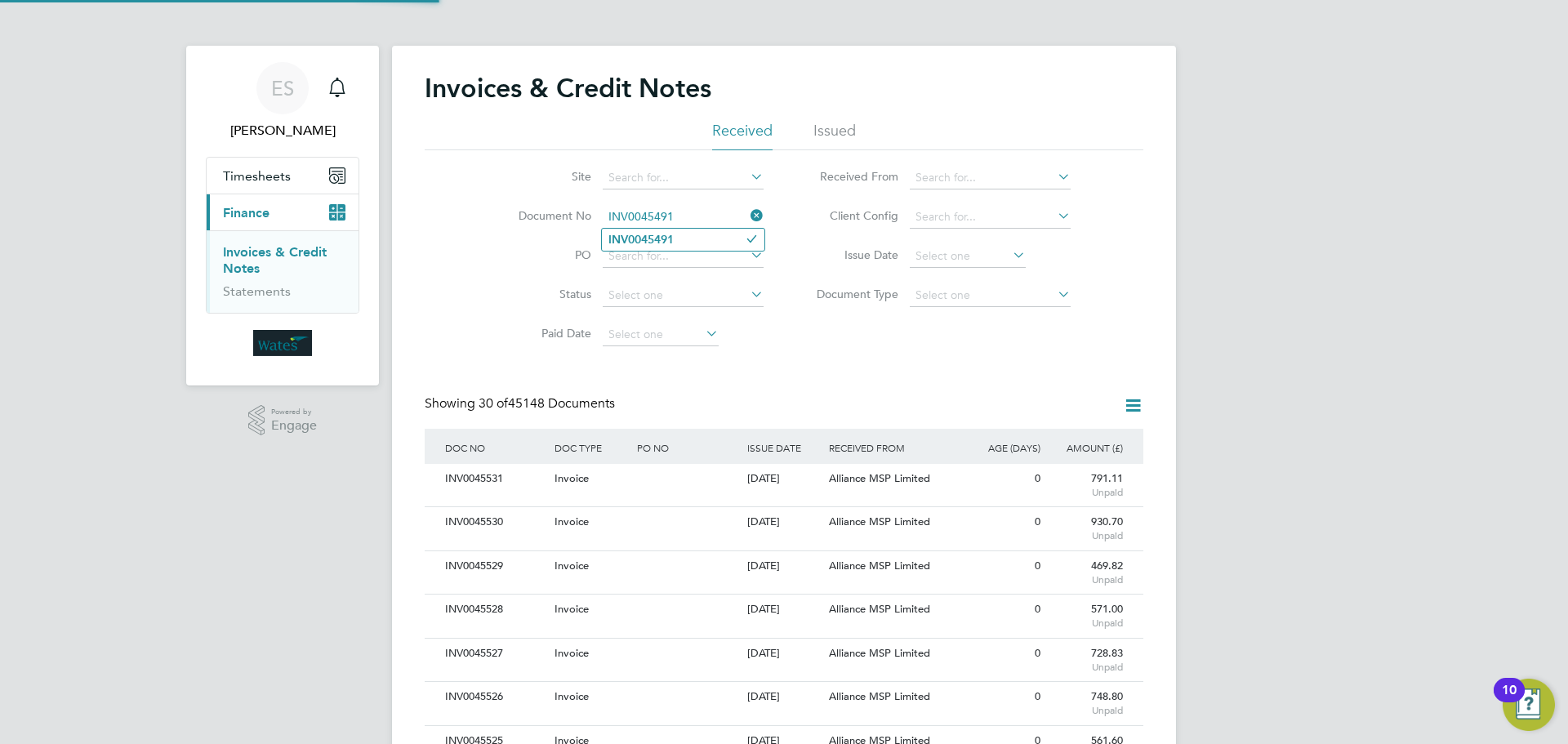
type input "INV0045491"
click at [681, 238] on li "INV0045491" at bounding box center [683, 239] width 163 height 22
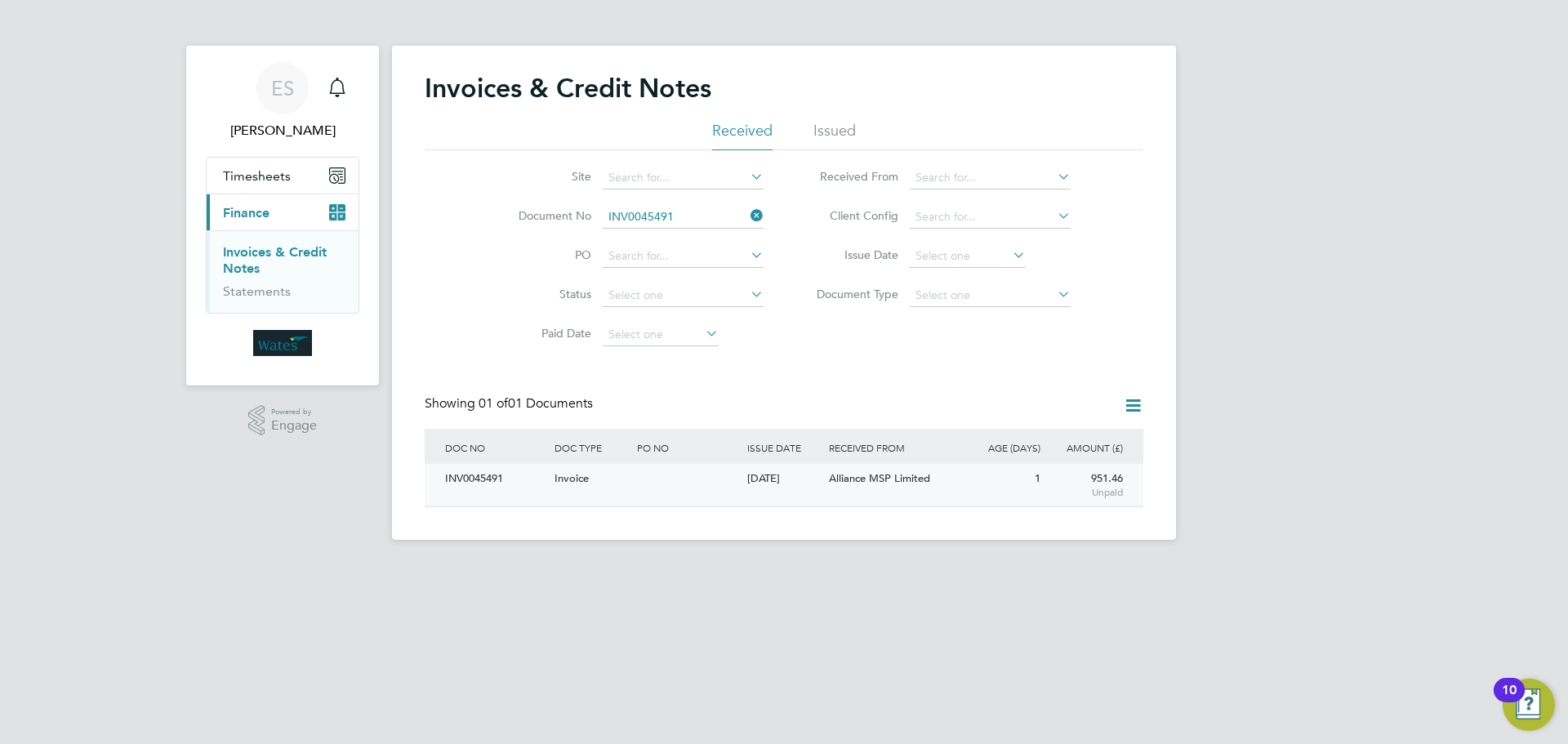
click at [473, 488] on div "INV0045491" at bounding box center [496, 479] width 110 height 30
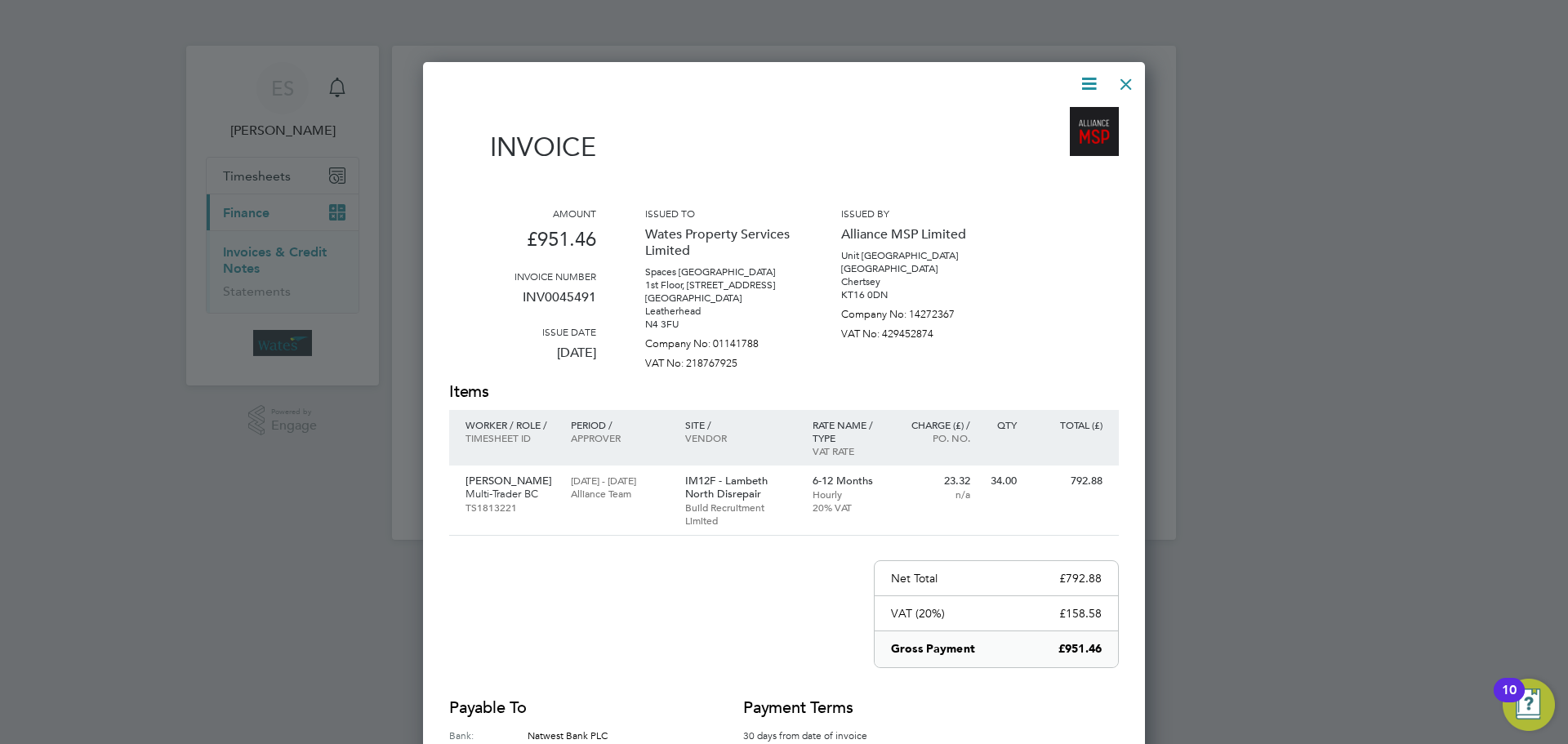
click at [1092, 81] on icon at bounding box center [1089, 83] width 20 height 20
click at [1030, 113] on li "Download Invoice" at bounding box center [1040, 123] width 112 height 23
drag, startPoint x: 1098, startPoint y: 81, endPoint x: 1080, endPoint y: 117, distance: 40.2
click at [1098, 81] on icon at bounding box center [1089, 83] width 20 height 20
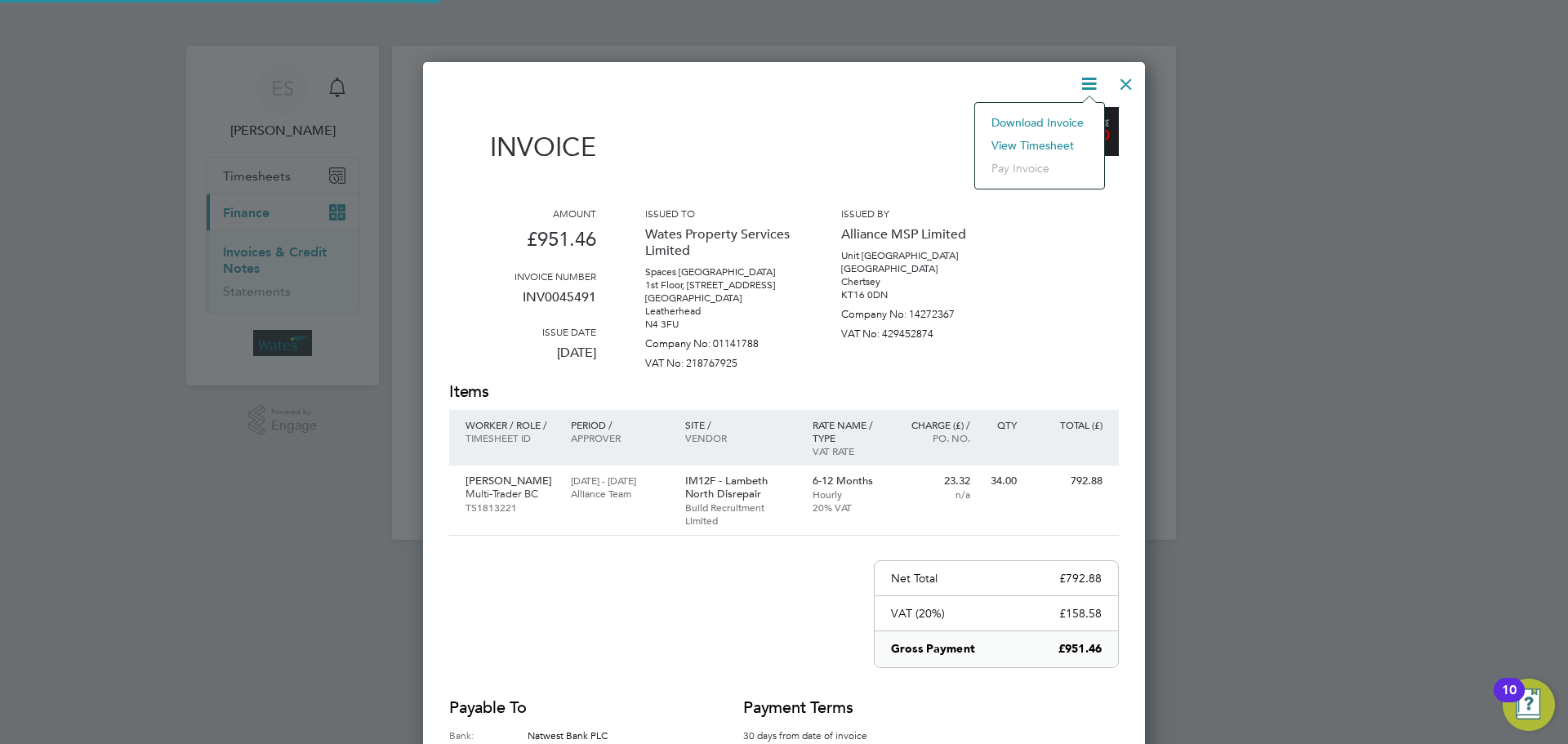
click at [1070, 142] on li "View timesheet" at bounding box center [1040, 146] width 112 height 23
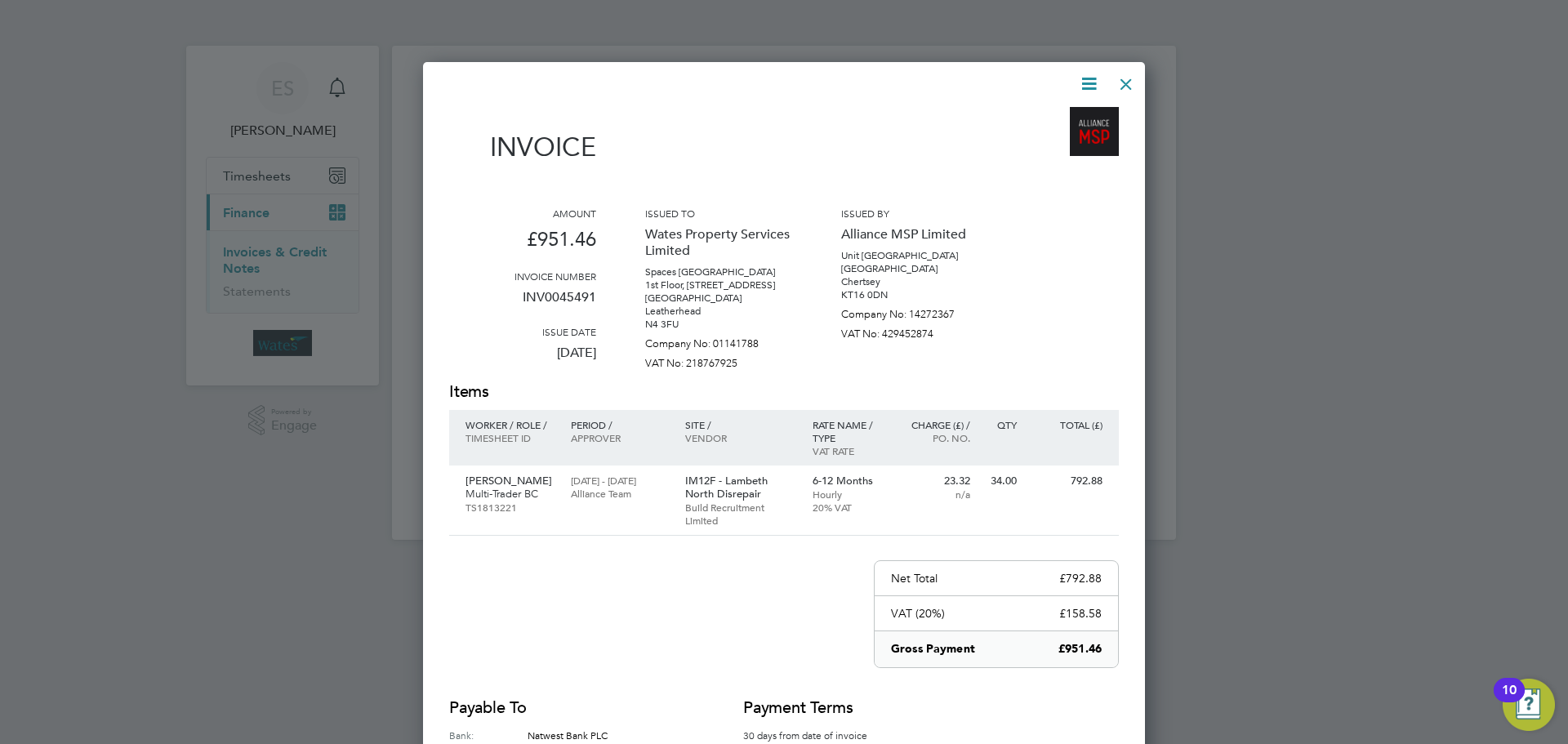
click at [1129, 89] on div at bounding box center [1126, 80] width 30 height 30
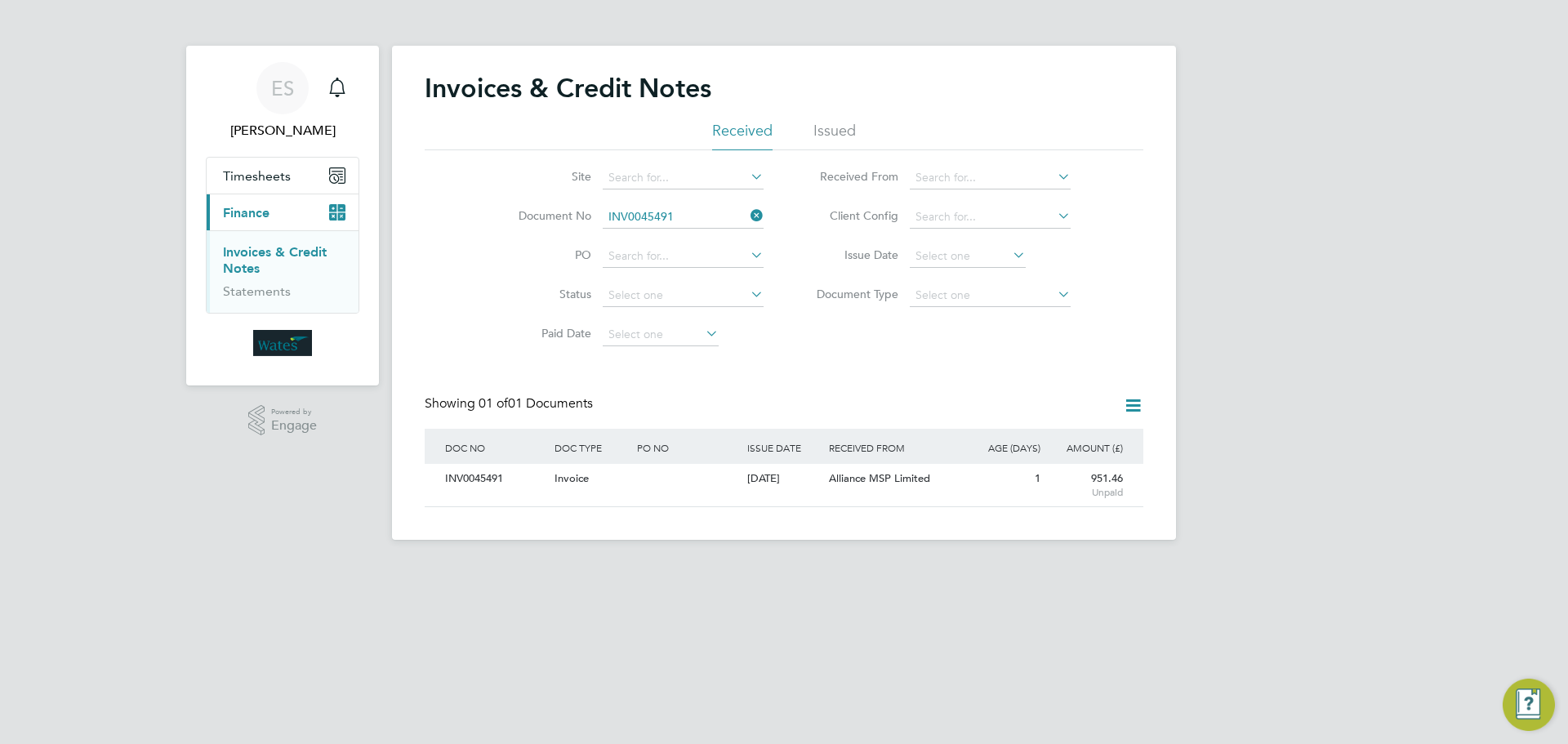
click at [747, 220] on icon at bounding box center [747, 215] width 0 height 23
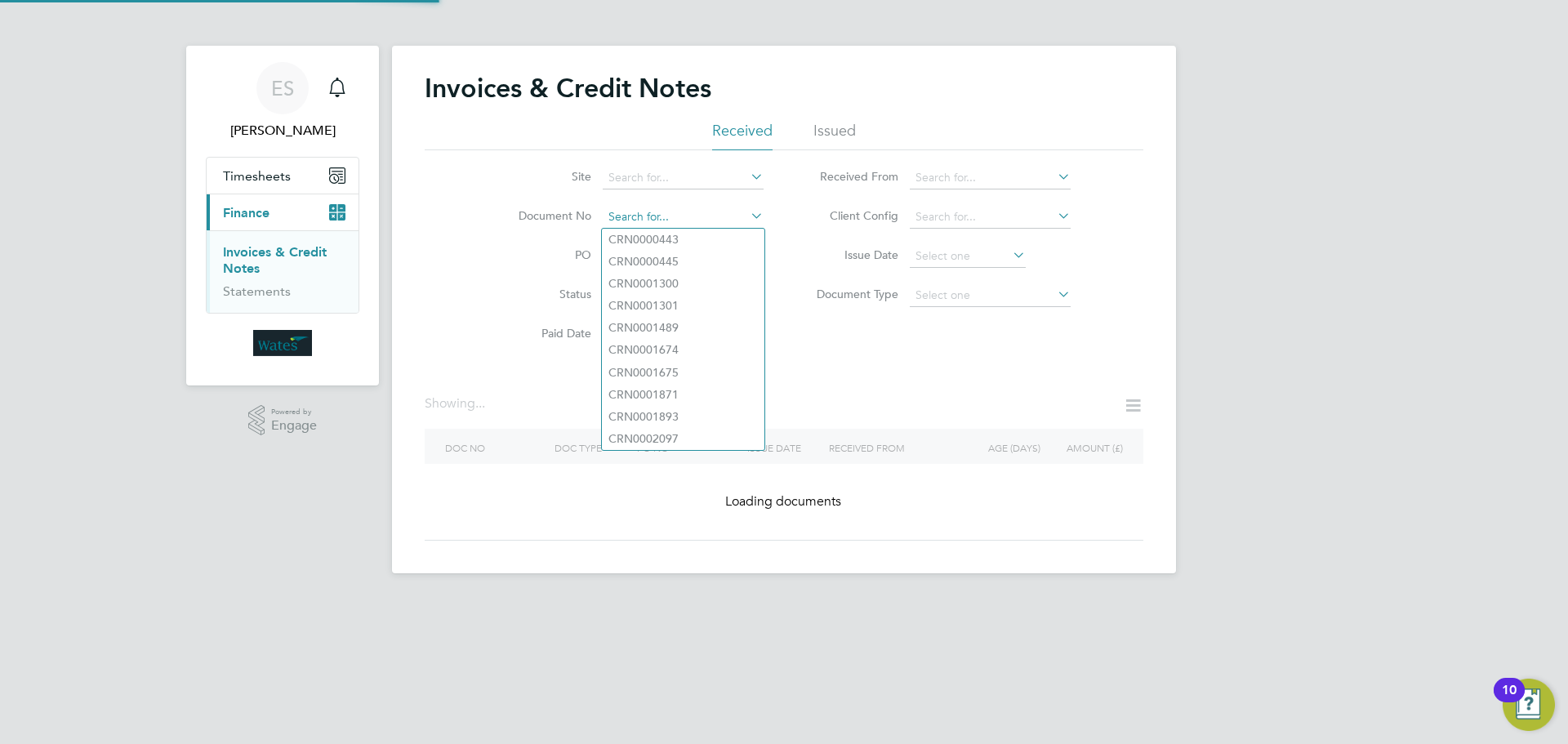
paste input "INV0045492"
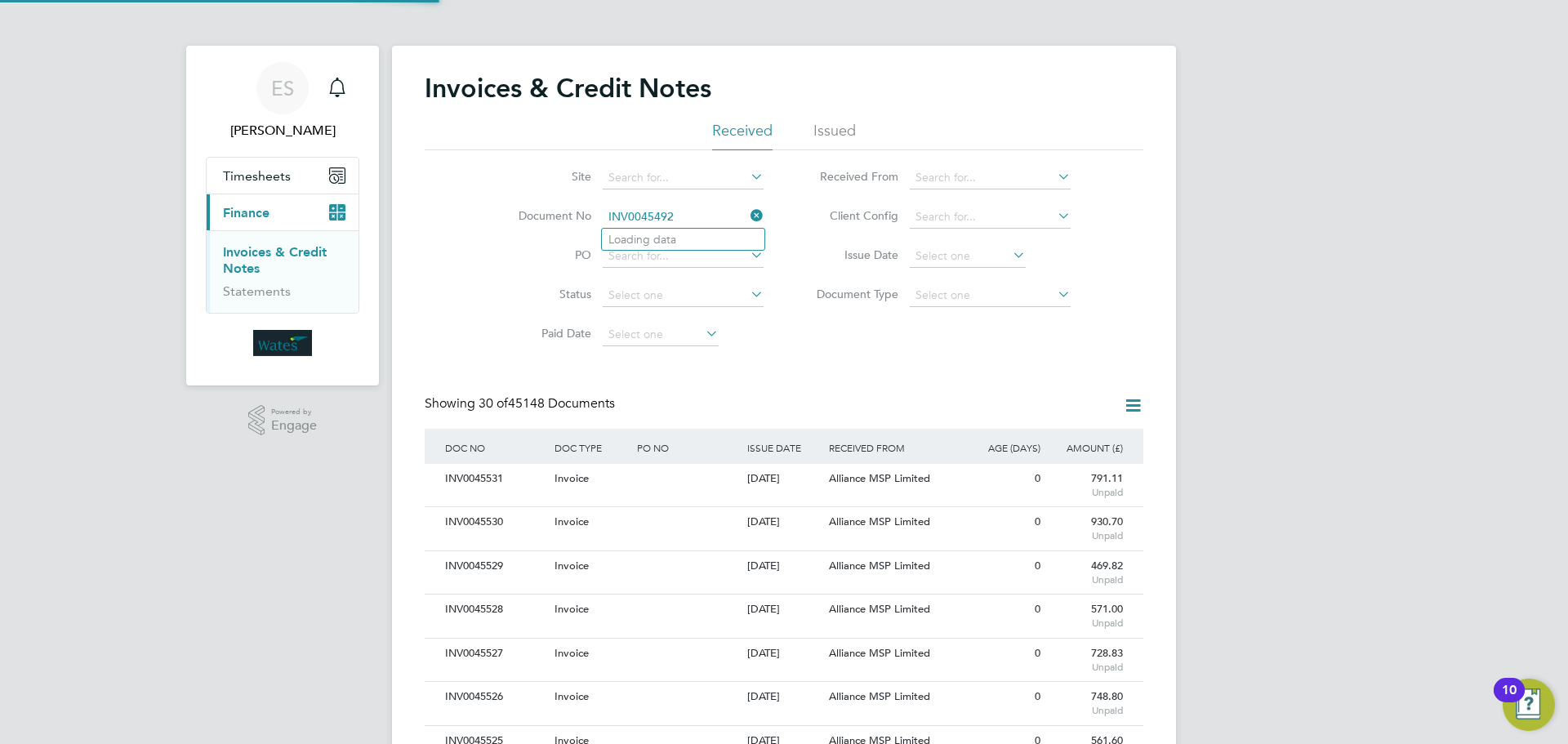
scroll to position [31, 138]
type input "INV0045492"
click at [681, 231] on li "INV0045492" at bounding box center [683, 239] width 163 height 22
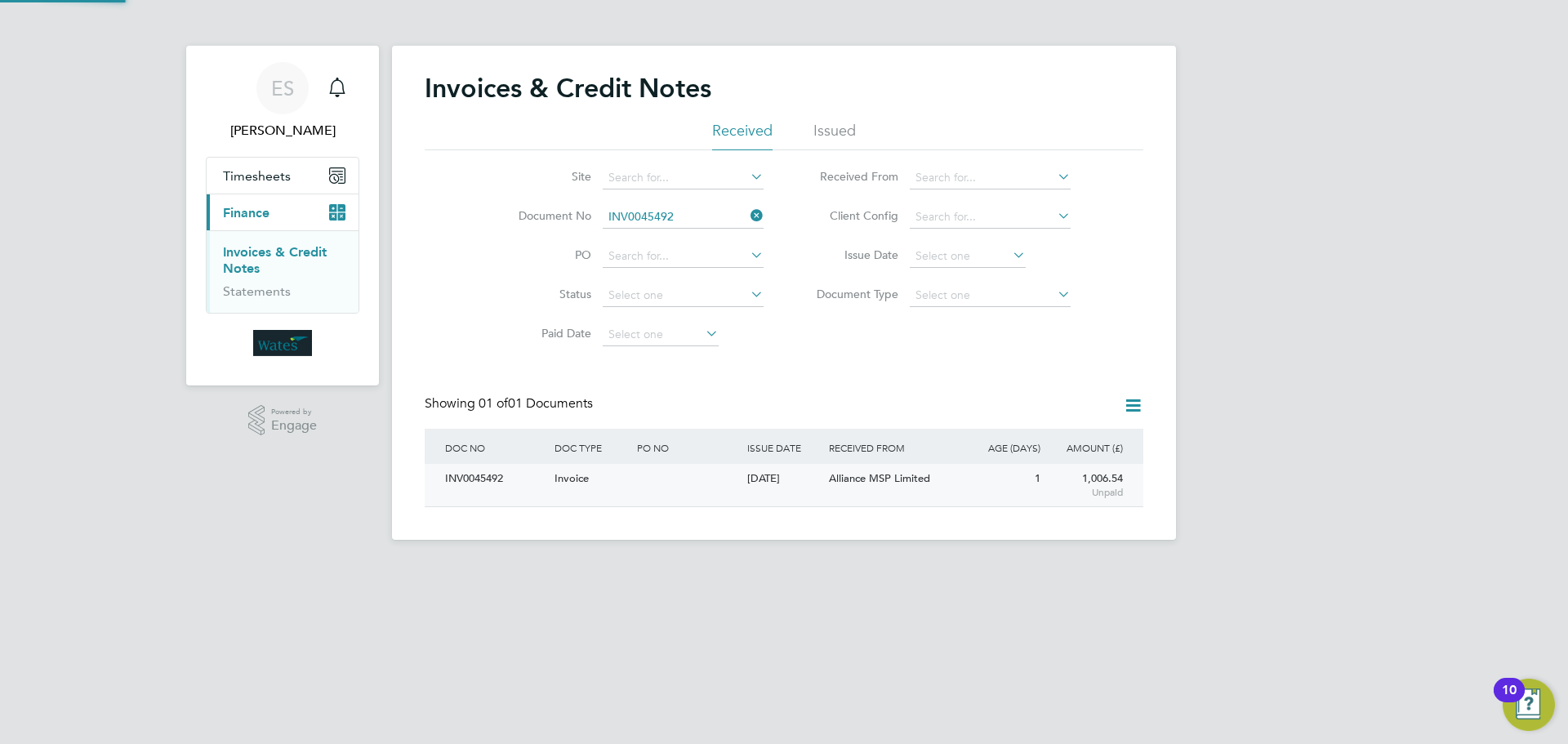
click at [479, 478] on div "INV0045492" at bounding box center [496, 479] width 110 height 30
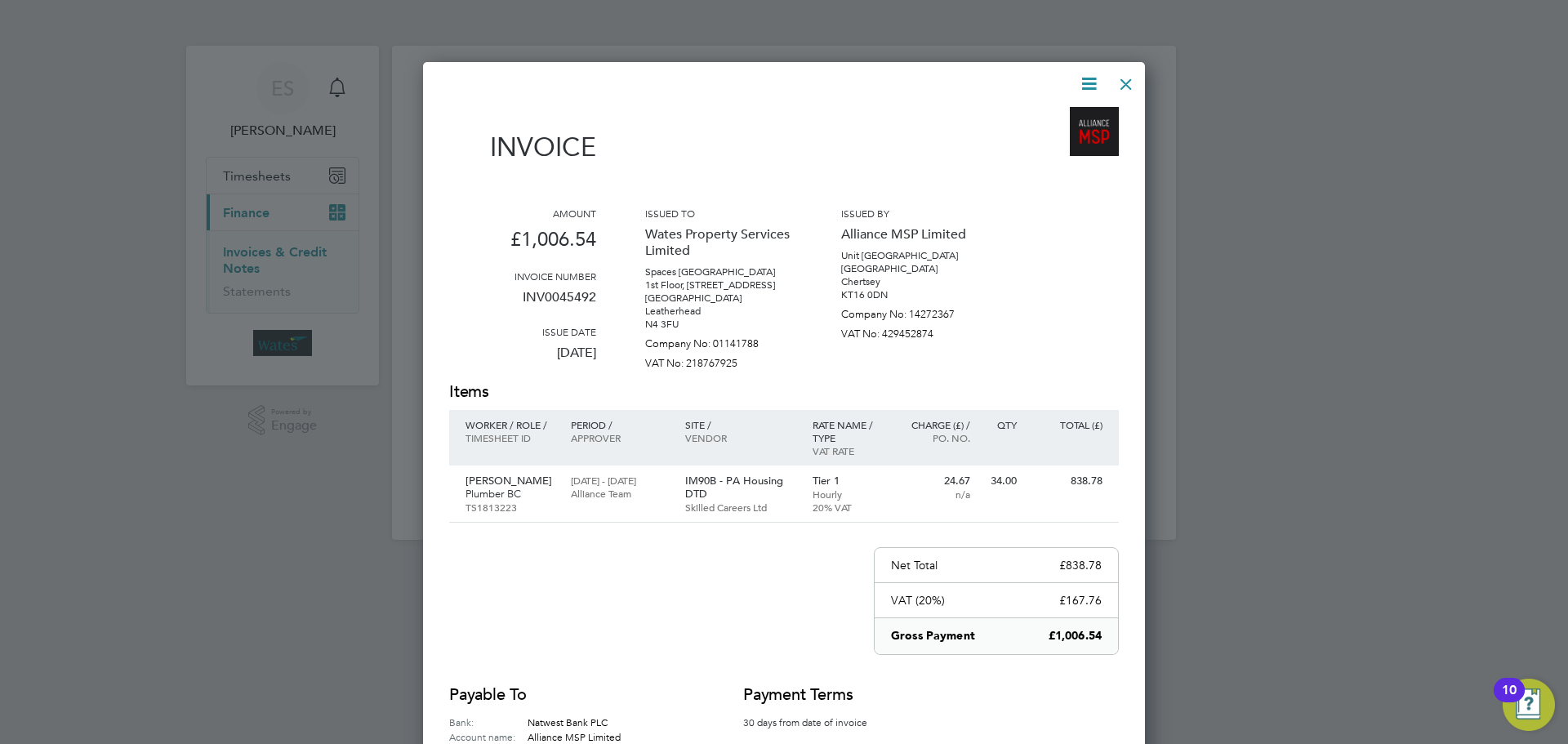
click at [1083, 83] on icon at bounding box center [1089, 83] width 20 height 20
click at [1059, 111] on li "Download Invoice" at bounding box center [1040, 123] width 112 height 23
click at [1084, 77] on icon at bounding box center [1089, 83] width 20 height 20
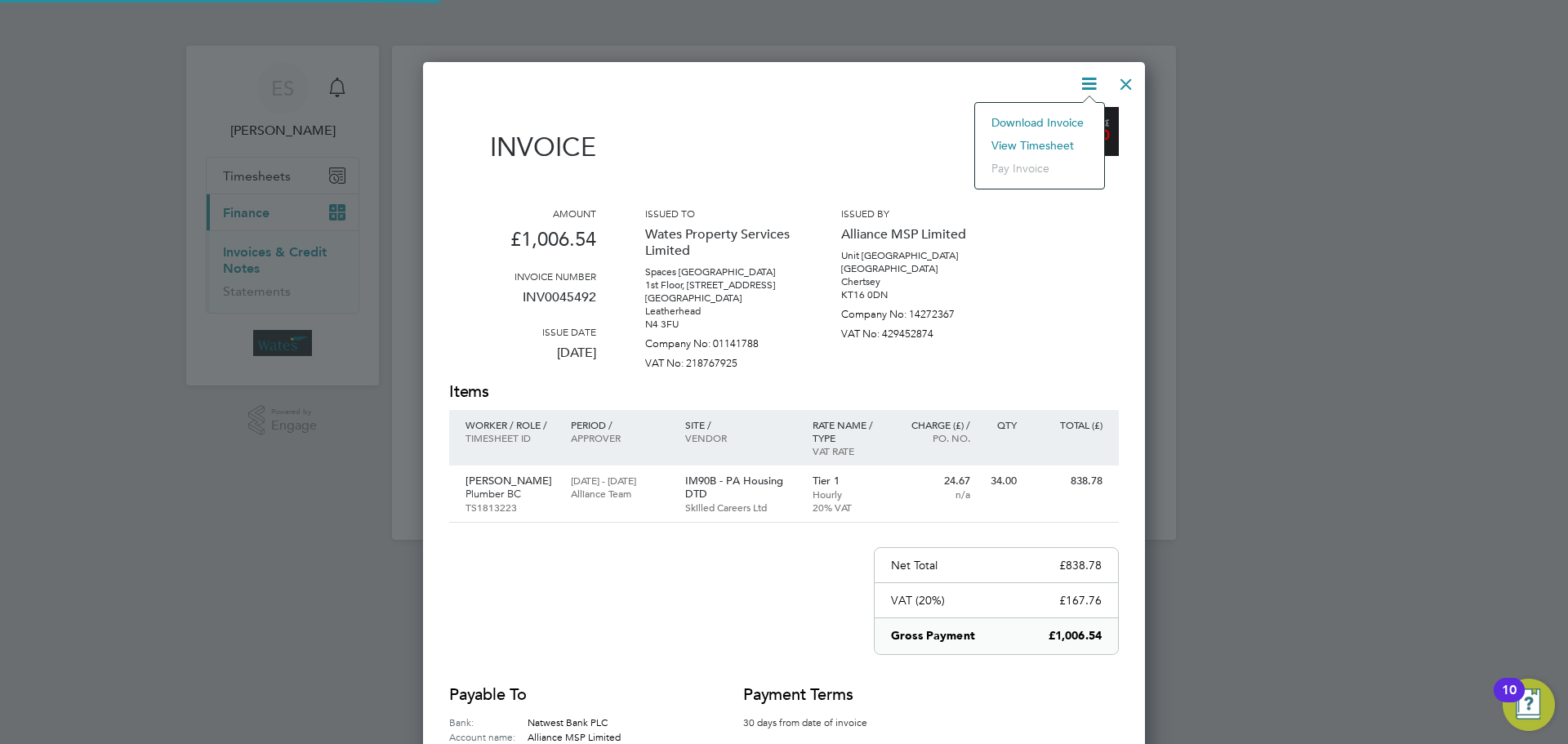
click at [1056, 140] on li "View timesheet" at bounding box center [1040, 146] width 112 height 23
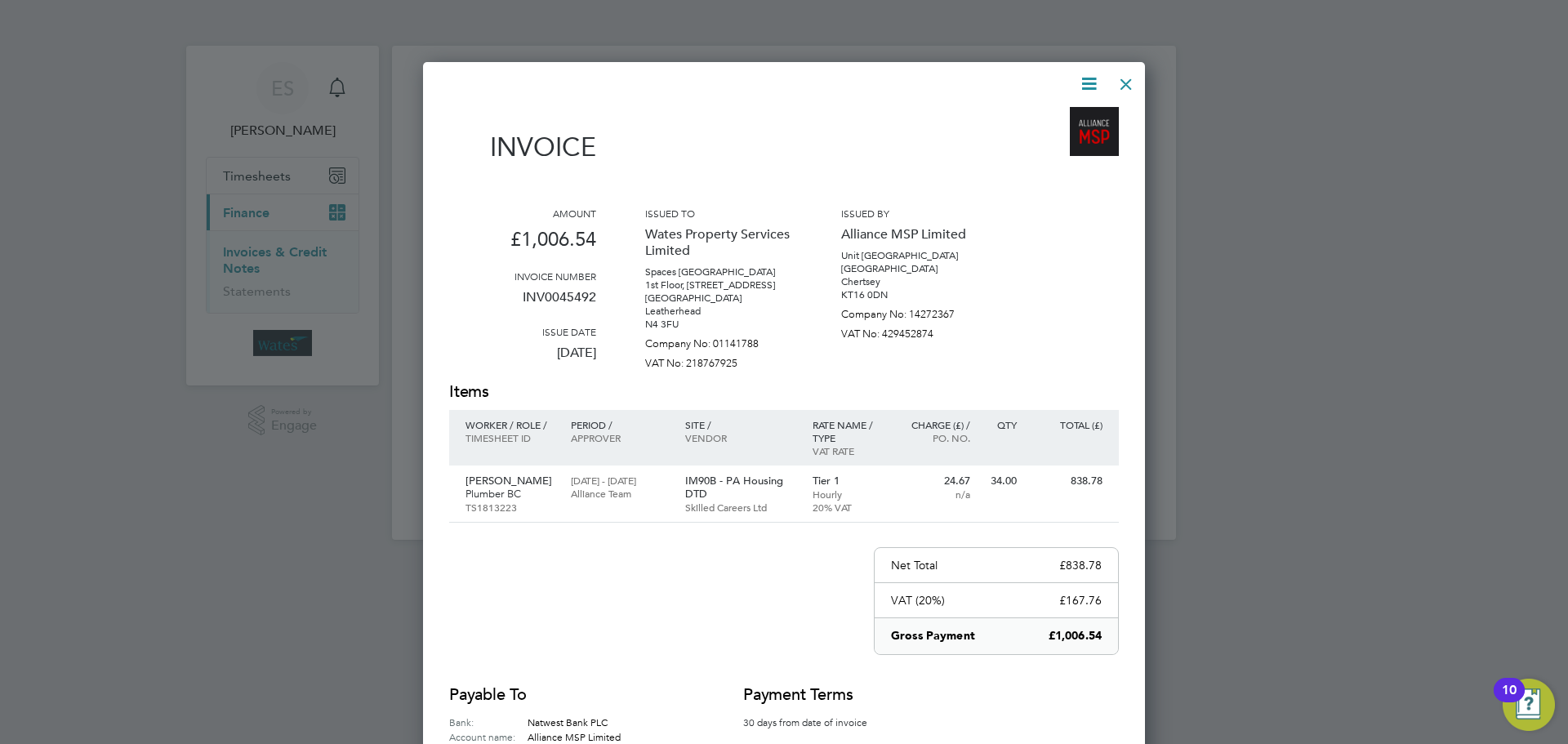
click at [1138, 72] on div at bounding box center [1126, 80] width 30 height 30
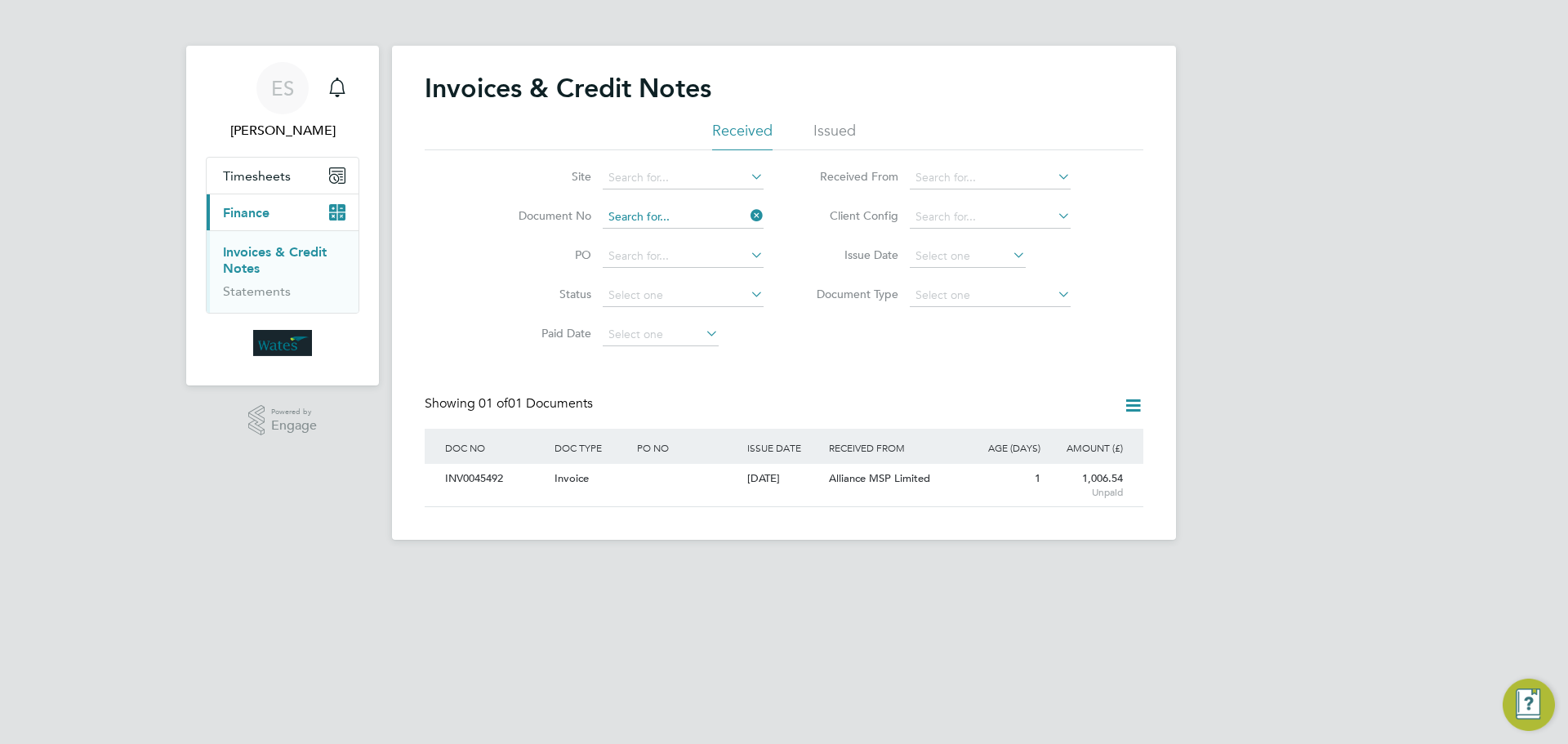
click at [751, 206] on input at bounding box center [682, 217] width 161 height 23
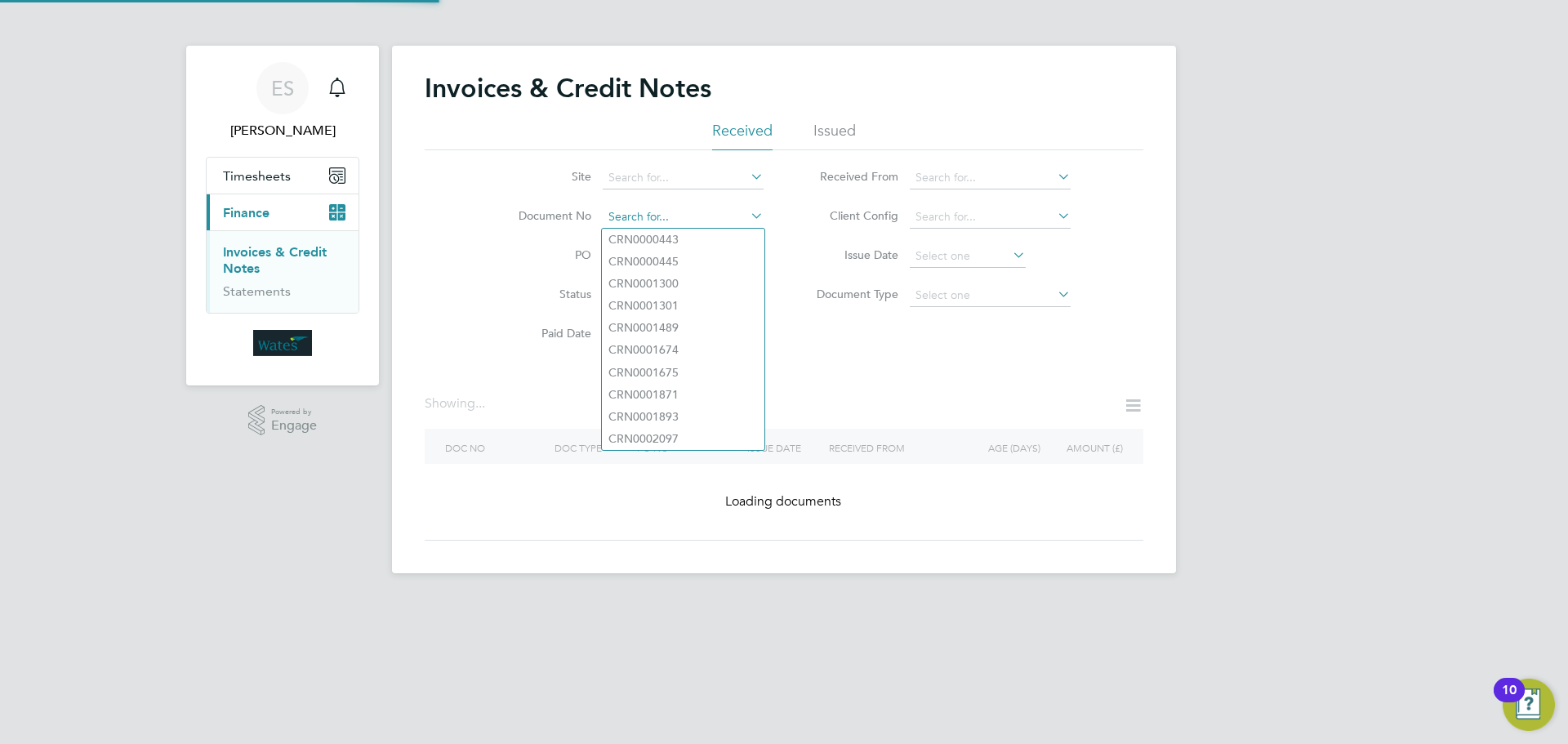
paste input "INV0045493"
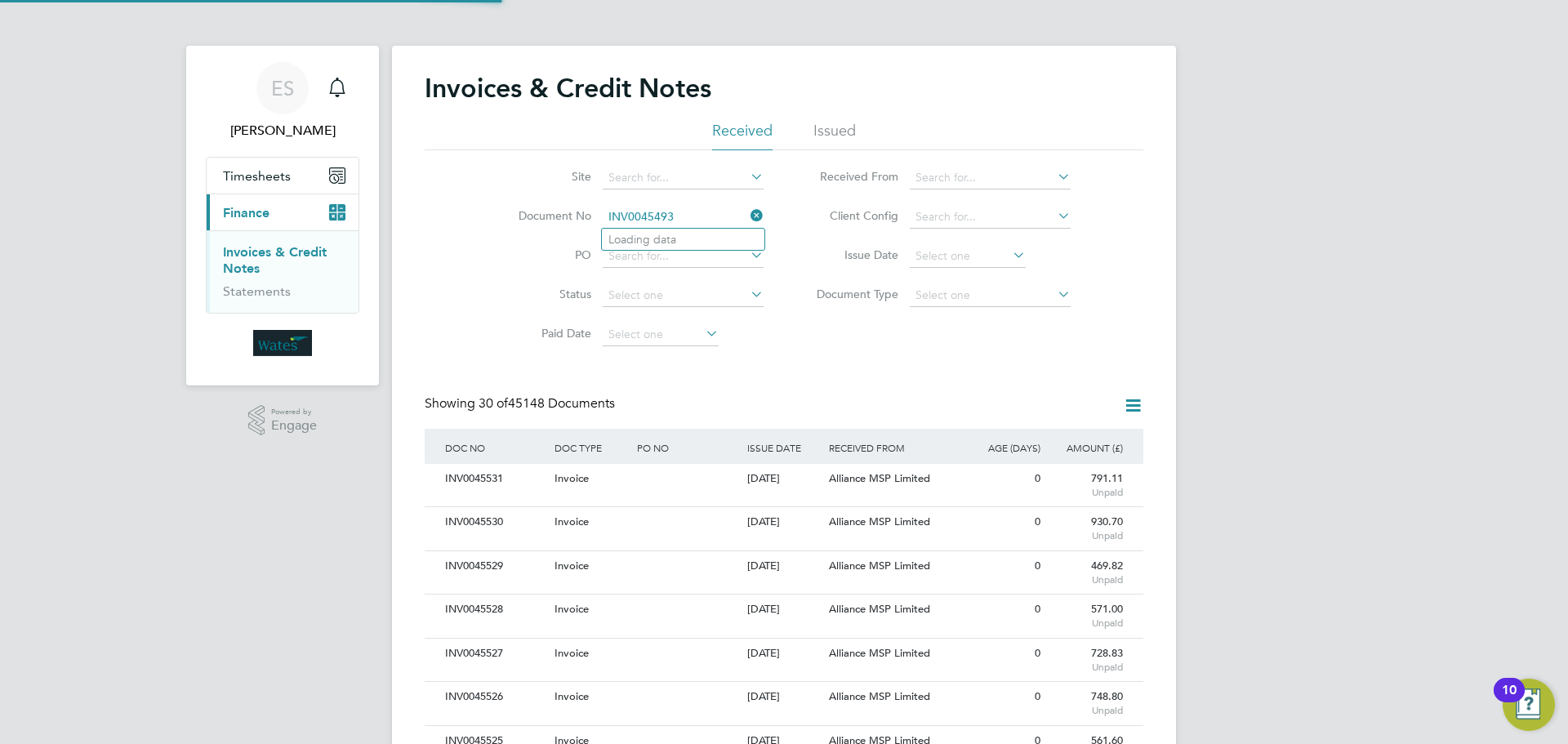
scroll to position [31, 112]
type input "INV0045493"
click at [707, 235] on li "INV0045493" at bounding box center [683, 239] width 163 height 22
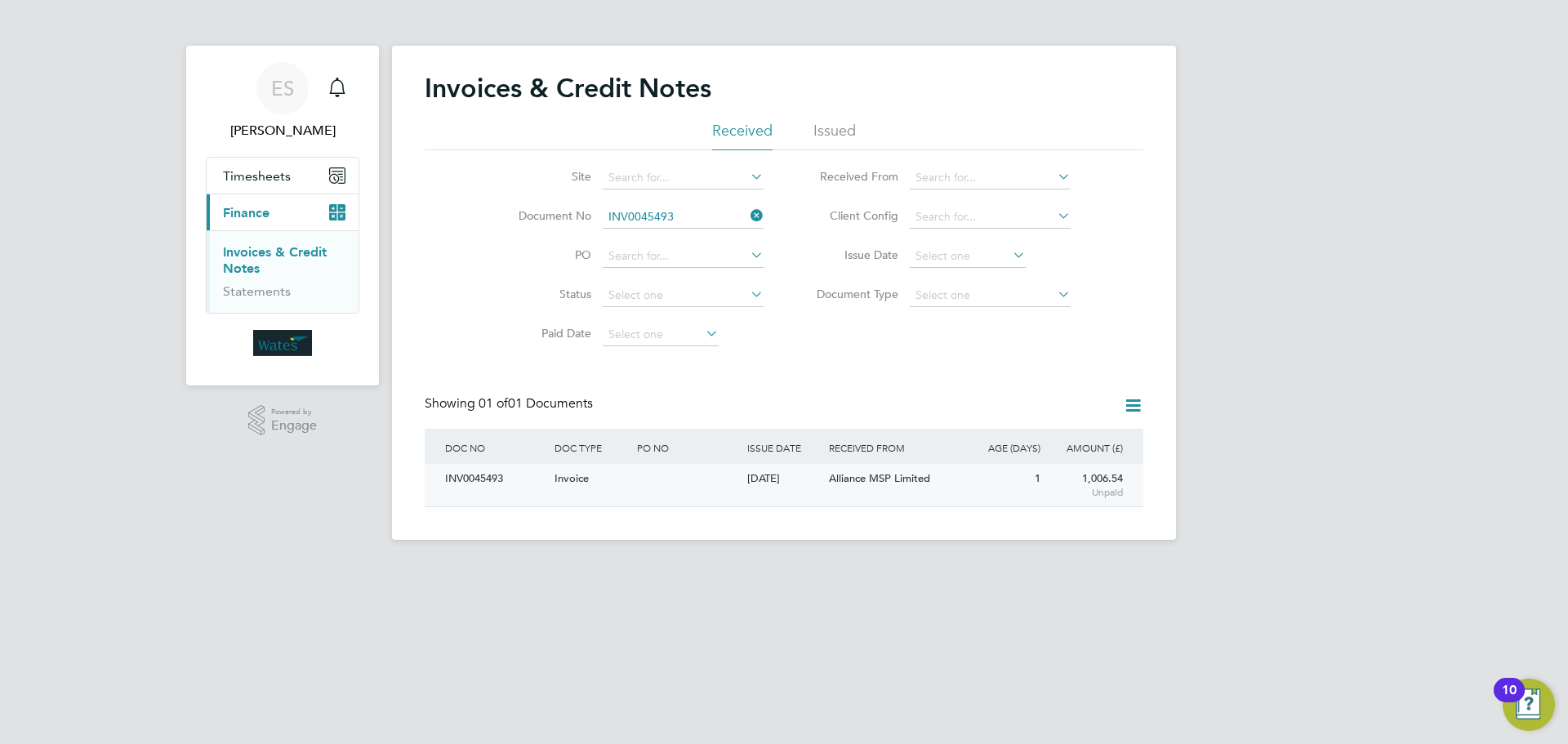
click at [459, 480] on div "INV0045493" at bounding box center [496, 479] width 110 height 30
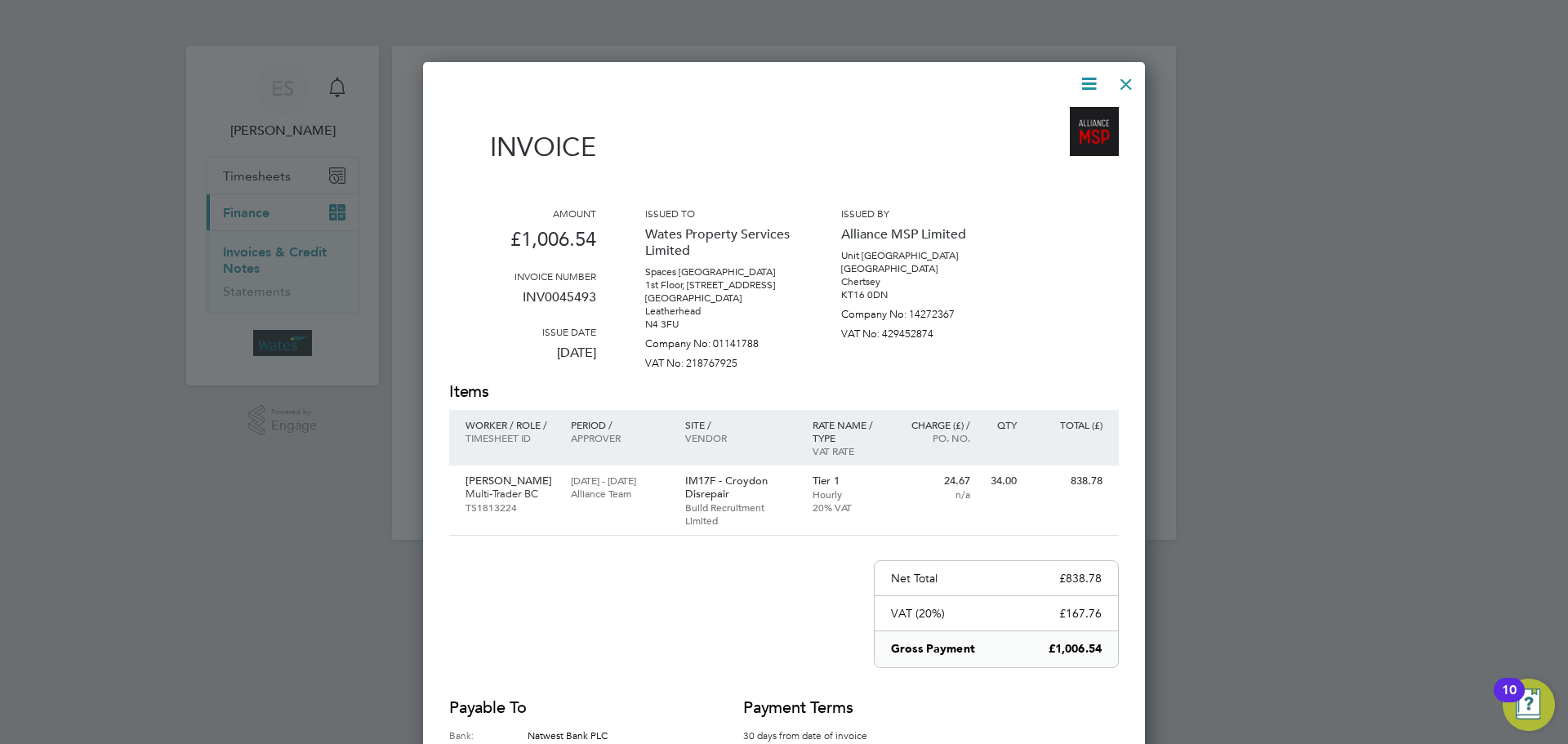
click at [1082, 83] on icon at bounding box center [1089, 83] width 20 height 20
click at [1066, 111] on li "Download Invoice" at bounding box center [1040, 123] width 112 height 23
drag, startPoint x: 1094, startPoint y: 77, endPoint x: 1070, endPoint y: 100, distance: 33.2
click at [1094, 77] on icon at bounding box center [1089, 83] width 20 height 20
click at [1052, 137] on li "View timesheet" at bounding box center [1040, 146] width 112 height 23
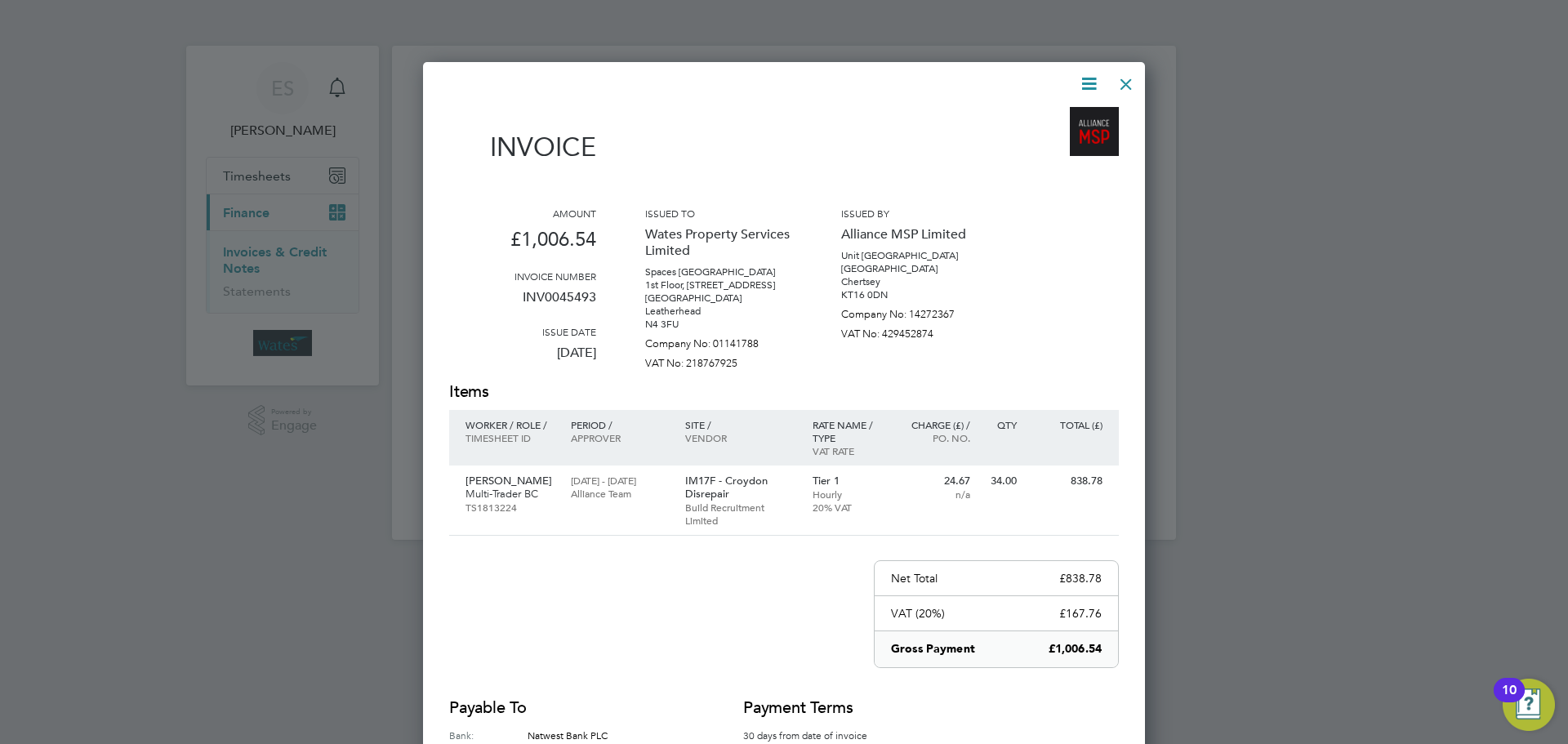
click at [1122, 85] on div at bounding box center [1126, 80] width 30 height 30
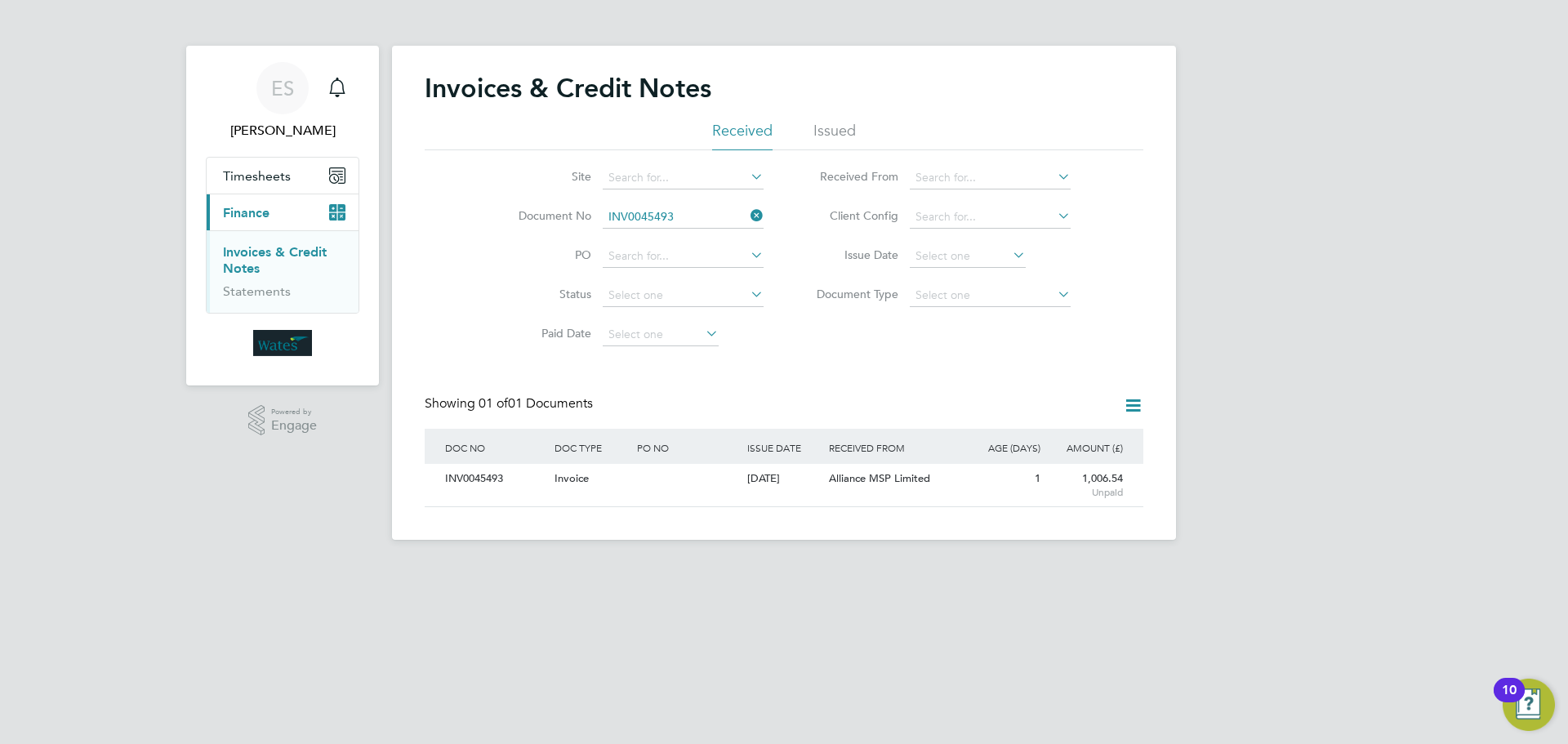
click at [747, 213] on icon at bounding box center [747, 215] width 0 height 23
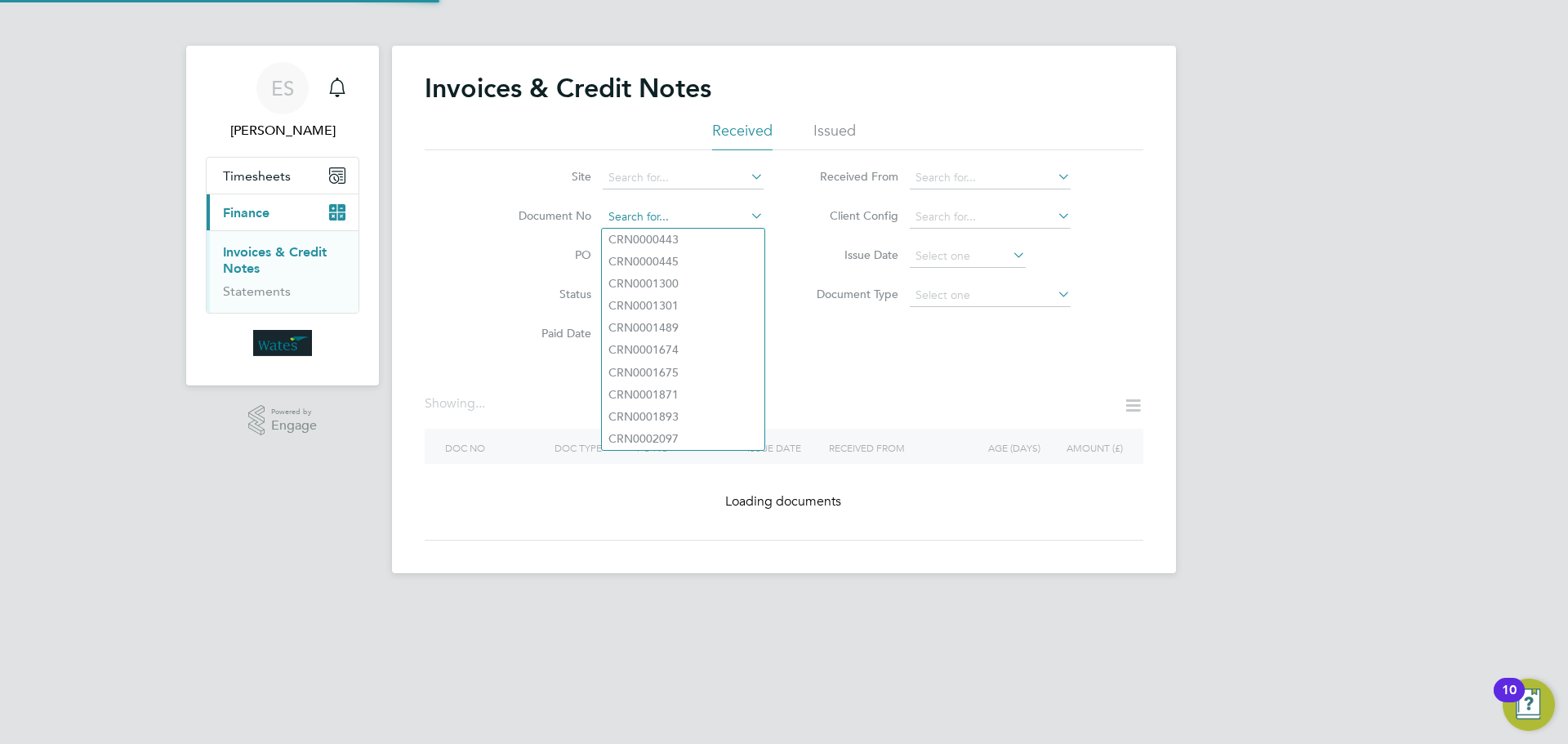
paste input "INV0045494"
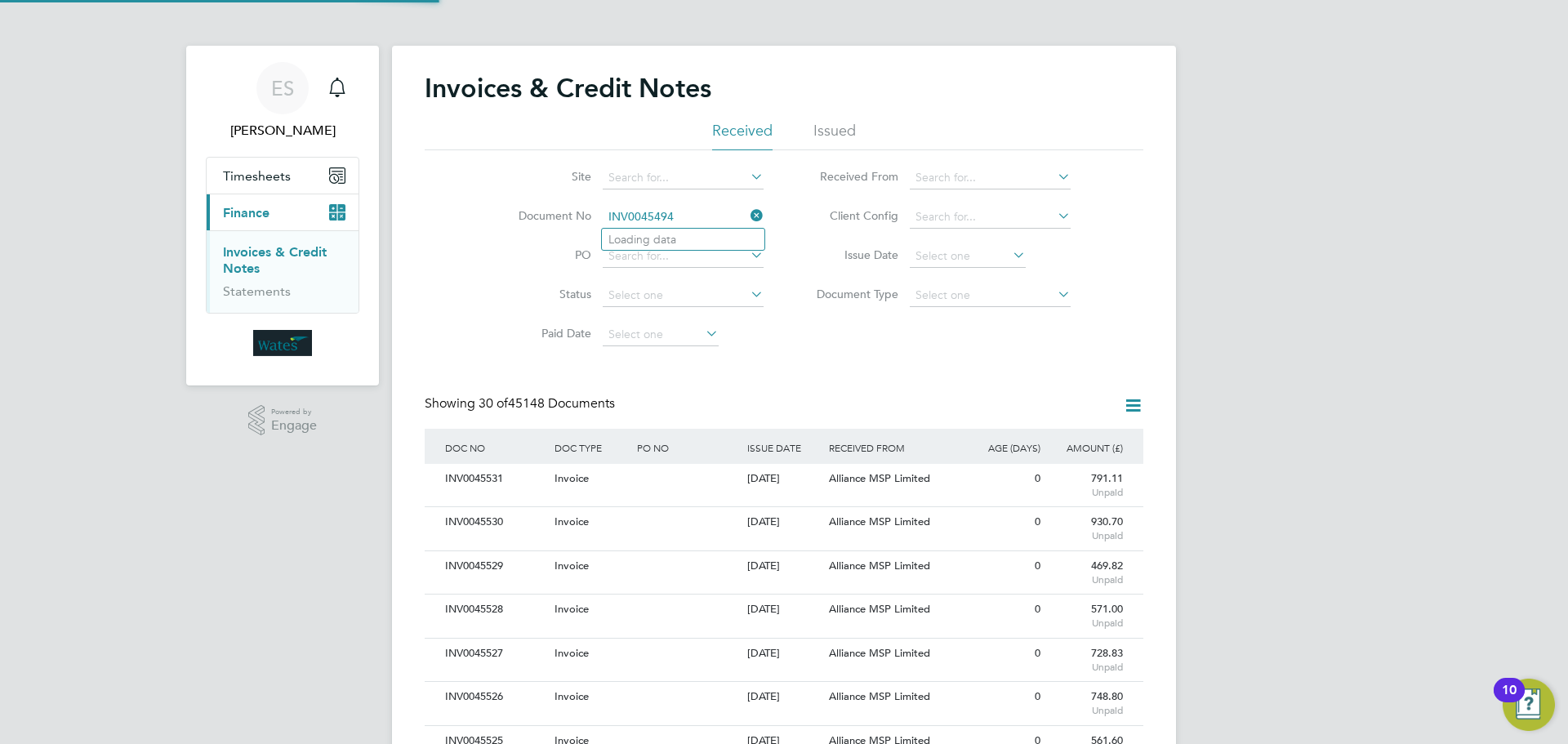
scroll to position [31, 112]
type input "INV0045494"
click at [694, 236] on li "INV0045494" at bounding box center [683, 239] width 163 height 22
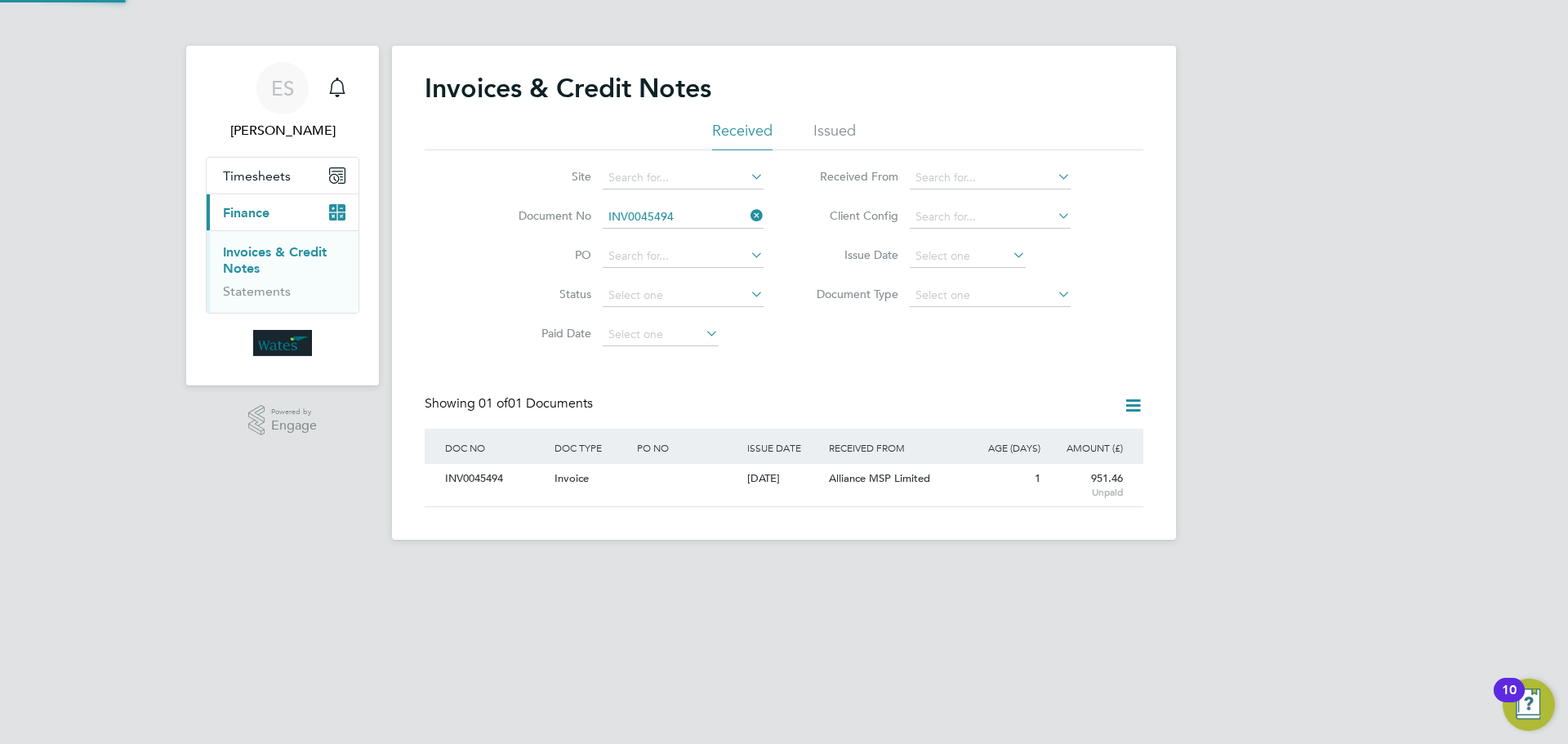
click at [495, 491] on div "INV0045494" at bounding box center [496, 479] width 110 height 30
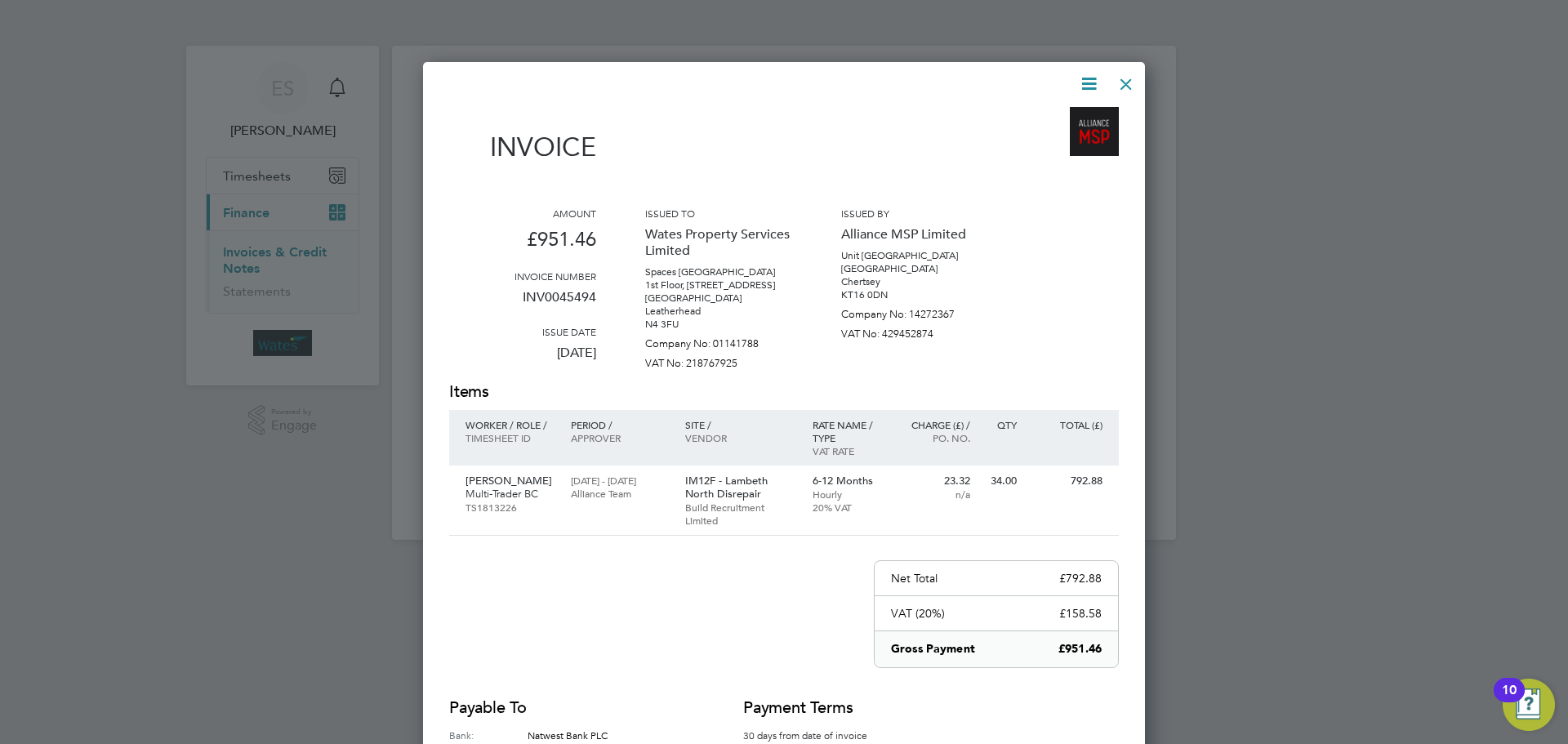
click at [1089, 77] on icon at bounding box center [1089, 83] width 20 height 20
click at [1069, 118] on li "Download Invoice" at bounding box center [1040, 123] width 112 height 23
click at [1082, 89] on icon at bounding box center [1089, 83] width 20 height 20
click at [1051, 141] on li "View timesheet" at bounding box center [1040, 146] width 112 height 23
click at [1119, 86] on div at bounding box center [1126, 80] width 30 height 30
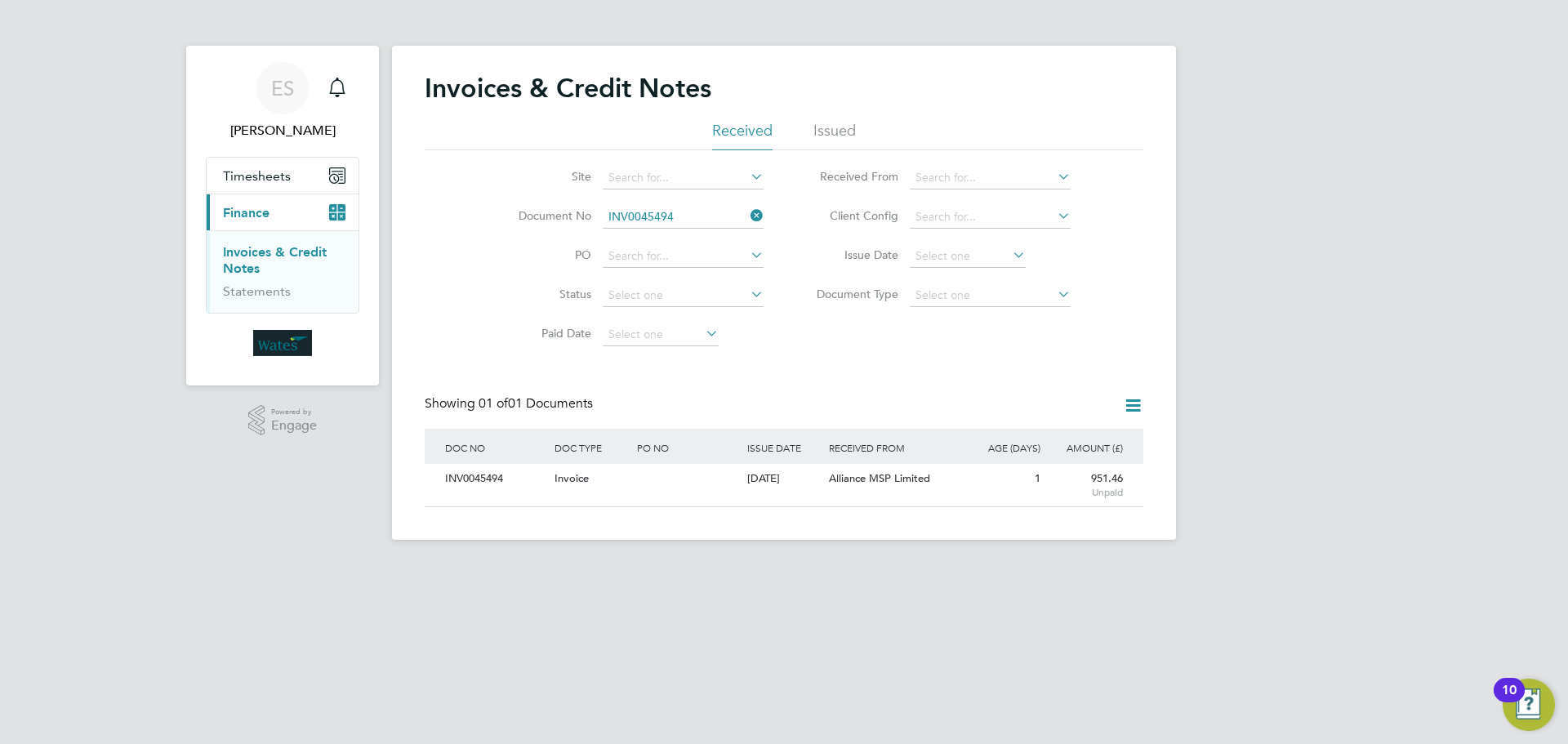
click at [747, 213] on icon at bounding box center [747, 215] width 0 height 23
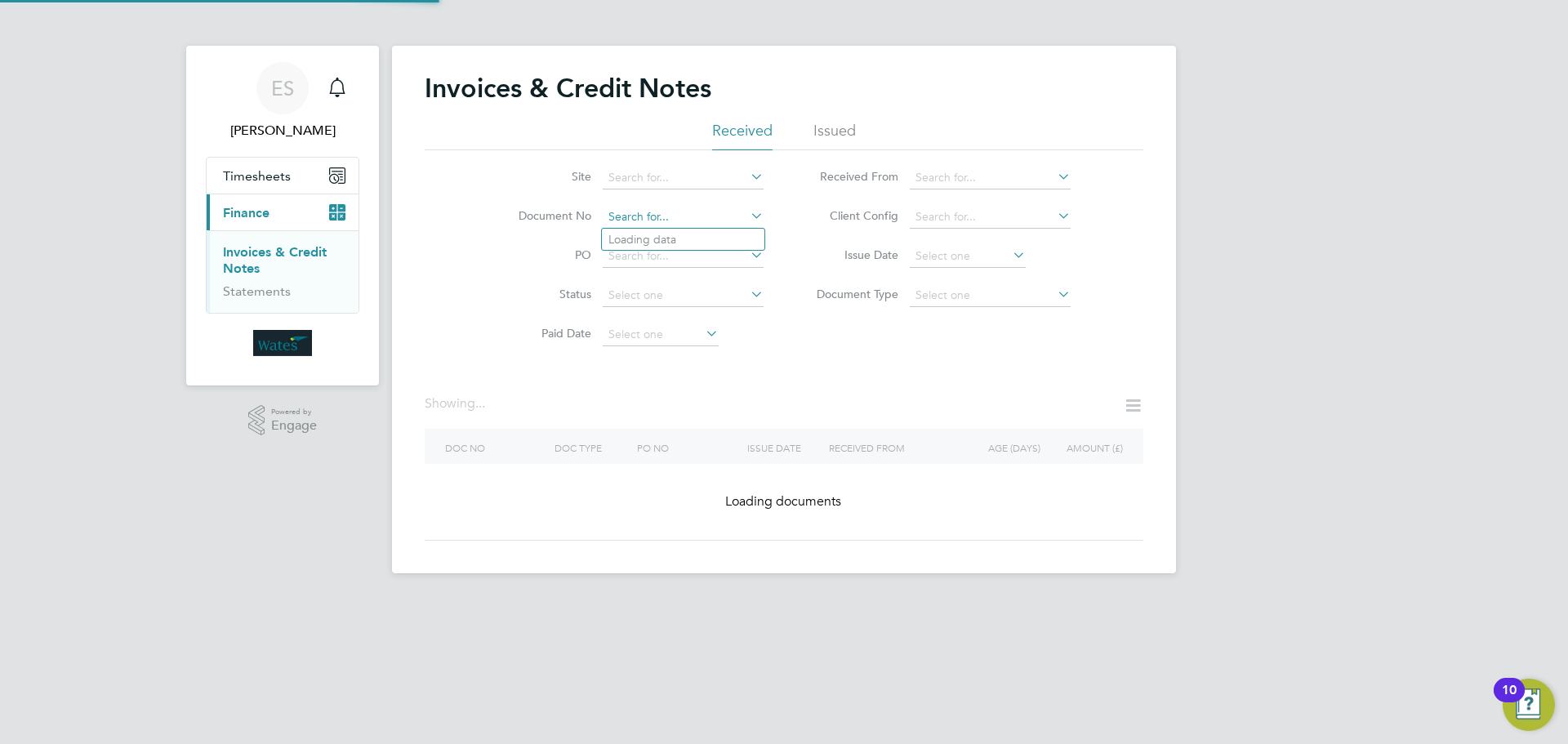
paste input "INV0045495"
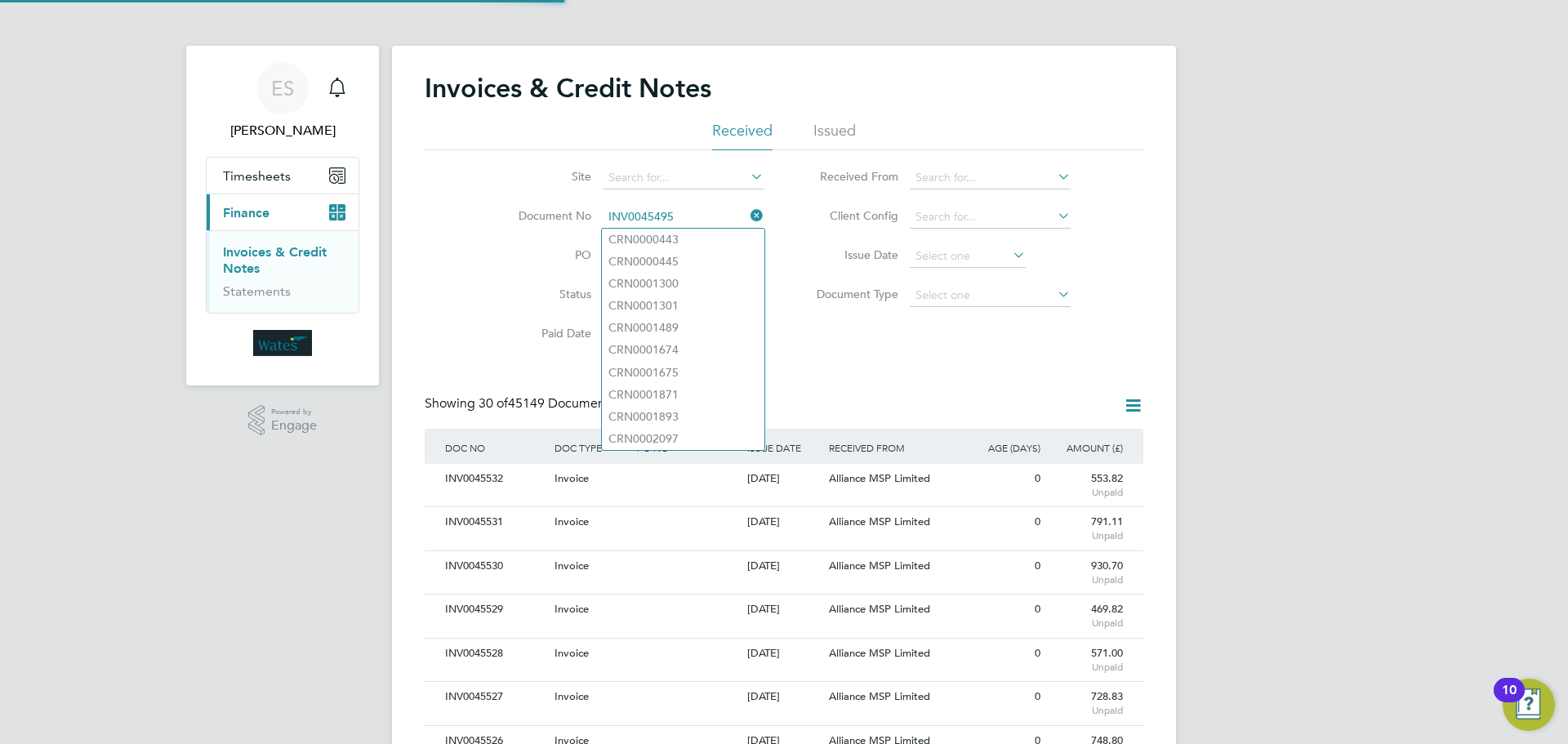
scroll to position [31, 112]
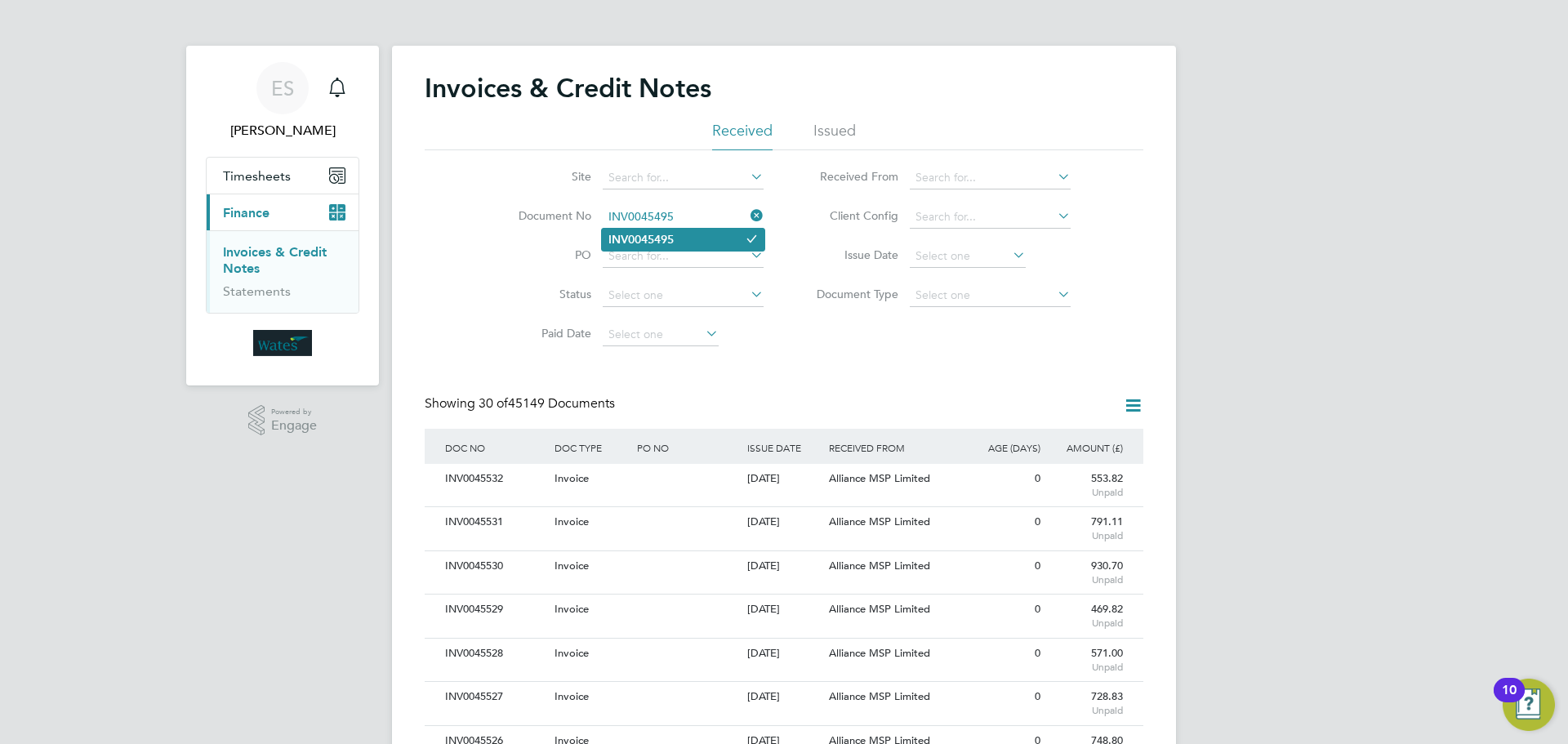
type input "INV0045495"
click at [700, 237] on li "INV0045495" at bounding box center [683, 239] width 163 height 22
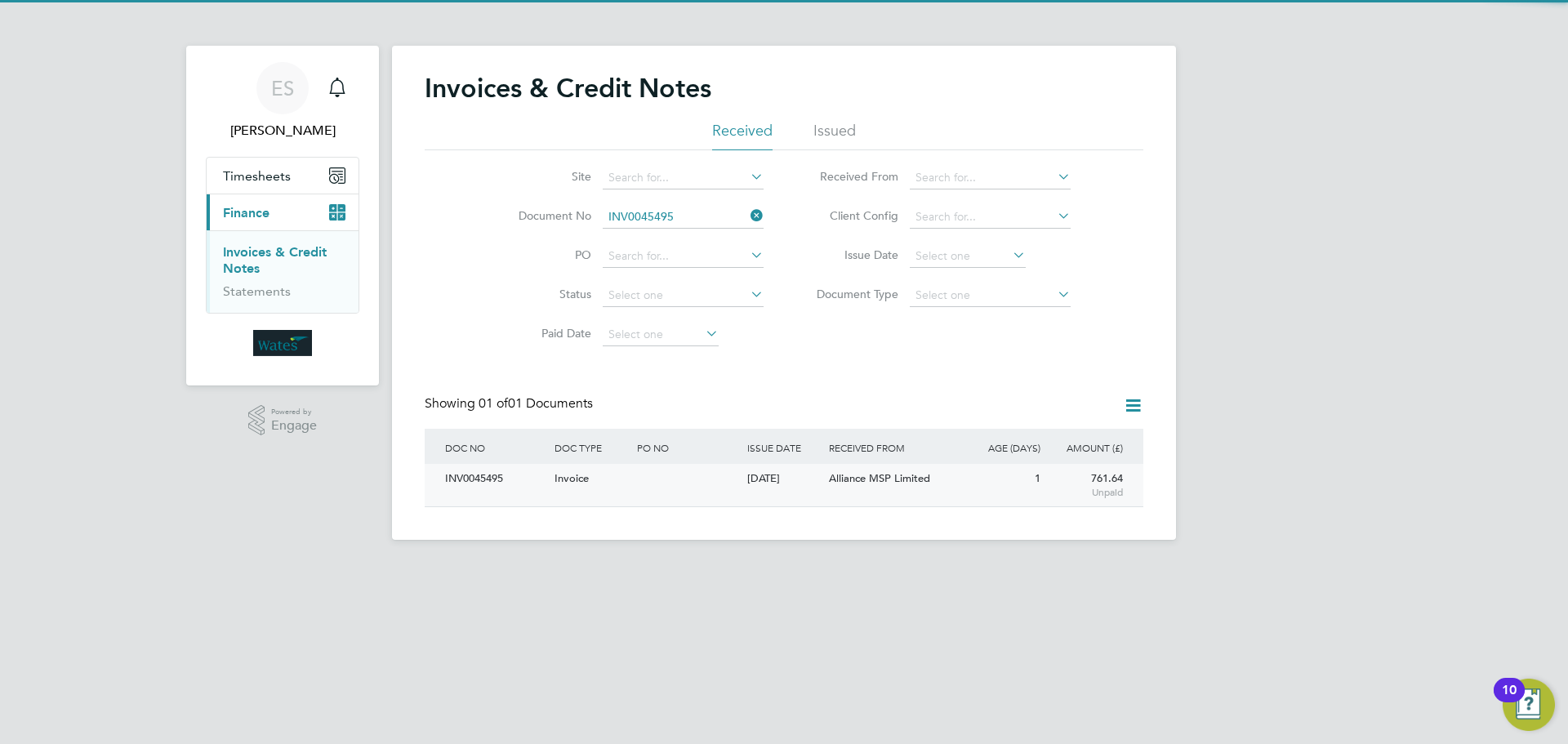
click at [499, 484] on div "INV0045495" at bounding box center [496, 479] width 110 height 30
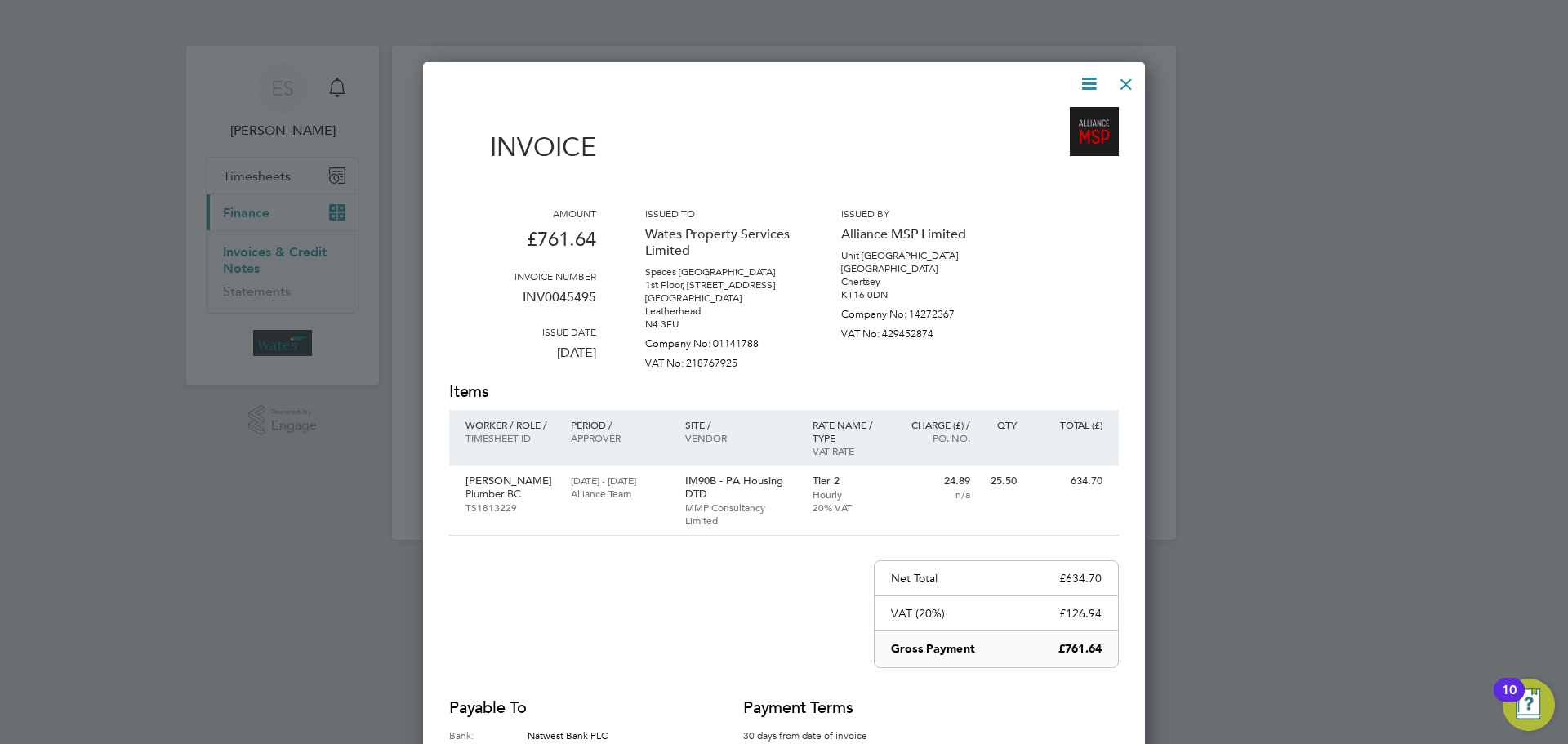
click at [1084, 76] on icon at bounding box center [1089, 83] width 20 height 20
click at [1066, 112] on li "Download Invoice" at bounding box center [1040, 123] width 112 height 23
drag, startPoint x: 1089, startPoint y: 81, endPoint x: 1076, endPoint y: 101, distance: 23.9
click at [1089, 81] on icon at bounding box center [1089, 83] width 20 height 20
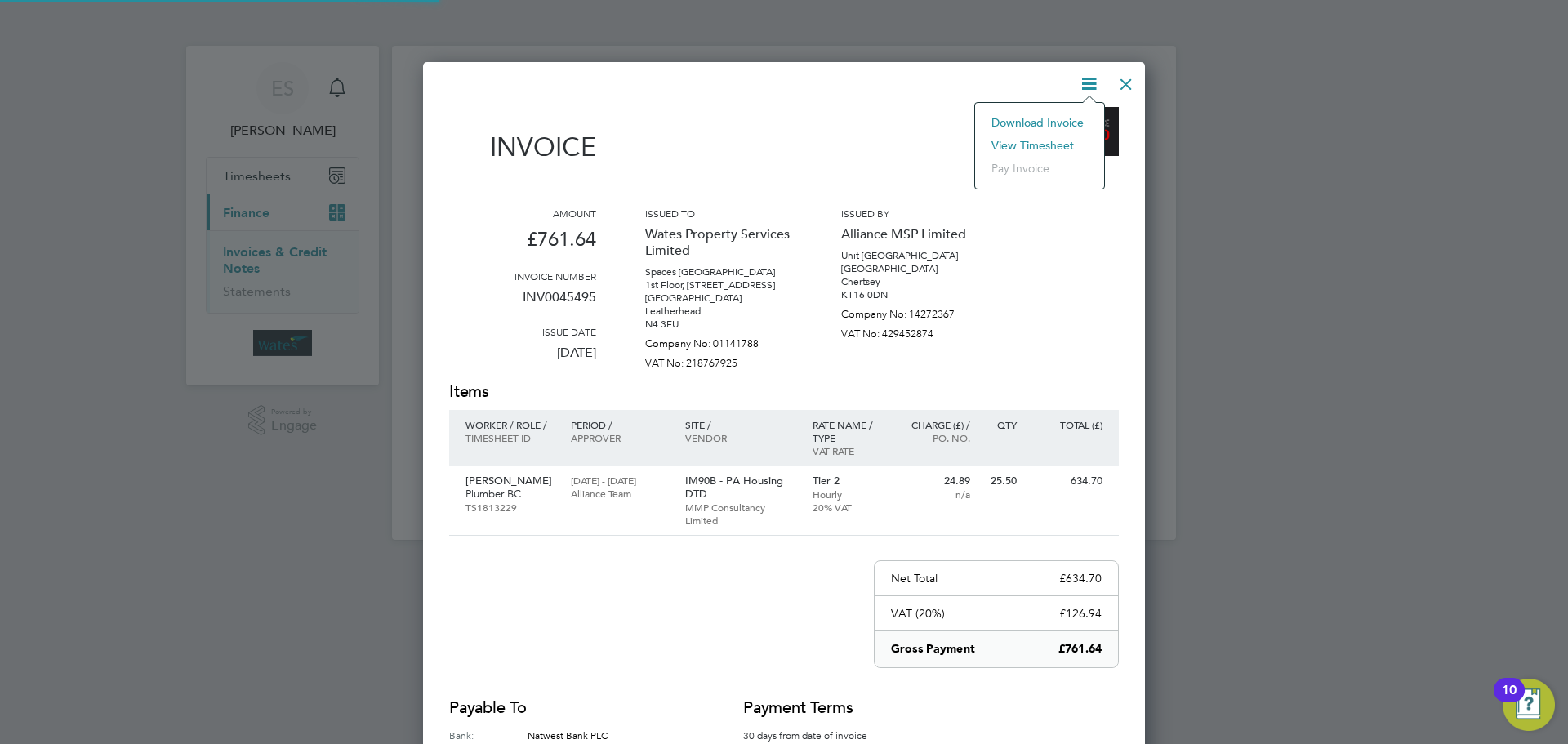
click at [1040, 139] on li "View timesheet" at bounding box center [1040, 146] width 112 height 23
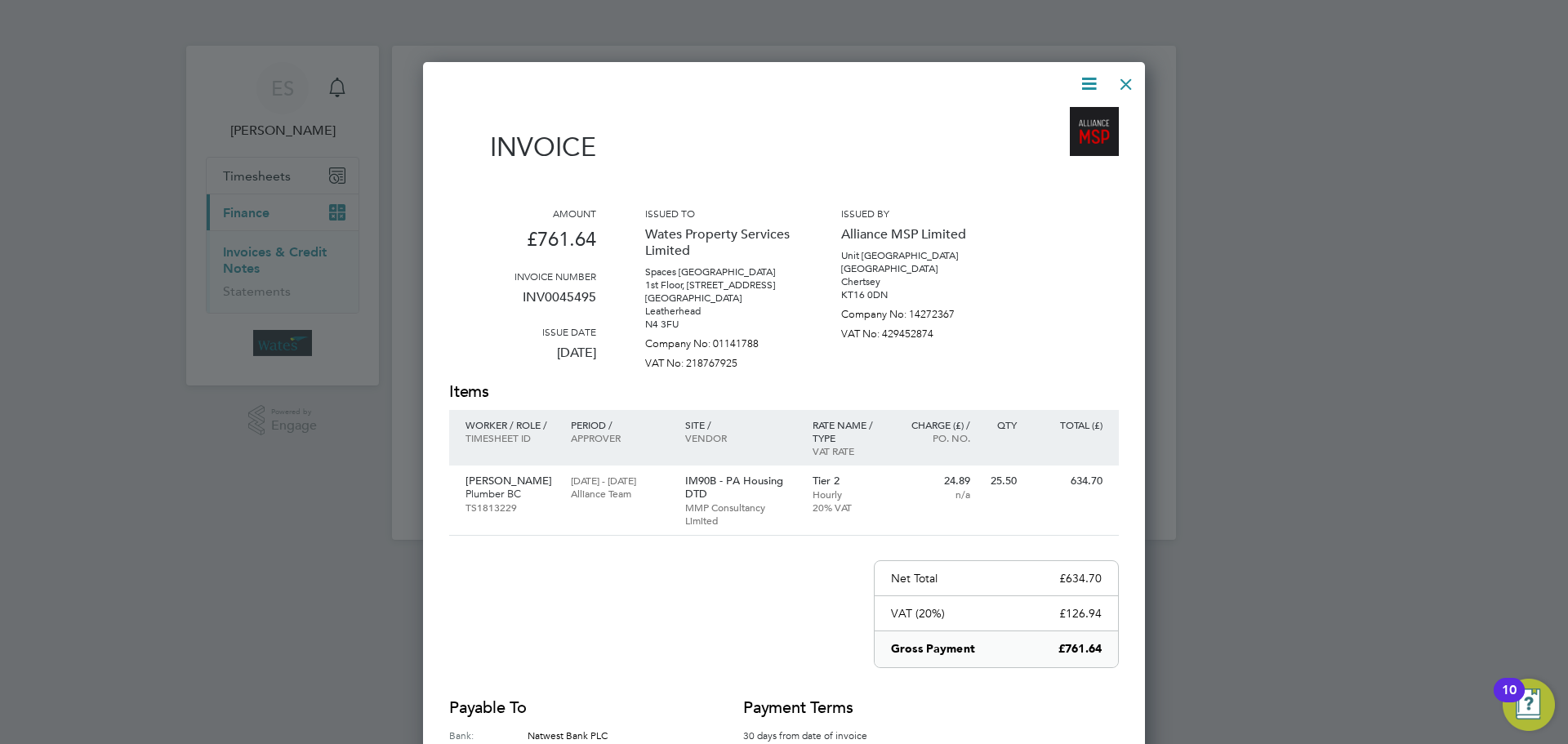
click at [1117, 74] on div at bounding box center [1126, 80] width 30 height 30
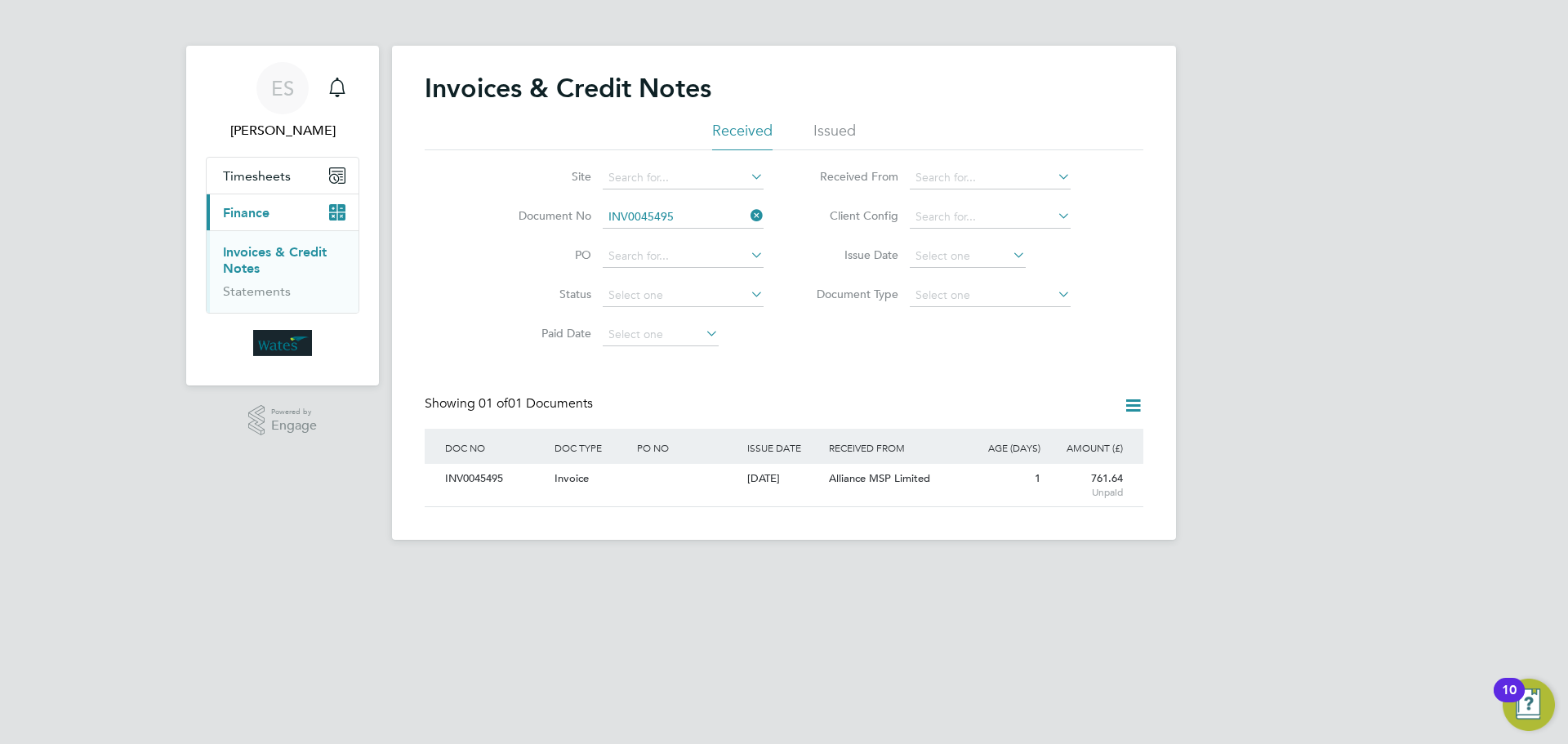
click at [747, 219] on icon at bounding box center [747, 215] width 0 height 23
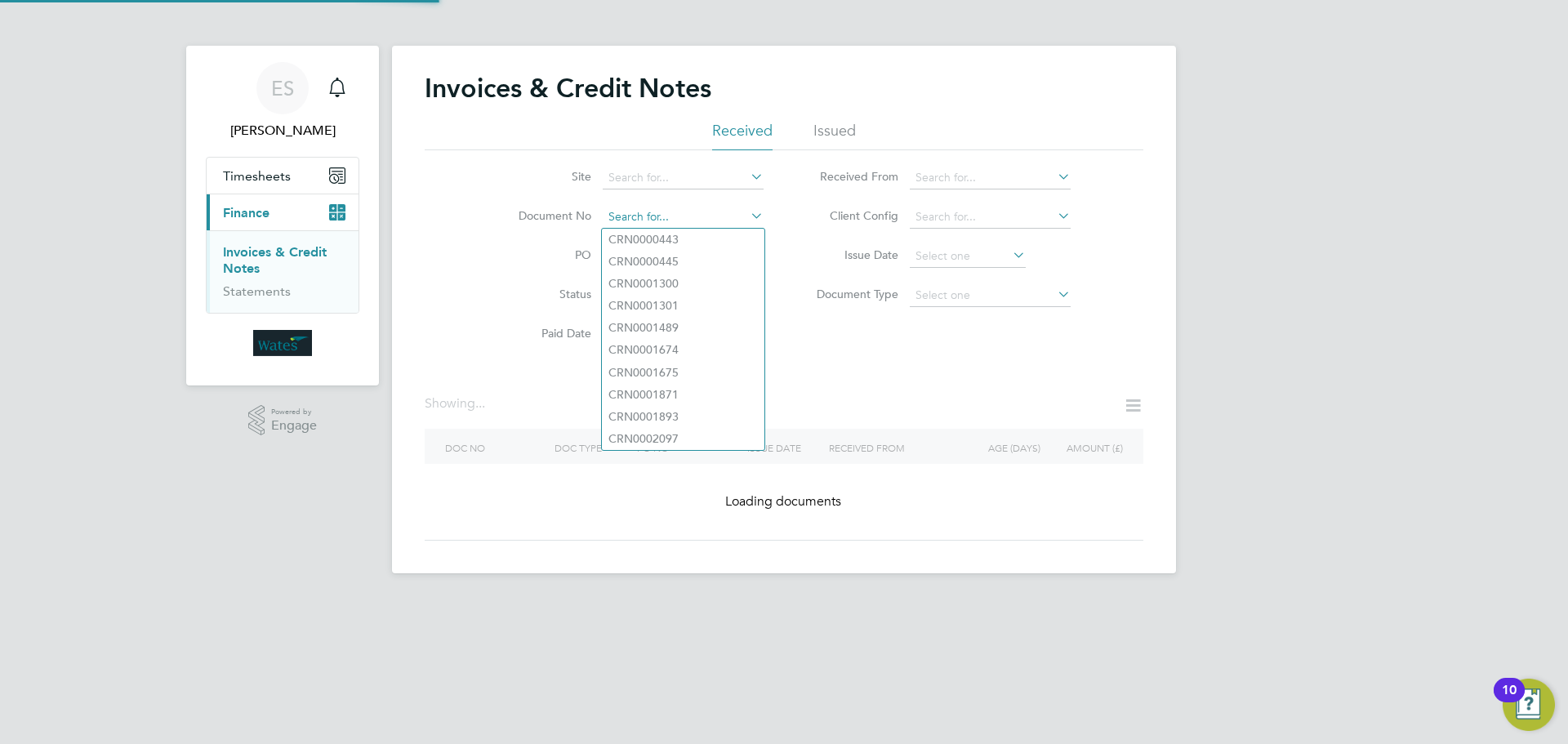
paste input "INV0045496"
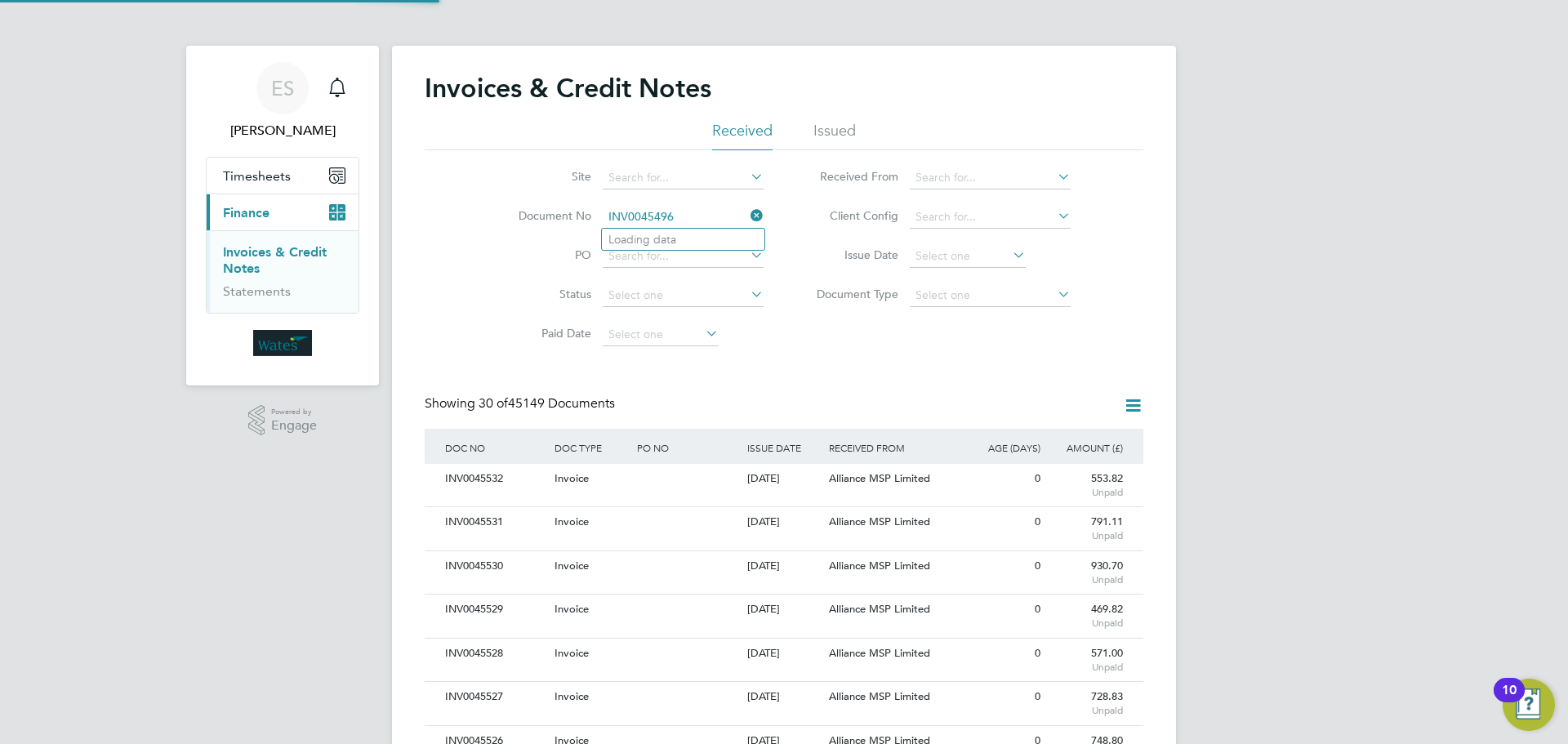
scroll to position [31, 112]
type input "INV0045496"
click at [662, 238] on b "INV0045496" at bounding box center [641, 239] width 66 height 14
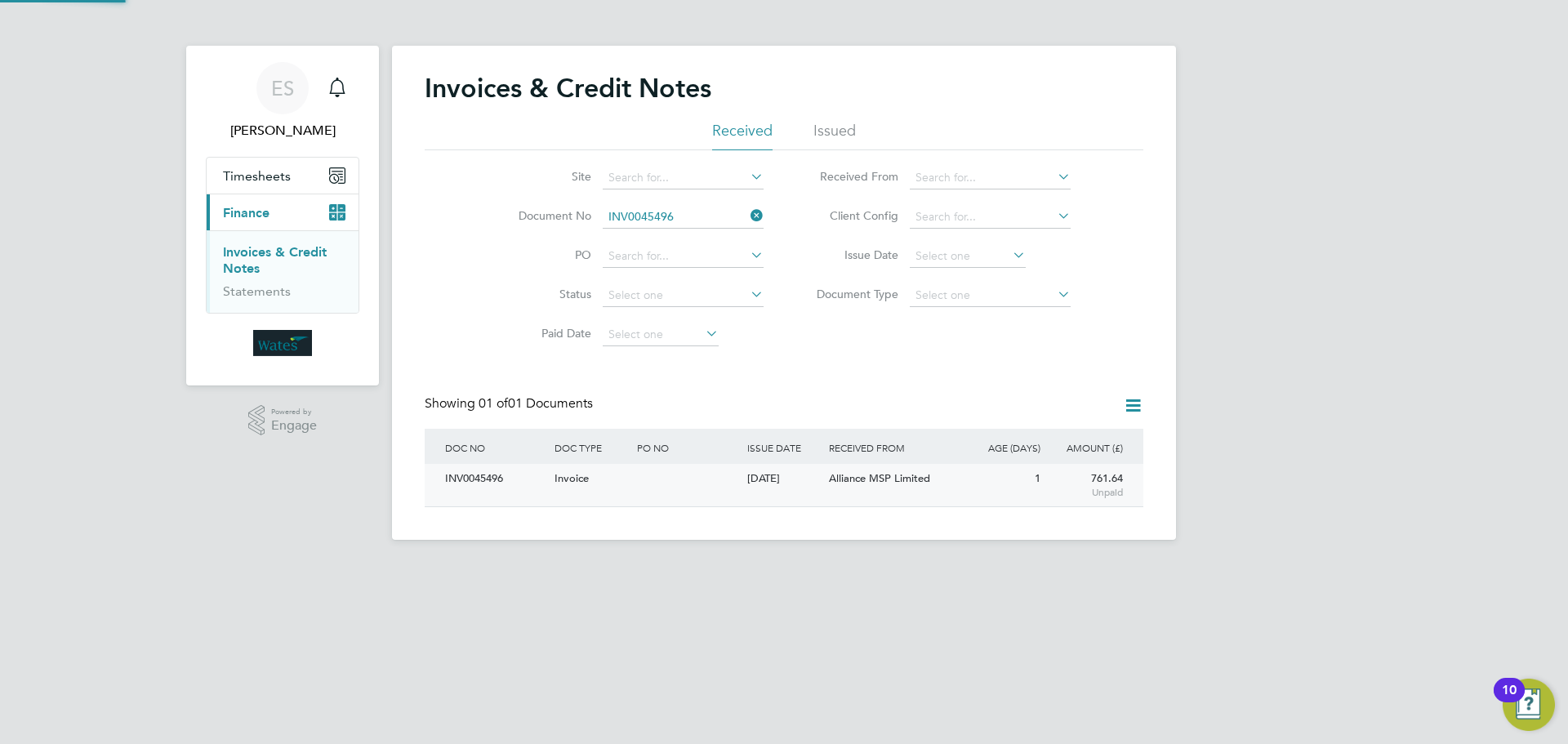
click at [491, 484] on div "INV0045496" at bounding box center [496, 479] width 110 height 30
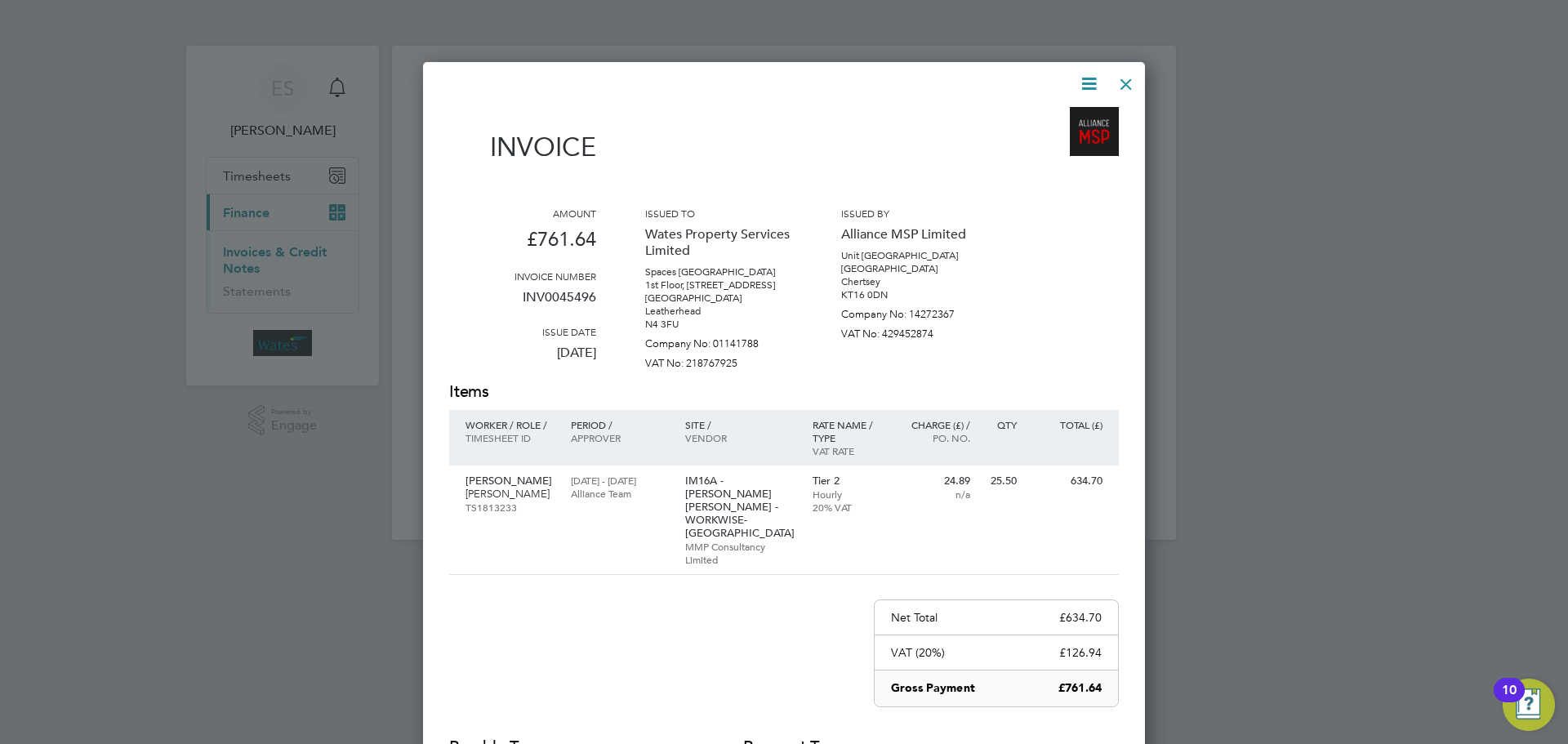
click at [1085, 79] on icon at bounding box center [1089, 83] width 20 height 20
click at [1067, 117] on li "Download Invoice" at bounding box center [1040, 123] width 112 height 23
click at [1092, 74] on icon at bounding box center [1089, 83] width 20 height 20
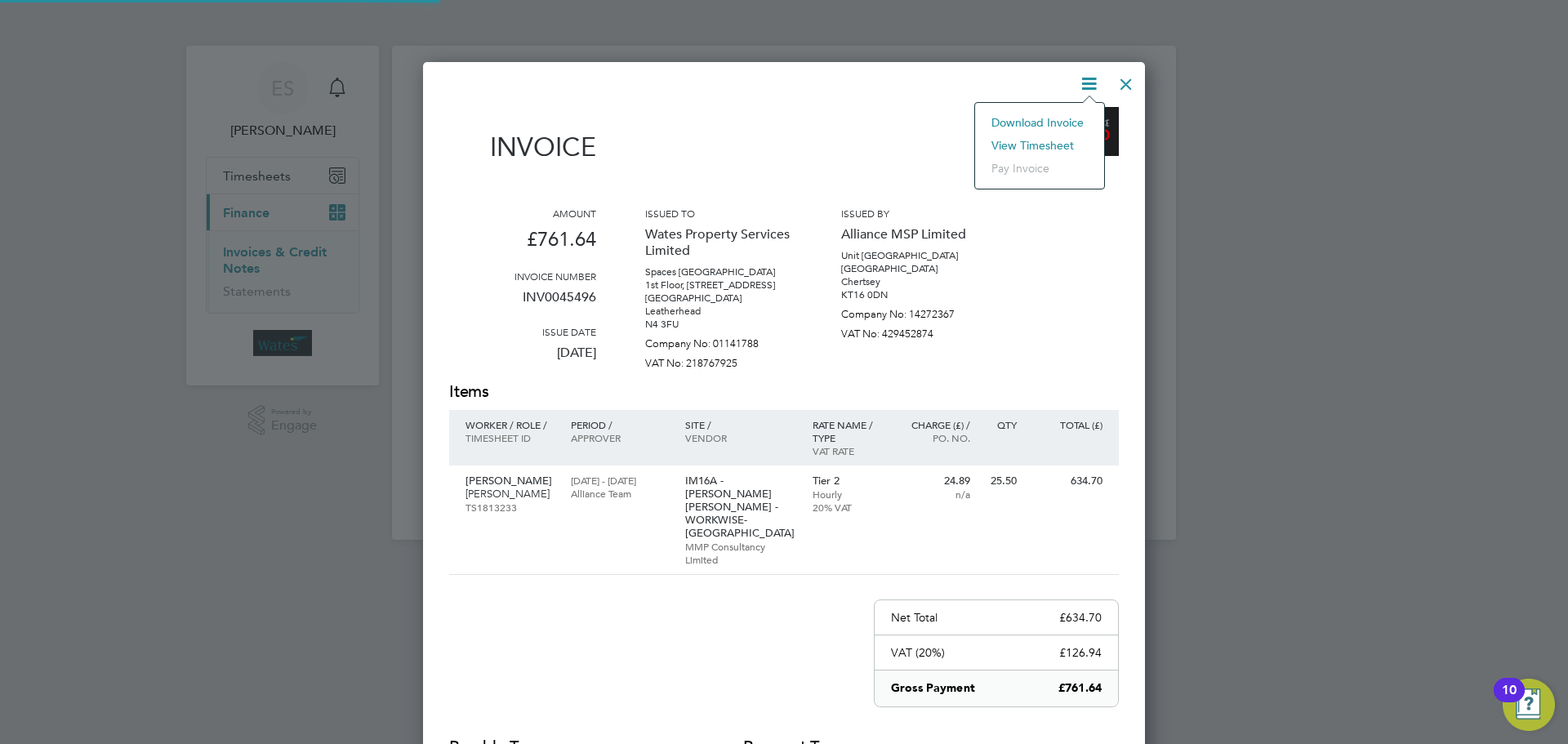
click at [1048, 142] on li "View timesheet" at bounding box center [1040, 146] width 112 height 23
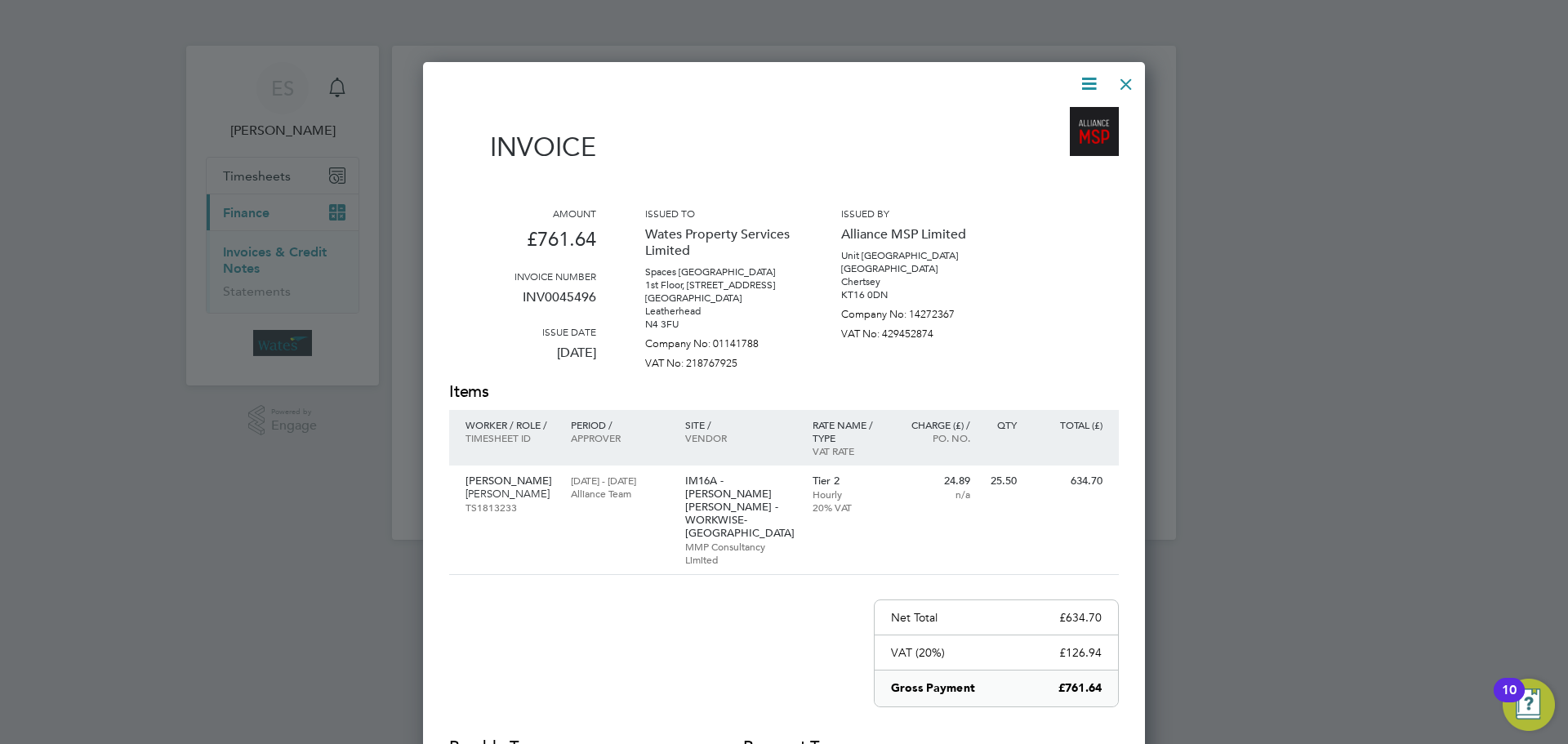
click at [1133, 82] on div at bounding box center [1126, 80] width 30 height 30
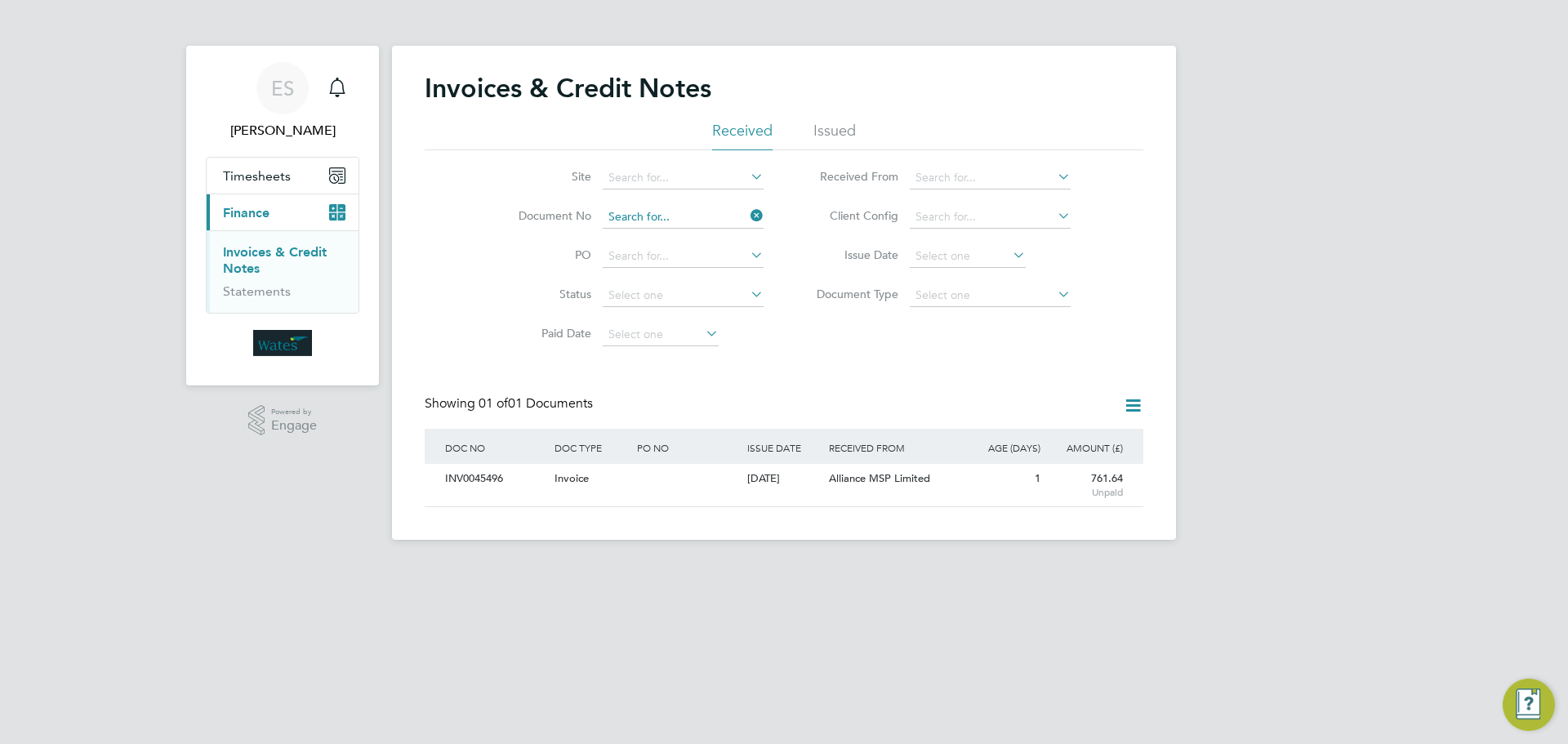
click at [742, 209] on input at bounding box center [682, 217] width 161 height 23
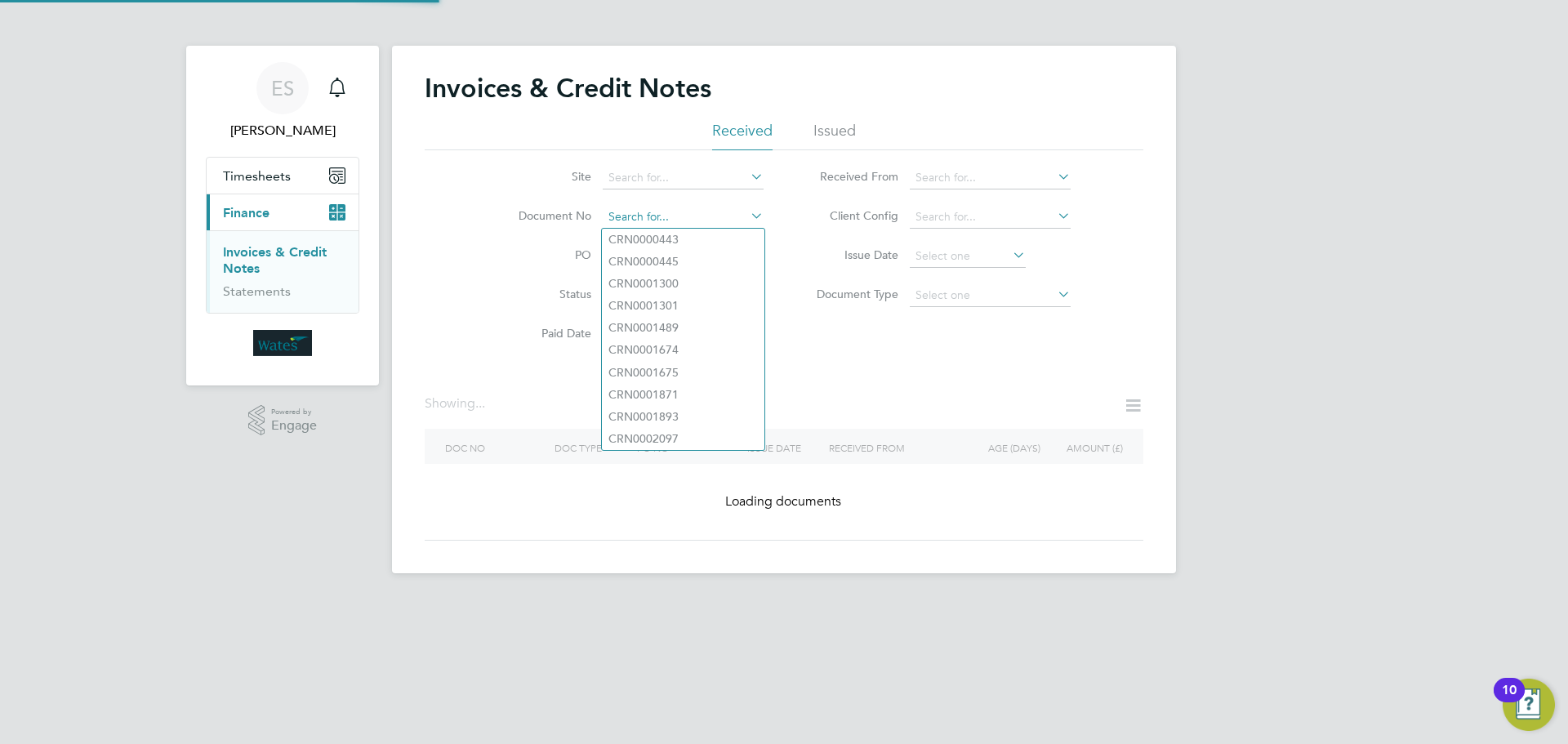
paste input "INV0045497"
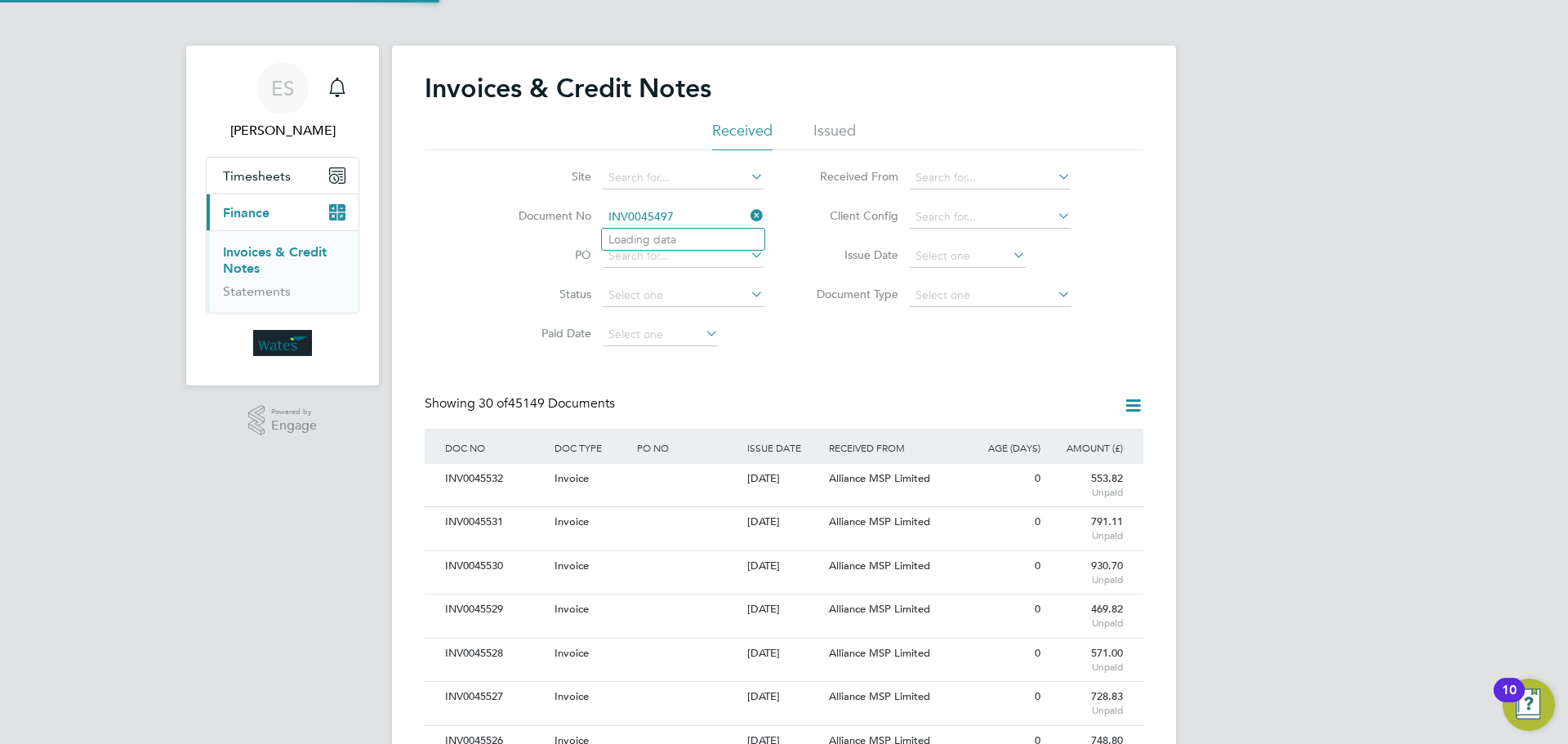
scroll to position [31, 112]
type input "INV0045497"
click at [711, 234] on li "INV0045497" at bounding box center [683, 239] width 163 height 22
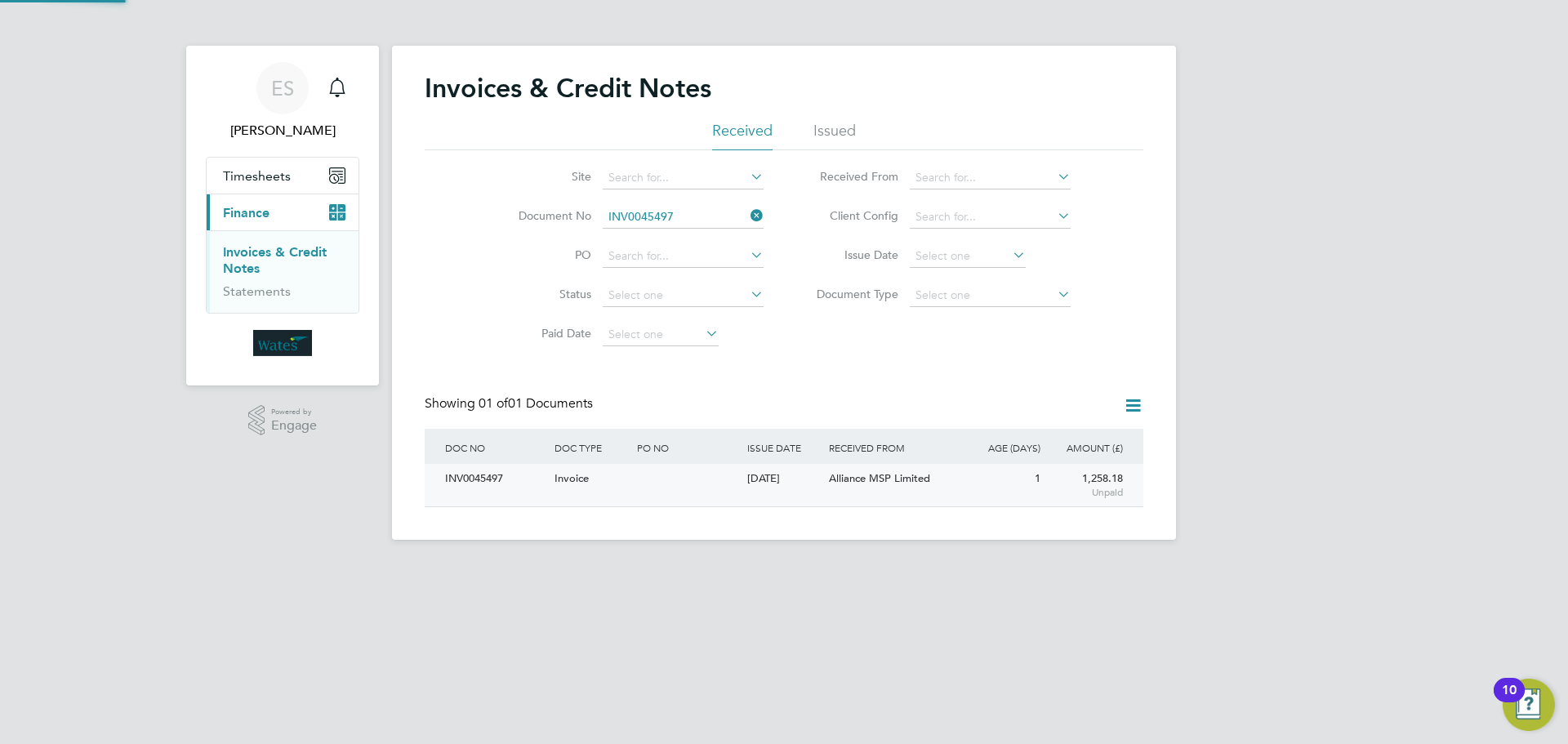
click at [498, 489] on div "INV0045497" at bounding box center [496, 479] width 110 height 30
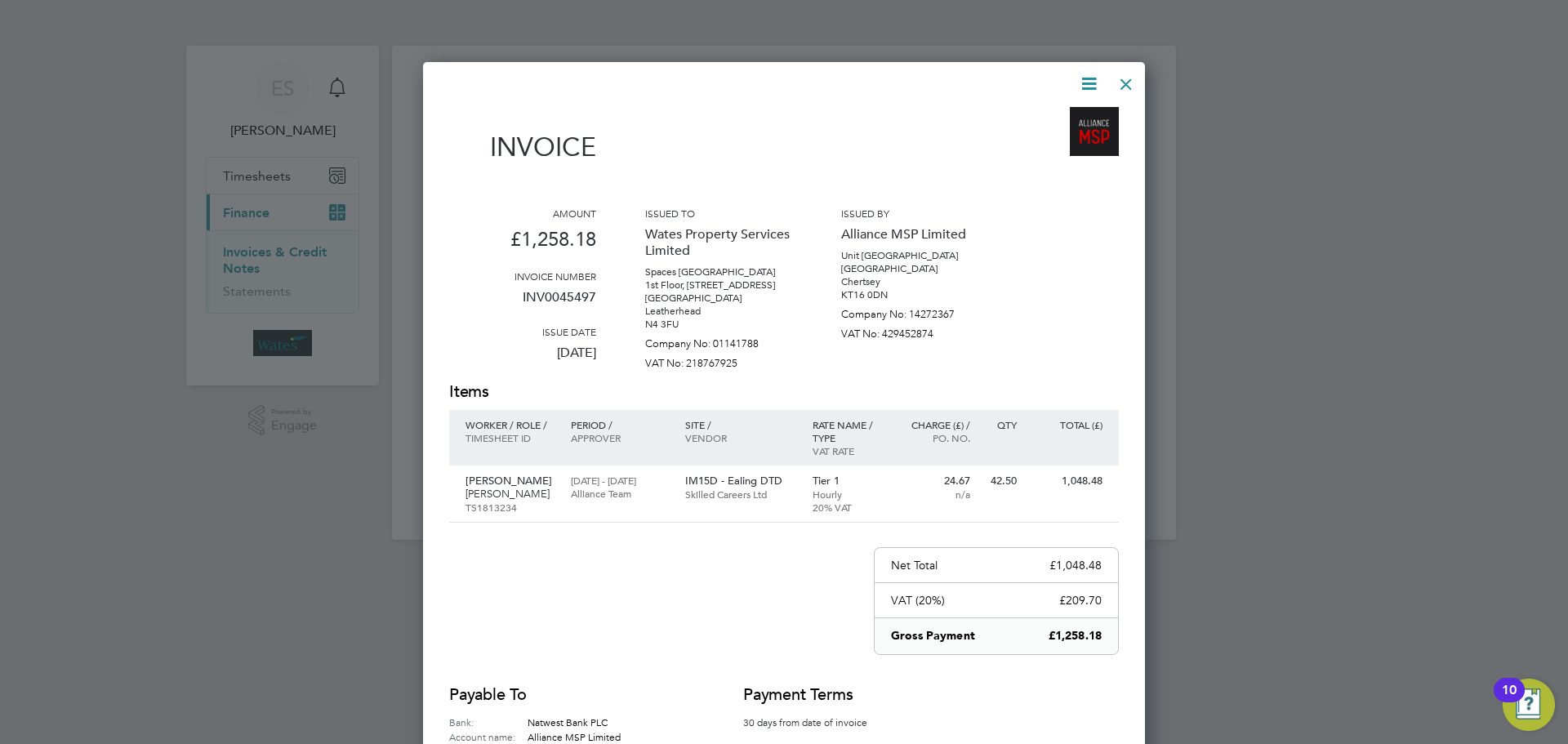
click at [1080, 77] on icon at bounding box center [1089, 83] width 20 height 20
click at [1043, 118] on li "Download Invoice" at bounding box center [1040, 123] width 112 height 23
click at [1083, 82] on icon at bounding box center [1089, 83] width 20 height 20
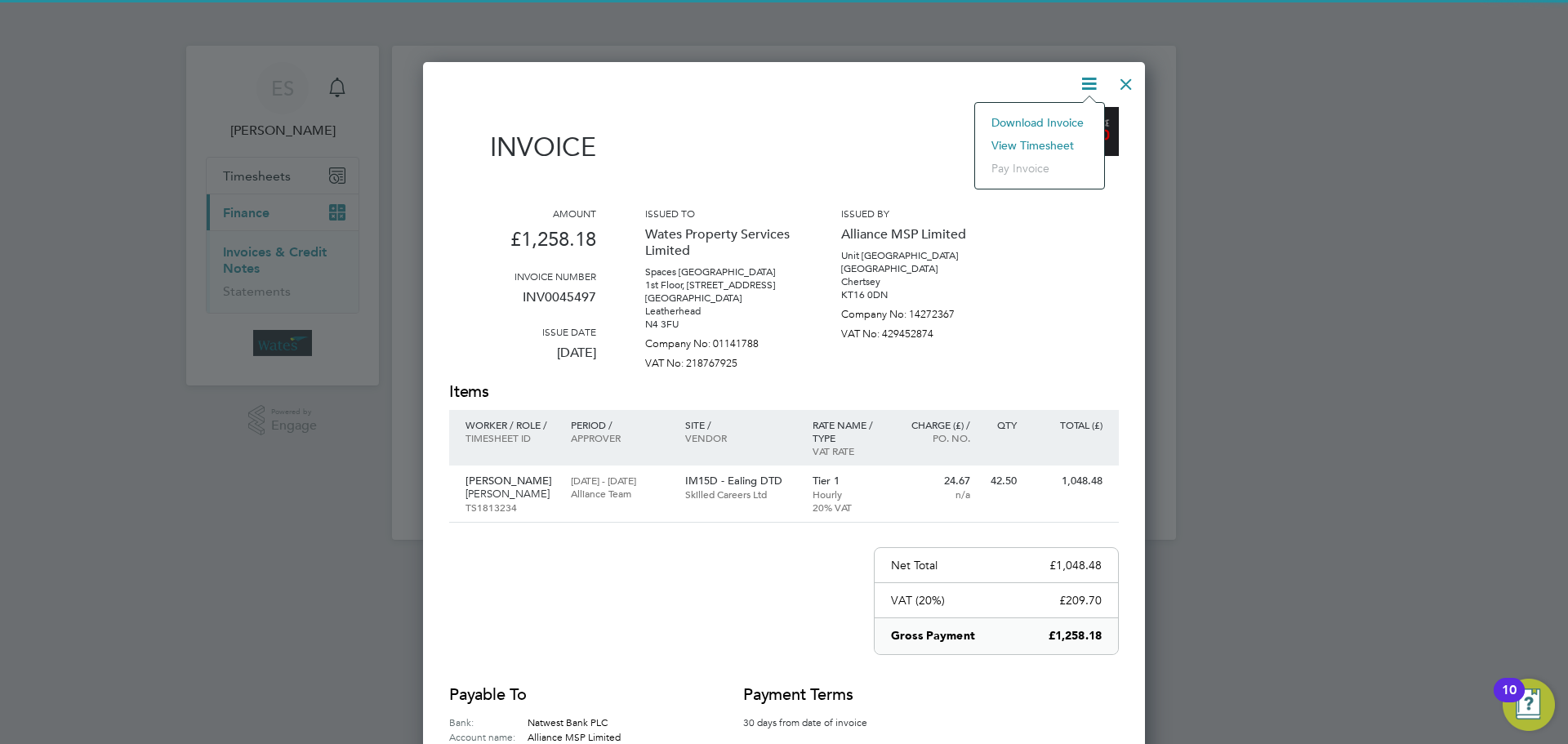
click at [1049, 144] on li "View timesheet" at bounding box center [1040, 146] width 112 height 23
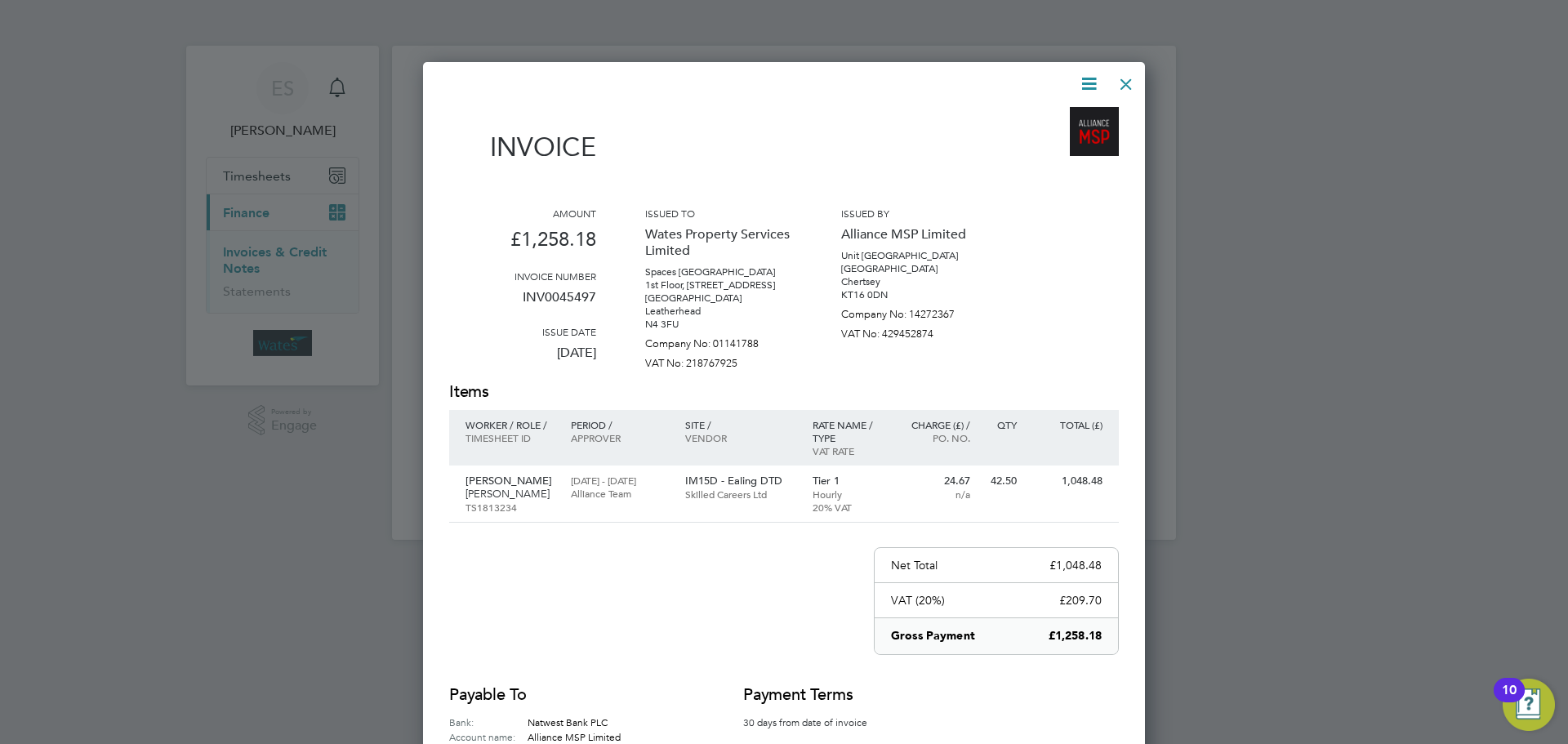
click at [1121, 74] on div at bounding box center [1126, 80] width 30 height 30
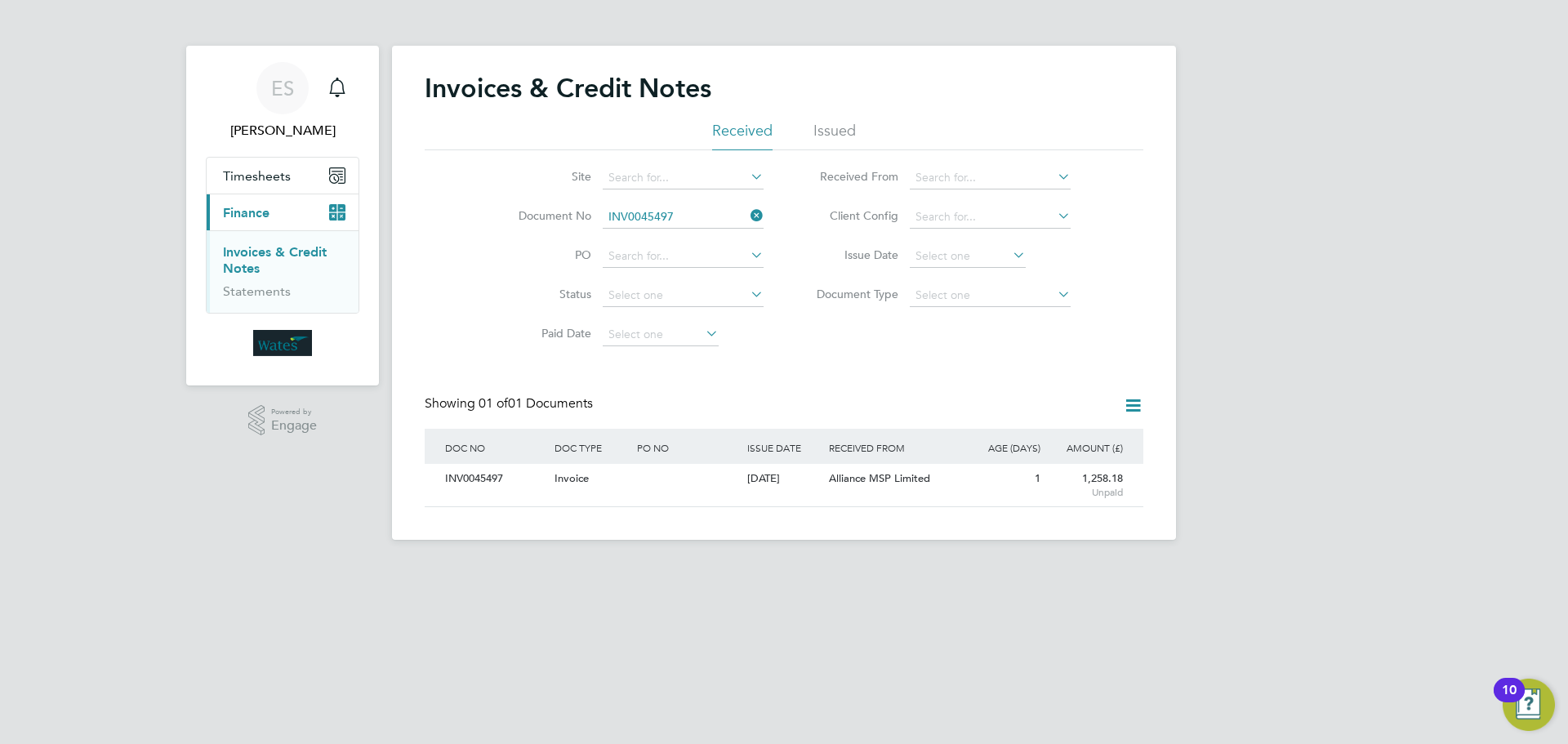
click at [747, 211] on icon at bounding box center [747, 215] width 0 height 23
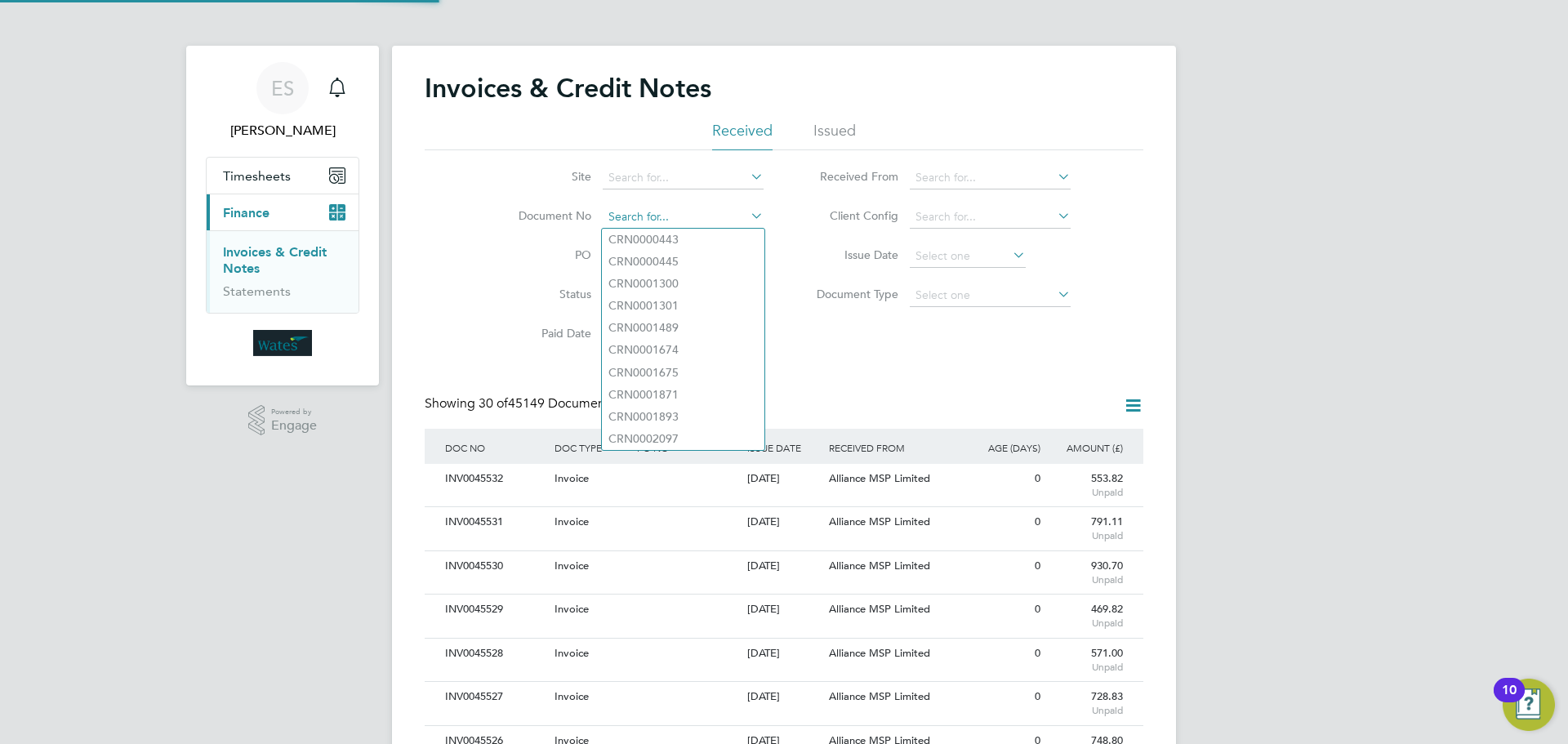
paste input "INV0045498"
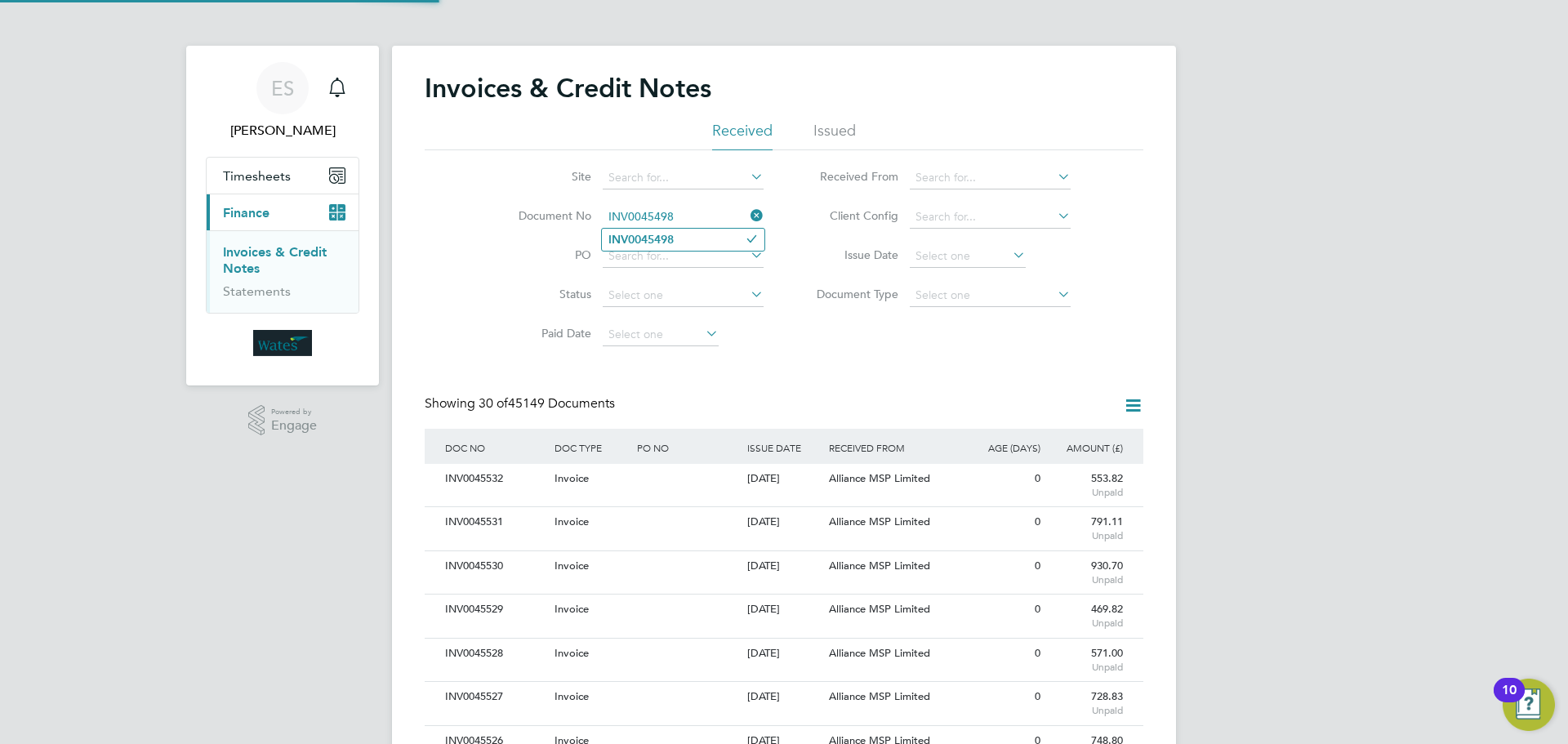
type input "INV0045498"
click at [698, 237] on li "INV0045498" at bounding box center [683, 239] width 163 height 22
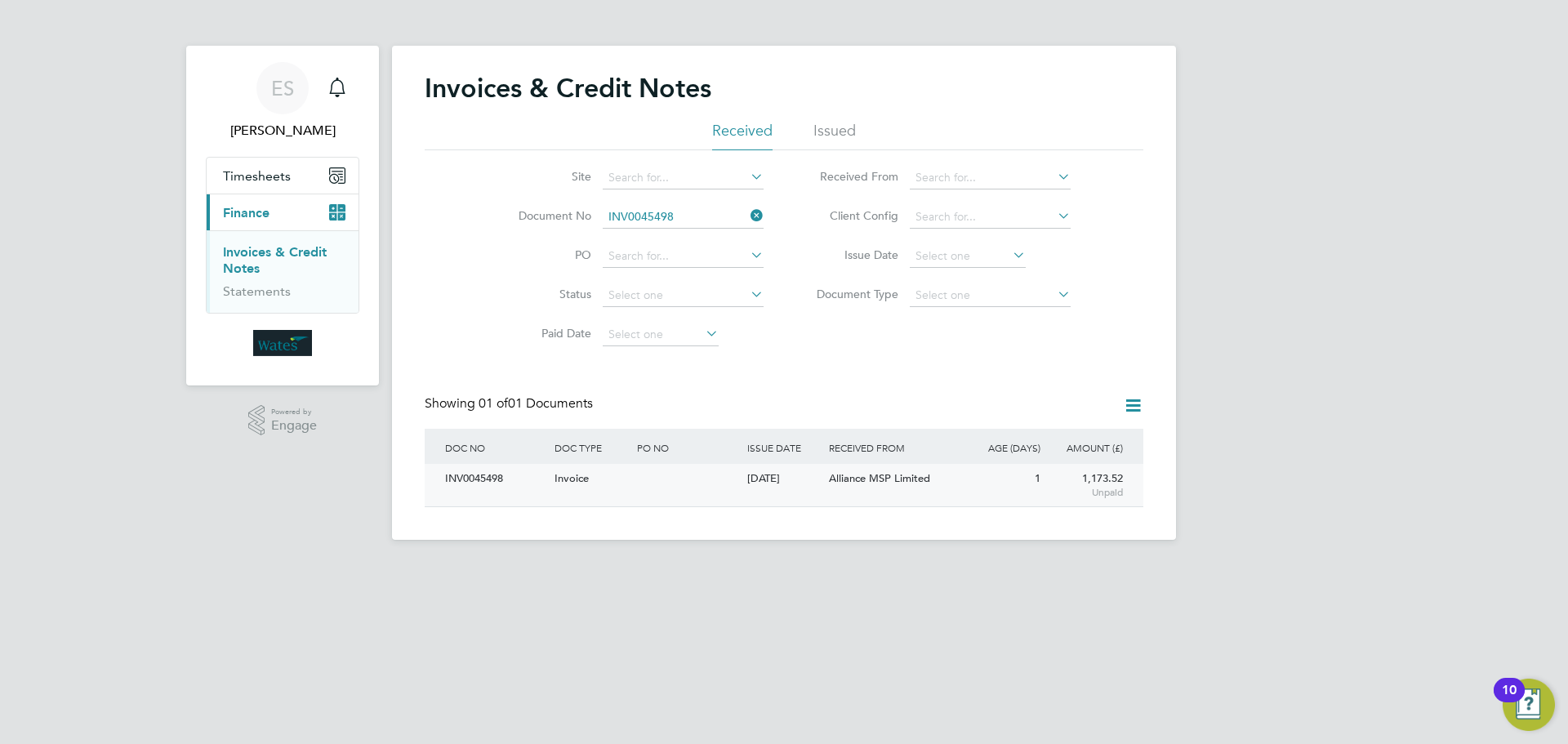
click at [472, 476] on div "INV0045498" at bounding box center [496, 479] width 110 height 30
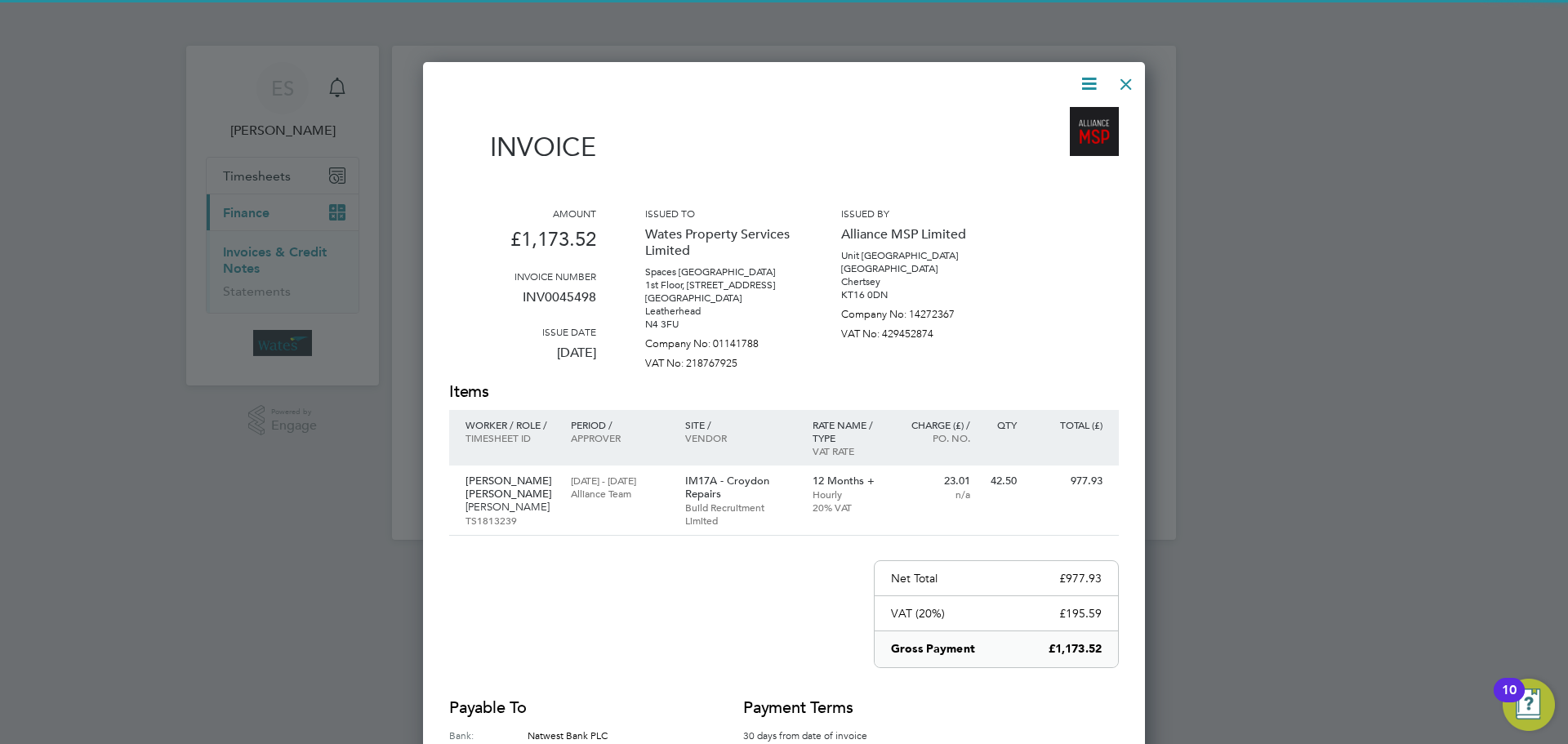
click at [1093, 75] on icon at bounding box center [1089, 83] width 20 height 20
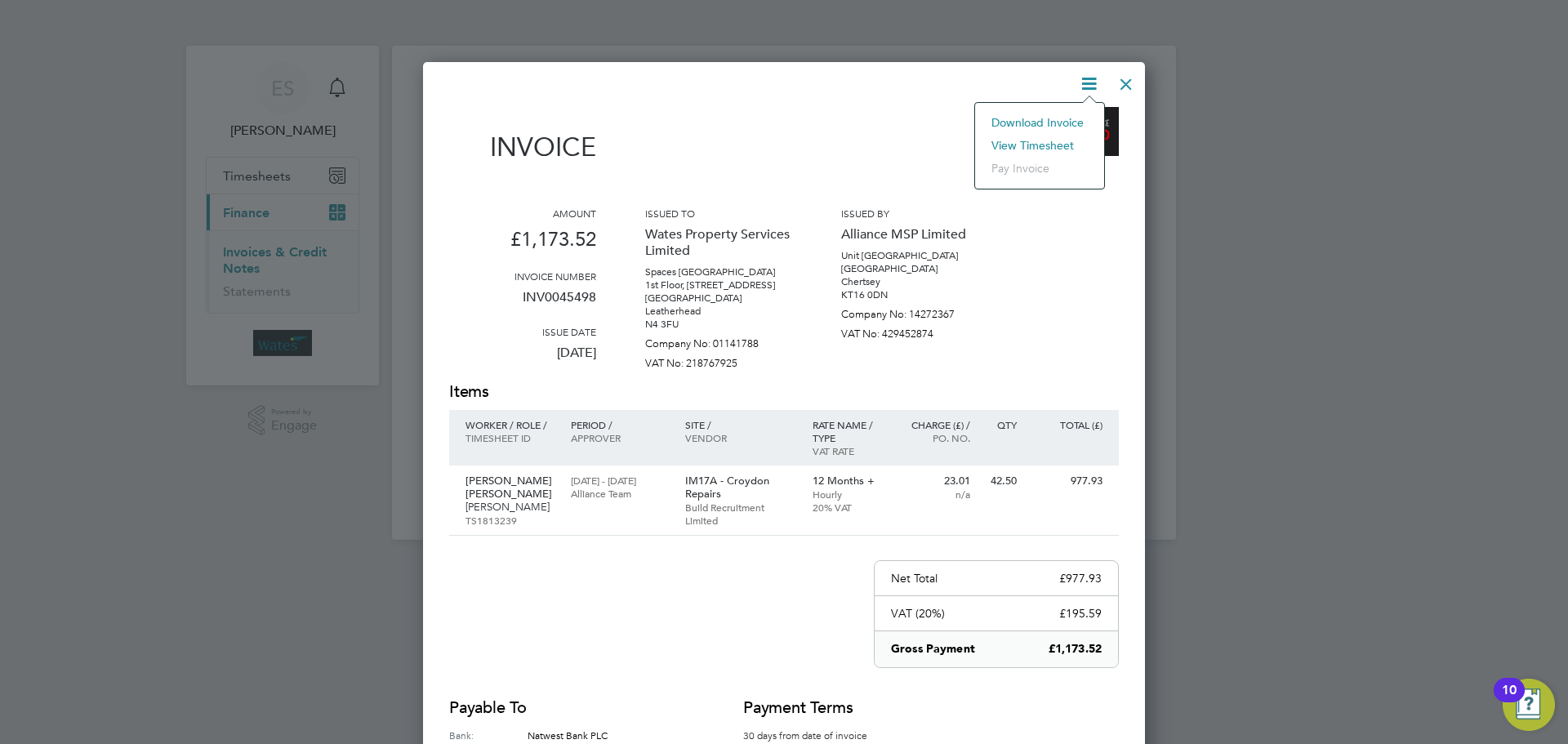
click at [1069, 117] on li "Download Invoice" at bounding box center [1040, 123] width 112 height 23
drag, startPoint x: 1088, startPoint y: 77, endPoint x: 1083, endPoint y: 88, distance: 12.1
click at [1088, 77] on icon at bounding box center [1089, 83] width 20 height 20
click at [1052, 137] on li "View timesheet" at bounding box center [1040, 146] width 112 height 23
click at [1133, 78] on div at bounding box center [1126, 80] width 30 height 30
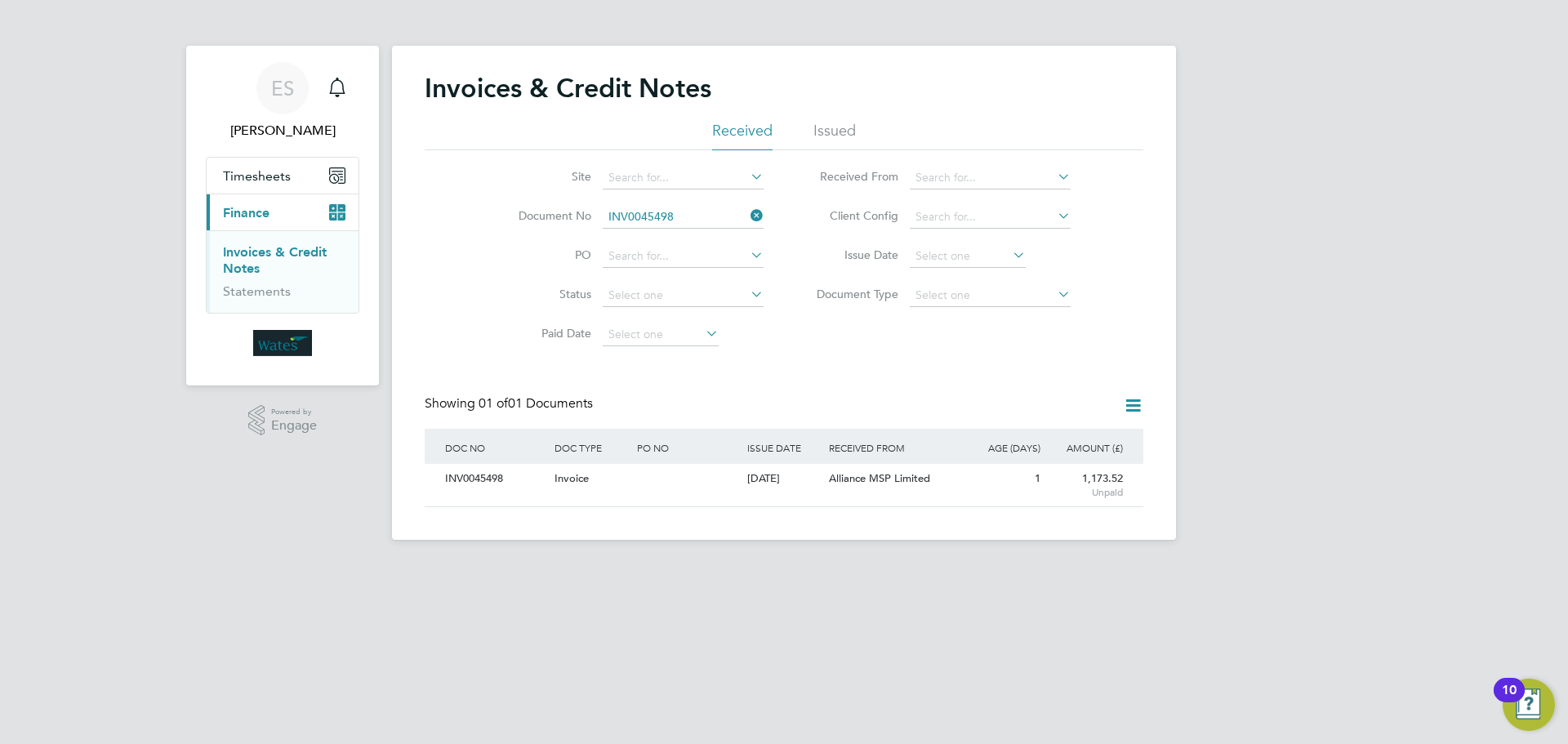
click at [747, 211] on icon at bounding box center [747, 215] width 0 height 23
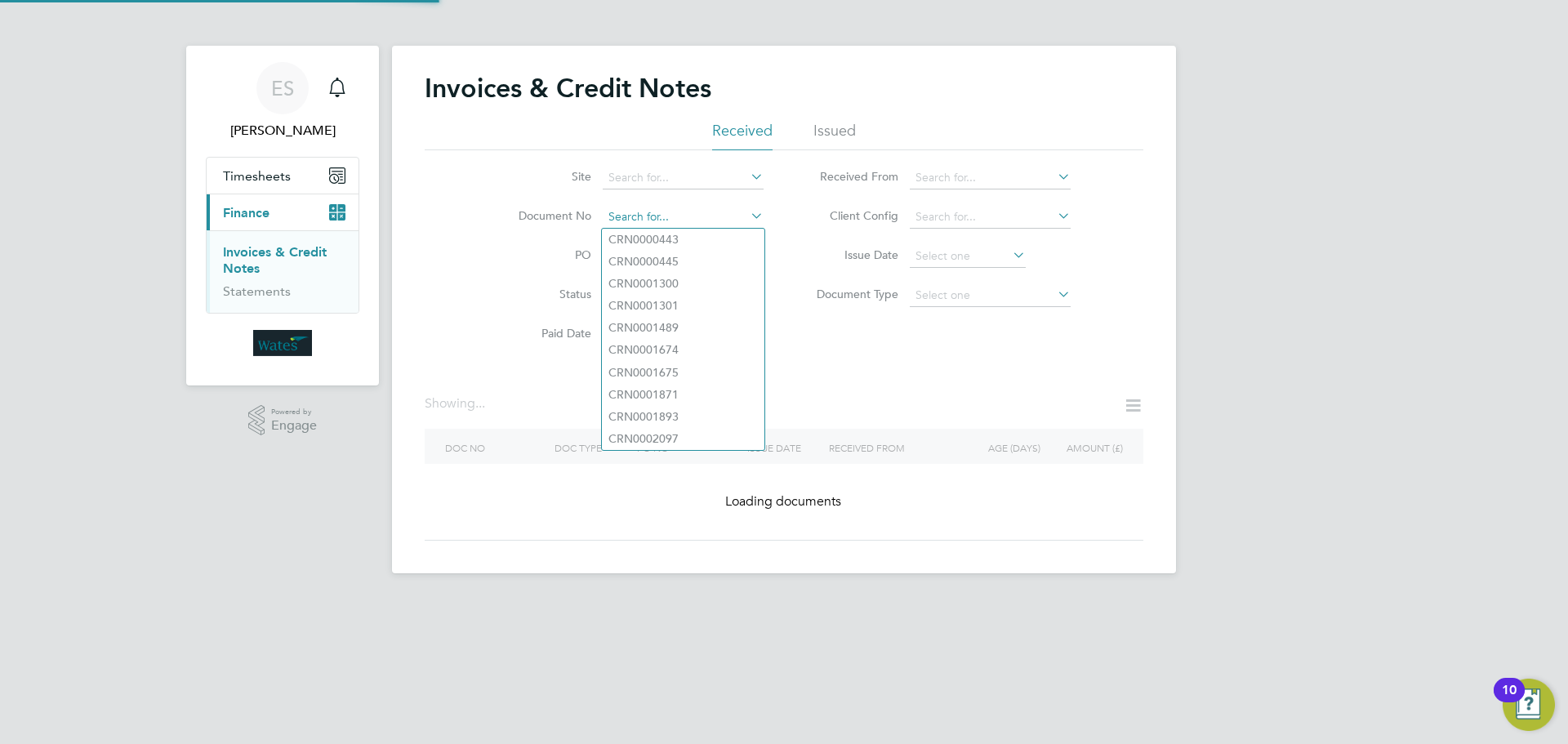
paste input "INV0045499"
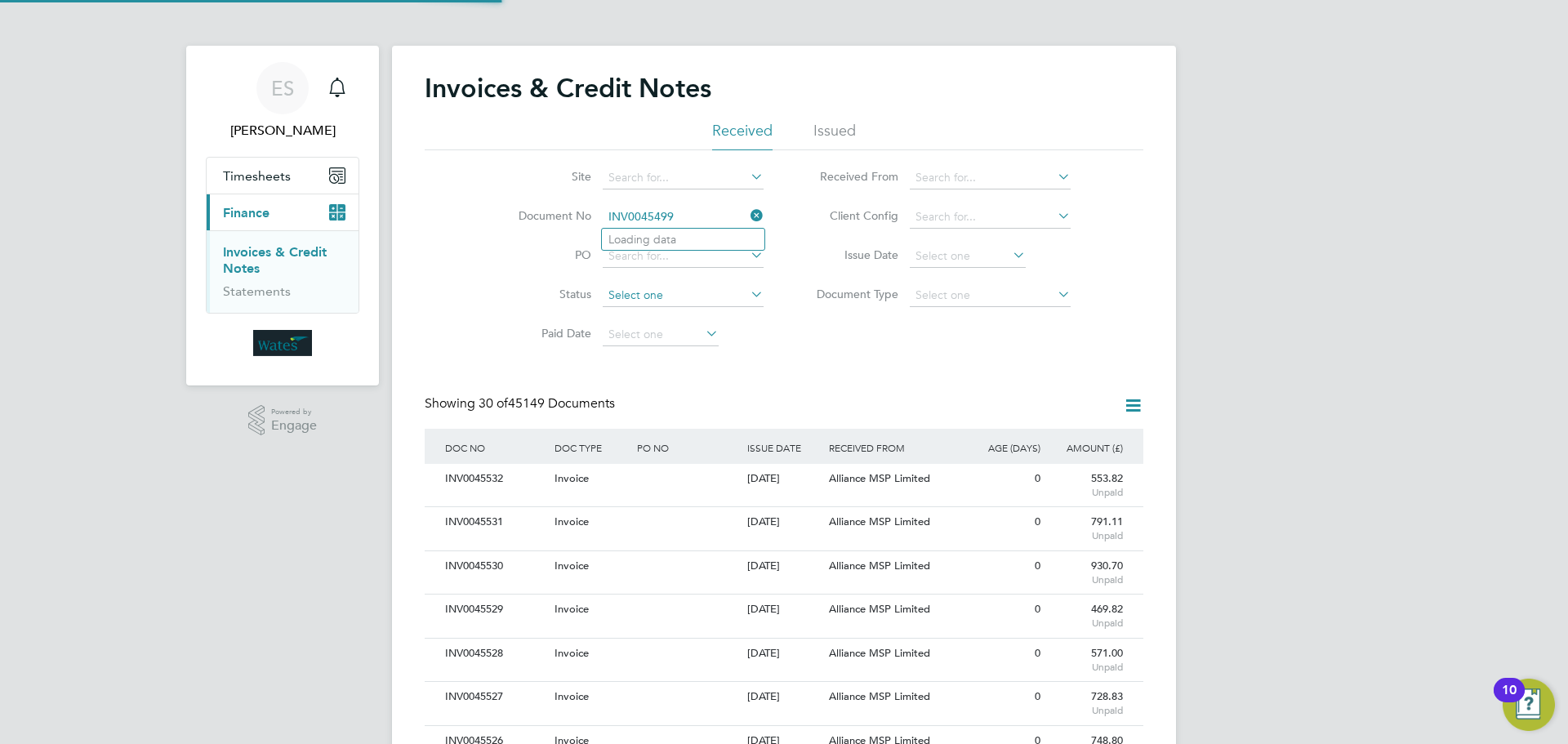
scroll to position [31, 112]
type input "INV0045499"
click at [710, 237] on li "INV0045499" at bounding box center [683, 239] width 163 height 22
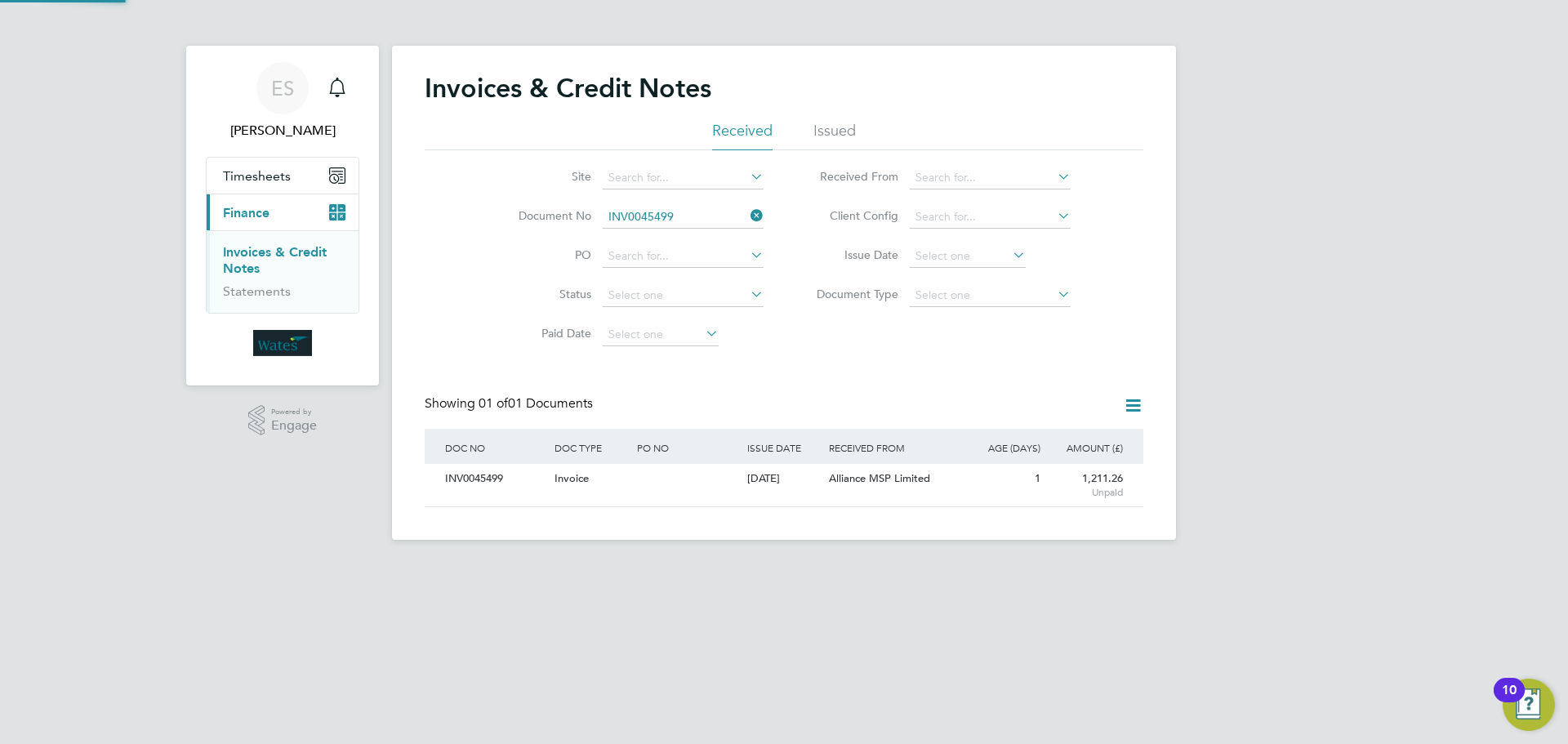
click at [484, 478] on div "INV0045499" at bounding box center [496, 479] width 110 height 30
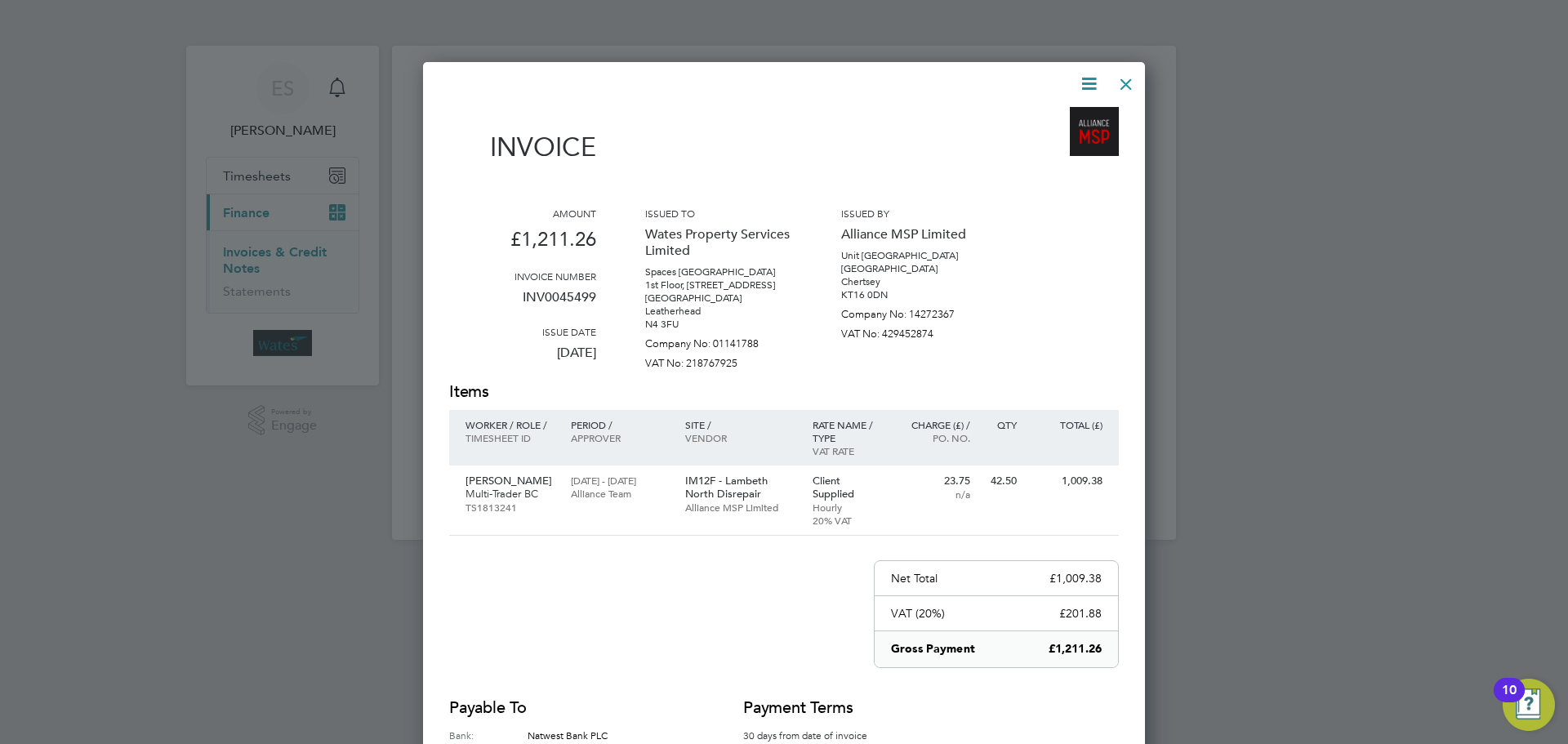
click at [1089, 77] on icon at bounding box center [1089, 83] width 20 height 20
click at [1050, 111] on li "Download Invoice" at bounding box center [1040, 123] width 112 height 23
click at [1084, 76] on icon at bounding box center [1089, 83] width 20 height 20
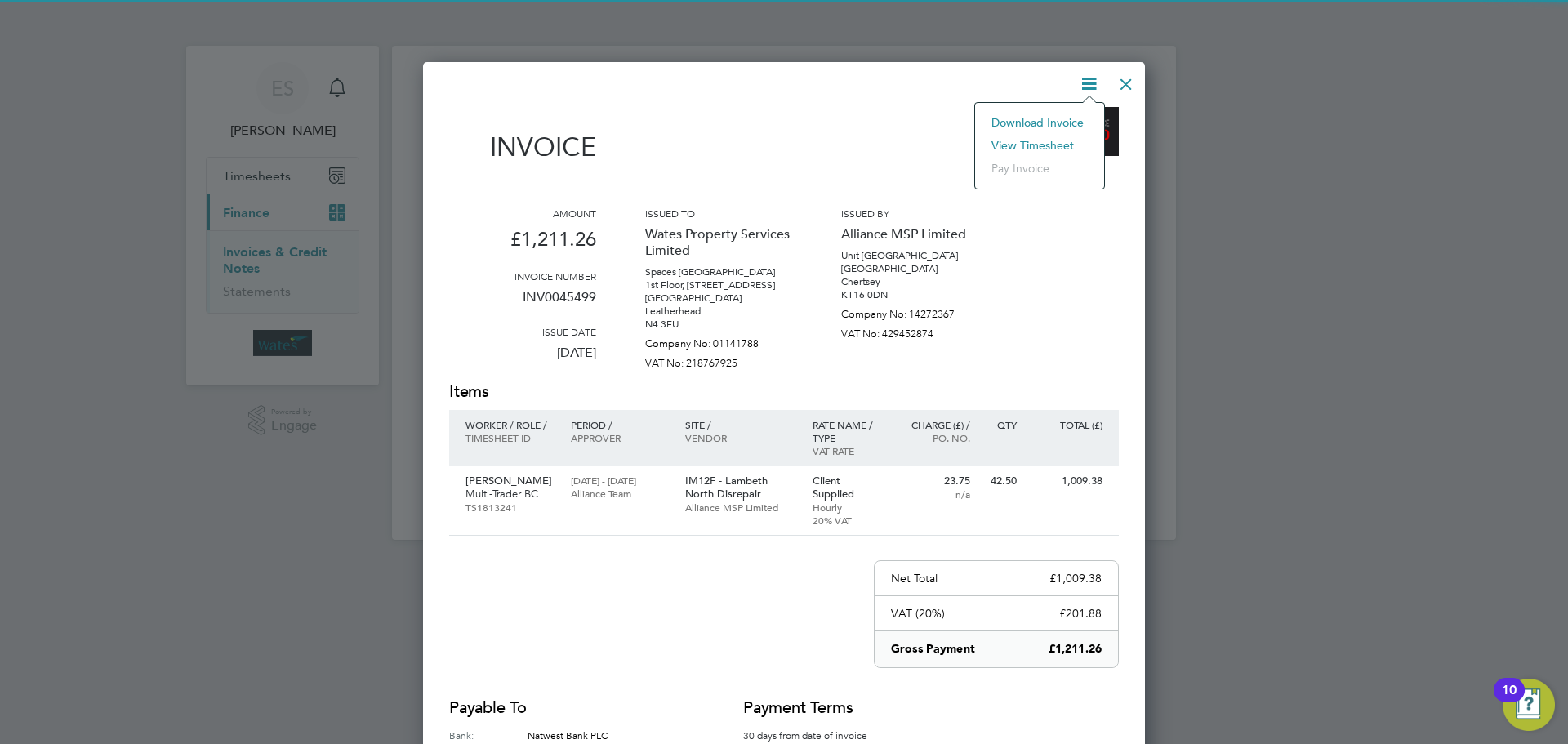
click at [1045, 138] on li "View timesheet" at bounding box center [1040, 146] width 112 height 23
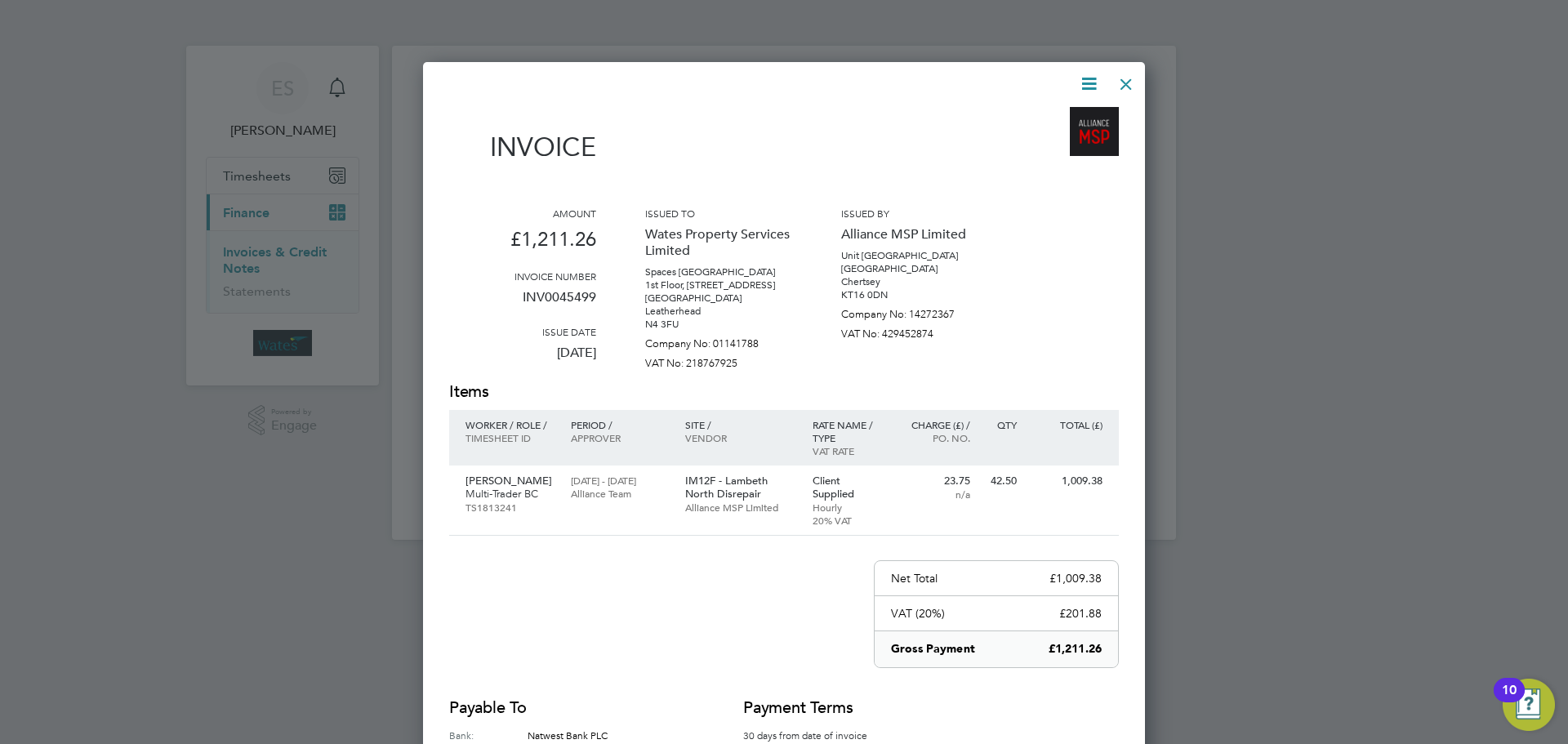
click at [1122, 72] on div at bounding box center [1126, 80] width 30 height 30
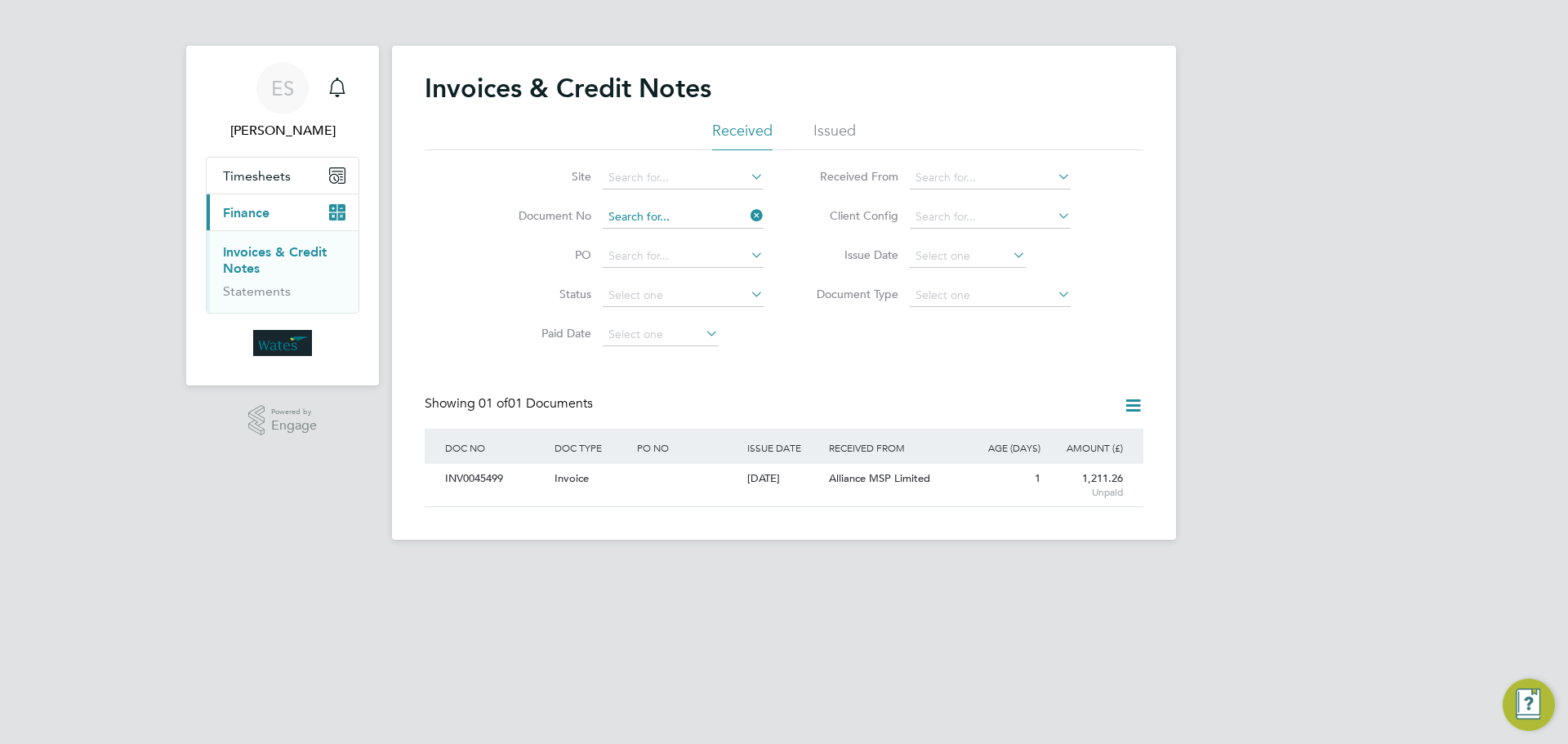
click at [745, 215] on input at bounding box center [682, 217] width 161 height 23
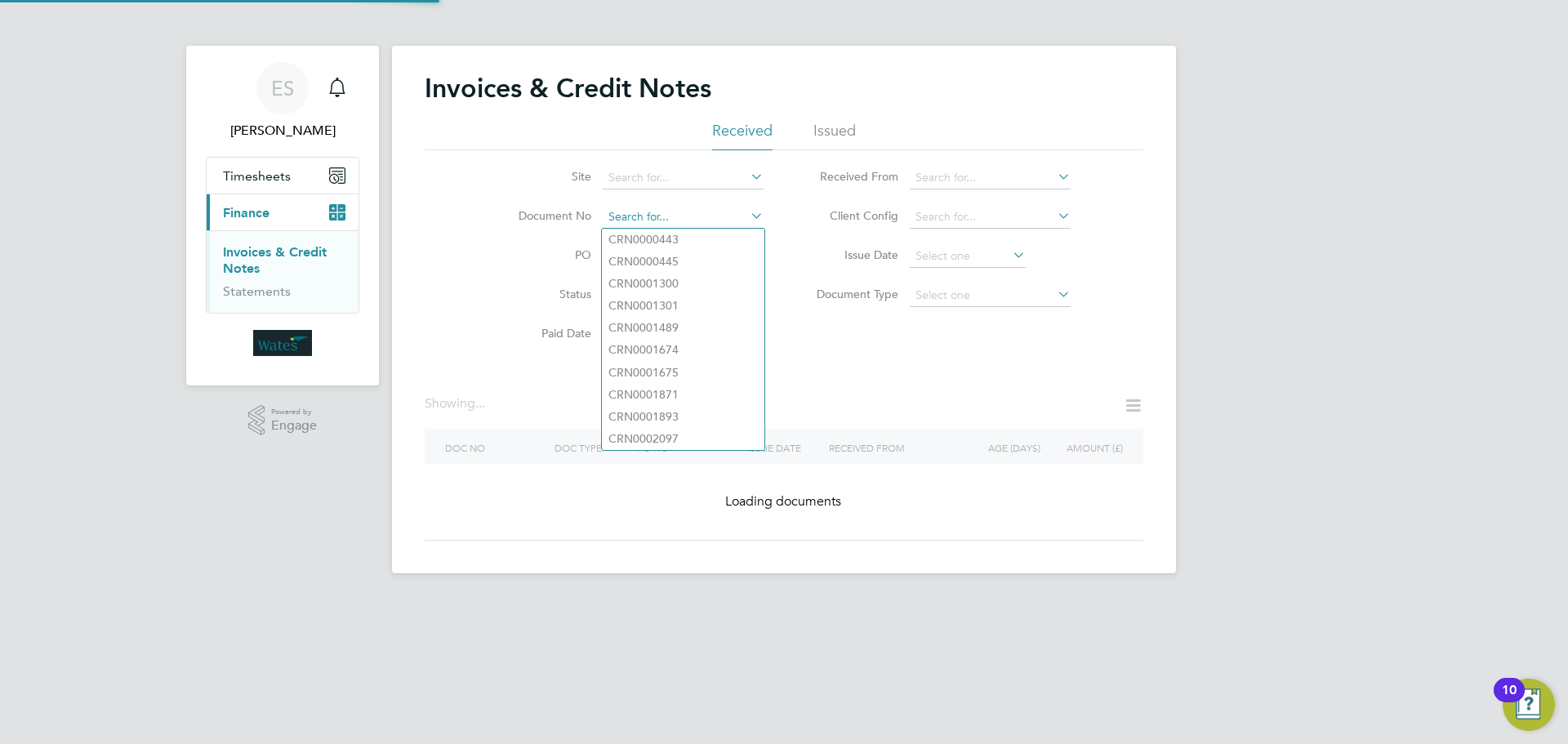
paste input "INV0045500"
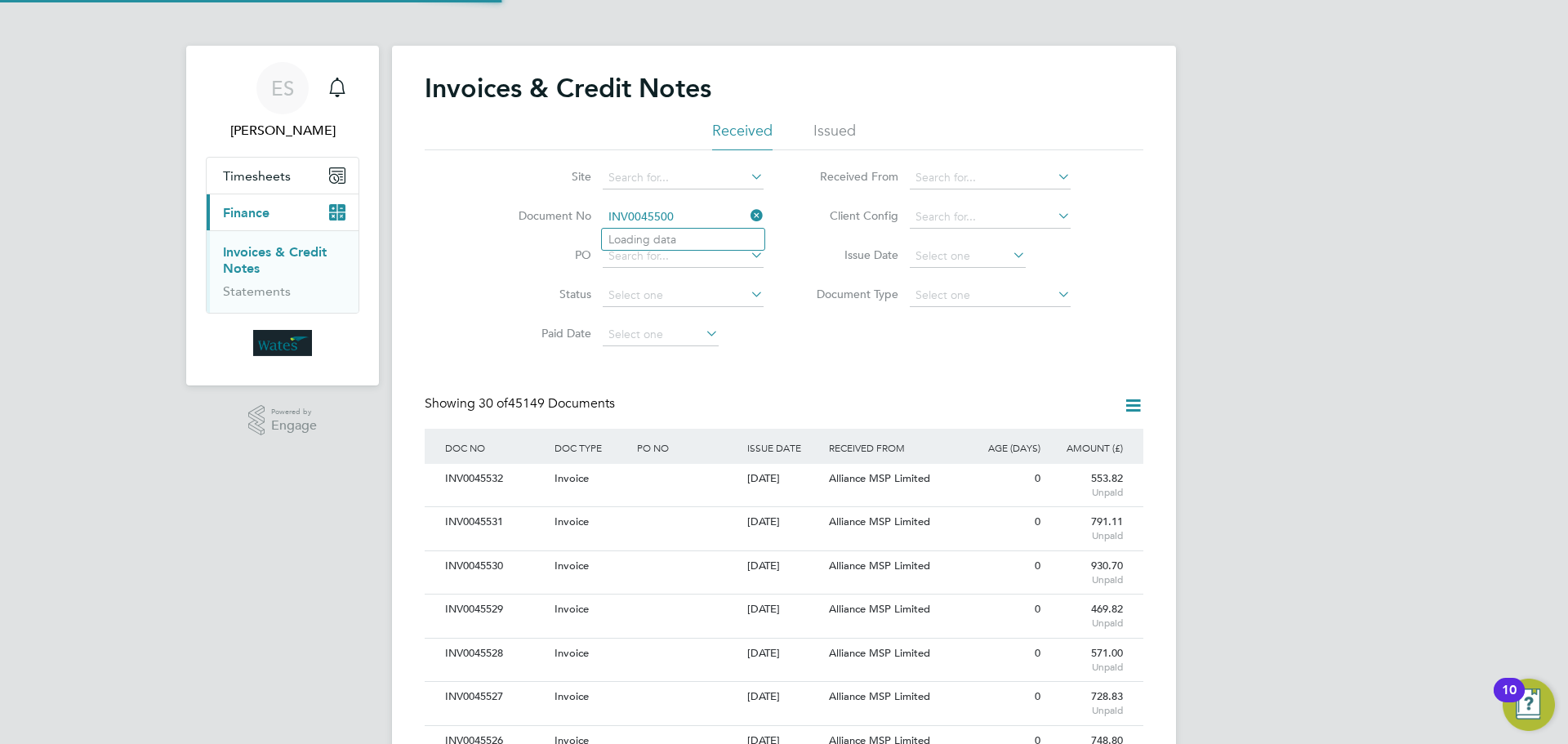
scroll to position [31, 112]
type input "INV0045500"
click at [703, 242] on li "INV0045500" at bounding box center [683, 239] width 163 height 22
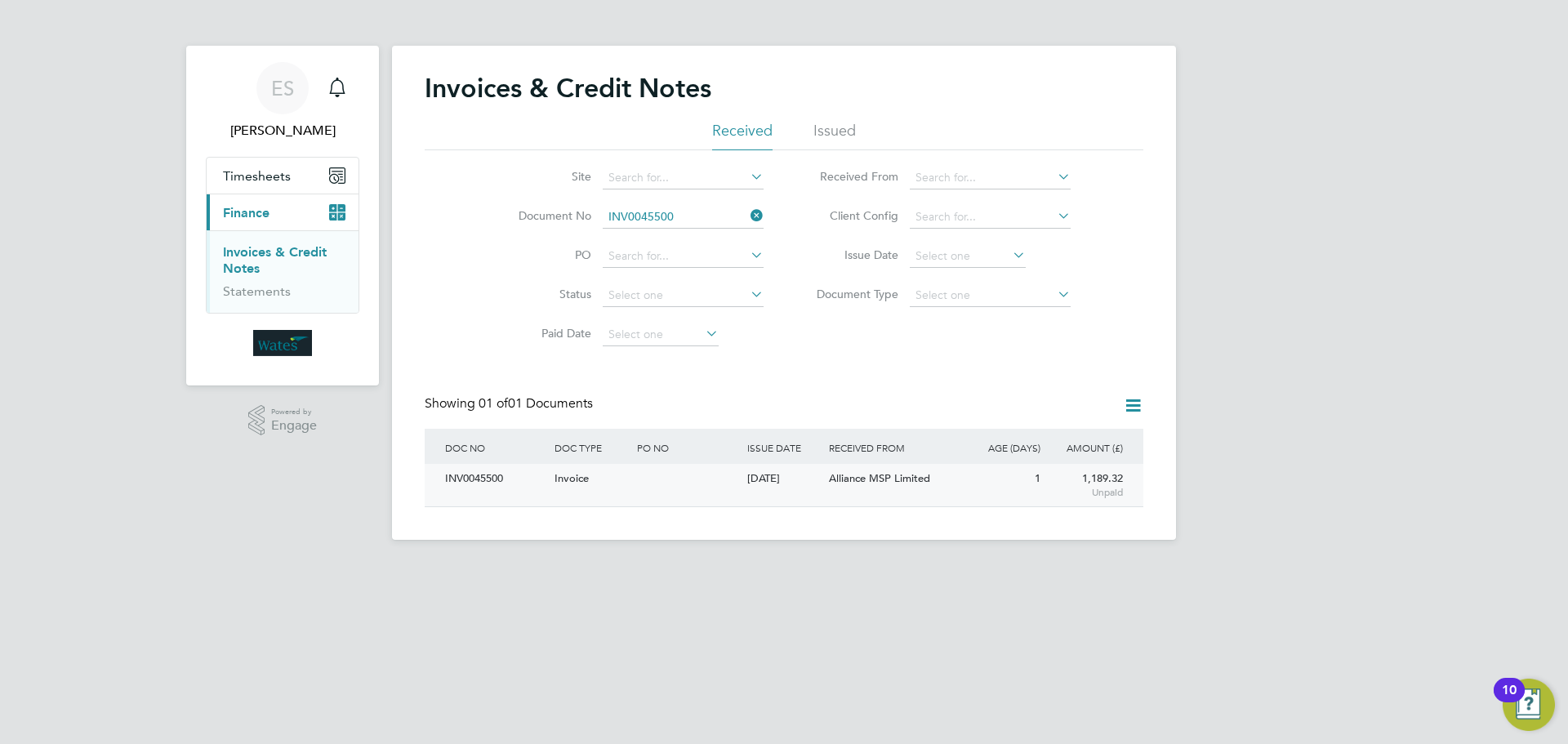
click at [509, 473] on div "INV0045500" at bounding box center [496, 479] width 110 height 30
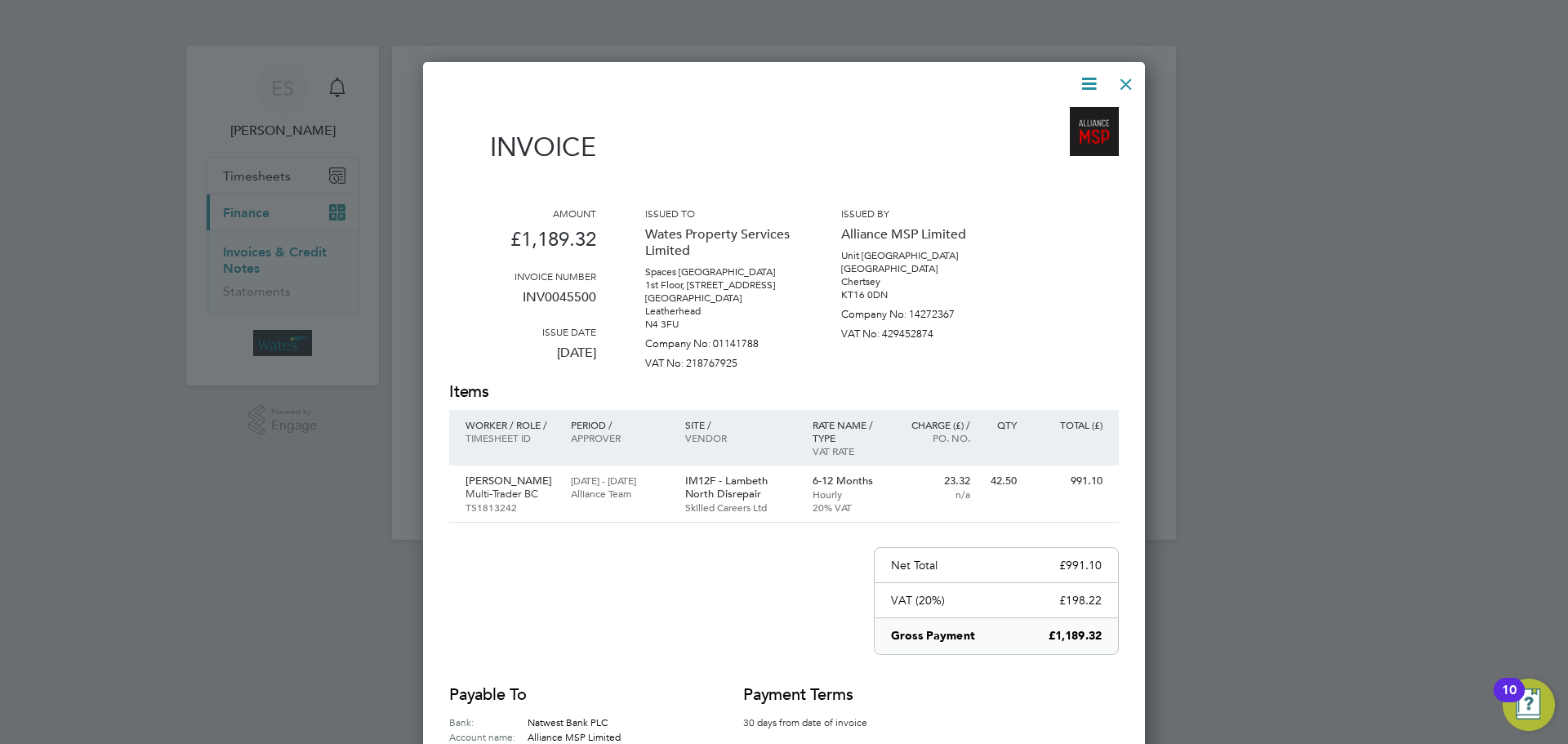
click at [1092, 75] on icon at bounding box center [1089, 83] width 20 height 20
click at [1058, 121] on li "Download Invoice" at bounding box center [1040, 123] width 112 height 23
click at [1080, 82] on icon at bounding box center [1089, 83] width 20 height 20
click at [1053, 141] on li "View timesheet" at bounding box center [1040, 146] width 112 height 23
click at [1134, 74] on div at bounding box center [1126, 80] width 30 height 30
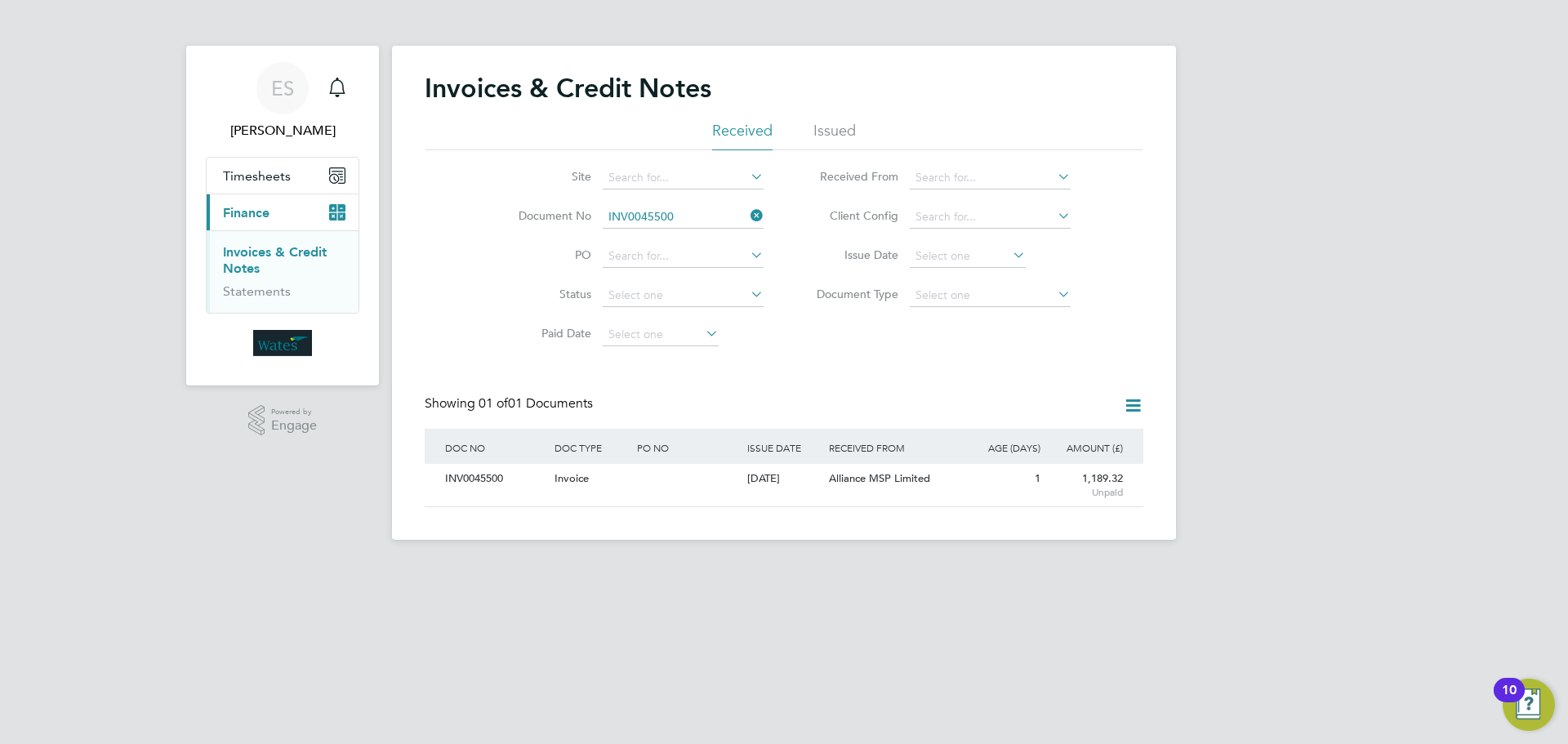
click at [747, 214] on icon at bounding box center [747, 215] width 0 height 23
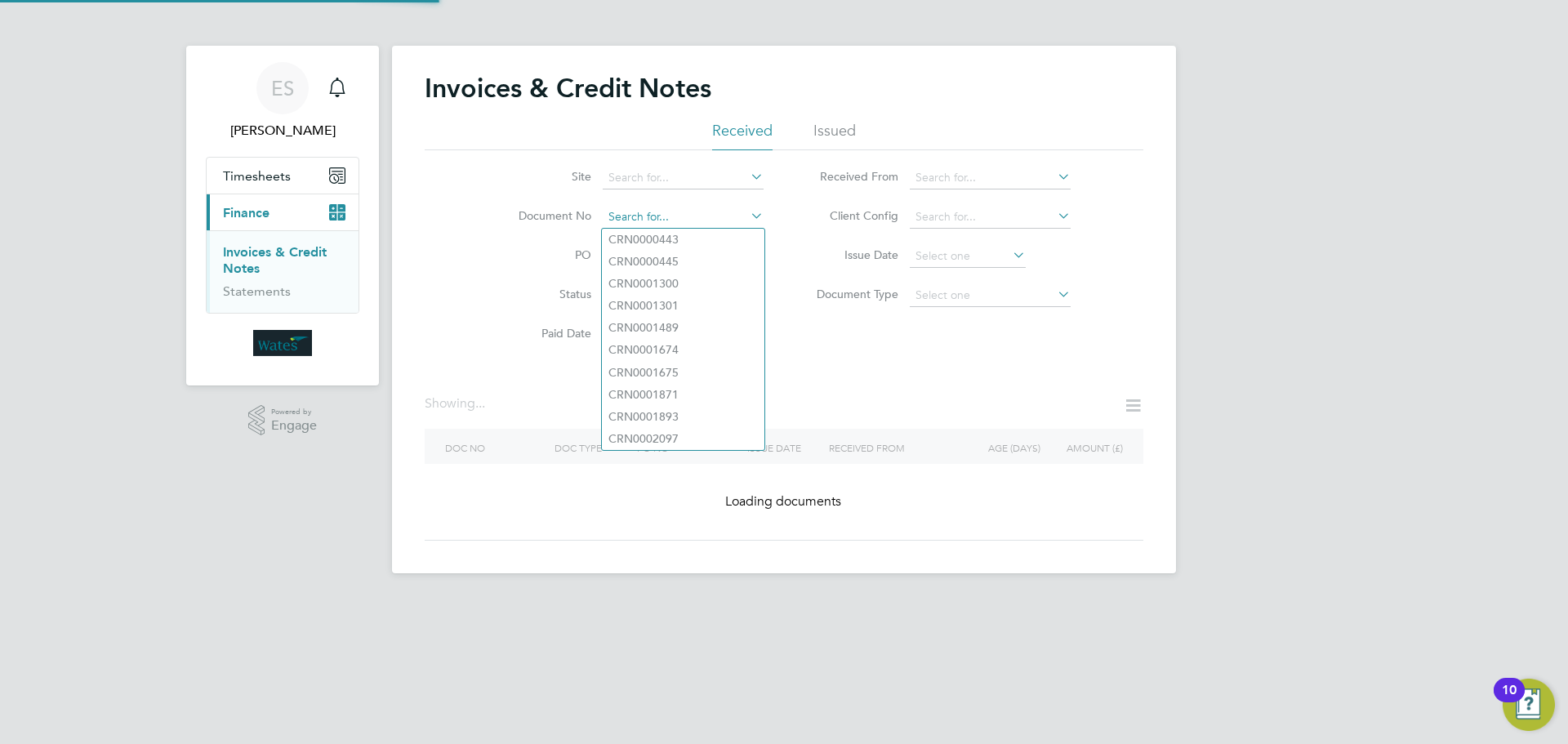
paste input "INV0045501"
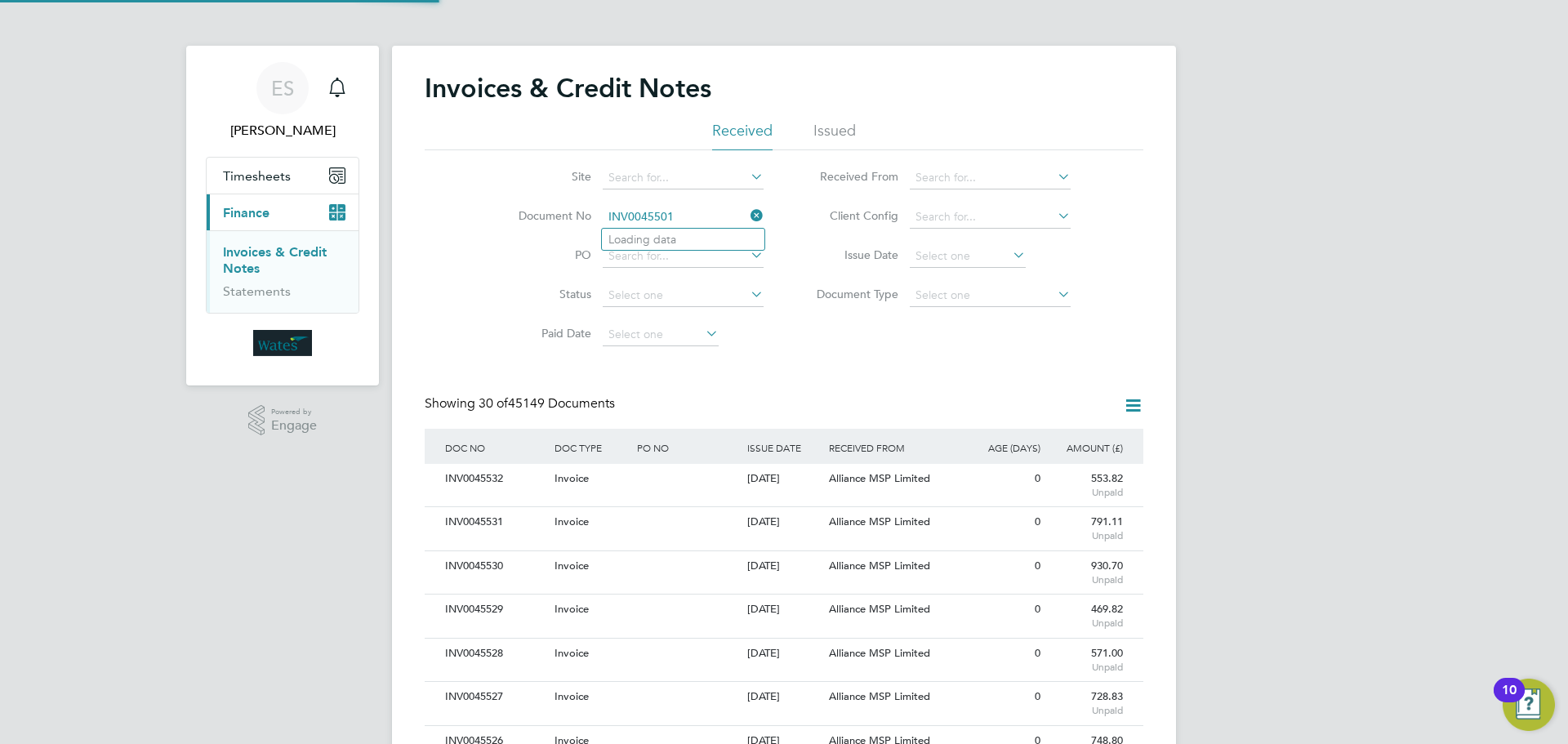
scroll to position [31, 112]
type input "INV0045501"
click at [681, 245] on li "INV0045501" at bounding box center [683, 239] width 163 height 22
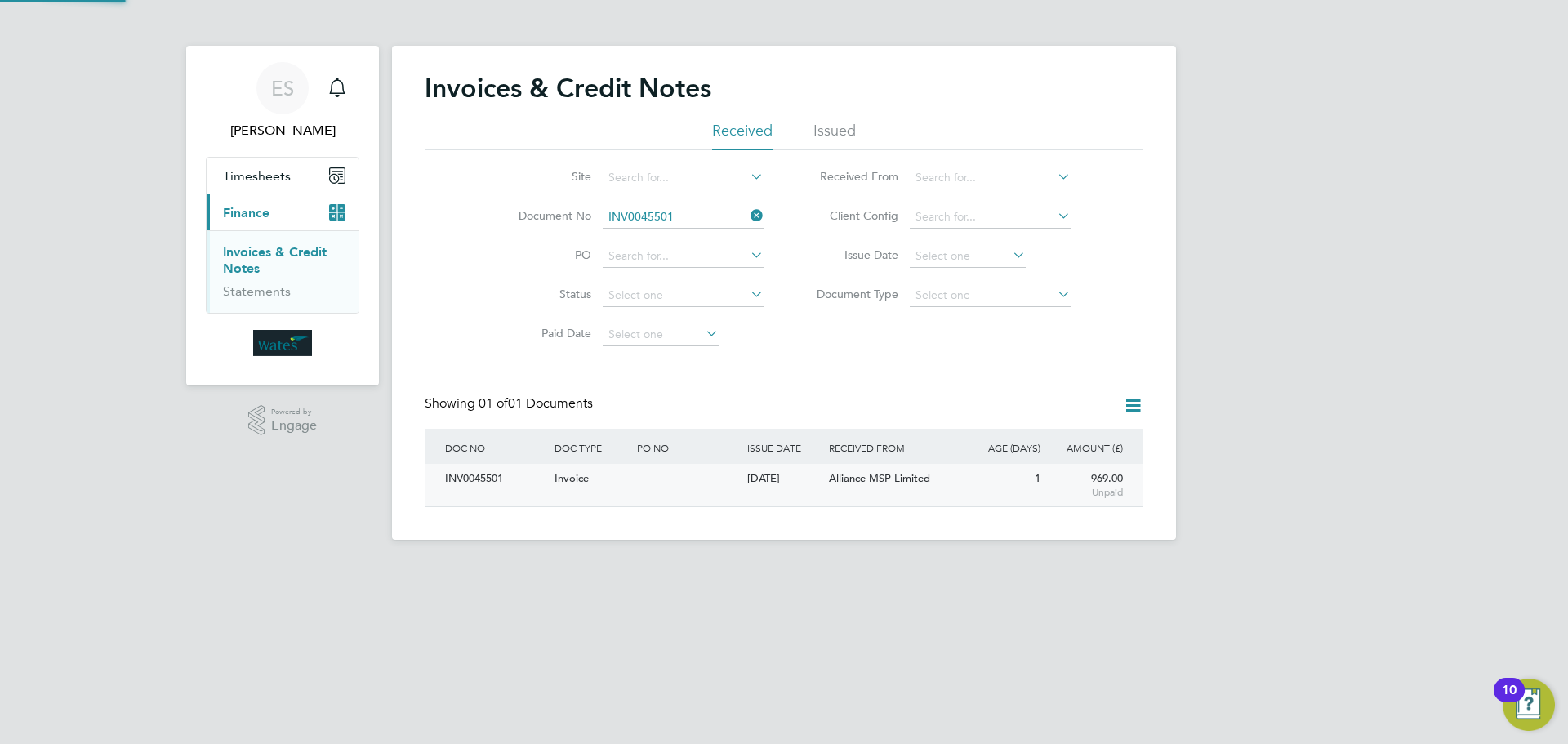
click at [471, 488] on div "INV0045501" at bounding box center [496, 479] width 110 height 30
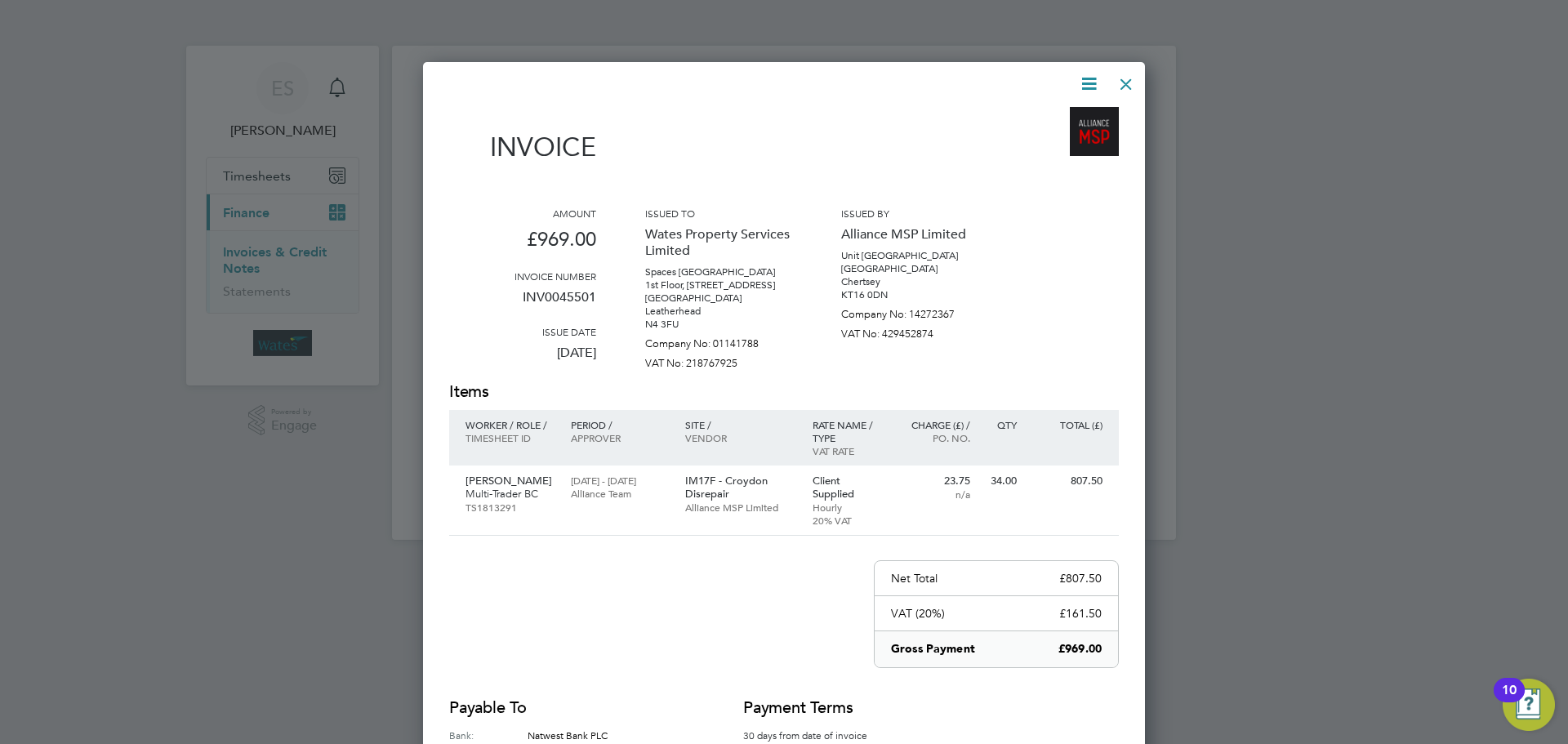
click at [1085, 82] on icon at bounding box center [1089, 83] width 20 height 20
click at [1073, 111] on div "Download Invoice View timesheet Pay invoice" at bounding box center [1039, 146] width 131 height 88
click at [1087, 73] on icon at bounding box center [1089, 83] width 20 height 20
click at [1054, 117] on li "Download Invoice" at bounding box center [1040, 123] width 112 height 23
click at [1095, 78] on icon at bounding box center [1089, 83] width 20 height 20
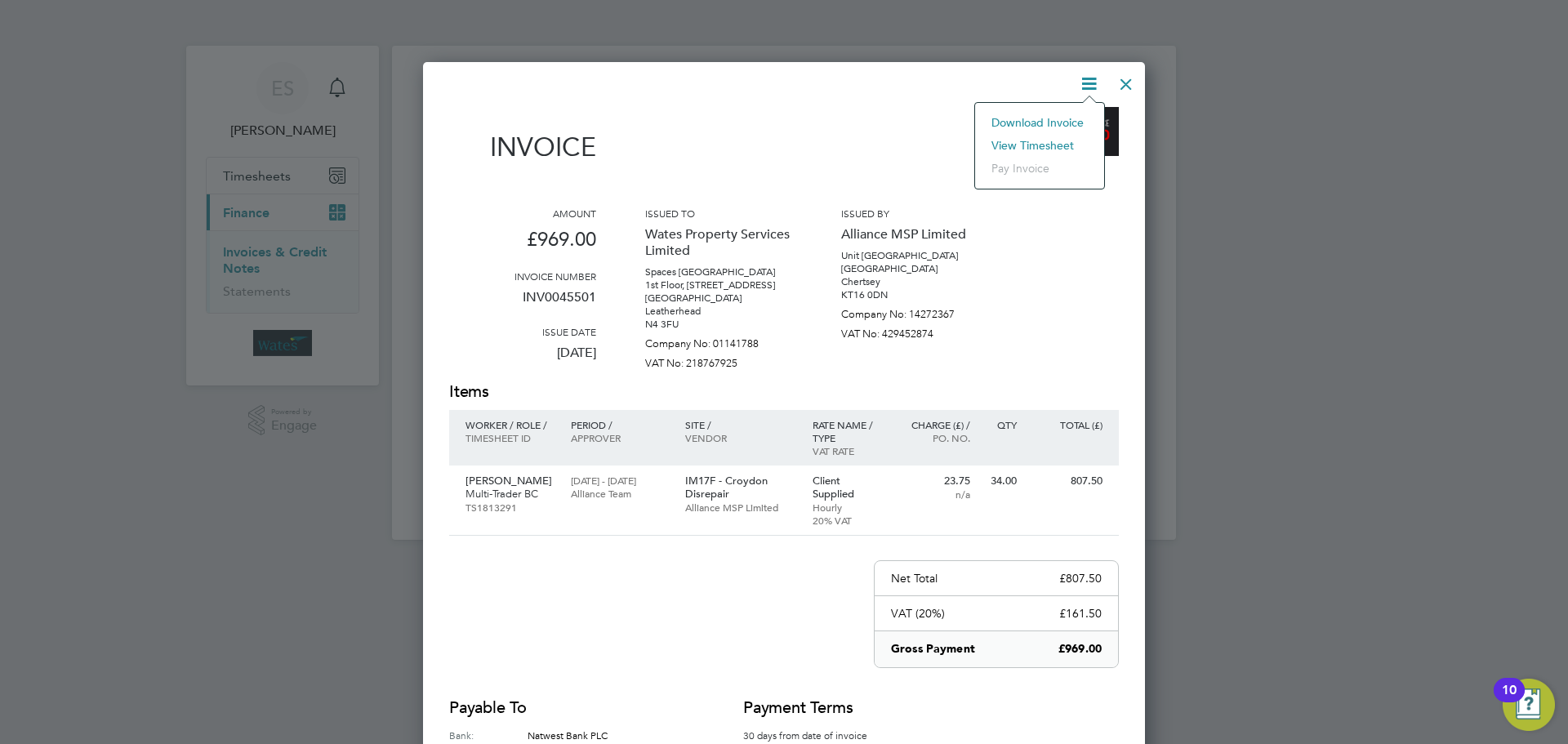
click at [1049, 140] on li "View timesheet" at bounding box center [1040, 146] width 112 height 23
click at [1133, 80] on div at bounding box center [1126, 80] width 30 height 30
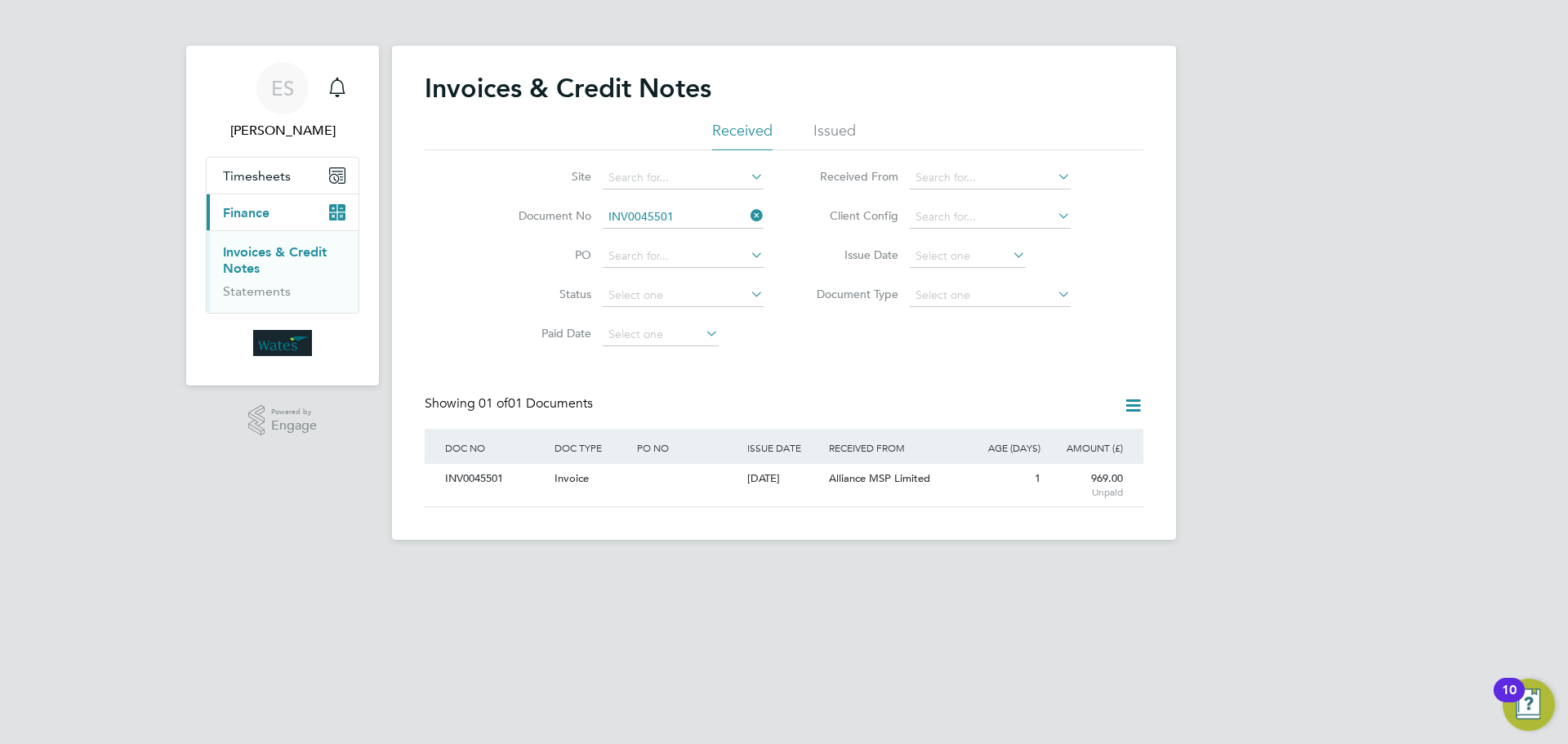
click at [747, 215] on icon at bounding box center [747, 215] width 0 height 23
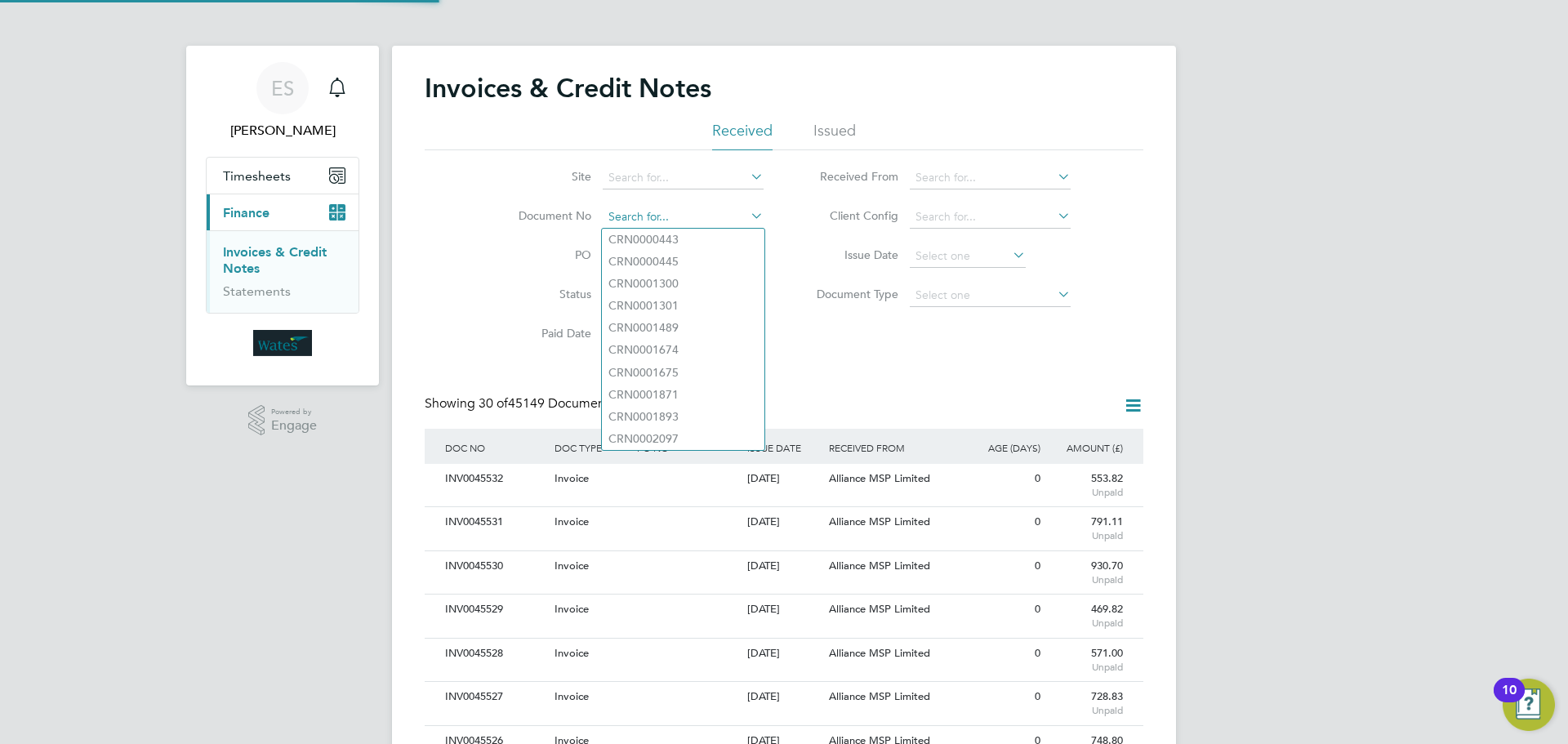
paste input "INV0045502"
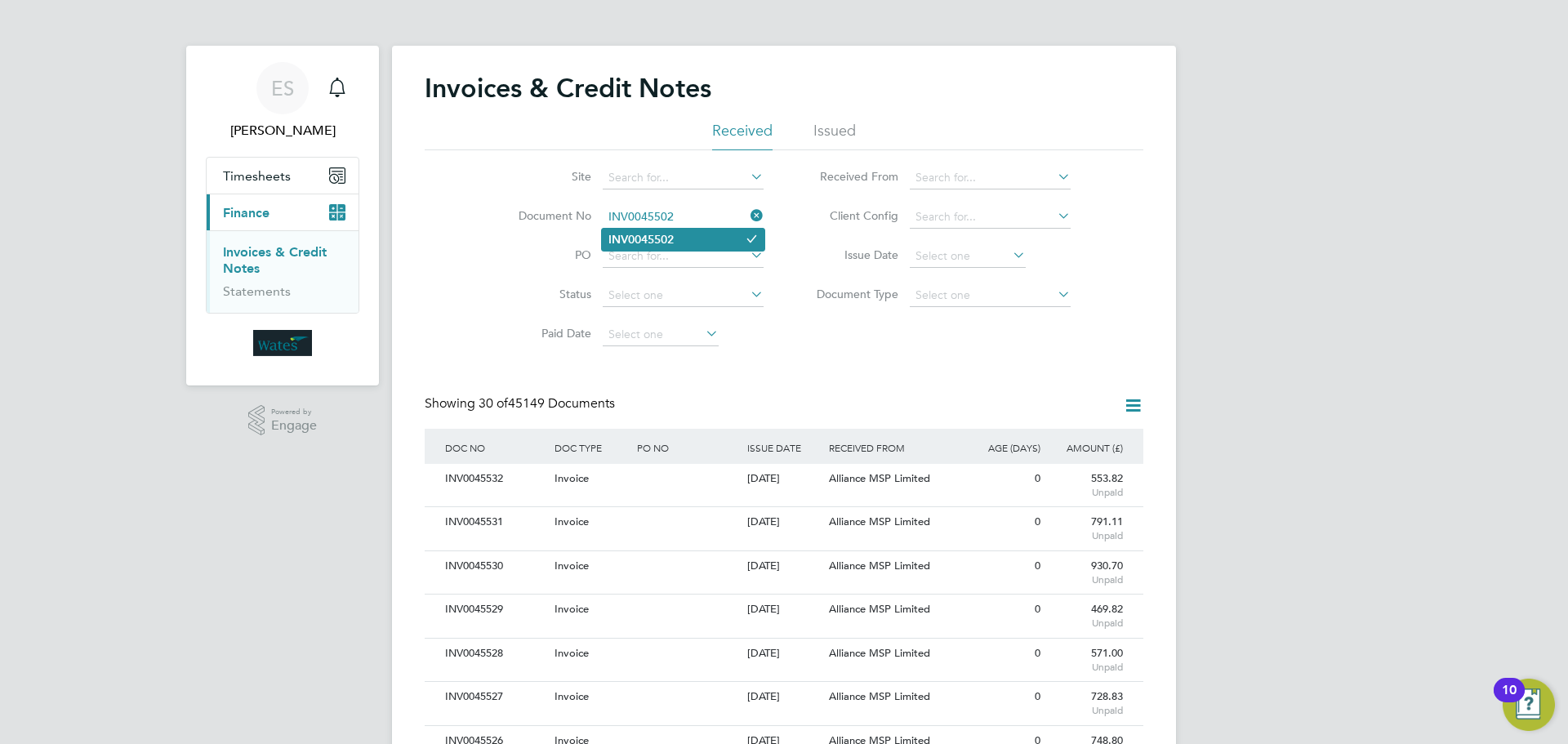
type input "INV0045502"
click at [667, 232] on b "INV0045502" at bounding box center [641, 239] width 66 height 14
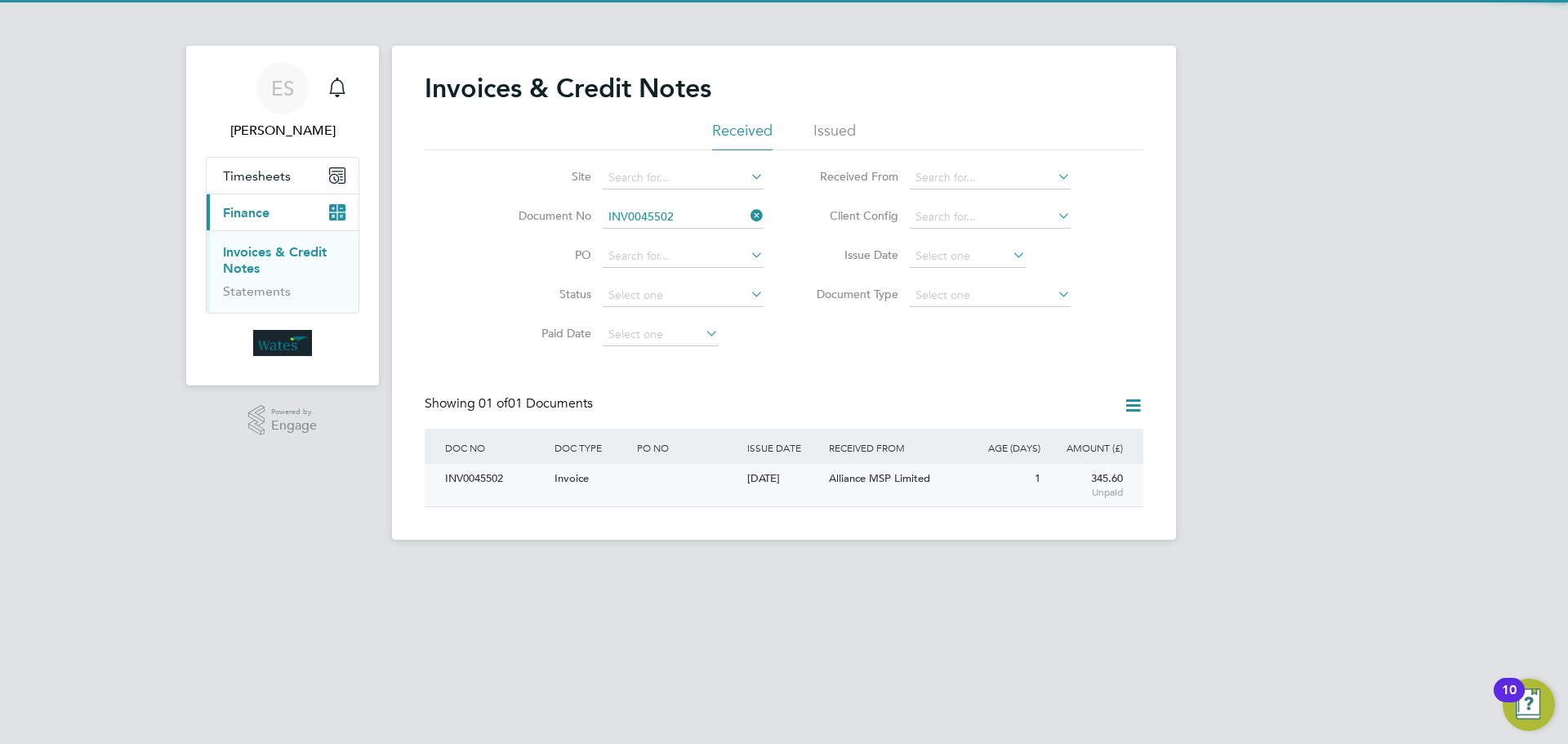
click at [481, 476] on div "INV0045502" at bounding box center [496, 479] width 110 height 30
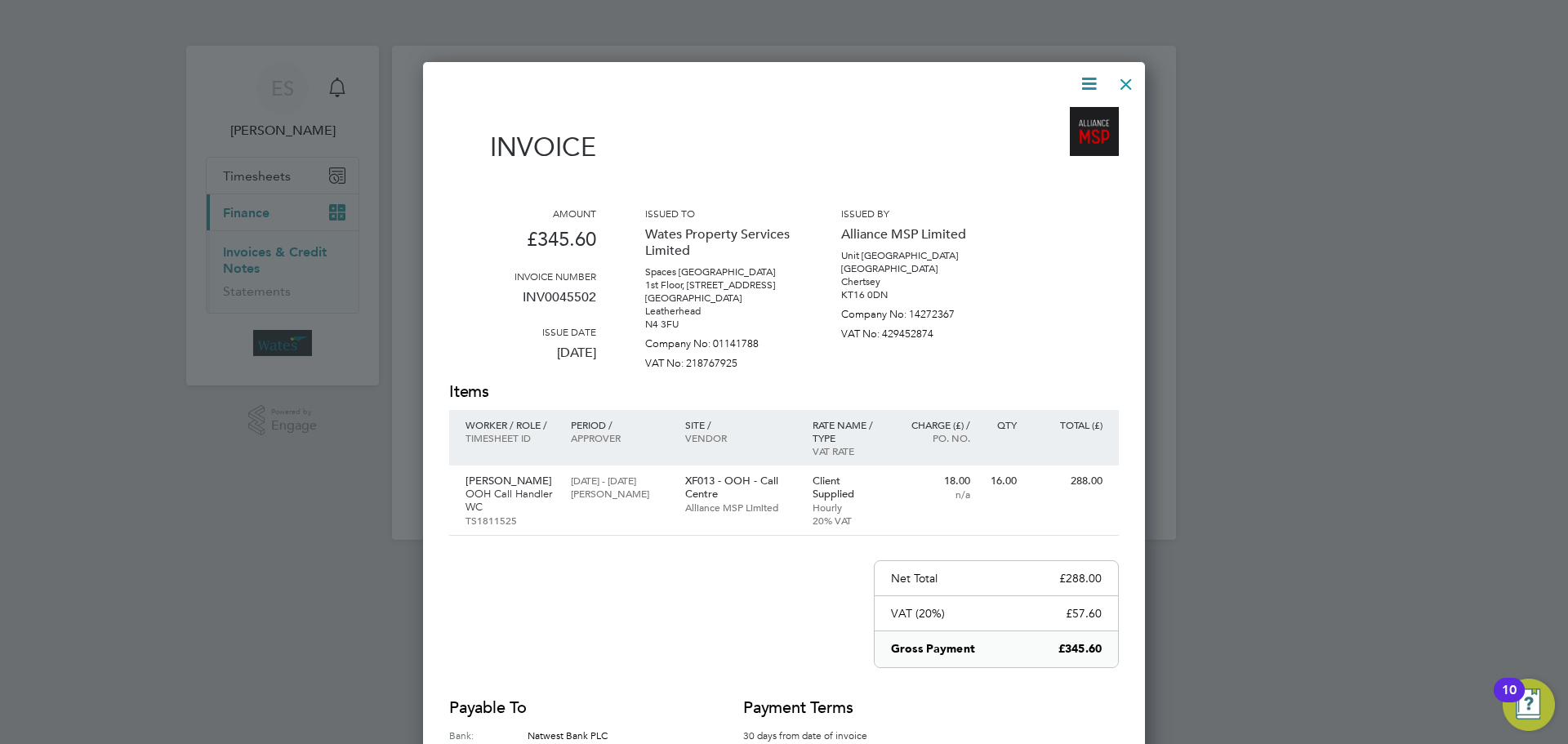
click at [1094, 80] on icon at bounding box center [1089, 83] width 20 height 20
click at [1047, 117] on li "Download Invoice" at bounding box center [1040, 123] width 112 height 23
click at [1082, 77] on icon at bounding box center [1089, 83] width 20 height 20
click at [1044, 140] on li "View timesheet" at bounding box center [1040, 146] width 112 height 23
click at [1119, 82] on div at bounding box center [1126, 80] width 30 height 30
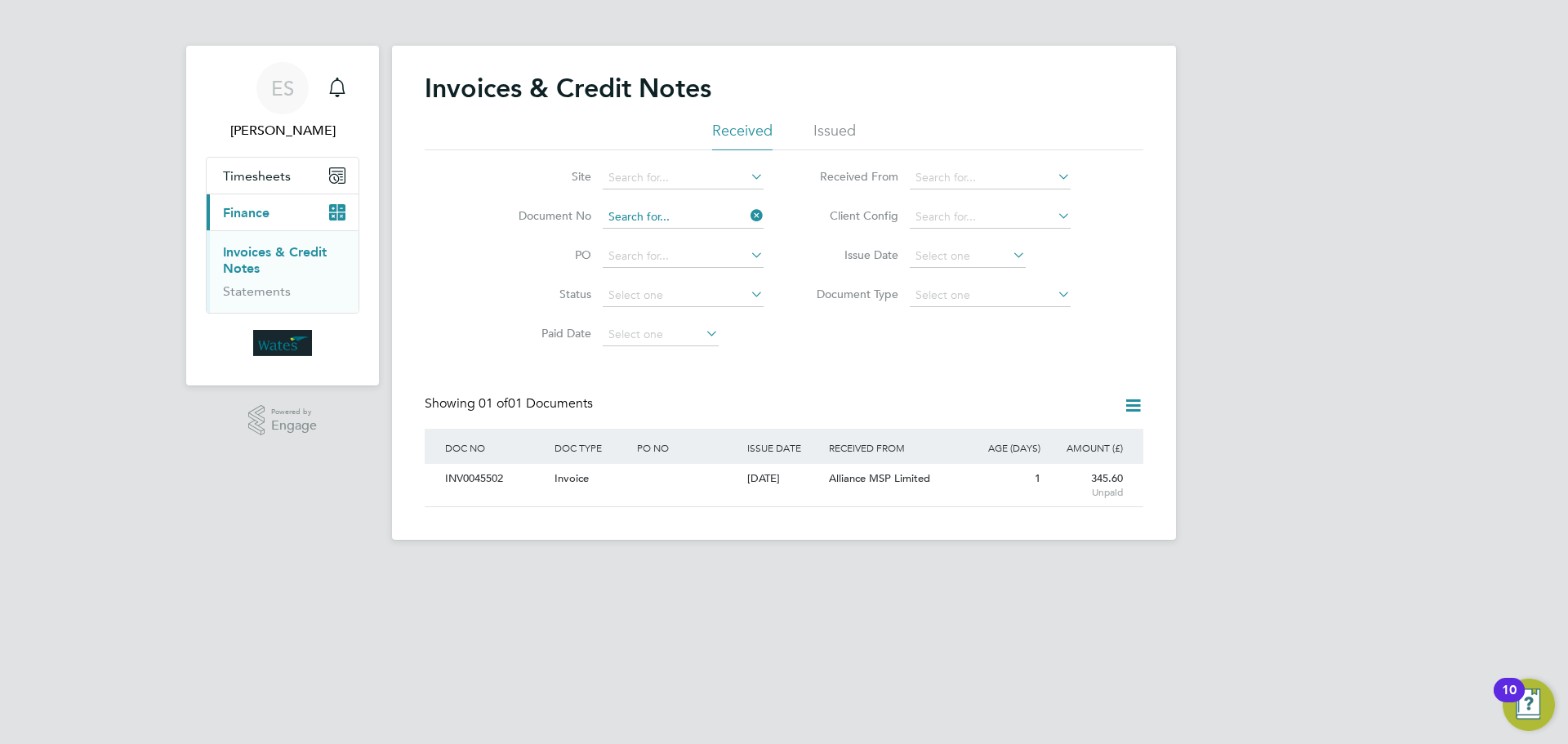
click at [739, 217] on input at bounding box center [682, 217] width 161 height 23
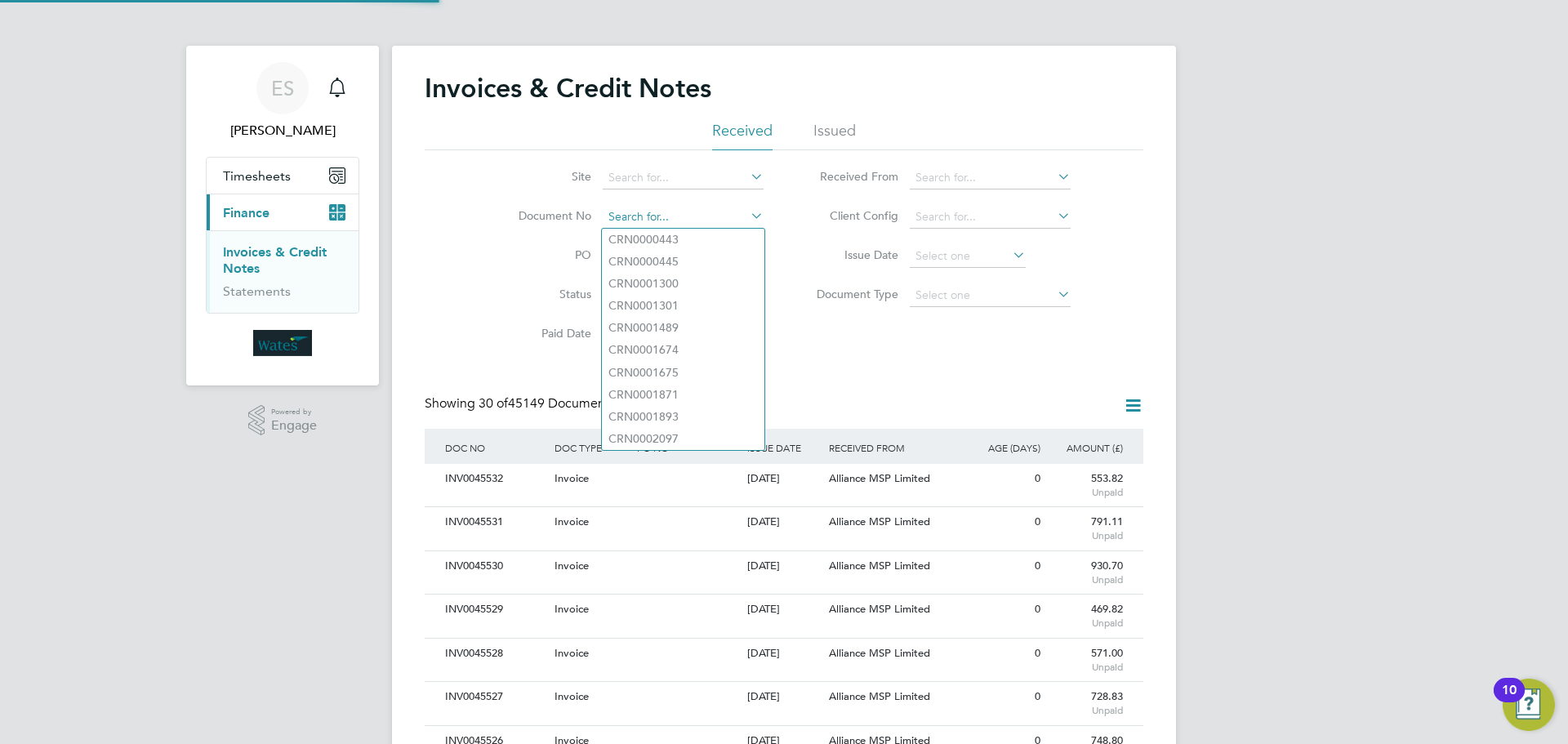
scroll to position [31, 138]
paste input "INV0045503"
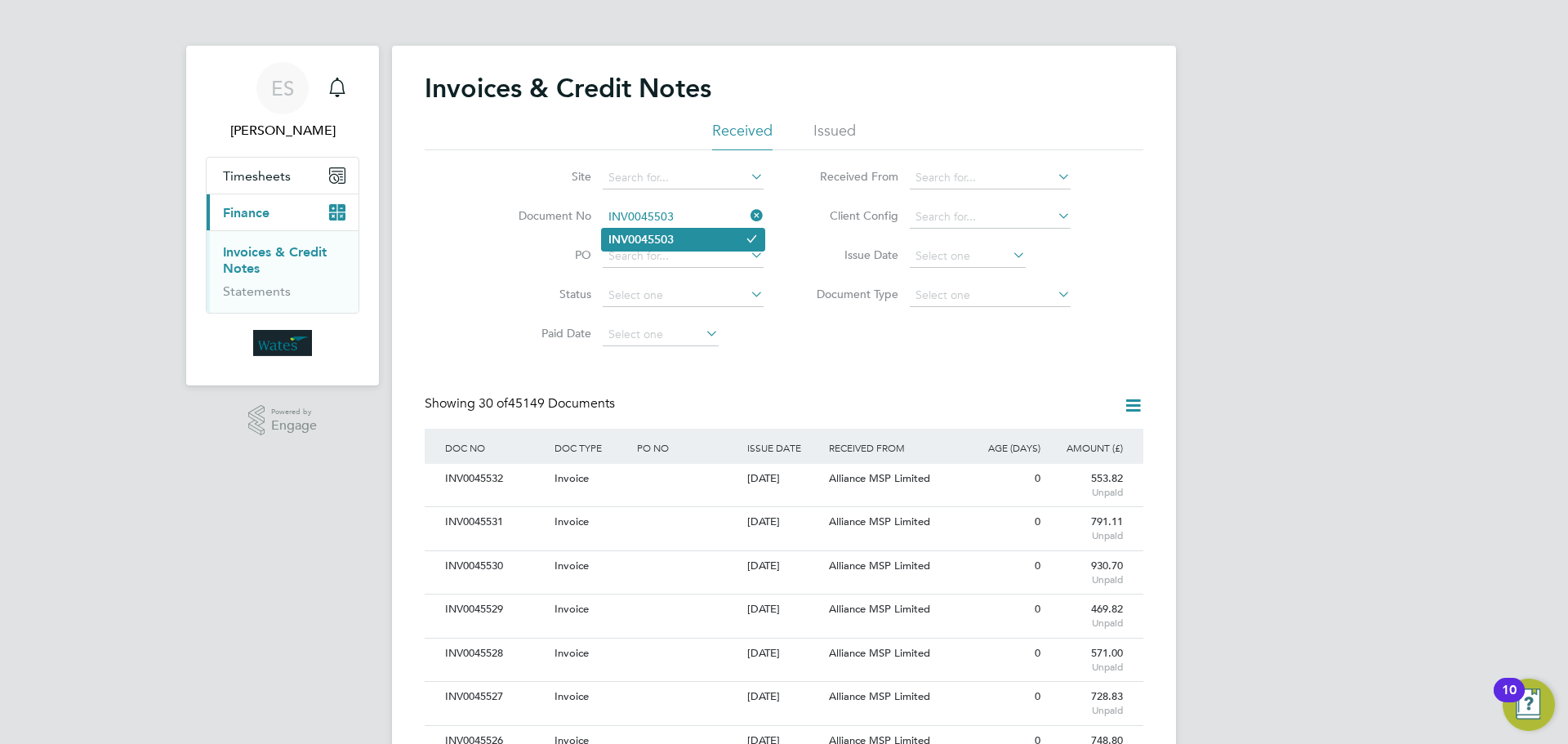
type input "INV0045503"
click at [678, 242] on li "INV0045503" at bounding box center [683, 239] width 163 height 22
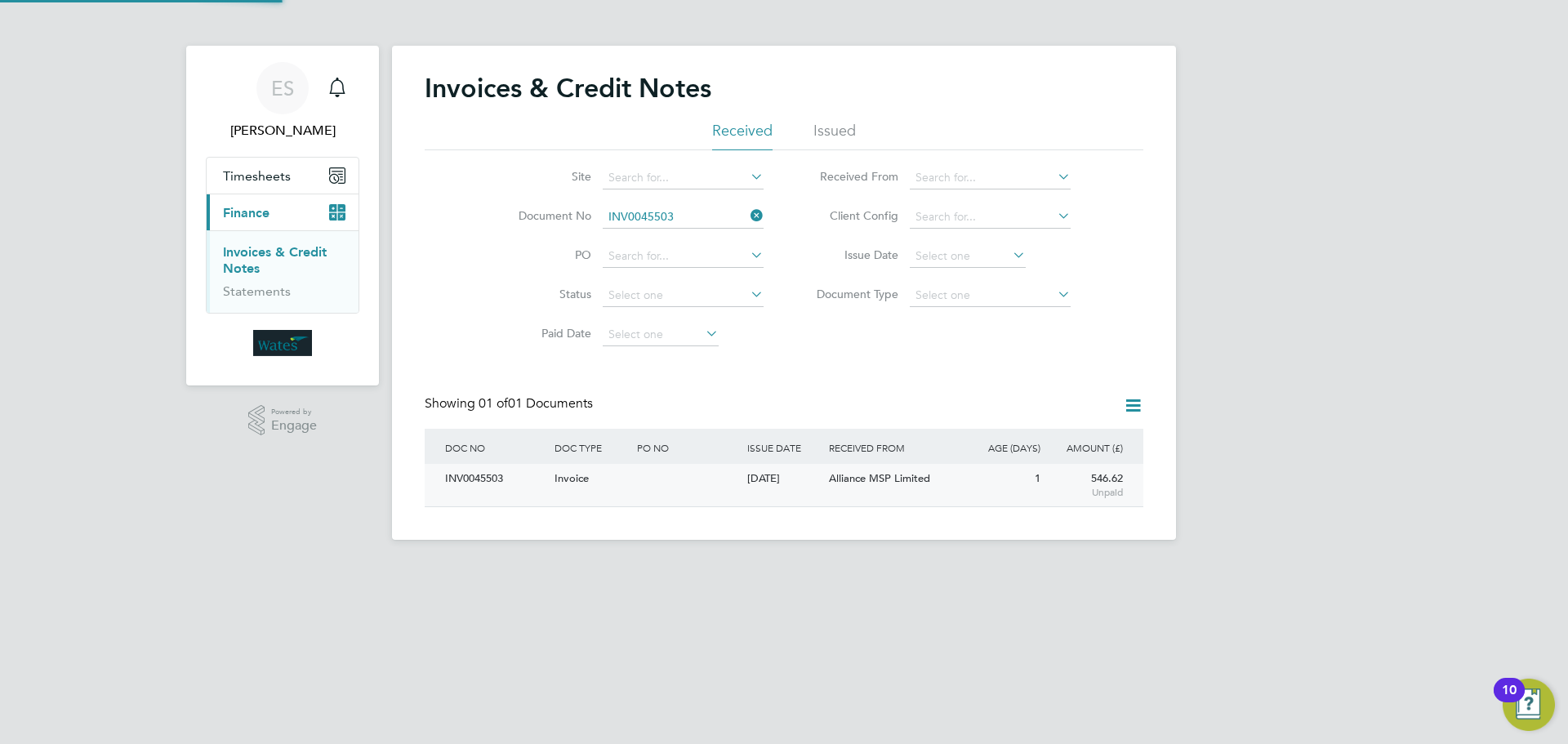
click at [487, 486] on div "INV0045503" at bounding box center [496, 479] width 110 height 30
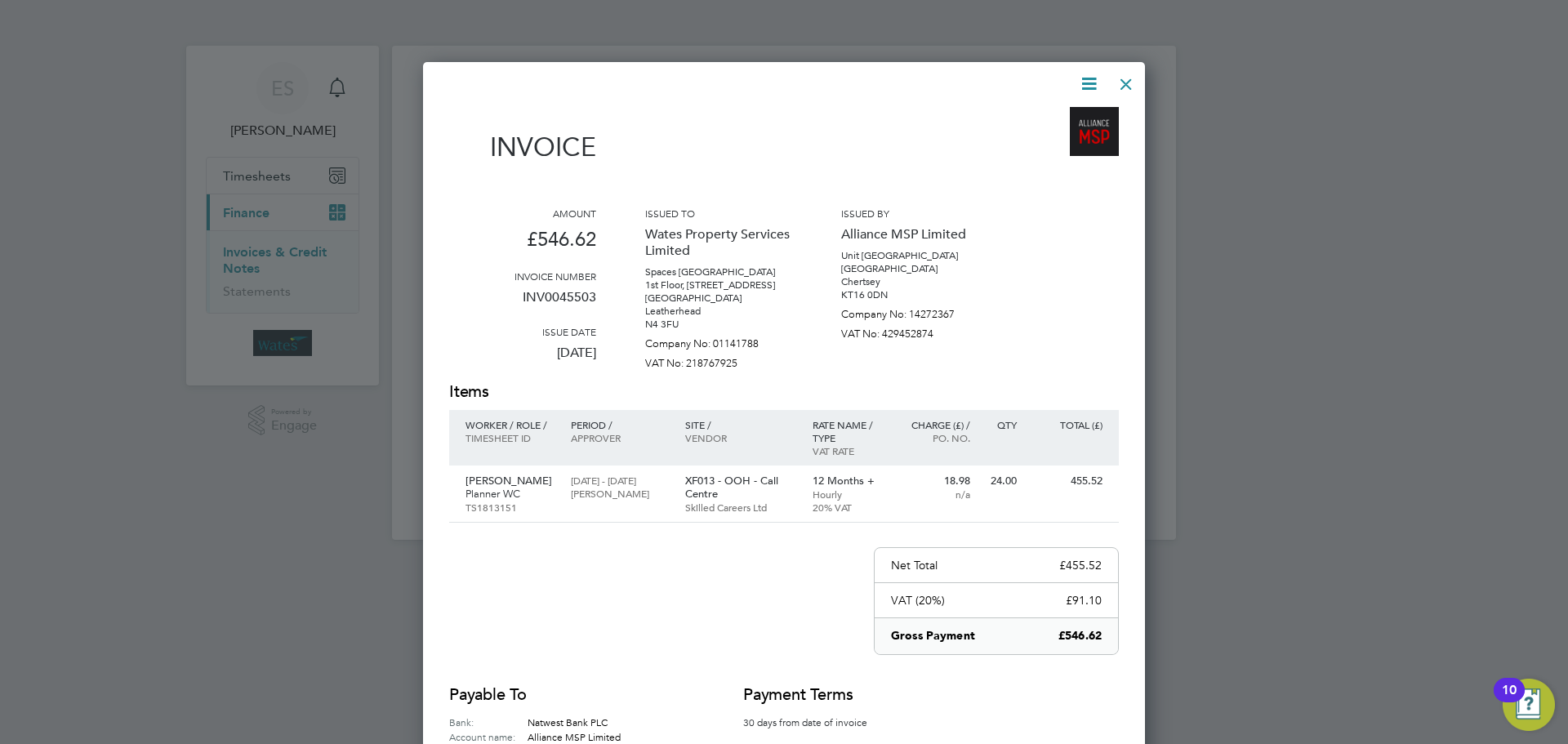
click at [1093, 80] on icon at bounding box center [1089, 83] width 20 height 20
click at [1058, 112] on li "Download Invoice" at bounding box center [1040, 123] width 112 height 23
click at [1084, 79] on icon at bounding box center [1089, 83] width 20 height 20
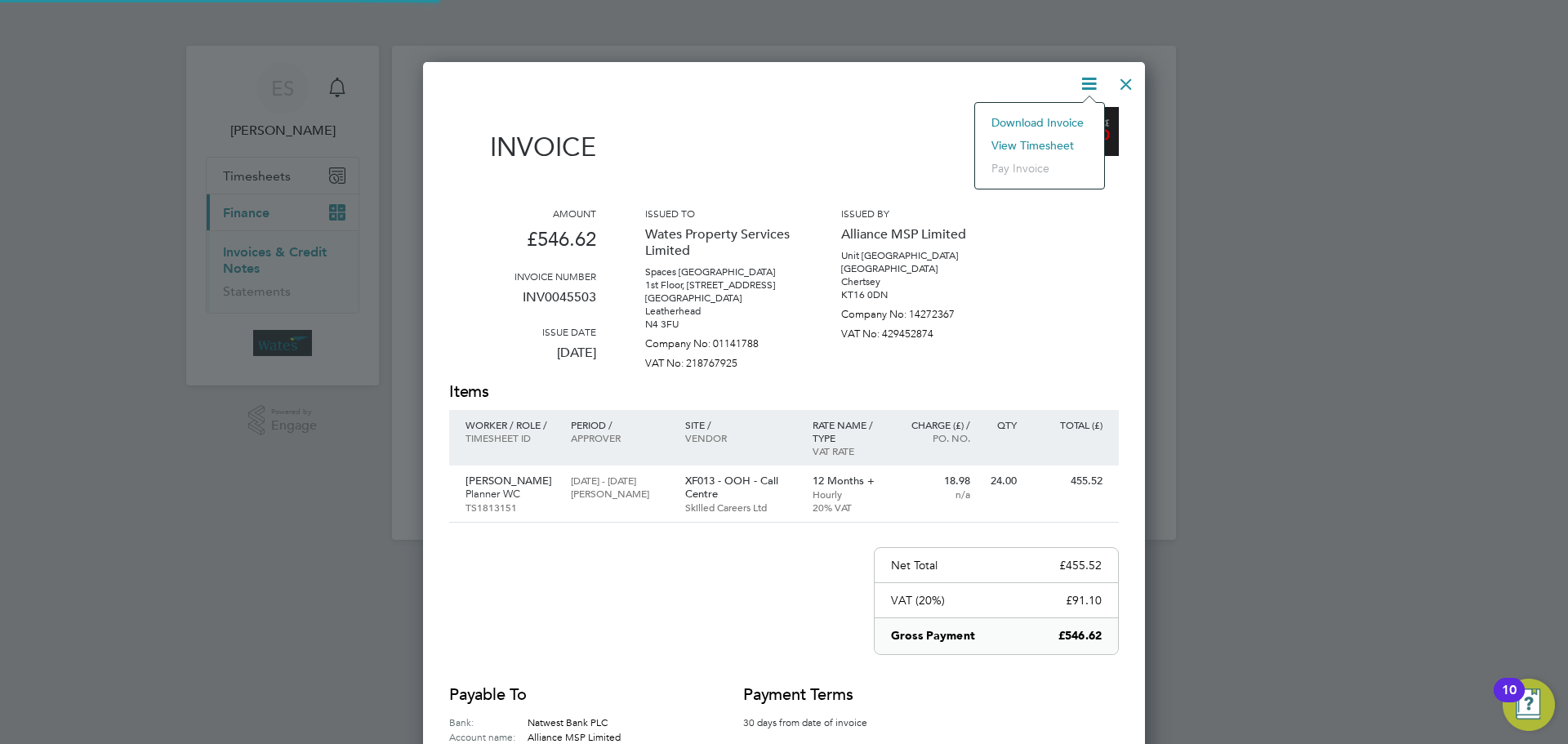
click at [1027, 139] on li "View timesheet" at bounding box center [1040, 146] width 112 height 23
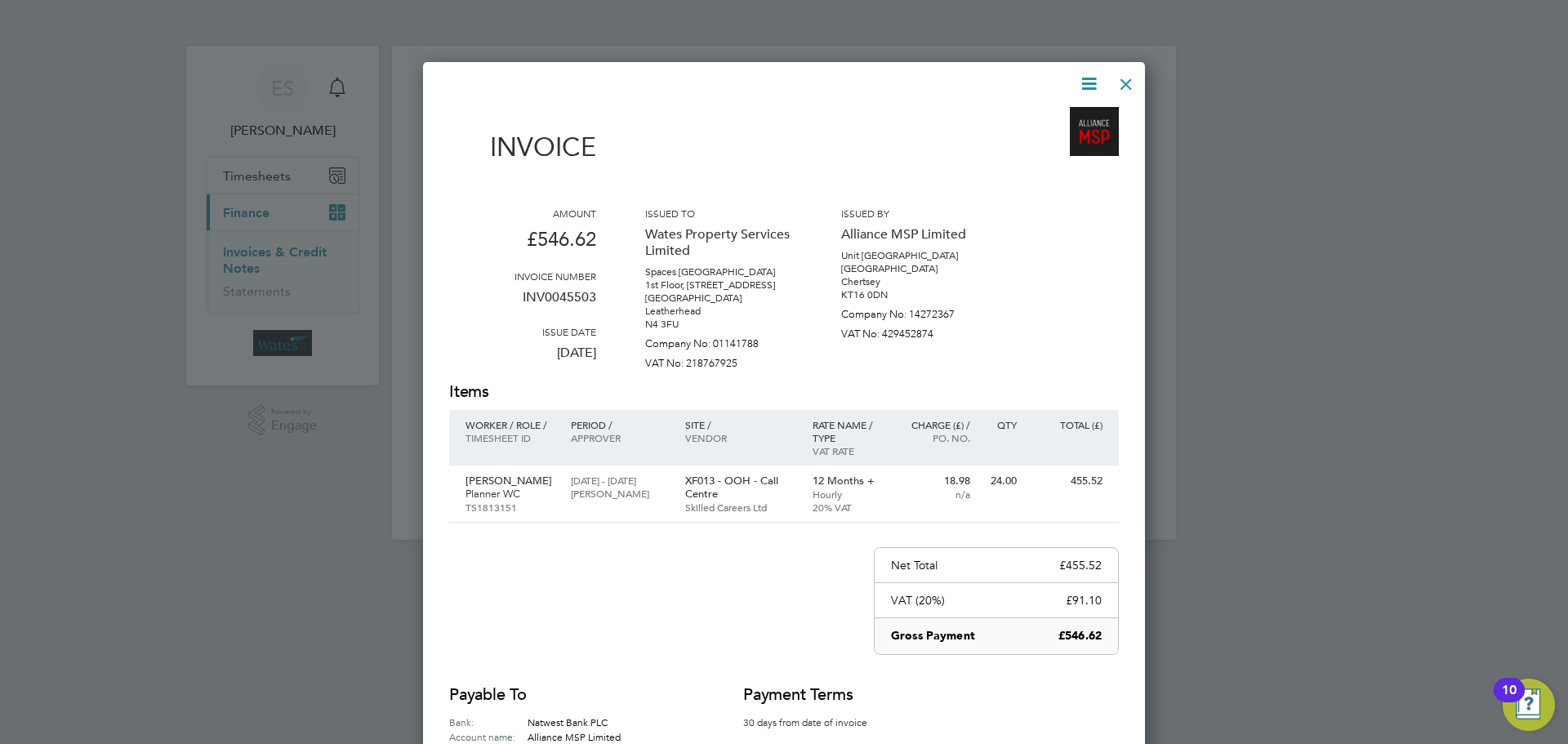
click at [1127, 77] on div at bounding box center [1126, 80] width 30 height 30
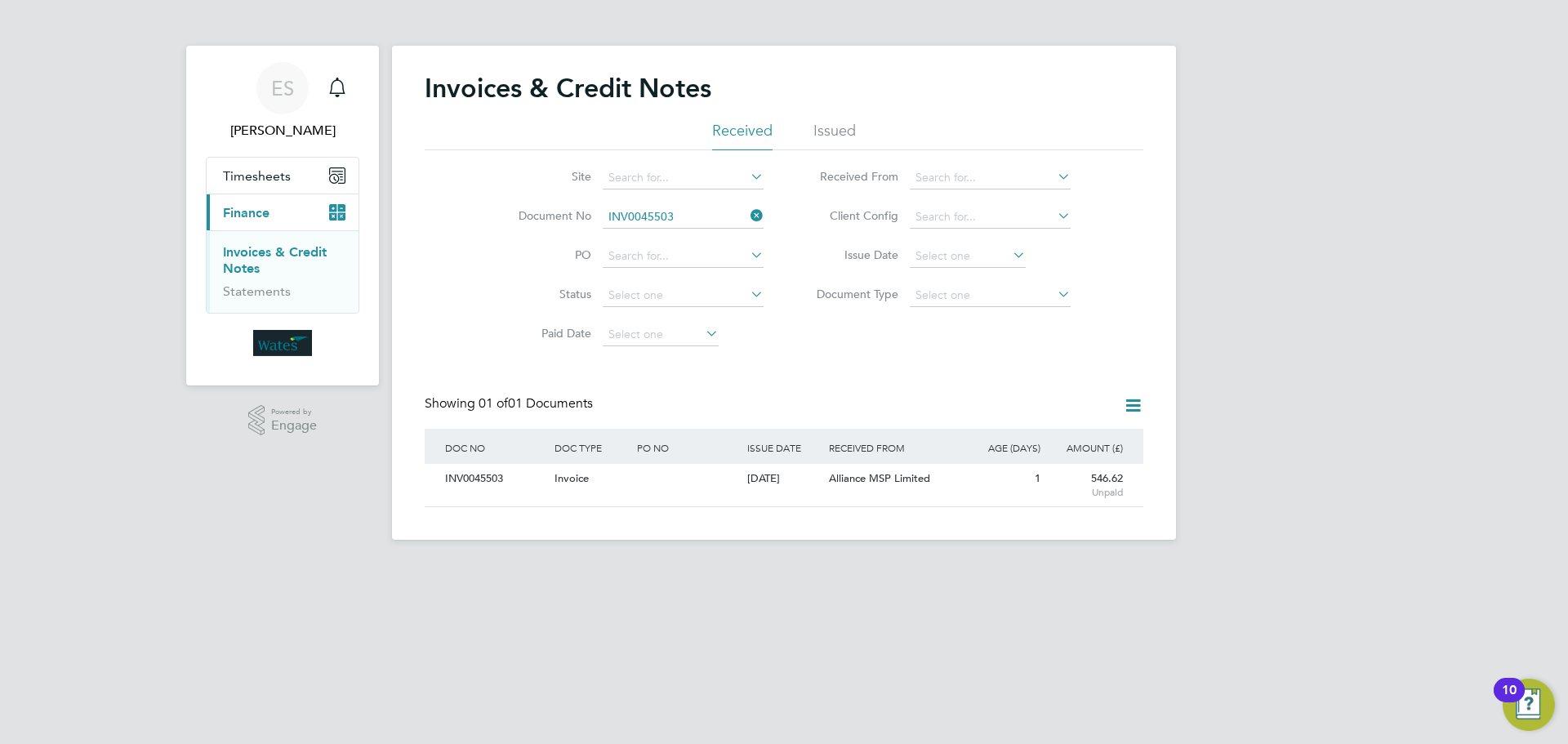
click at [747, 220] on icon at bounding box center [747, 215] width 0 height 23
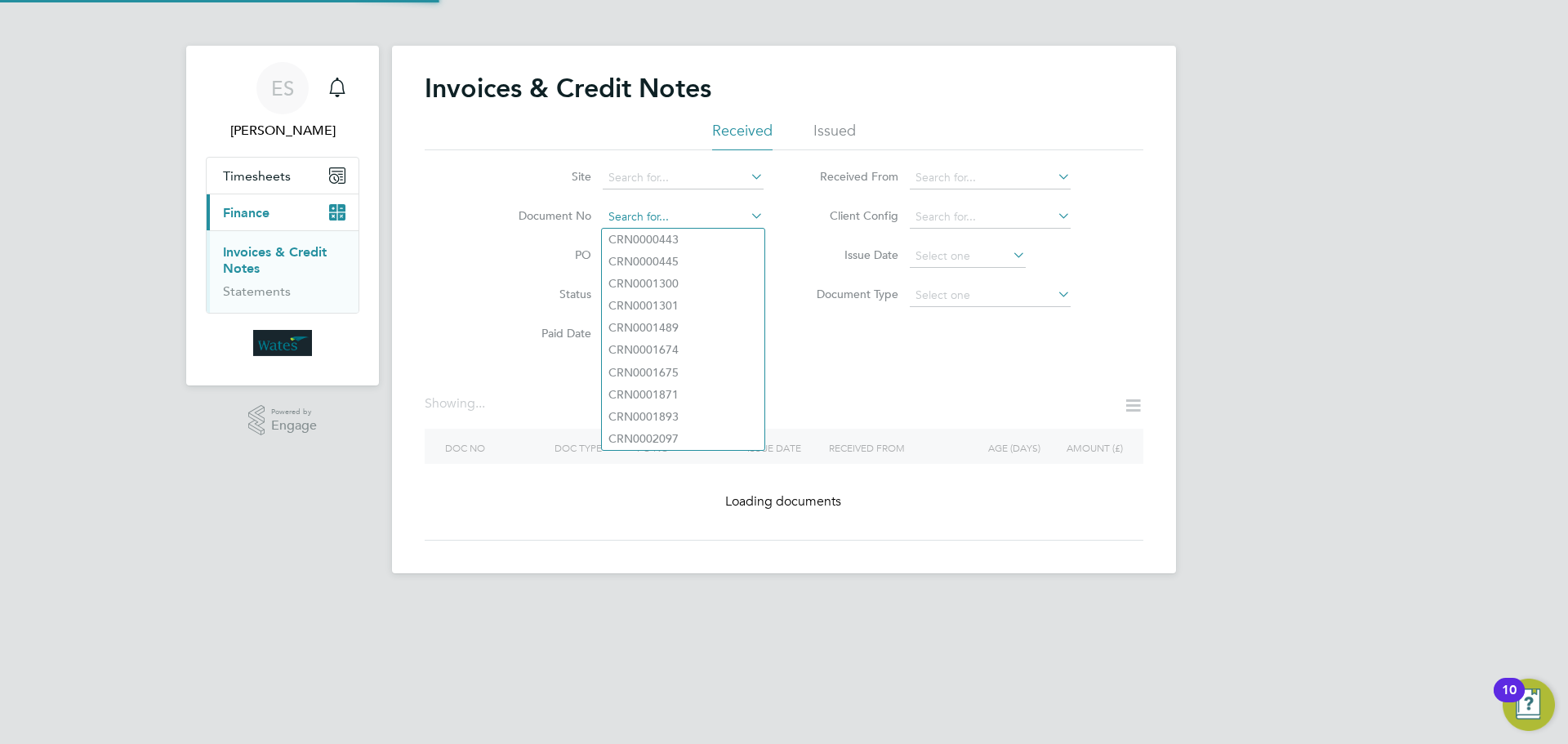
paste input "INV0045504"
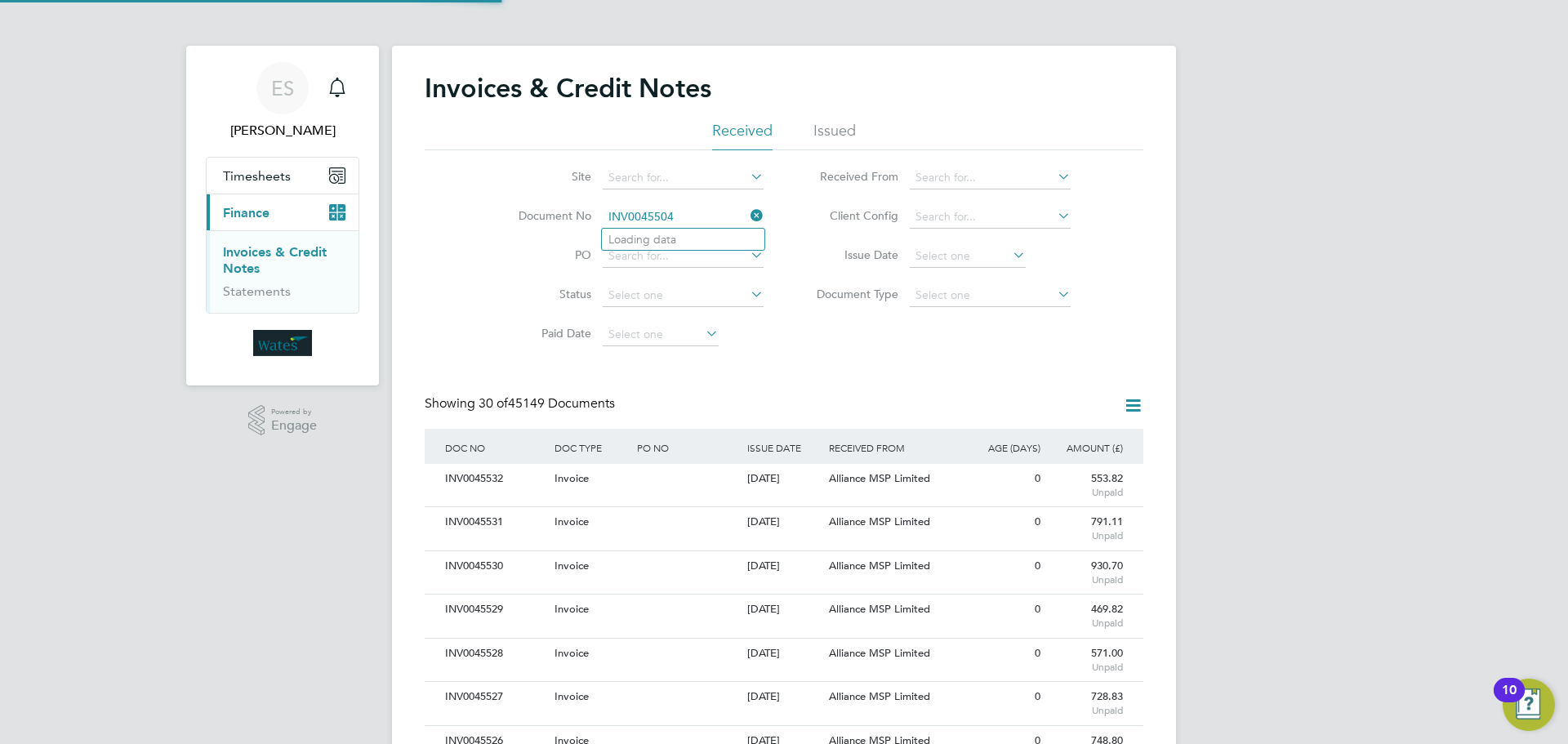
scroll to position [31, 112]
type input "INV0045504"
click at [705, 237] on li "INV0045504" at bounding box center [683, 239] width 163 height 22
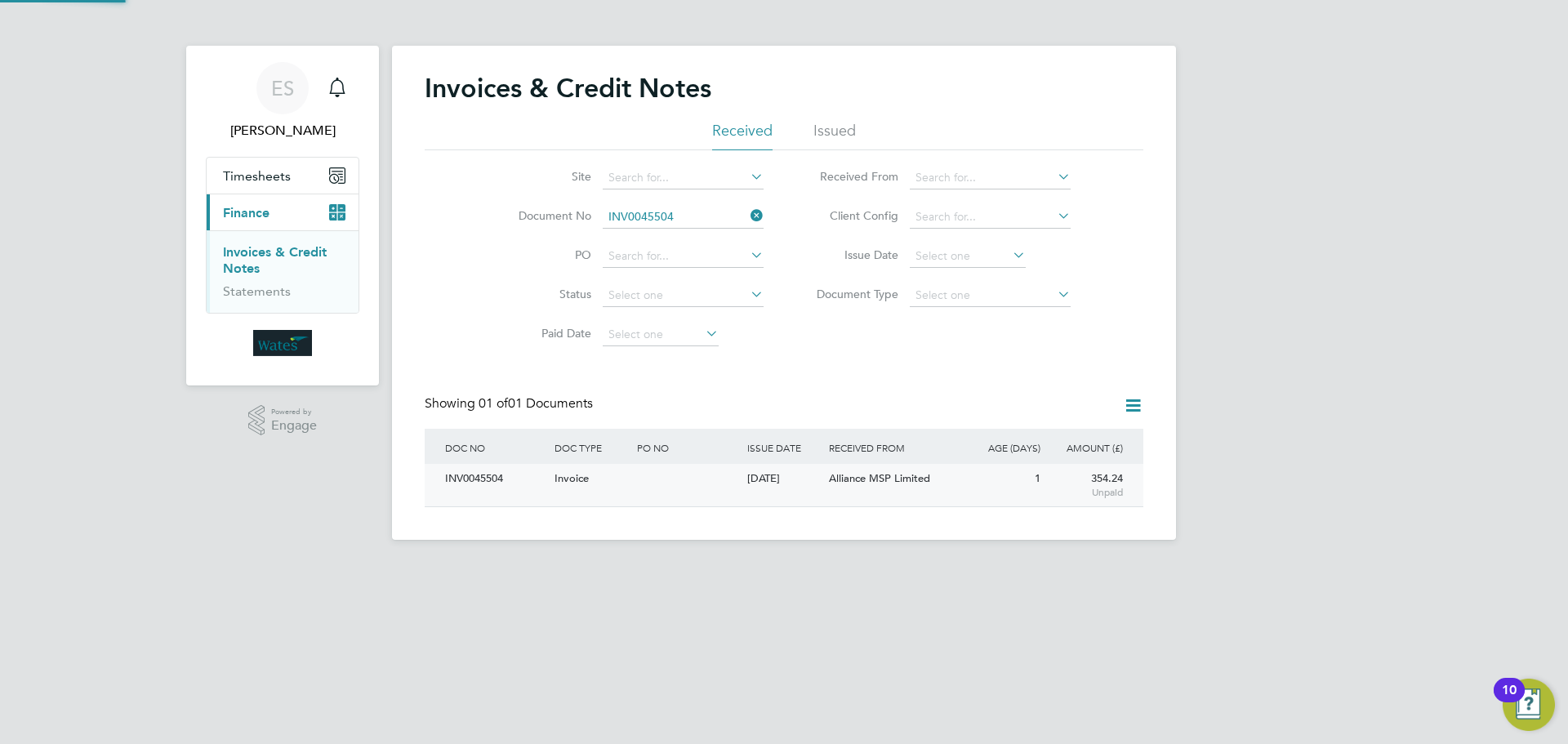
click at [498, 470] on div "INV0045504" at bounding box center [496, 479] width 110 height 30
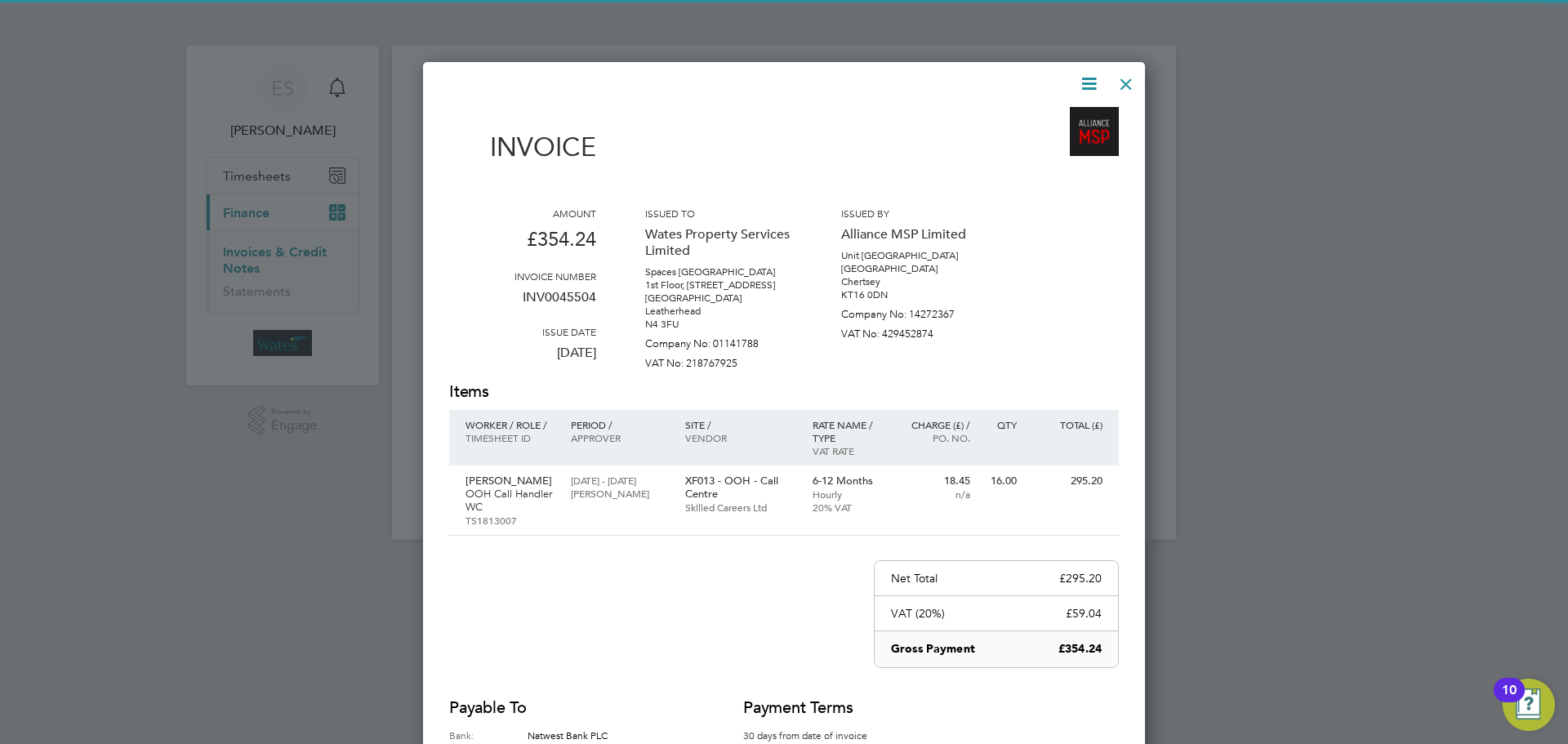
click at [1098, 75] on icon at bounding box center [1089, 83] width 20 height 20
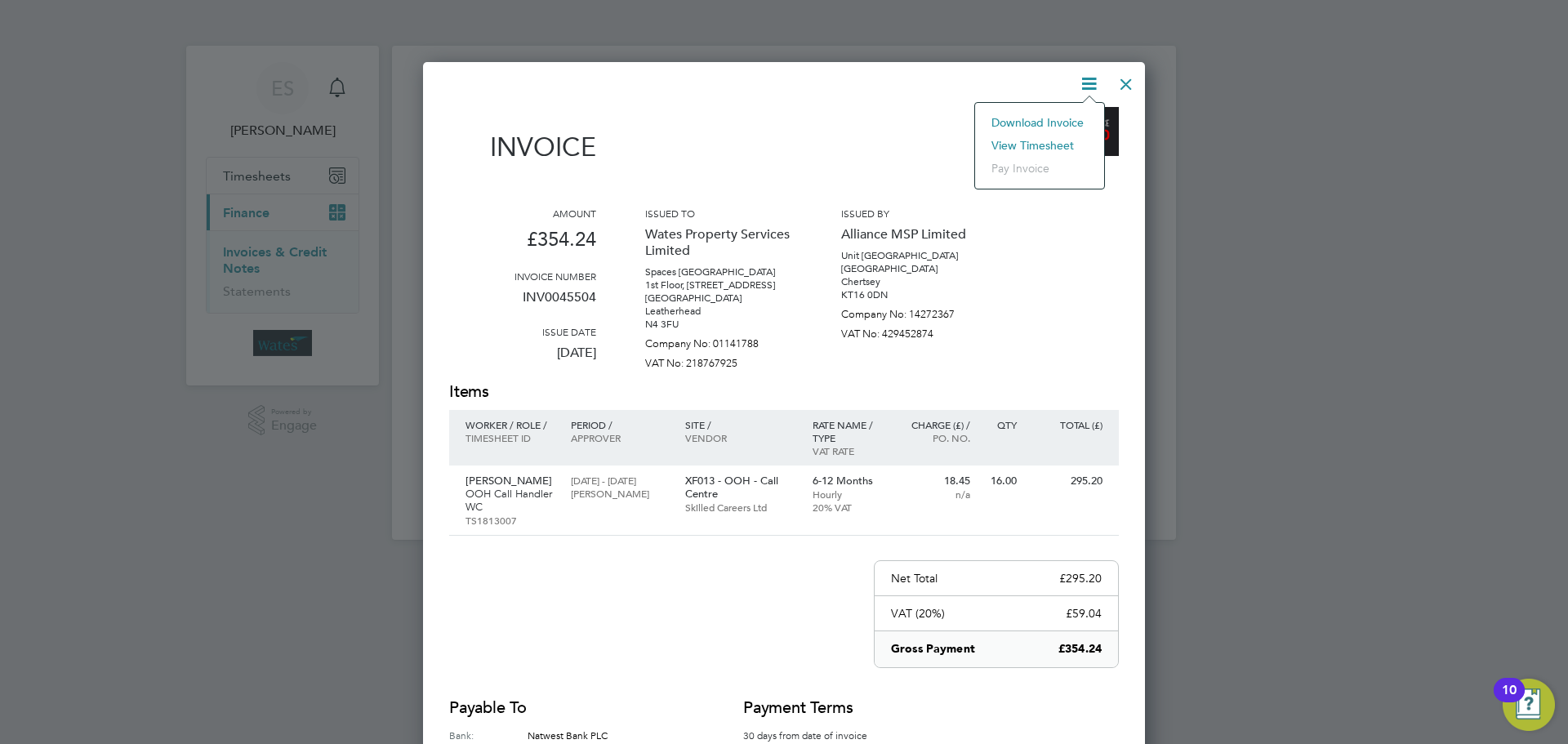
click at [1055, 119] on li "Download Invoice" at bounding box center [1040, 123] width 112 height 23
click at [1082, 83] on icon at bounding box center [1089, 83] width 20 height 20
click at [1044, 140] on li "View timesheet" at bounding box center [1040, 146] width 112 height 23
click at [1123, 84] on div at bounding box center [1126, 80] width 30 height 30
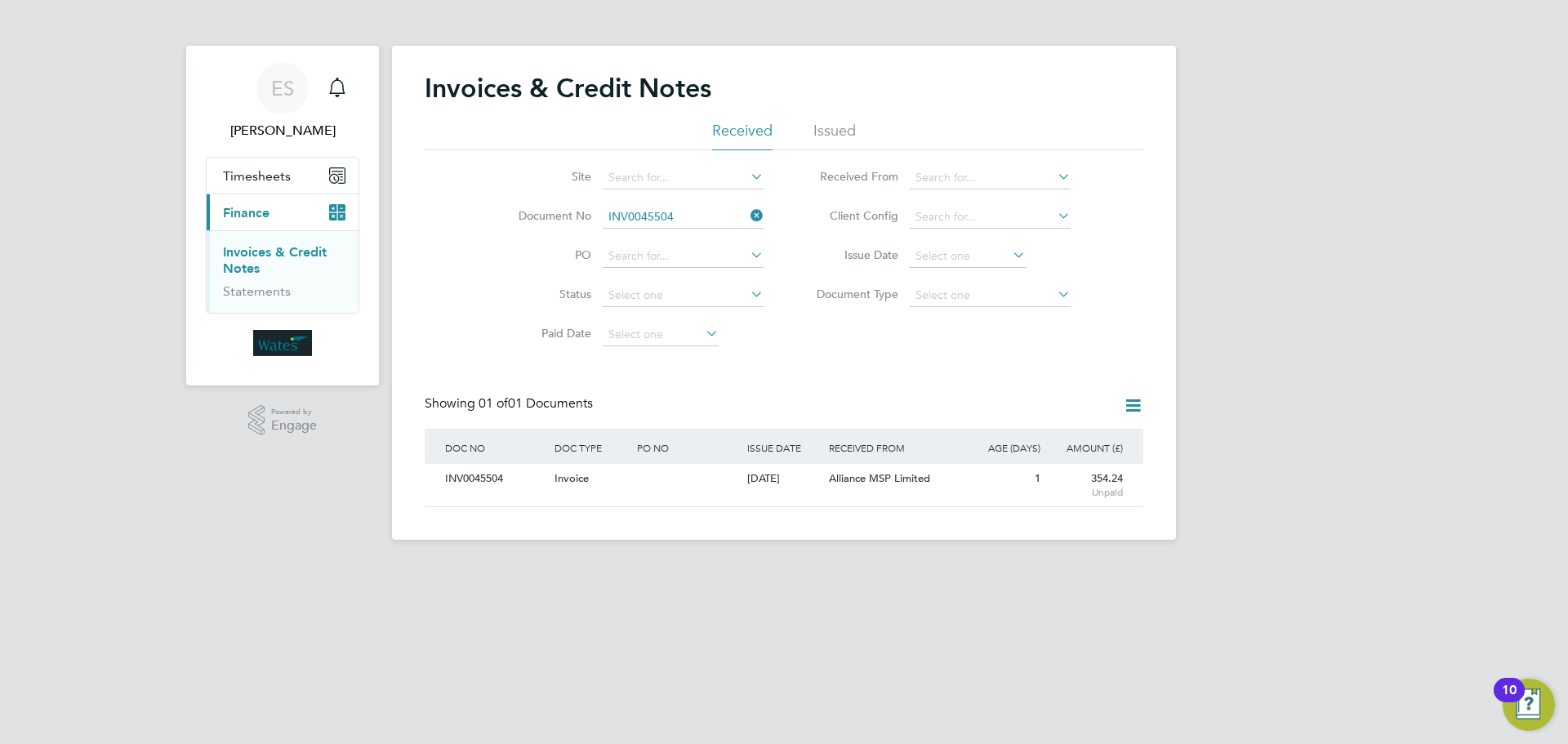
click at [747, 210] on icon at bounding box center [747, 215] width 0 height 23
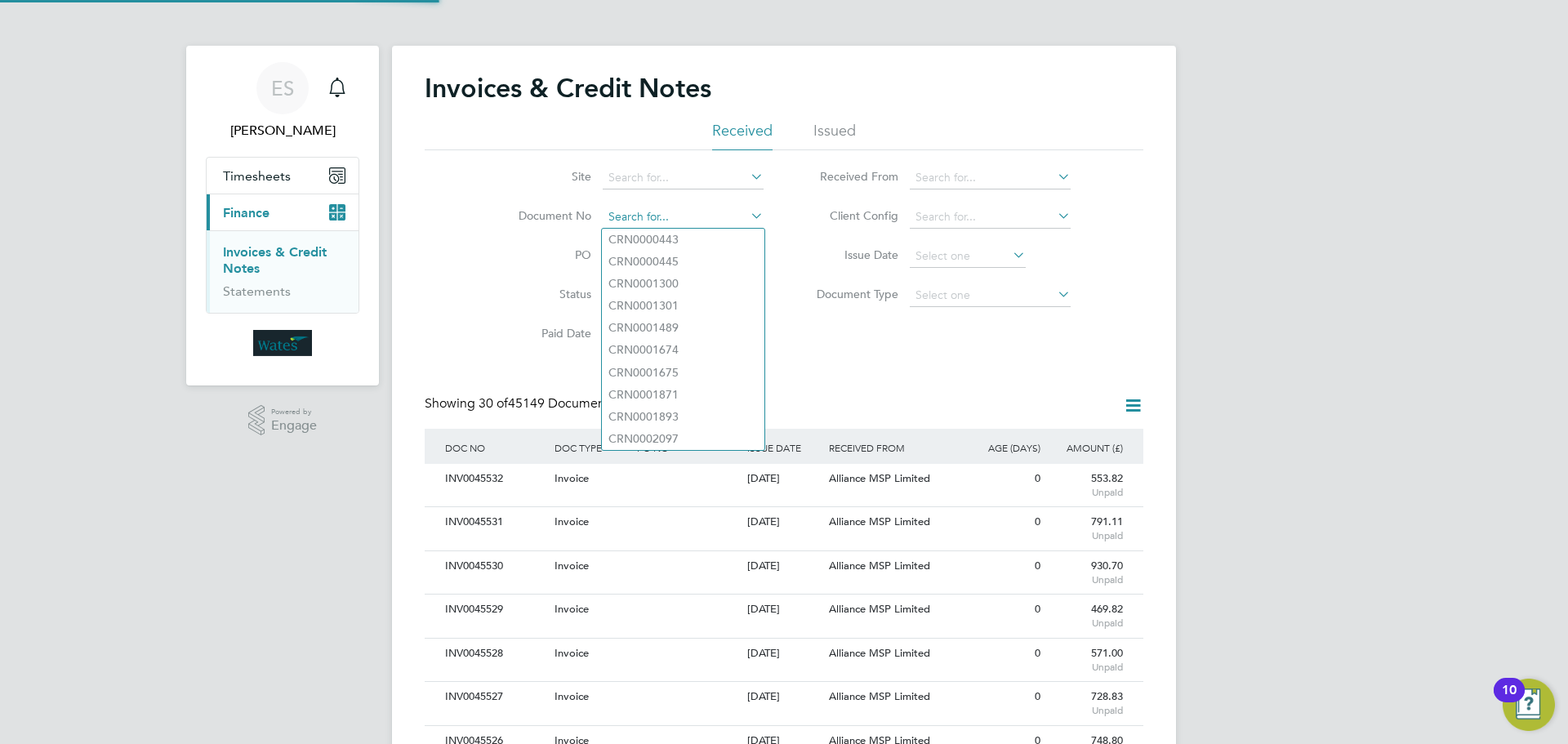
scroll to position [31, 112]
paste input "INV0045505"
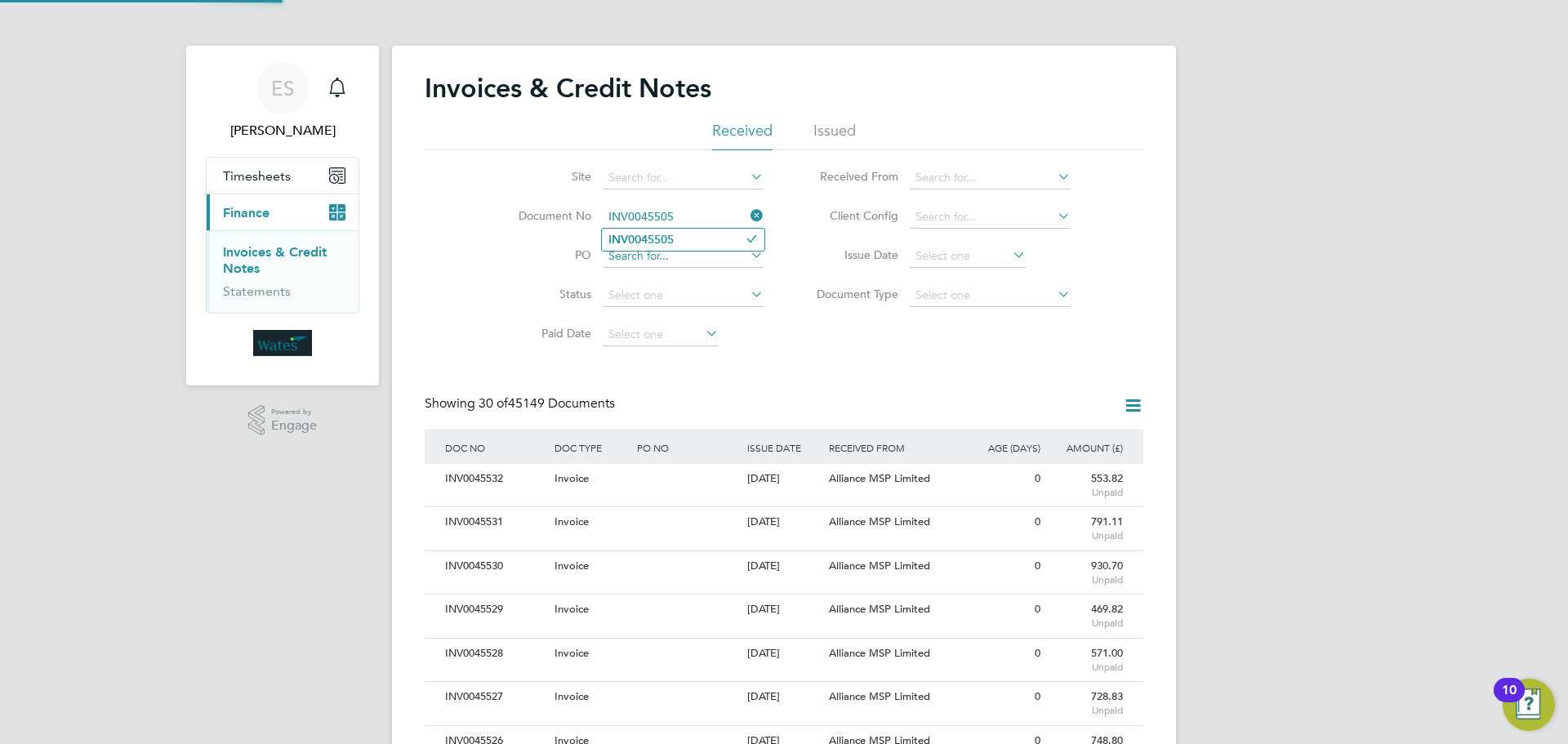
type input "INV0045505"
click at [664, 236] on b "INV0045505" at bounding box center [641, 239] width 66 height 14
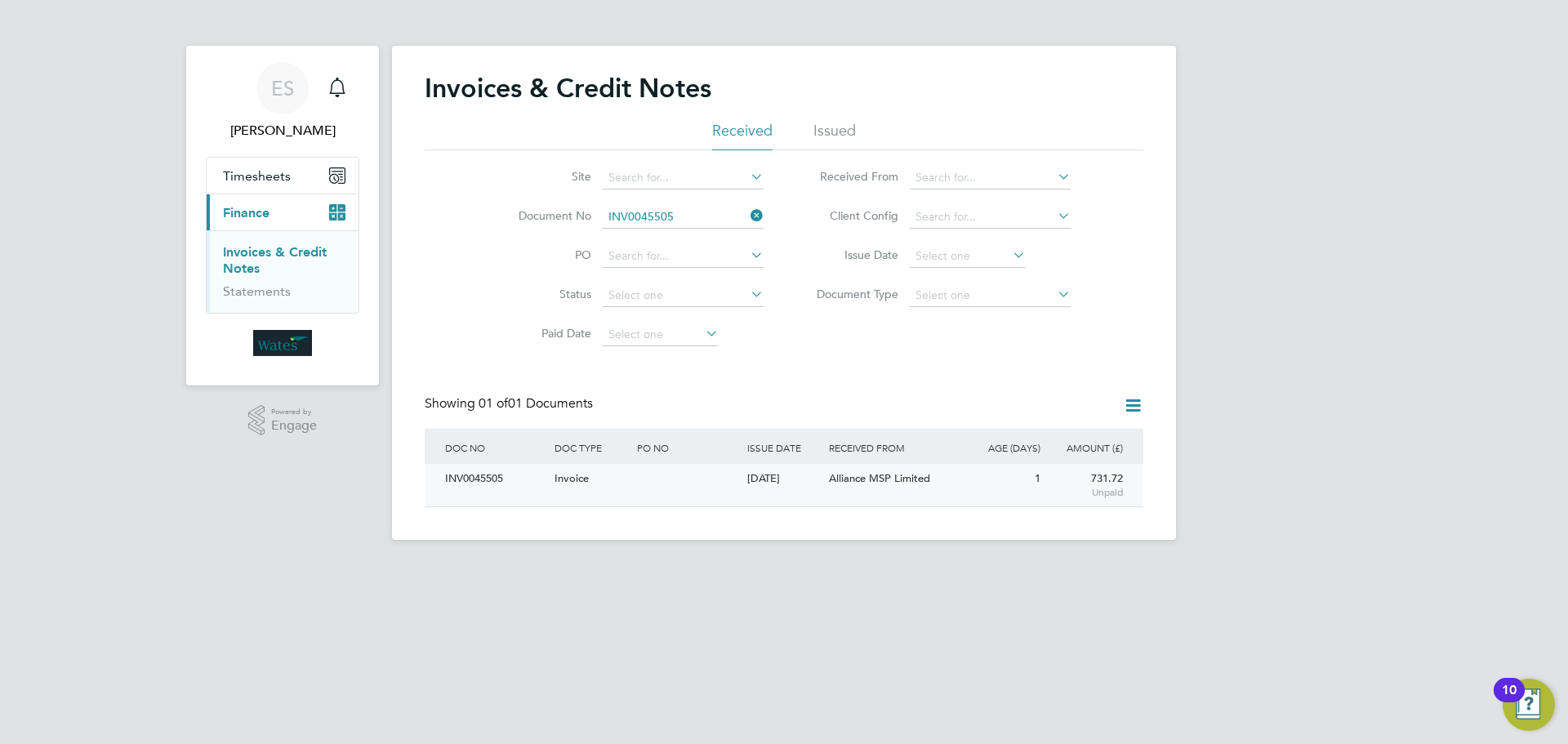
drag, startPoint x: 487, startPoint y: 468, endPoint x: 484, endPoint y: 482, distance: 14.3
click at [484, 482] on div "INV0045505" at bounding box center [496, 479] width 110 height 30
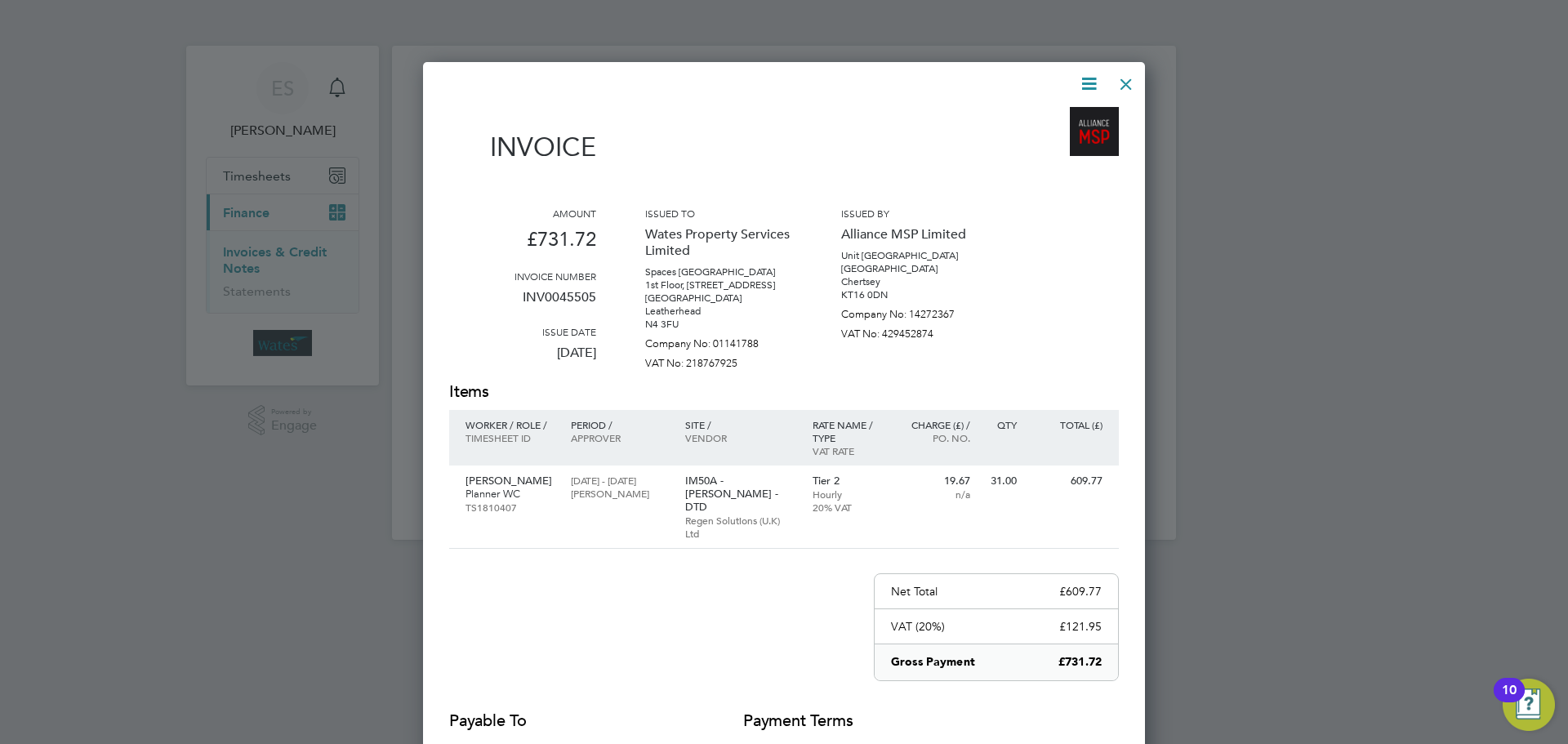
click at [1093, 77] on icon at bounding box center [1089, 83] width 20 height 20
click at [1060, 117] on li "Download Invoice" at bounding box center [1040, 123] width 112 height 23
click at [1088, 77] on icon at bounding box center [1089, 83] width 20 height 20
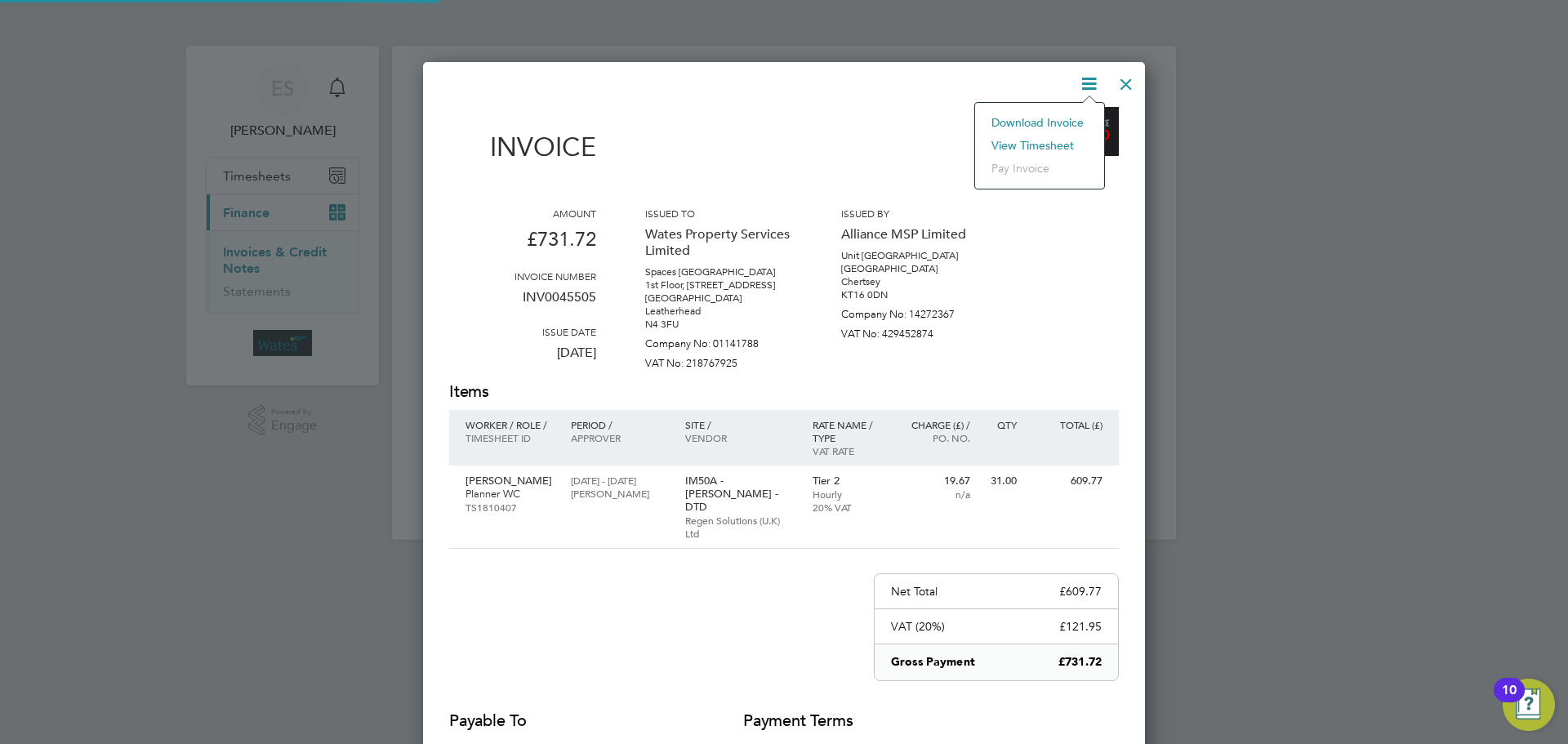
click at [1033, 140] on li "View timesheet" at bounding box center [1040, 146] width 112 height 23
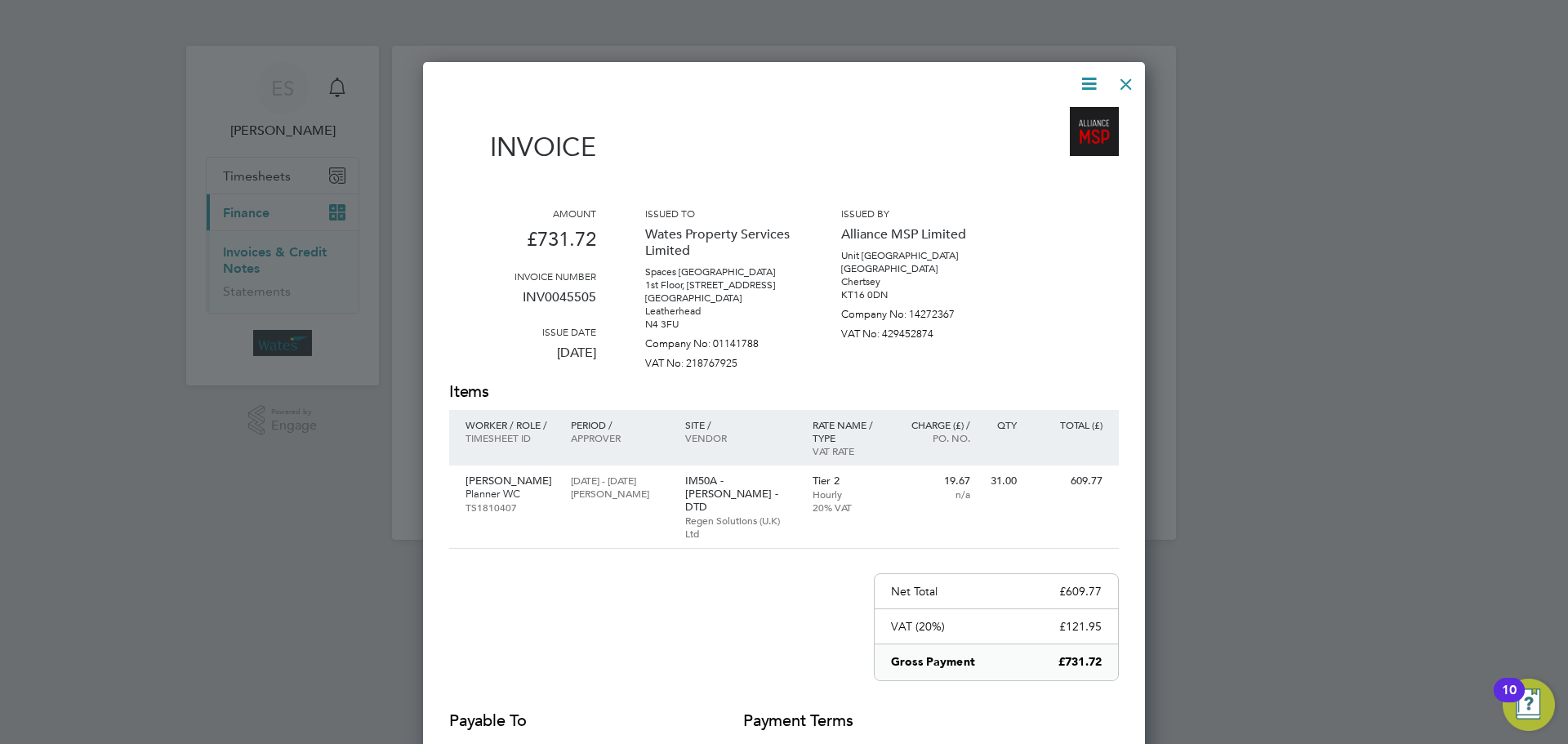
click at [1126, 77] on div at bounding box center [1126, 80] width 30 height 30
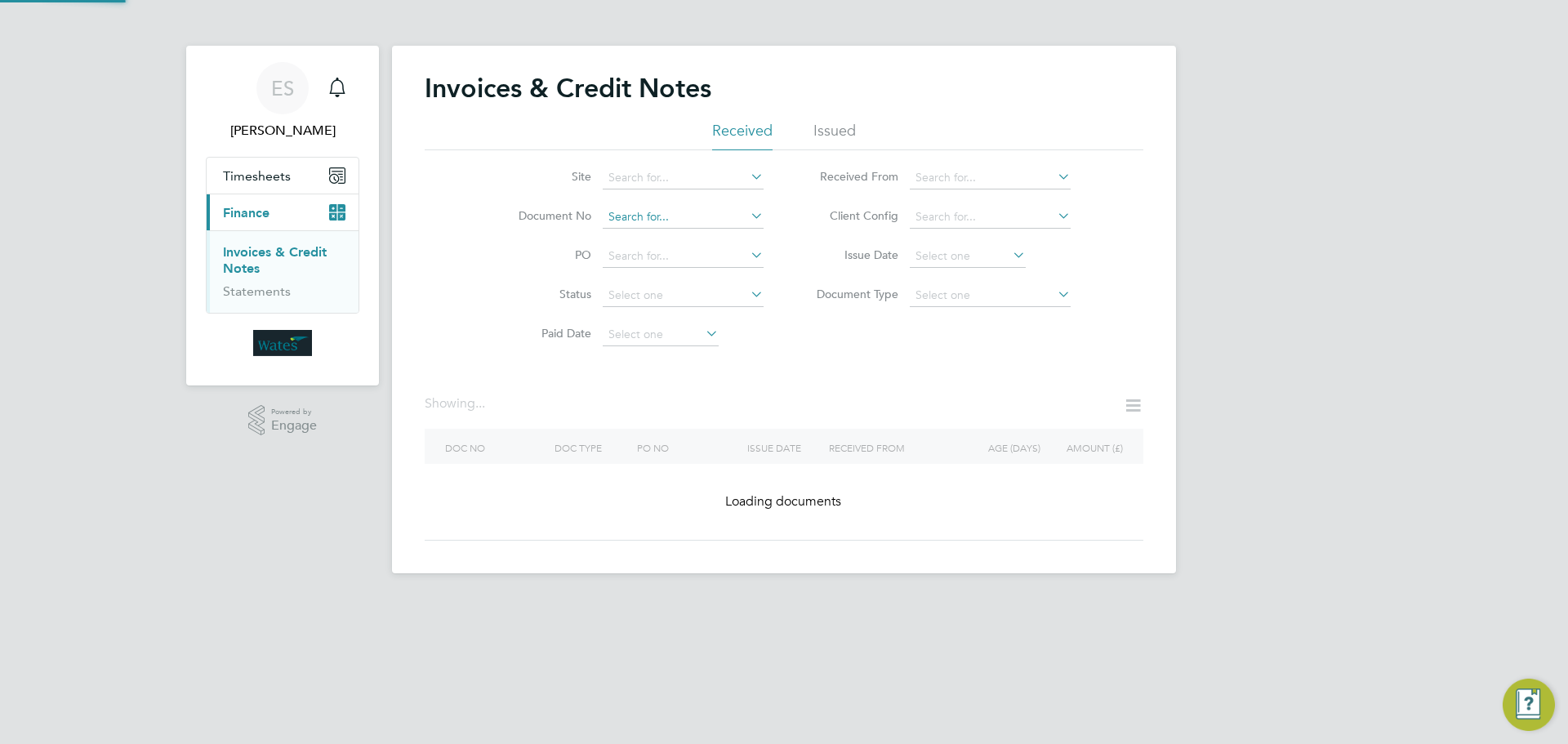
click at [739, 217] on input at bounding box center [682, 217] width 161 height 23
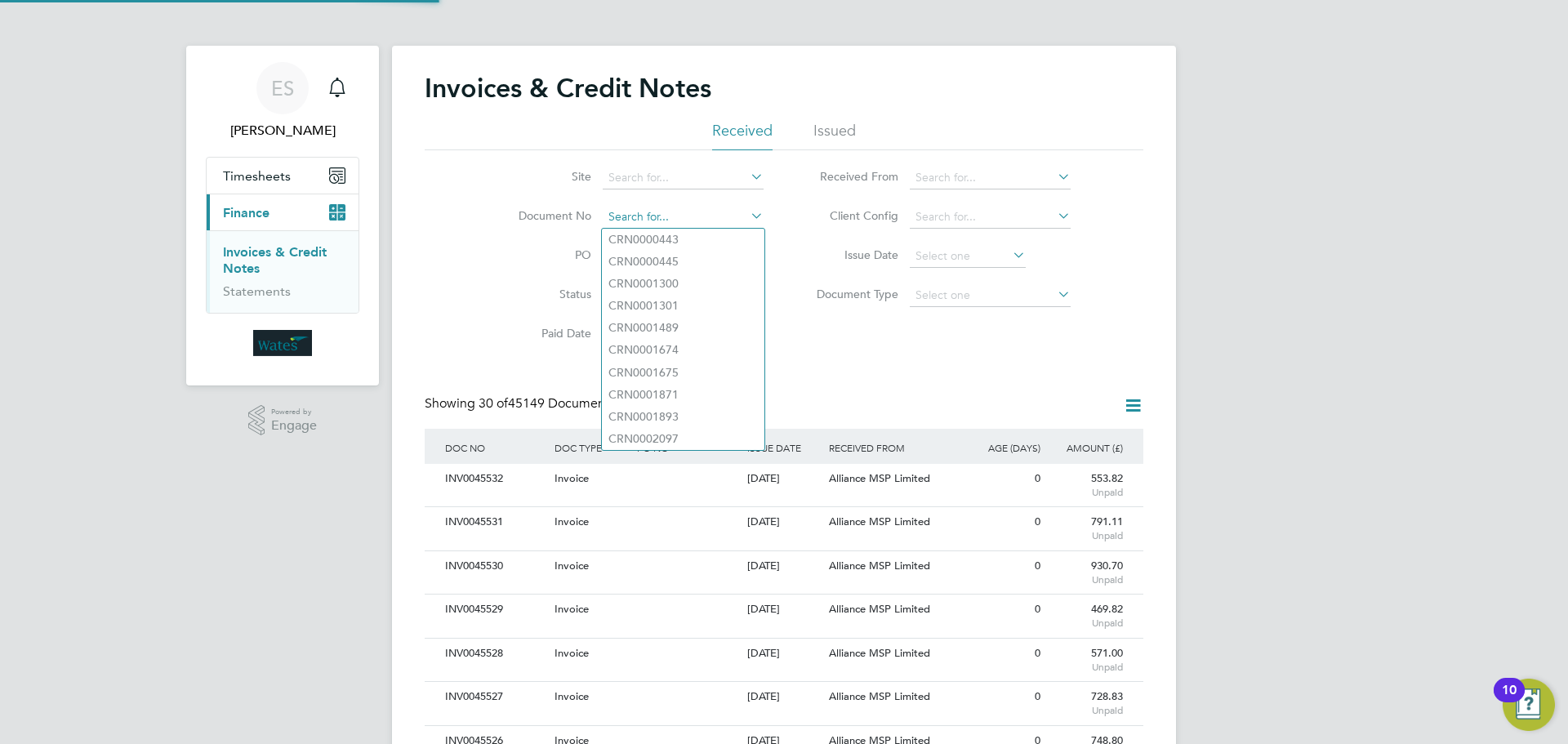
paste input "INV0045506"
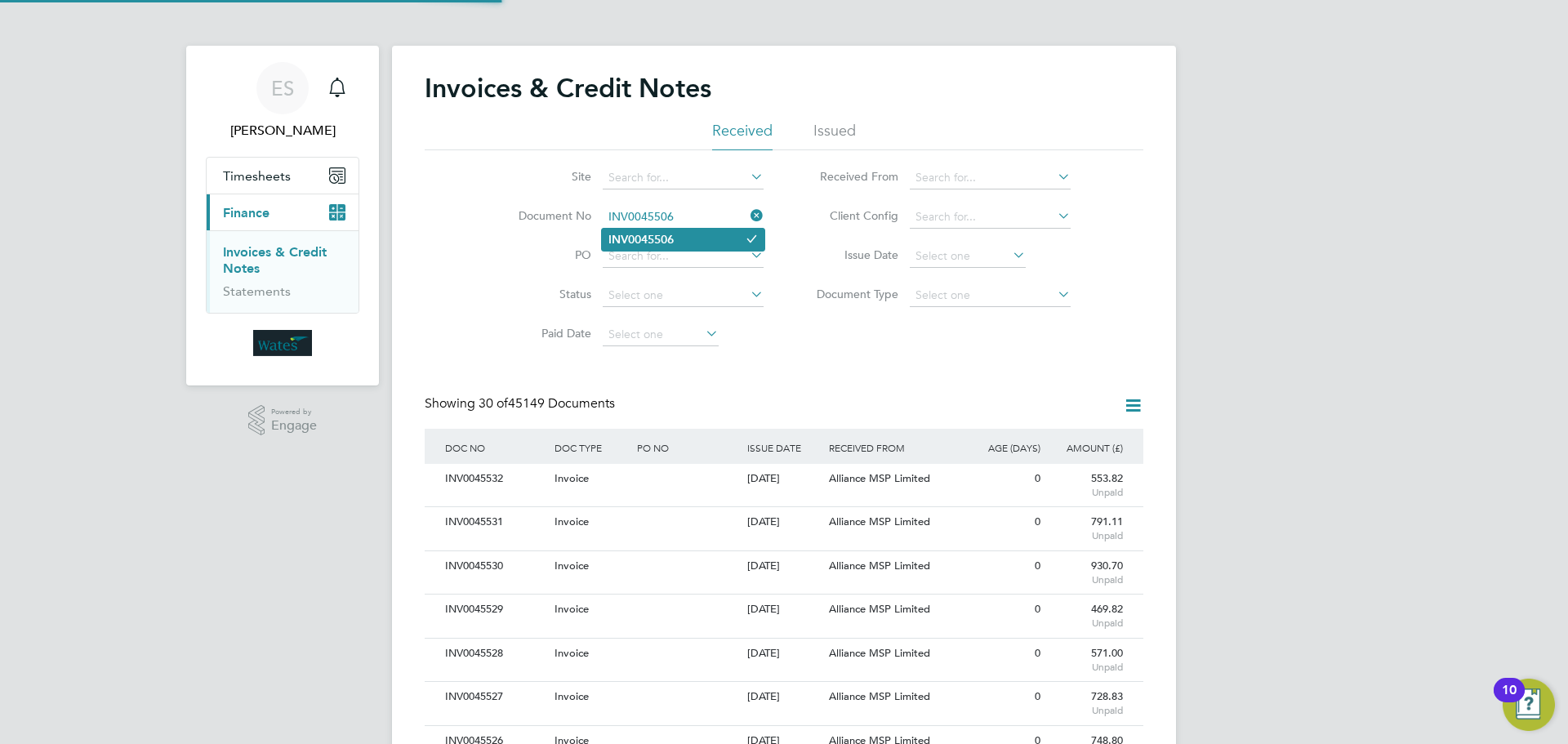
type input "INV0045506"
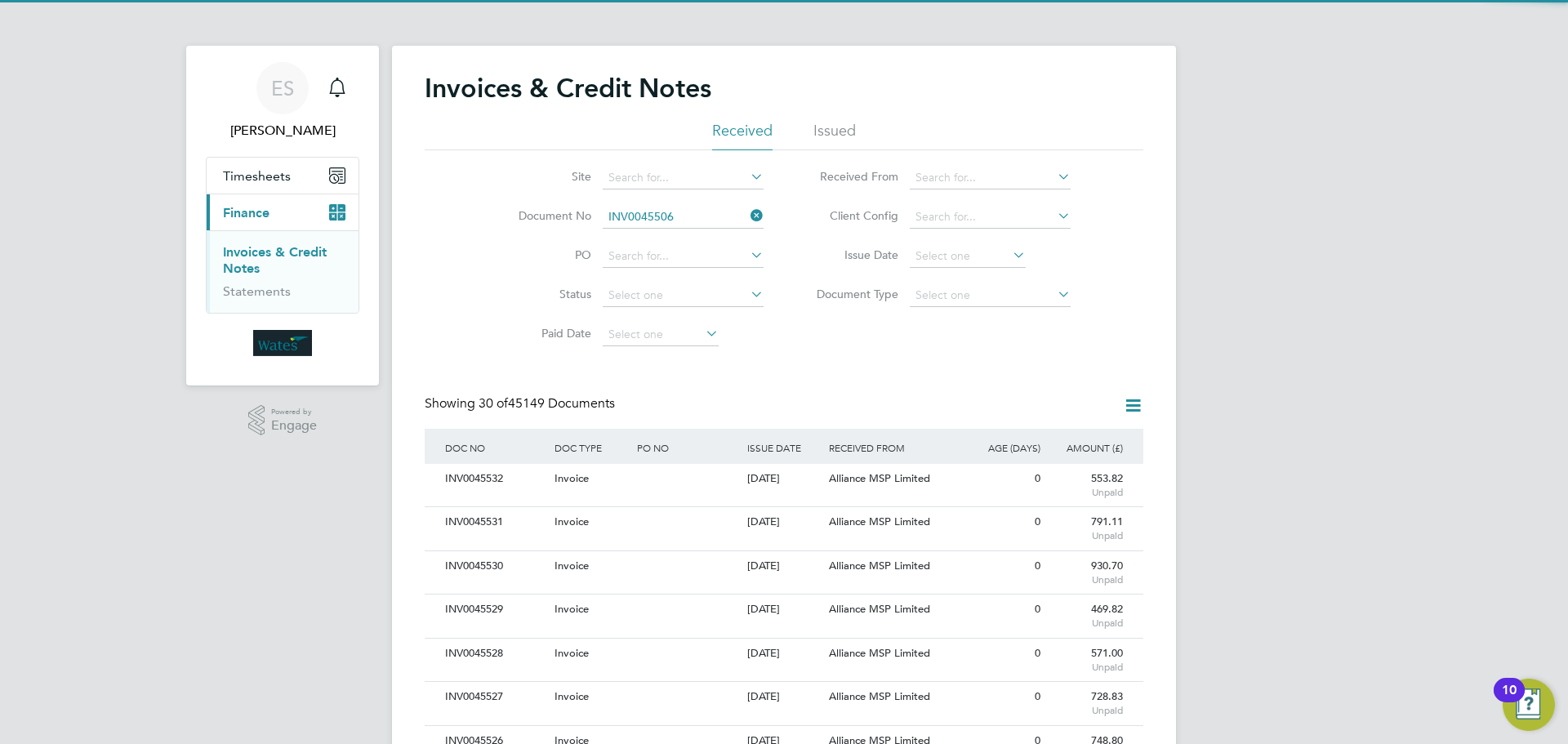
click at [685, 239] on li "INV0045506" at bounding box center [683, 239] width 163 height 22
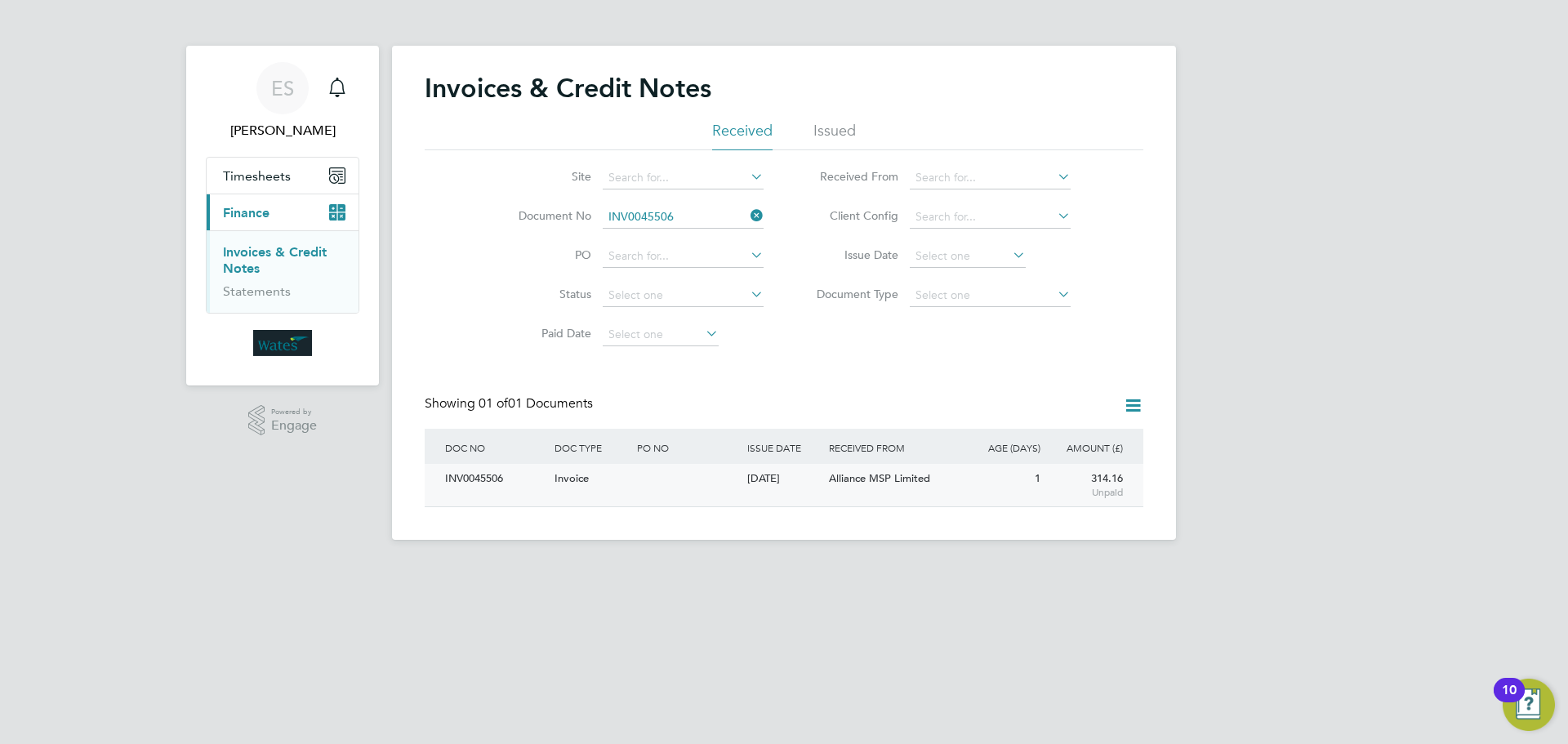
click at [487, 483] on div "INV0045506" at bounding box center [496, 479] width 110 height 30
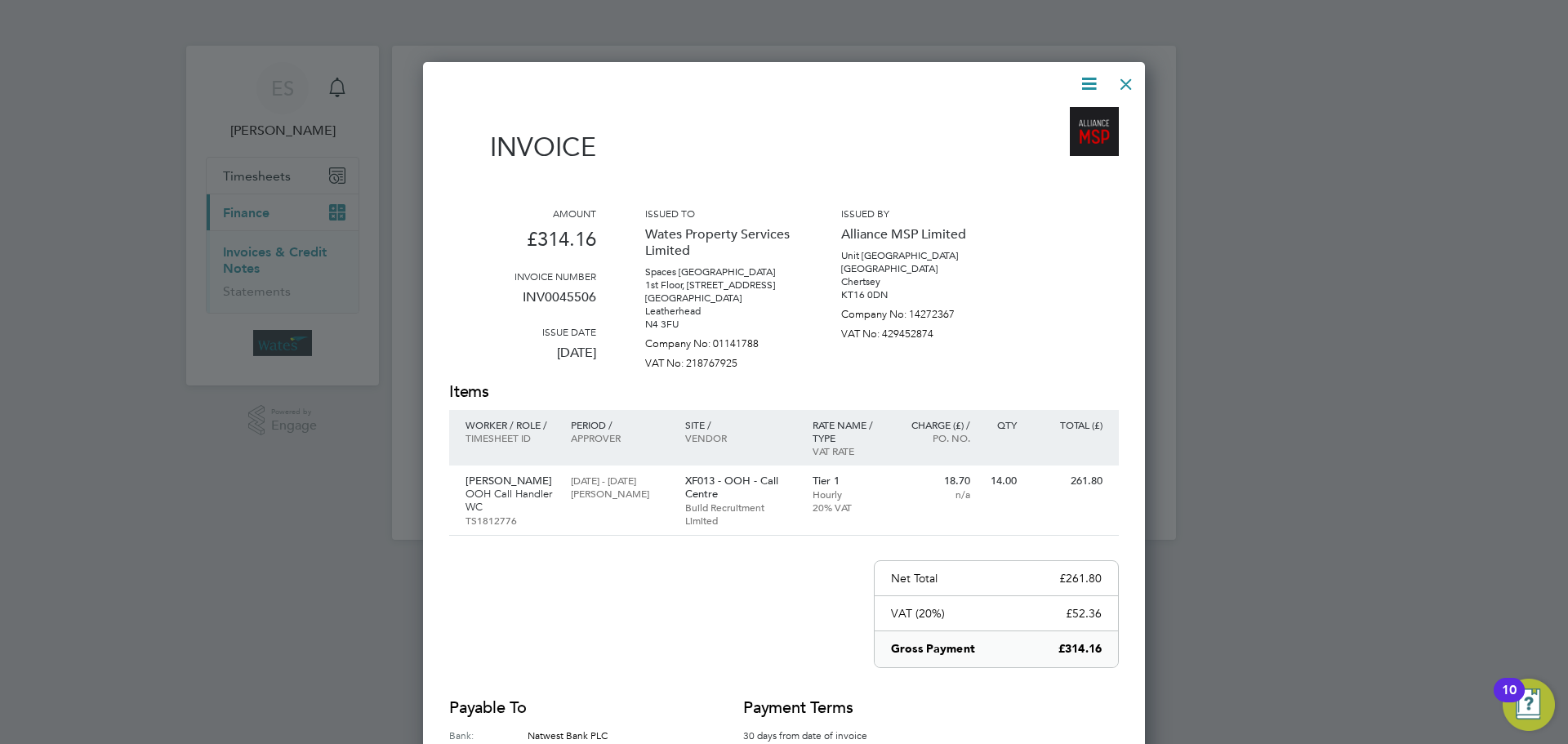
click at [1093, 79] on icon at bounding box center [1089, 83] width 20 height 20
click at [1070, 117] on li "Download Invoice" at bounding box center [1040, 123] width 112 height 23
click at [1079, 80] on icon at bounding box center [1089, 83] width 20 height 20
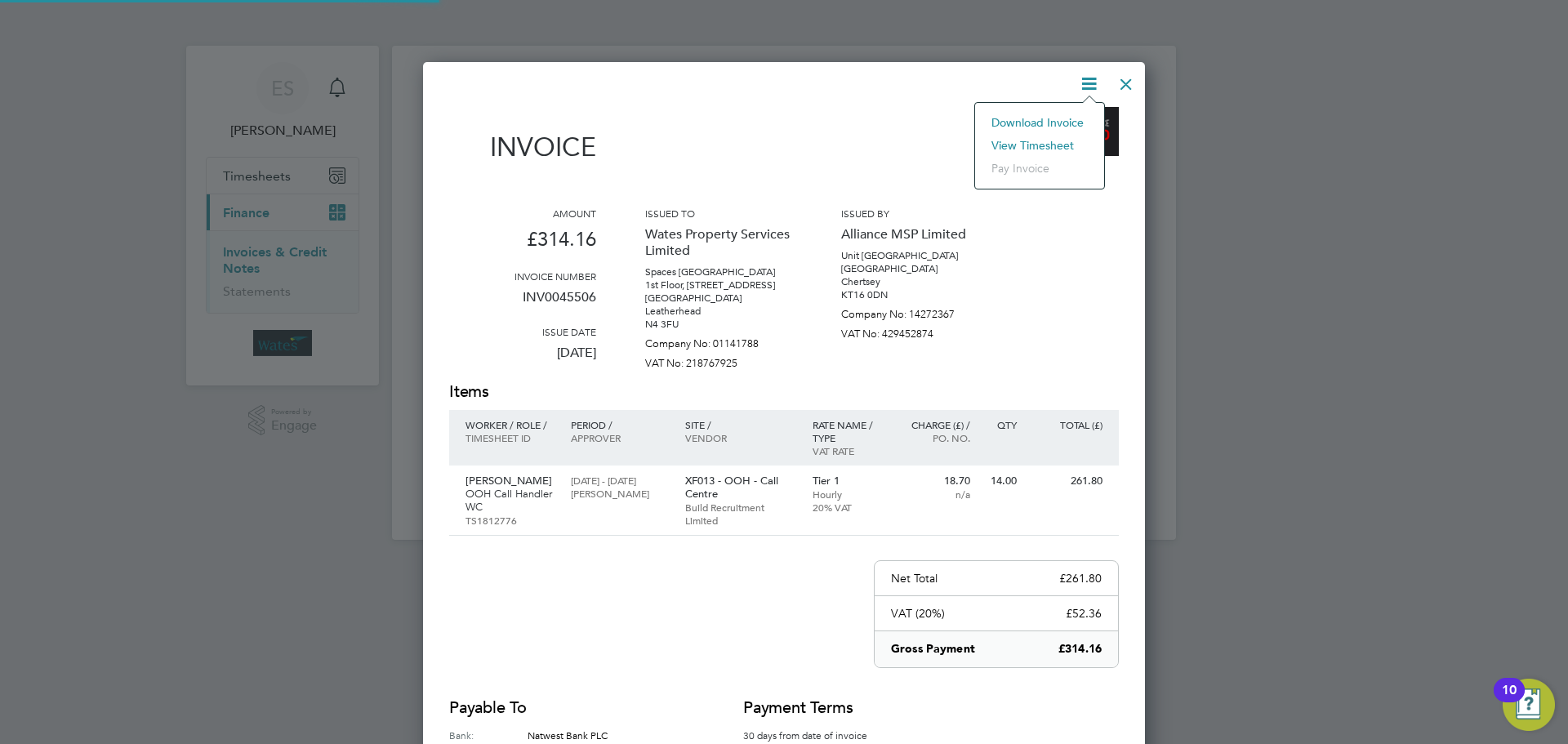
click at [1041, 134] on li "View timesheet" at bounding box center [1040, 146] width 112 height 23
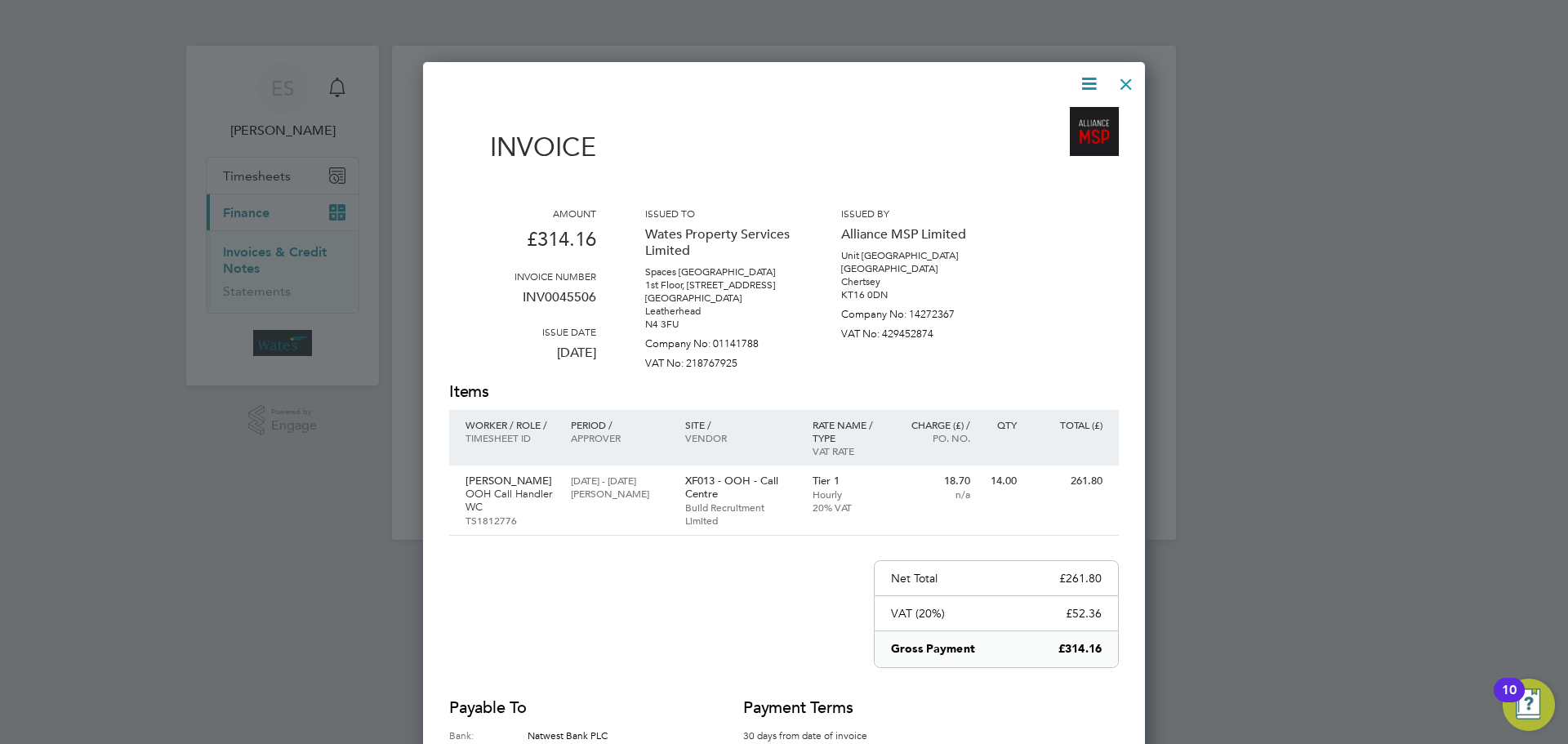
click at [1118, 84] on div at bounding box center [1126, 80] width 30 height 30
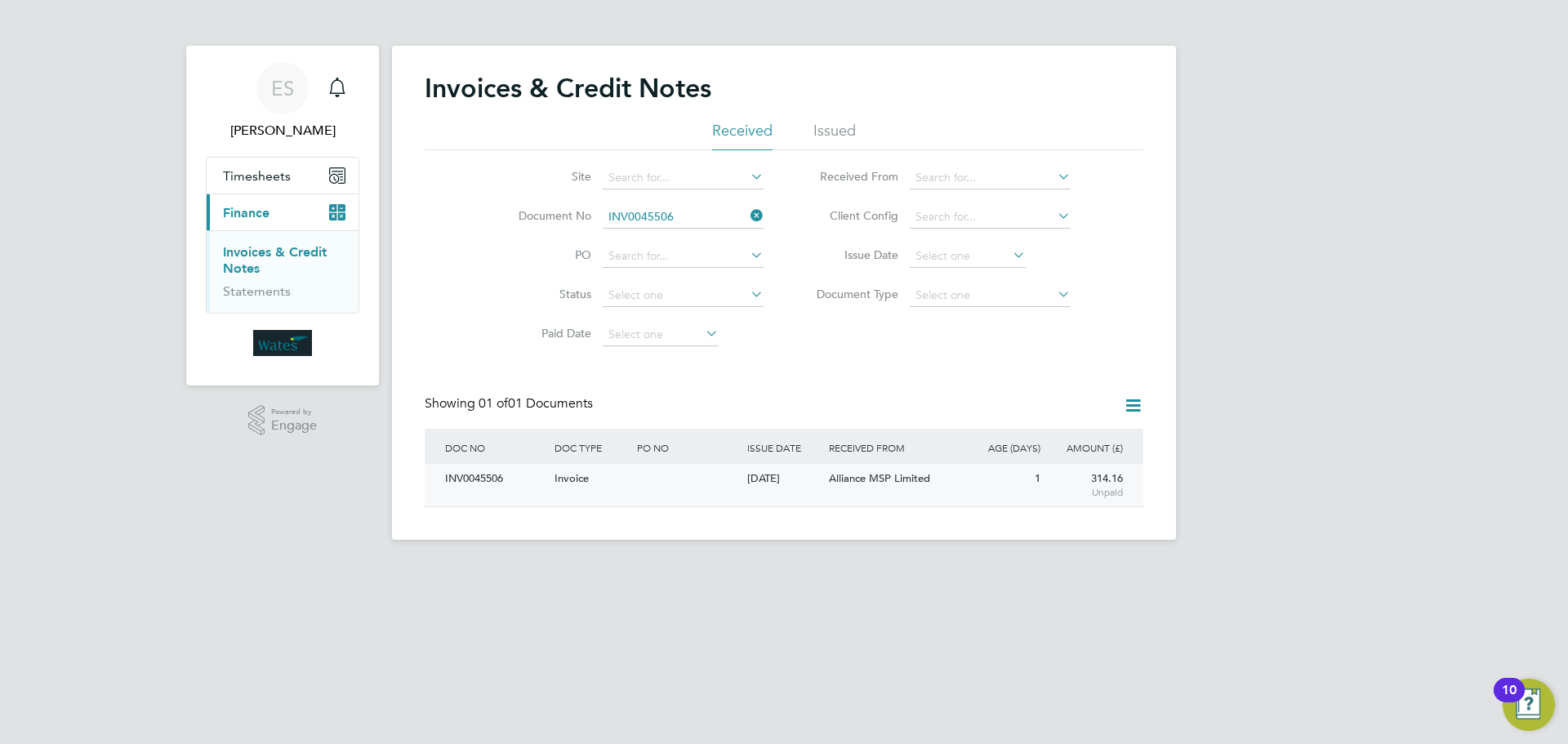
click at [497, 486] on div "INV0045506" at bounding box center [496, 479] width 110 height 30
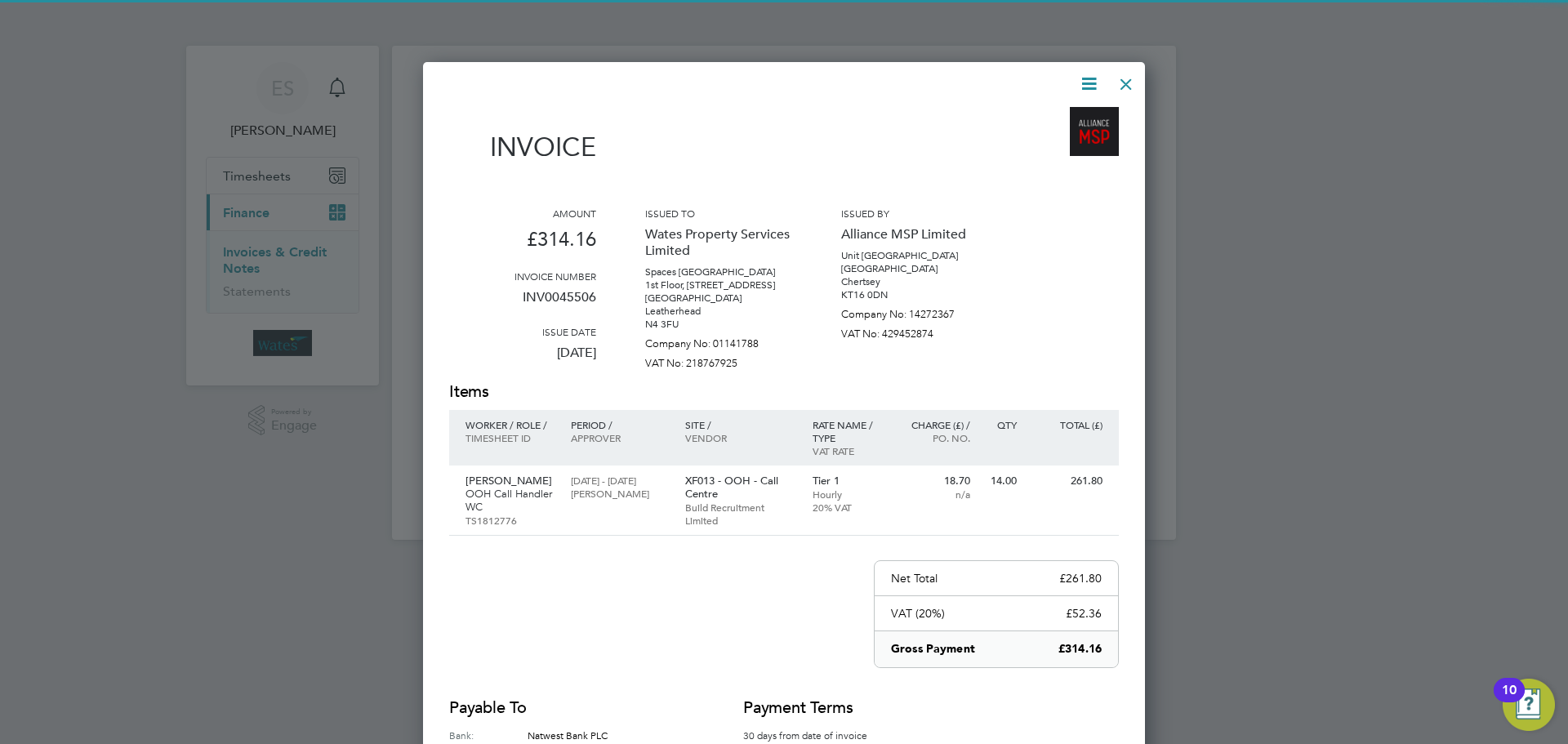
scroll to position [814, 723]
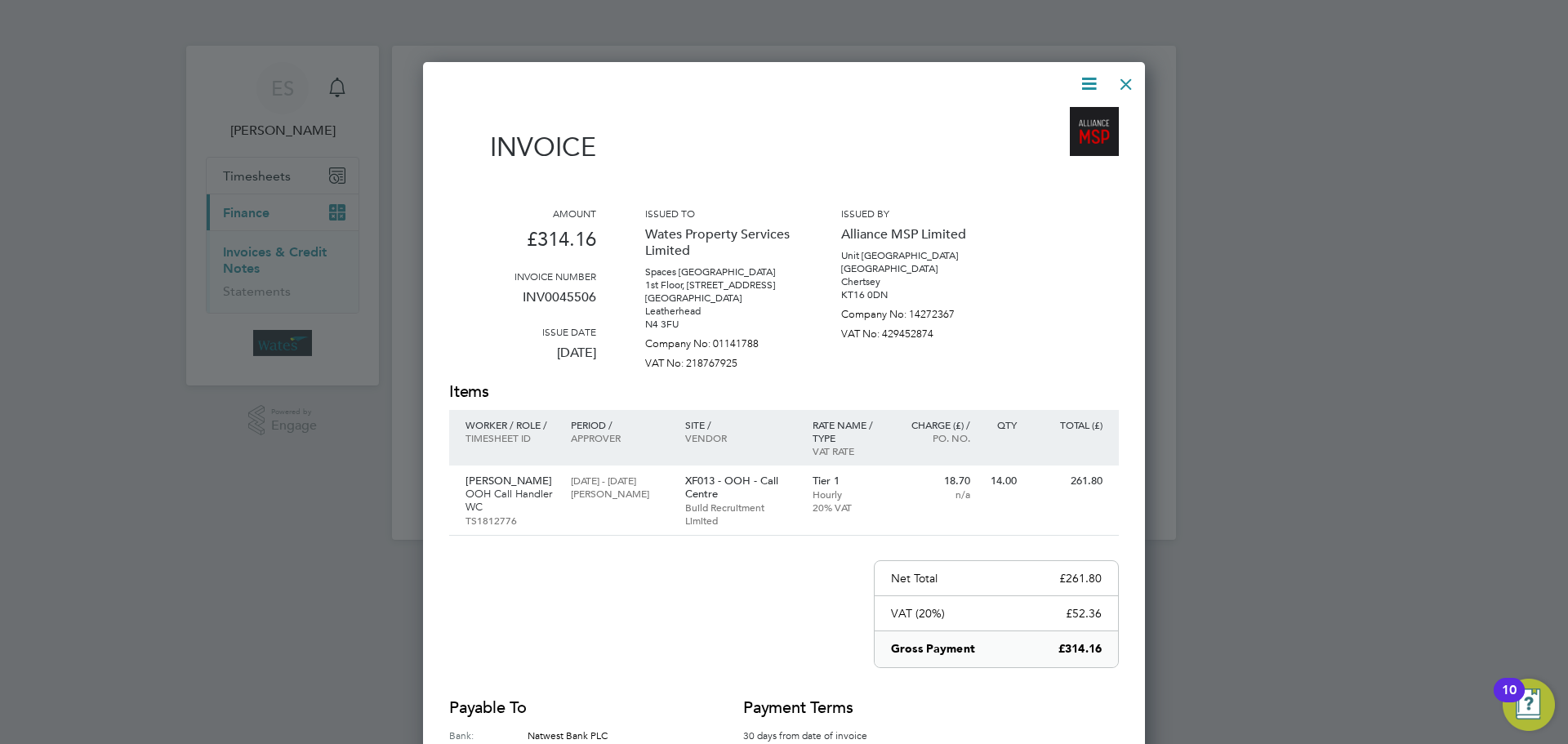
click at [1127, 87] on div at bounding box center [1126, 80] width 30 height 30
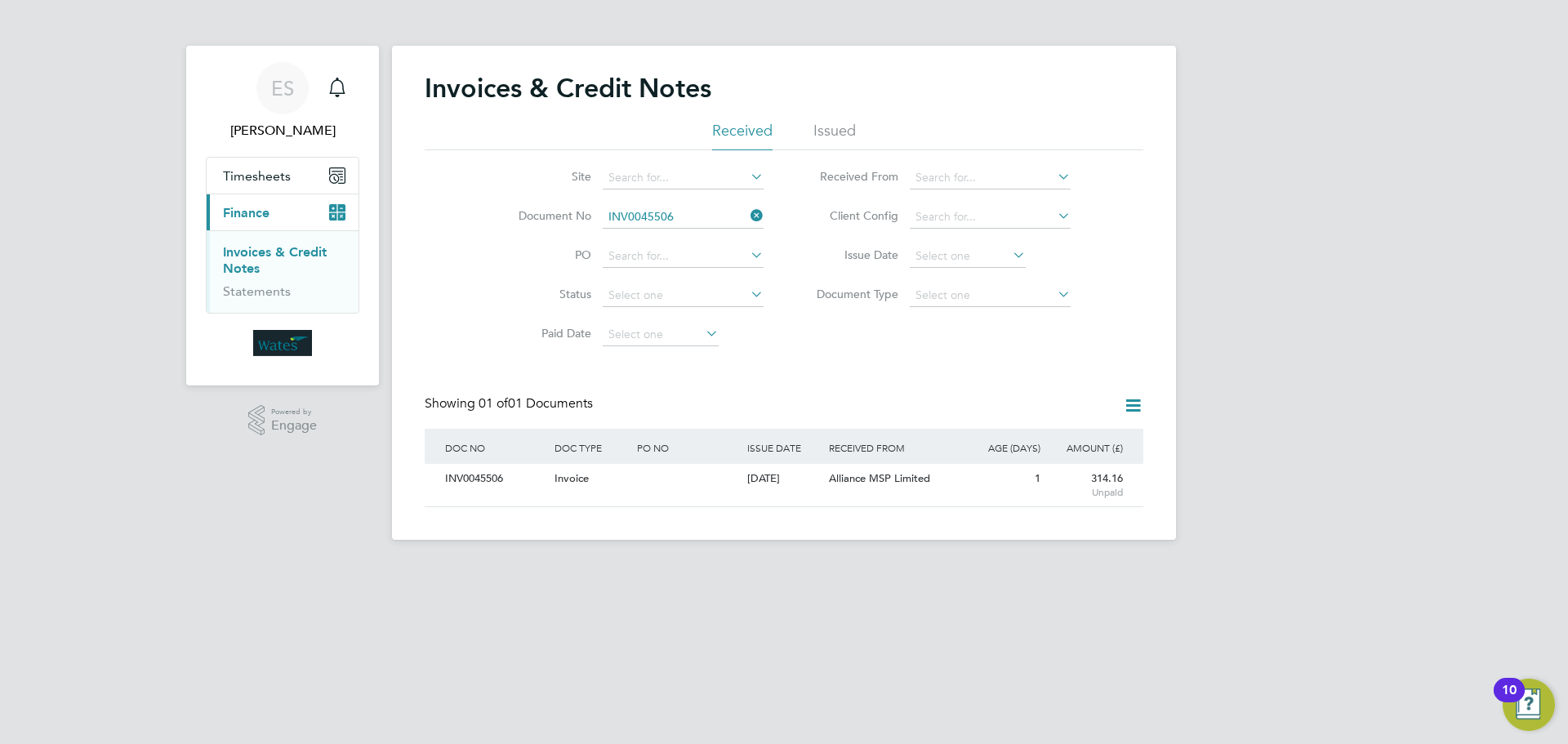
click at [747, 212] on icon at bounding box center [747, 215] width 0 height 23
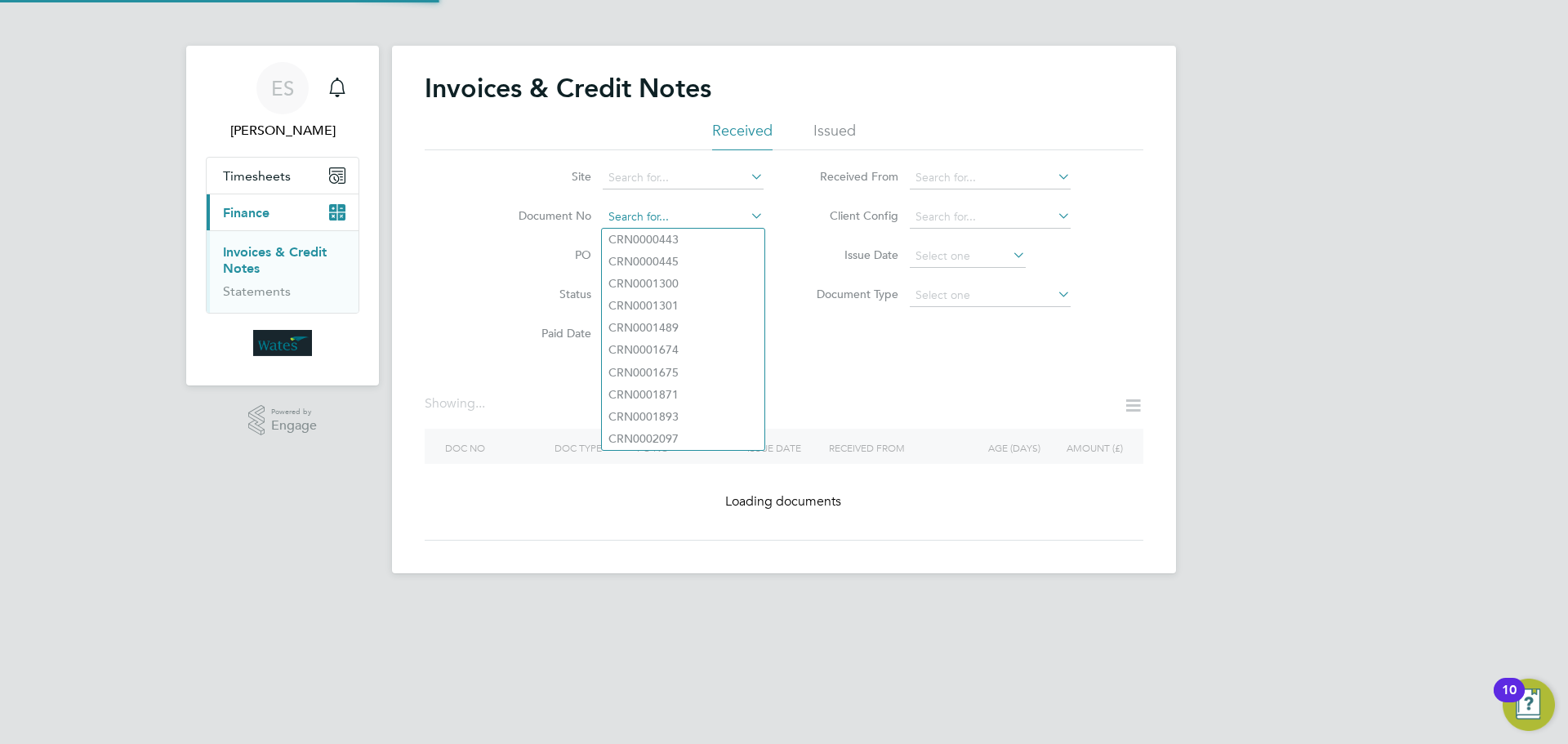
paste input "INV0045507"
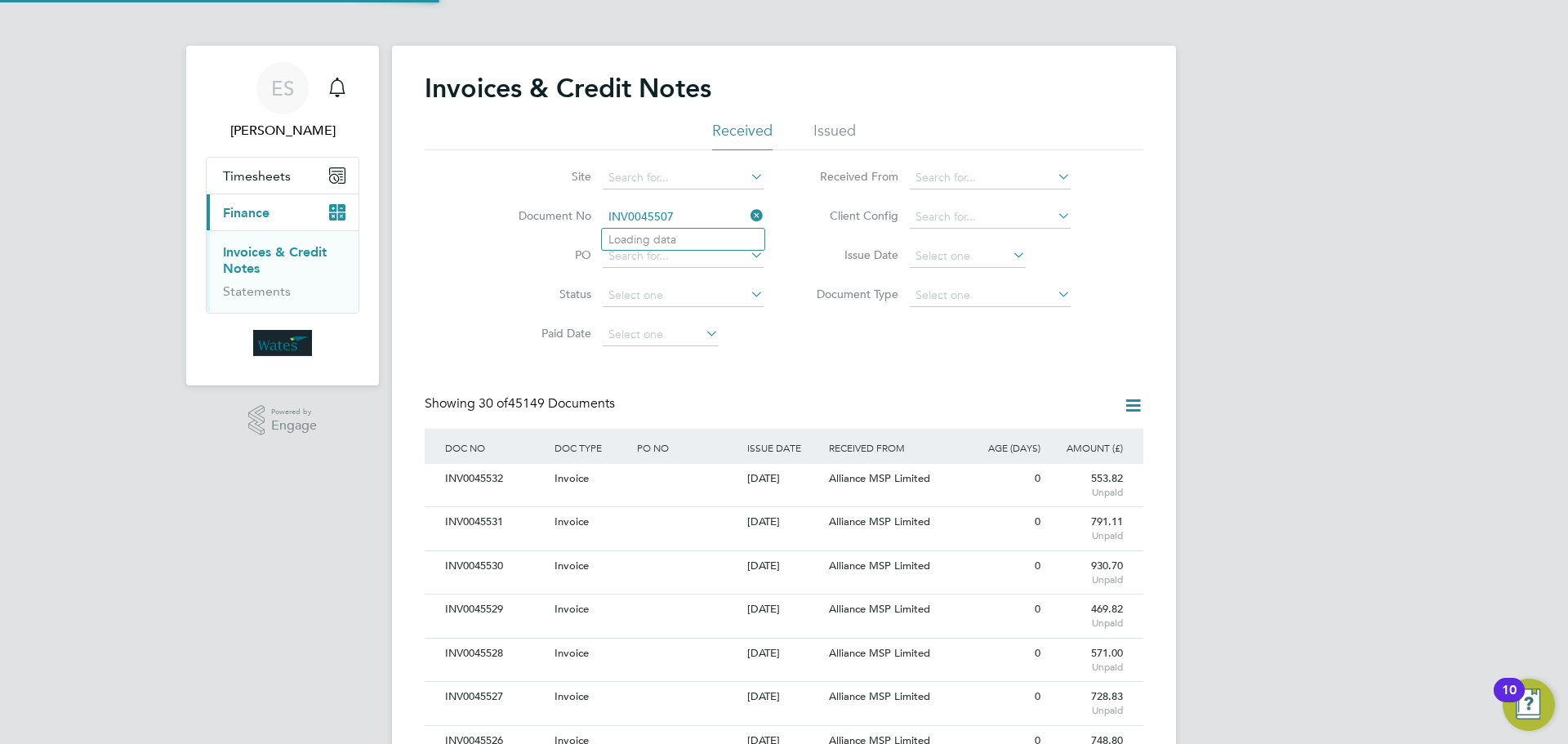
scroll to position [31, 112]
type input "INV0045507"
click at [711, 233] on li "INV0045507" at bounding box center [683, 239] width 163 height 22
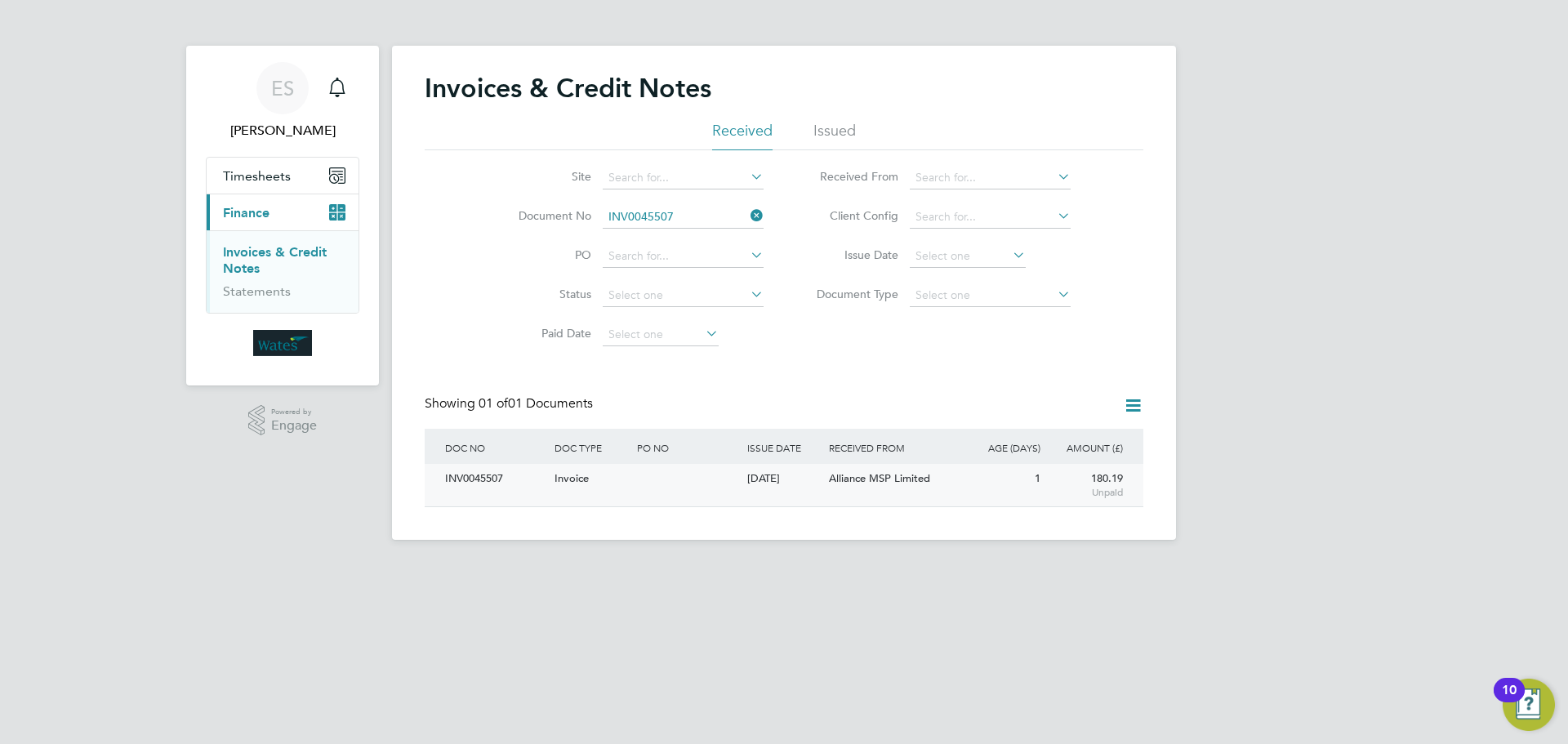
click at [506, 473] on div "INV0045507" at bounding box center [496, 479] width 110 height 30
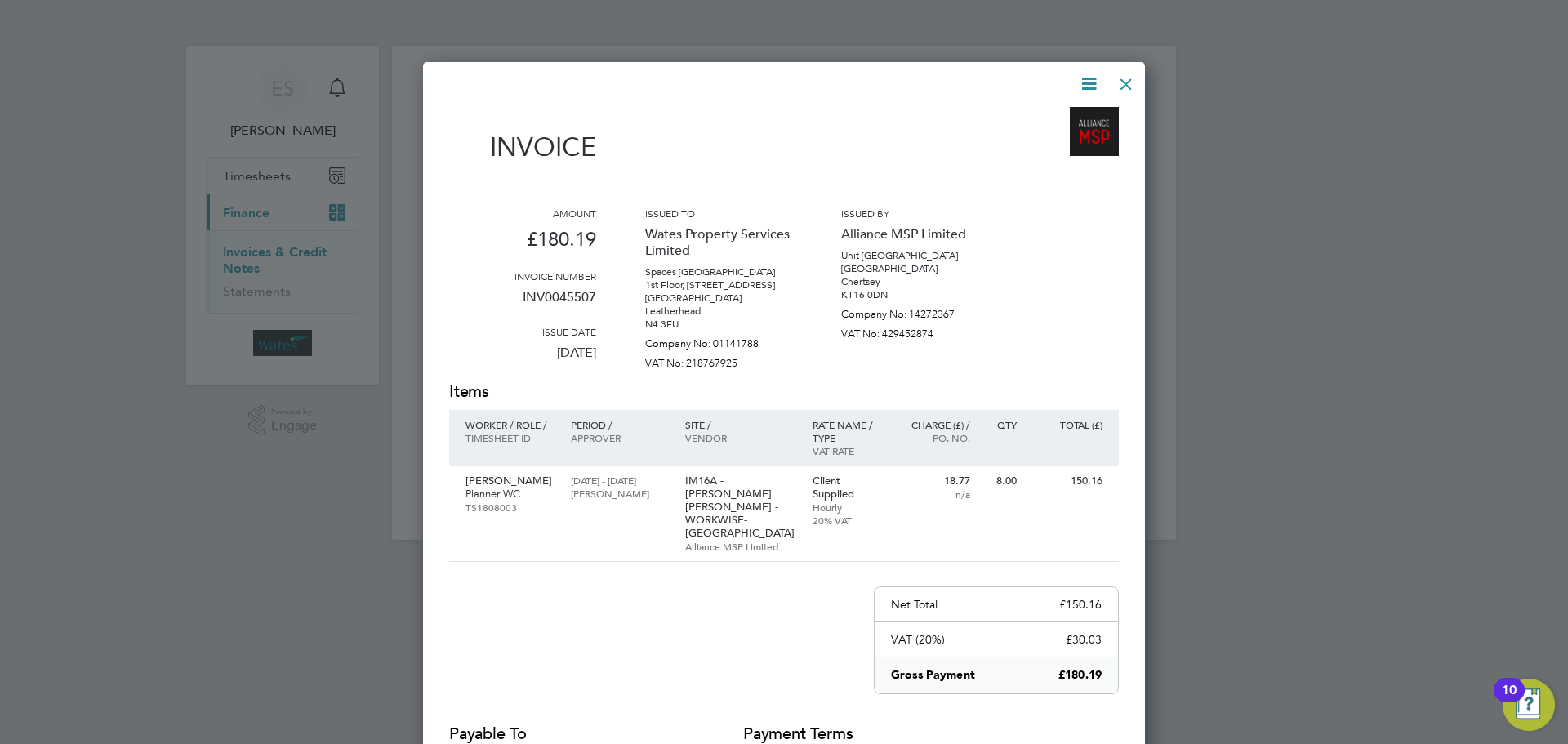
click at [1084, 76] on icon at bounding box center [1089, 83] width 20 height 20
click at [1065, 111] on li "Download Invoice" at bounding box center [1040, 123] width 112 height 23
click at [1084, 83] on icon at bounding box center [1089, 83] width 20 height 20
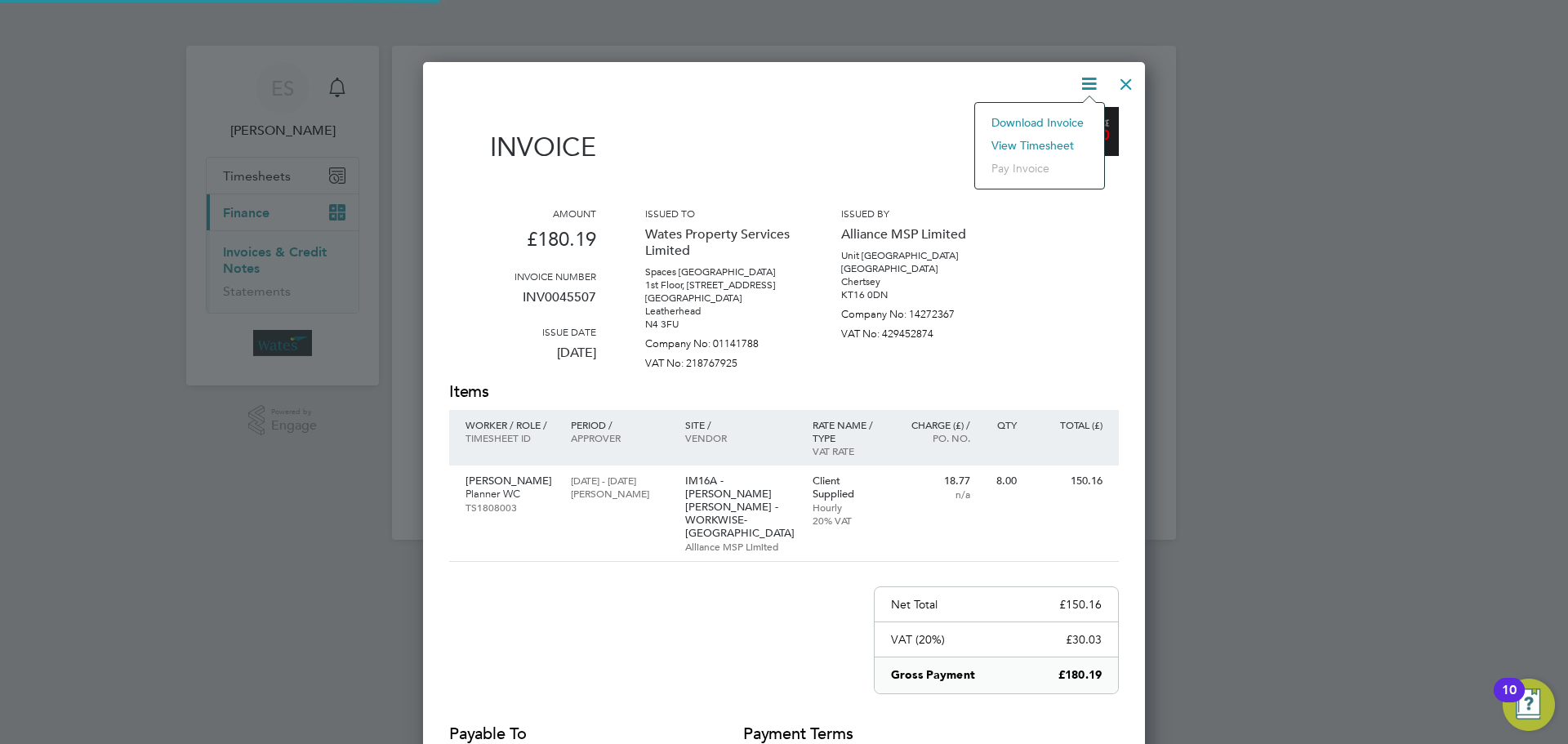
click at [1066, 140] on li "View timesheet" at bounding box center [1040, 146] width 112 height 23
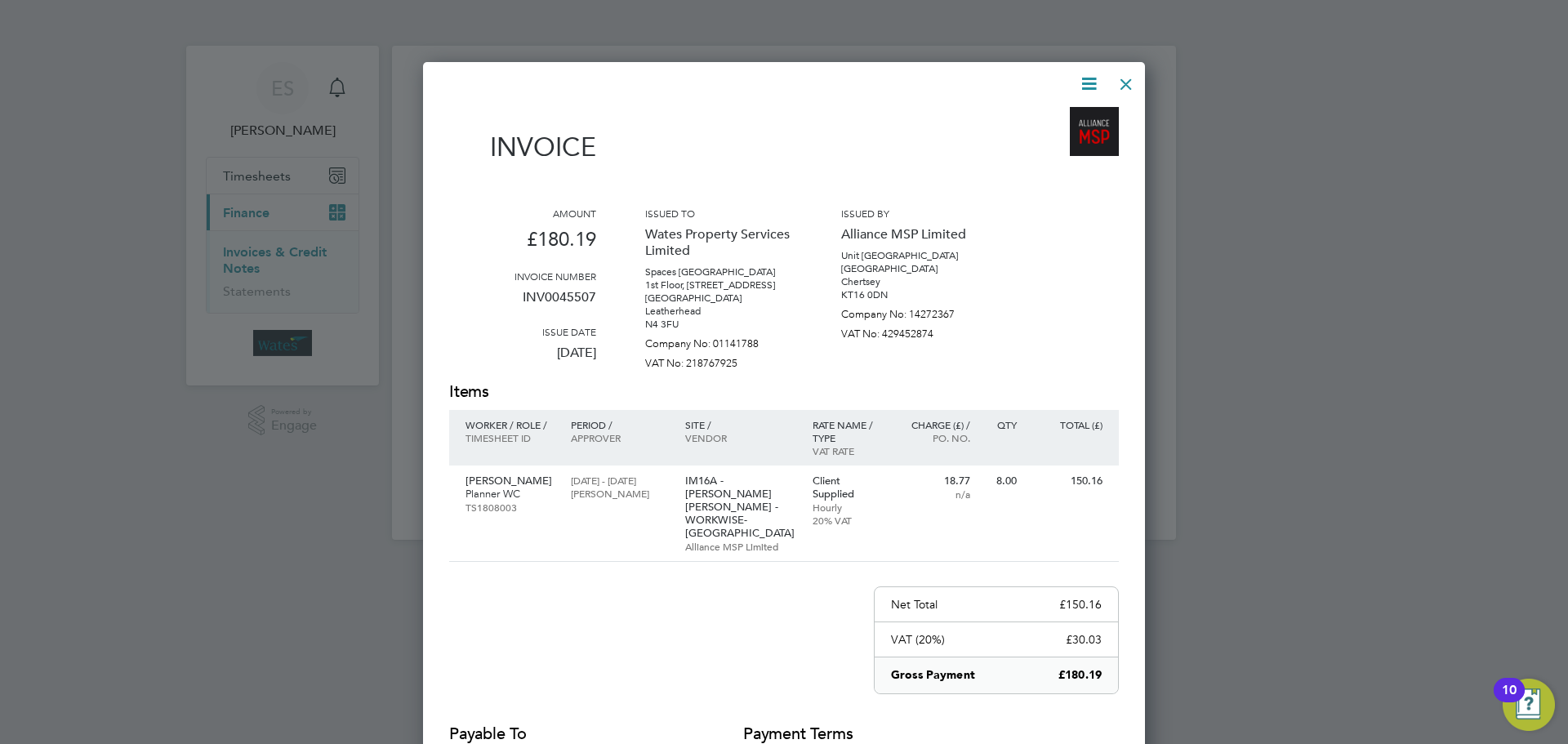
click at [1116, 86] on div at bounding box center [1126, 80] width 30 height 30
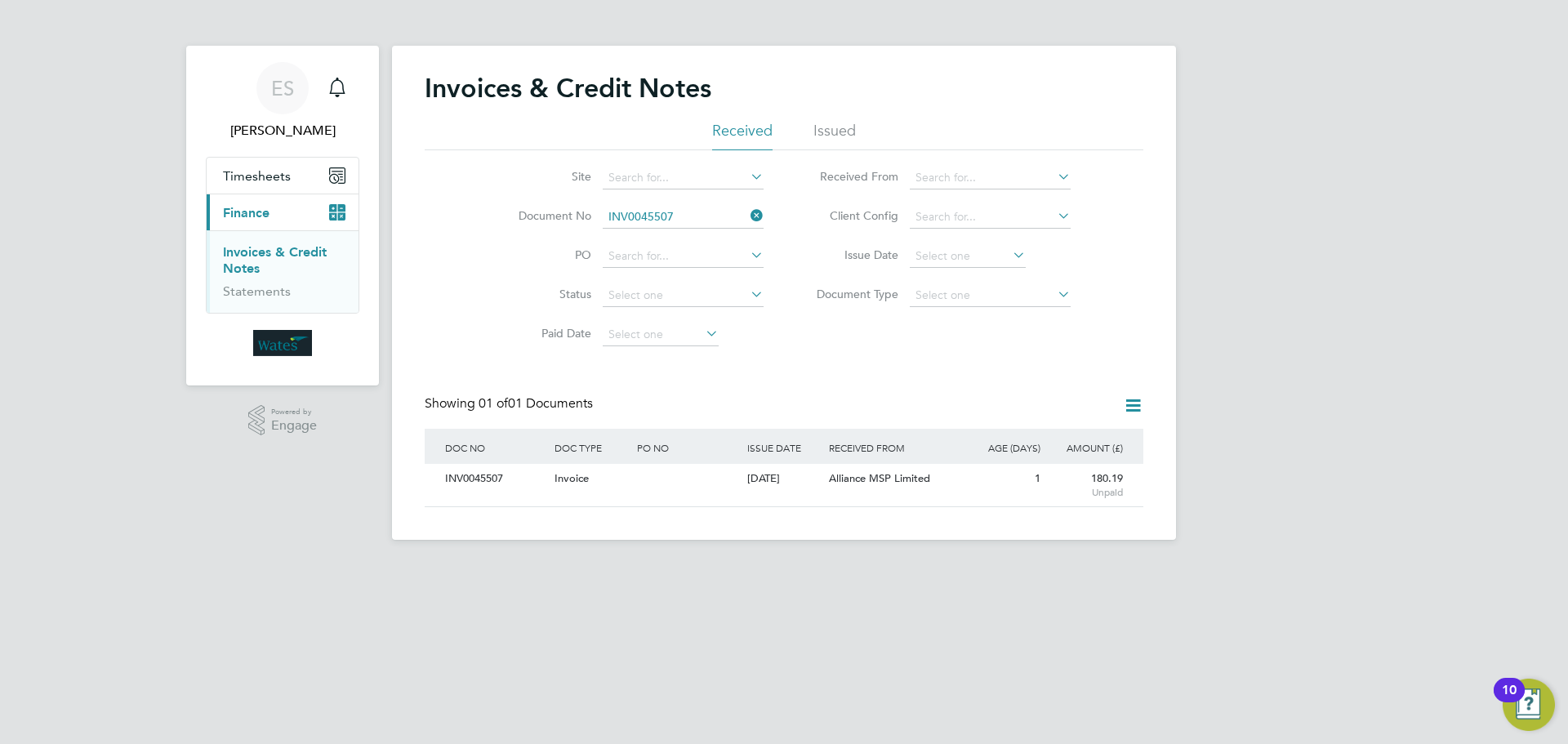
click at [747, 210] on icon at bounding box center [747, 215] width 0 height 23
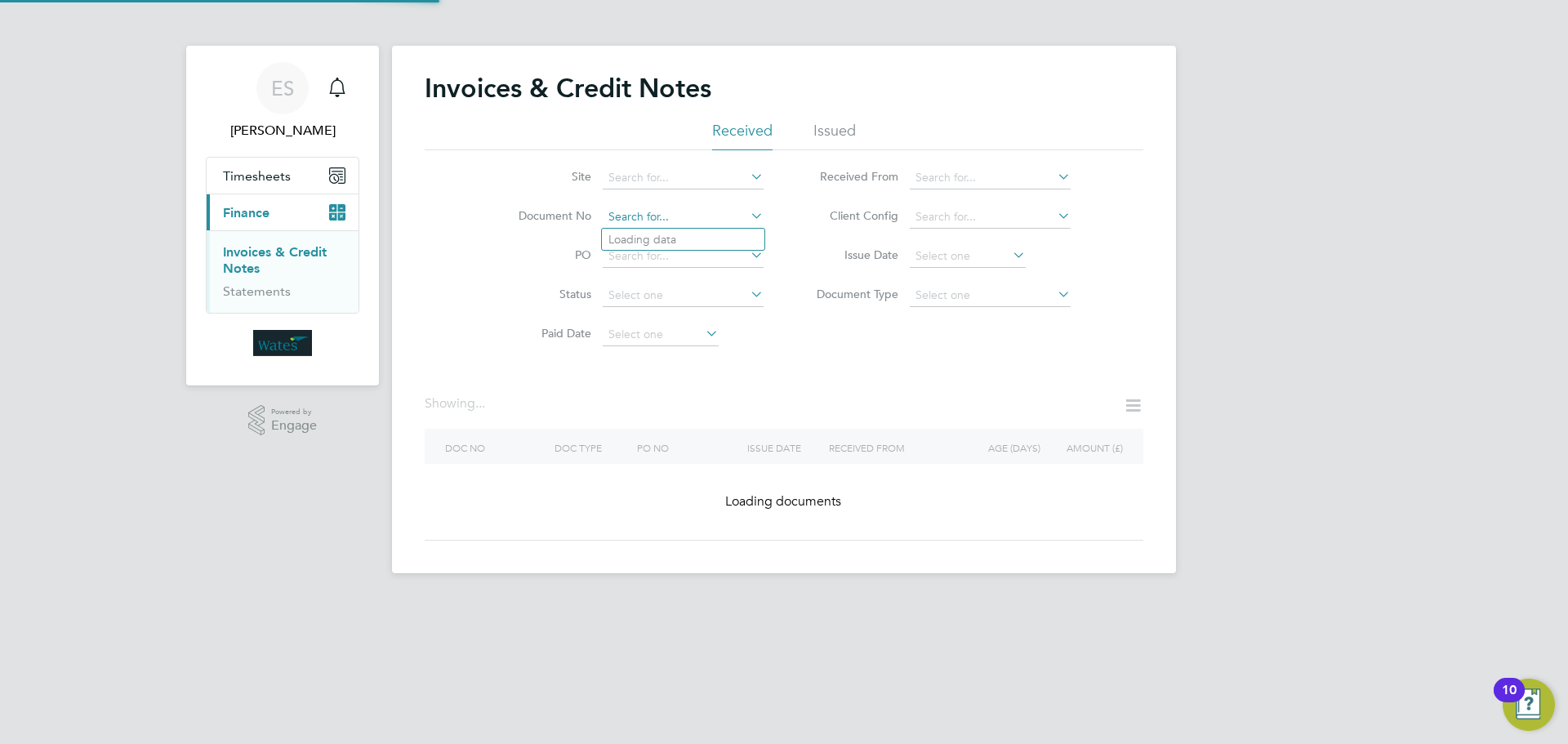
paste input "INV0045508"
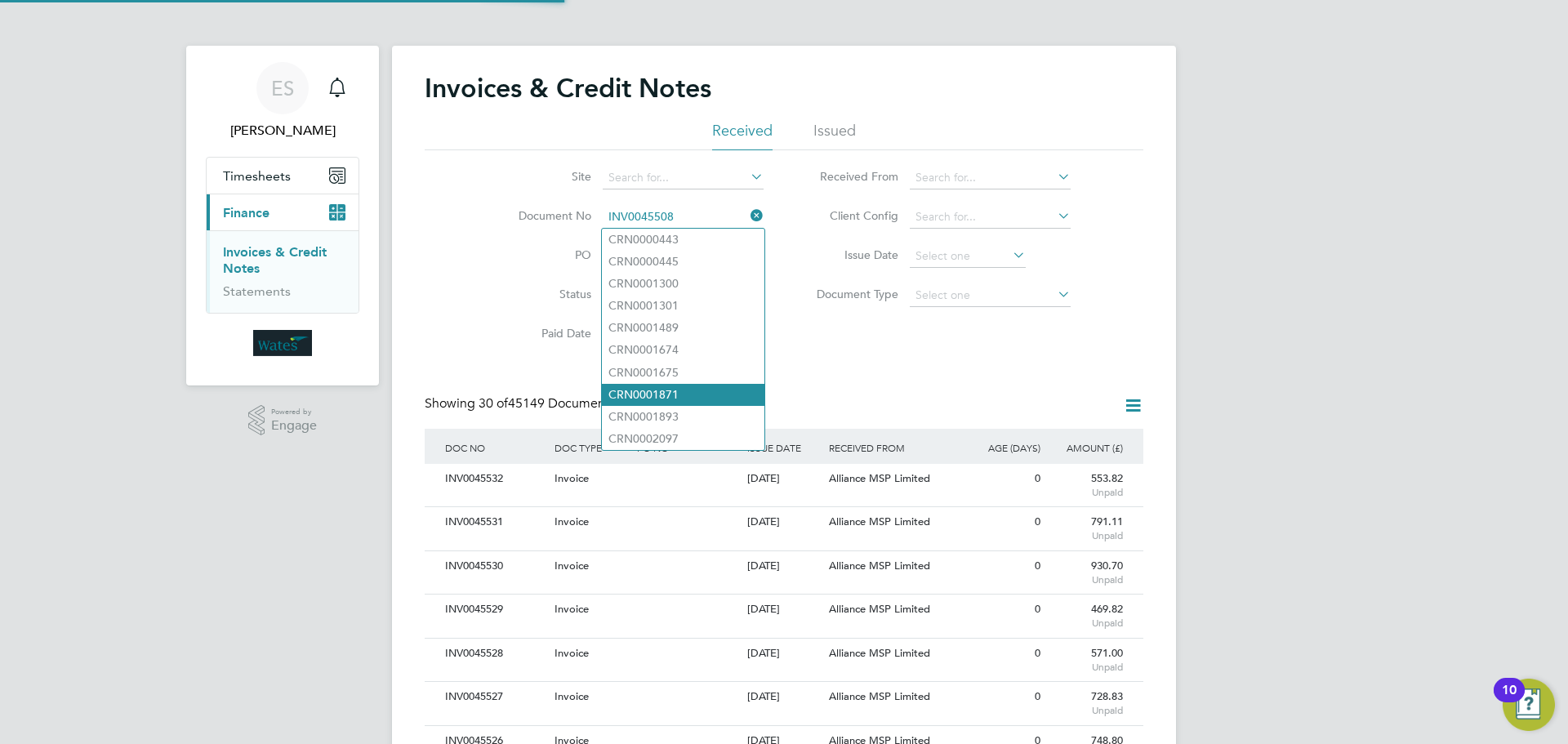
scroll to position [31, 112]
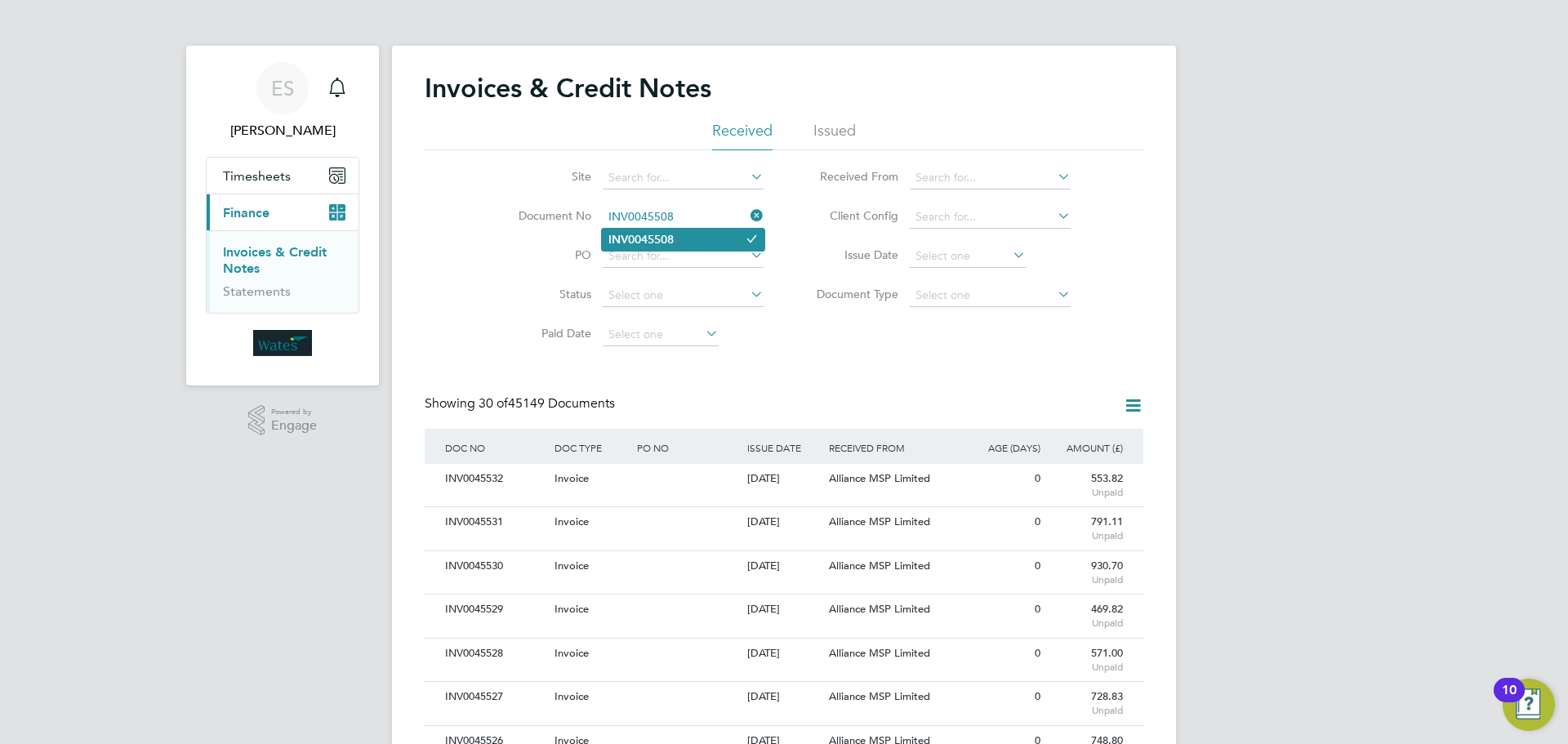
type input "INV0045508"
click at [737, 237] on li "INV0045508" at bounding box center [683, 239] width 163 height 22
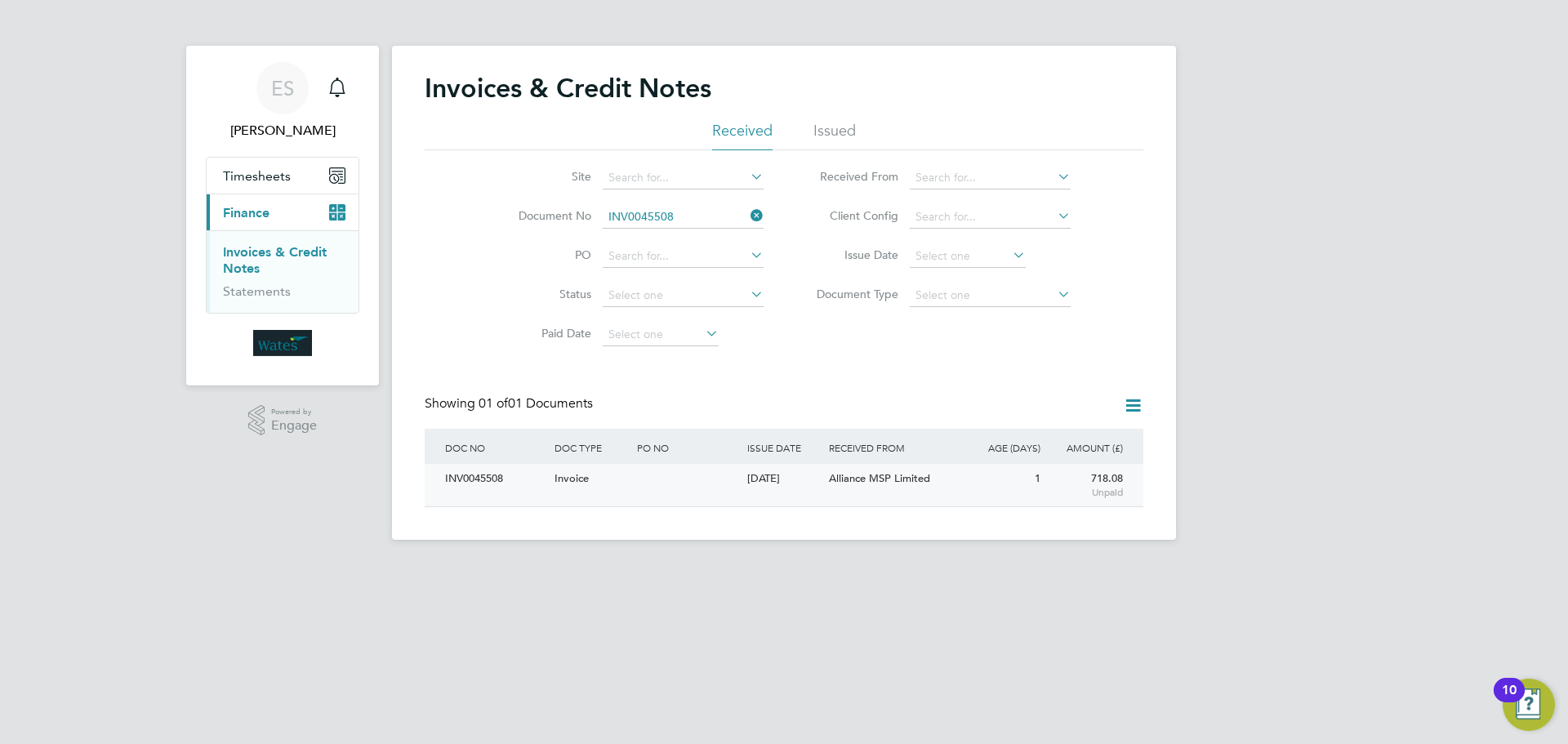
click at [510, 474] on div "INV0045508" at bounding box center [496, 479] width 110 height 30
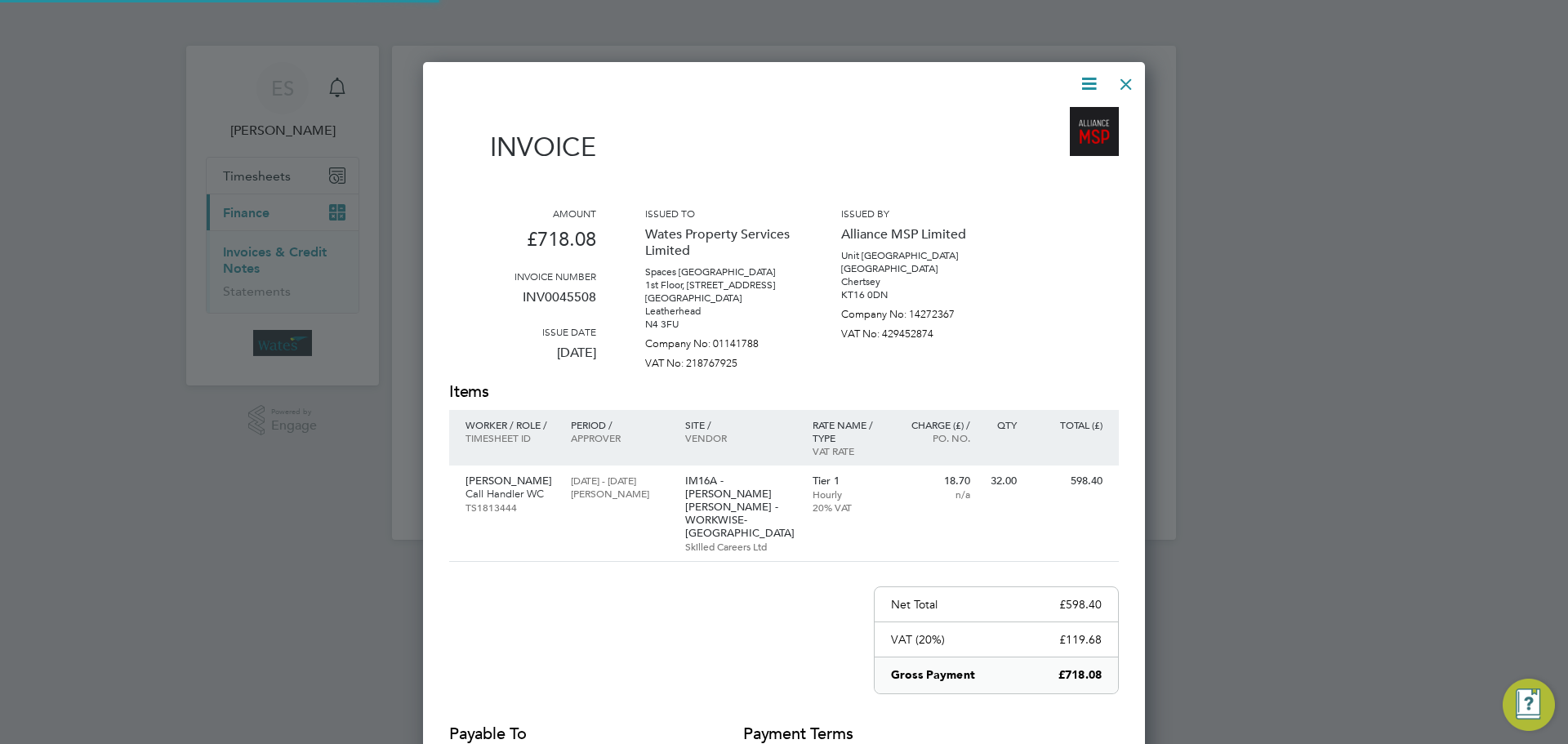
scroll to position [814, 723]
click at [1091, 80] on icon at bounding box center [1089, 83] width 20 height 20
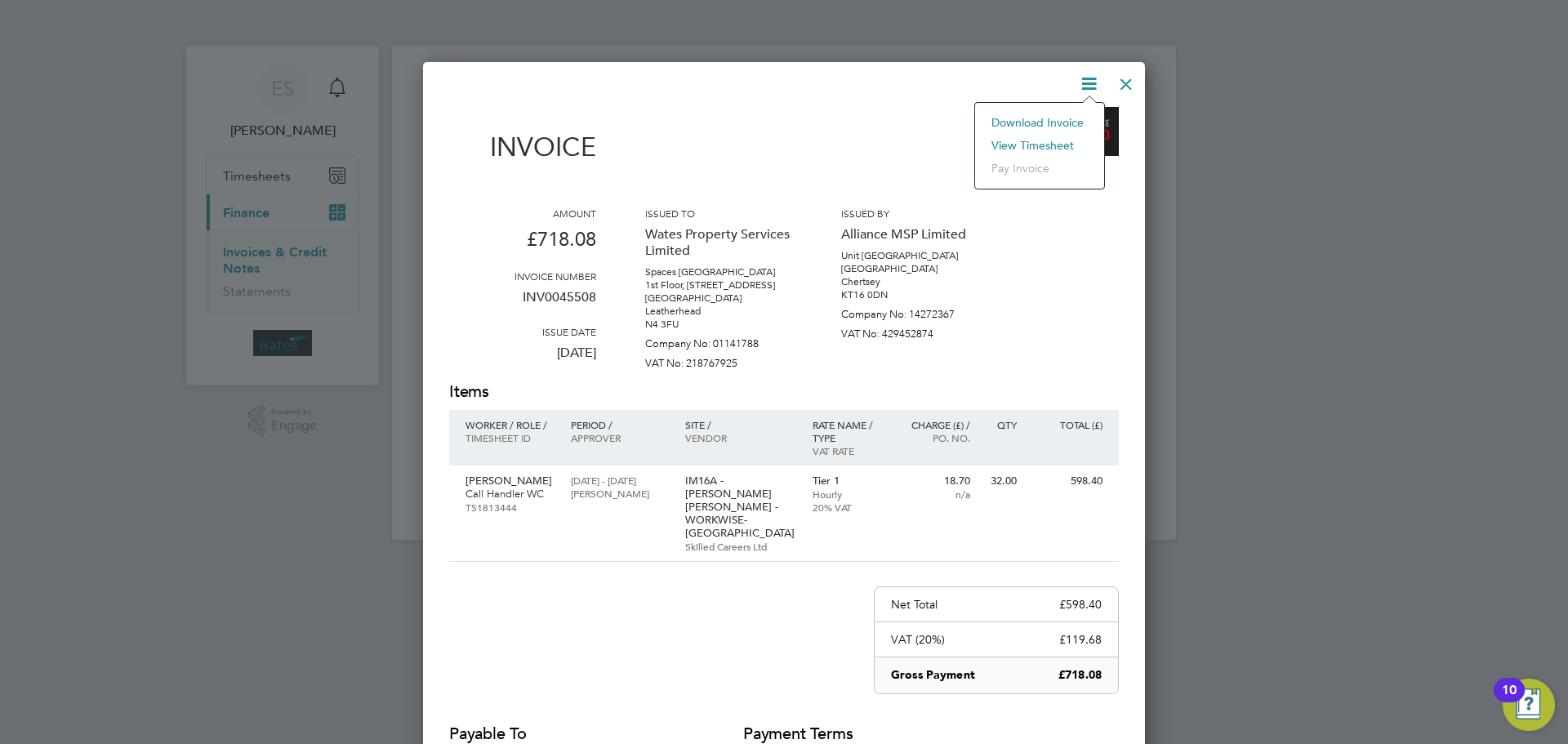
click at [1074, 117] on li "Download Invoice" at bounding box center [1040, 123] width 112 height 23
drag, startPoint x: 1082, startPoint y: 82, endPoint x: 1088, endPoint y: 125, distance: 43.4
click at [1082, 82] on icon at bounding box center [1089, 83] width 20 height 20
click at [1031, 140] on li "View timesheet" at bounding box center [1040, 146] width 112 height 23
click at [1115, 77] on div at bounding box center [1126, 80] width 30 height 30
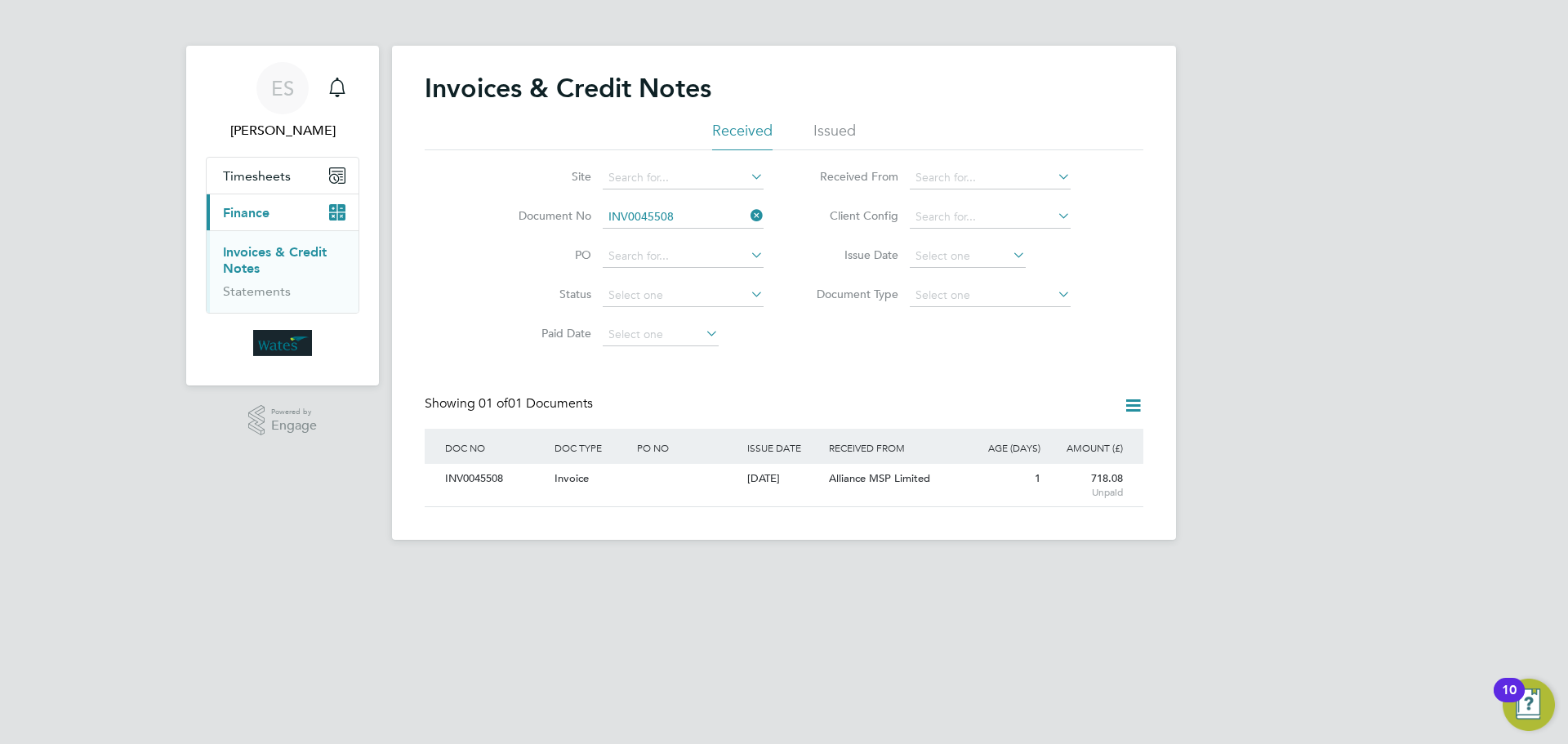
click at [747, 211] on icon at bounding box center [747, 215] width 0 height 23
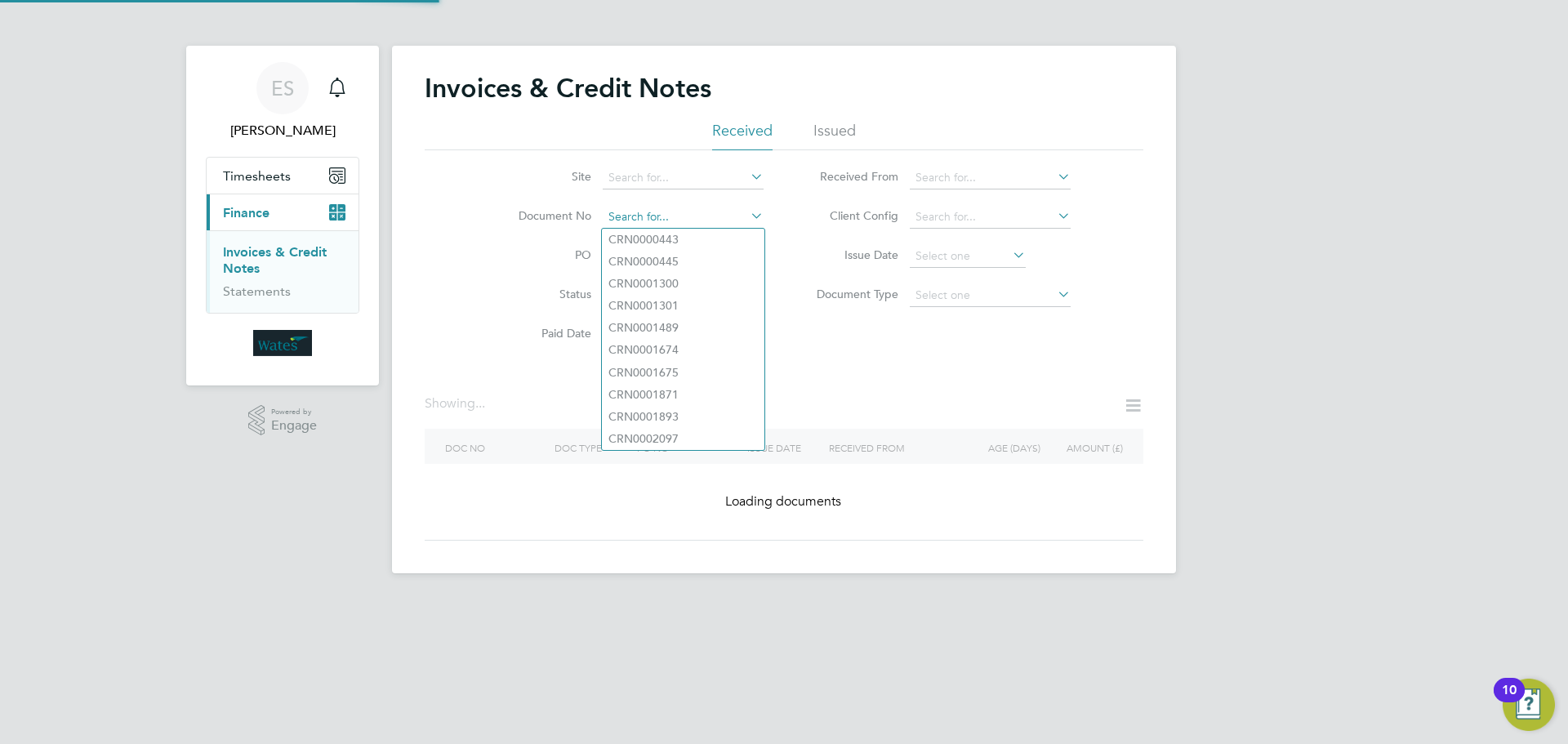
paste input "INV0045509"
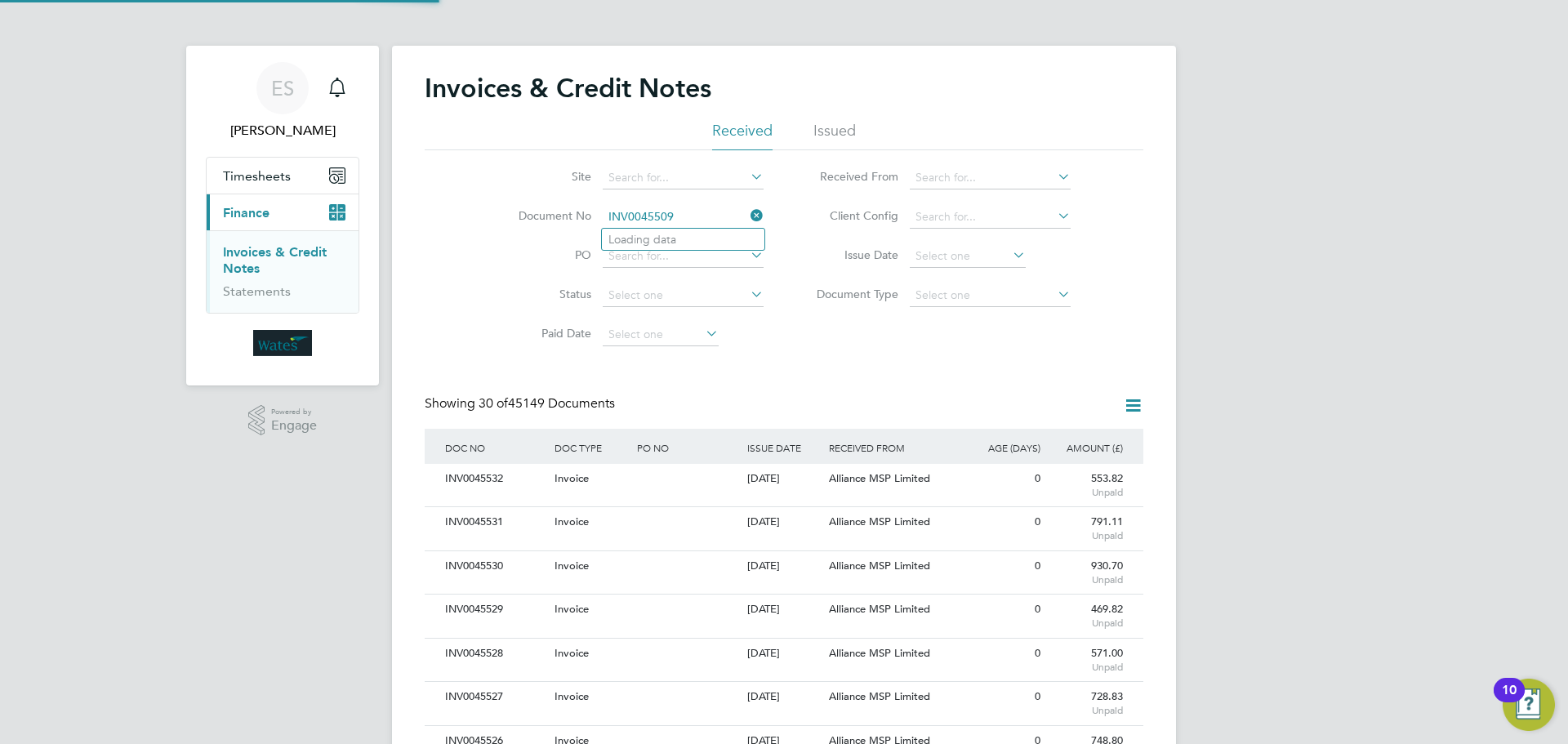
scroll to position [31, 112]
type input "INV0045509"
click at [657, 238] on b "INV0045509" at bounding box center [641, 239] width 66 height 14
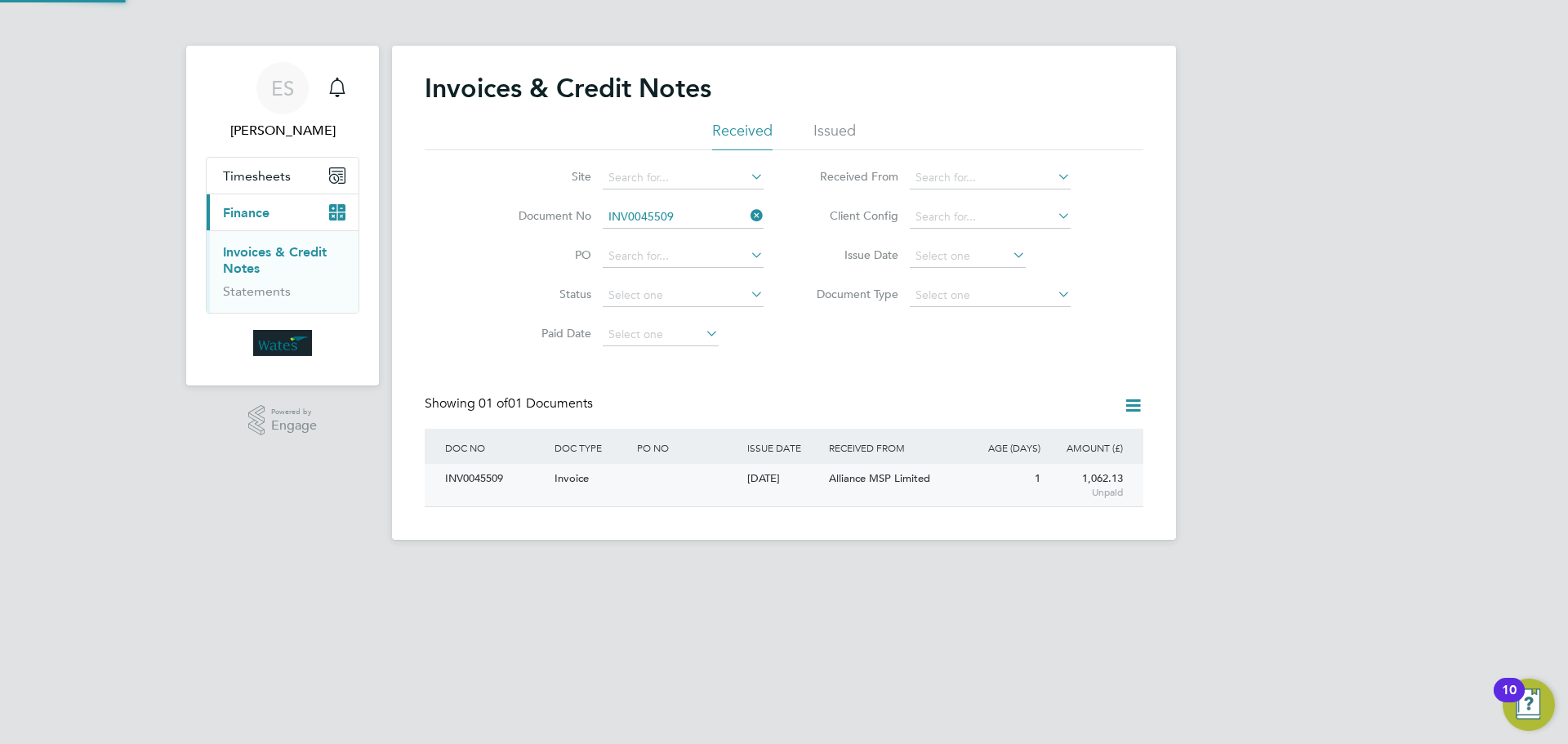
click at [482, 471] on div "INV0045509" at bounding box center [496, 479] width 110 height 30
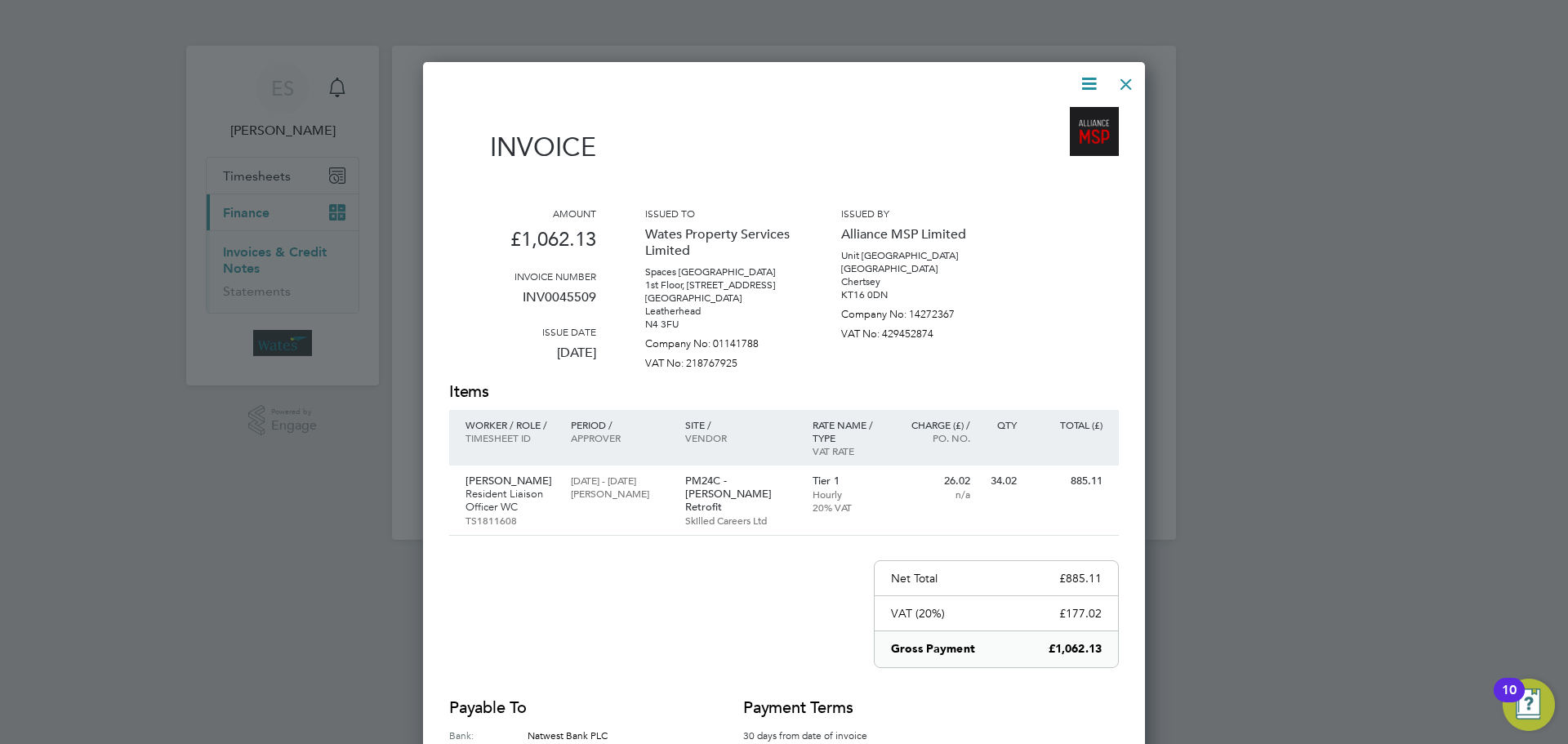
click at [1087, 77] on icon at bounding box center [1089, 83] width 20 height 20
click at [1065, 111] on li "Download Invoice" at bounding box center [1040, 123] width 112 height 23
drag, startPoint x: 1087, startPoint y: 83, endPoint x: 1072, endPoint y: 95, distance: 19.2
click at [1087, 83] on icon at bounding box center [1089, 83] width 20 height 20
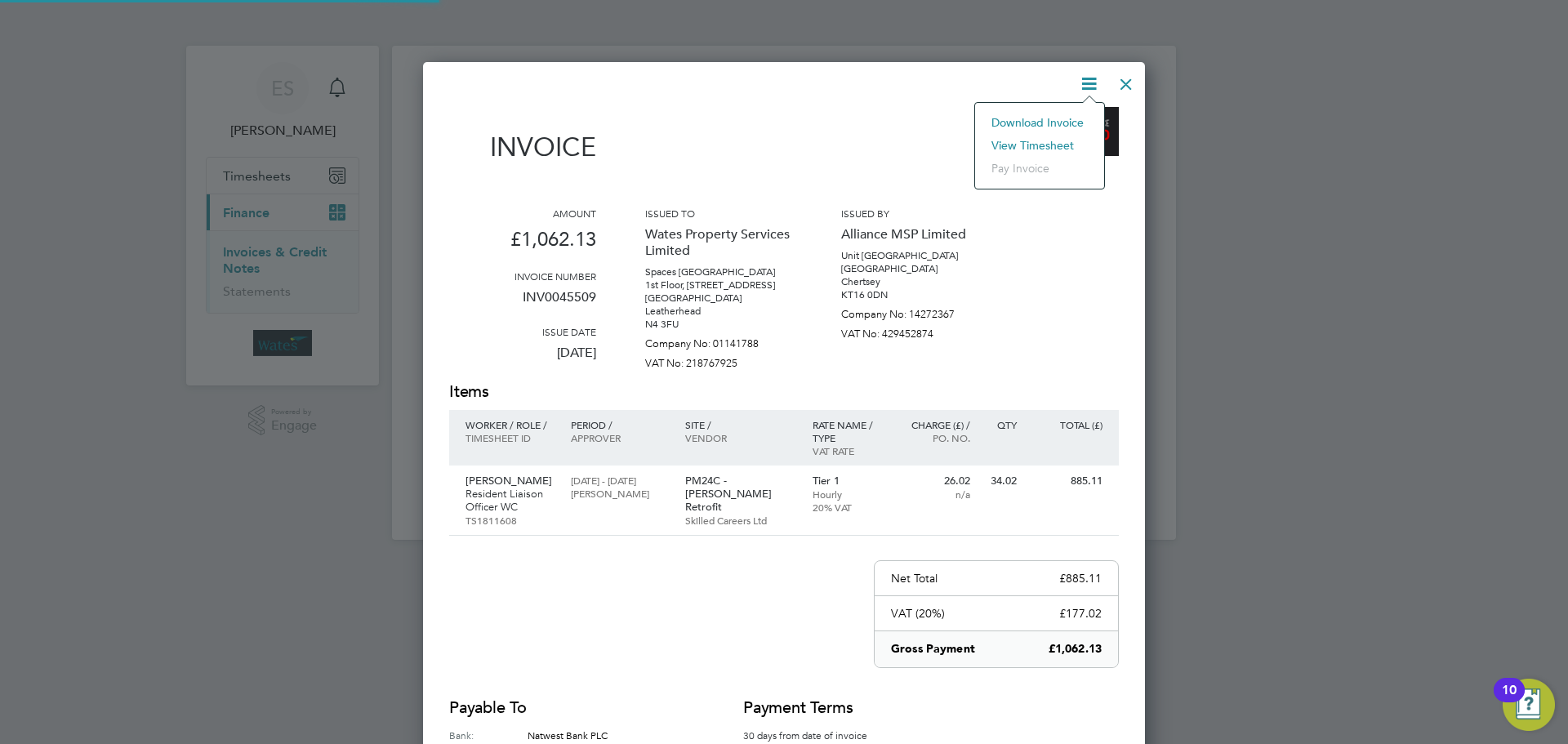
click at [1049, 135] on li "View timesheet" at bounding box center [1040, 146] width 112 height 23
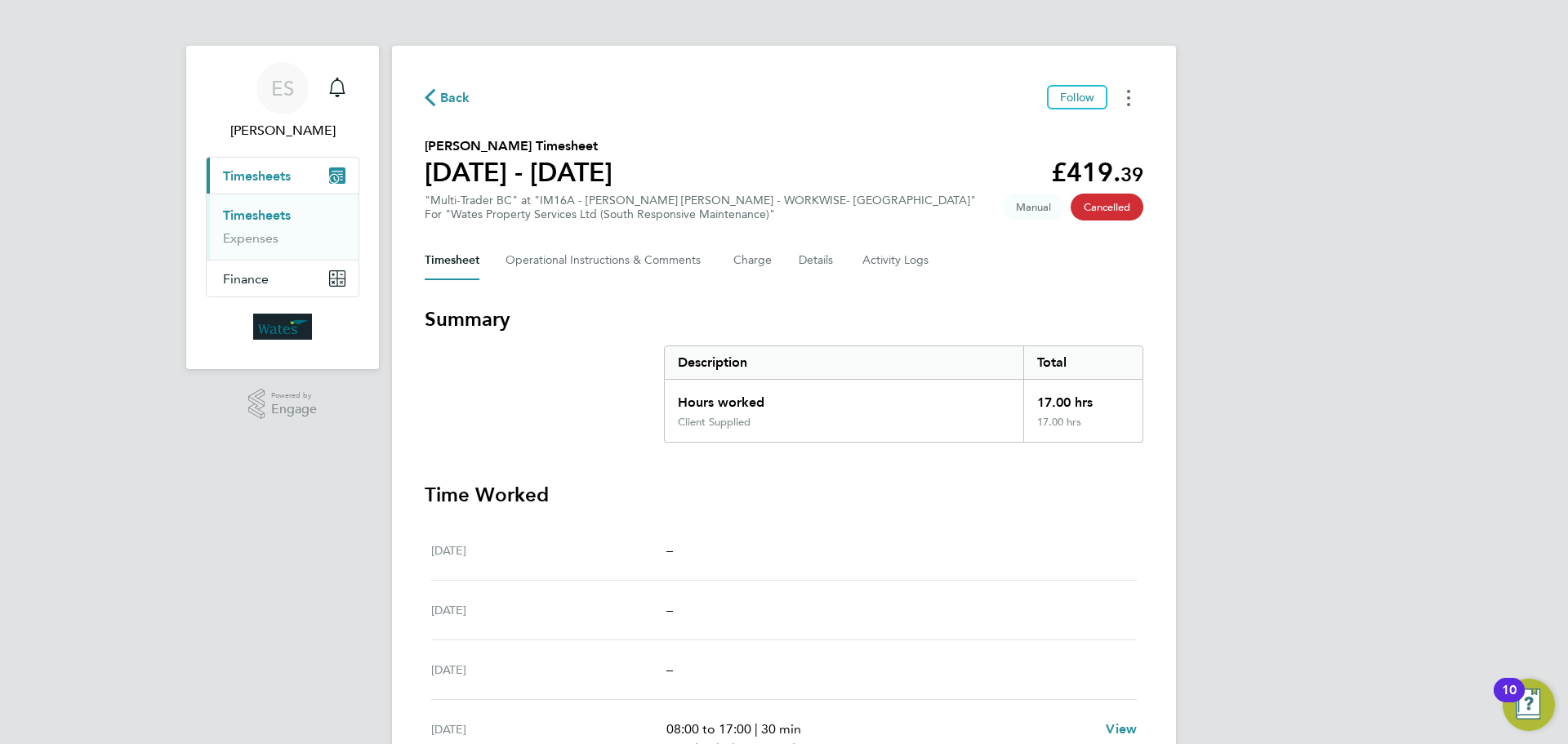
click at [1133, 85] on button "Timesheets Menu" at bounding box center [1129, 97] width 30 height 26
click at [1076, 127] on link "Download timesheet" at bounding box center [1046, 133] width 196 height 32
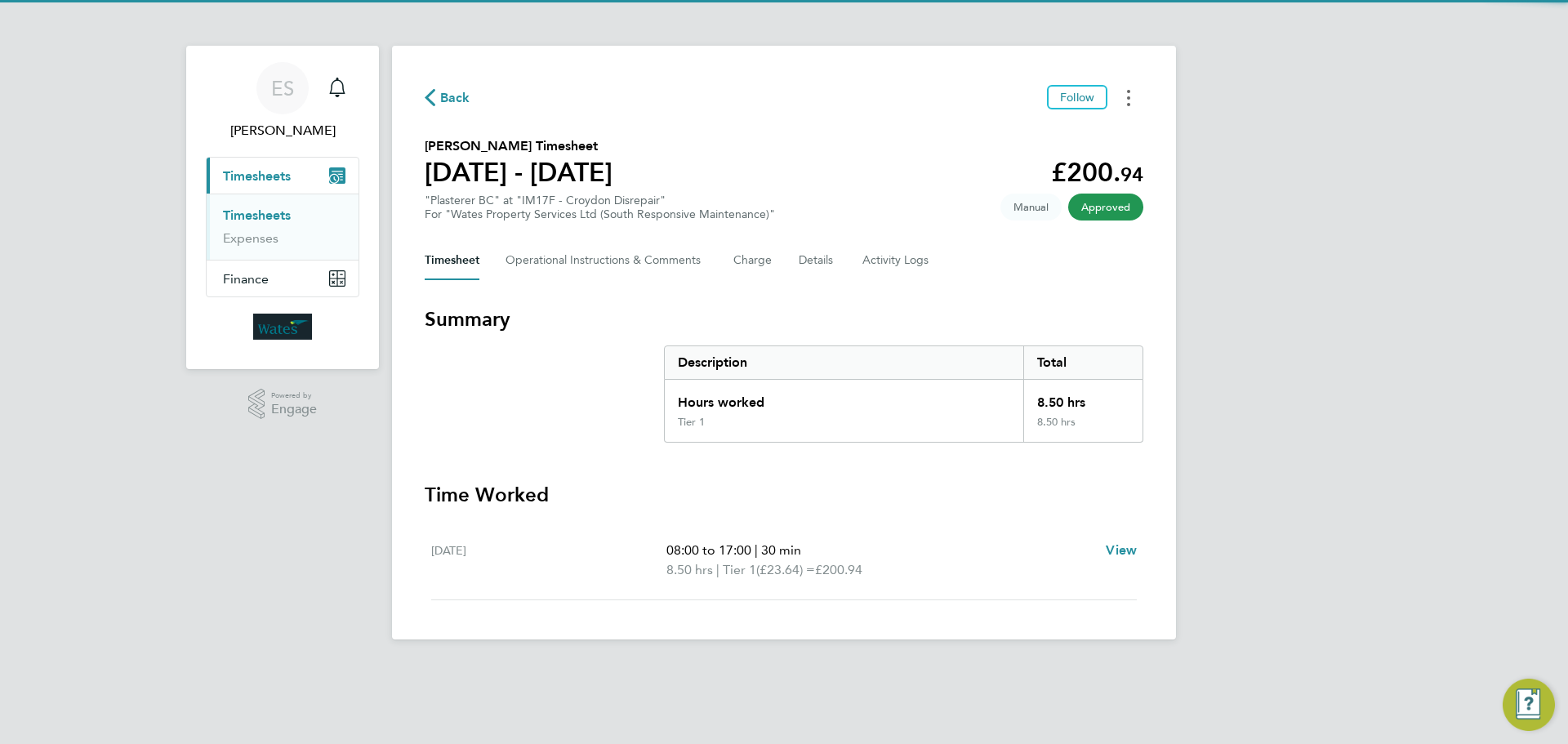
click at [1128, 88] on button "Timesheets Menu" at bounding box center [1129, 97] width 30 height 26
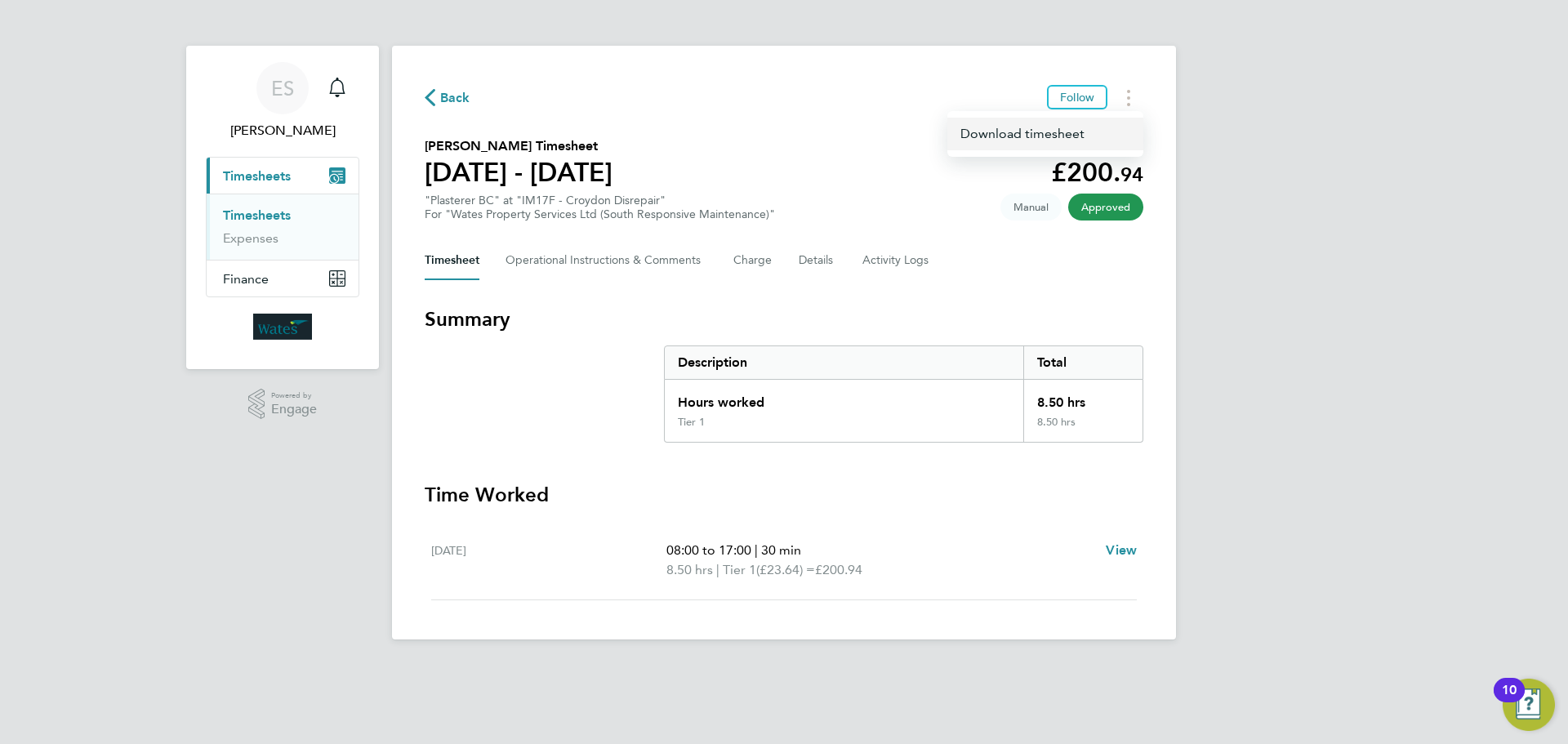
click at [1093, 133] on link "Download timesheet" at bounding box center [1046, 133] width 196 height 32
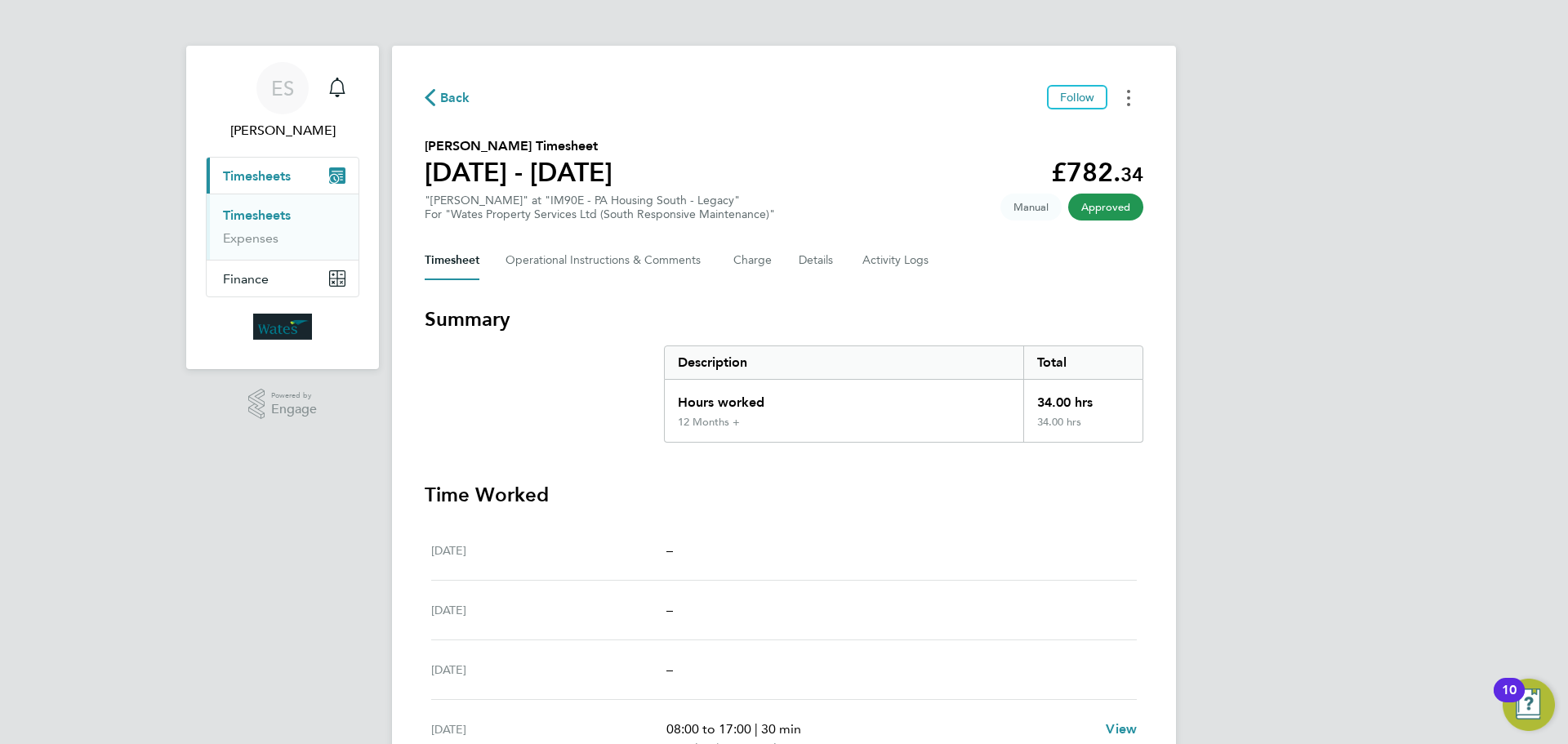
click at [1130, 92] on circle "Timesheets Menu" at bounding box center [1129, 90] width 3 height 3
click at [1076, 145] on link "Download timesheet" at bounding box center [1046, 133] width 196 height 32
click at [1123, 91] on button "Timesheets Menu" at bounding box center [1129, 97] width 30 height 26
click at [1073, 134] on link "Download timesheet" at bounding box center [1046, 133] width 196 height 32
click at [1123, 98] on button "Timesheets Menu" at bounding box center [1129, 97] width 30 height 26
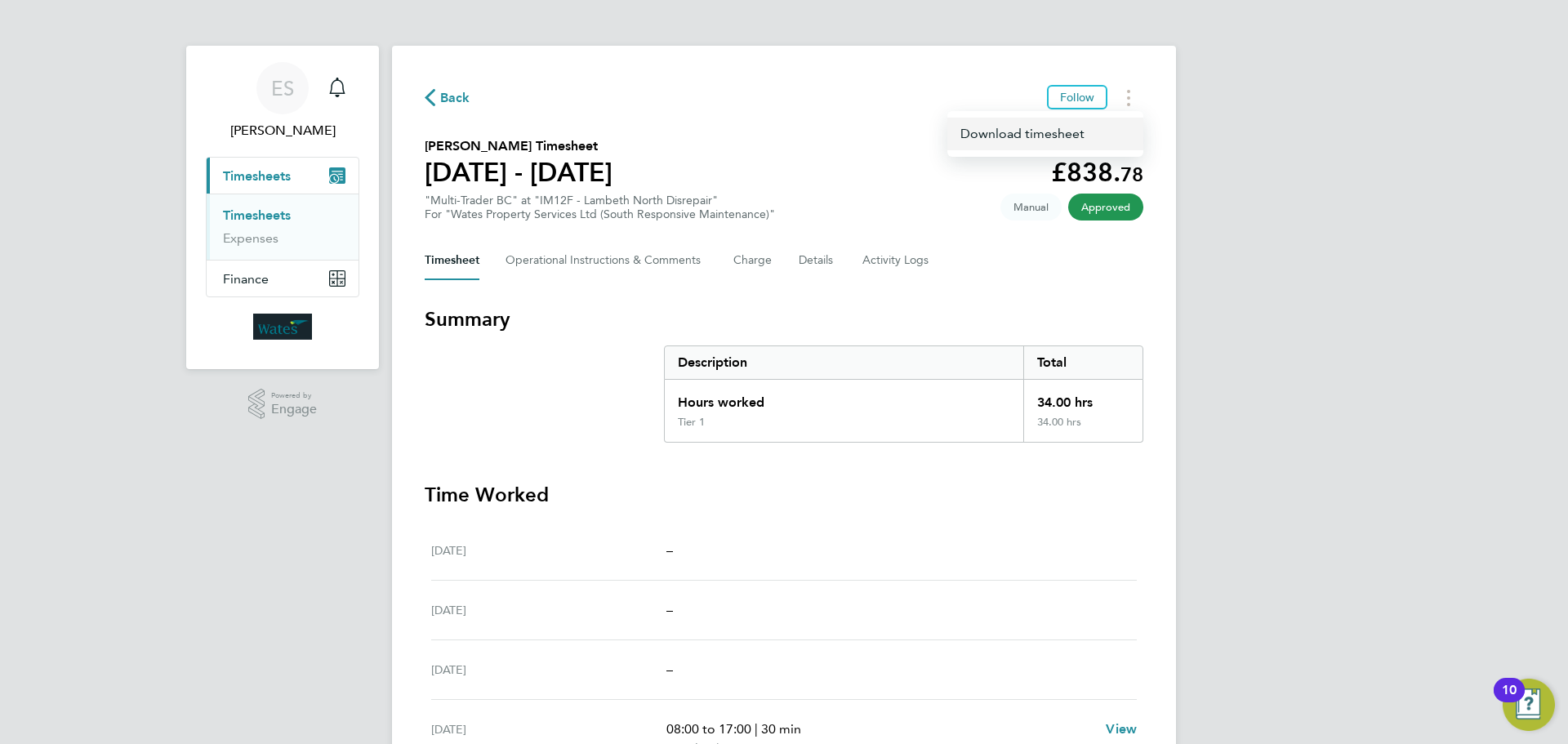
click at [1087, 133] on link "Download timesheet" at bounding box center [1046, 133] width 196 height 32
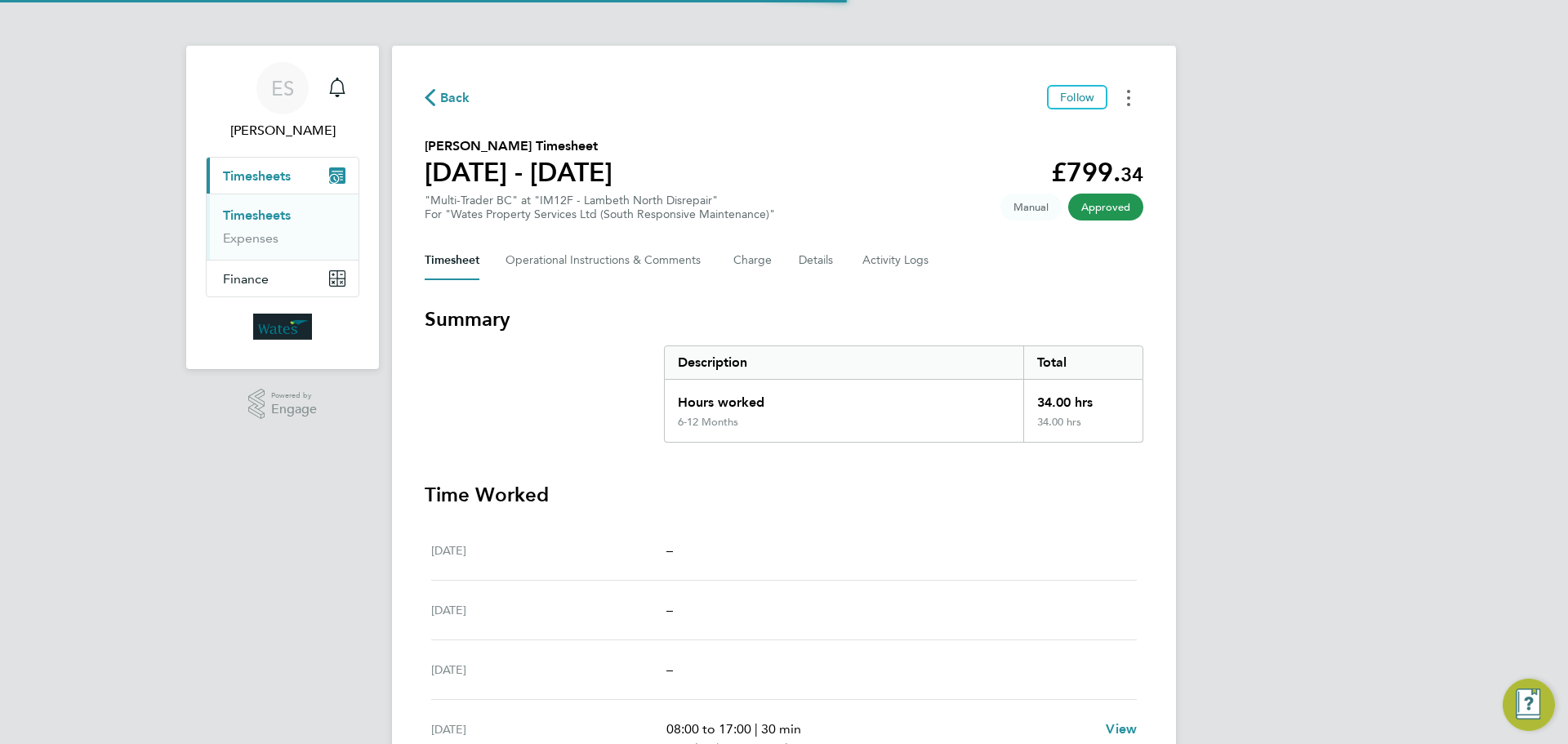
click at [1133, 95] on button "Timesheets Menu" at bounding box center [1129, 97] width 30 height 26
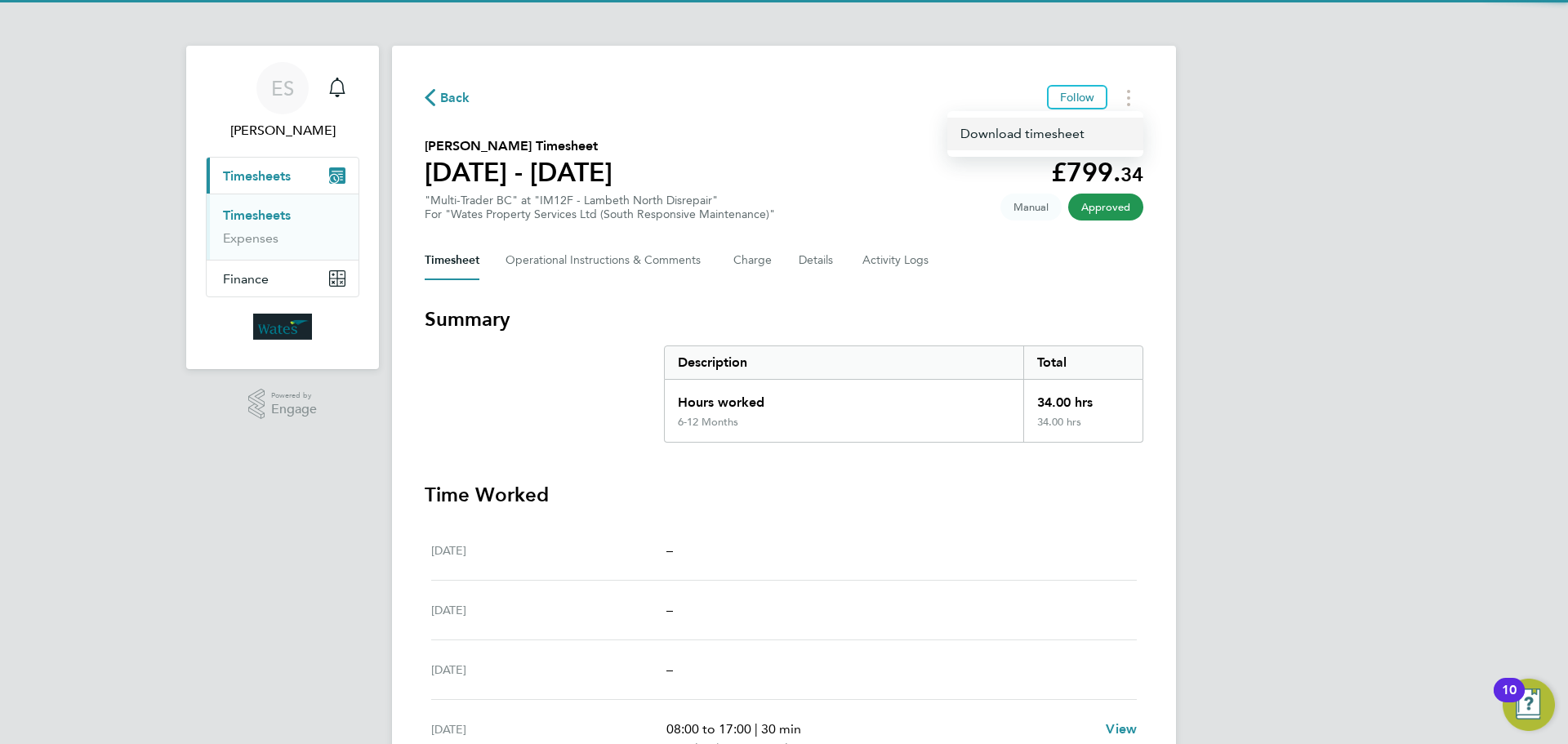
click at [1101, 133] on link "Download timesheet" at bounding box center [1046, 133] width 196 height 32
click at [1125, 98] on button "Timesheets Menu" at bounding box center [1129, 97] width 30 height 26
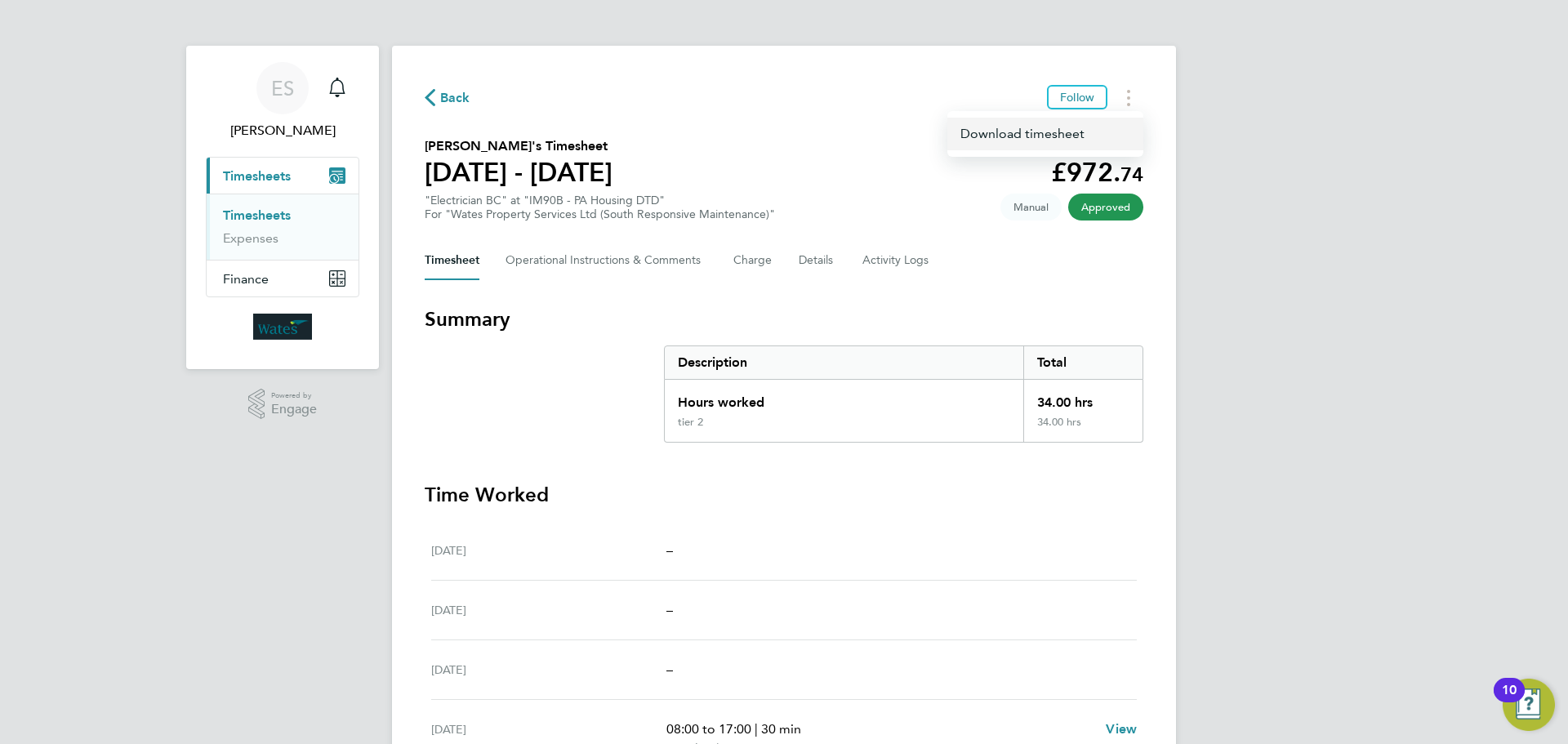
click at [1088, 127] on link "Download timesheet" at bounding box center [1046, 133] width 196 height 32
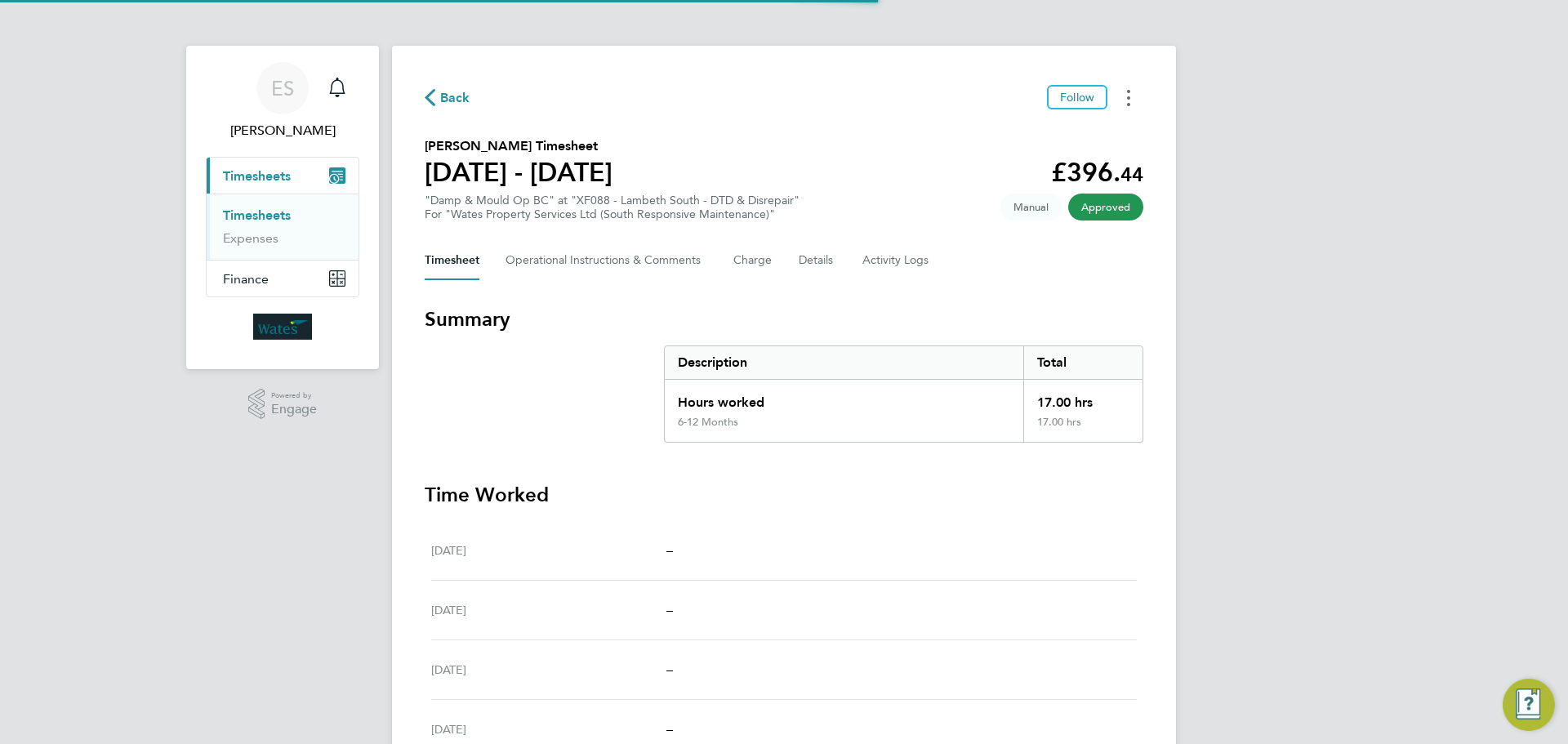
click at [1120, 101] on button "Timesheets Menu" at bounding box center [1129, 97] width 30 height 26
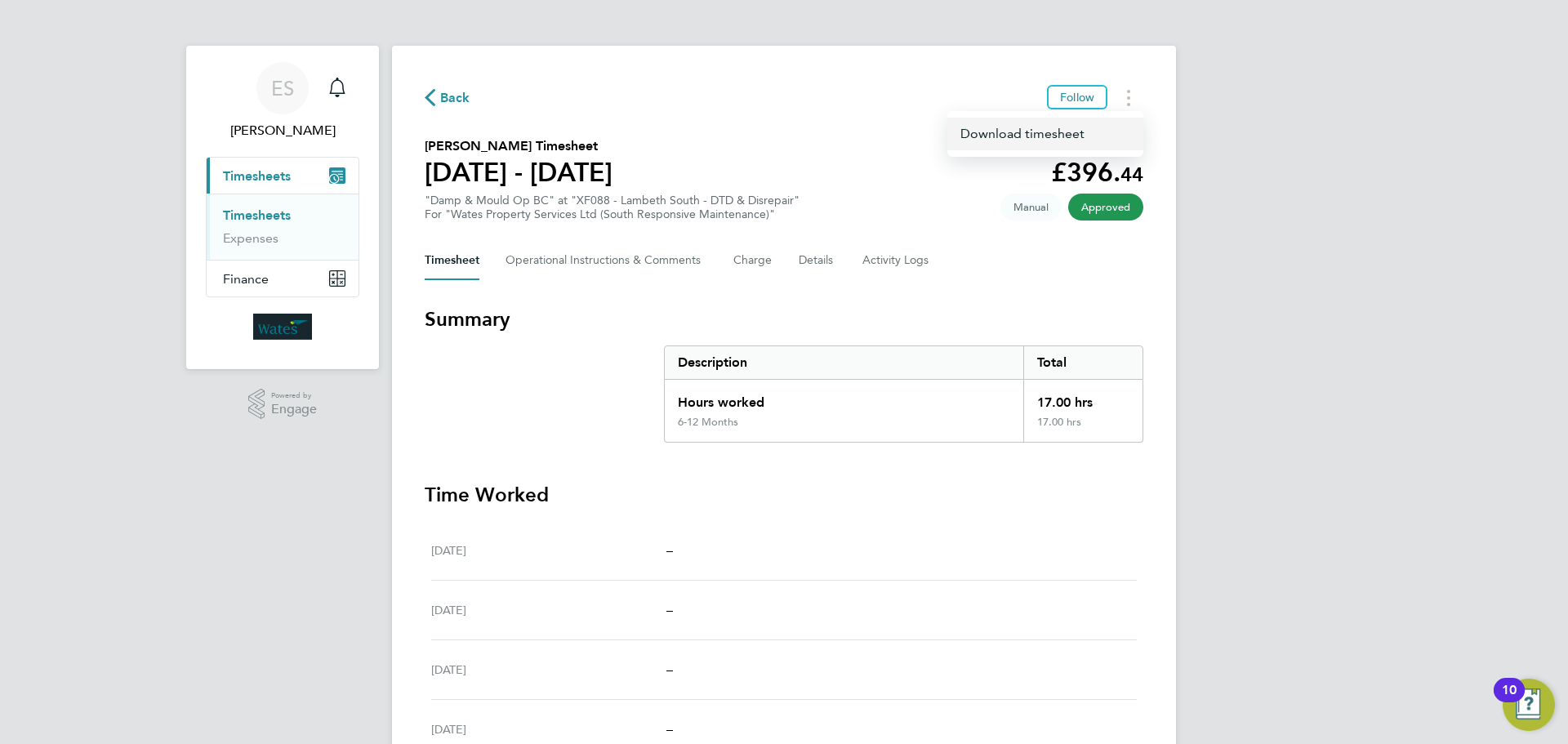
click at [1048, 134] on link "Download timesheet" at bounding box center [1046, 133] width 196 height 32
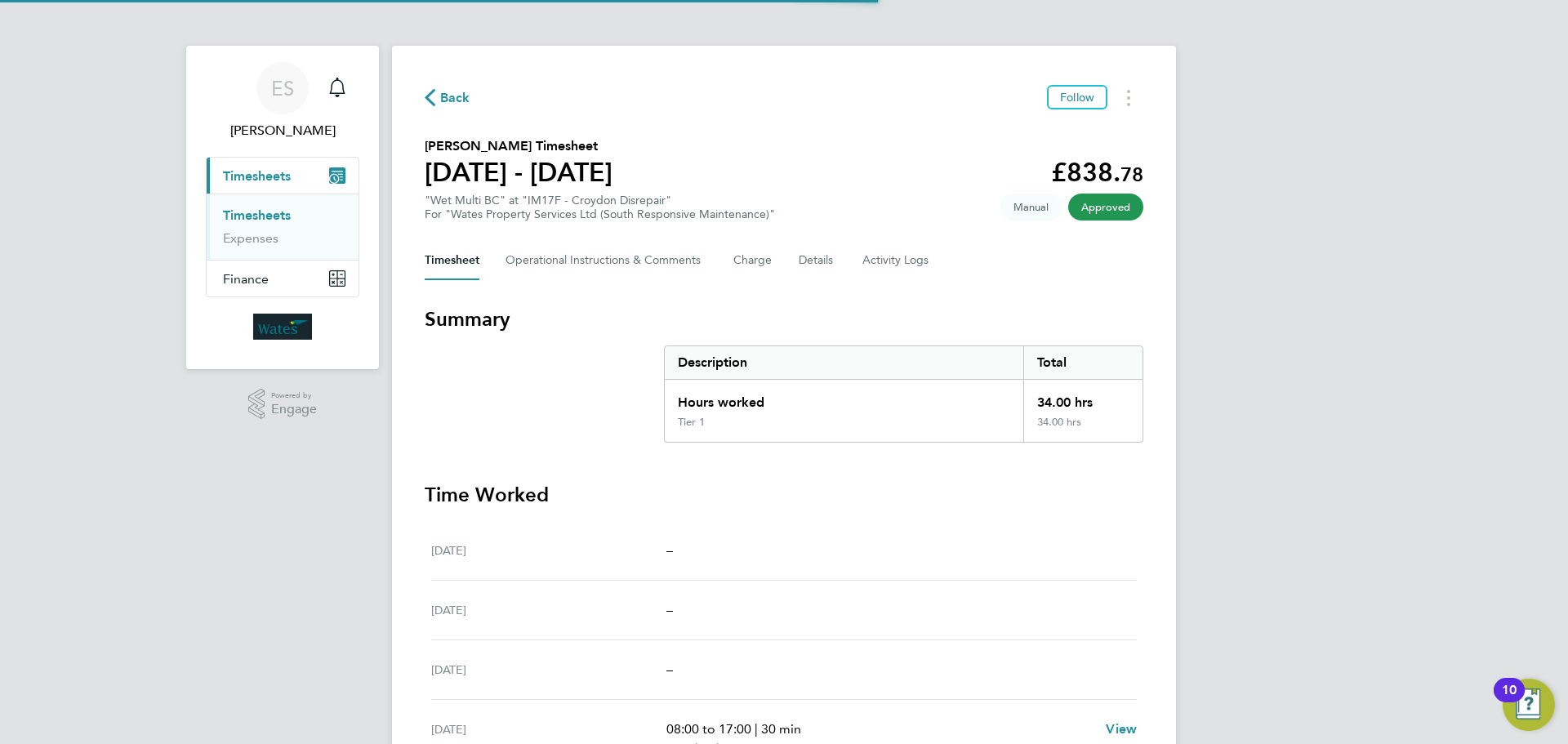
drag, startPoint x: 1123, startPoint y: 97, endPoint x: 1110, endPoint y: 106, distance: 15.8
click at [1123, 97] on button "Timesheets Menu" at bounding box center [1129, 97] width 30 height 26
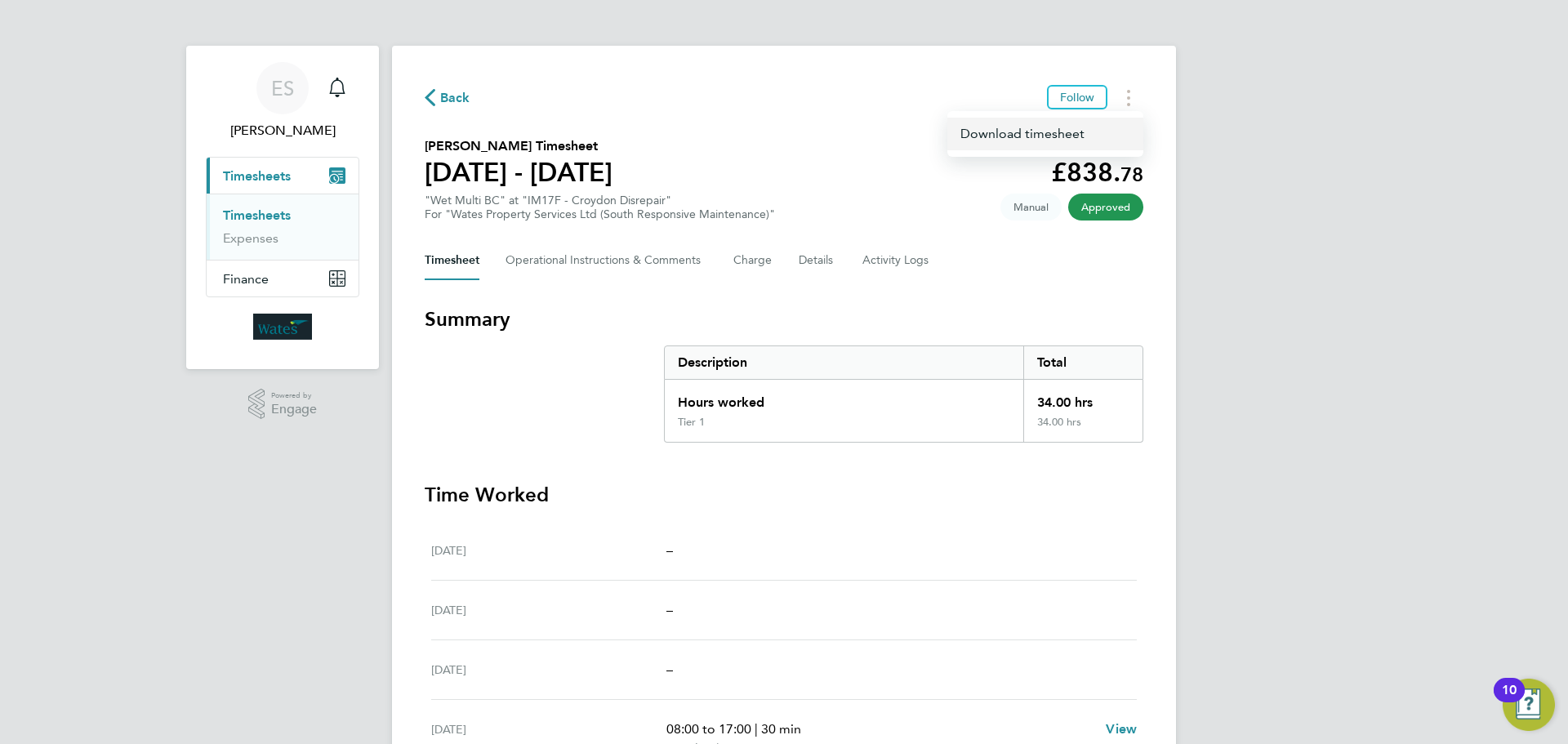
click at [1048, 132] on link "Download timesheet" at bounding box center [1046, 133] width 196 height 32
click at [1129, 102] on icon "Timesheets Menu" at bounding box center [1129, 97] width 3 height 16
click at [1070, 129] on link "Download timesheet" at bounding box center [1046, 133] width 196 height 32
click at [1133, 90] on button "Timesheets Menu" at bounding box center [1129, 97] width 30 height 26
click at [1063, 134] on link "Download timesheet" at bounding box center [1046, 133] width 196 height 32
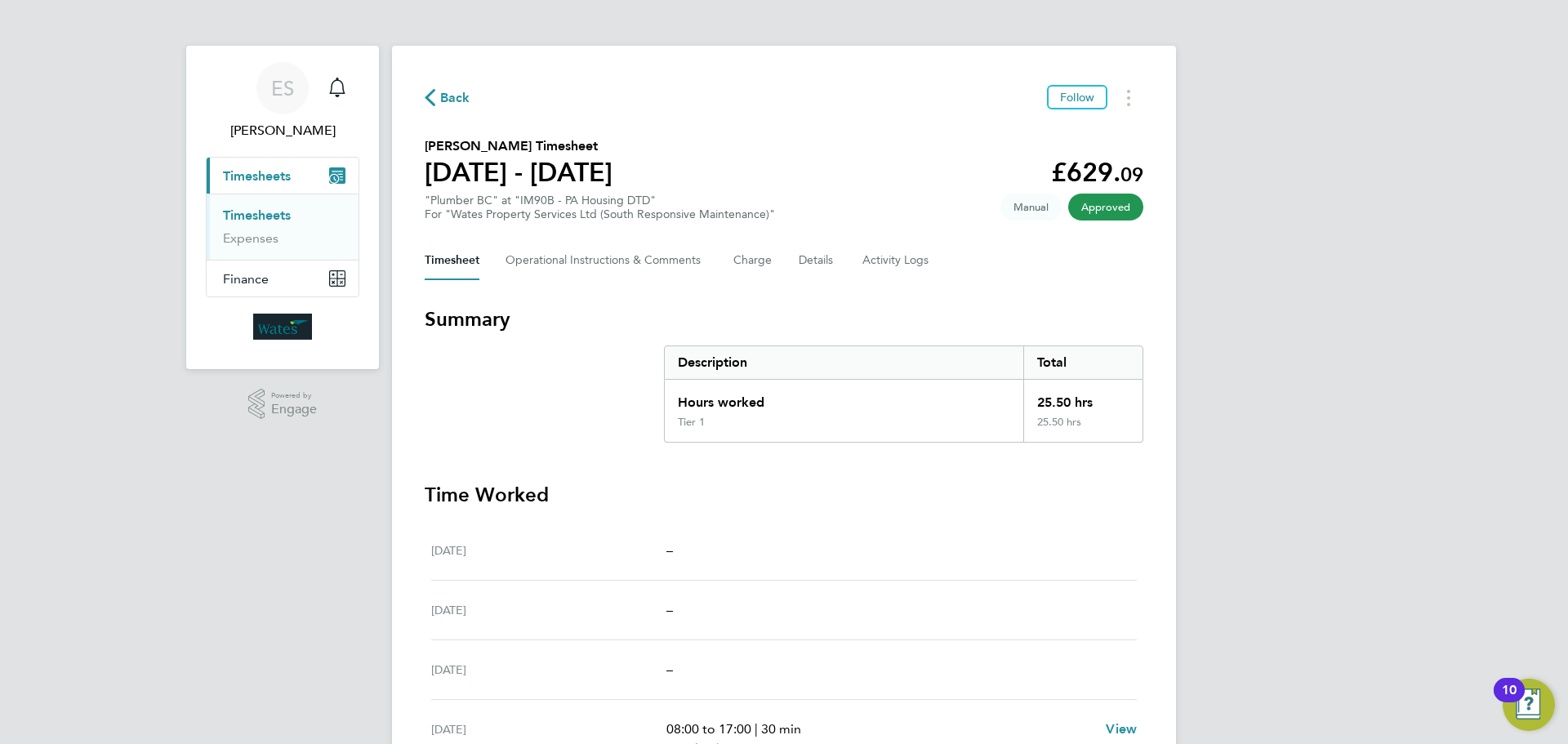
click at [1338, 336] on div "ES Emily Summerfield Notifications Applications: Current page: Timesheets Times…" at bounding box center [784, 531] width 1568 height 1062
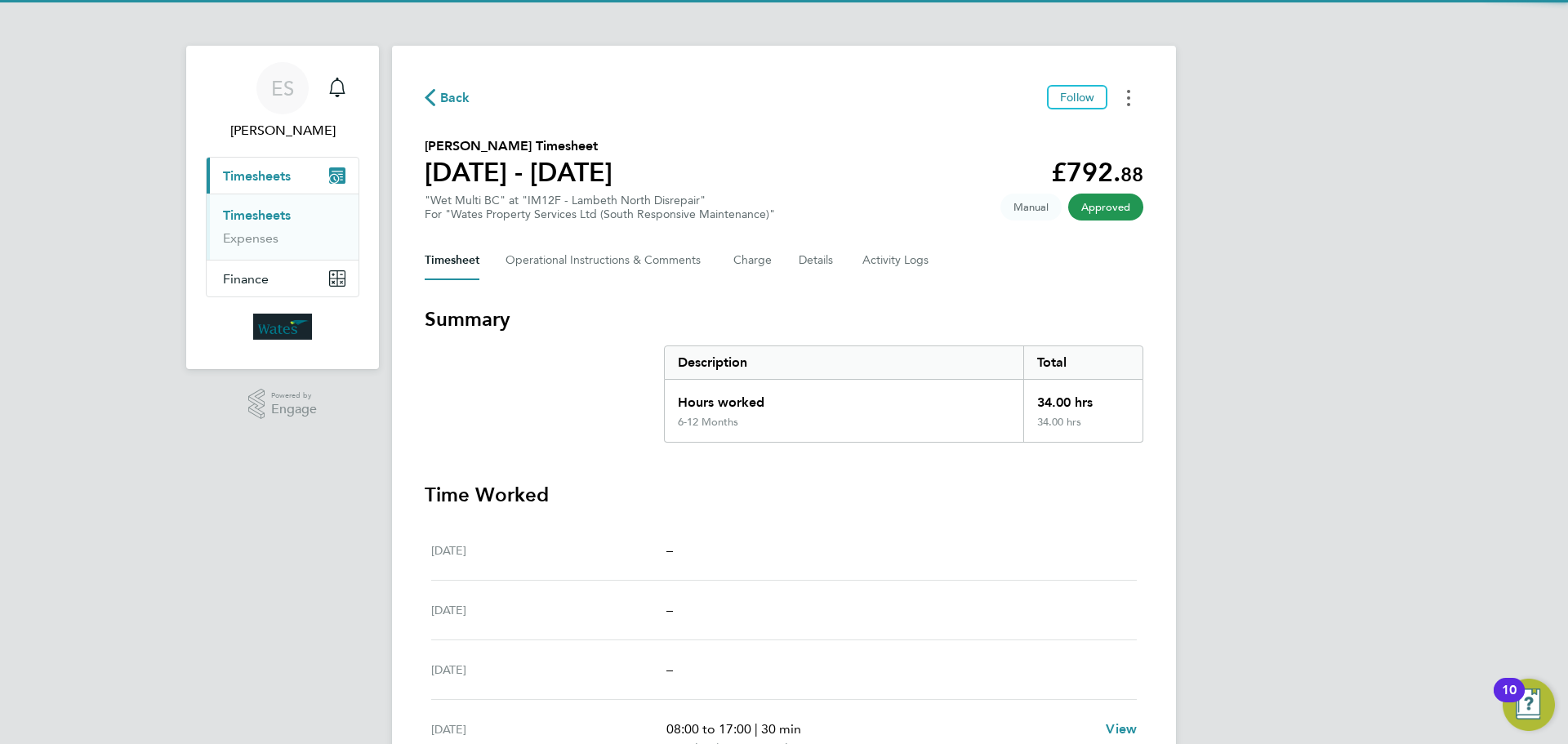
click at [1127, 91] on button "Timesheets Menu" at bounding box center [1129, 97] width 30 height 26
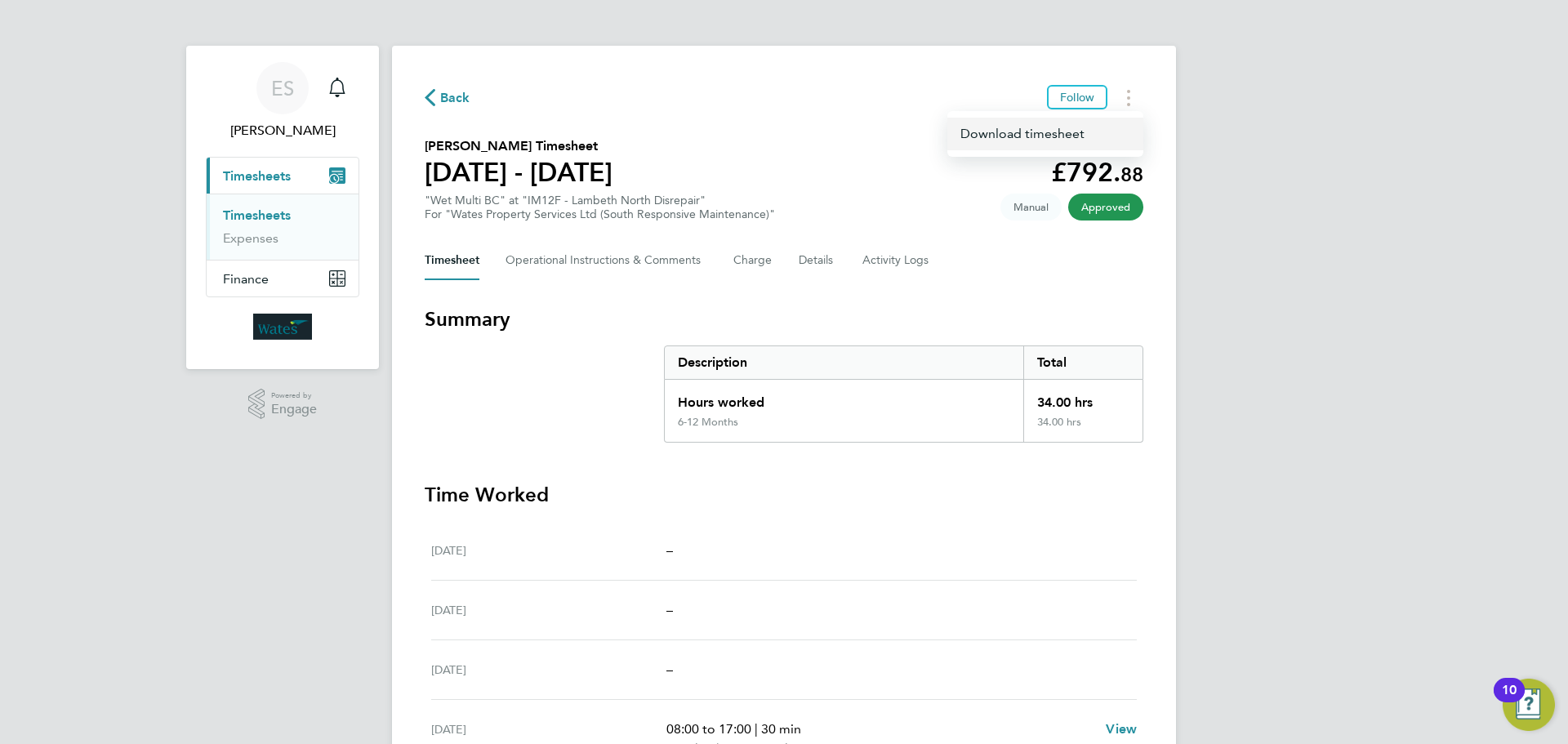
click at [1089, 129] on link "Download timesheet" at bounding box center [1046, 133] width 196 height 32
click at [1124, 85] on button "Timesheets Menu" at bounding box center [1129, 97] width 30 height 26
click at [1053, 130] on link "Download timesheet" at bounding box center [1046, 133] width 196 height 32
click at [1120, 106] on button "Timesheets Menu" at bounding box center [1129, 97] width 30 height 26
click at [1099, 120] on link "Download timesheet" at bounding box center [1046, 133] width 196 height 32
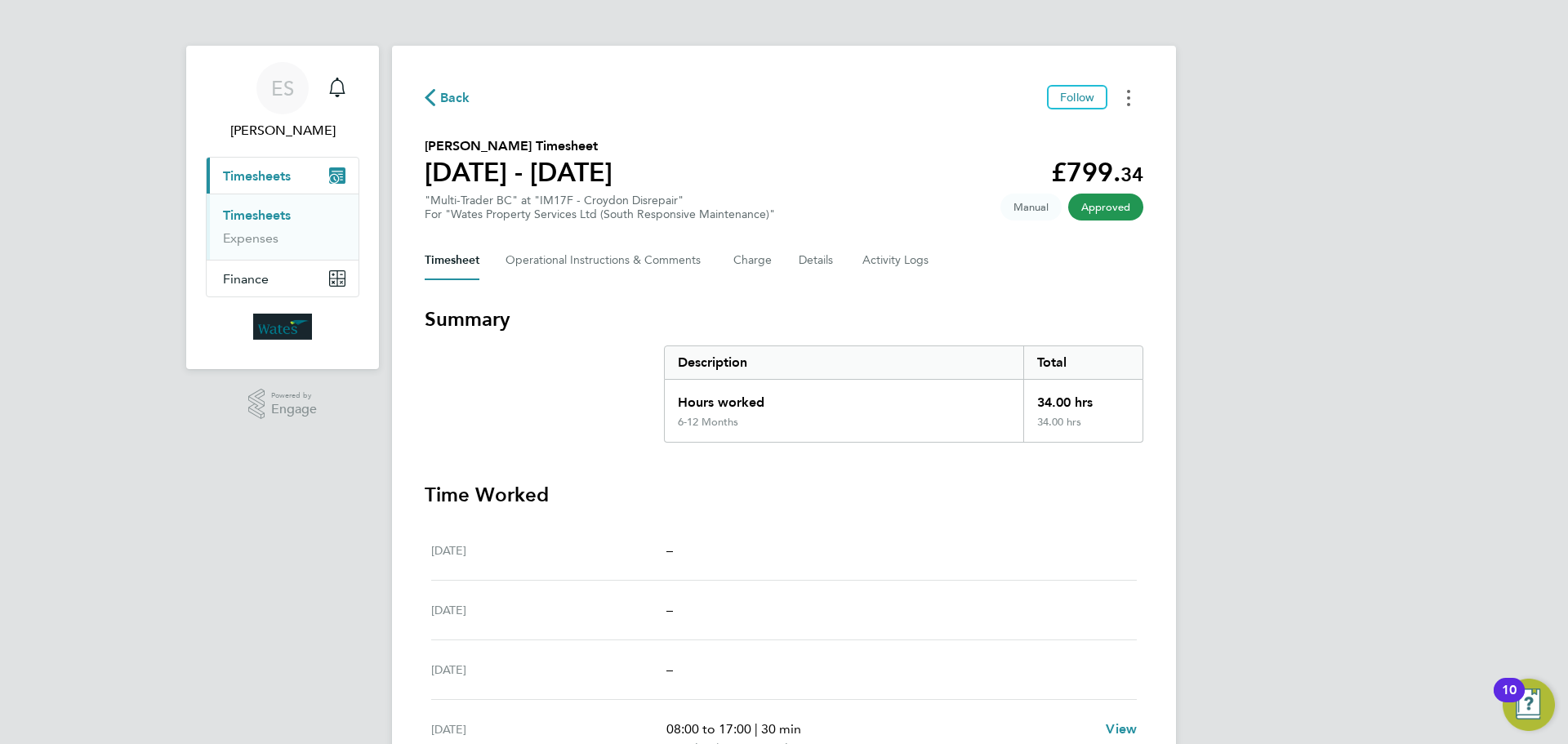
click at [1133, 97] on button "Timesheets Menu" at bounding box center [1129, 97] width 30 height 26
click at [1065, 130] on link "Download timesheet" at bounding box center [1046, 133] width 196 height 32
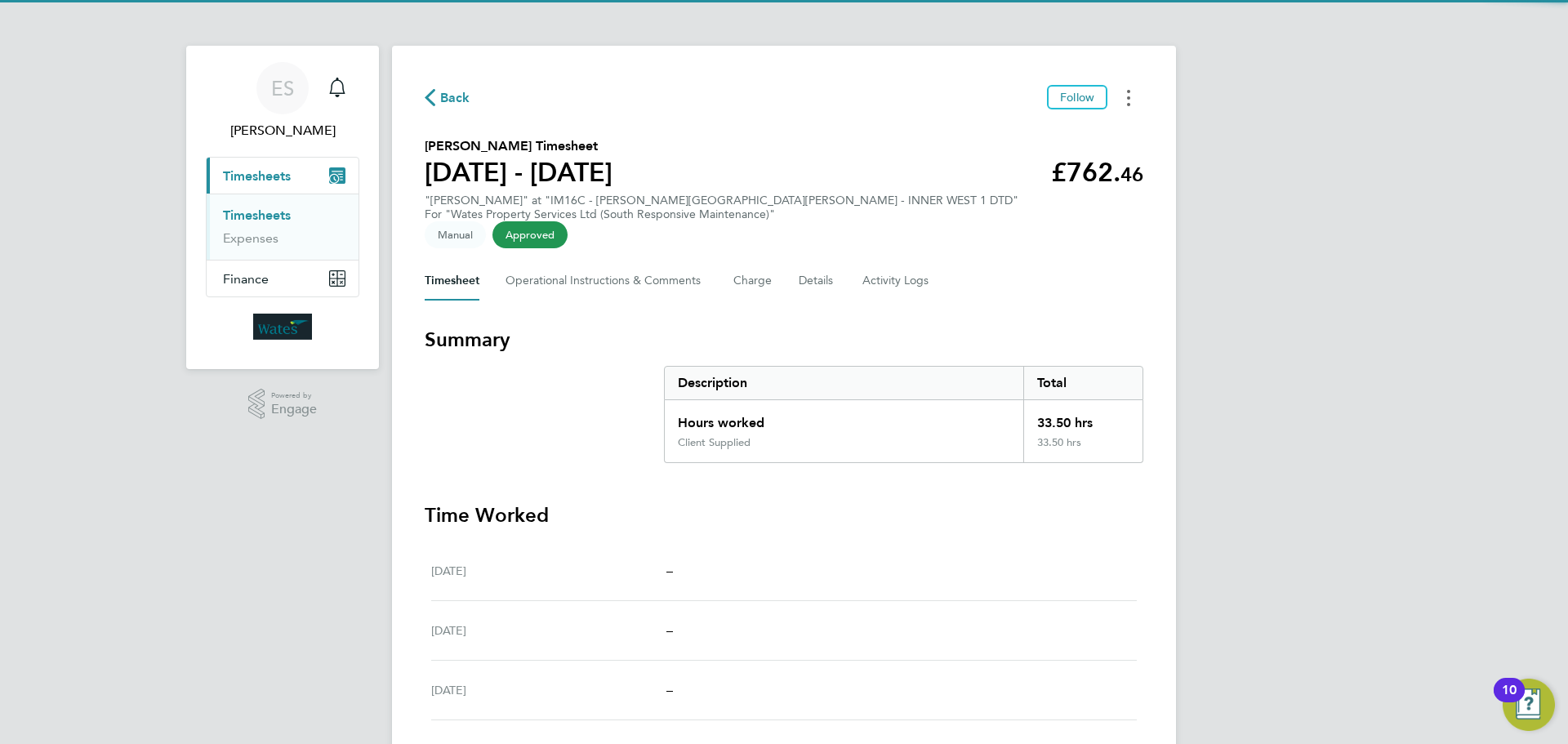
click at [1132, 103] on button "Timesheets Menu" at bounding box center [1129, 97] width 30 height 26
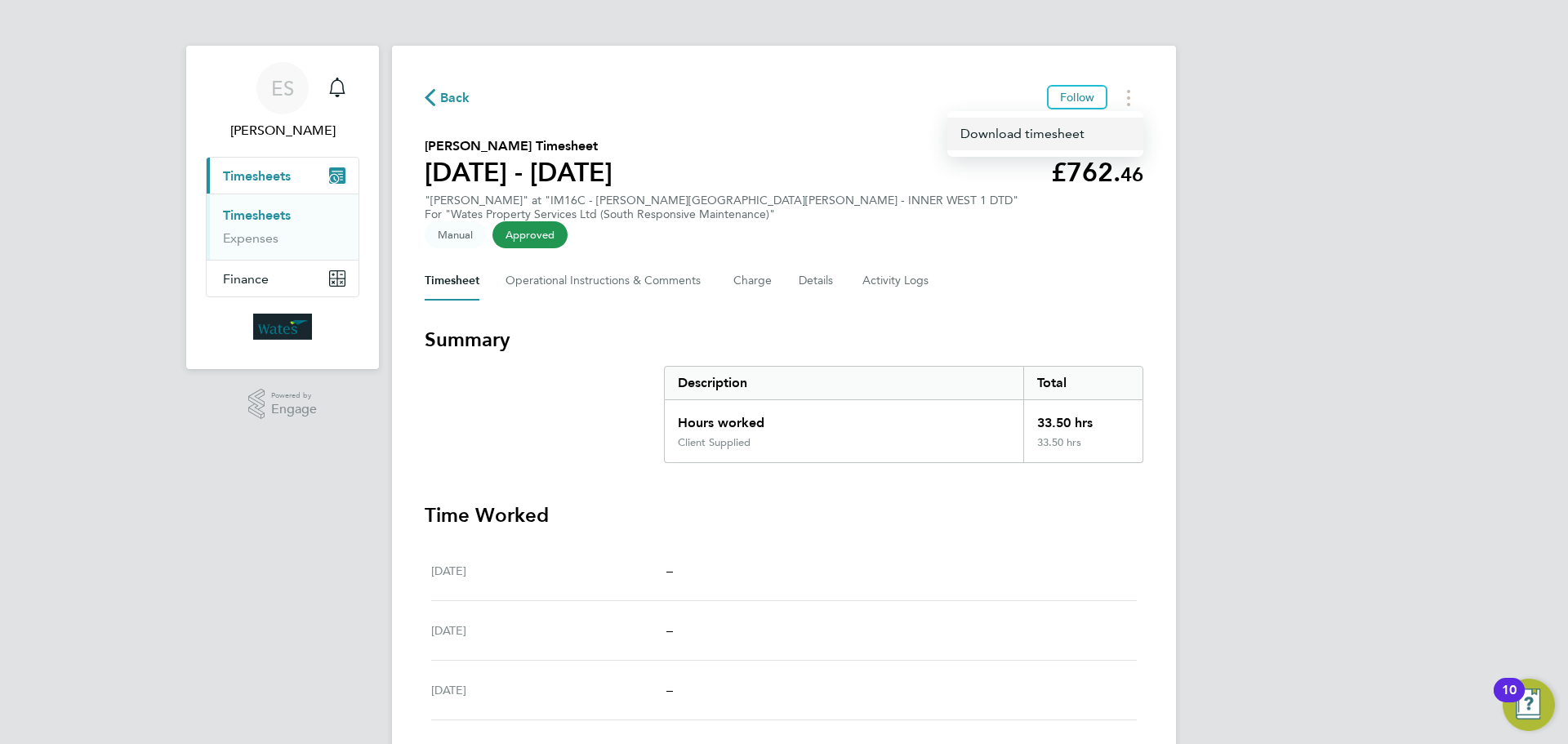
drag, startPoint x: 1057, startPoint y: 133, endPoint x: 1048, endPoint y: 139, distance: 10.8
click at [1057, 134] on link "Download timesheet" at bounding box center [1046, 133] width 196 height 32
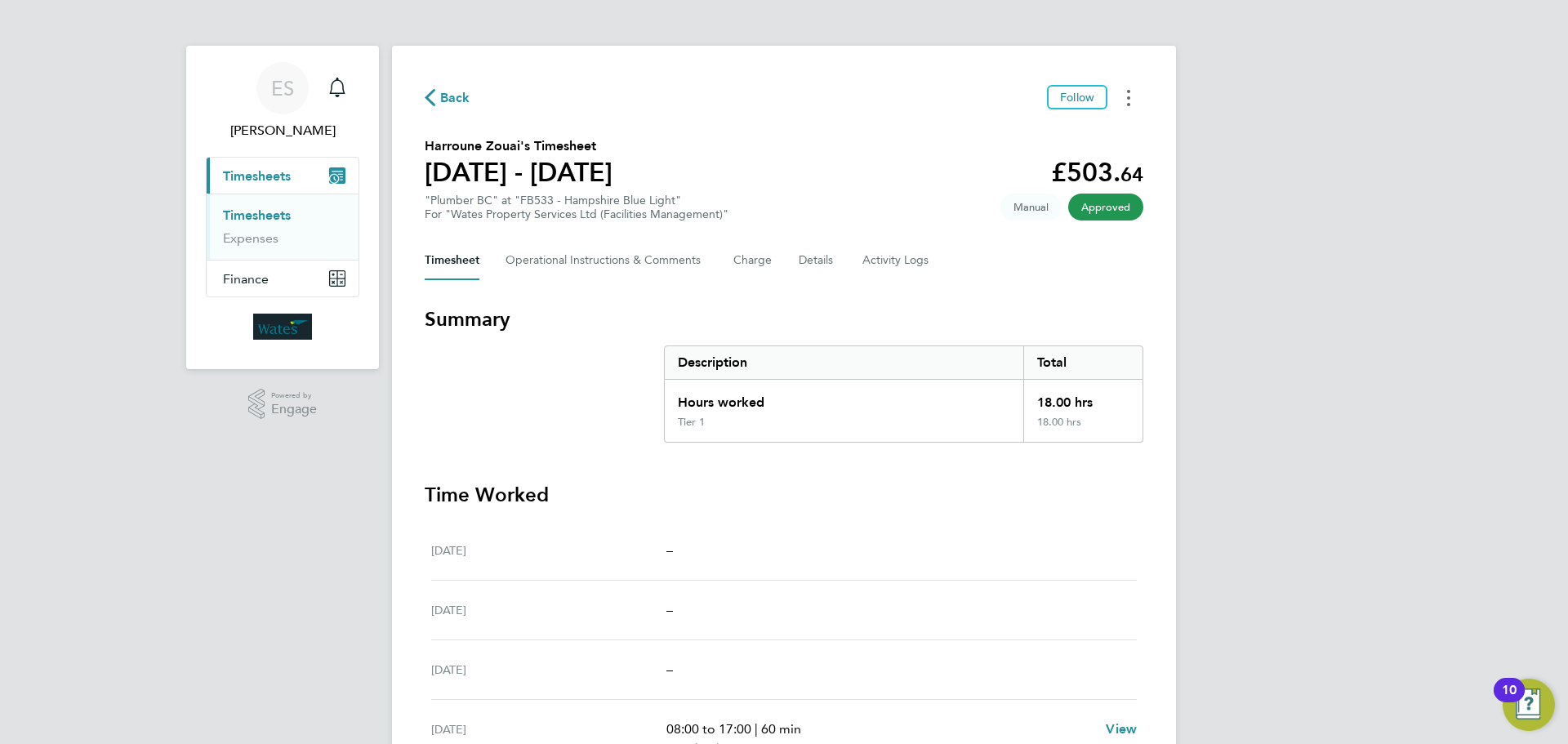
click at [1123, 100] on button "Timesheets Menu" at bounding box center [1129, 97] width 30 height 26
click at [1069, 130] on link "Download timesheet" at bounding box center [1046, 133] width 196 height 32
click at [1129, 106] on circle "Timesheets Menu" at bounding box center [1129, 104] width 3 height 3
click at [1043, 140] on link "Download timesheet" at bounding box center [1046, 133] width 196 height 32
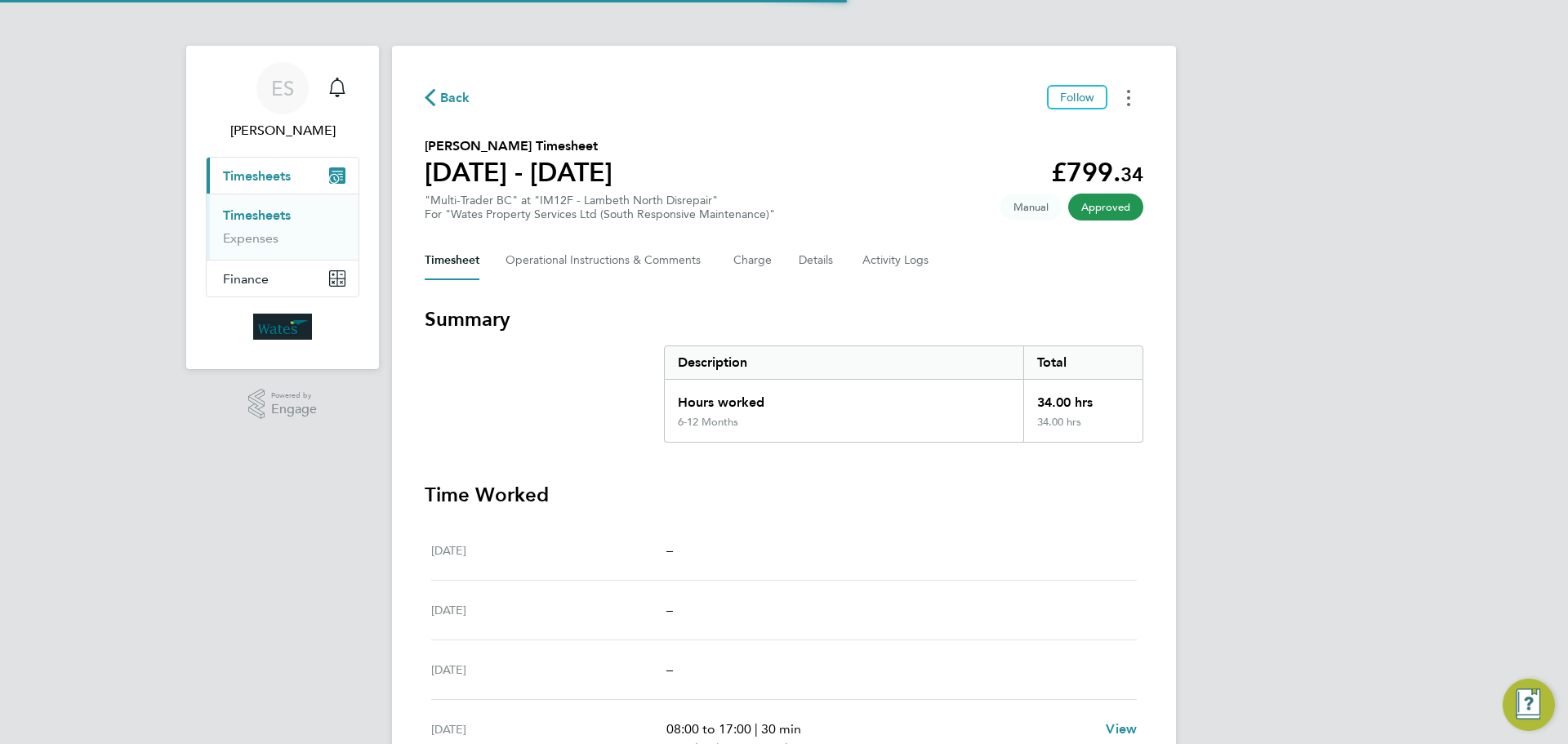
click at [1133, 93] on button "Timesheets Menu" at bounding box center [1129, 97] width 30 height 26
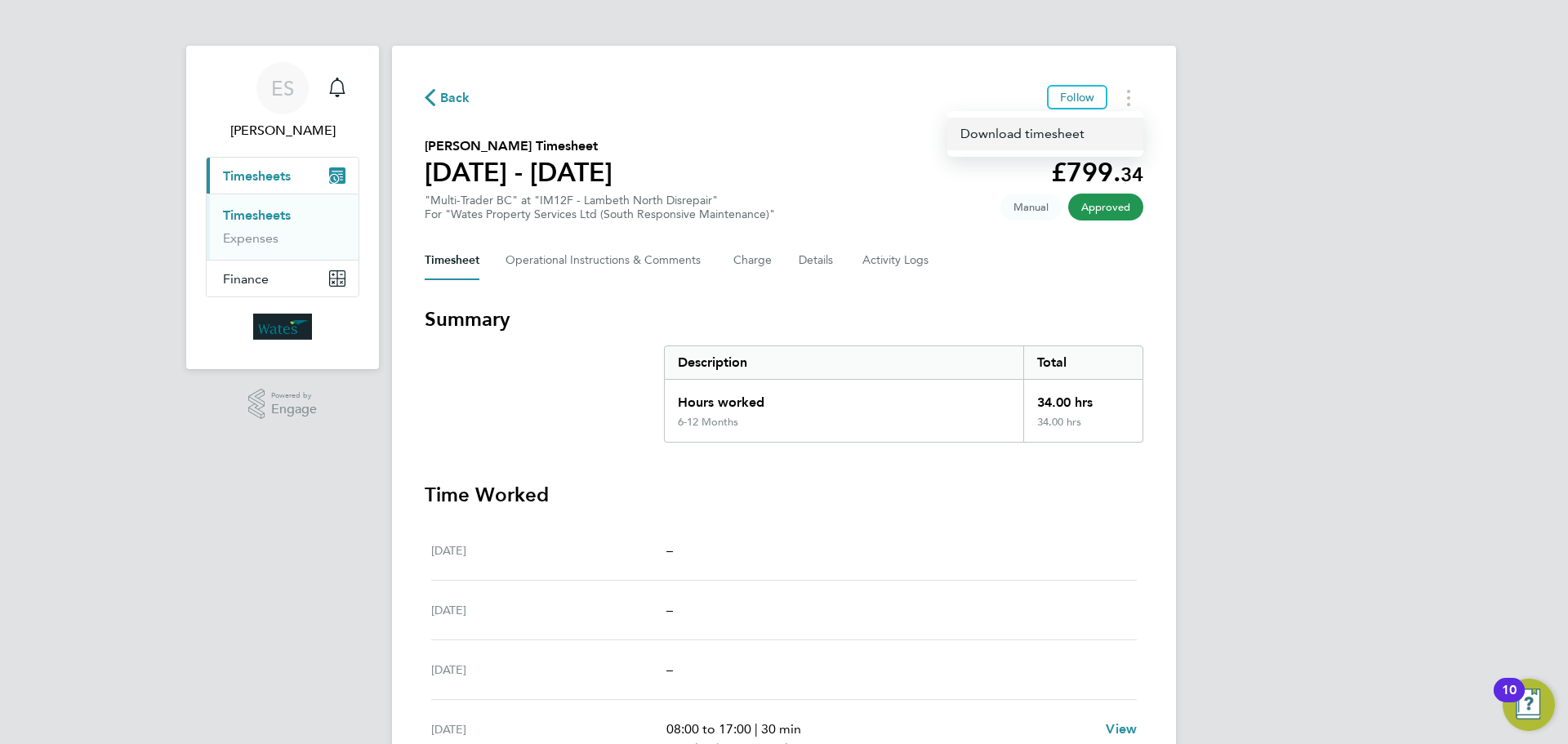
click at [1065, 132] on link "Download timesheet" at bounding box center [1046, 133] width 196 height 32
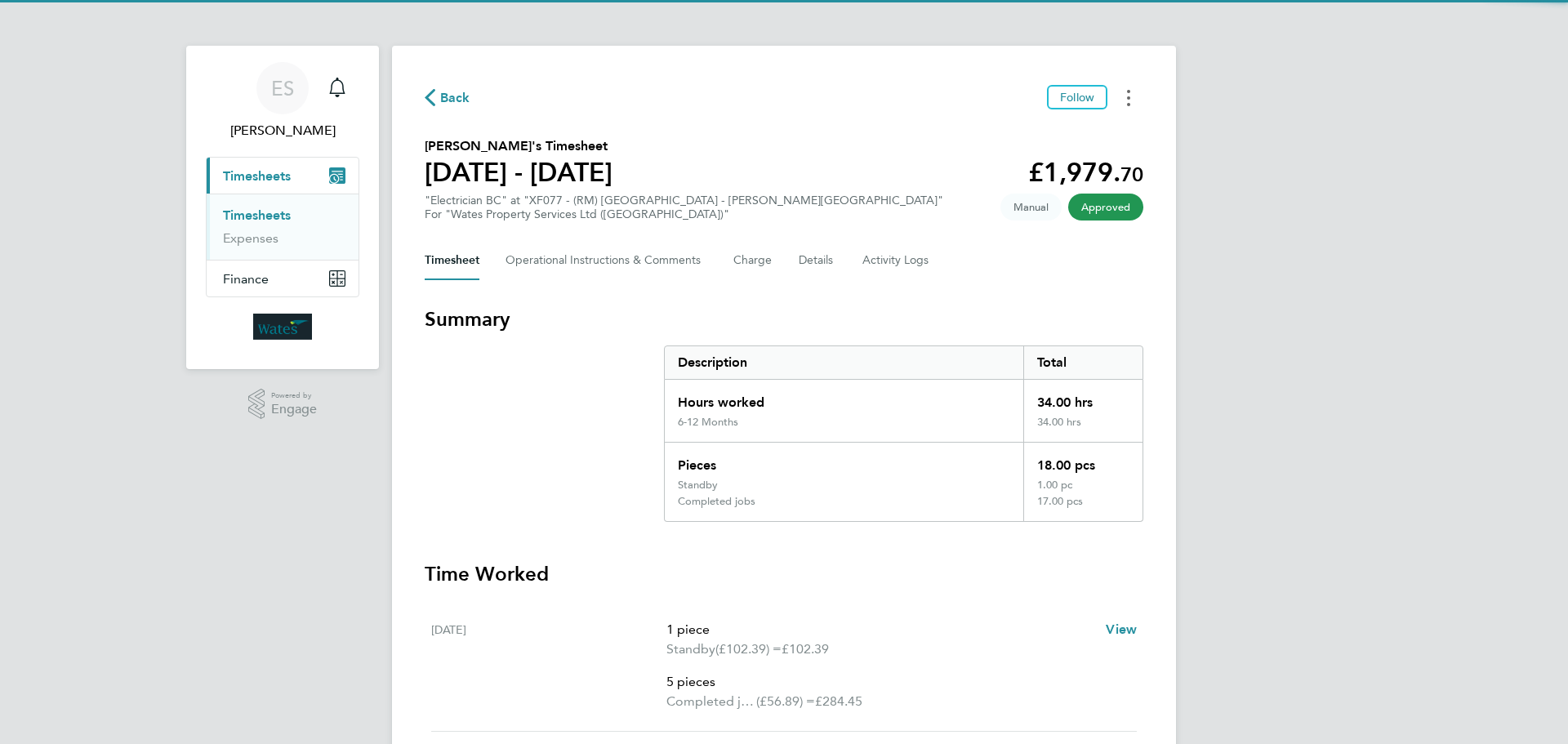
click at [1138, 101] on button "Timesheets Menu" at bounding box center [1129, 97] width 30 height 26
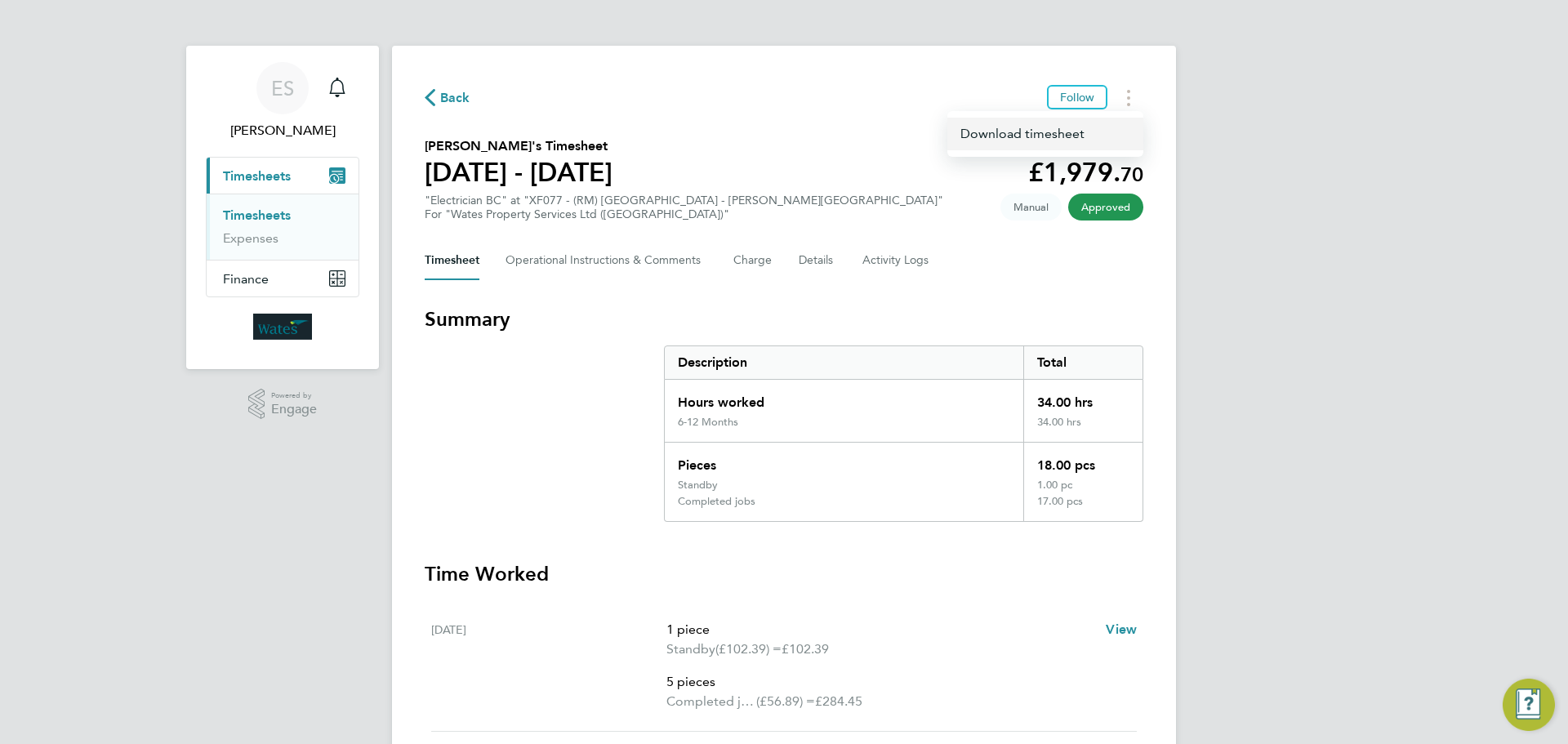
drag, startPoint x: 1135, startPoint y: 104, endPoint x: 1084, endPoint y: 134, distance: 59.2
click at [1093, 131] on link "Download timesheet" at bounding box center [1046, 133] width 196 height 32
click at [1420, 454] on div "ES Emily Summerfield Notifications Applications: Current page: Timesheets Times…" at bounding box center [784, 731] width 1568 height 1461
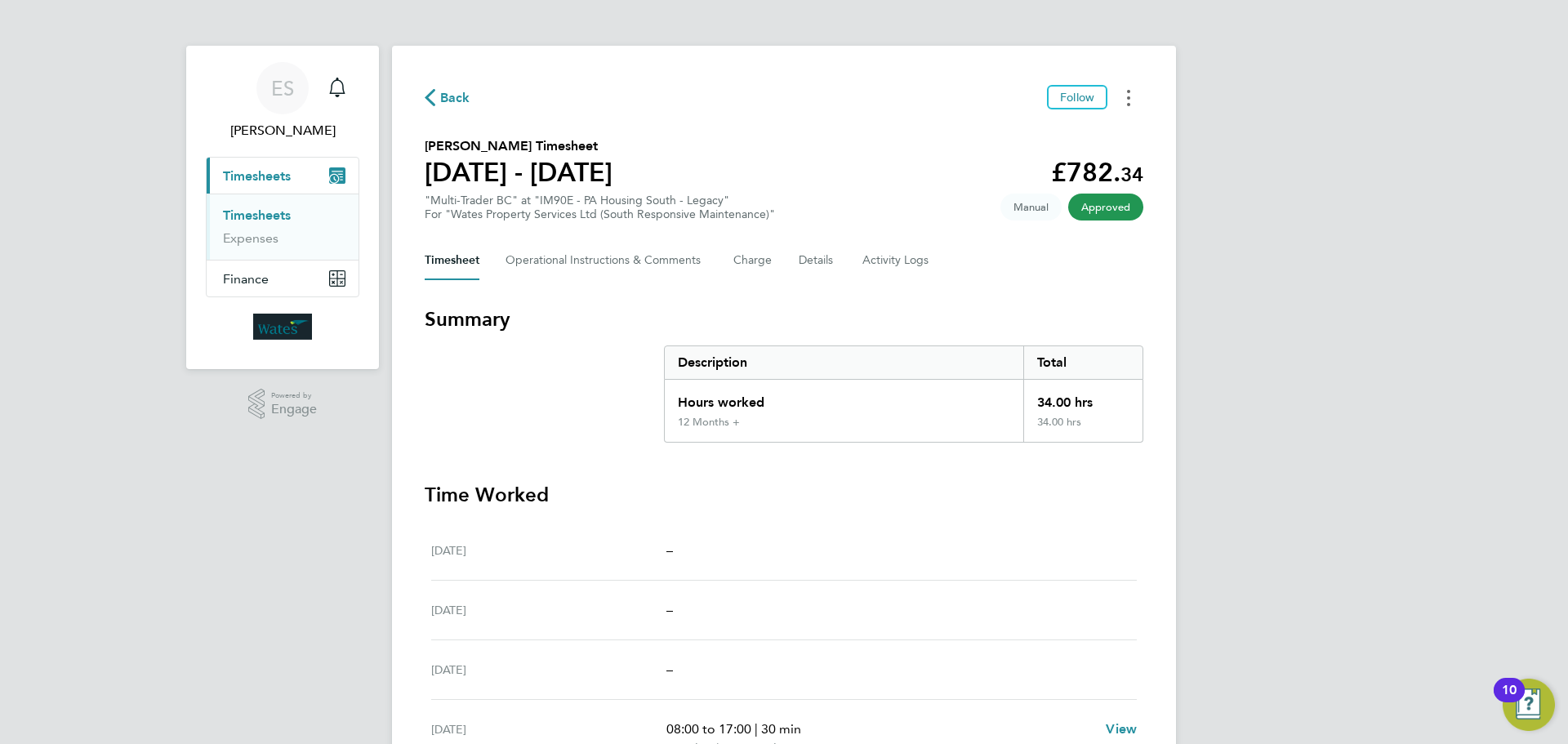
click at [1122, 93] on button "Timesheets Menu" at bounding box center [1129, 97] width 30 height 26
click at [1074, 133] on link "Download timesheet" at bounding box center [1046, 133] width 196 height 32
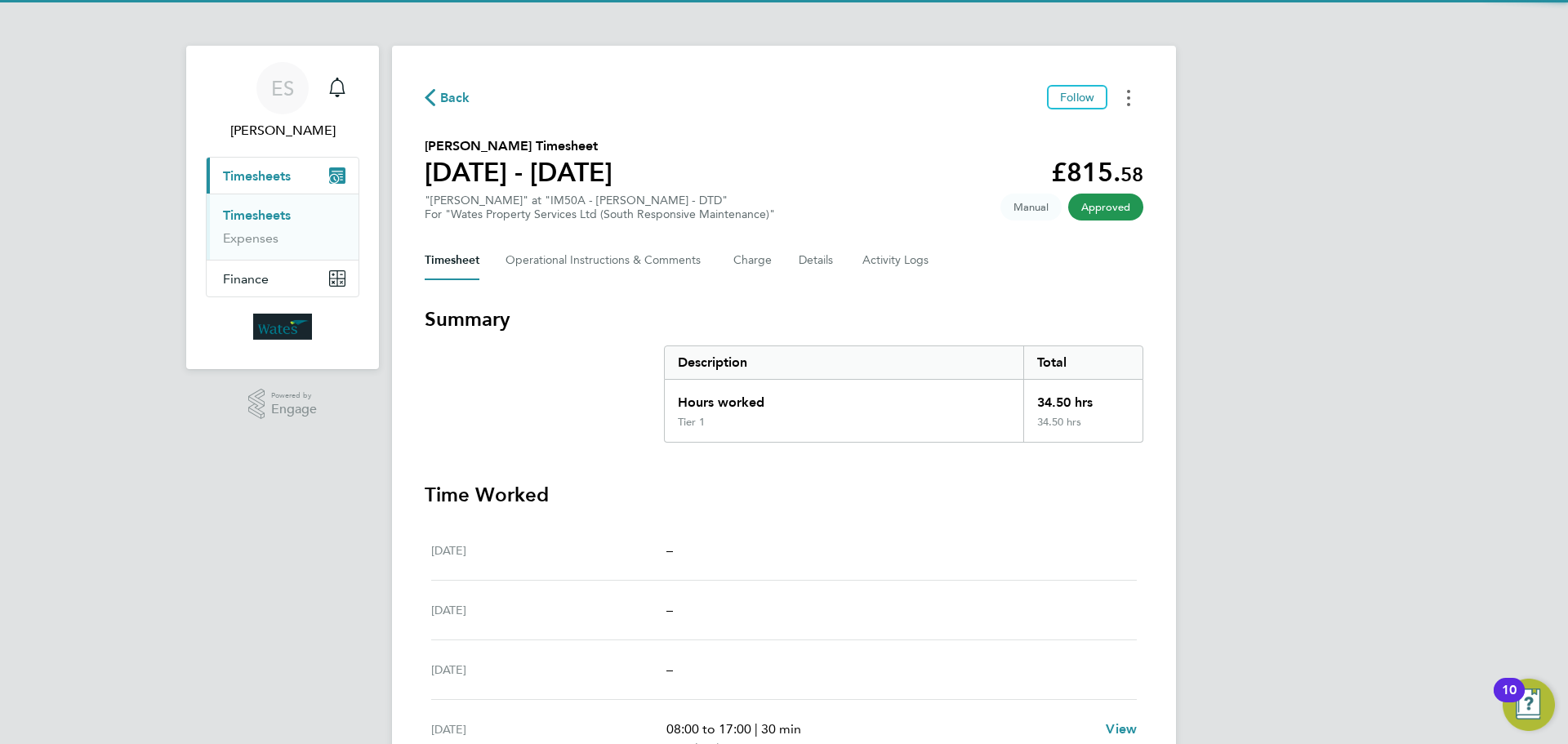
click at [1130, 94] on button "Timesheets Menu" at bounding box center [1129, 97] width 30 height 26
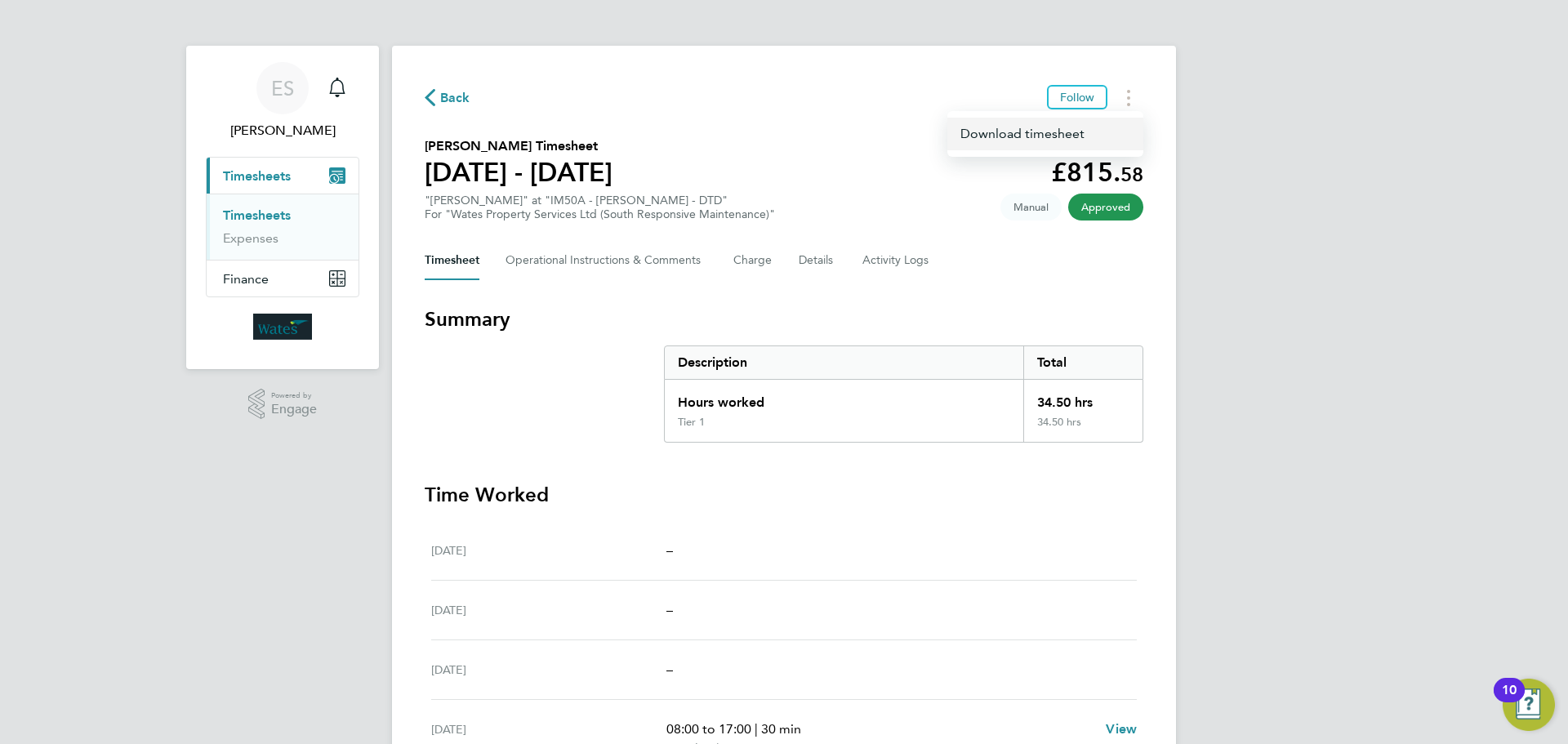
click at [1076, 134] on link "Download timesheet" at bounding box center [1046, 133] width 196 height 32
click at [1133, 95] on button "Timesheets Menu" at bounding box center [1129, 97] width 30 height 26
click at [1076, 133] on link "Download timesheet" at bounding box center [1046, 133] width 196 height 32
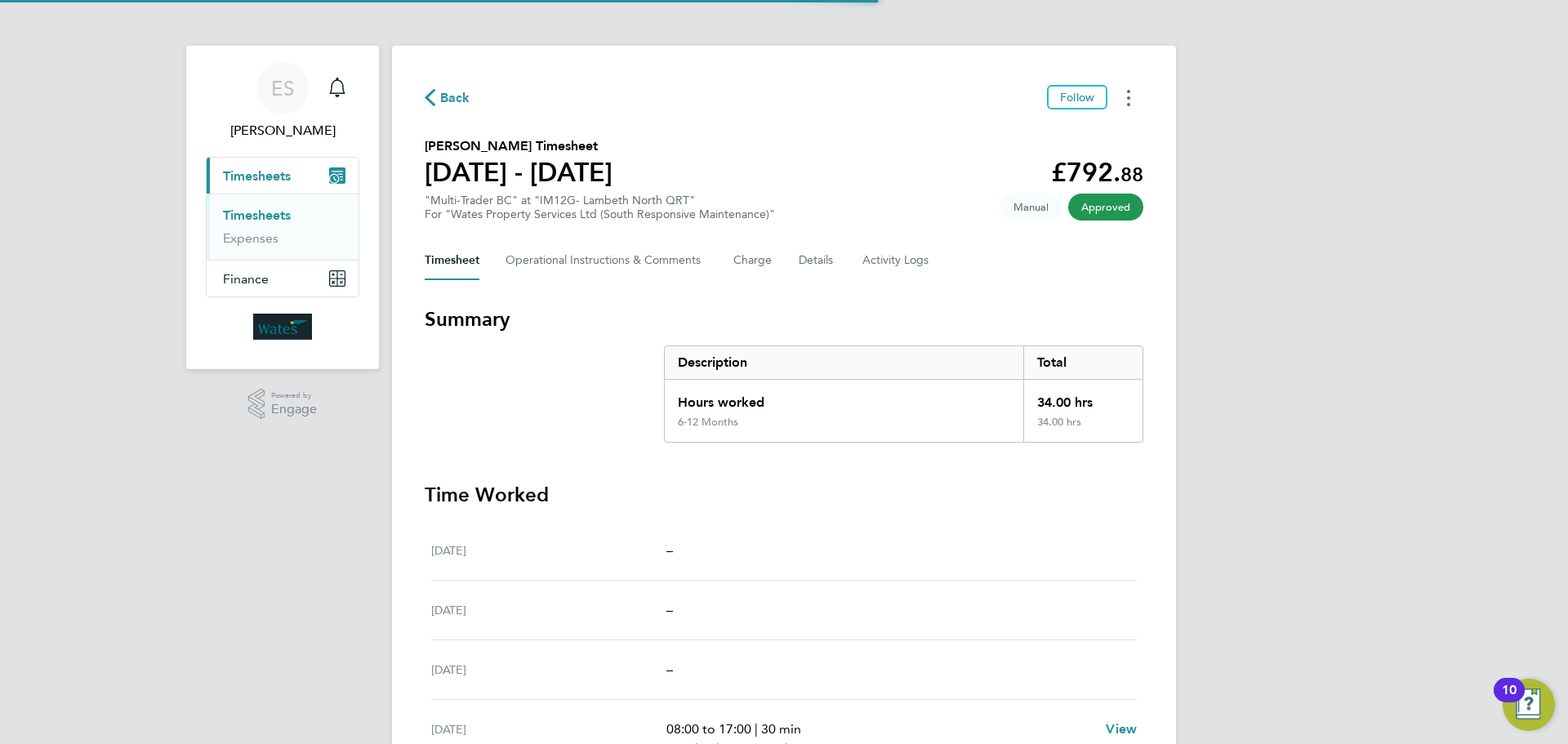
drag, startPoint x: 1121, startPoint y: 96, endPoint x: 1115, endPoint y: 104, distance: 10.0
click at [1121, 96] on button "Timesheets Menu" at bounding box center [1129, 97] width 30 height 26
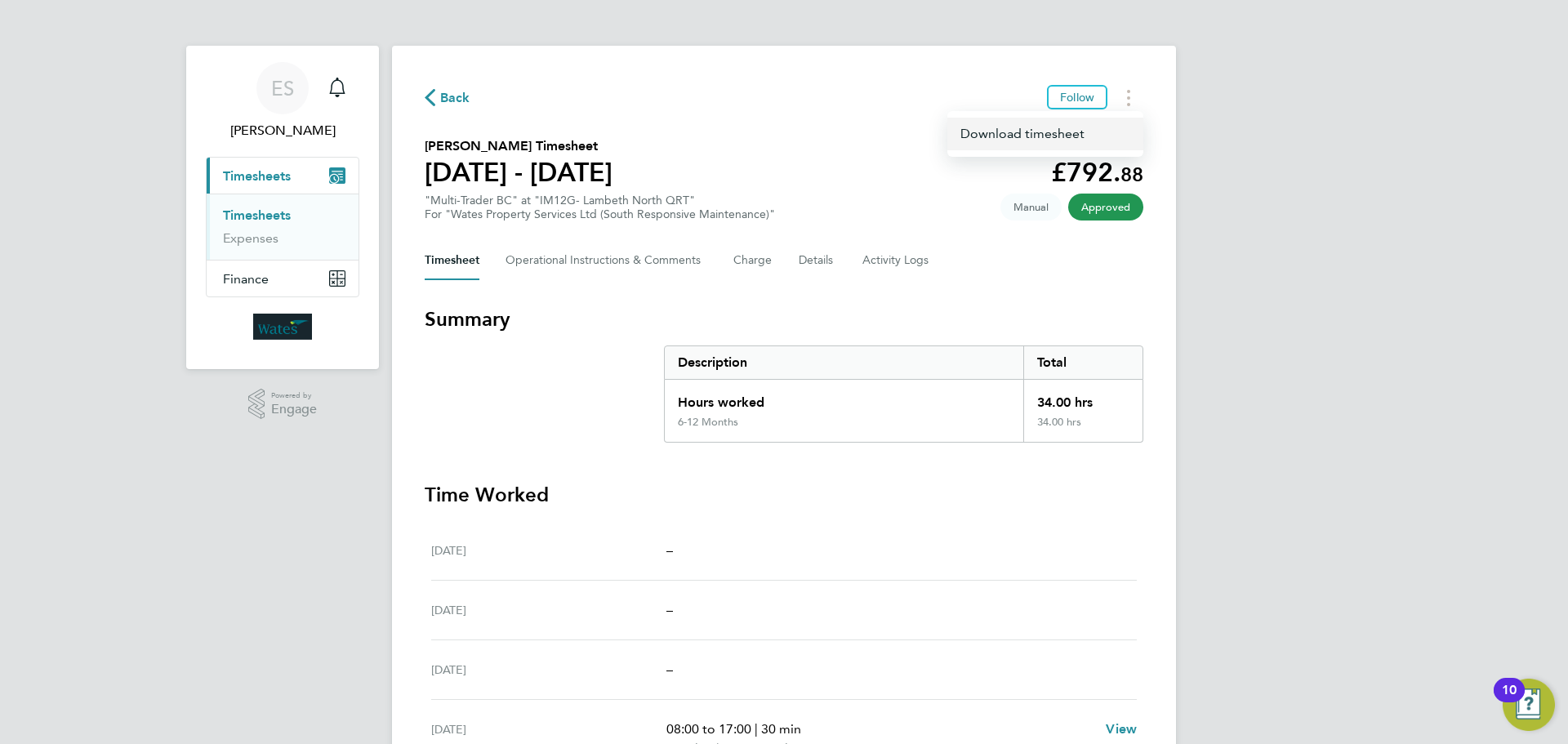
click at [1069, 134] on link "Download timesheet" at bounding box center [1046, 133] width 196 height 32
click at [1125, 106] on button "Timesheets Menu" at bounding box center [1129, 97] width 30 height 26
click at [1095, 142] on link "Download timesheet" at bounding box center [1046, 133] width 196 height 32
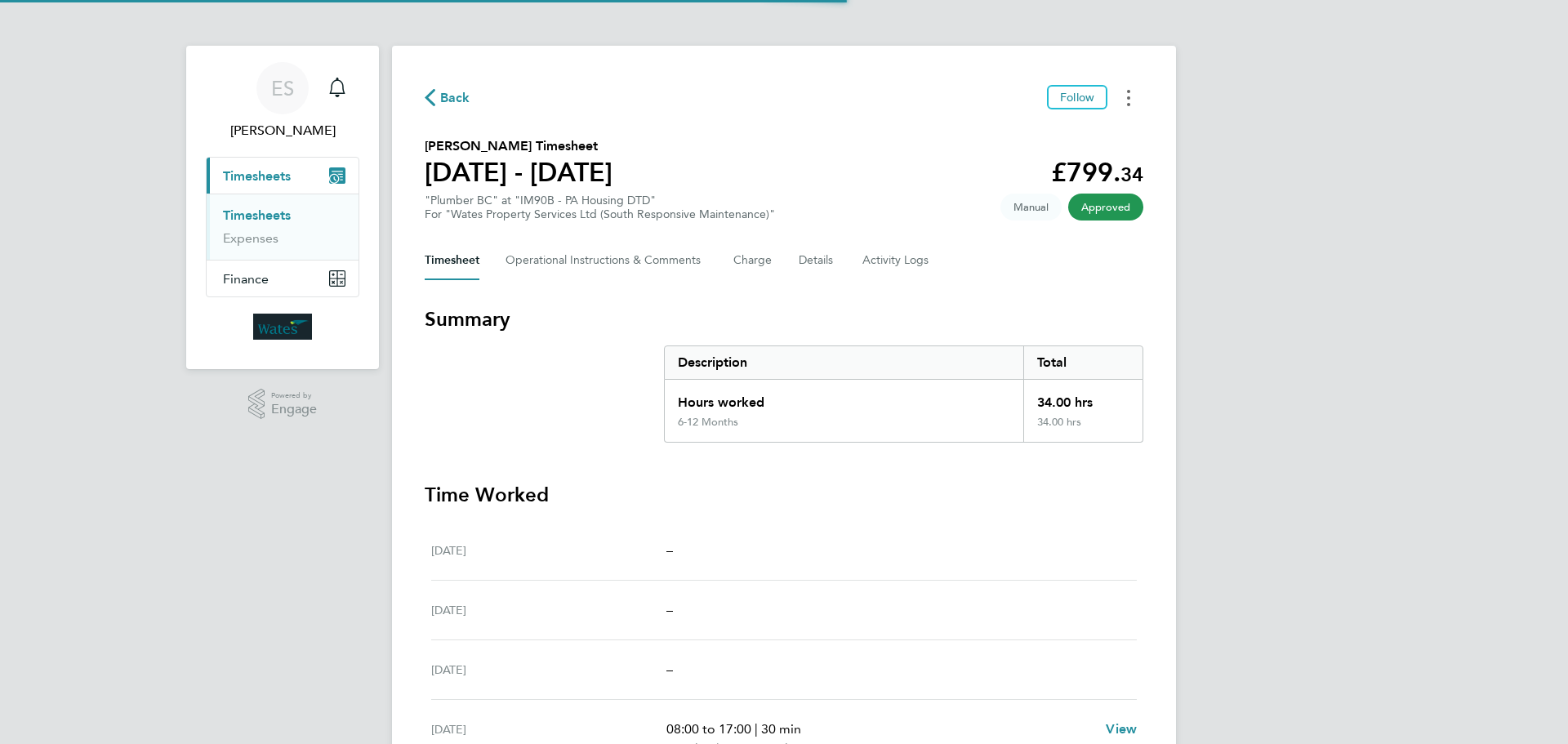
click at [1127, 101] on button "Timesheets Menu" at bounding box center [1129, 97] width 30 height 26
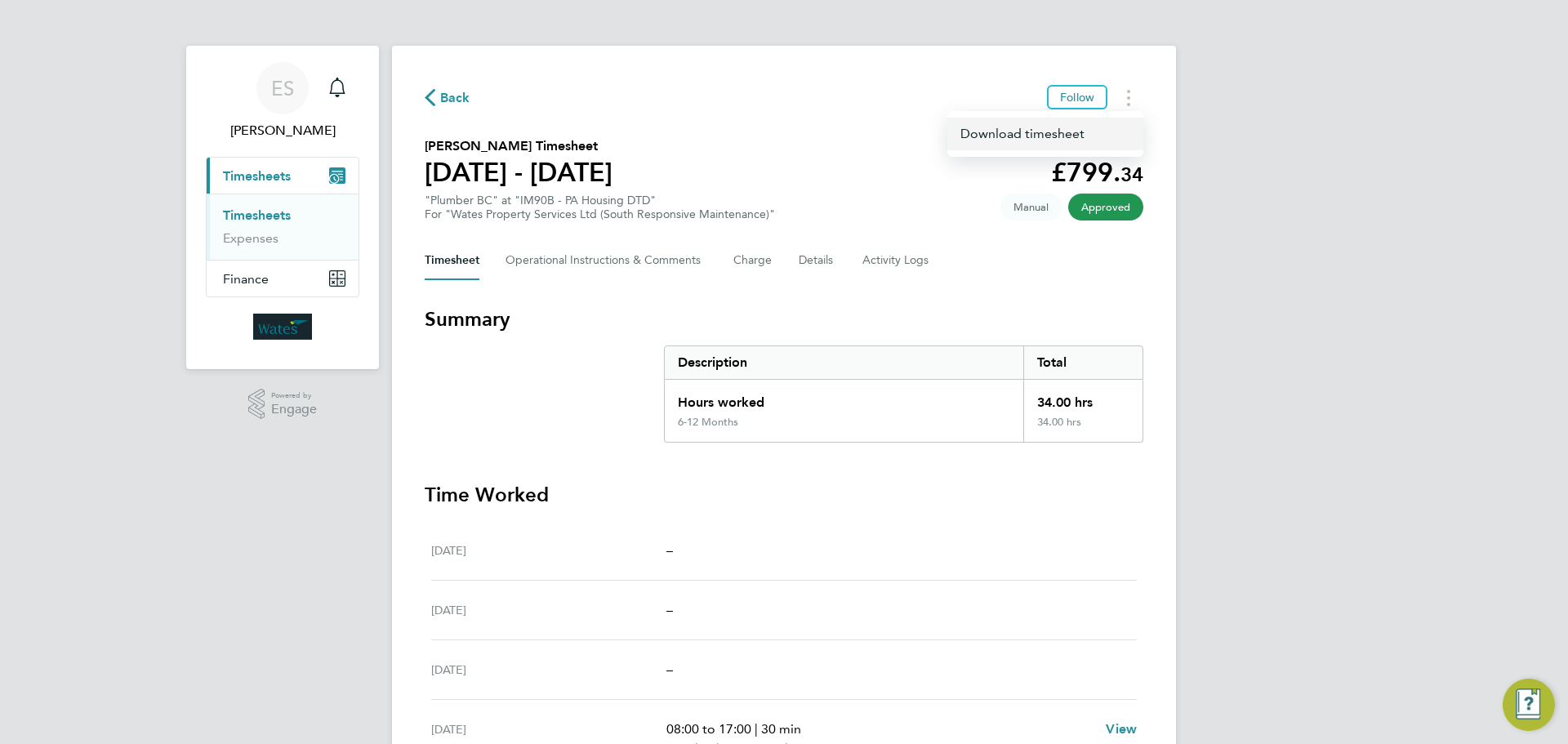
click at [1088, 134] on link "Download timesheet" at bounding box center [1046, 133] width 196 height 32
click at [1130, 104] on circle "Timesheets Menu" at bounding box center [1129, 104] width 3 height 3
click at [1088, 129] on link "Download timesheet" at bounding box center [1046, 133] width 196 height 32
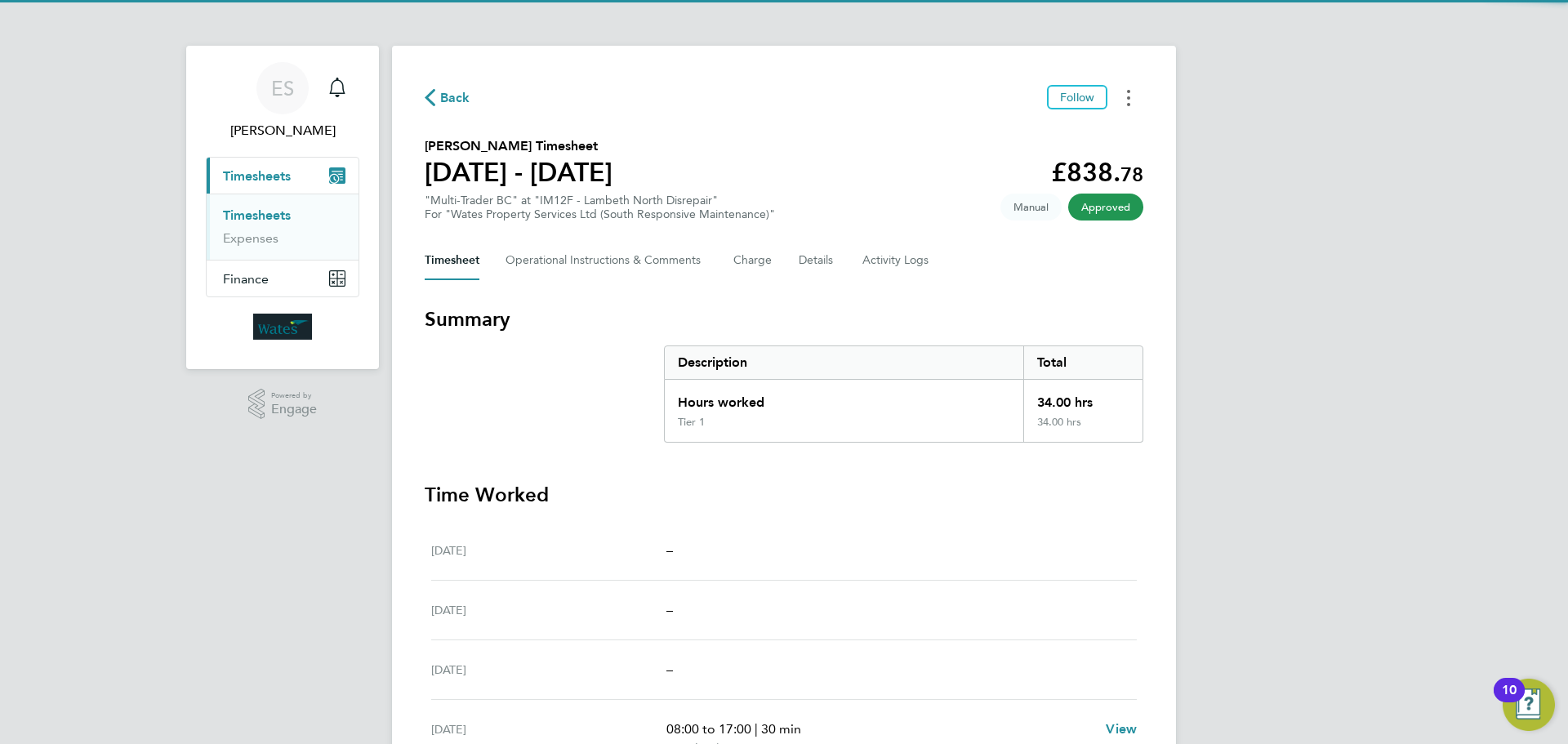
click at [1131, 92] on button "Timesheets Menu" at bounding box center [1129, 97] width 30 height 26
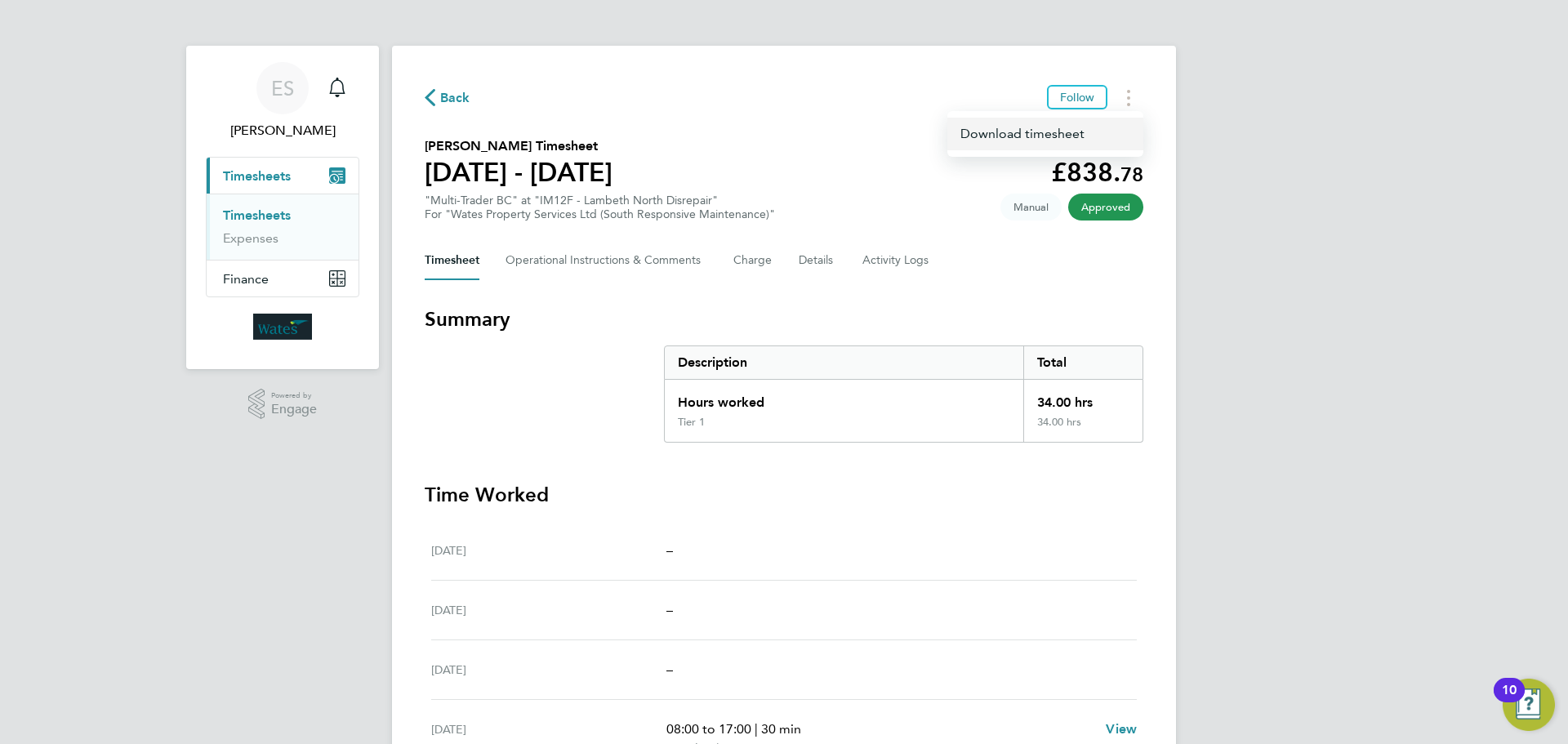
click at [1082, 144] on link "Download timesheet" at bounding box center [1046, 133] width 196 height 32
drag, startPoint x: 1131, startPoint y: 98, endPoint x: 1121, endPoint y: 106, distance: 12.8
click at [1131, 98] on button "Timesheets Menu" at bounding box center [1129, 97] width 30 height 26
click at [1076, 139] on link "Download timesheet" at bounding box center [1046, 133] width 196 height 32
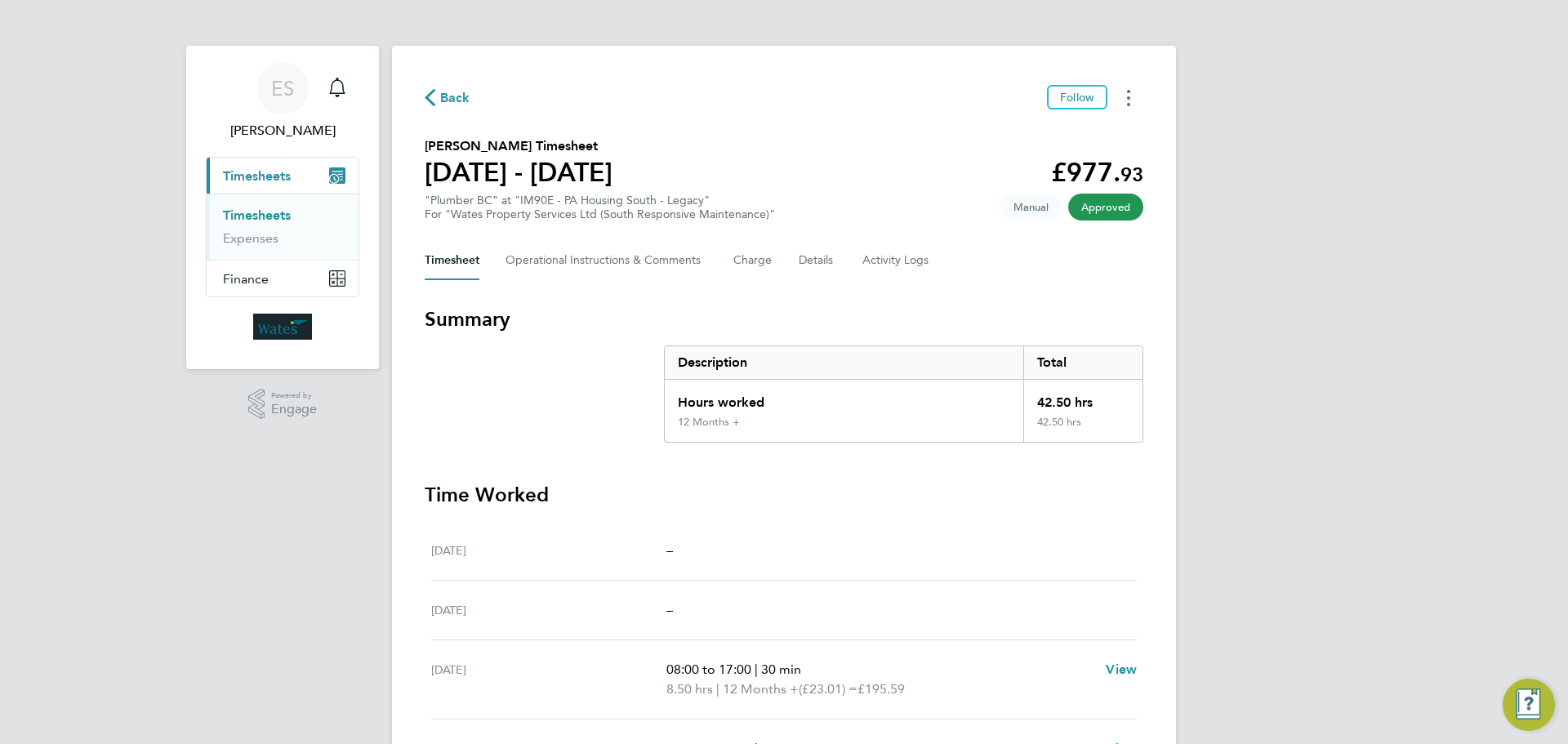
click at [1126, 96] on button "Timesheets Menu" at bounding box center [1129, 97] width 30 height 26
click at [1073, 134] on link "Download timesheet" at bounding box center [1046, 133] width 196 height 32
click at [1128, 104] on icon "Timesheets Menu" at bounding box center [1129, 97] width 3 height 16
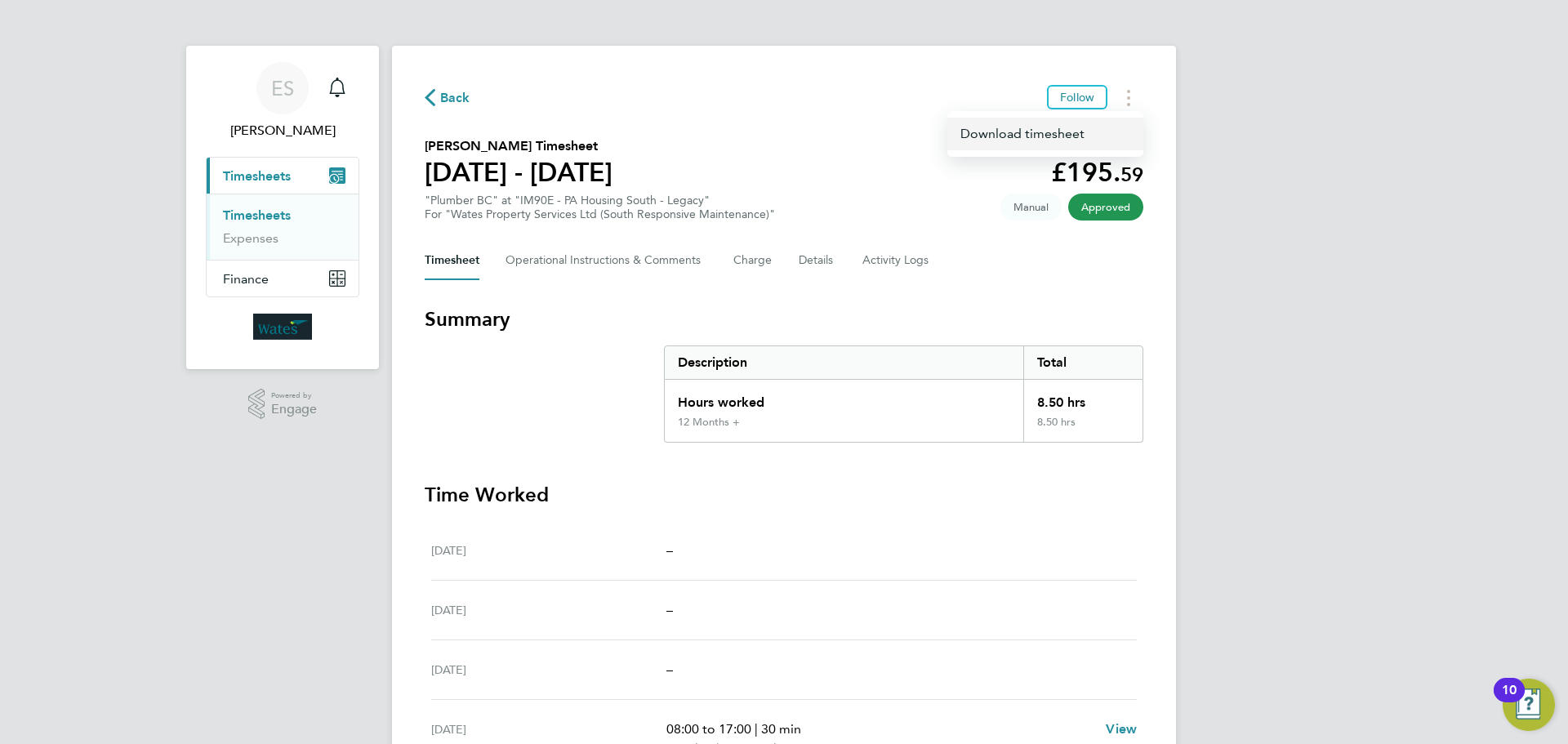
click at [1083, 132] on link "Download timesheet" at bounding box center [1046, 133] width 196 height 32
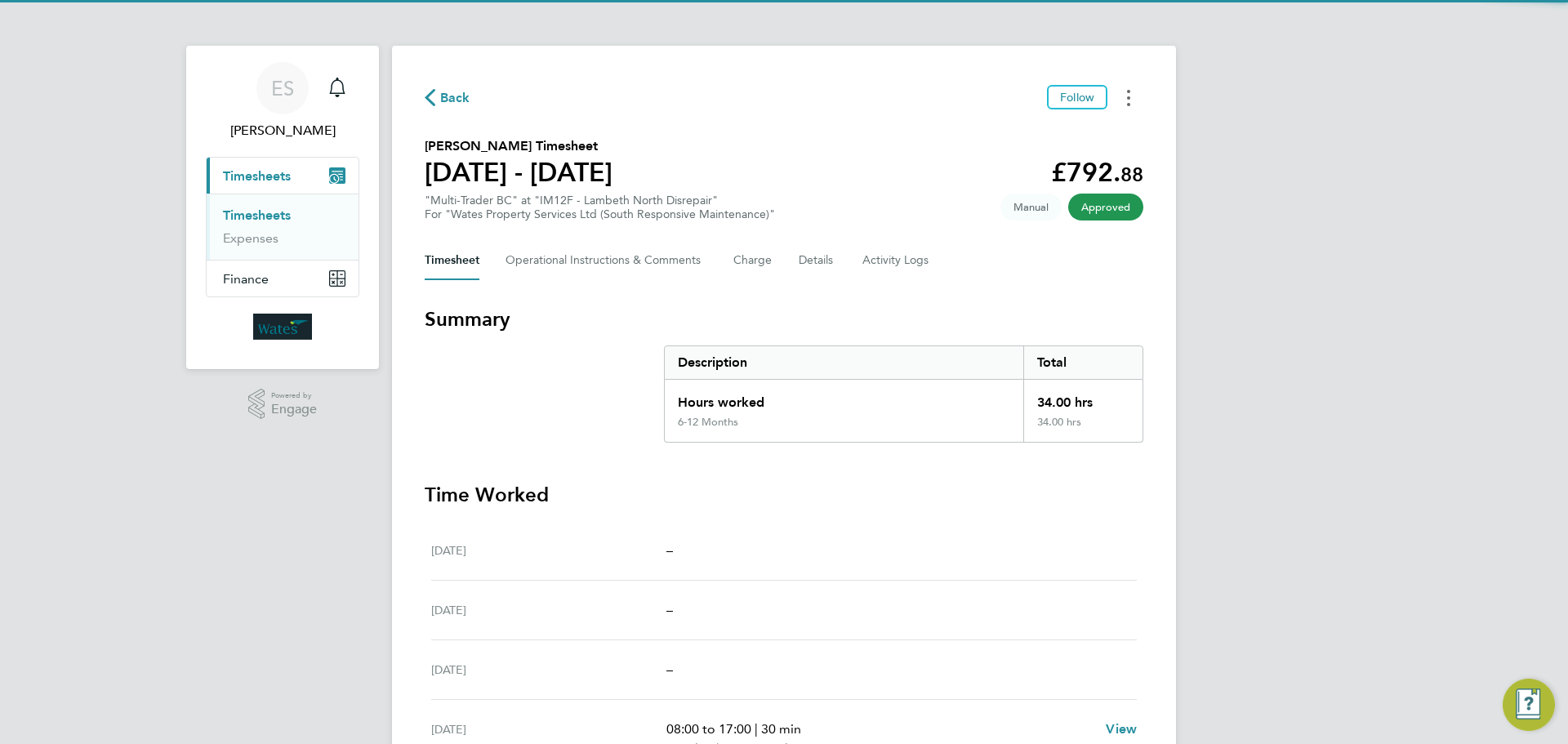
click at [1134, 96] on button "Timesheets Menu" at bounding box center [1129, 97] width 30 height 26
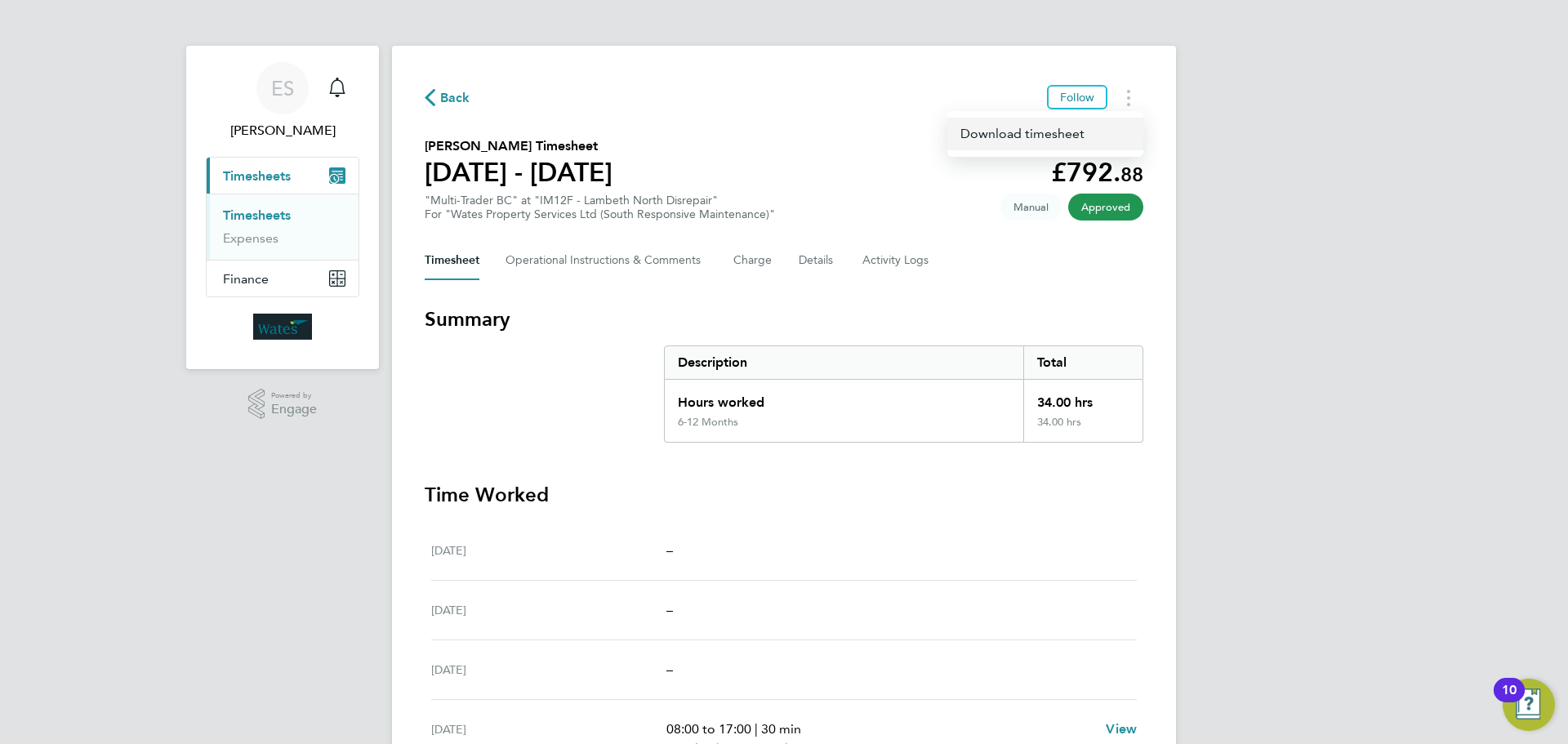
click at [1093, 137] on link "Download timesheet" at bounding box center [1046, 133] width 196 height 32
drag, startPoint x: 1134, startPoint y: 97, endPoint x: 1062, endPoint y: 111, distance: 73.3
click at [1134, 97] on button "Timesheets Menu" at bounding box center [1129, 97] width 30 height 26
click at [1036, 134] on link "Download timesheet" at bounding box center [1046, 133] width 196 height 32
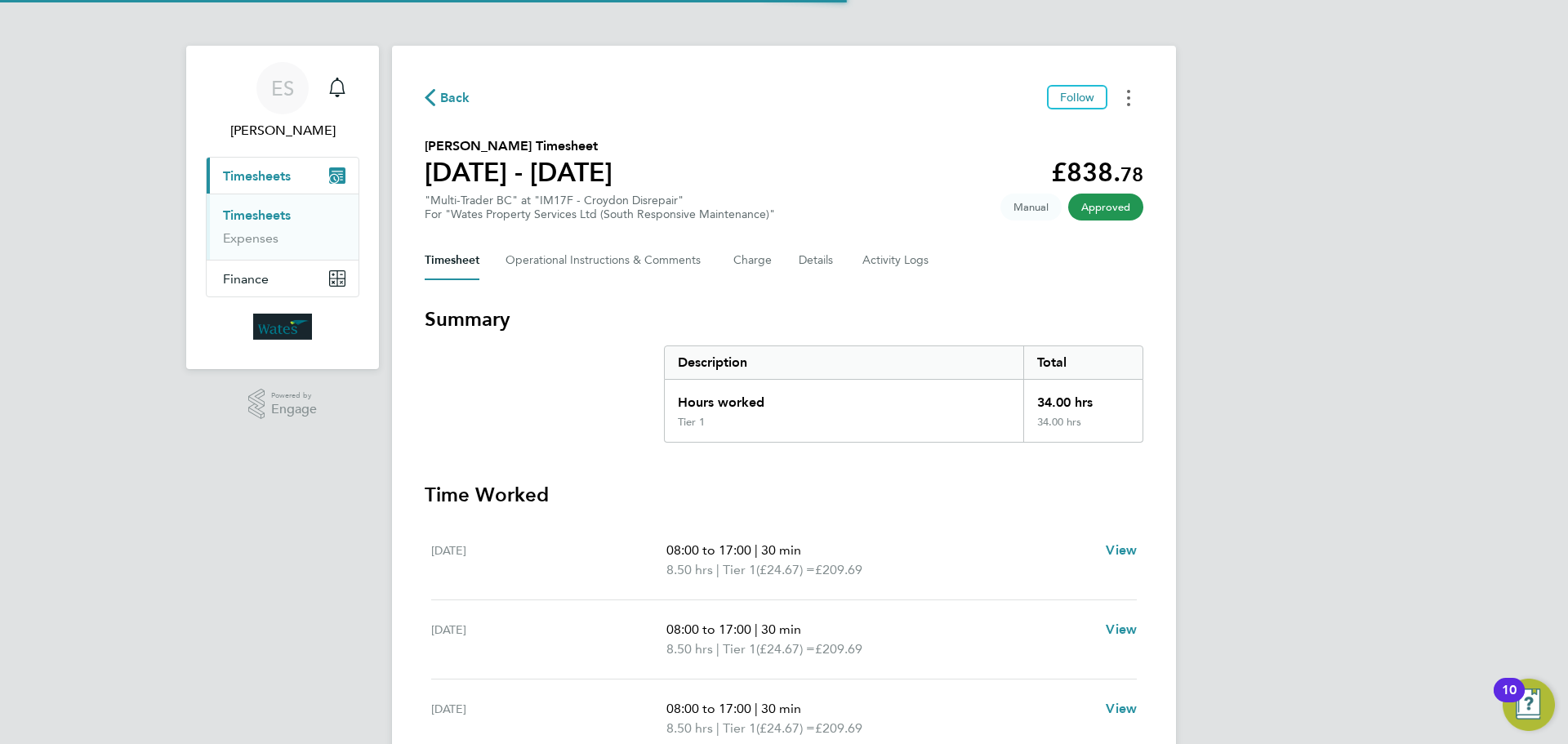
click at [1133, 88] on button "Timesheets Menu" at bounding box center [1129, 97] width 30 height 26
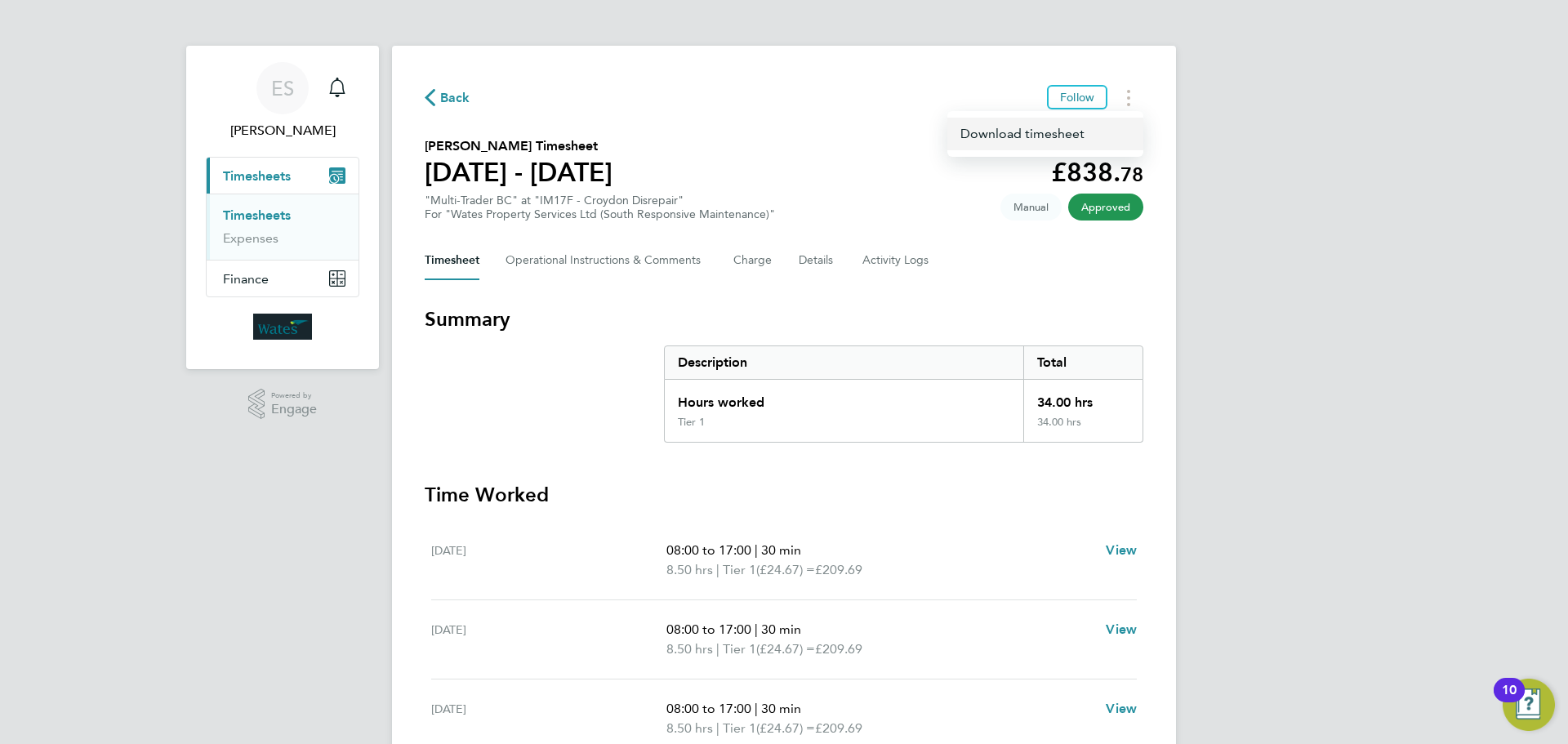
click at [1086, 132] on link "Download timesheet" at bounding box center [1046, 133] width 196 height 32
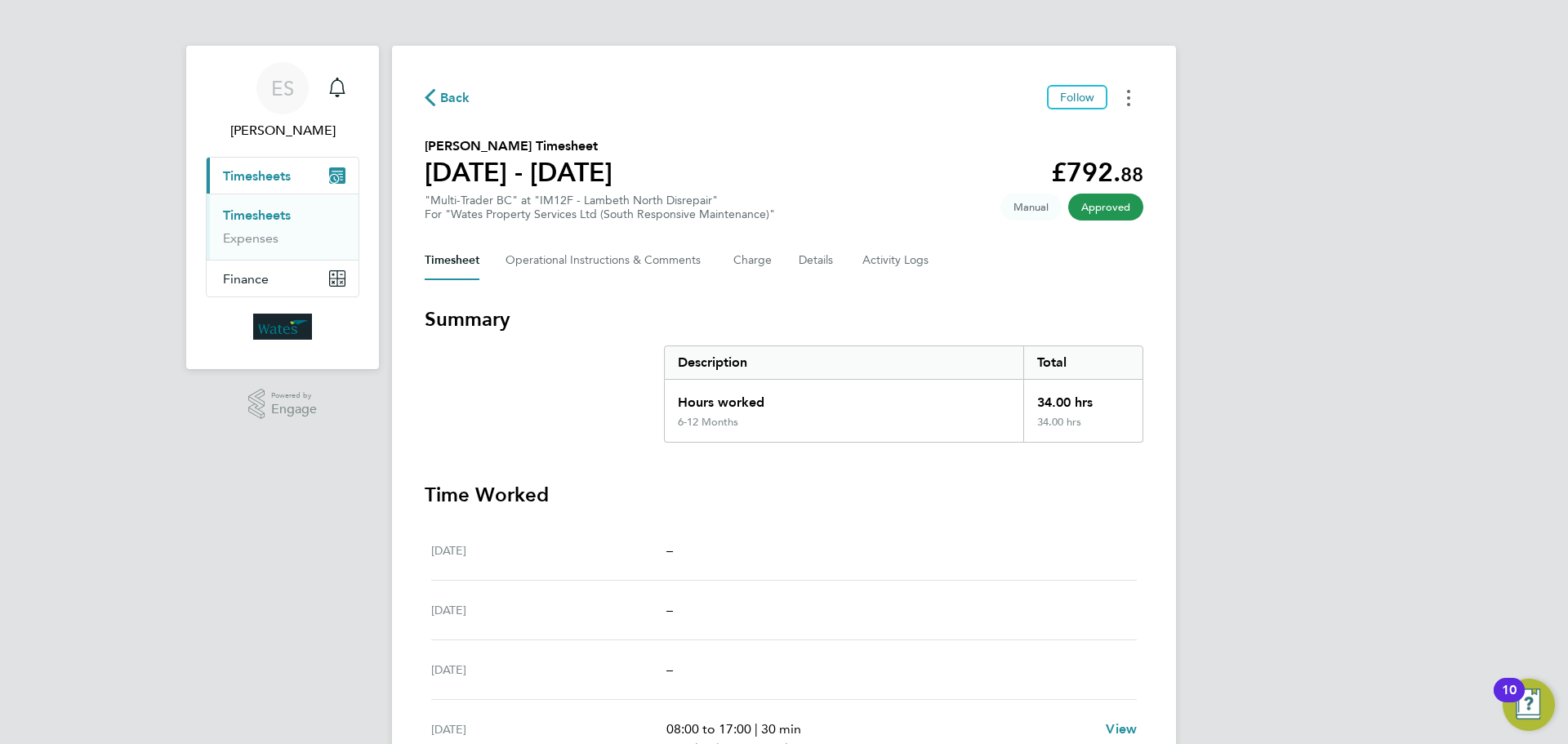
drag, startPoint x: 1139, startPoint y: 94, endPoint x: 935, endPoint y: 203, distance: 231.3
click at [1139, 94] on button "Timesheets Menu" at bounding box center [1129, 97] width 30 height 26
click at [1017, 140] on link "Download timesheet" at bounding box center [1046, 133] width 196 height 32
click at [1133, 105] on button "Timesheets Menu" at bounding box center [1129, 97] width 30 height 26
drag, startPoint x: 1128, startPoint y: 109, endPoint x: 1042, endPoint y: 134, distance: 89.6
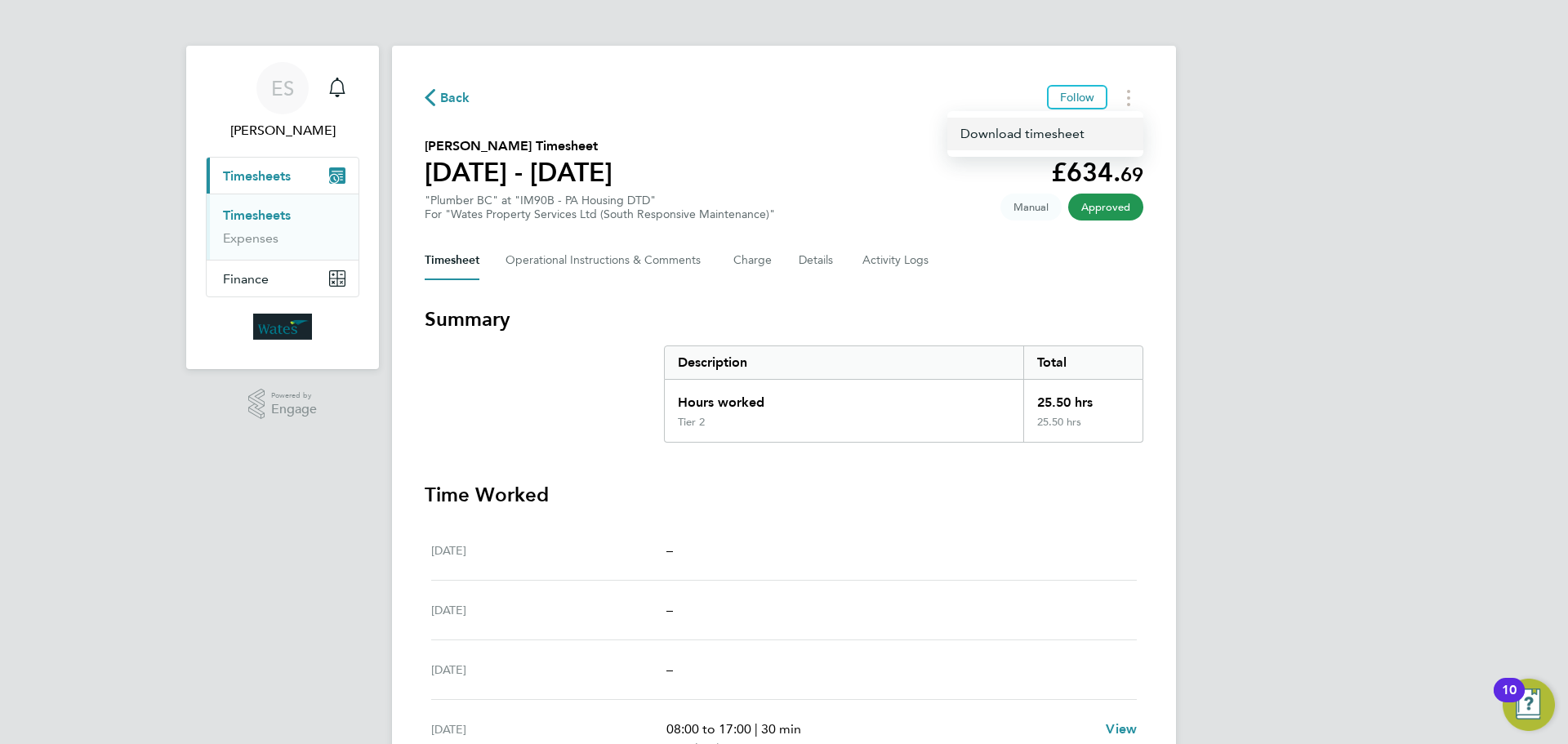
click at [1081, 127] on link "Download timesheet" at bounding box center [1046, 133] width 196 height 32
click at [1240, 615] on div "ES Emily Summerfield Notifications Applications: Current page: Timesheets Times…" at bounding box center [784, 531] width 1568 height 1062
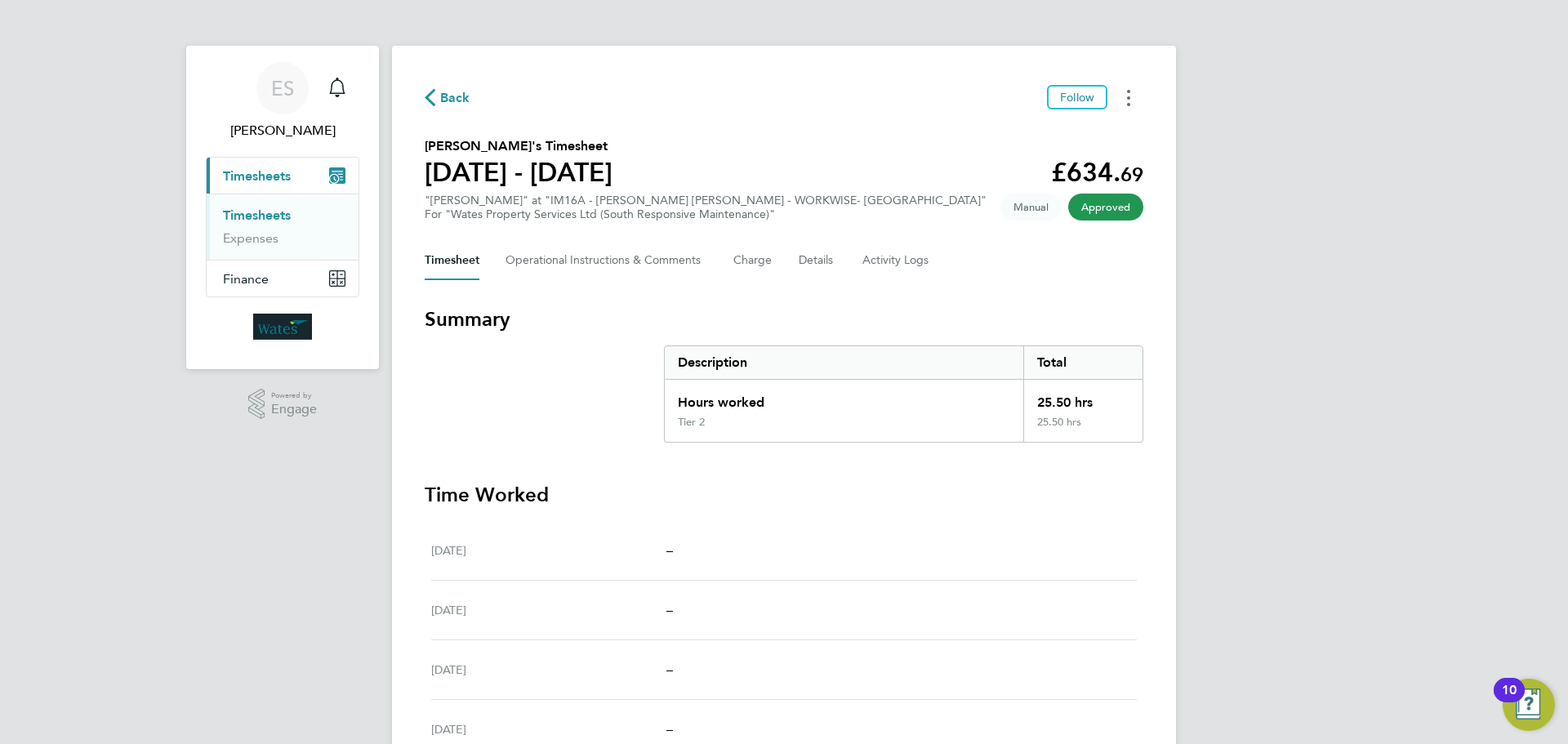
click at [1122, 90] on button "Timesheets Menu" at bounding box center [1129, 97] width 30 height 26
click at [1079, 132] on link "Download timesheet" at bounding box center [1046, 133] width 196 height 32
click at [1128, 100] on icon "Timesheets Menu" at bounding box center [1129, 97] width 3 height 16
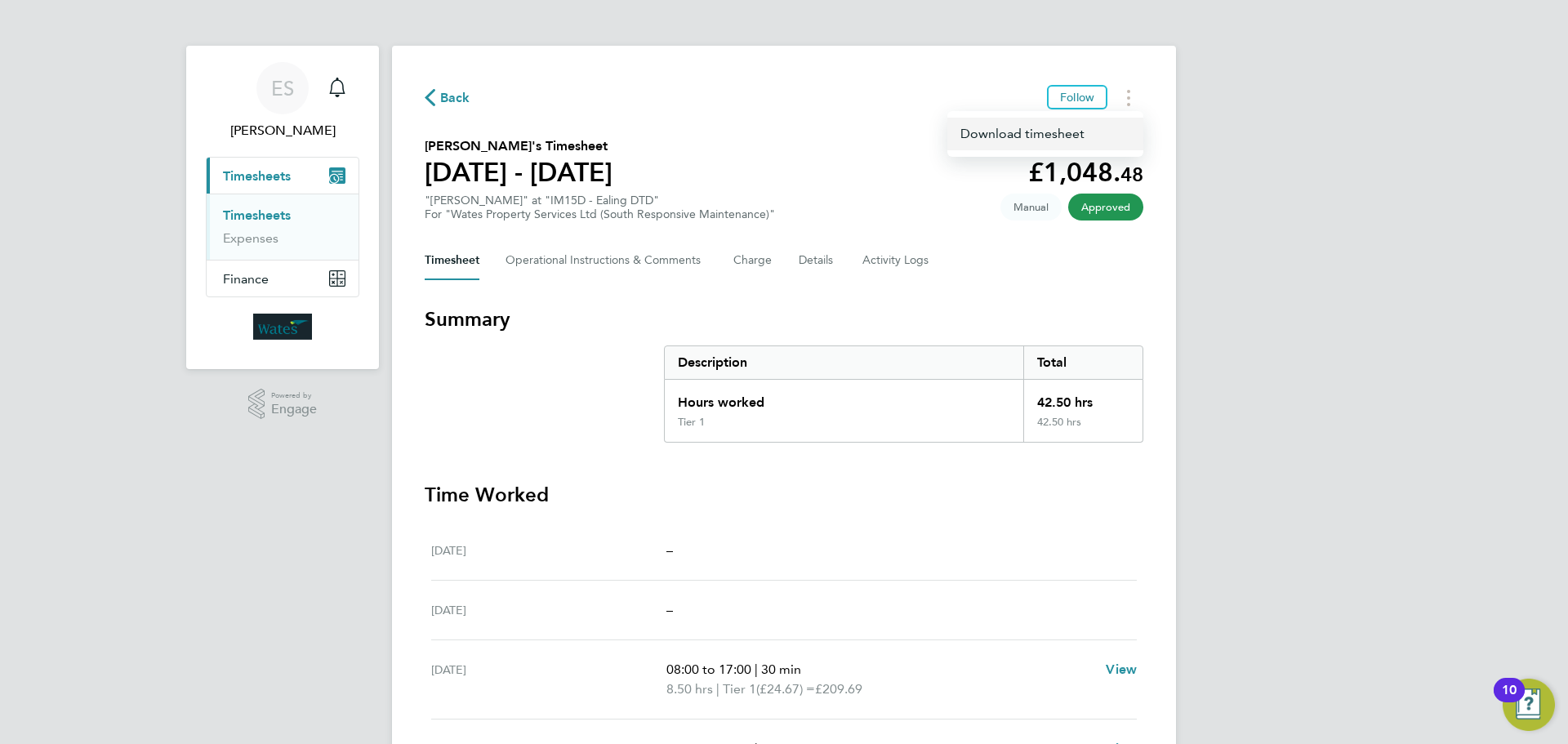
drag, startPoint x: 1119, startPoint y: 106, endPoint x: 1085, endPoint y: 132, distance: 42.8
click at [1085, 132] on link "Download timesheet" at bounding box center [1046, 133] width 196 height 32
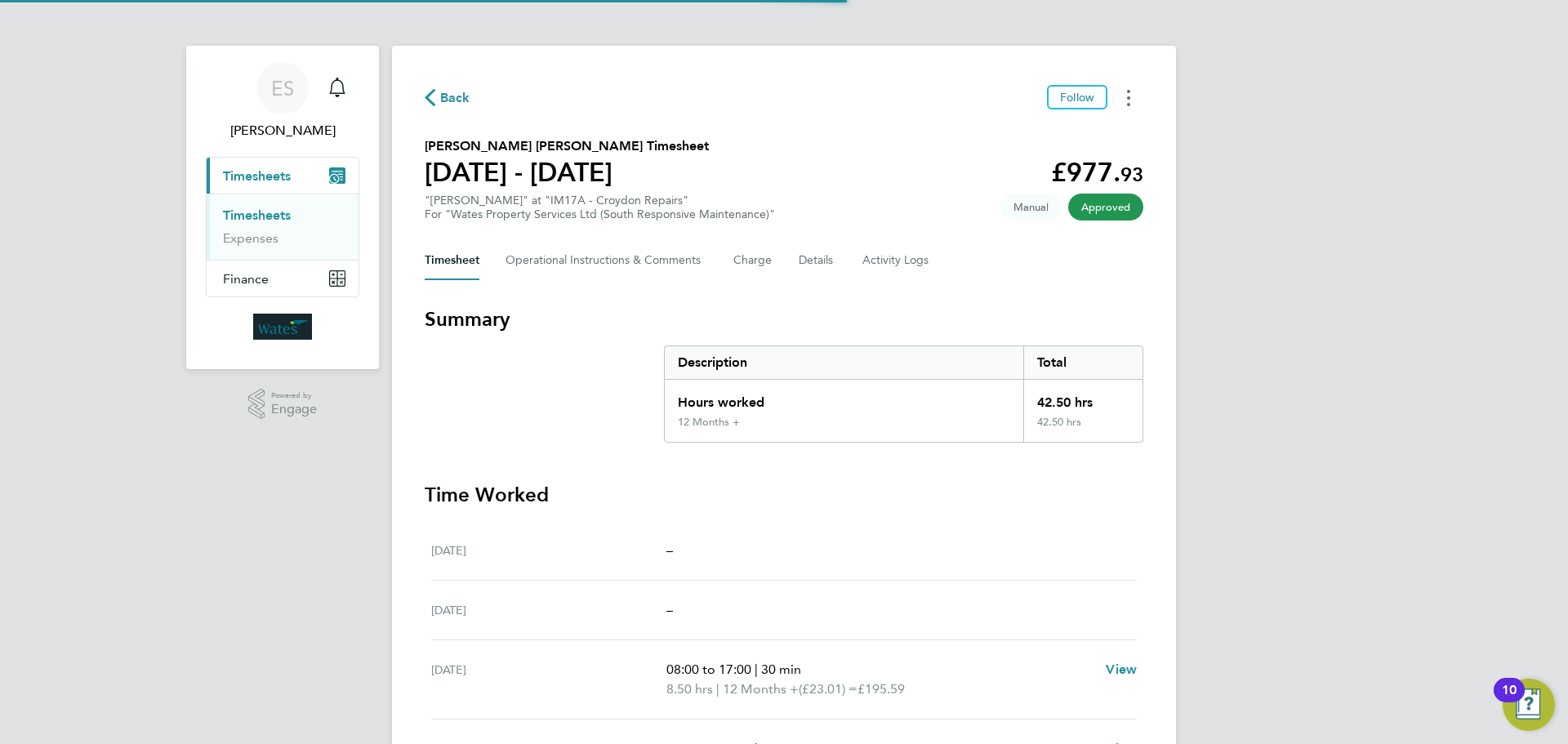
click at [1134, 100] on button "Timesheets Menu" at bounding box center [1129, 97] width 30 height 26
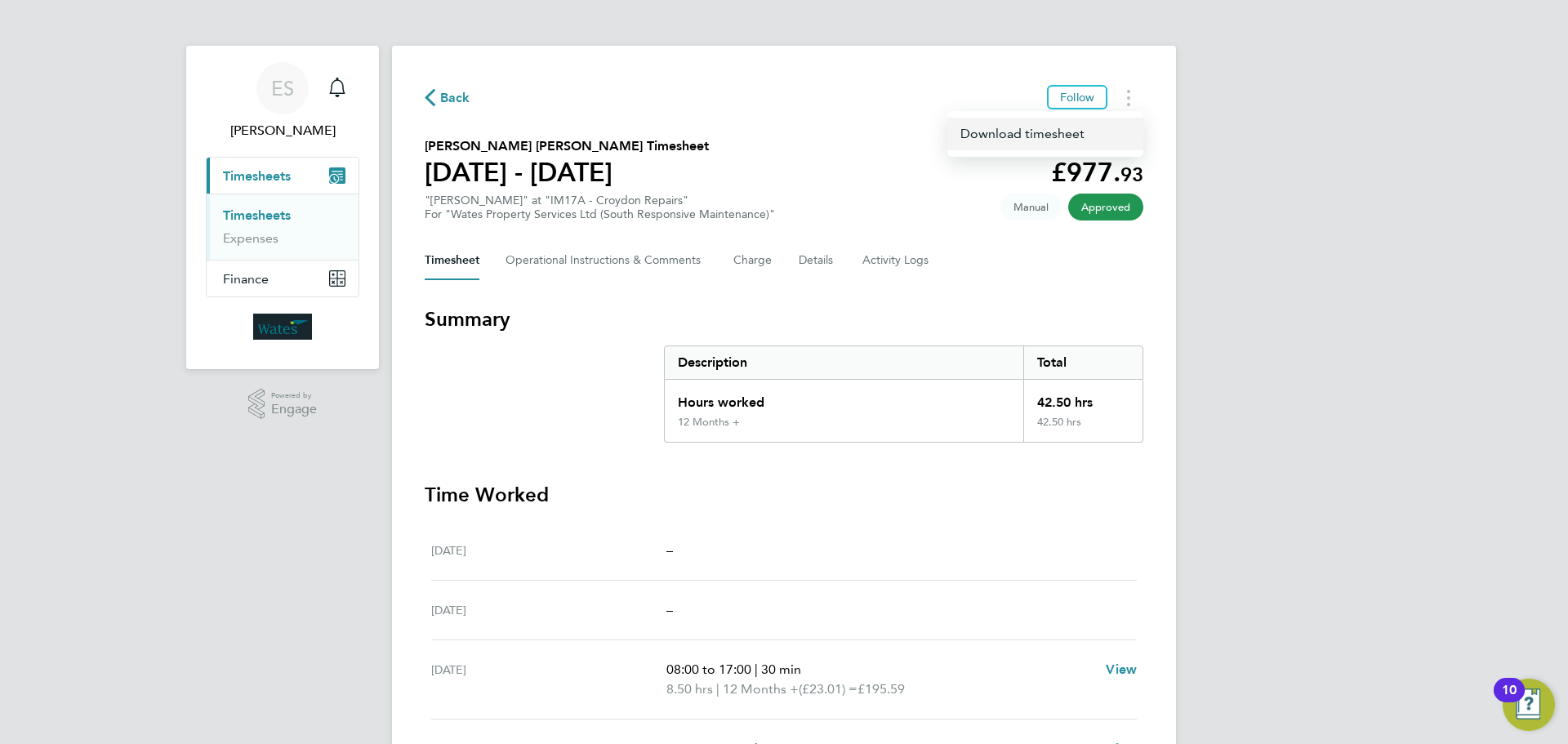
click at [1076, 129] on link "Download timesheet" at bounding box center [1046, 133] width 196 height 32
click at [1120, 92] on button "Timesheets Menu" at bounding box center [1129, 97] width 30 height 26
click at [1065, 138] on link "Download timesheet" at bounding box center [1046, 133] width 196 height 32
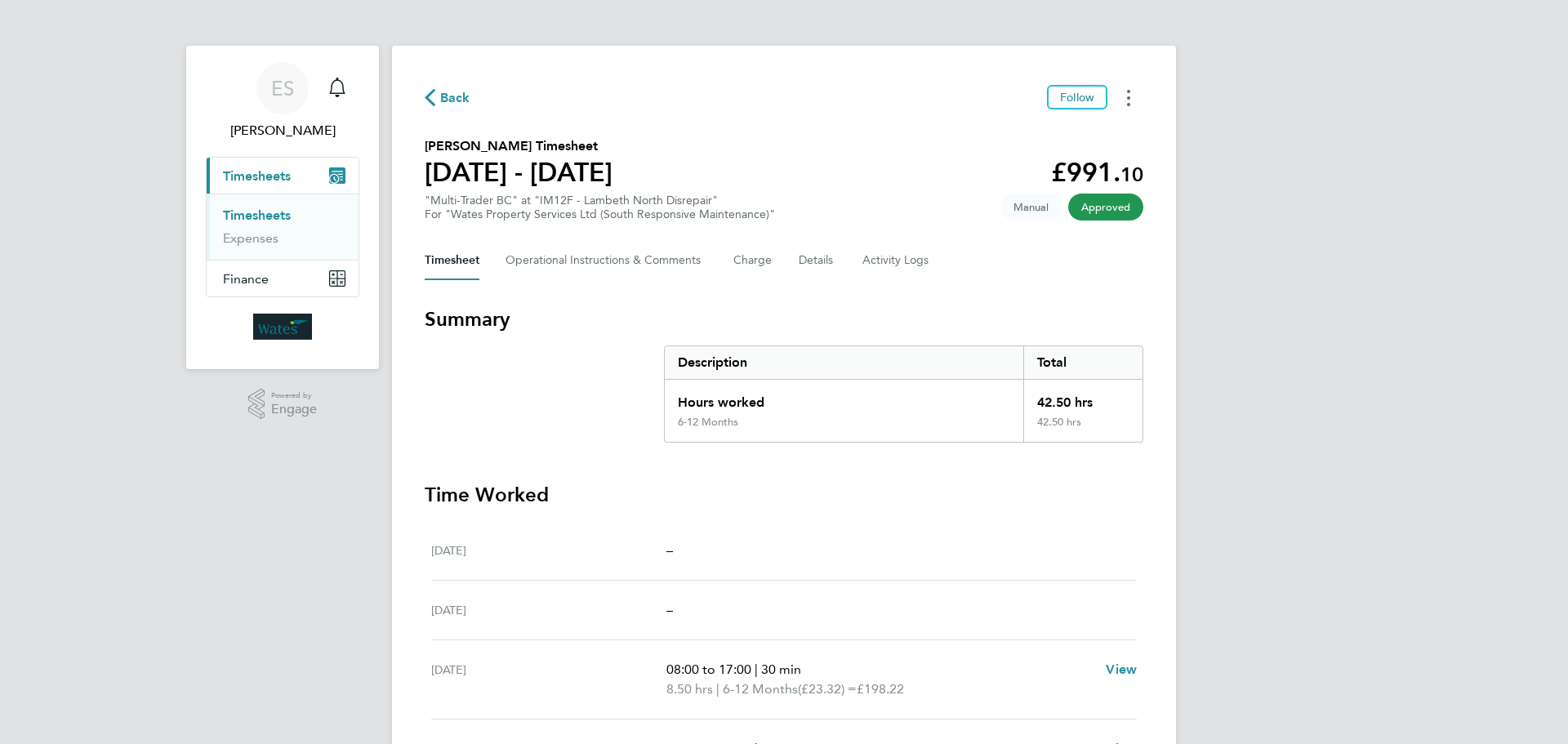
click at [1130, 105] on button "Timesheets Menu" at bounding box center [1129, 97] width 30 height 26
click at [1035, 132] on link "Download timesheet" at bounding box center [1046, 133] width 196 height 32
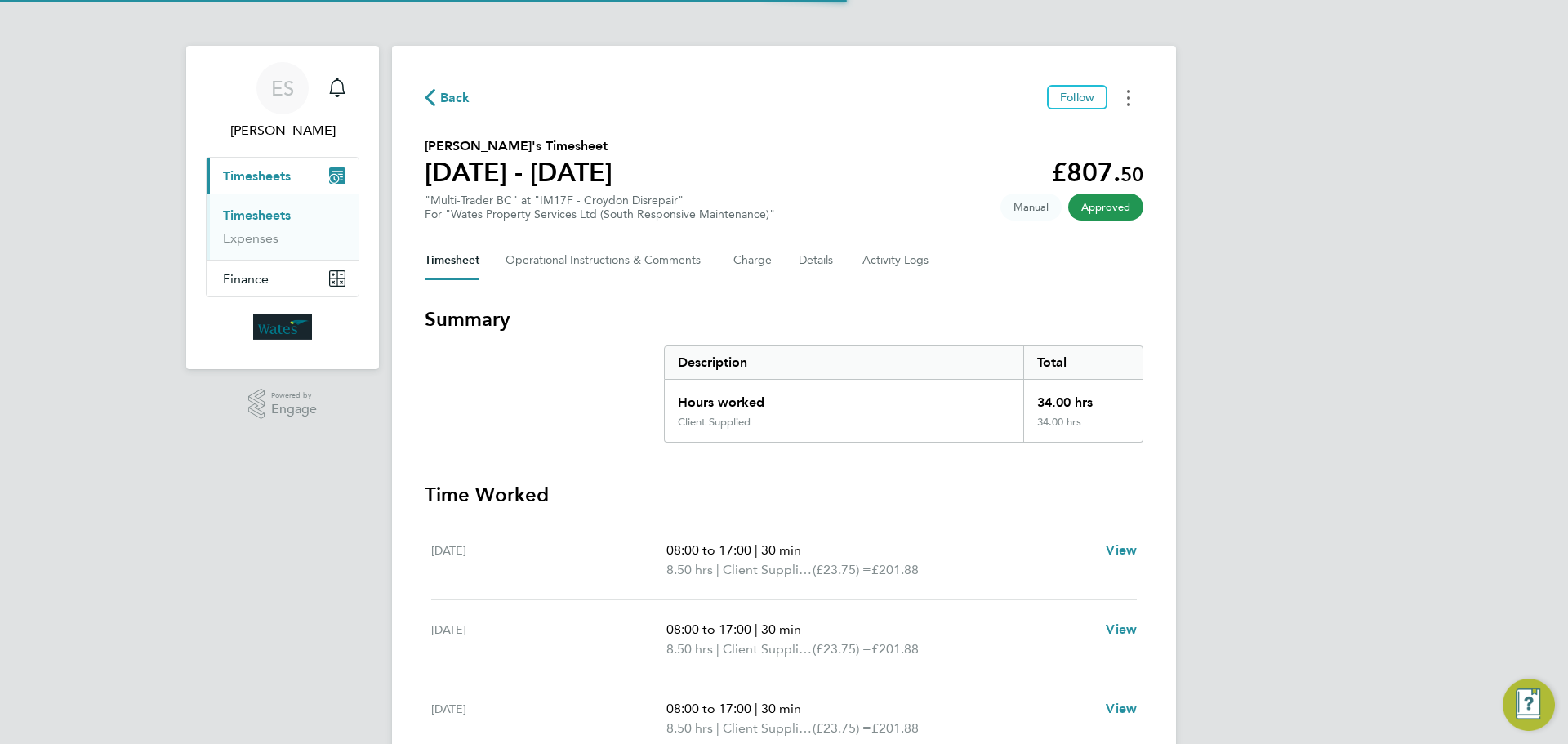
click at [1121, 93] on button "Timesheets Menu" at bounding box center [1129, 97] width 30 height 26
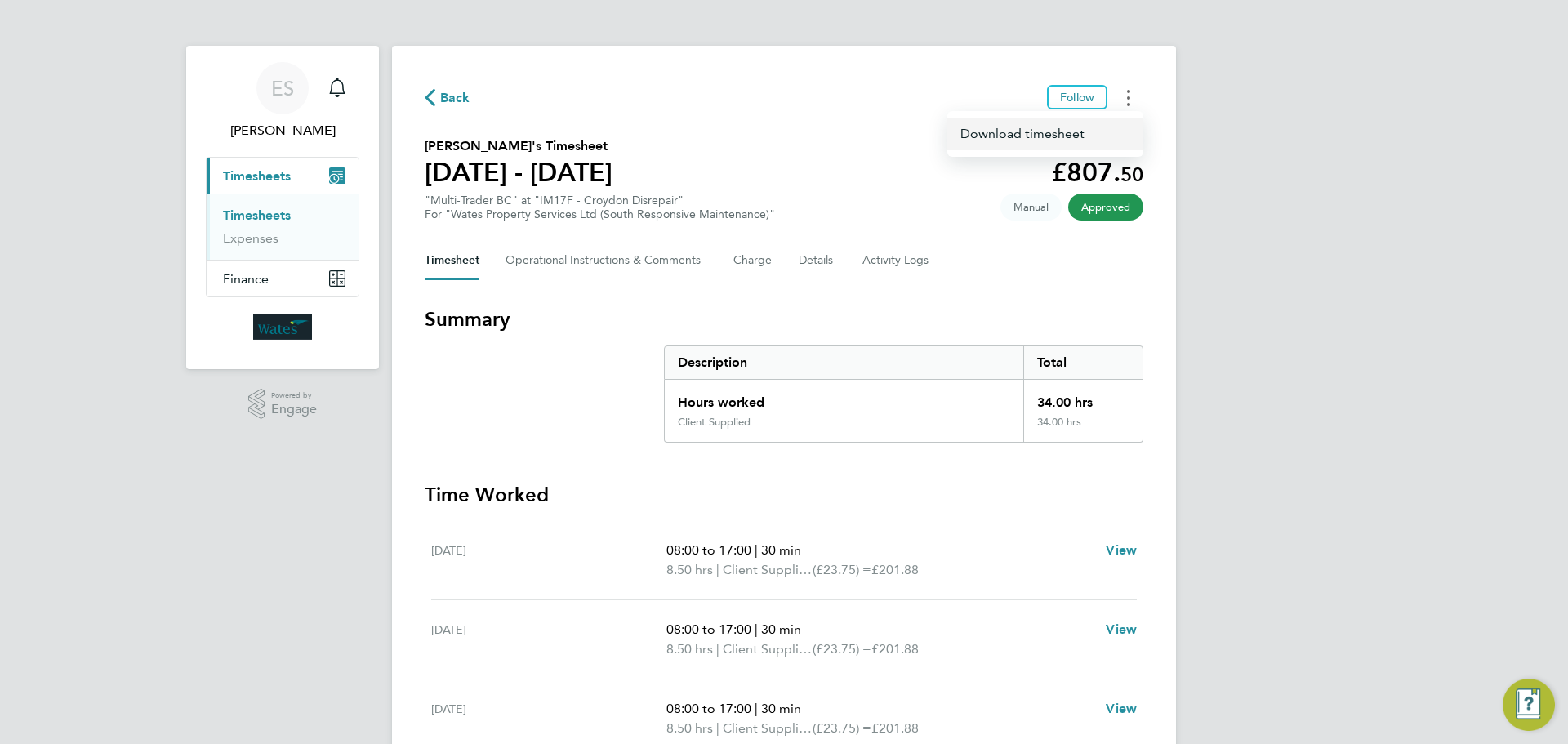
click at [1078, 139] on link "Download timesheet" at bounding box center [1046, 133] width 196 height 32
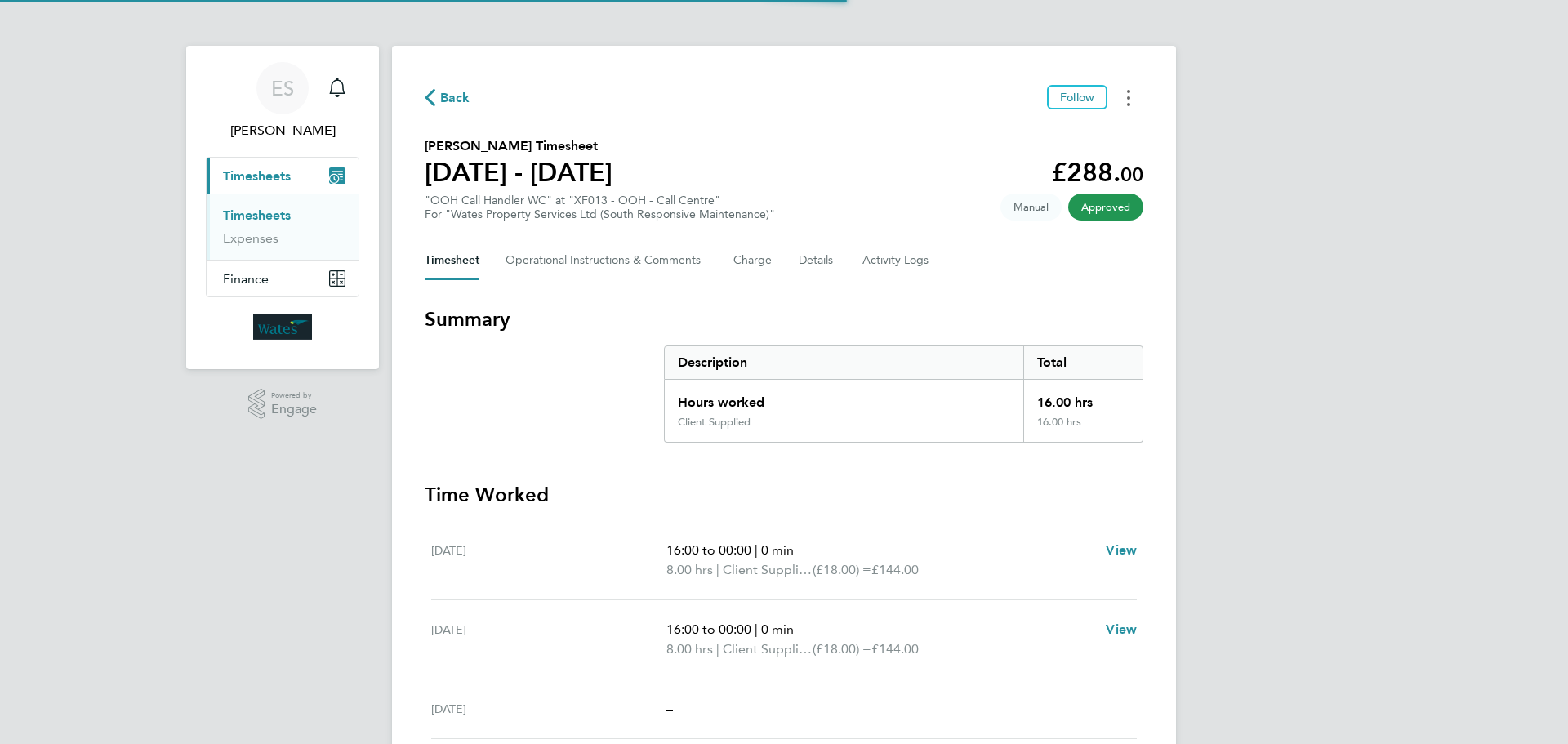
drag, startPoint x: 1132, startPoint y: 83, endPoint x: 1128, endPoint y: 91, distance: 8.9
click at [1132, 83] on div "Back Follow [PERSON_NAME] Timesheet [DATE] - [DATE] £288. 00 "OOH Call Handler …" at bounding box center [784, 531] width 784 height 971
click at [1128, 92] on circle "Timesheets Menu" at bounding box center [1129, 90] width 3 height 3
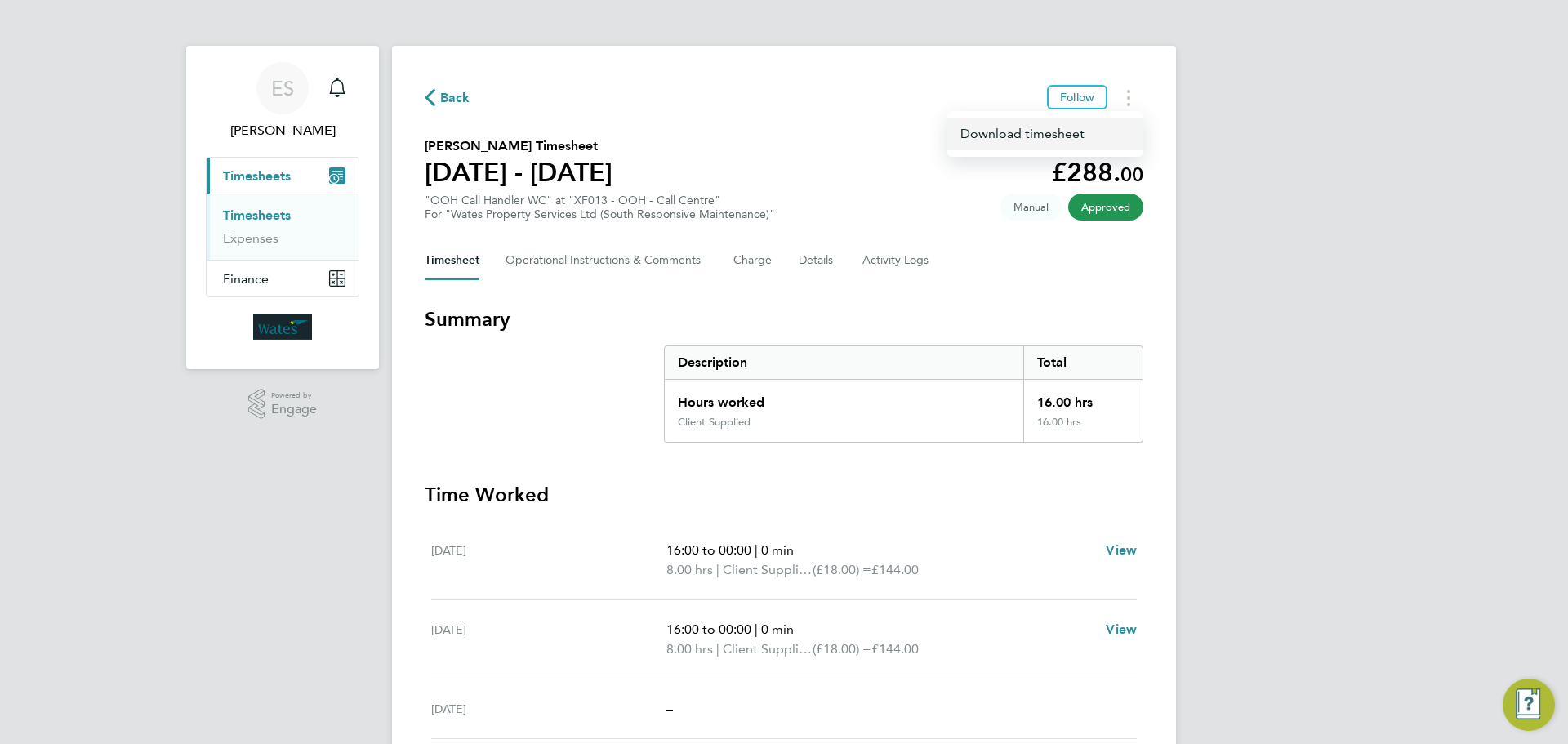
drag, startPoint x: 1099, startPoint y: 124, endPoint x: 1078, endPoint y: 137, distance: 24.7
click at [1099, 124] on link "Download timesheet" at bounding box center [1046, 133] width 196 height 32
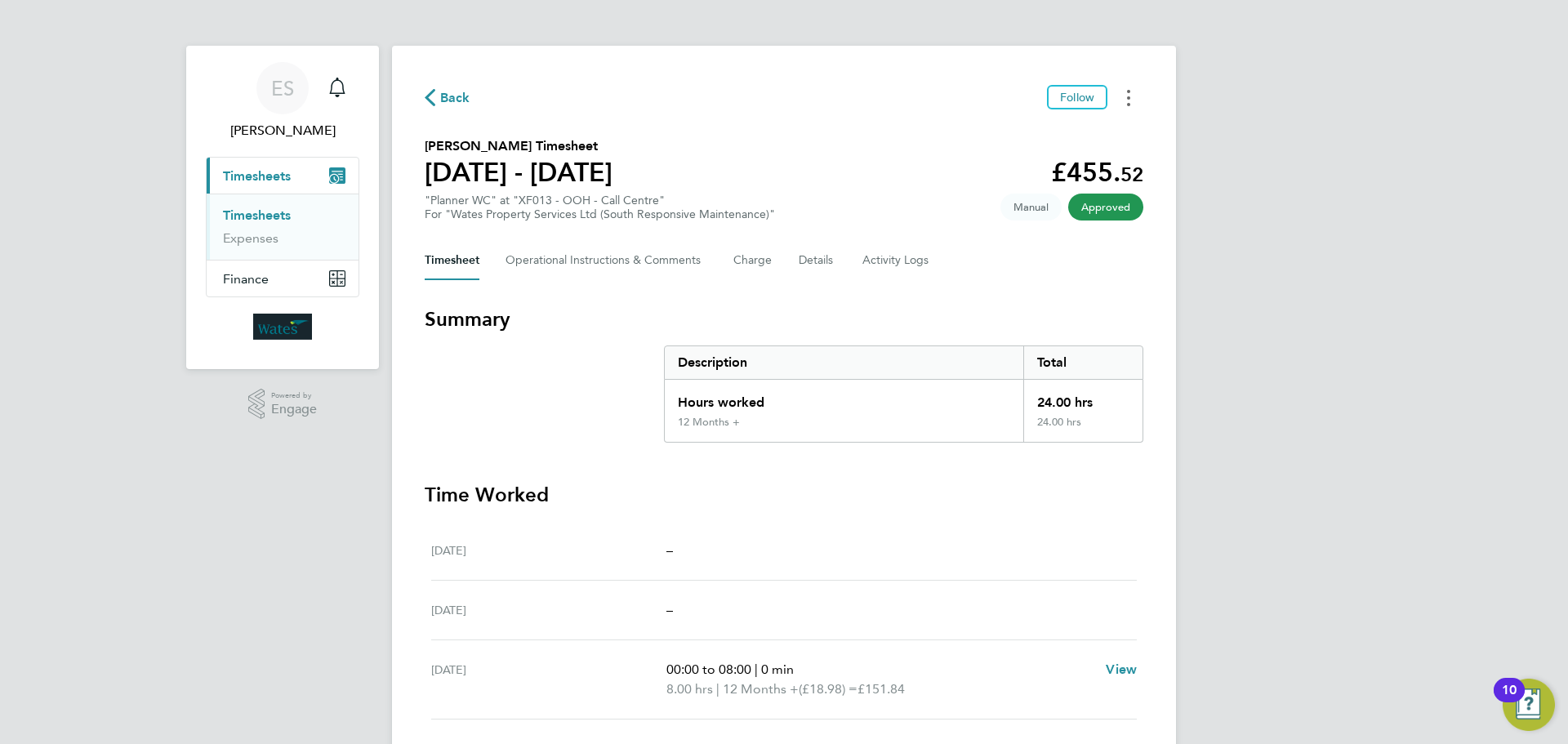
click at [1133, 92] on button "Timesheets Menu" at bounding box center [1129, 97] width 30 height 26
click at [1100, 131] on link "Download timesheet" at bounding box center [1046, 133] width 196 height 32
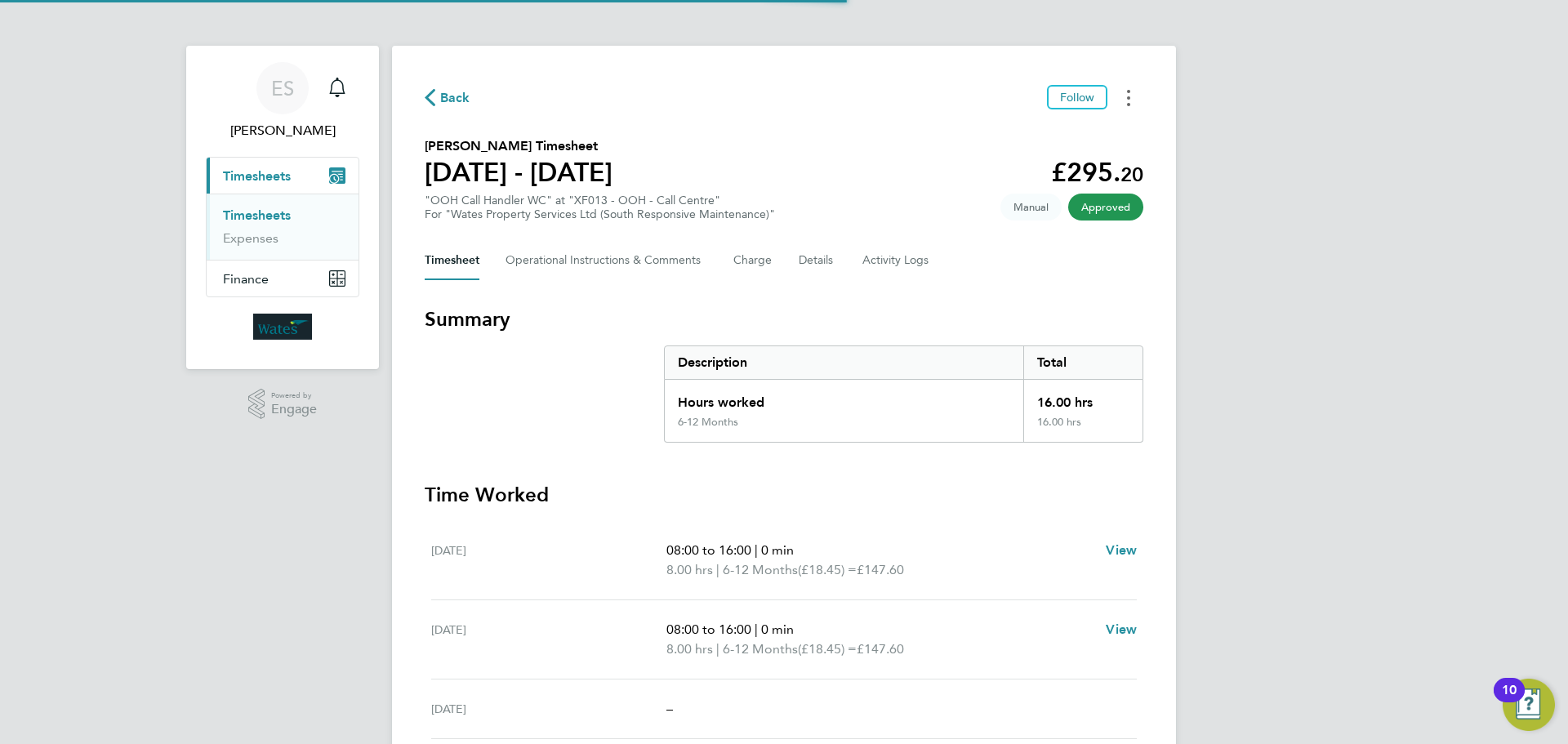
click at [1116, 100] on button "Timesheets Menu" at bounding box center [1129, 97] width 30 height 26
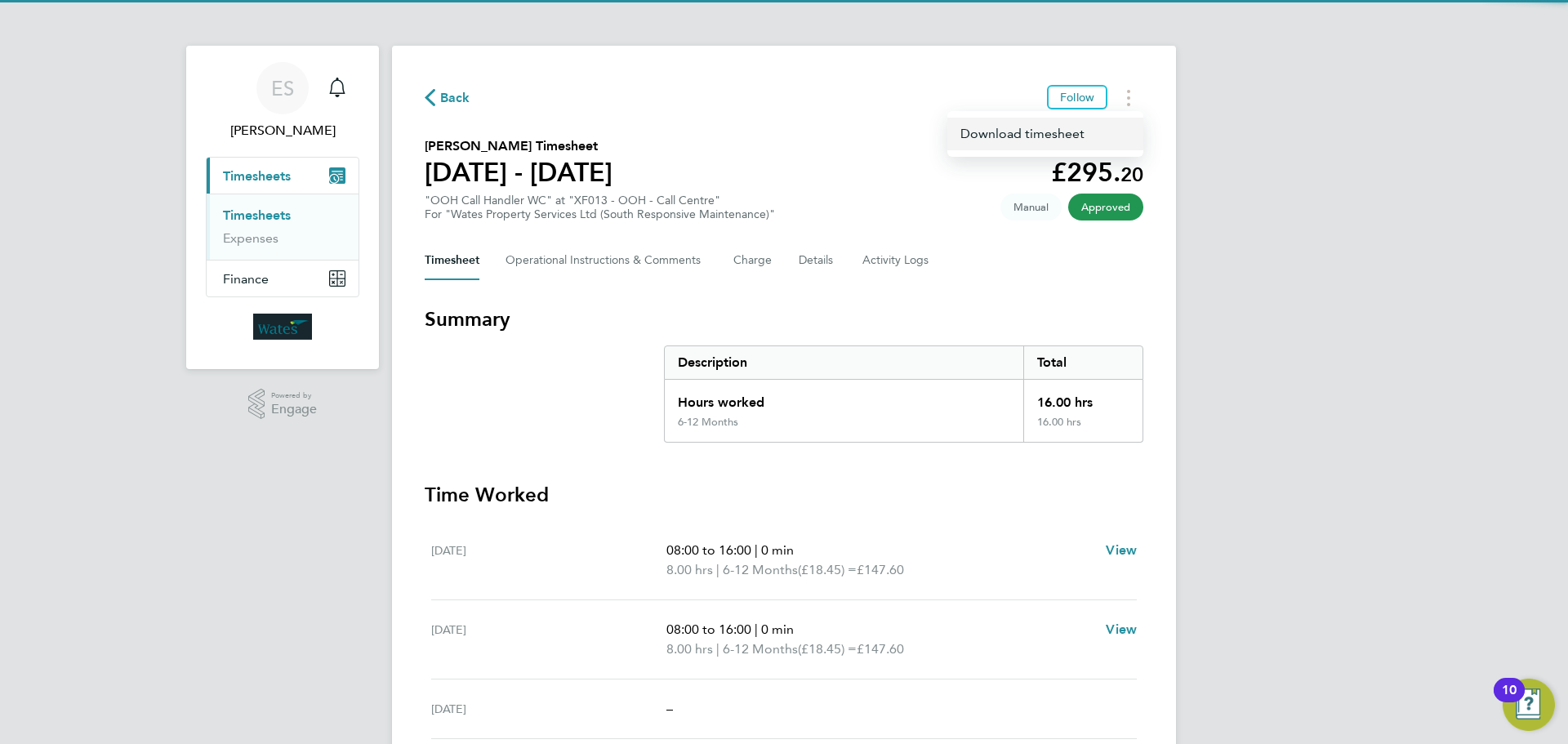
click at [1082, 129] on link "Download timesheet" at bounding box center [1046, 133] width 196 height 32
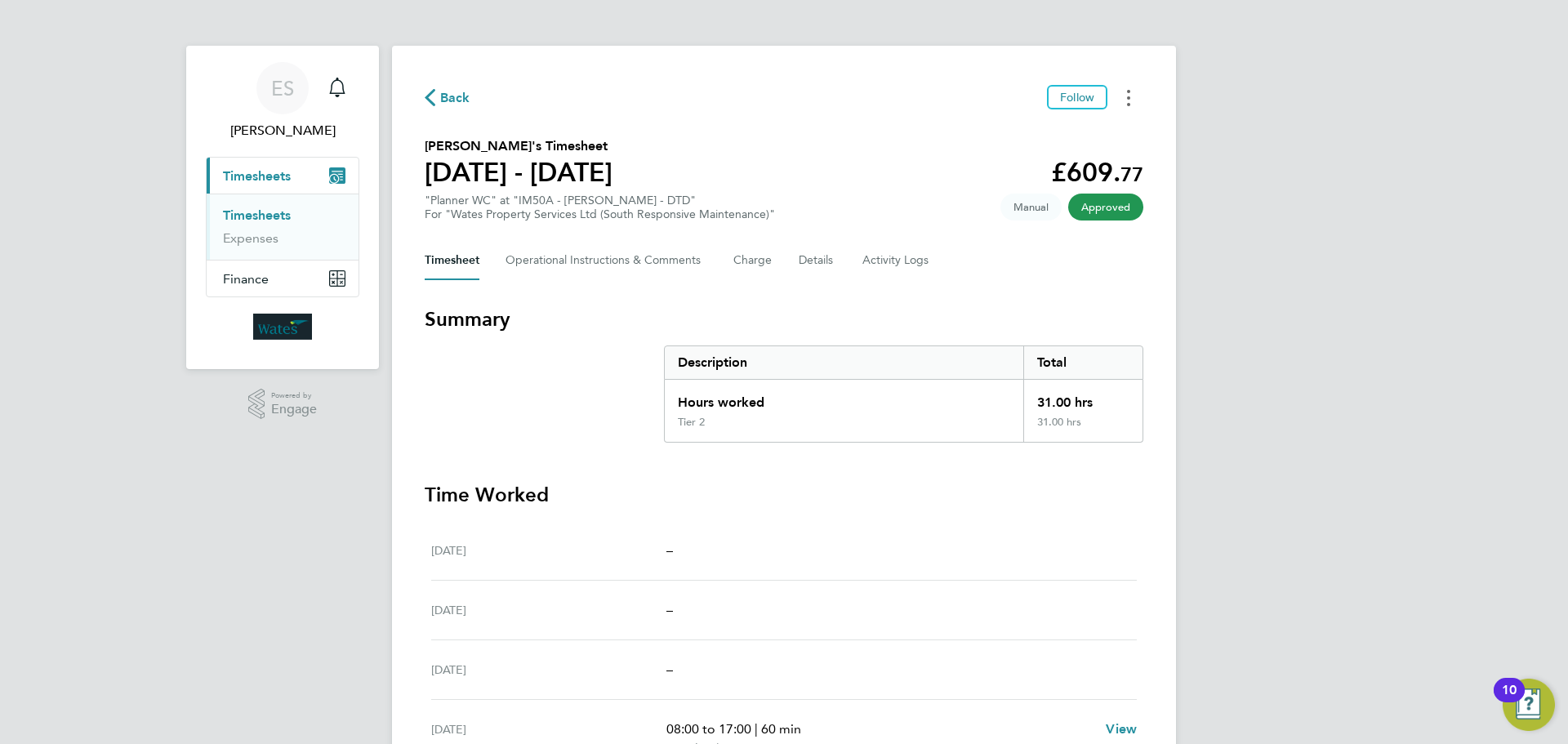
click at [1135, 105] on button "Timesheets Menu" at bounding box center [1129, 97] width 30 height 26
click at [1061, 134] on link "Download timesheet" at bounding box center [1046, 133] width 196 height 32
click at [1306, 442] on div "ES Emily Summerfield Notifications Applications: Current page: Timesheets Times…" at bounding box center [784, 540] width 1568 height 1081
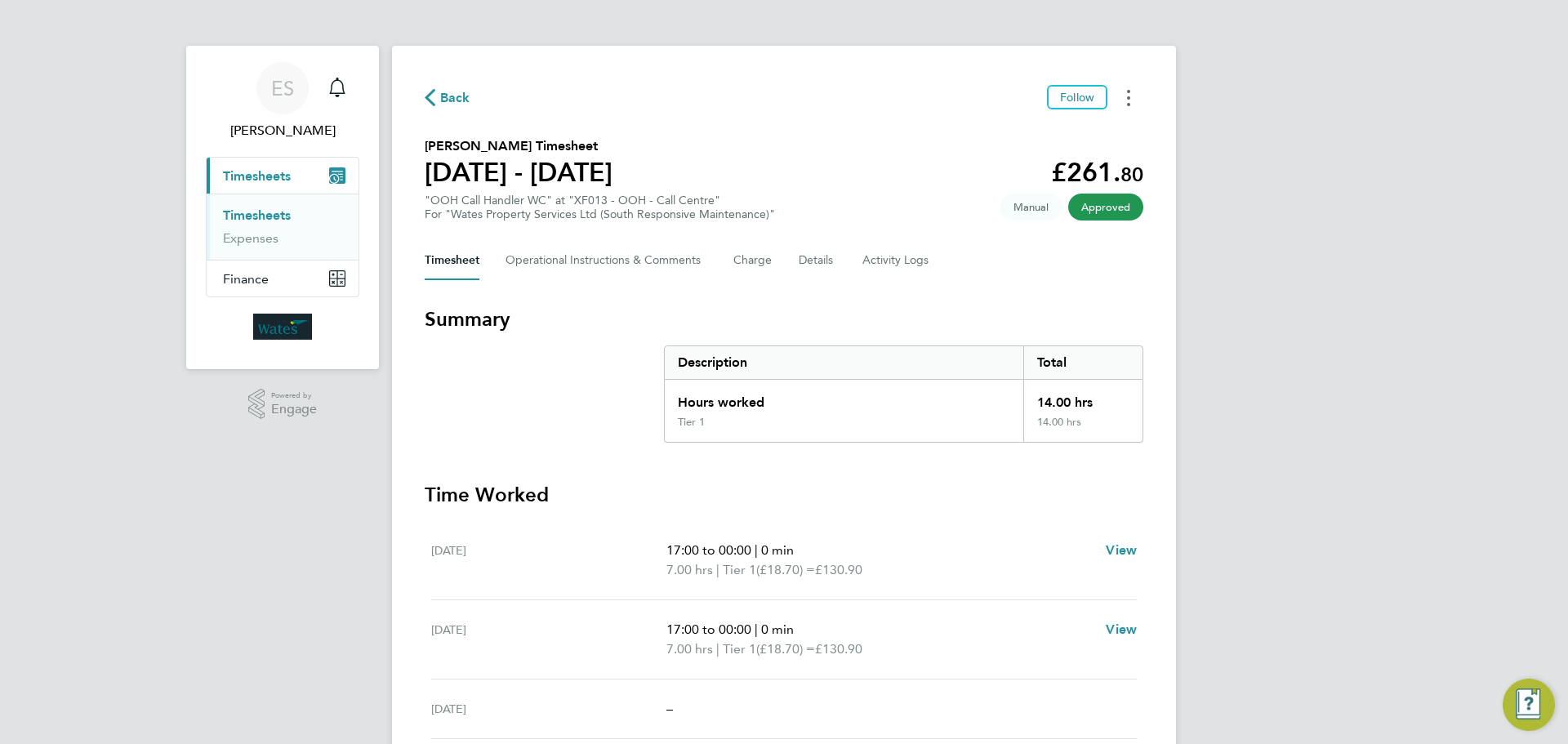
click at [1138, 98] on button "Timesheets Menu" at bounding box center [1129, 97] width 30 height 26
click at [1099, 129] on link "Download timesheet" at bounding box center [1046, 133] width 196 height 32
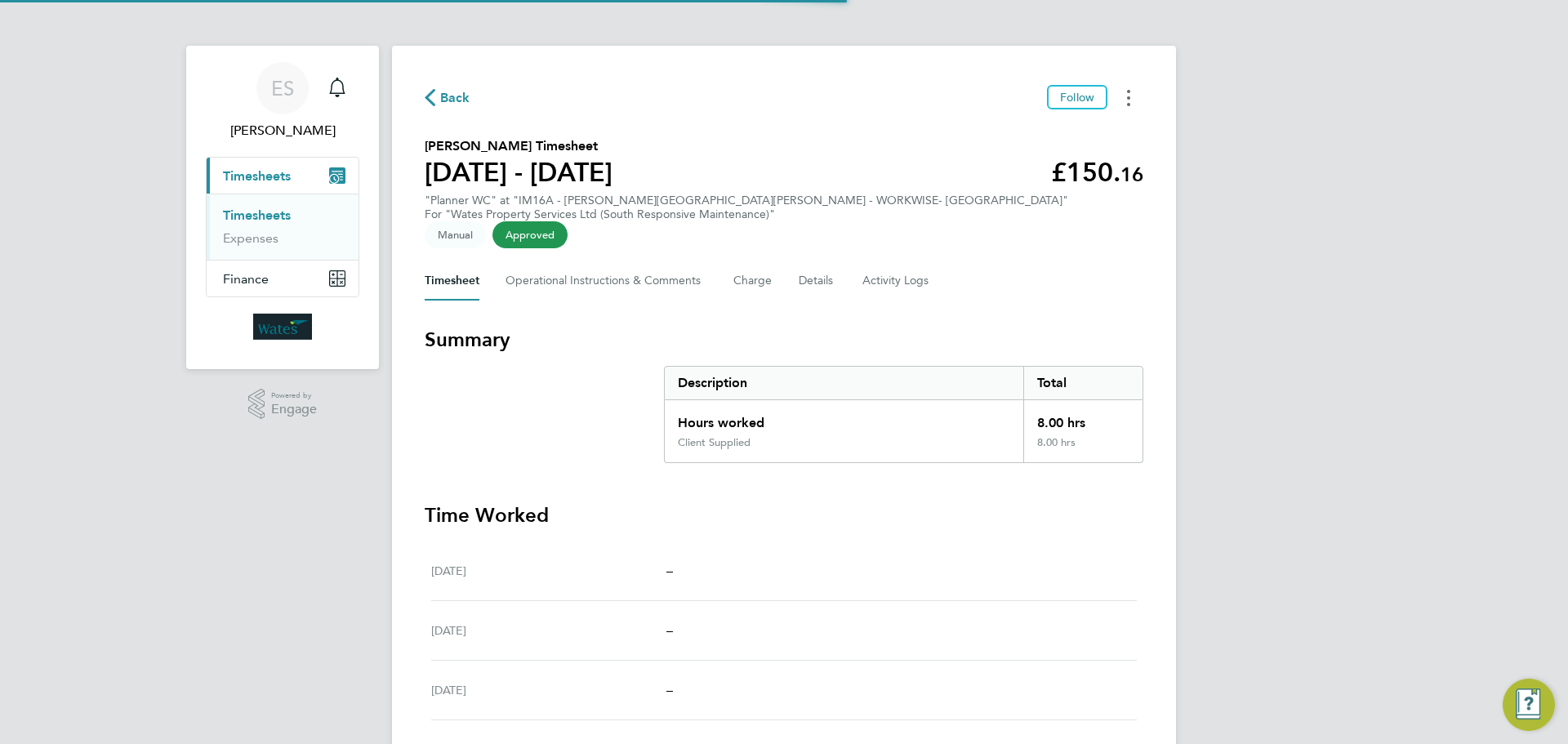
click at [1119, 89] on button "Timesheets Menu" at bounding box center [1129, 97] width 30 height 26
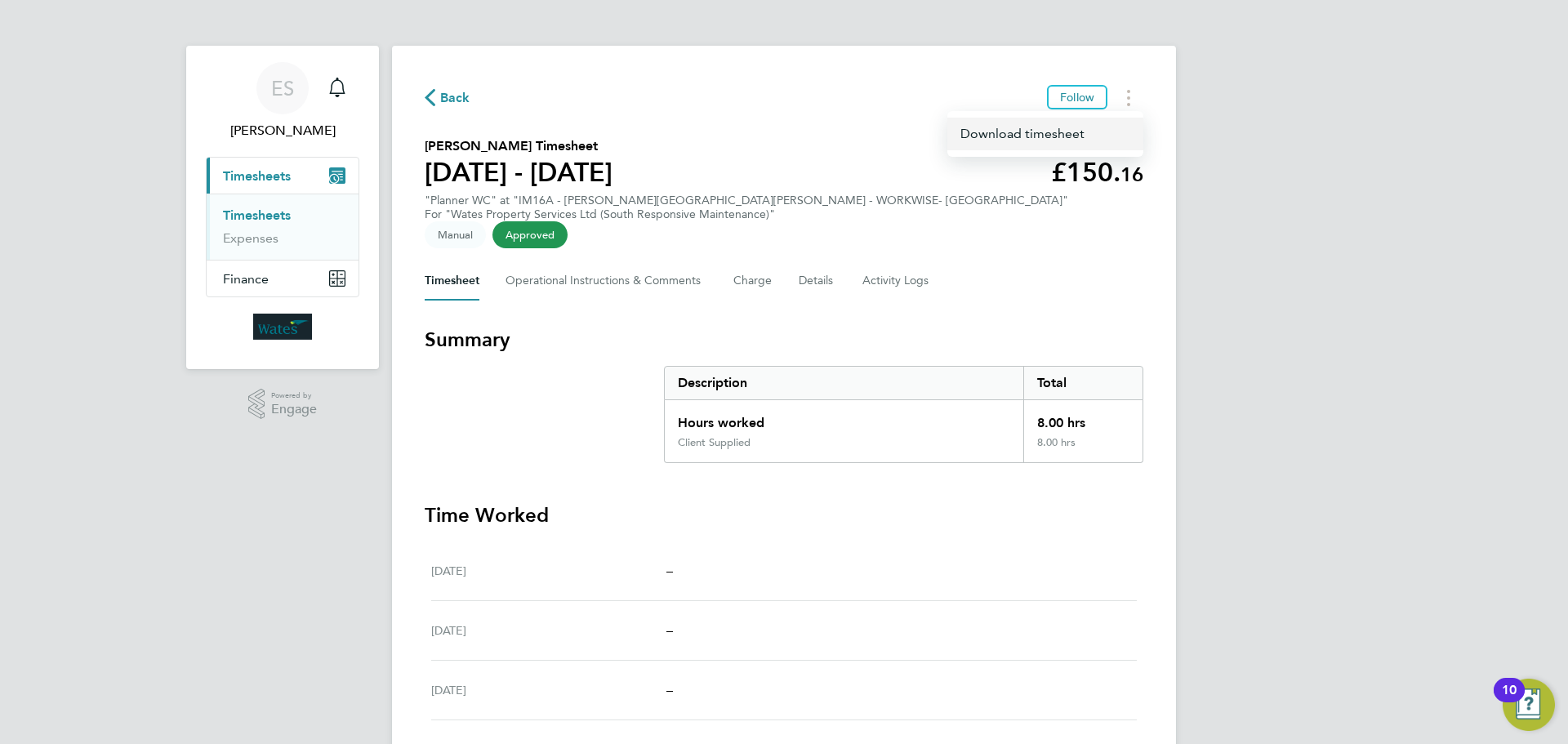
click at [1096, 128] on link "Download timesheet" at bounding box center [1046, 133] width 196 height 32
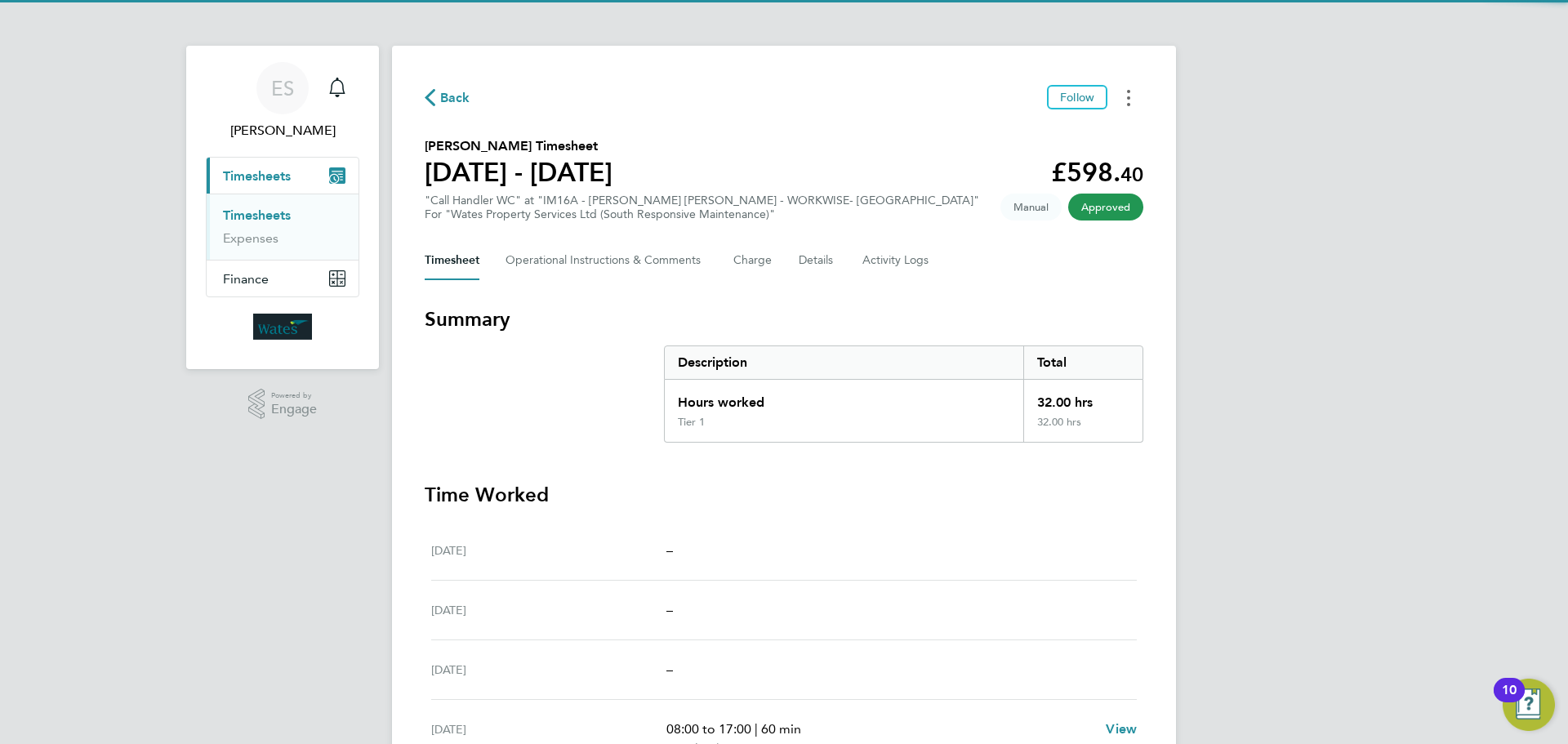
click at [1130, 100] on button "Timesheets Menu" at bounding box center [1129, 97] width 30 height 26
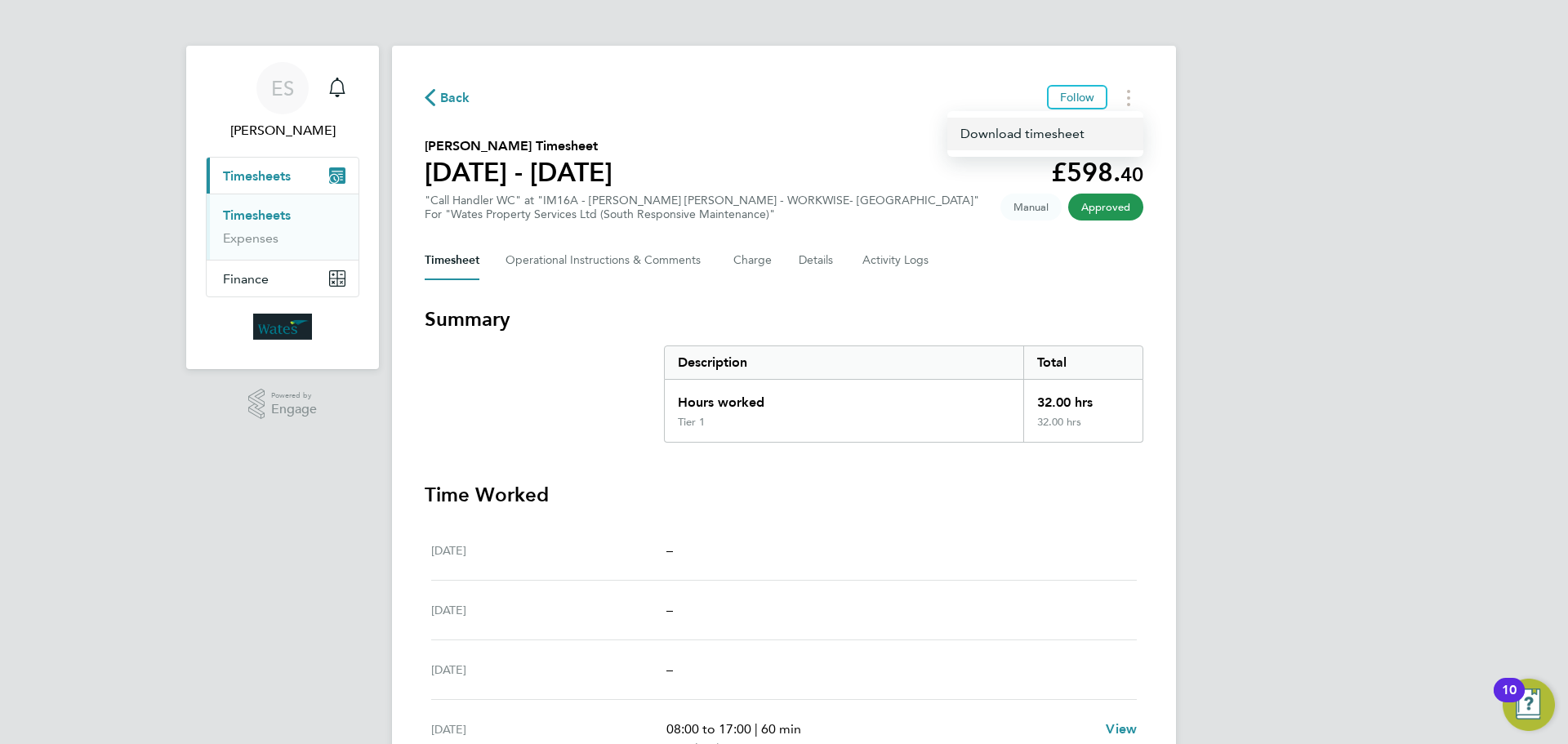
click at [1103, 132] on link "Download timesheet" at bounding box center [1046, 133] width 196 height 32
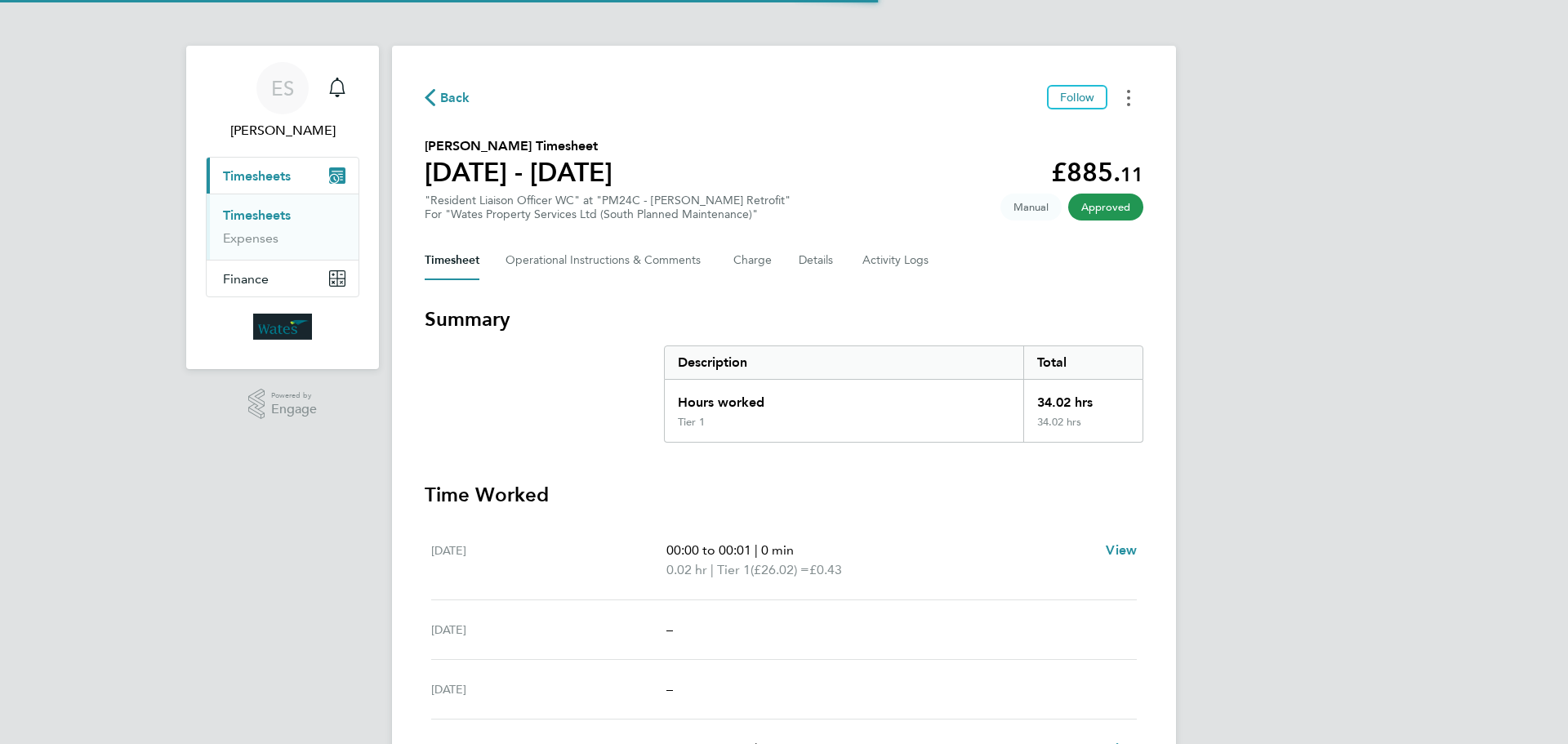
click at [1131, 104] on button "Timesheets Menu" at bounding box center [1129, 97] width 30 height 26
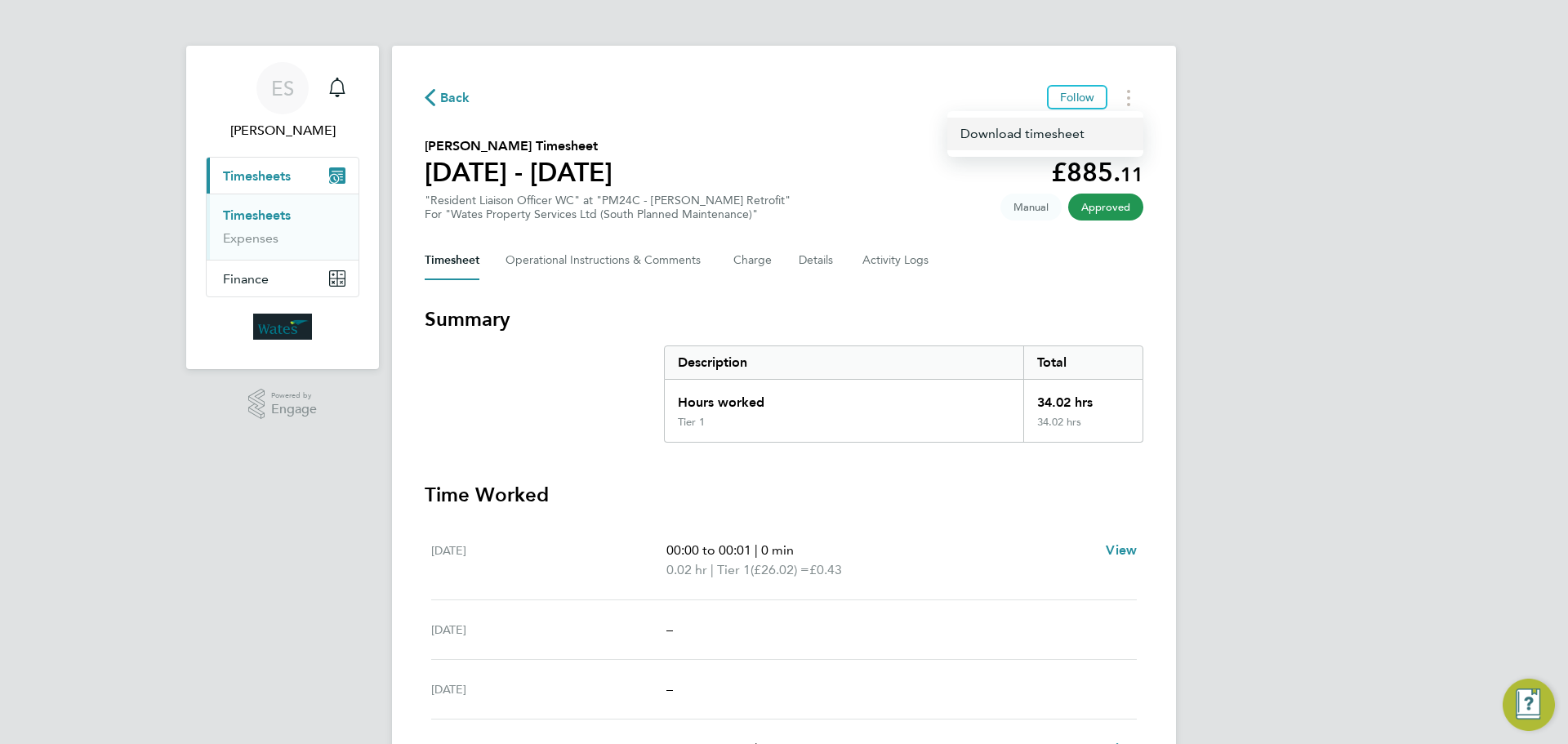
click at [1089, 128] on link "Download timesheet" at bounding box center [1046, 133] width 196 height 32
